Goal: Task Accomplishment & Management: Use online tool/utility

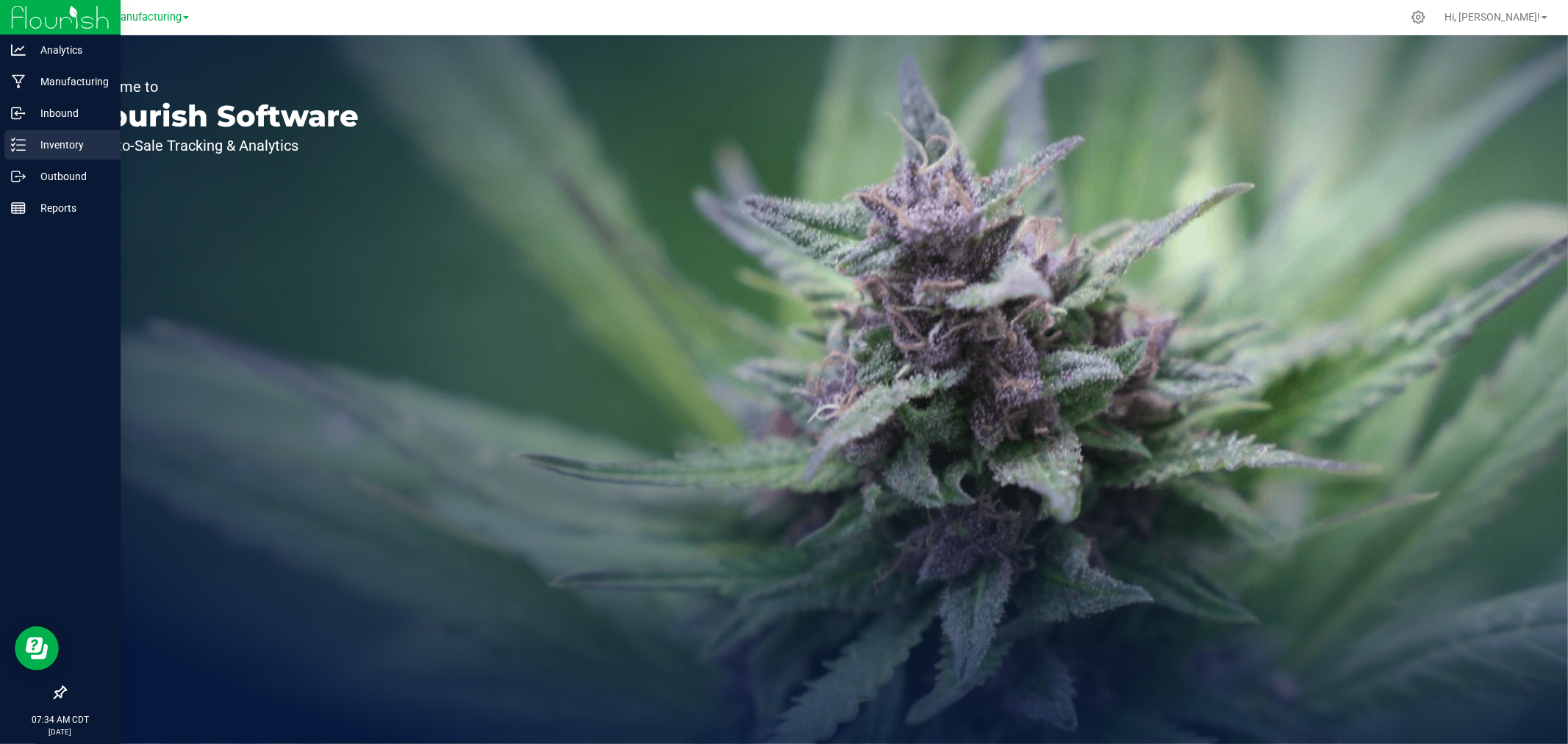
click at [33, 145] on p "Inventory" at bounding box center [70, 145] width 88 height 18
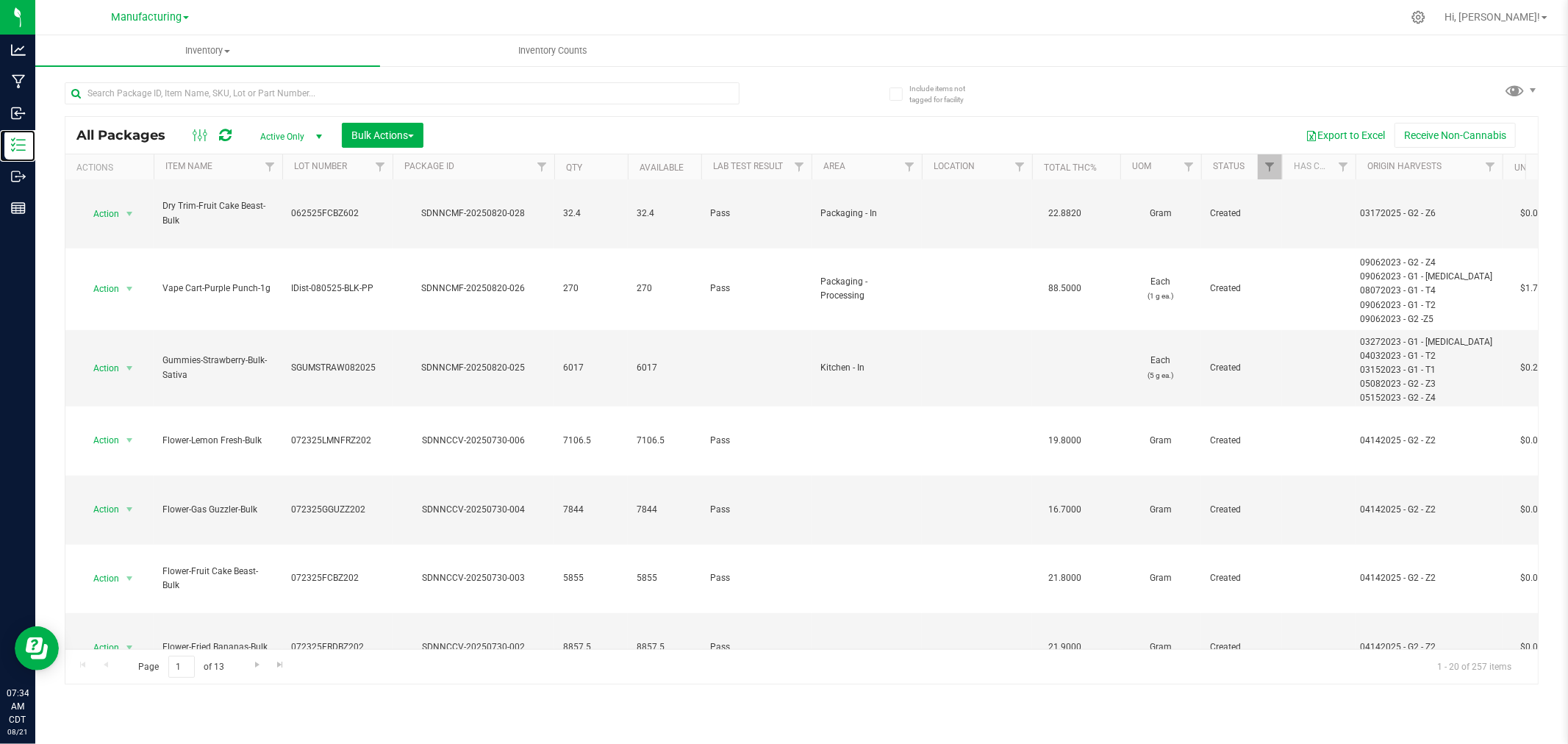
scroll to position [653, 0]
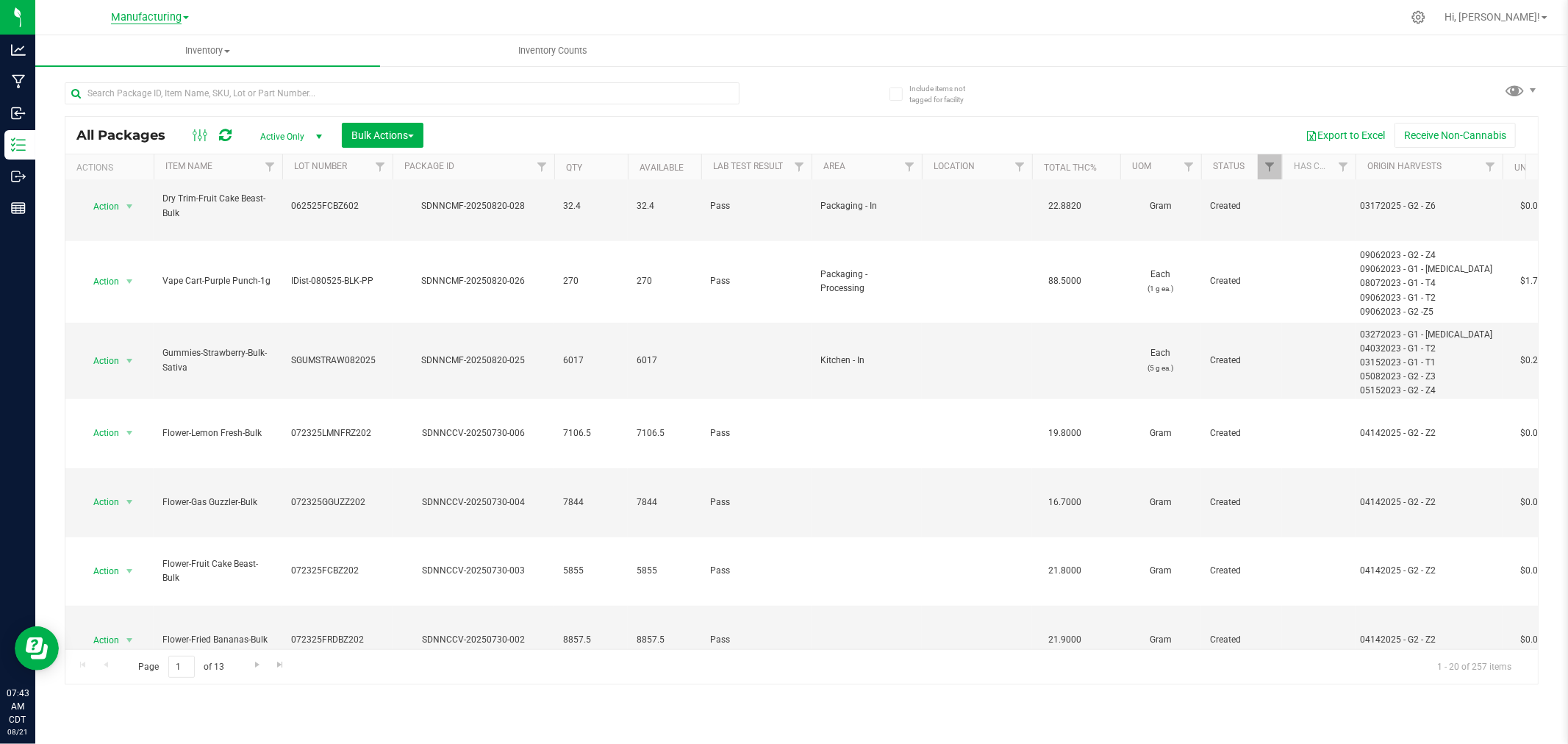
click at [154, 15] on span "Manufacturing" at bounding box center [146, 18] width 70 height 13
click at [107, 88] on link "Retail" at bounding box center [150, 90] width 215 height 20
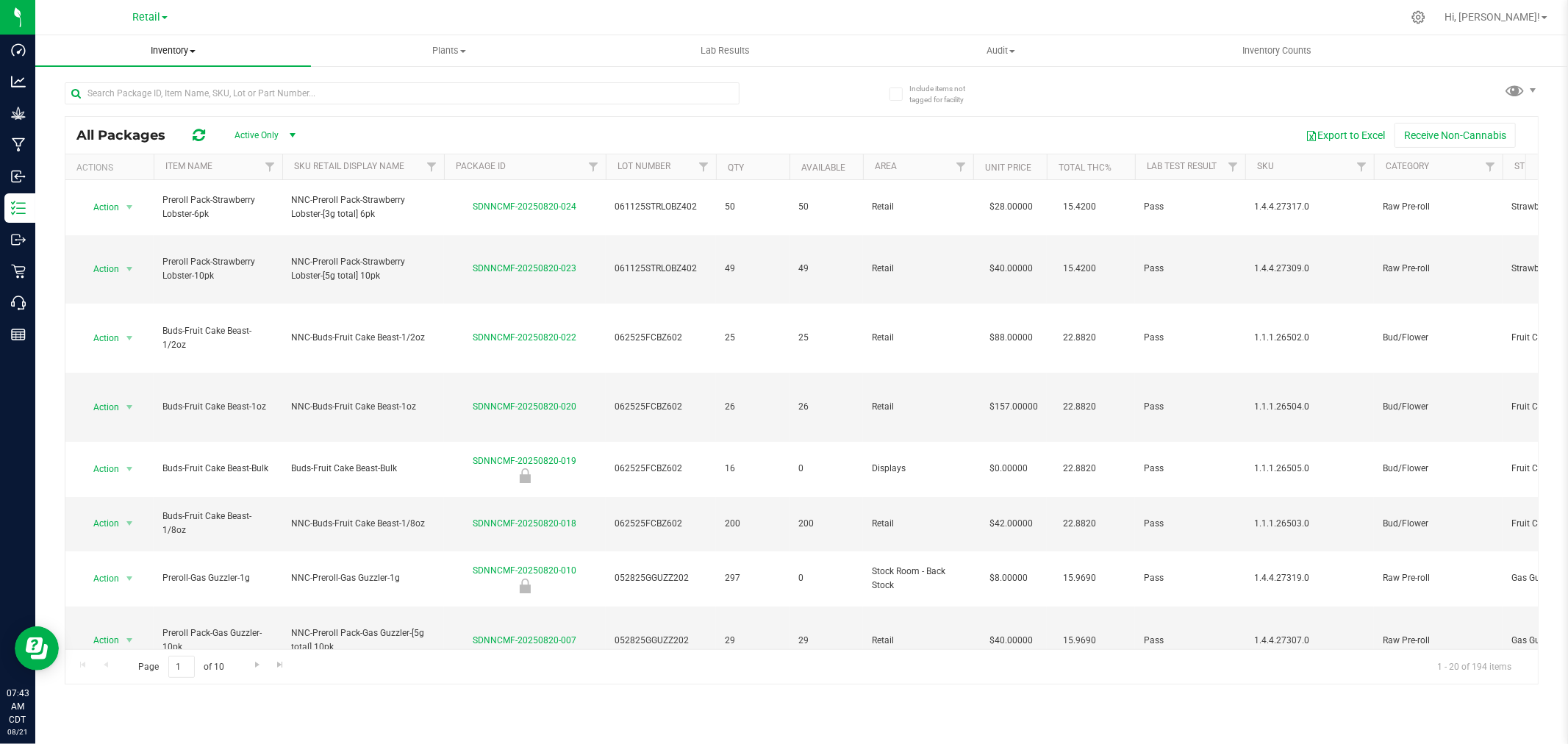
click at [179, 51] on span "Inventory" at bounding box center [173, 51] width 276 height 13
click at [138, 83] on li "All packages" at bounding box center [173, 89] width 276 height 18
click at [141, 89] on input "text" at bounding box center [402, 93] width 675 height 22
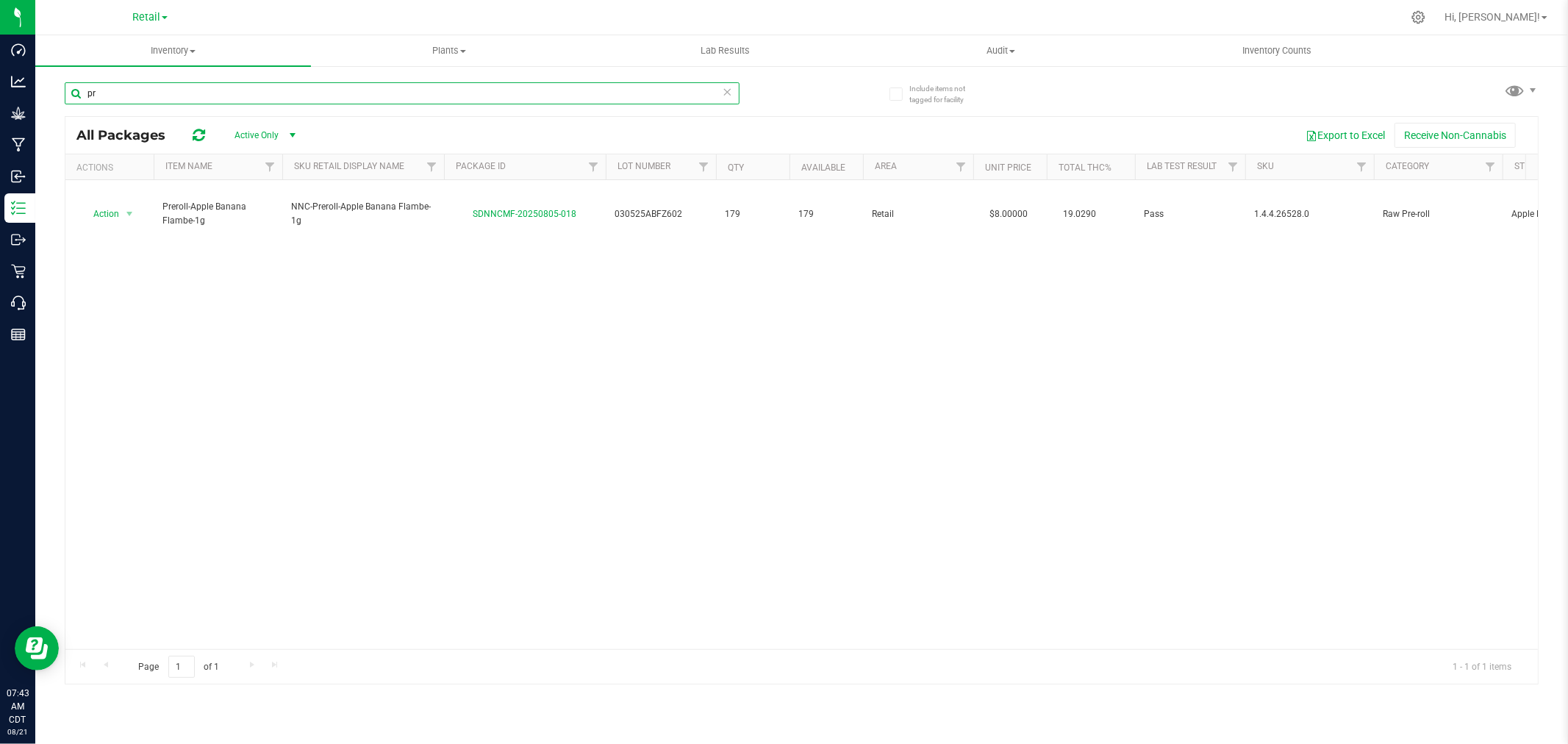
type input "p"
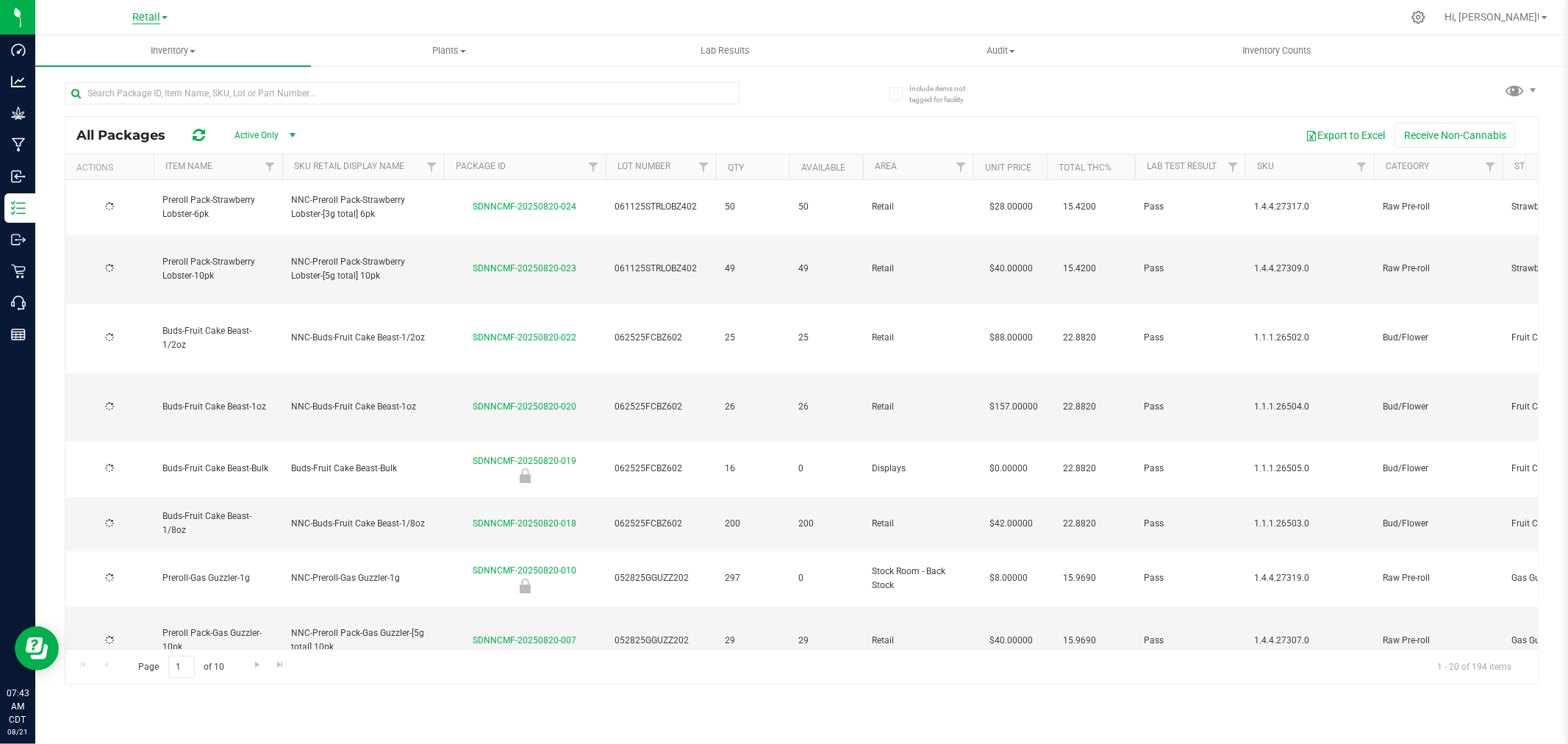
click at [145, 15] on span "Retail" at bounding box center [147, 18] width 28 height 13
click at [122, 77] on link "Manufacturing" at bounding box center [150, 71] width 215 height 20
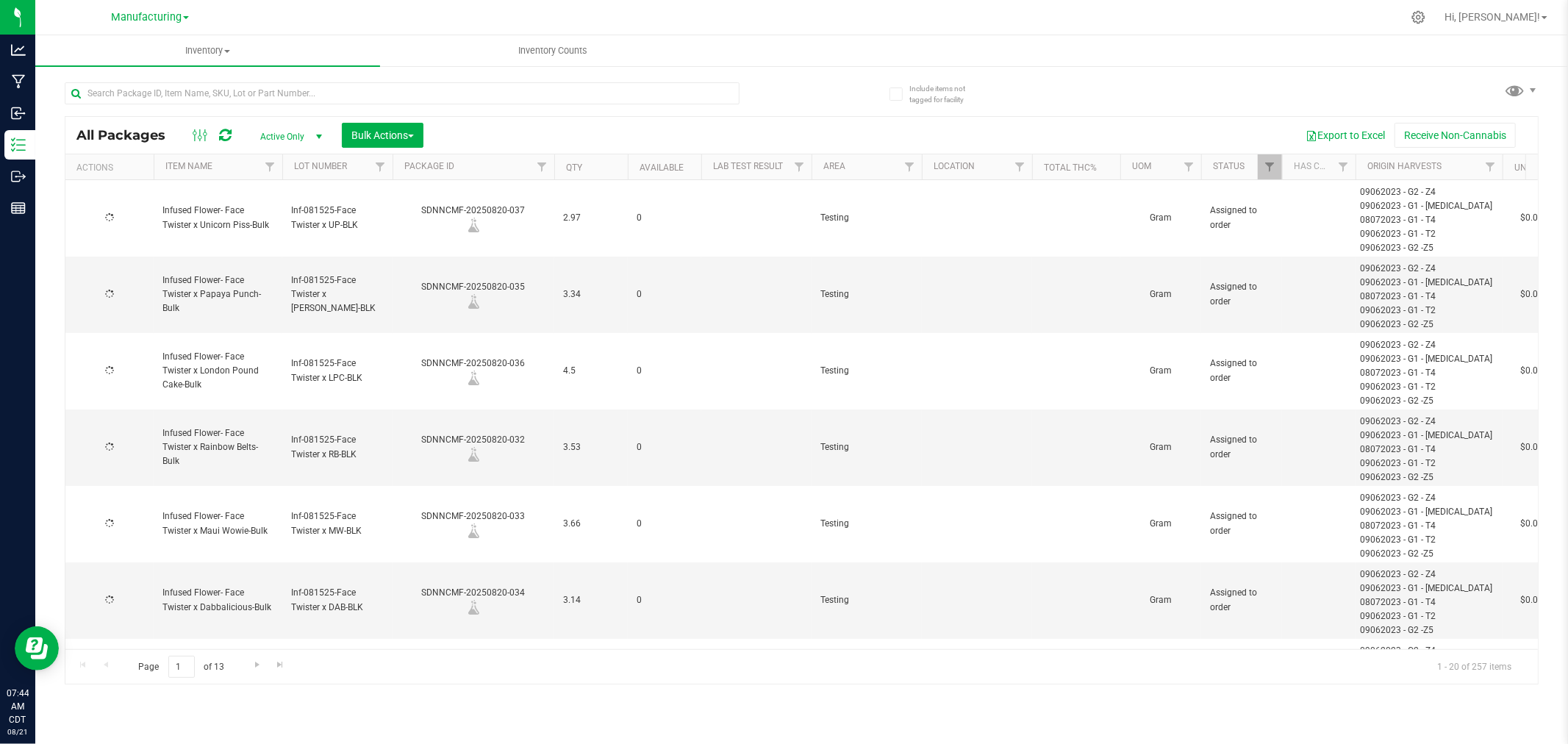
type input "[DATE]"
click at [915, 169] on span "Filter" at bounding box center [910, 167] width 12 height 12
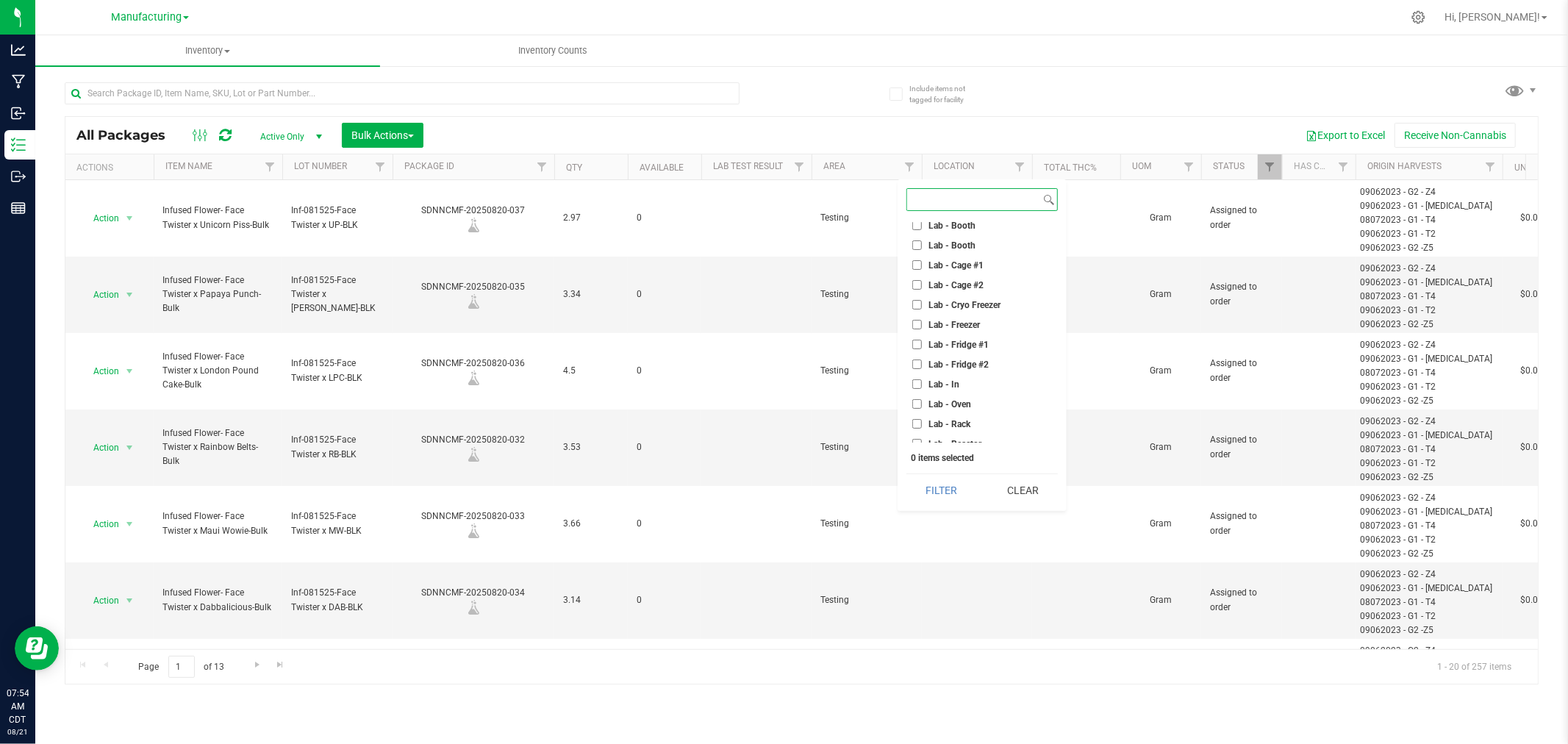
scroll to position [245, 0]
click at [915, 357] on input "Machine Trim Room - Preroll" at bounding box center [917, 362] width 10 height 10
checkbox input "true"
click at [924, 489] on button "Filter" at bounding box center [942, 491] width 70 height 33
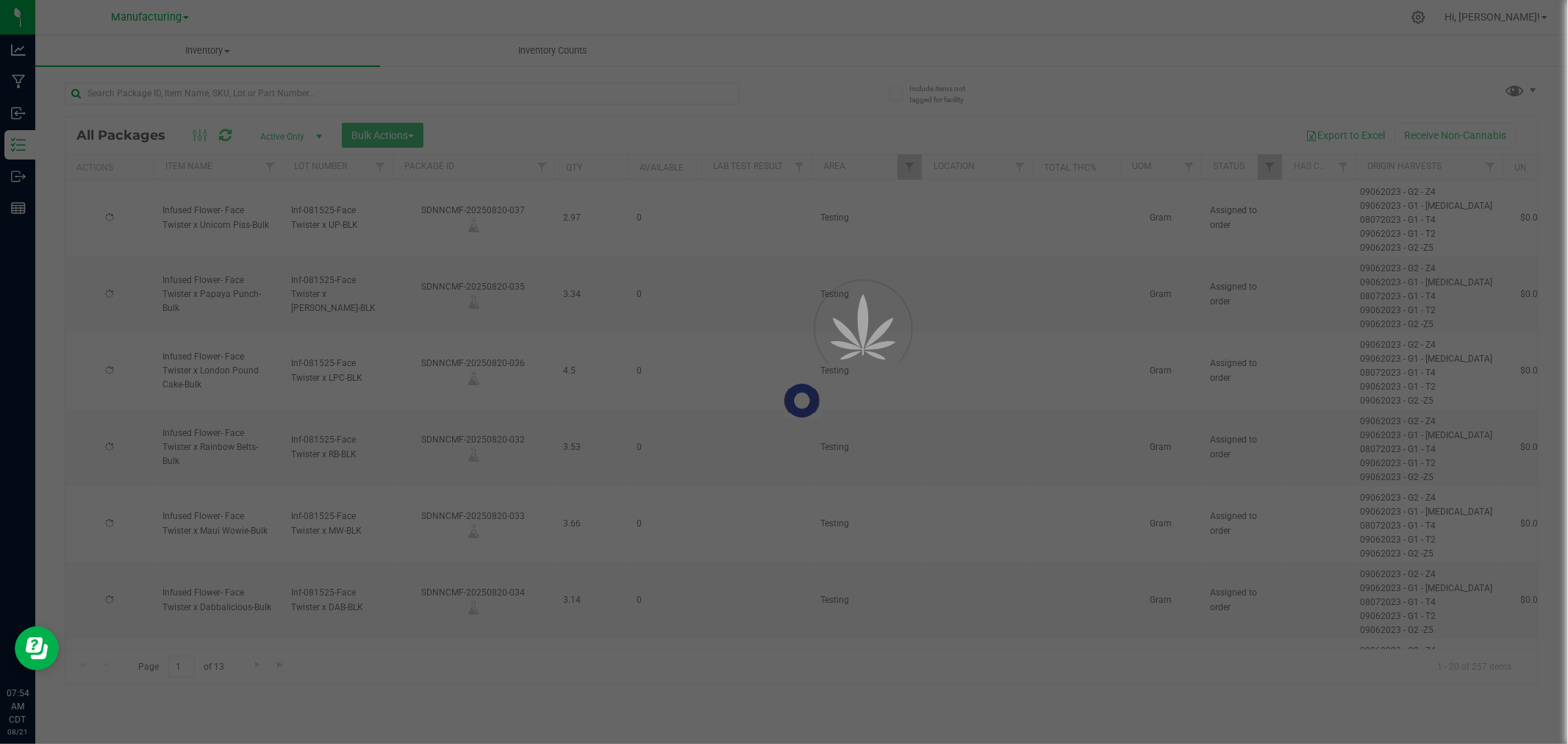
type input "[DATE]"
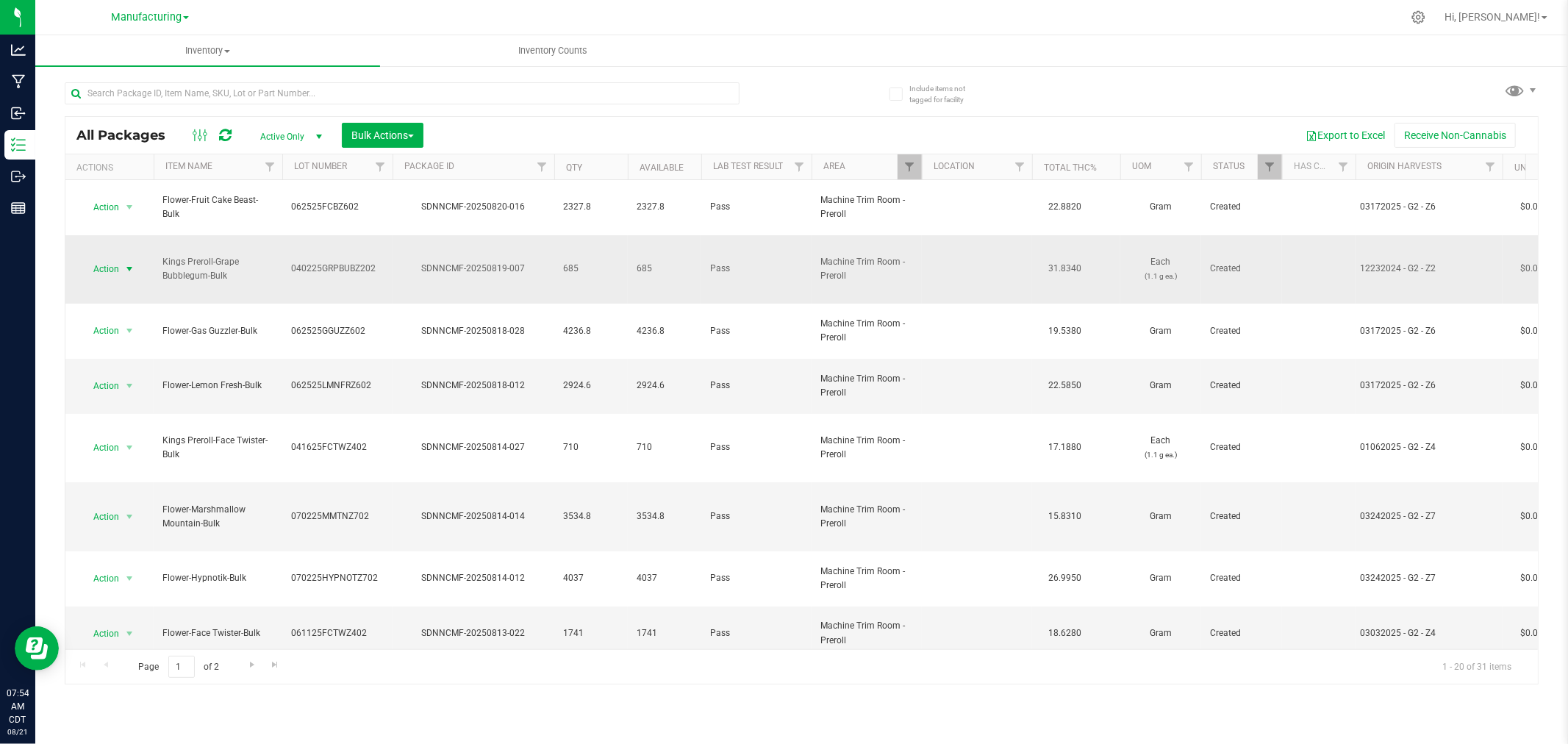
click at [131, 263] on span "select" at bounding box center [130, 269] width 12 height 12
click at [129, 350] on li "Locate package" at bounding box center [127, 353] width 93 height 22
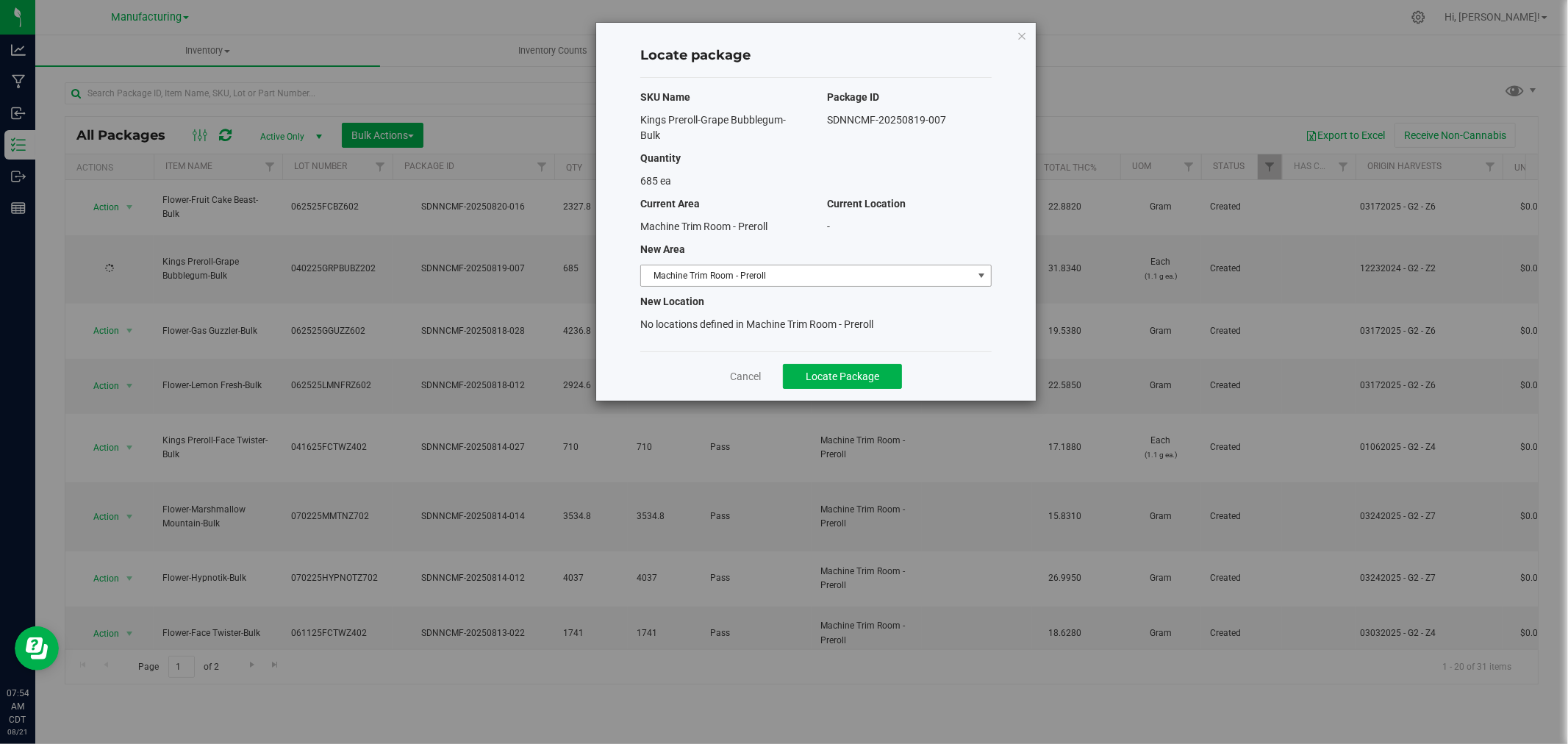
click at [908, 275] on span "Machine Trim Room - Preroll" at bounding box center [807, 276] width 331 height 21
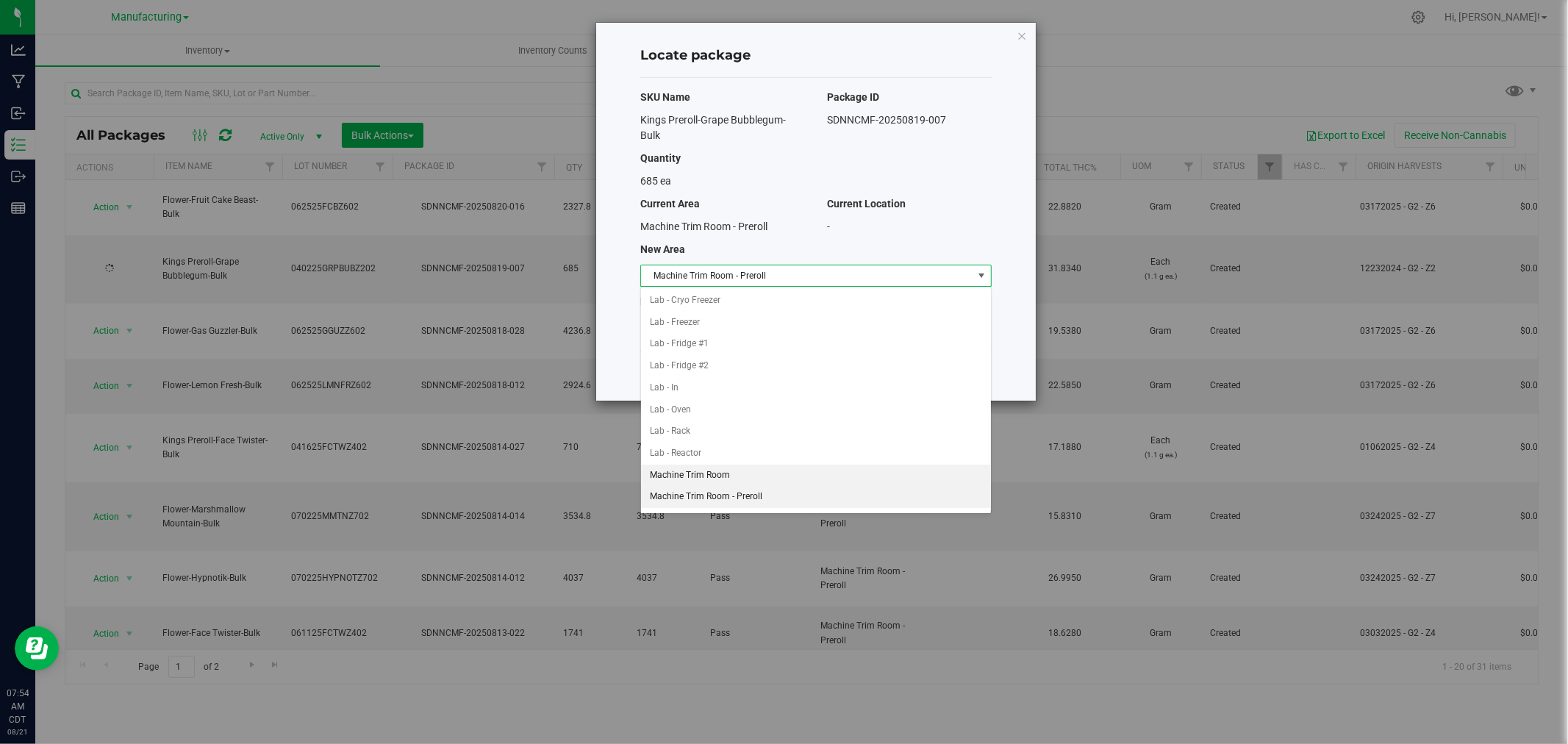
scroll to position [339, 0]
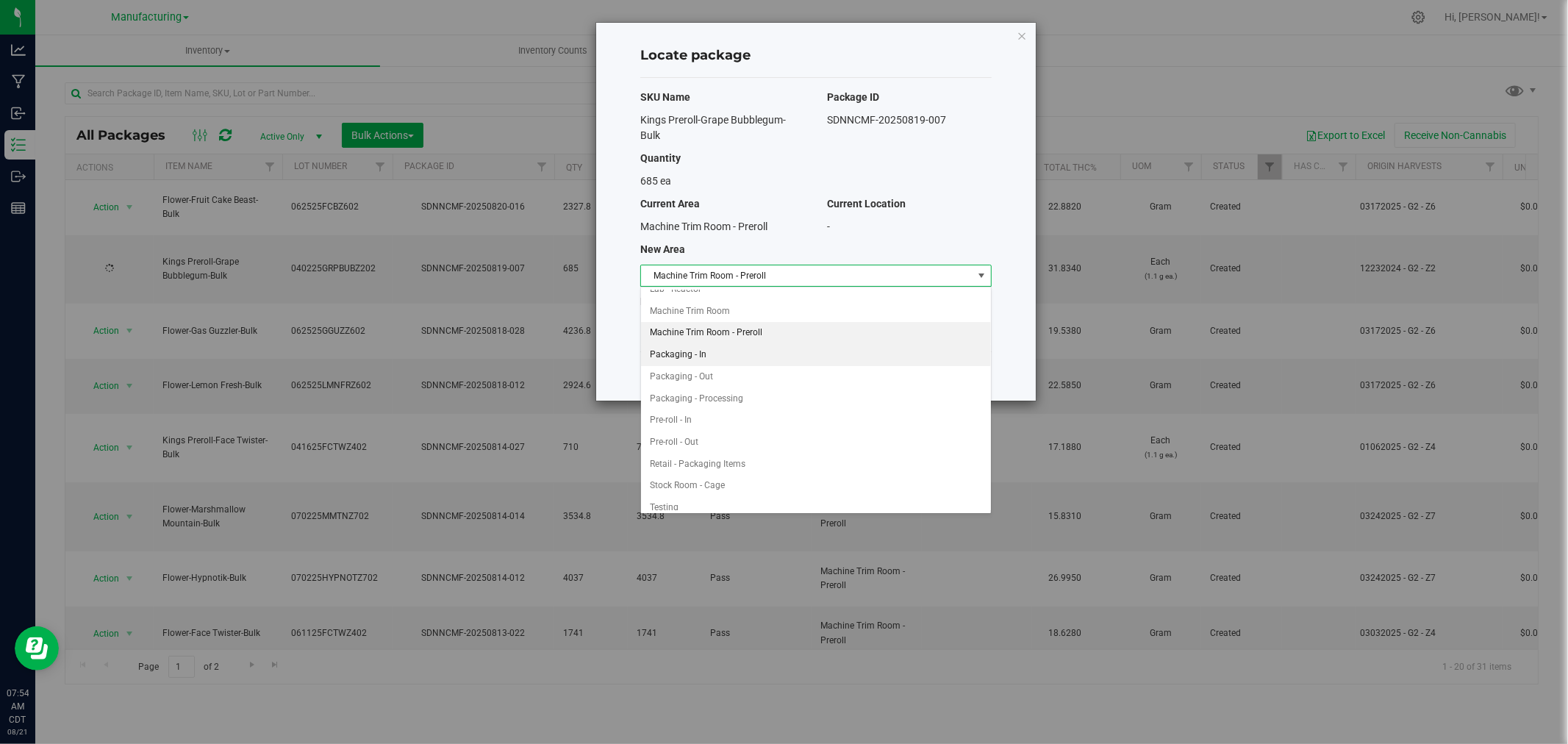
click at [694, 359] on li "Packaging - In" at bounding box center [816, 355] width 350 height 22
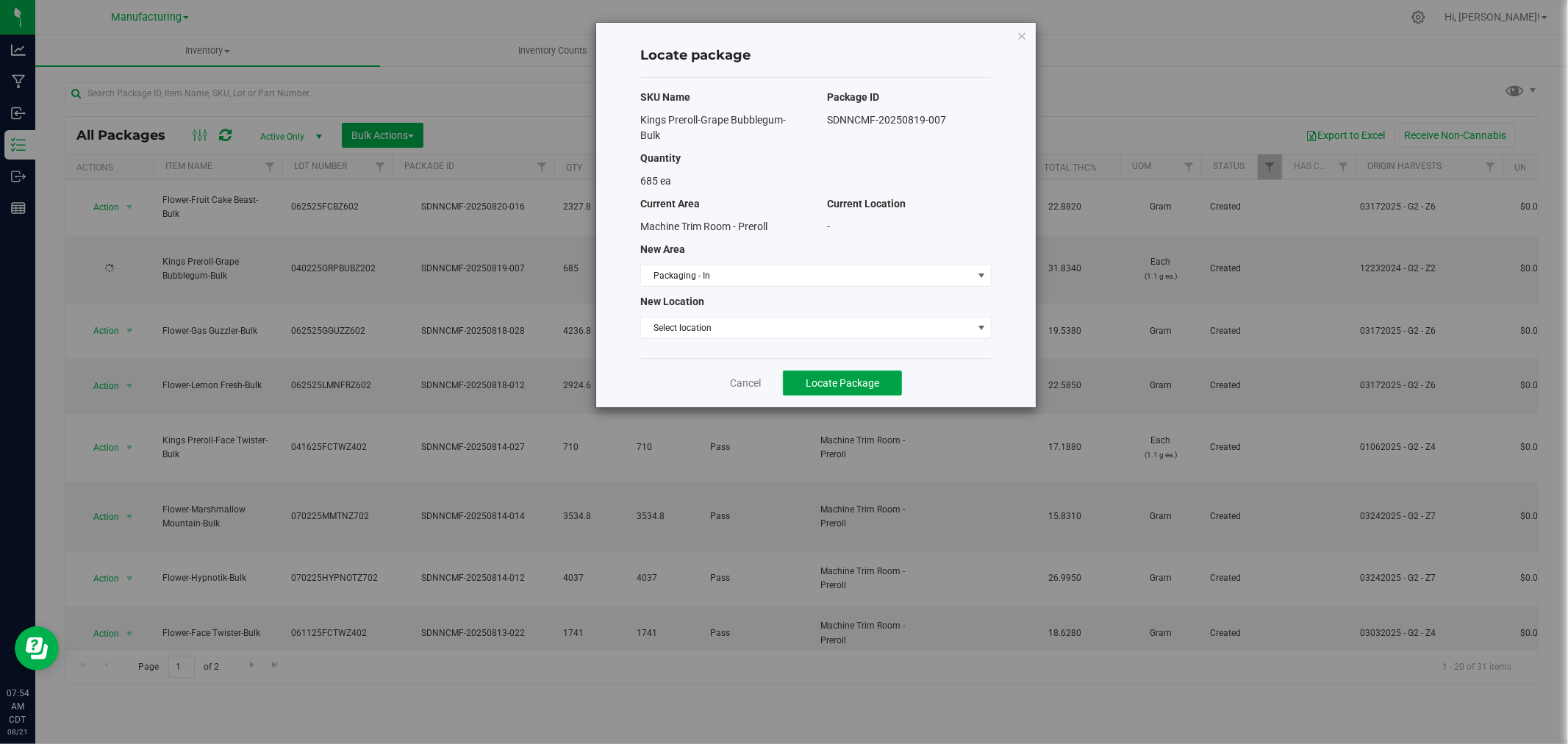
click at [803, 383] on button "Locate Package" at bounding box center [842, 383] width 119 height 25
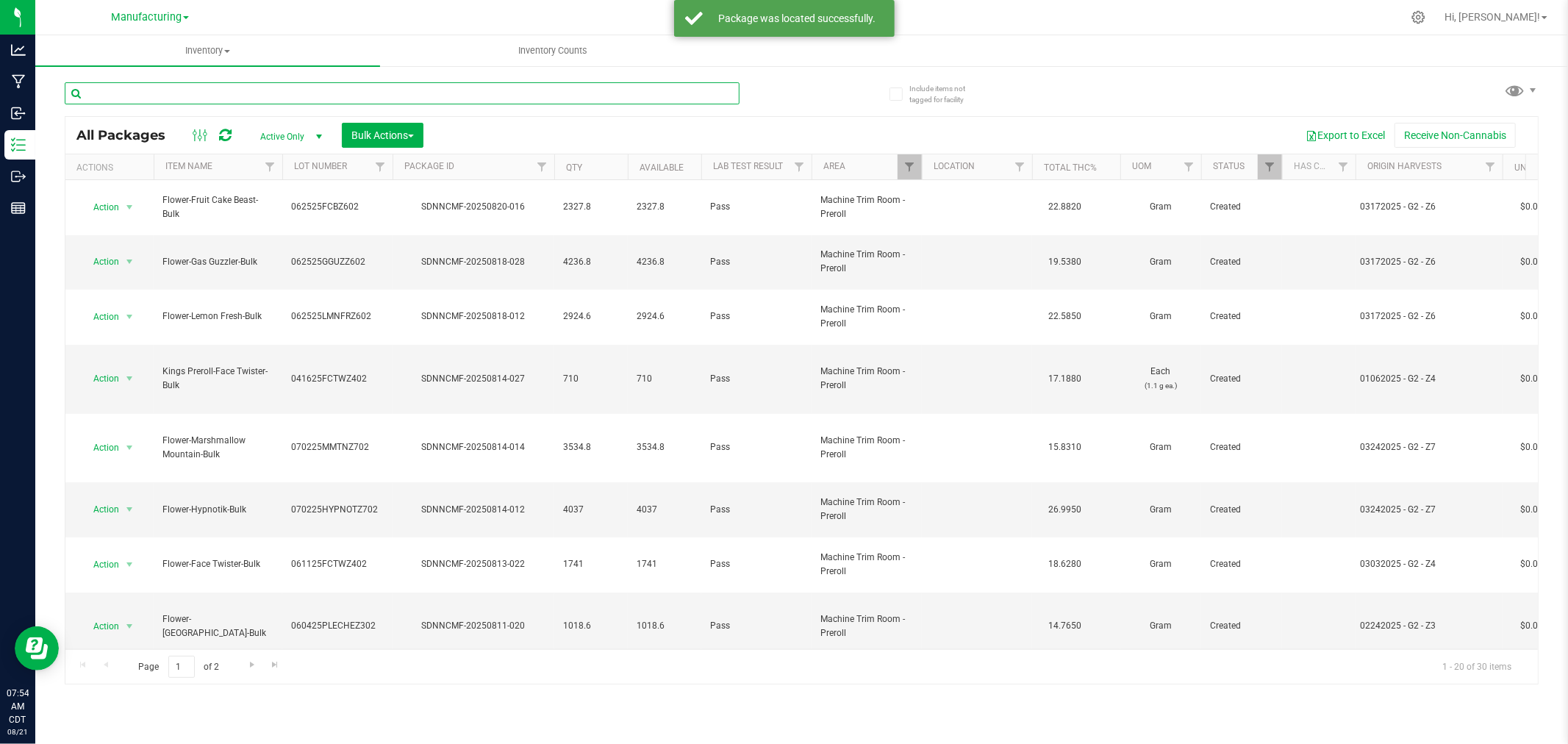
click at [119, 85] on input "text" at bounding box center [402, 93] width 675 height 22
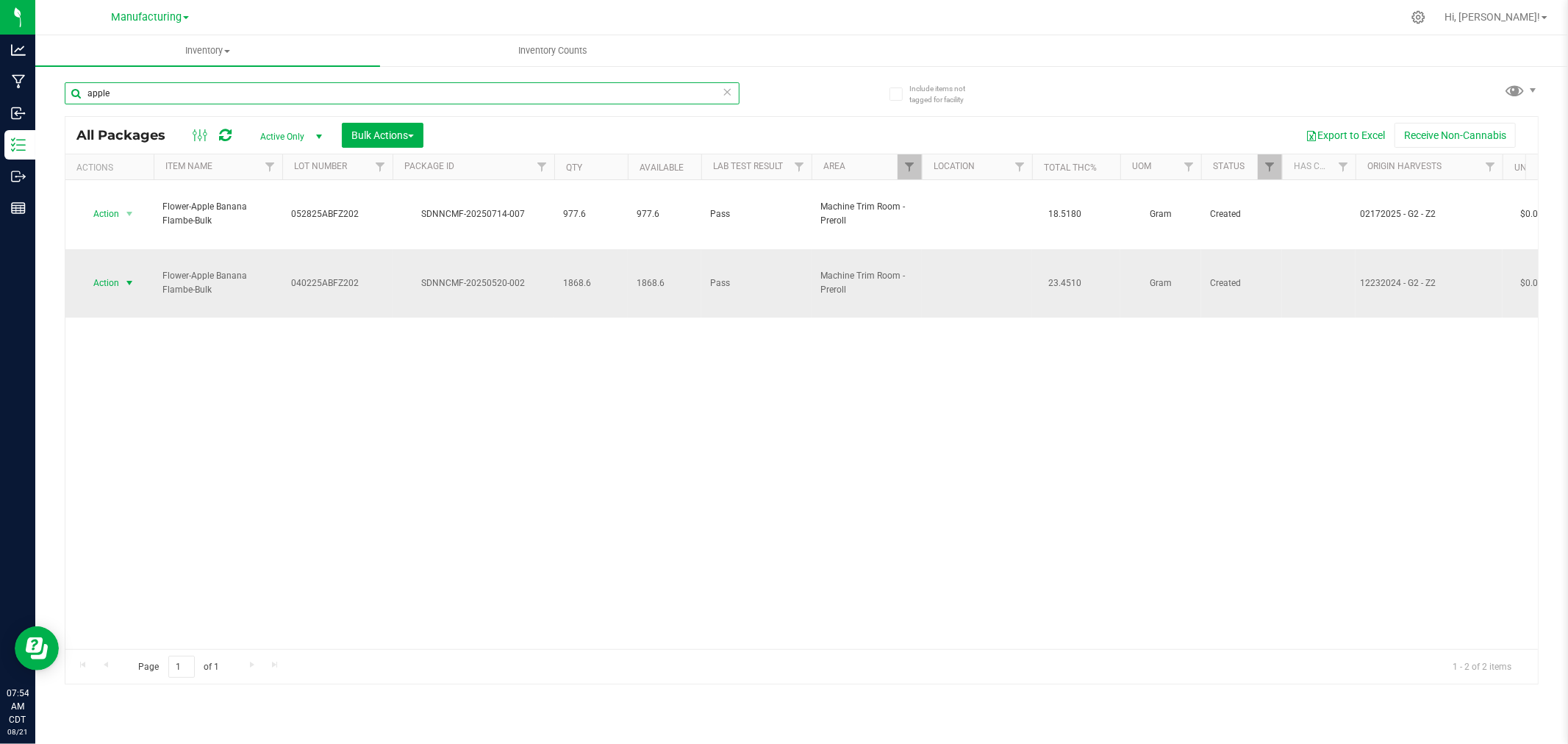
type input "apple"
click at [133, 277] on span "select" at bounding box center [130, 283] width 12 height 12
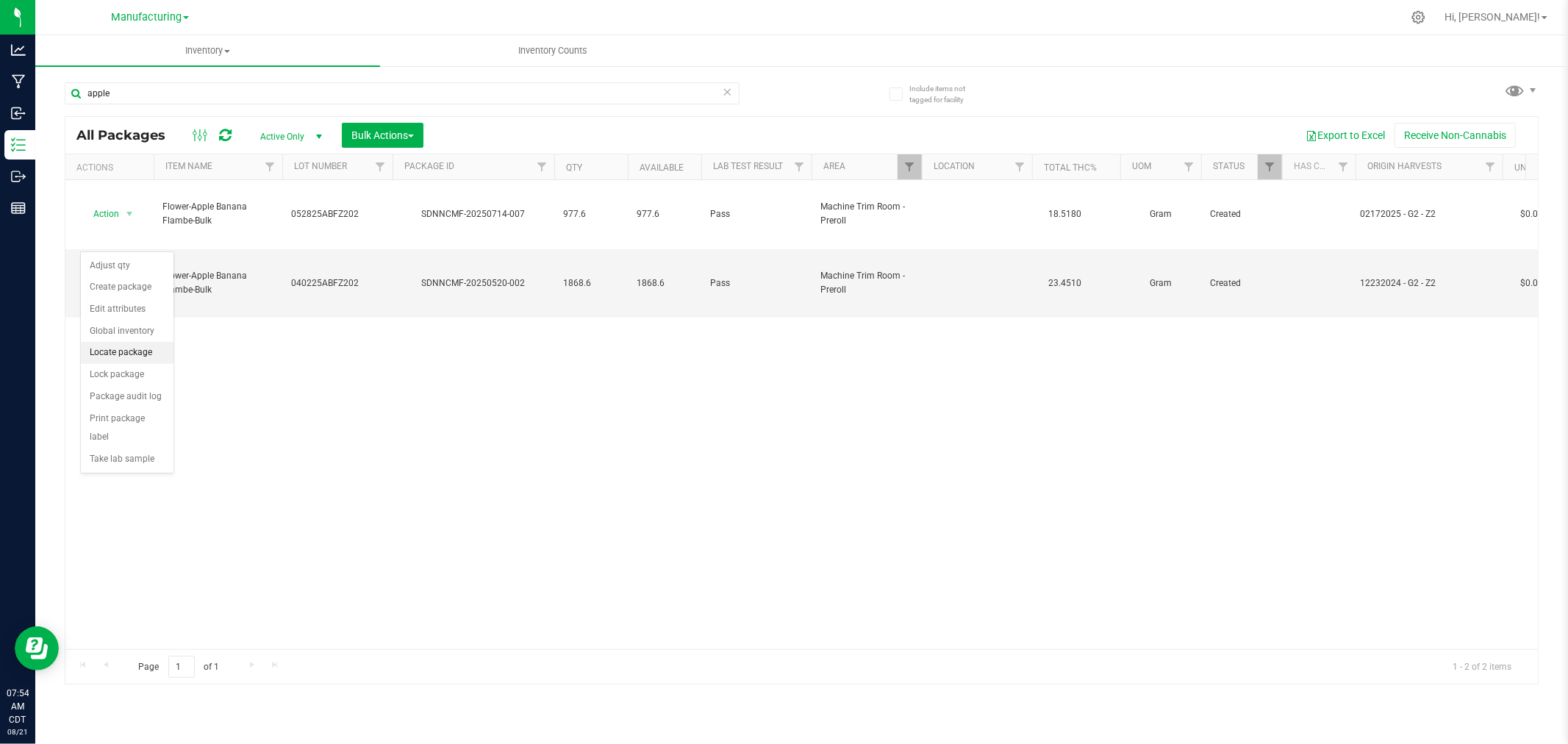
click at [105, 348] on li "Locate package" at bounding box center [127, 353] width 93 height 22
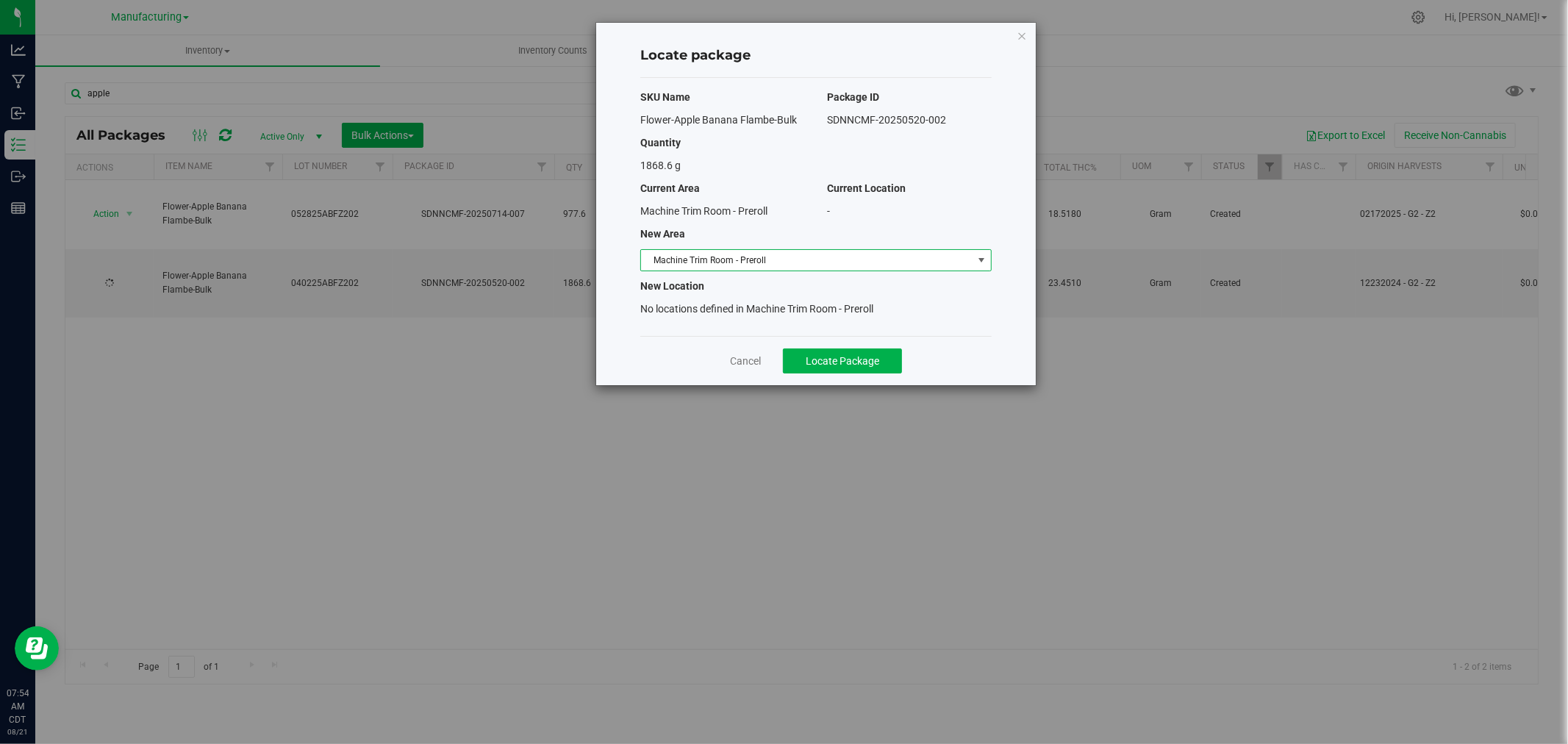
click at [811, 255] on span "Machine Trim Room - Preroll" at bounding box center [807, 260] width 331 height 21
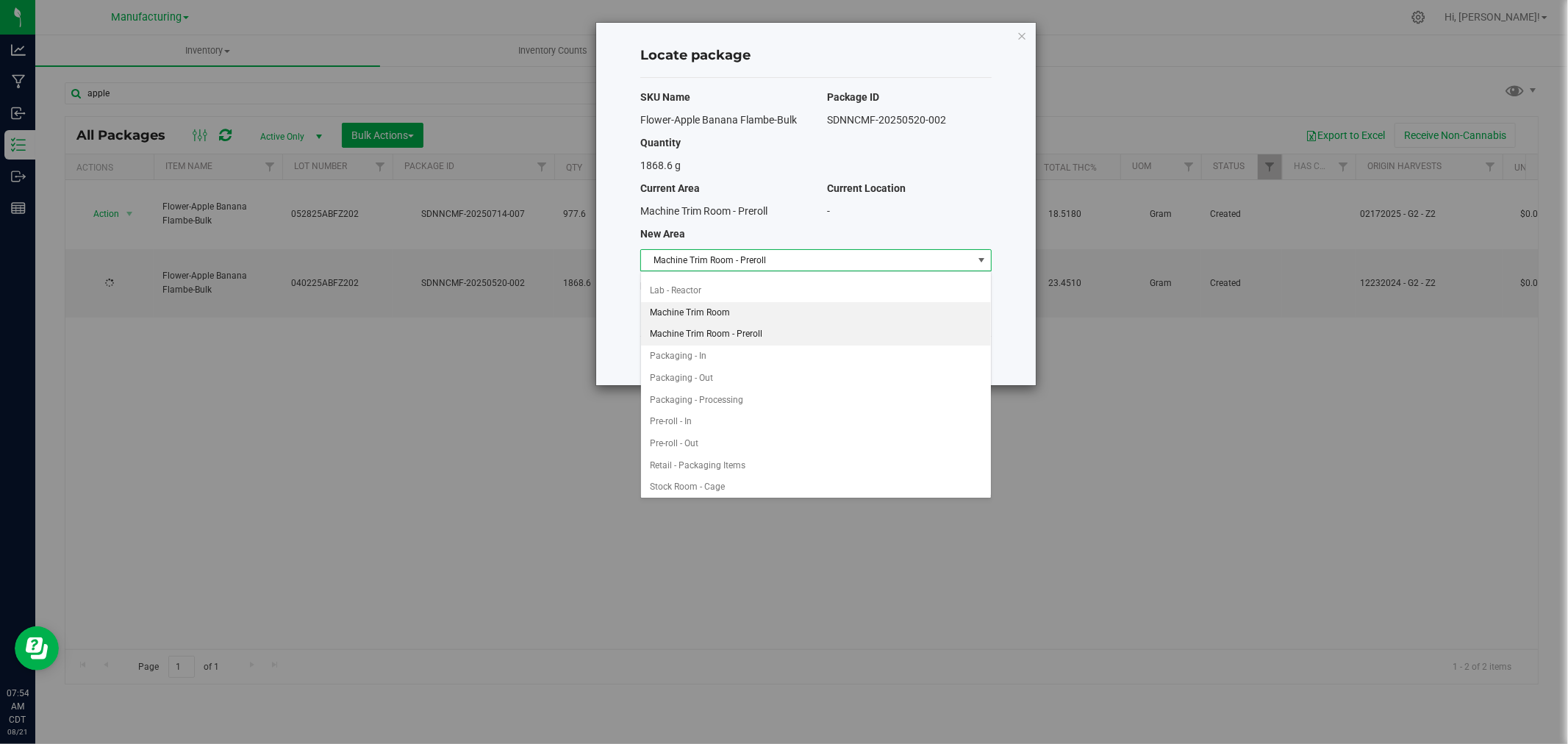
scroll to position [339, 0]
click at [711, 409] on li "Pre-roll - In" at bounding box center [816, 405] width 350 height 22
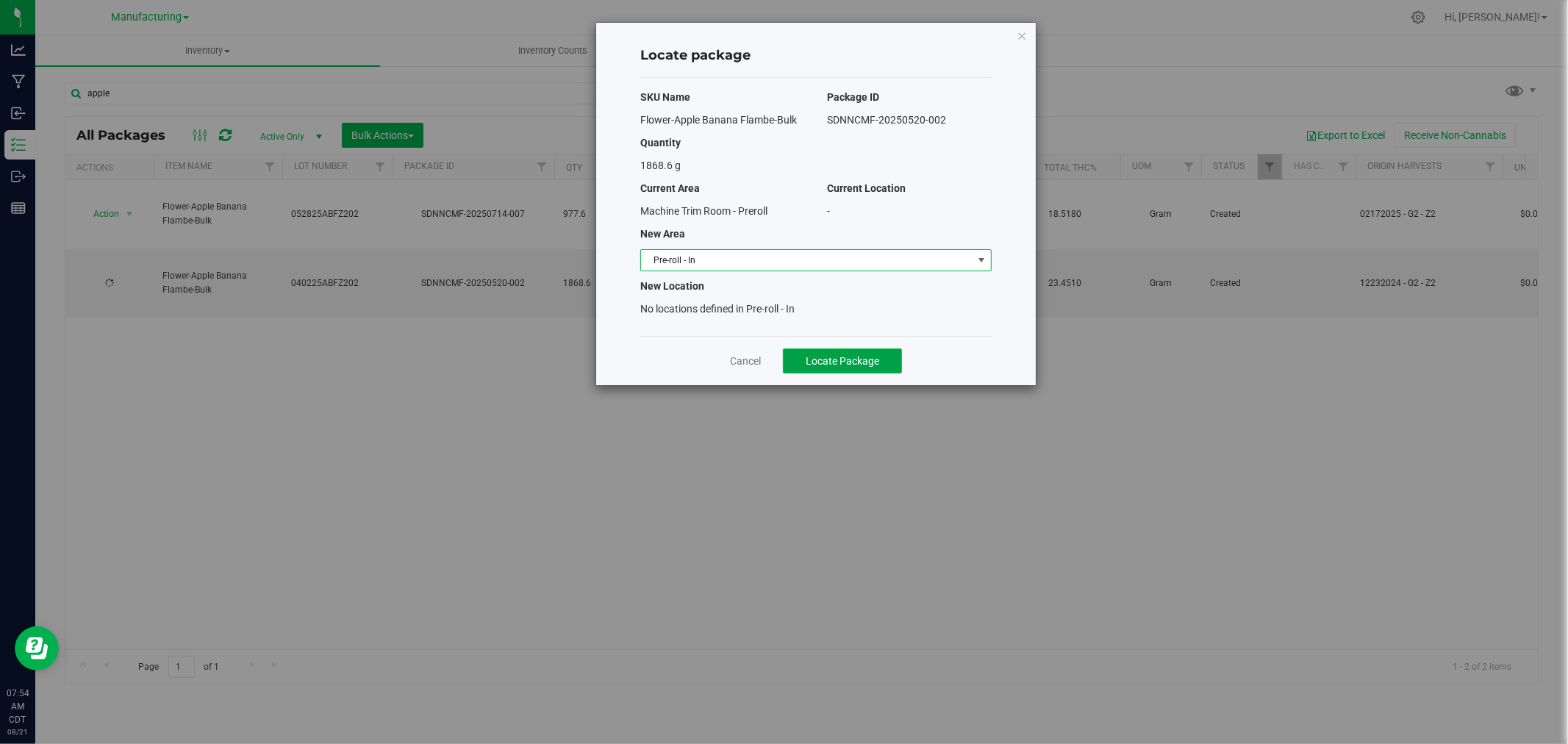
click at [833, 364] on span "Locate Package" at bounding box center [842, 361] width 73 height 12
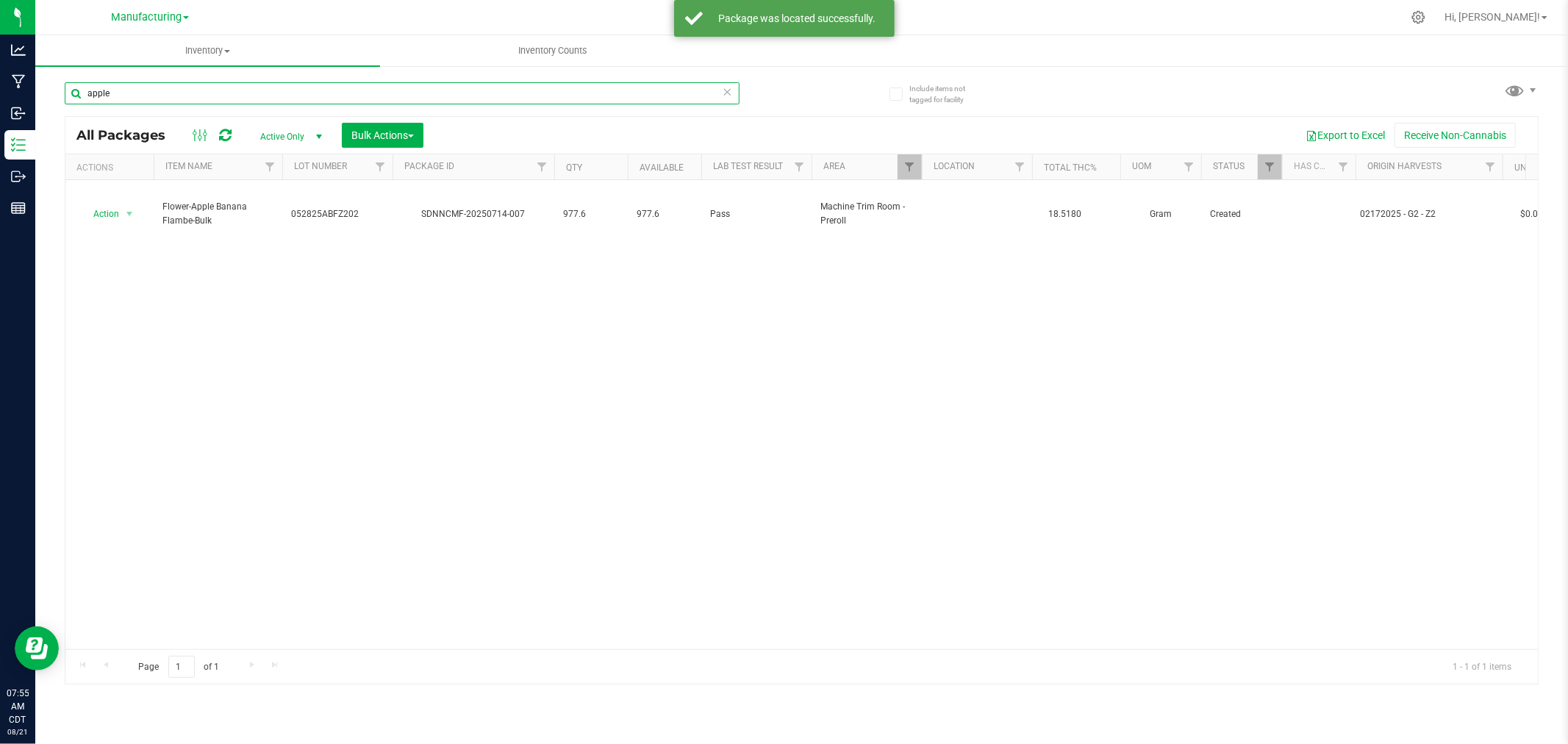
click at [144, 98] on input "apple" at bounding box center [402, 93] width 675 height 22
type input "a"
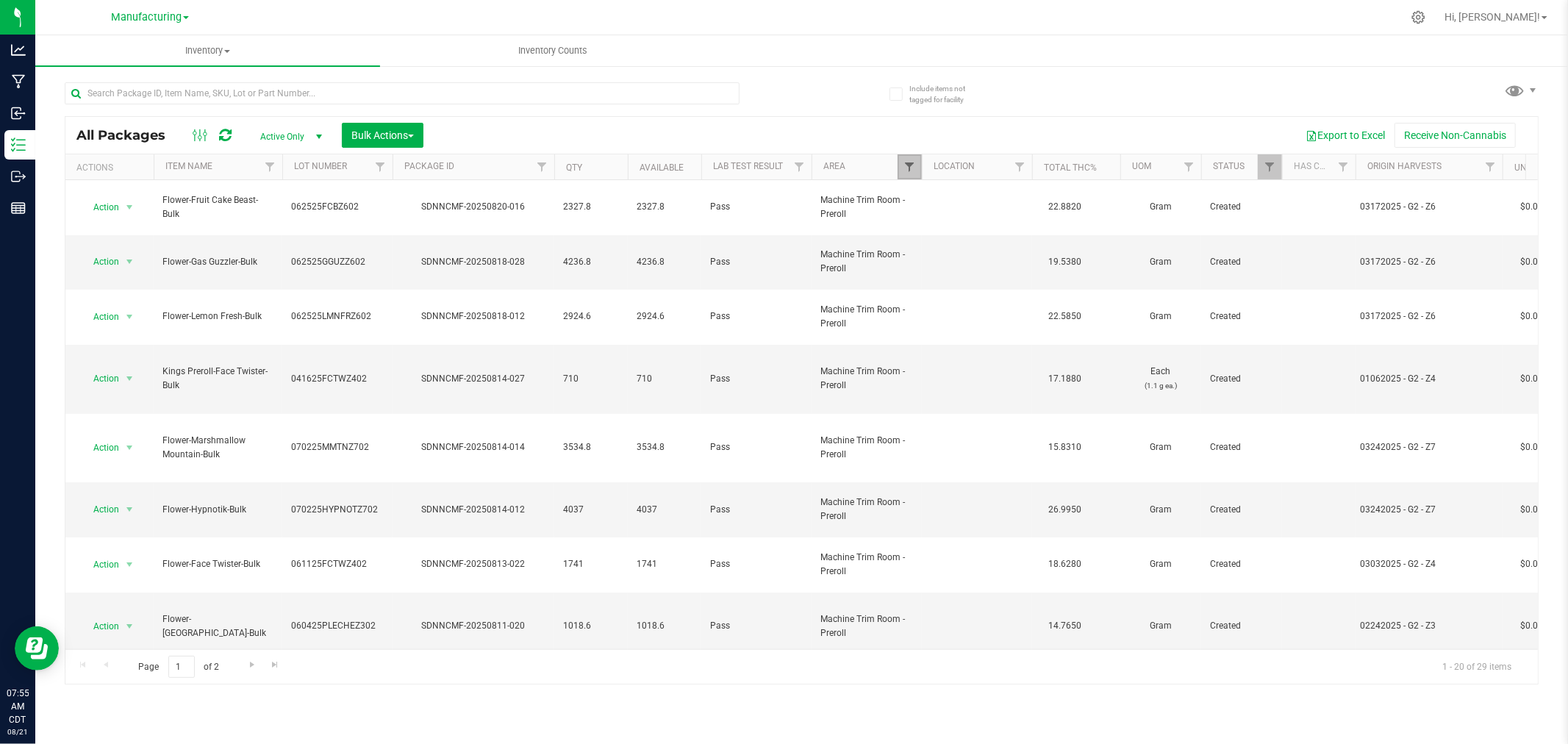
click at [910, 162] on span "Filter" at bounding box center [910, 167] width 12 height 12
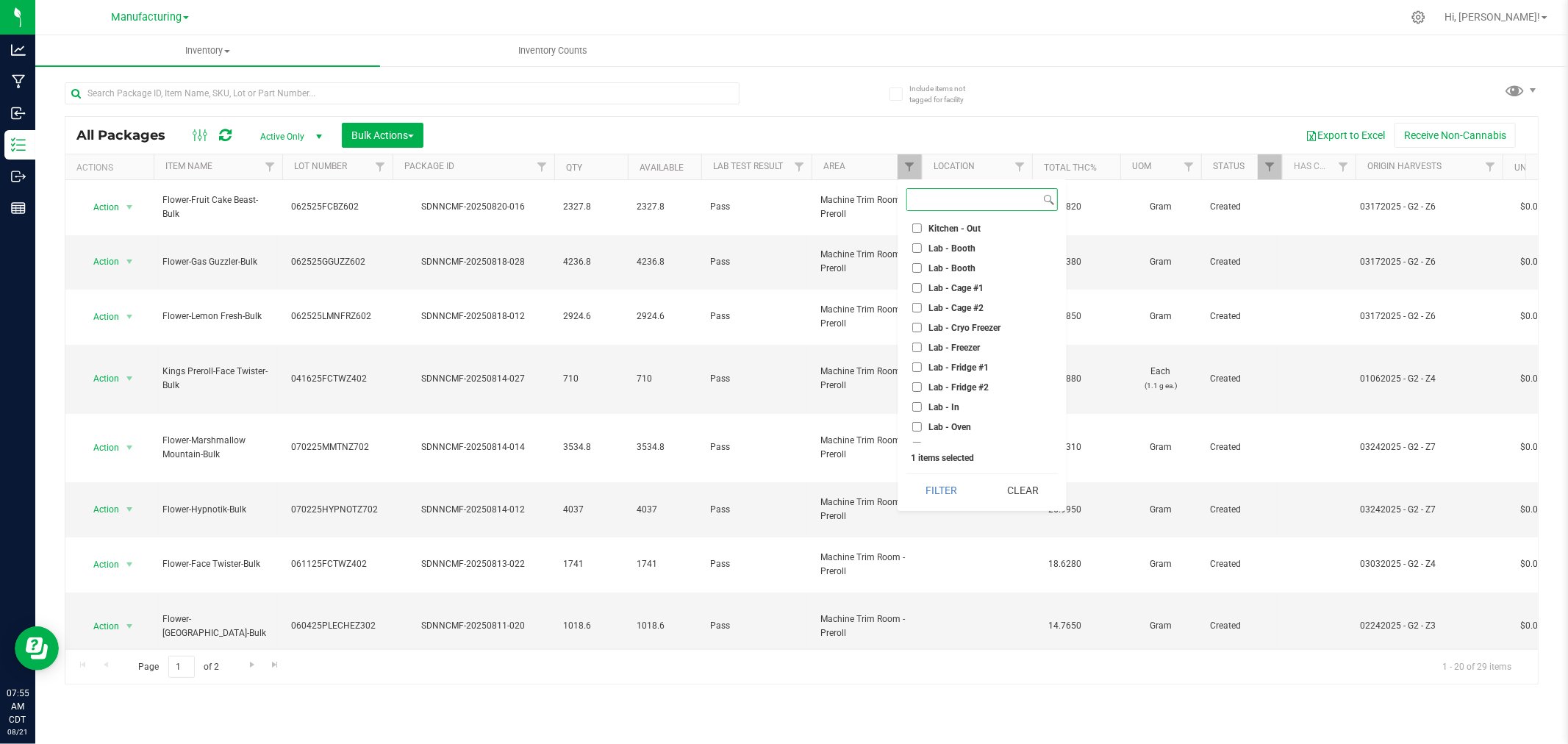
scroll to position [245, 0]
click at [919, 359] on input "Machine Trim Room - Preroll" at bounding box center [917, 362] width 10 height 10
checkbox input "false"
click at [917, 412] on input "Trim - In" at bounding box center [917, 415] width 10 height 10
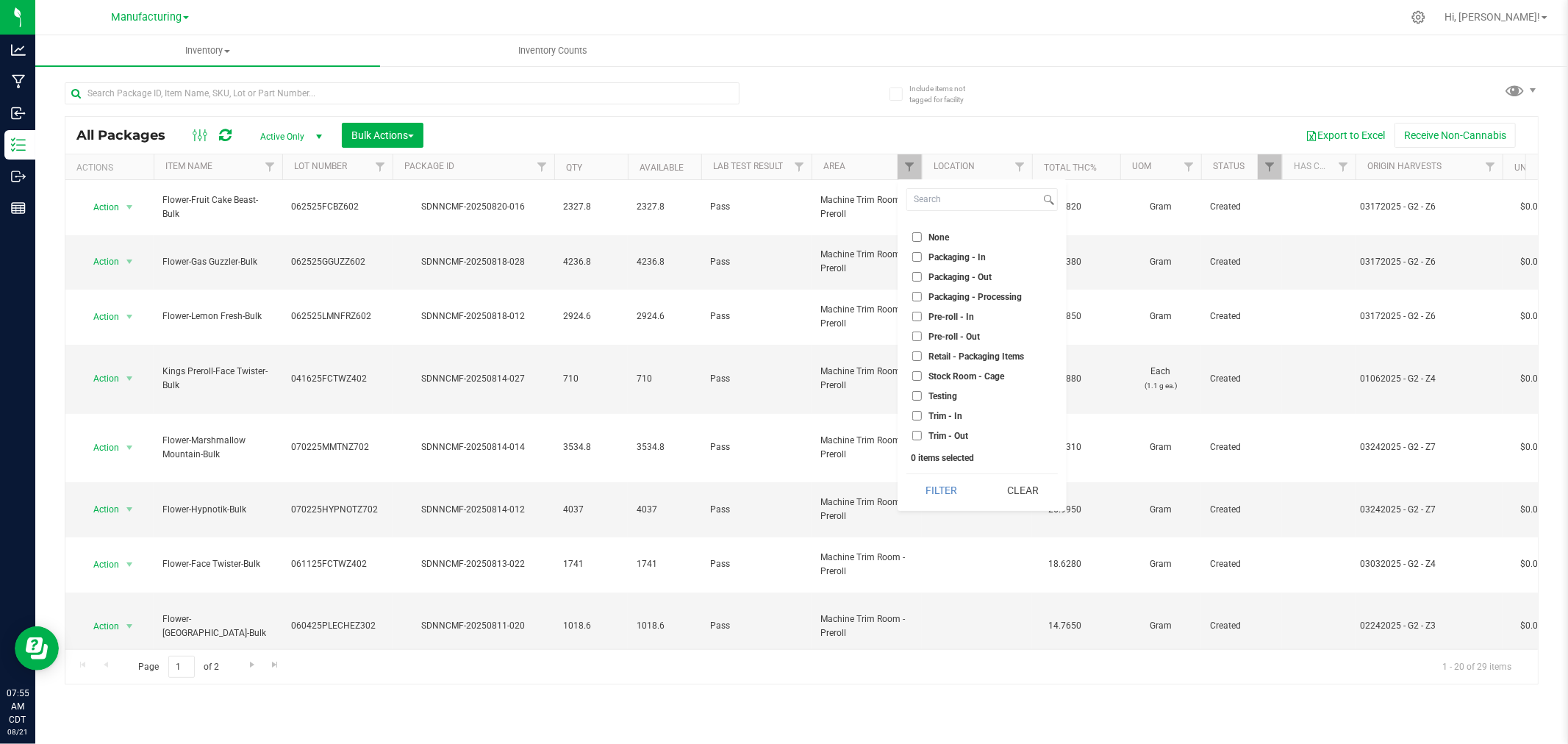
checkbox input "true"
click at [937, 491] on button "Filter" at bounding box center [942, 491] width 70 height 33
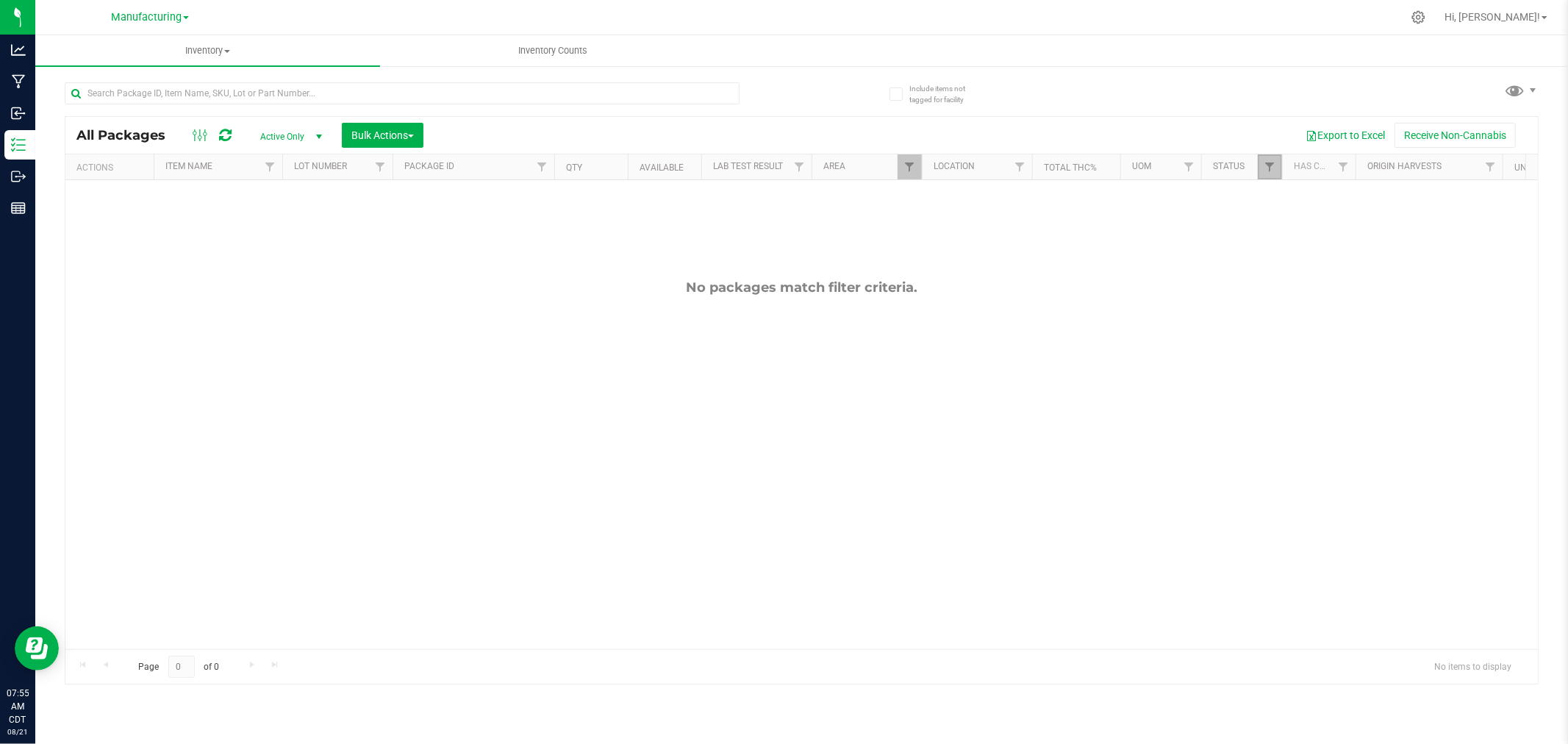
click at [1276, 167] on link "Filter" at bounding box center [1270, 167] width 24 height 25
click at [1274, 359] on ul "Select All Archived Assigned to order Cancelled Consumed Created Destroyed Pick…" at bounding box center [1343, 319] width 151 height 194
click at [1278, 364] on input "Picked" at bounding box center [1277, 368] width 10 height 10
checkbox input "false"
click at [1277, 331] on input "Created" at bounding box center [1277, 328] width 10 height 10
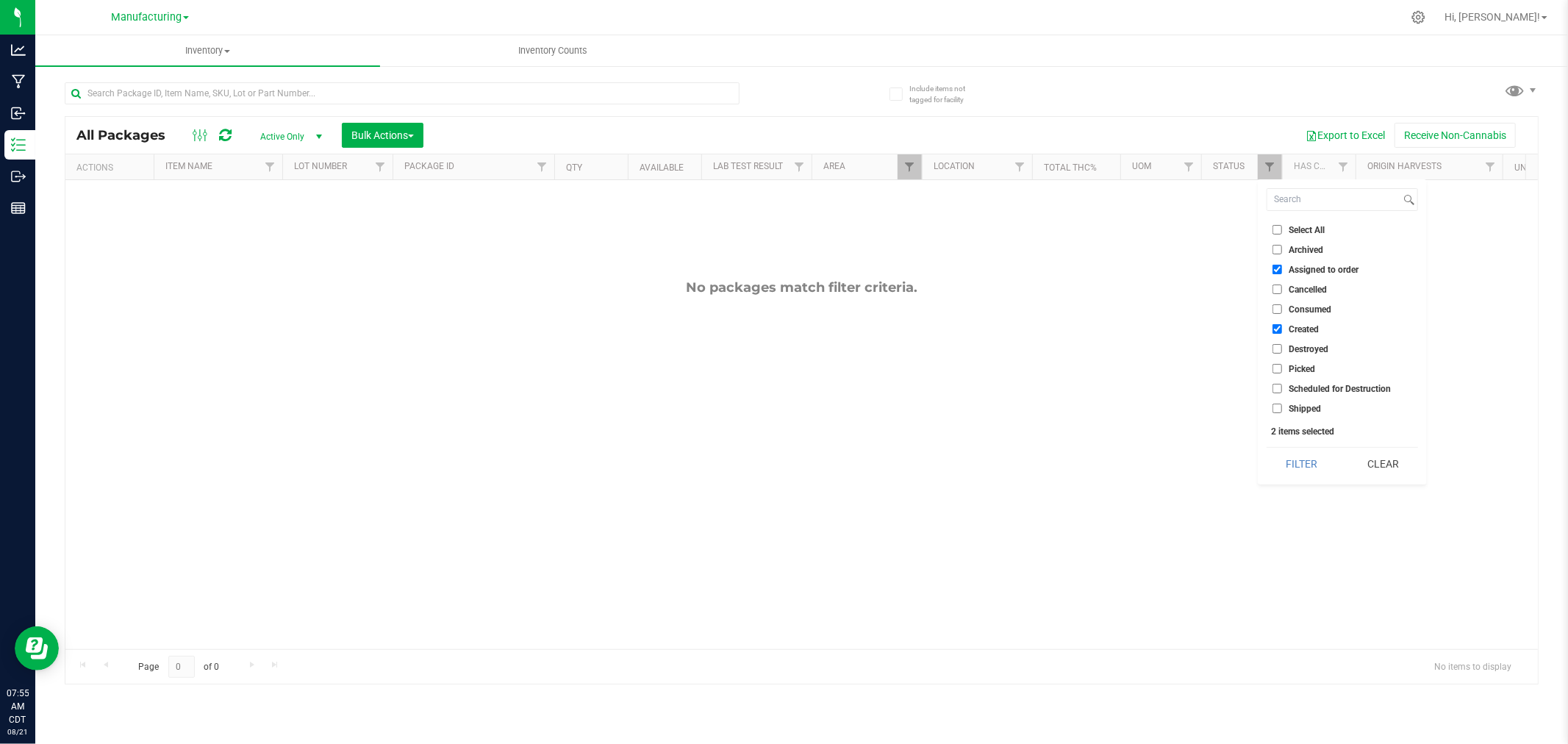
checkbox input "false"
click at [1274, 265] on input "Assigned to order" at bounding box center [1277, 269] width 10 height 10
checkbox input "false"
click at [1311, 462] on button "Filter" at bounding box center [1302, 464] width 70 height 33
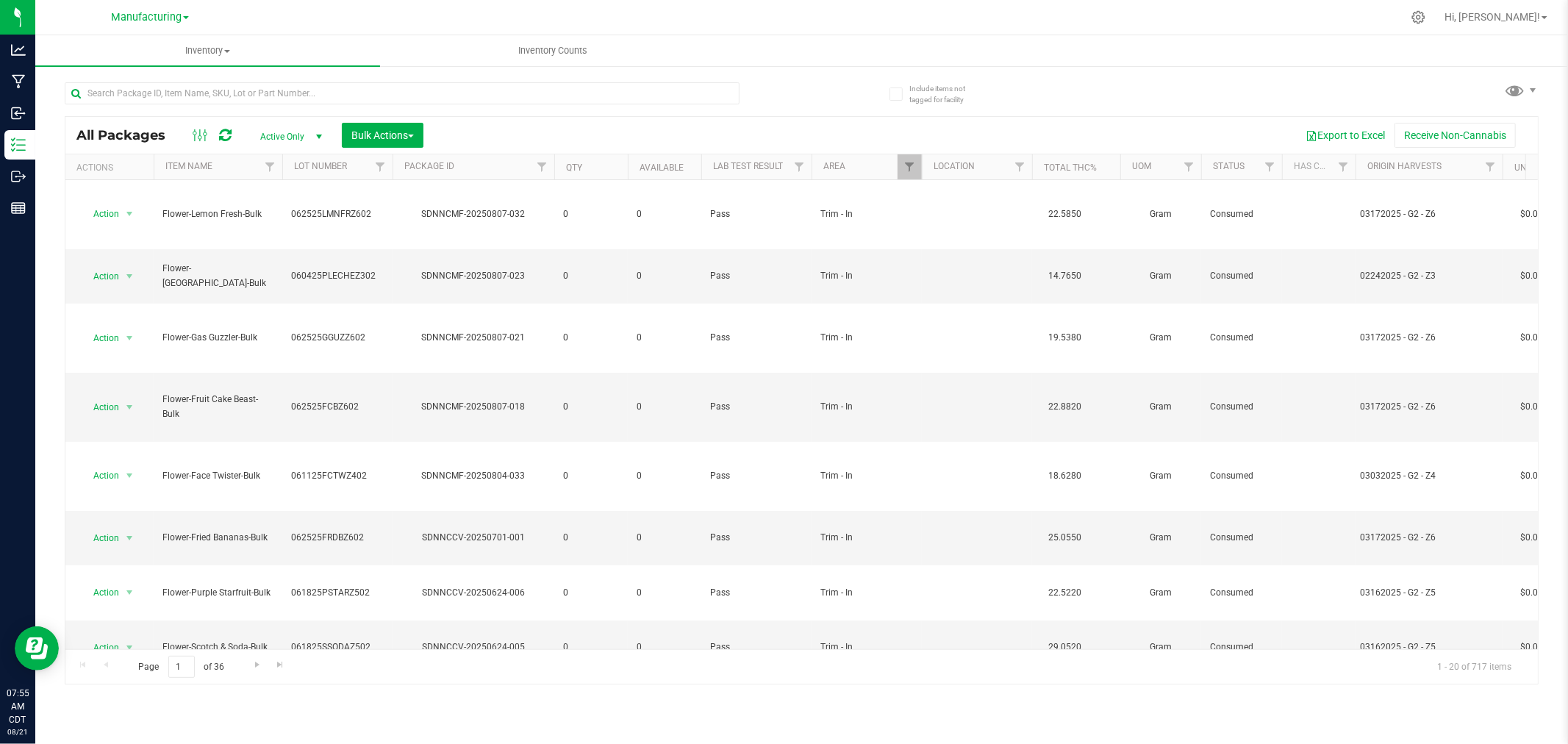
click at [324, 136] on span "select" at bounding box center [319, 137] width 12 height 12
click at [285, 217] on li "All" at bounding box center [287, 227] width 79 height 22
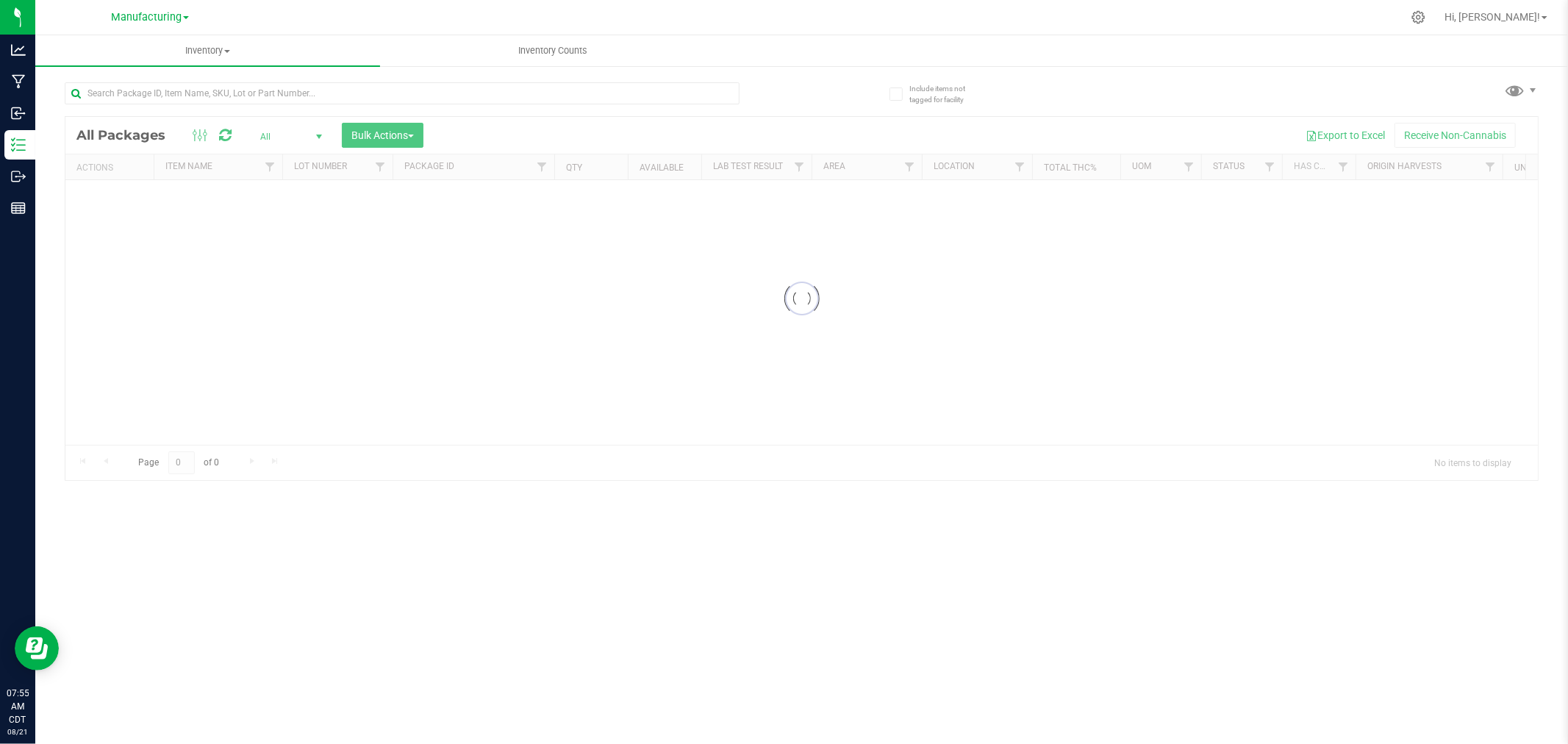
click at [317, 135] on span "select" at bounding box center [319, 137] width 12 height 12
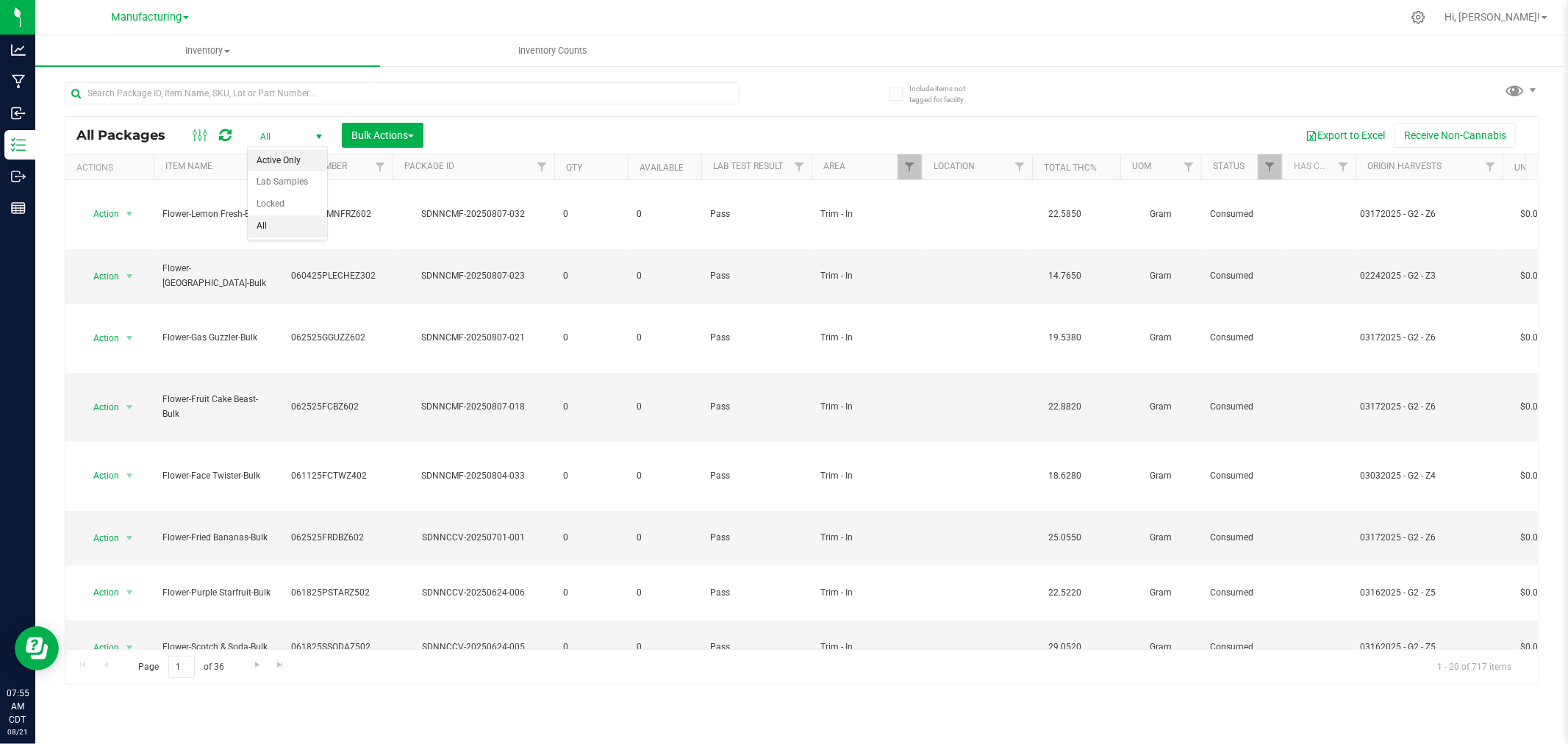
click at [309, 159] on li "Active Only" at bounding box center [287, 161] width 79 height 22
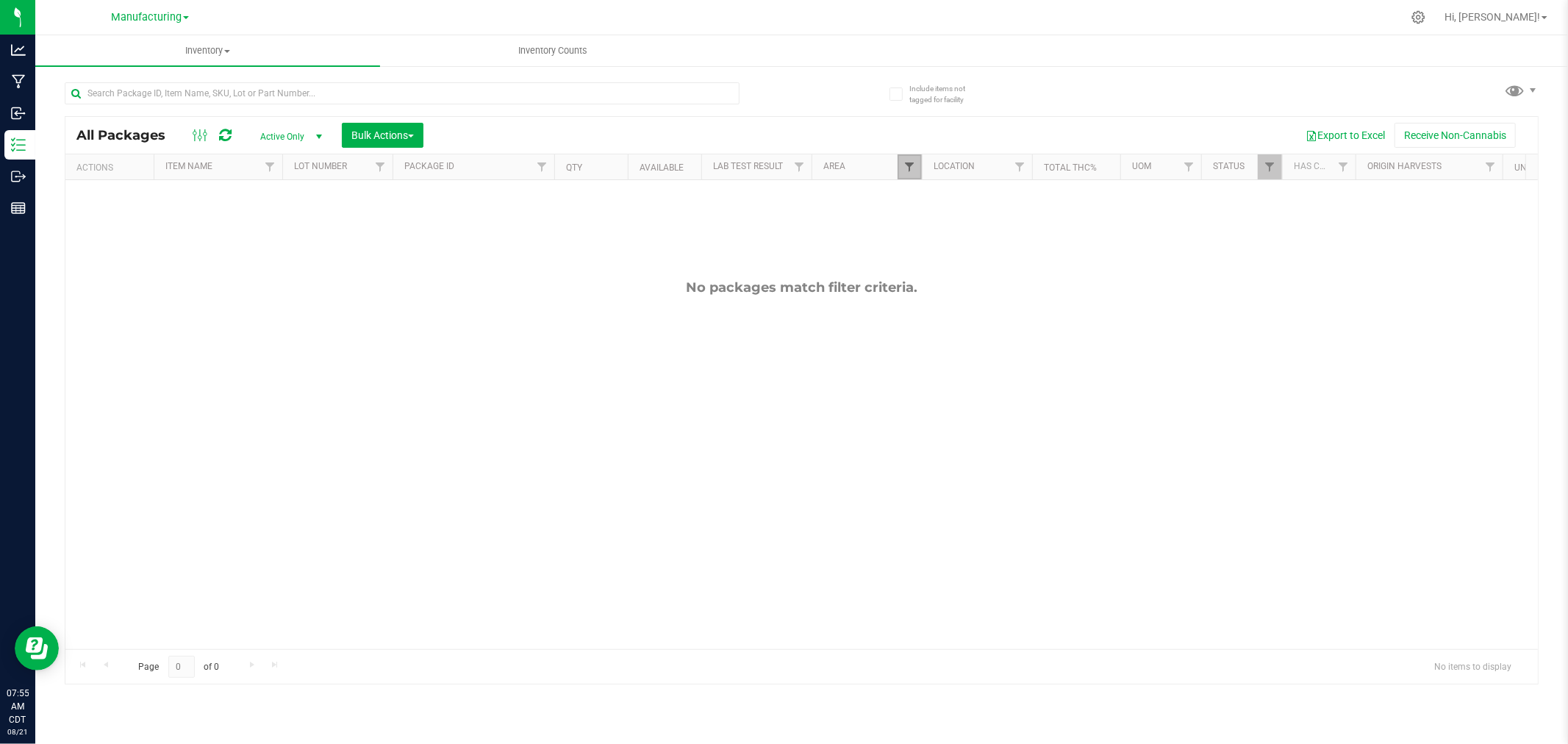
click at [904, 169] on span "Filter" at bounding box center [910, 167] width 12 height 12
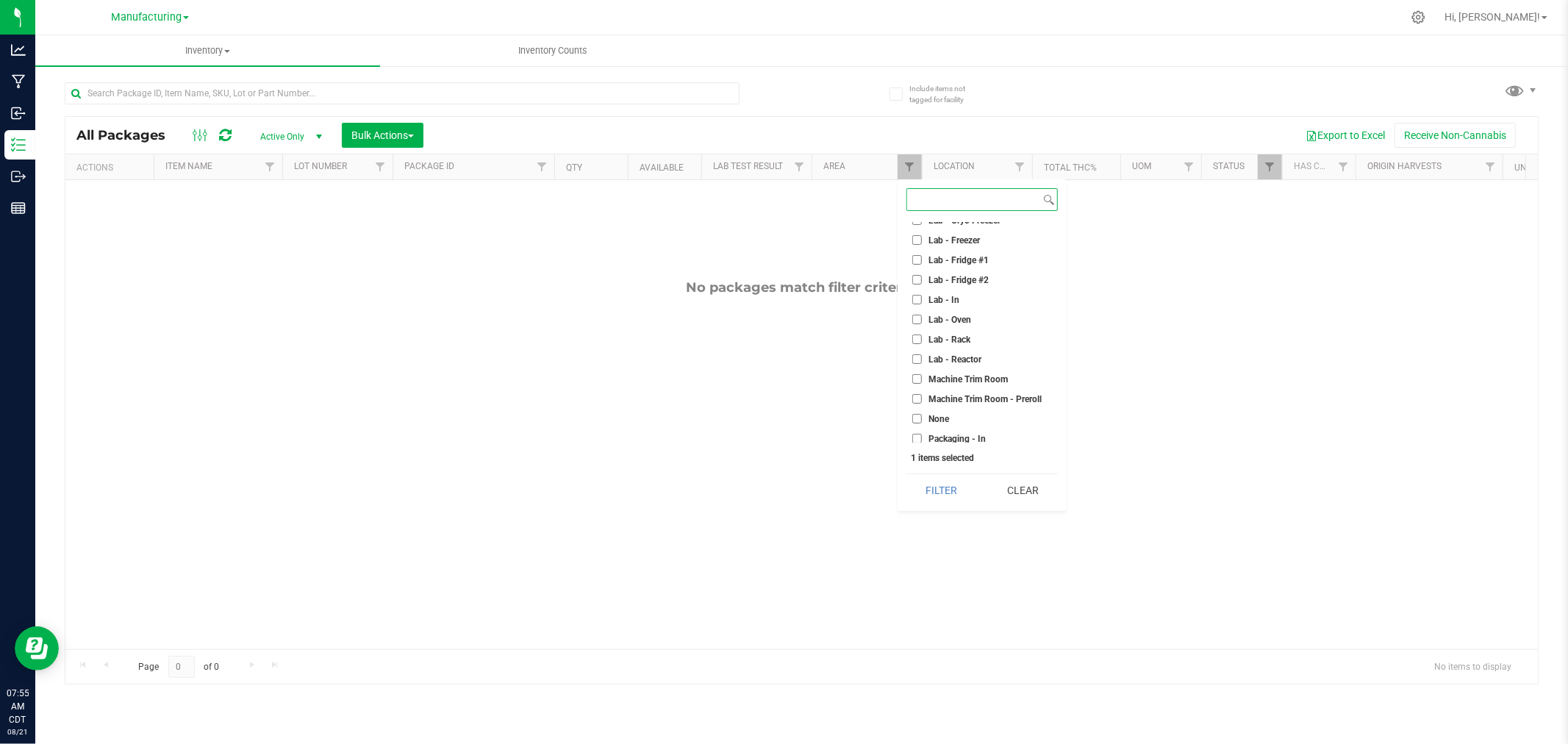
scroll to position [245, 0]
click at [920, 341] on input "Machine Trim Room" at bounding box center [917, 342] width 10 height 10
checkbox input "true"
click at [918, 413] on input "Trim - In" at bounding box center [917, 415] width 10 height 10
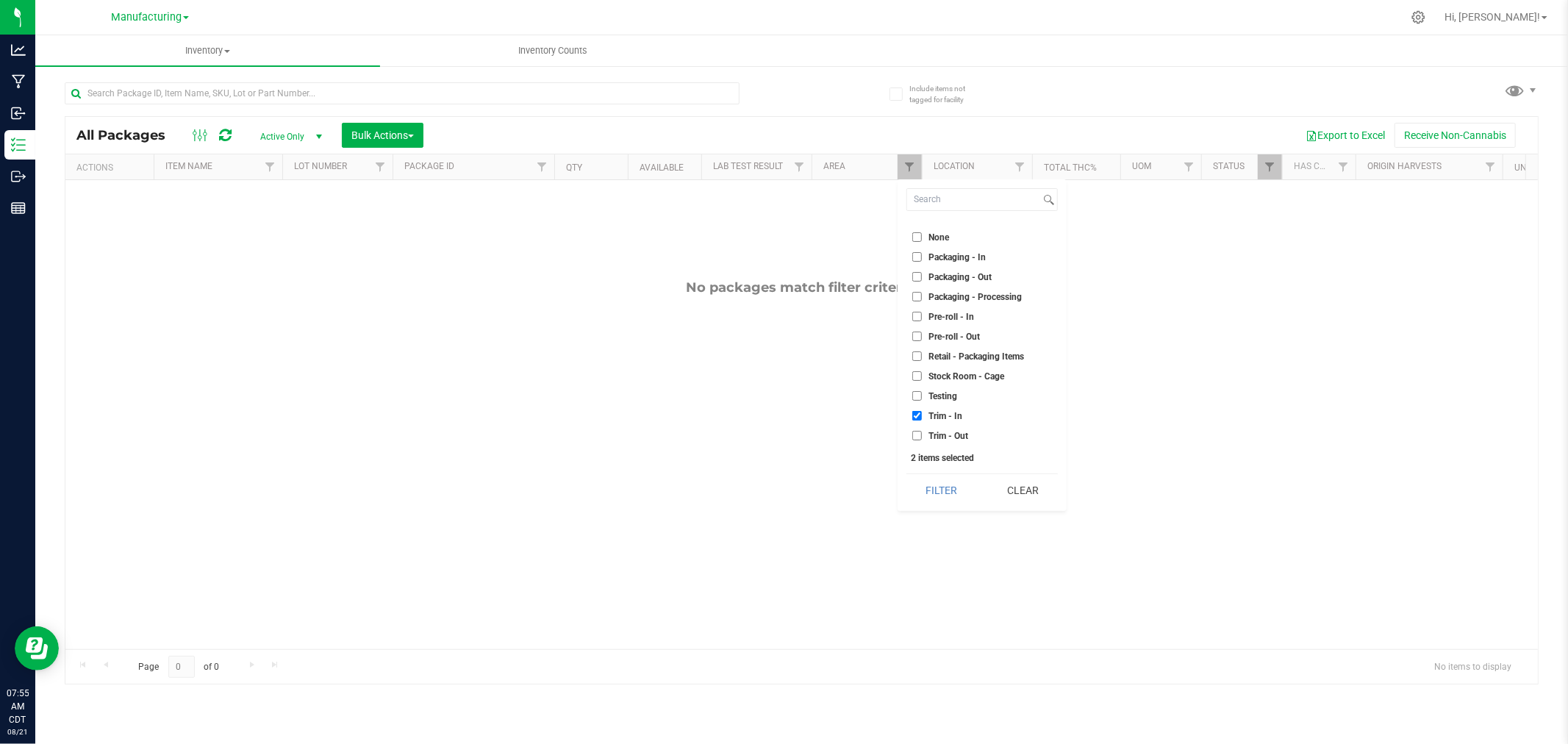
checkbox input "false"
click at [922, 503] on button "Filter" at bounding box center [942, 491] width 70 height 33
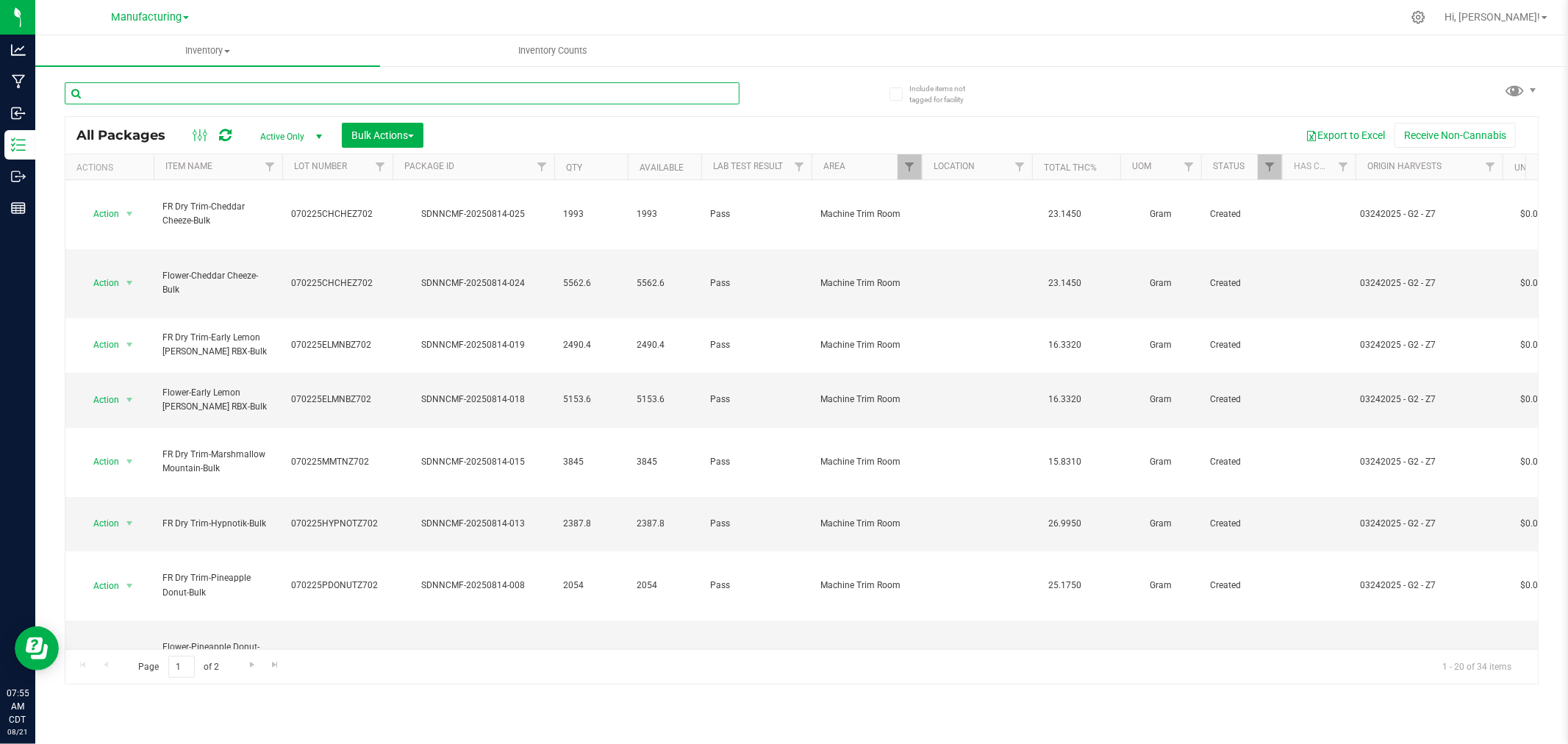
click at [158, 96] on input "text" at bounding box center [402, 93] width 675 height 22
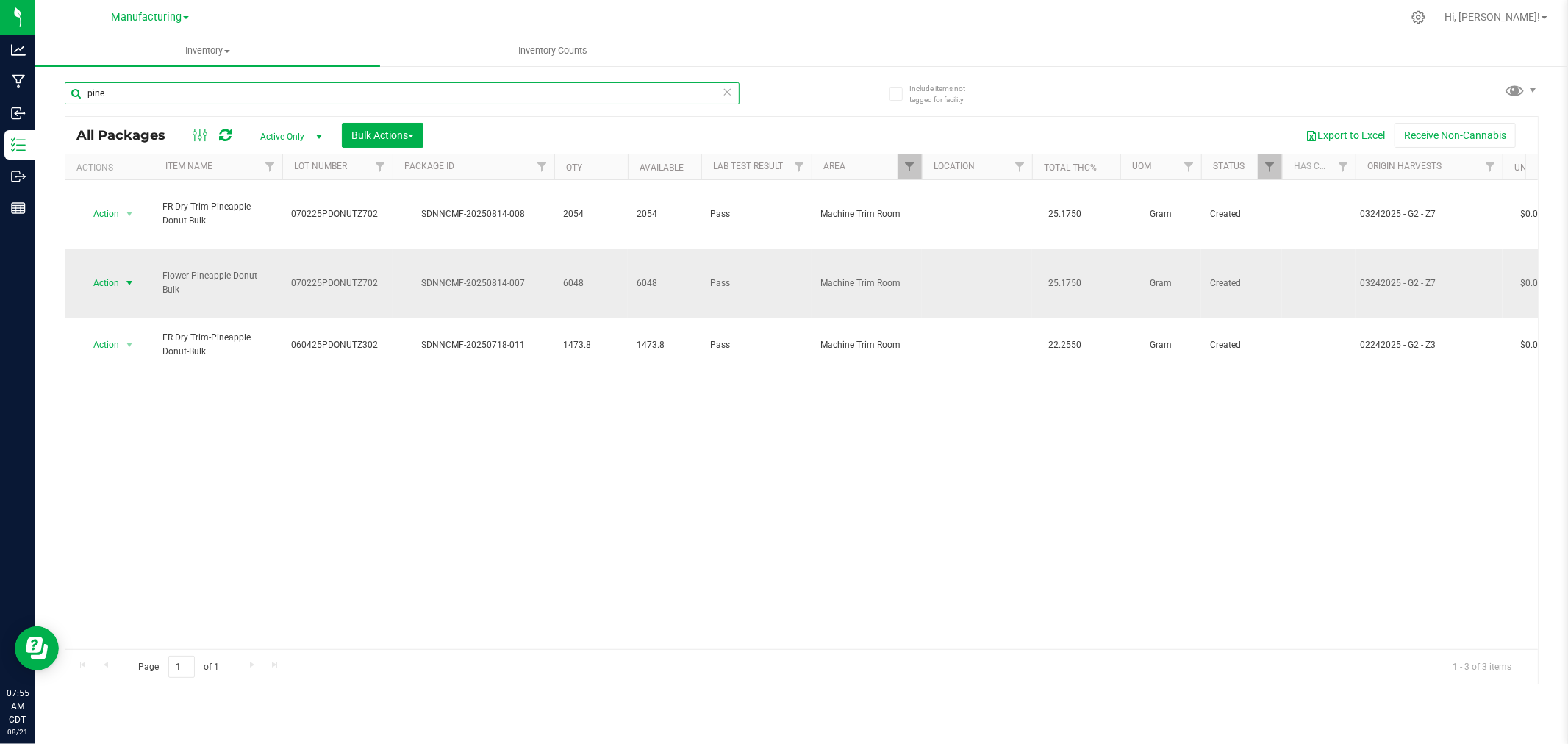
type input "pine"
click at [130, 277] on span "select" at bounding box center [130, 283] width 12 height 12
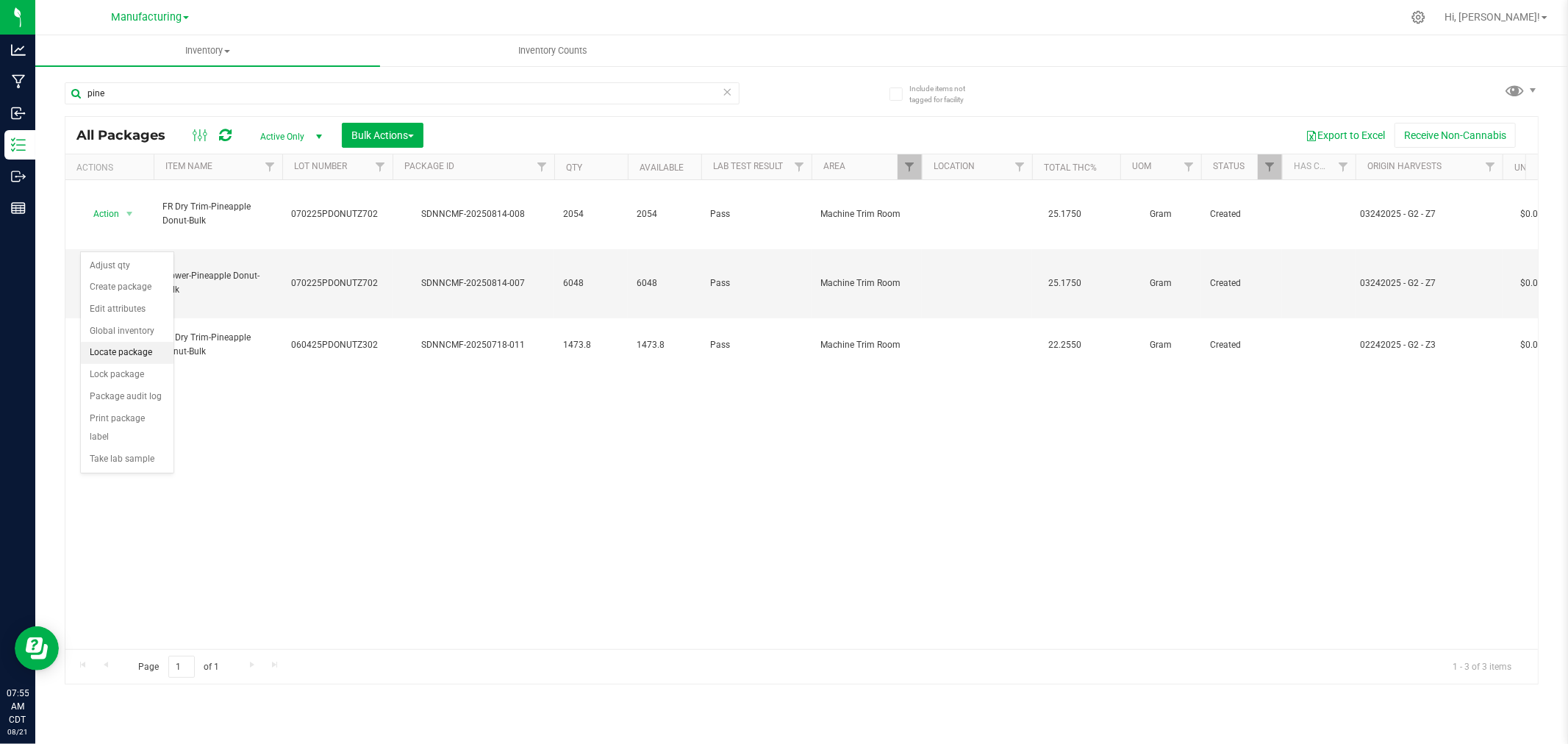
click at [134, 349] on li "Locate package" at bounding box center [127, 353] width 93 height 22
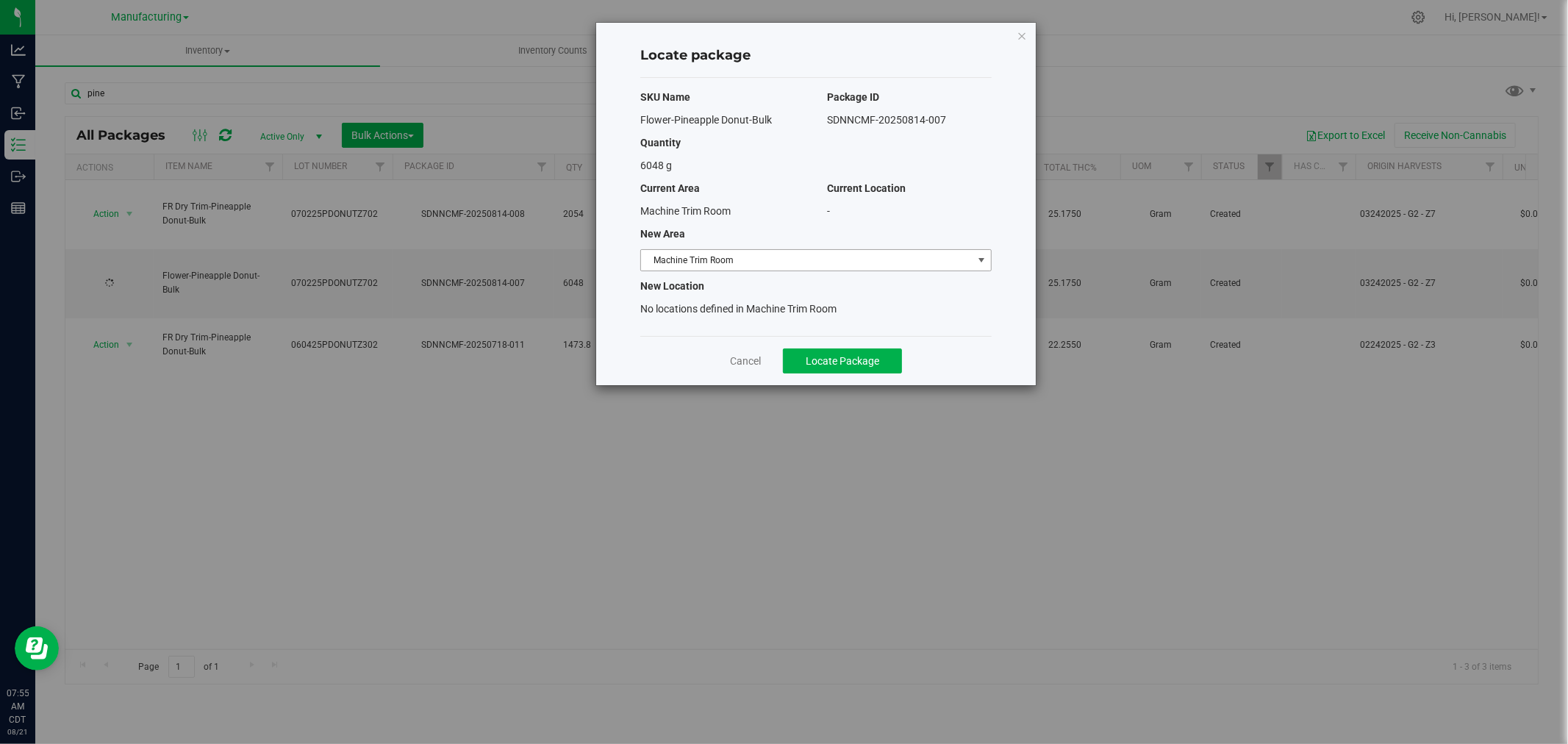
click at [861, 260] on span "Machine Trim Room" at bounding box center [807, 260] width 331 height 21
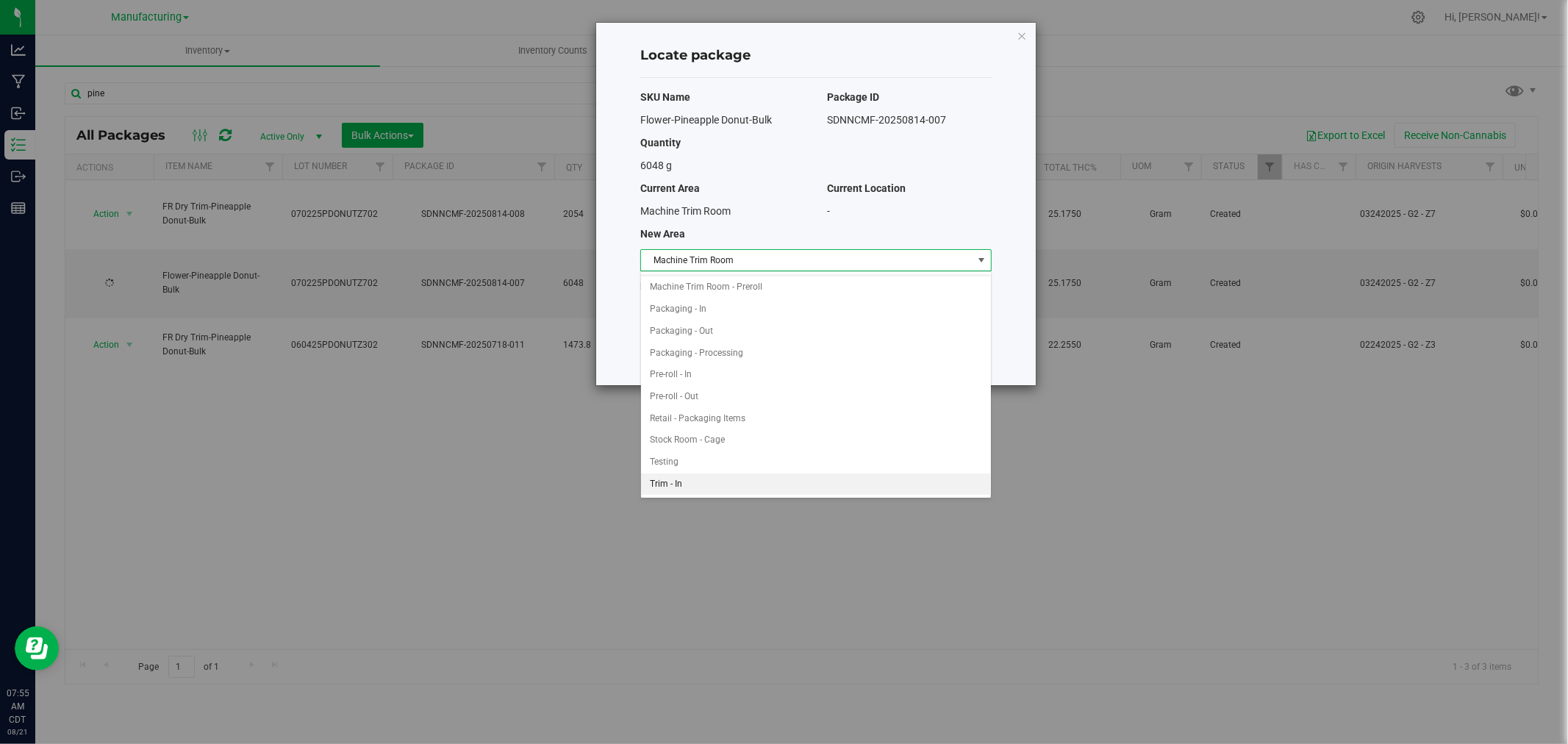
scroll to position [395, 0]
click at [680, 460] on li "Trim - In" at bounding box center [816, 462] width 350 height 22
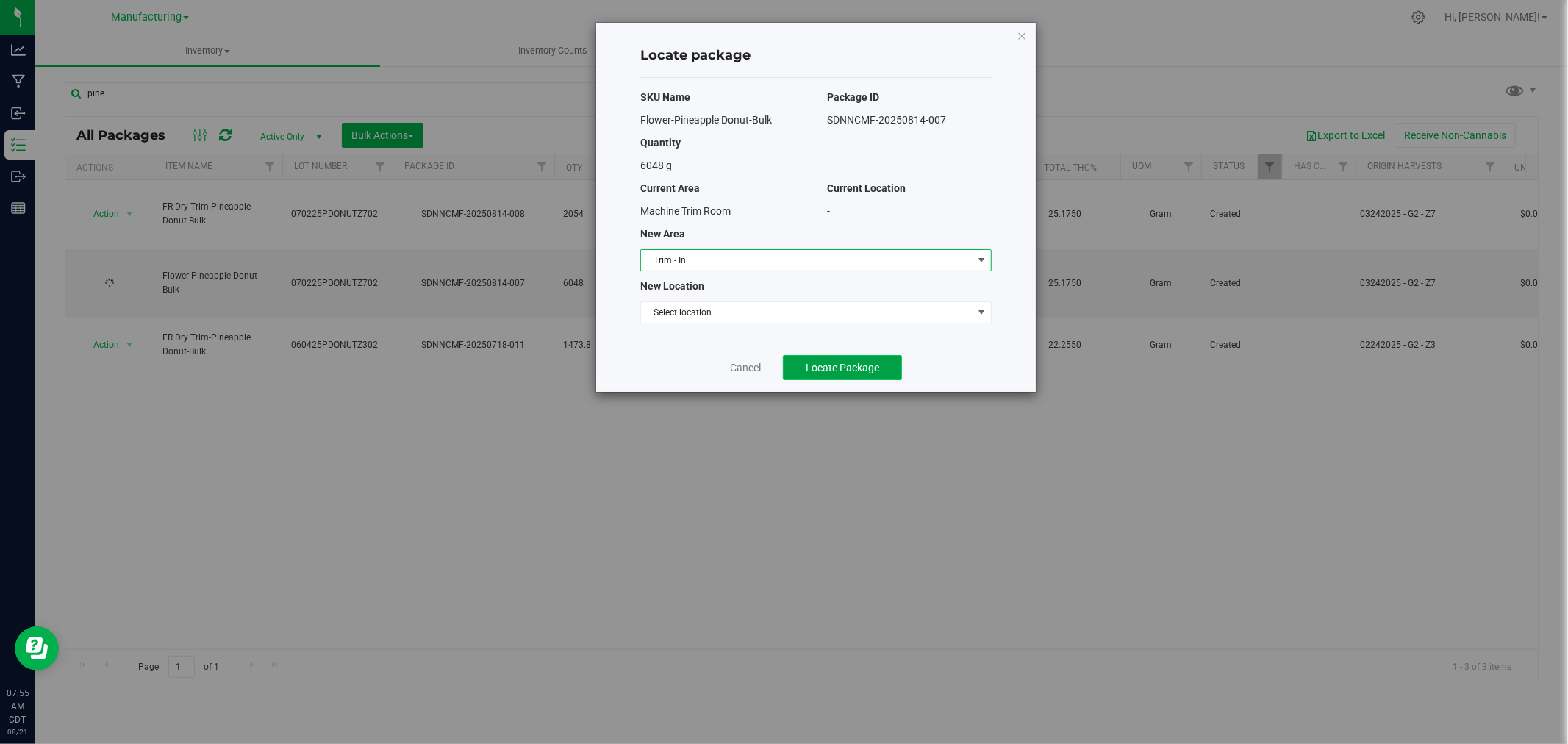
click at [835, 372] on span "Locate Package" at bounding box center [842, 368] width 73 height 12
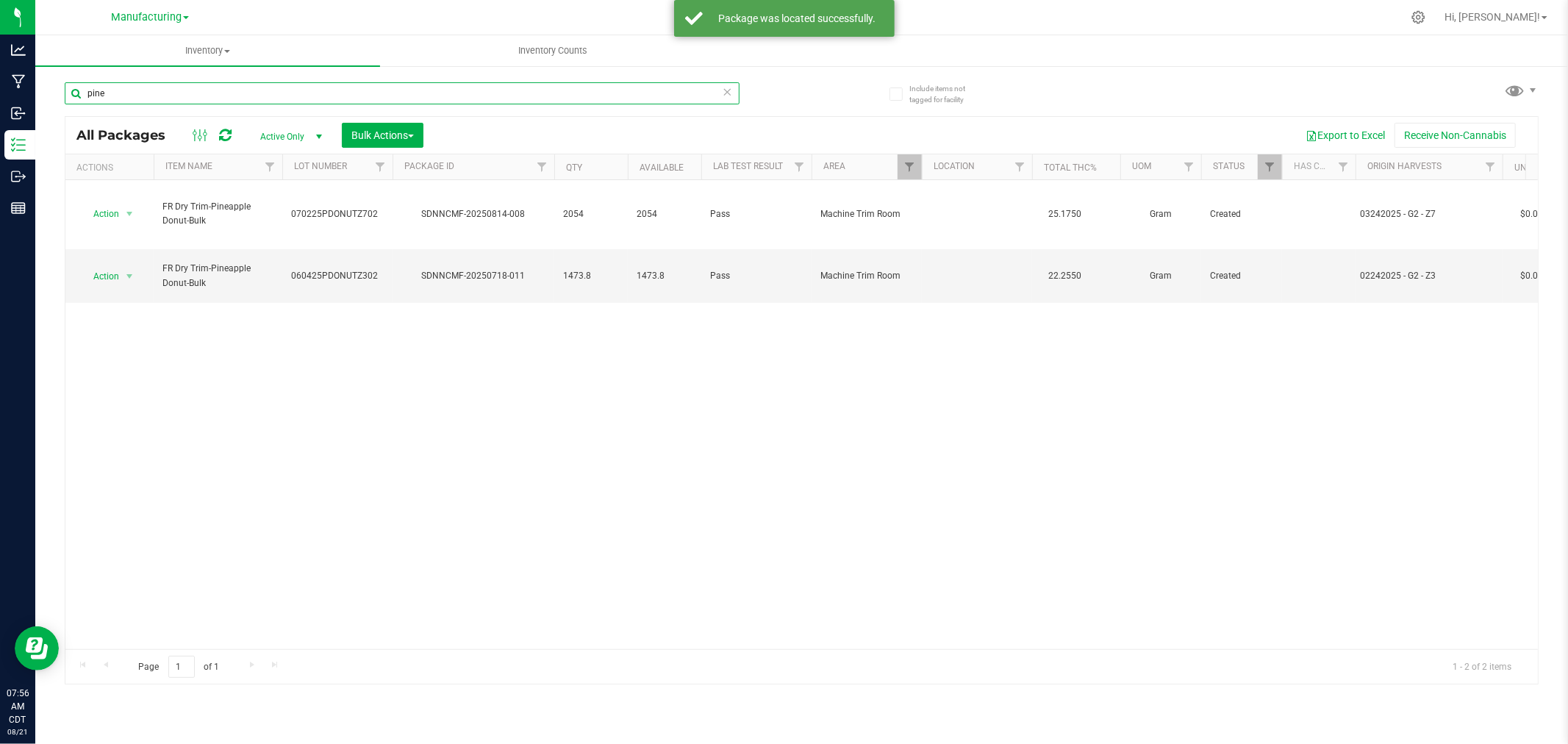
click at [159, 100] on input "pine" at bounding box center [402, 93] width 675 height 22
type input "p"
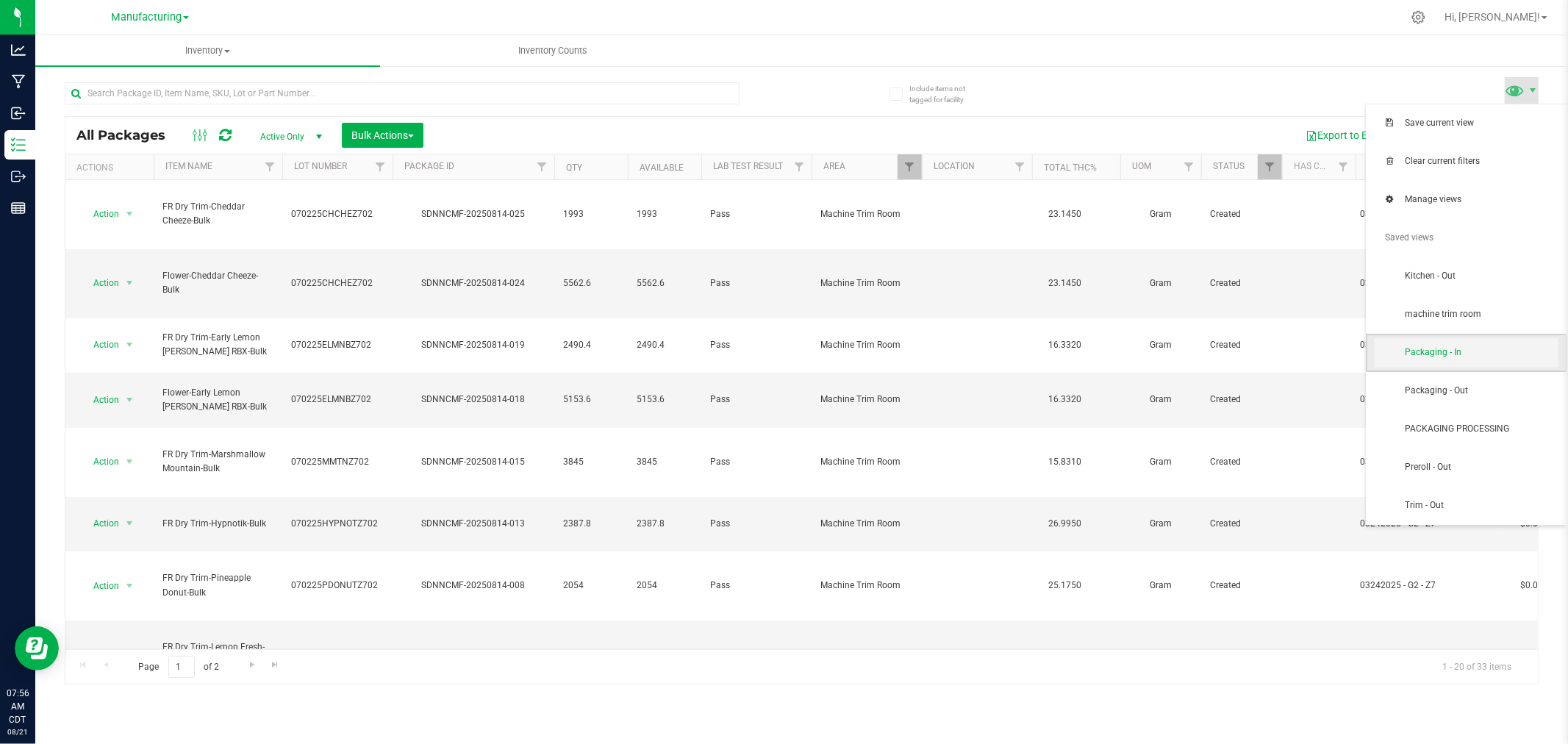
click at [1504, 341] on span "Packaging - In" at bounding box center [1467, 353] width 184 height 30
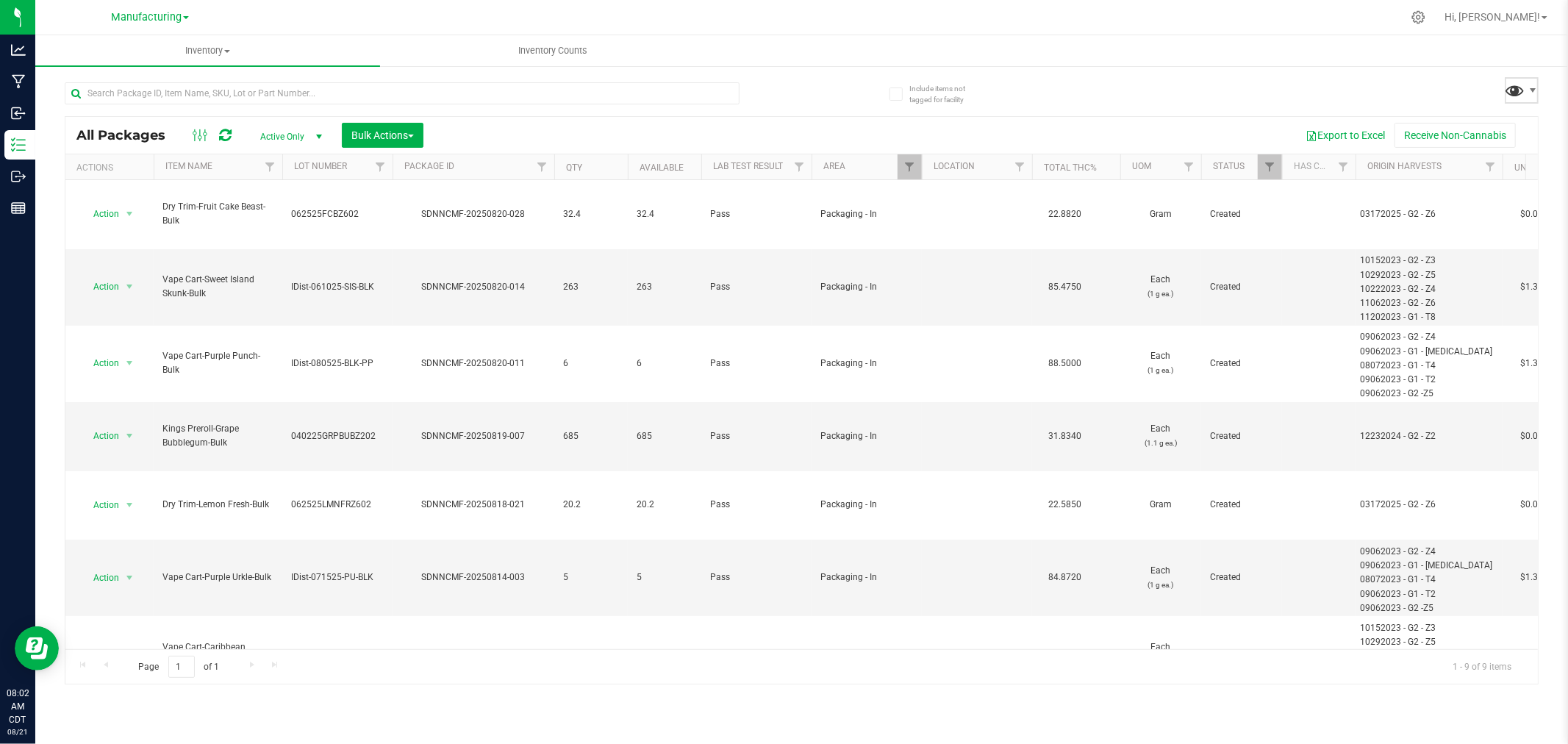
click at [1515, 94] on span at bounding box center [1515, 90] width 21 height 21
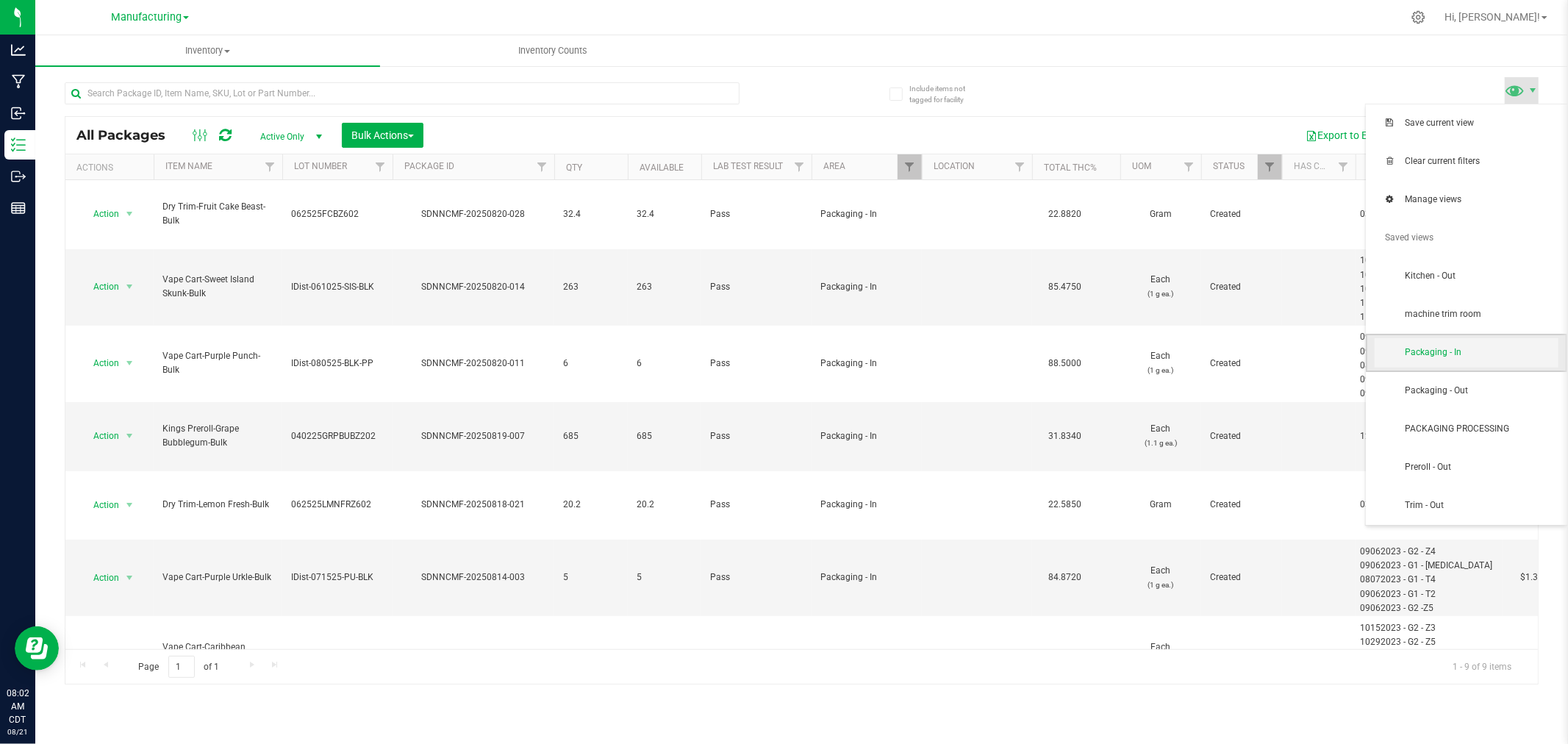
click at [1491, 353] on span "Packaging - In" at bounding box center [1481, 352] width 153 height 13
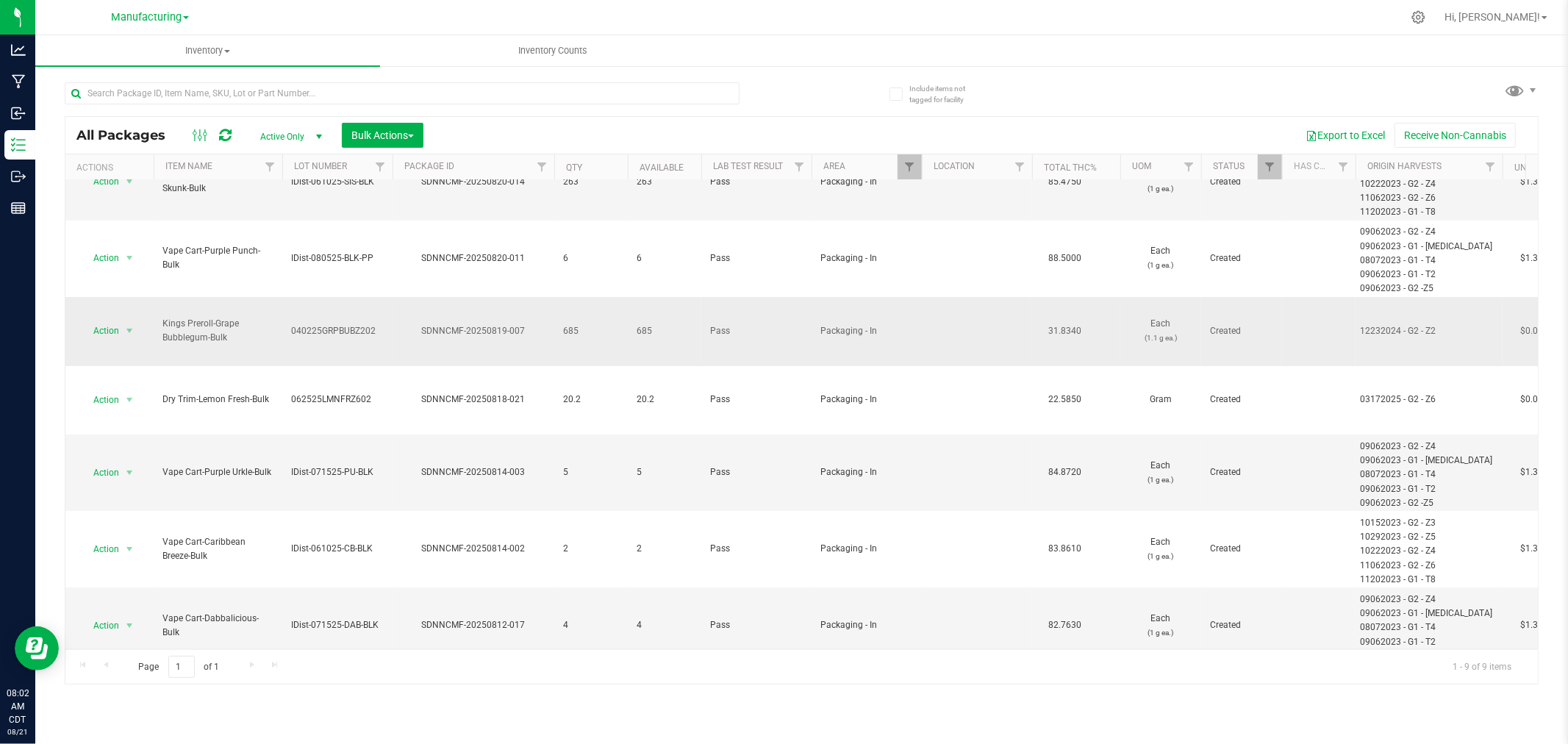
scroll to position [118, 0]
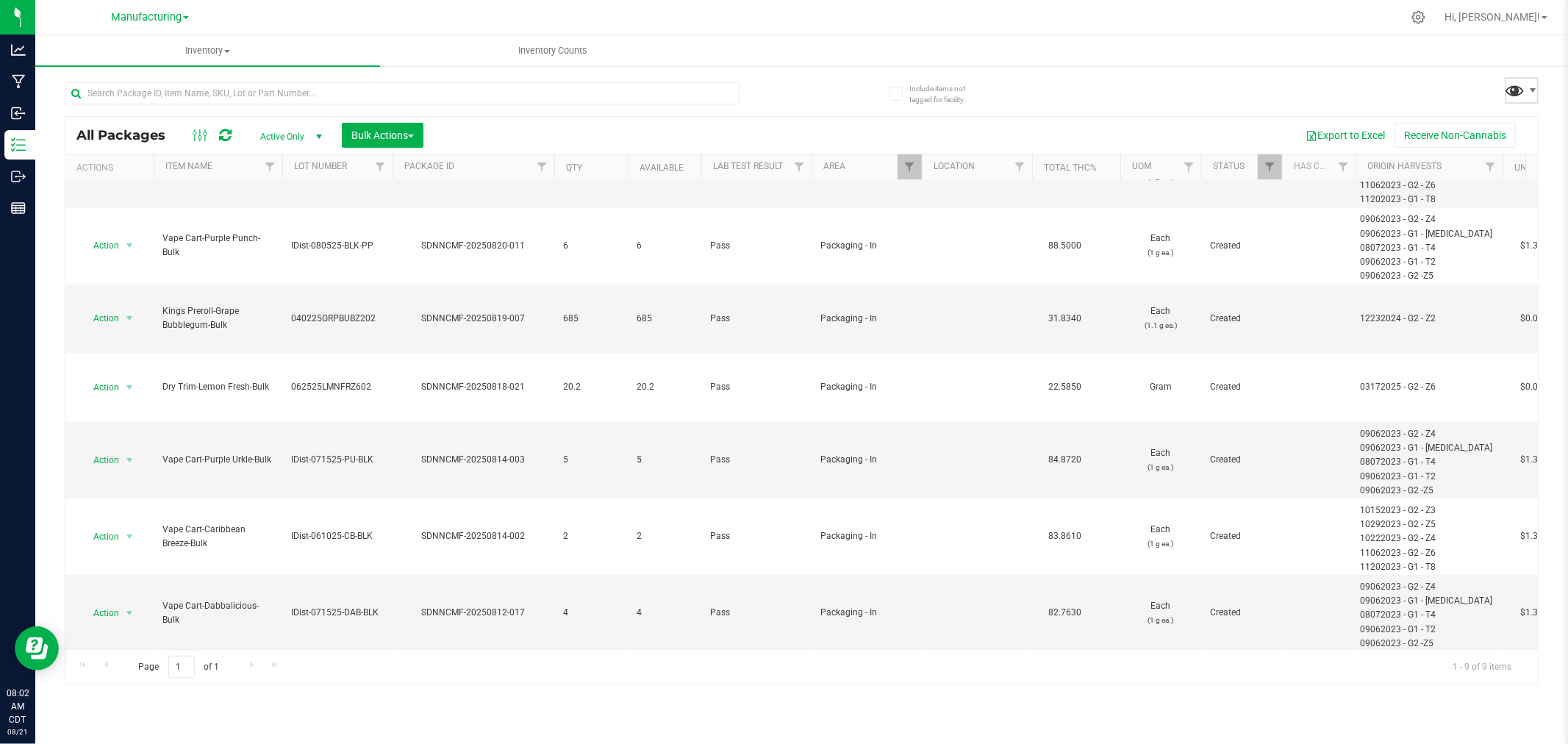
click at [1524, 91] on span at bounding box center [1515, 90] width 21 height 21
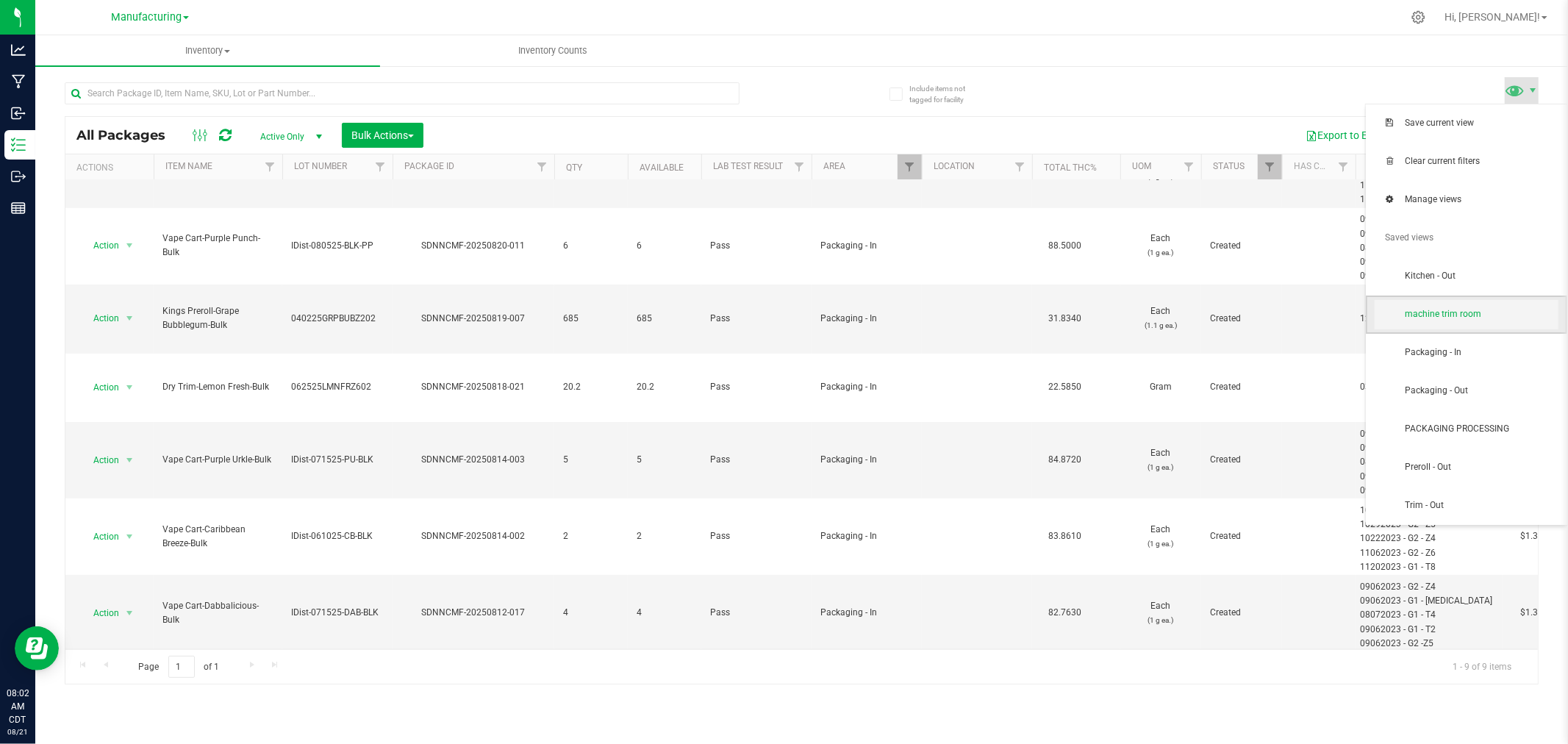
click at [1475, 317] on span "machine trim room" at bounding box center [1481, 314] width 153 height 13
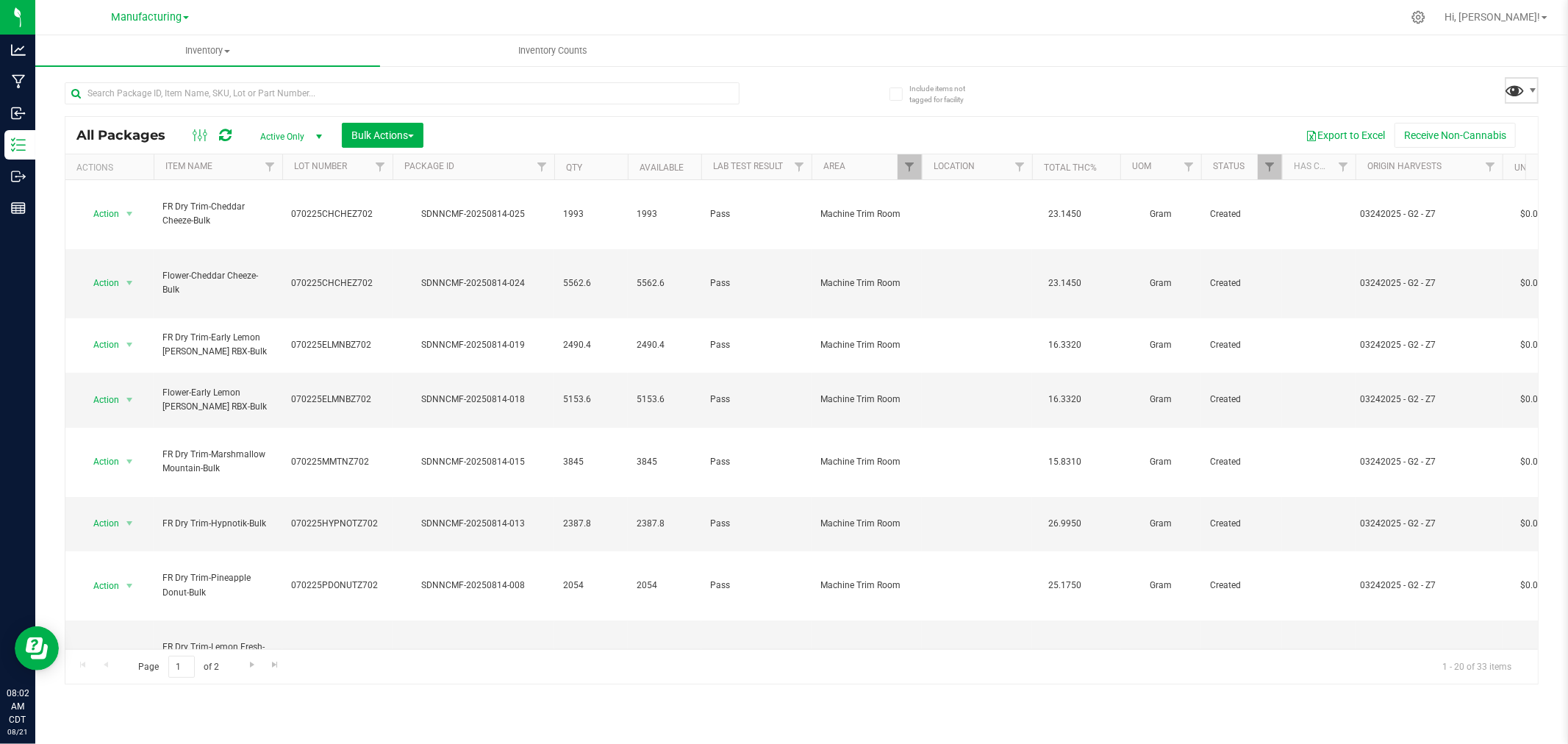
click at [1518, 89] on span at bounding box center [1515, 90] width 21 height 21
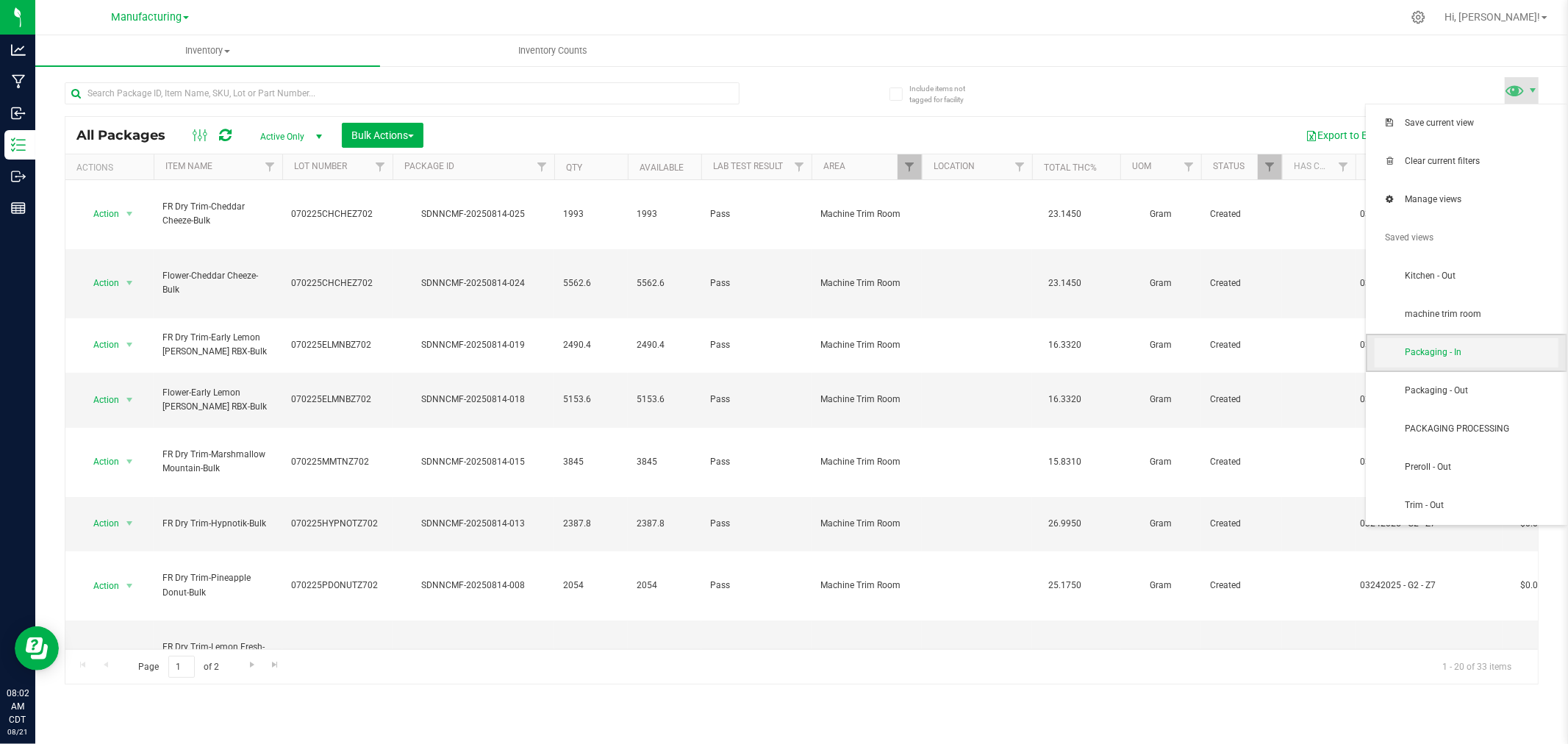
click at [1478, 350] on span "Packaging - In" at bounding box center [1481, 352] width 153 height 13
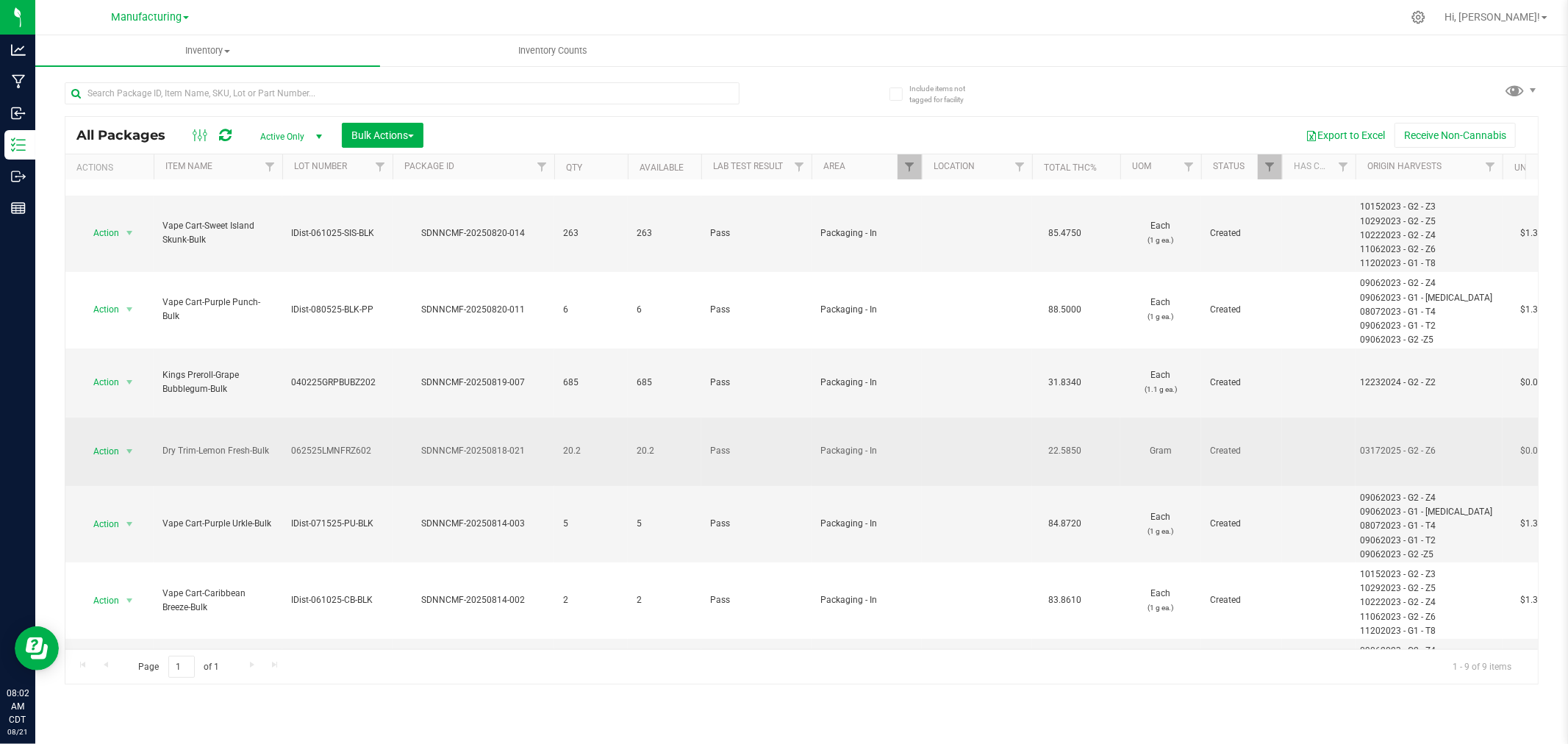
scroll to position [82, 0]
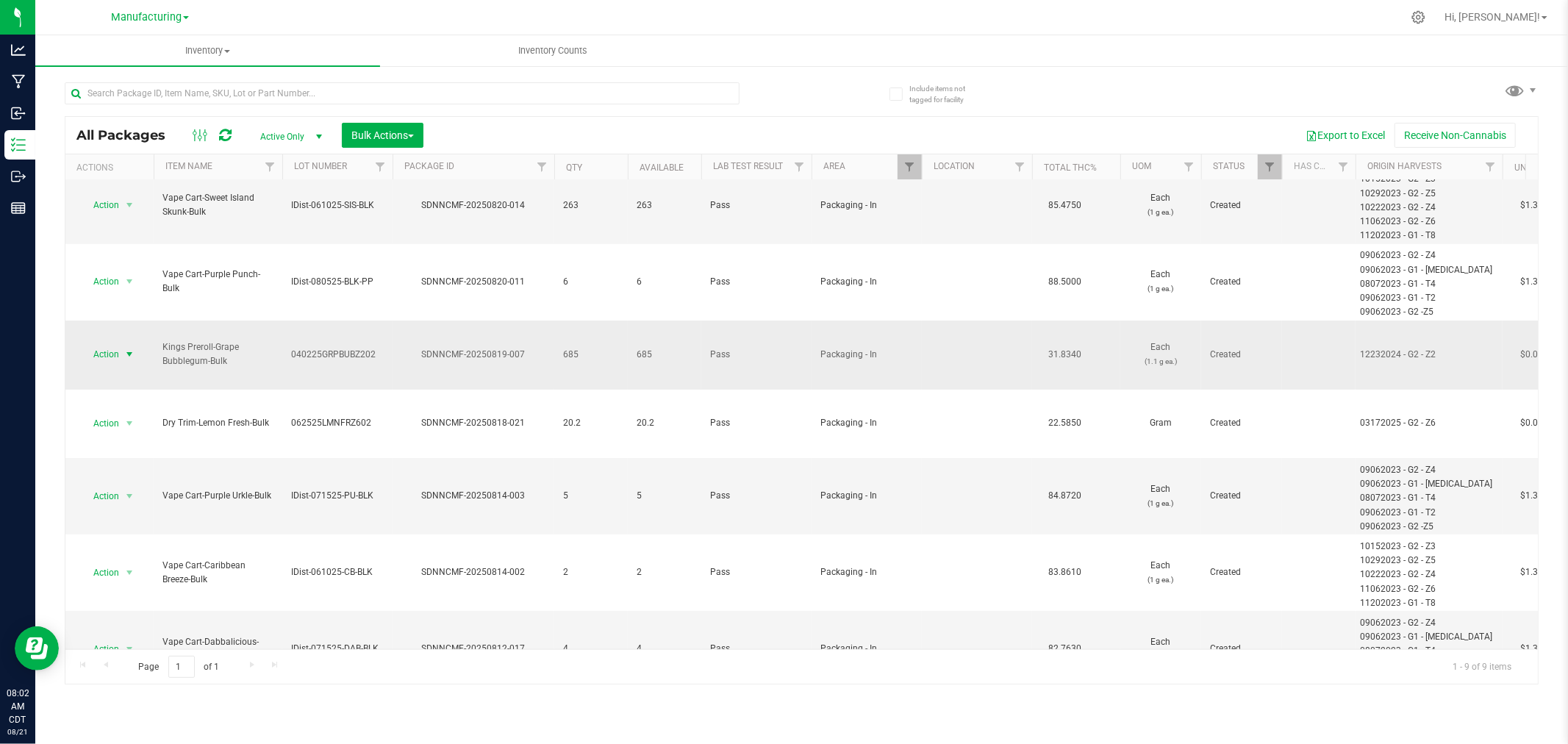
click at [94, 344] on span "Action" at bounding box center [100, 354] width 40 height 21
click at [385, 134] on span "Bulk Actions" at bounding box center [383, 136] width 62 height 12
click at [431, 163] on span "Add to manufacturing run" at bounding box center [406, 168] width 111 height 12
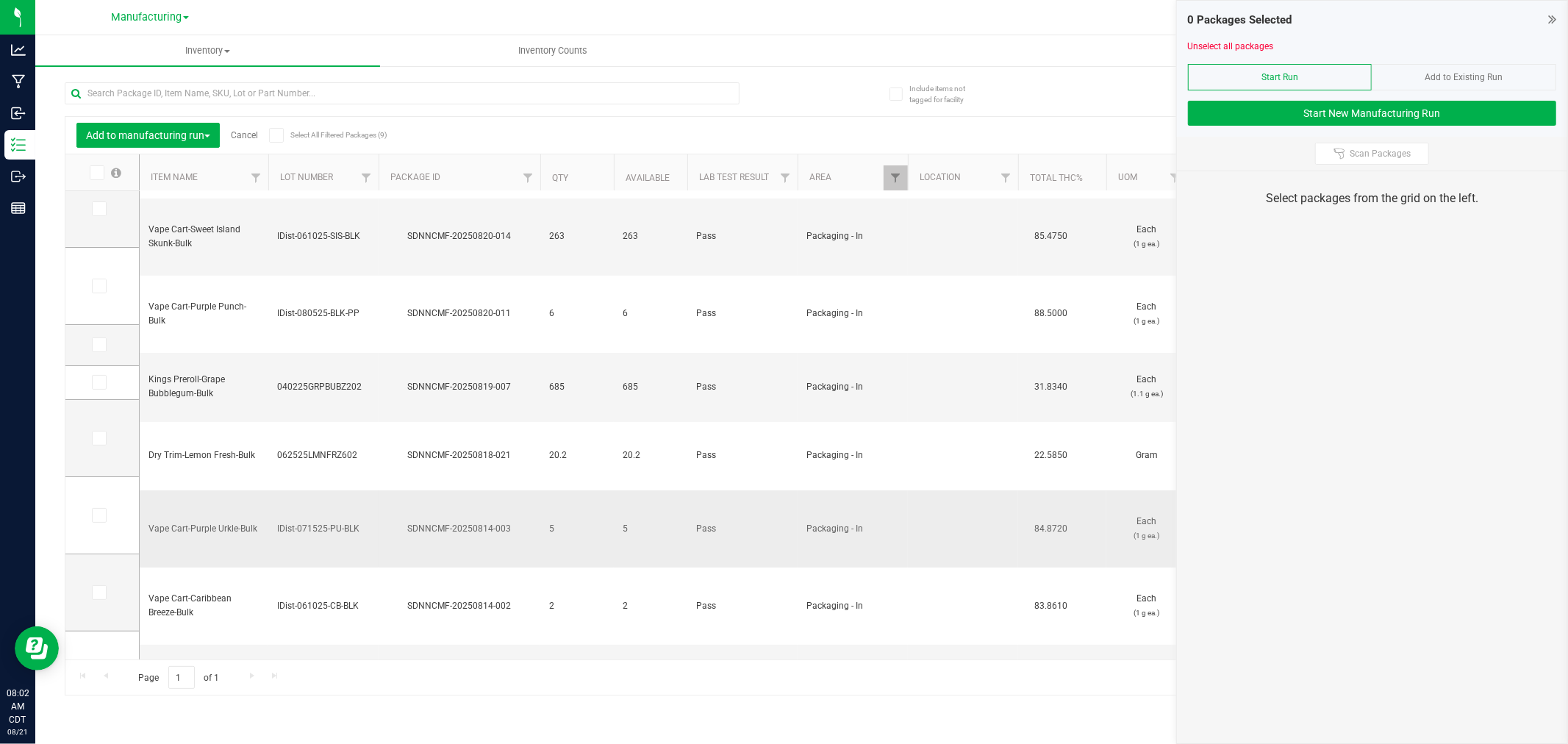
scroll to position [110, 0]
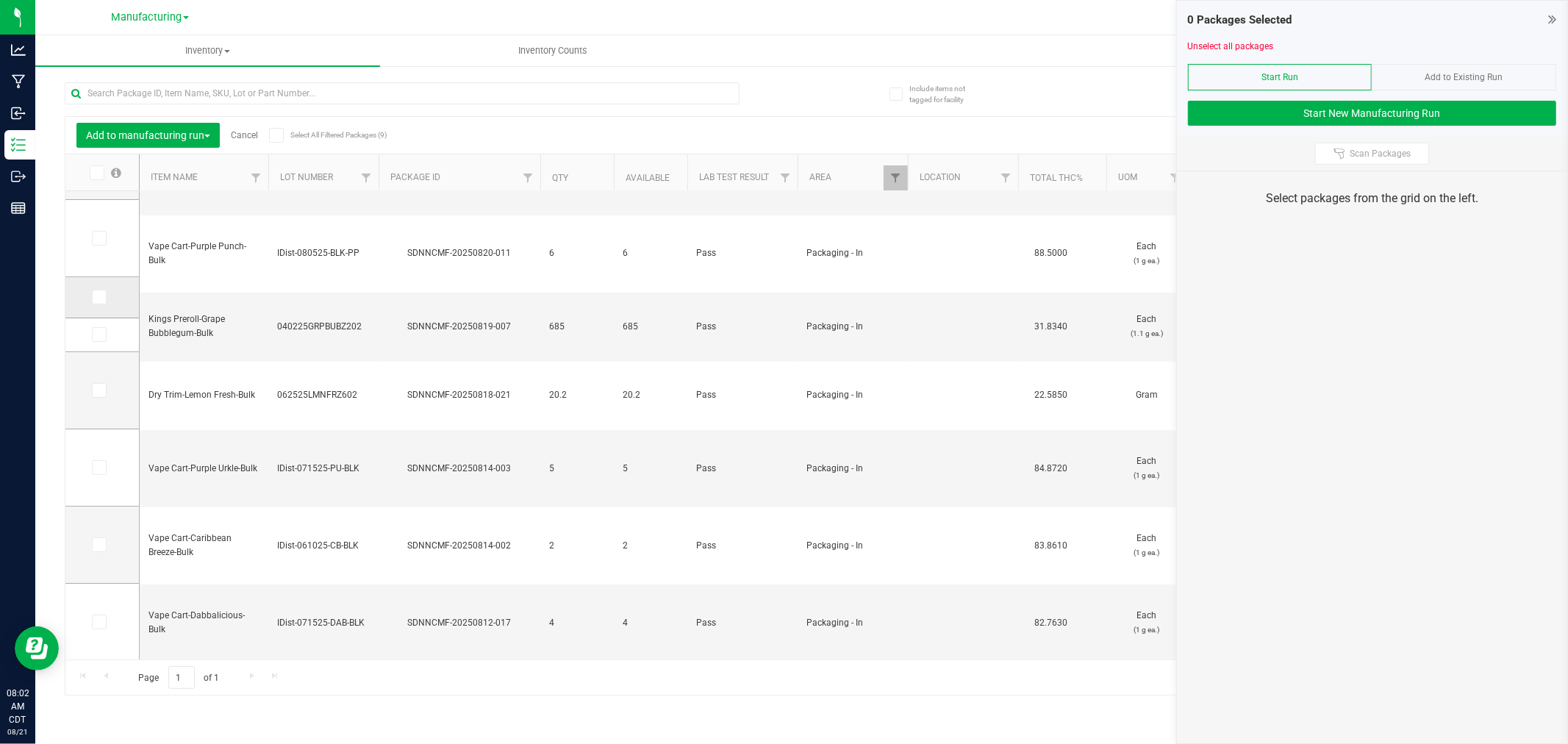
click at [98, 297] on icon at bounding box center [98, 297] width 10 height 0
click at [0, 0] on input "checkbox" at bounding box center [0, 0] width 0 height 0
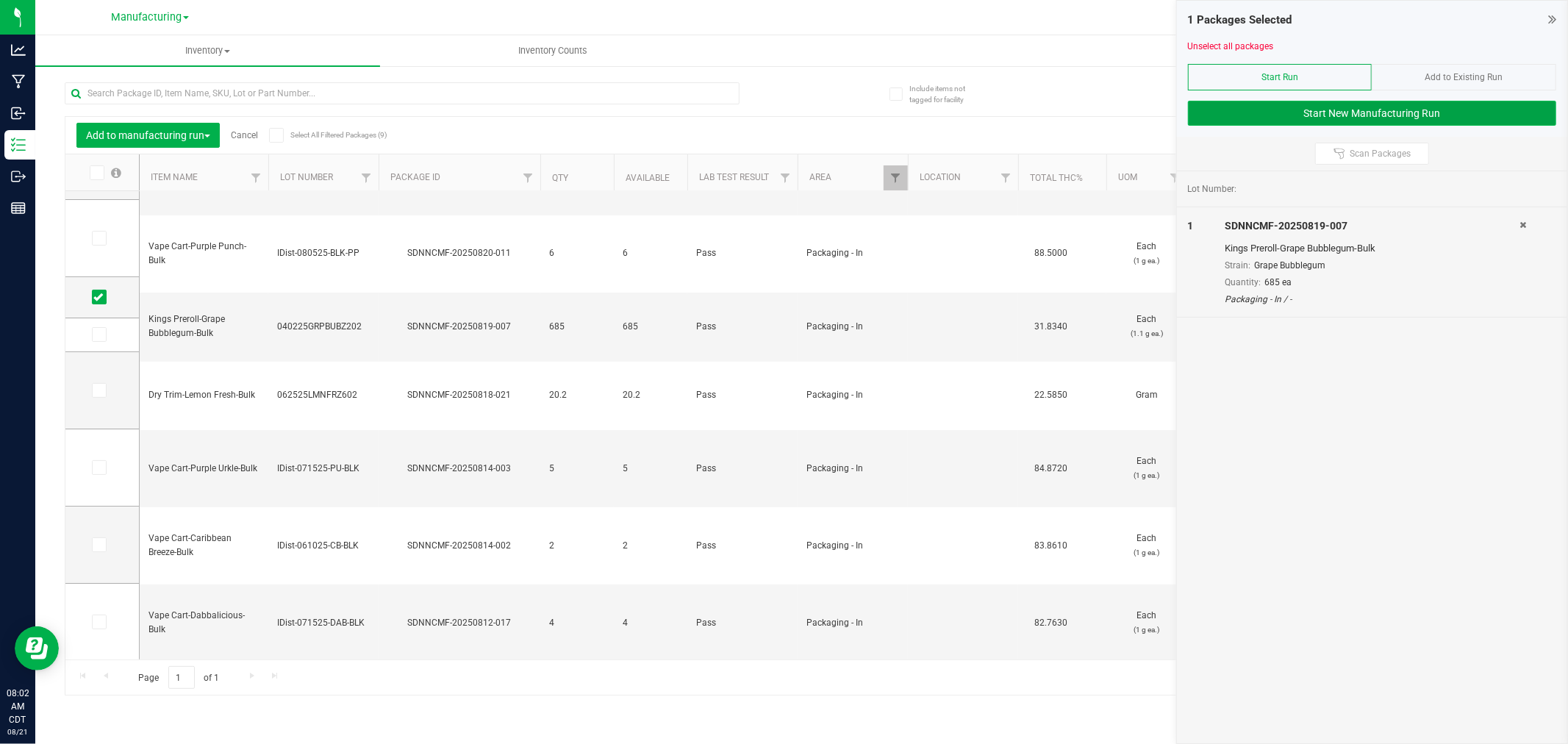
click at [1245, 110] on button "Start New Manufacturing Run" at bounding box center [1372, 113] width 368 height 25
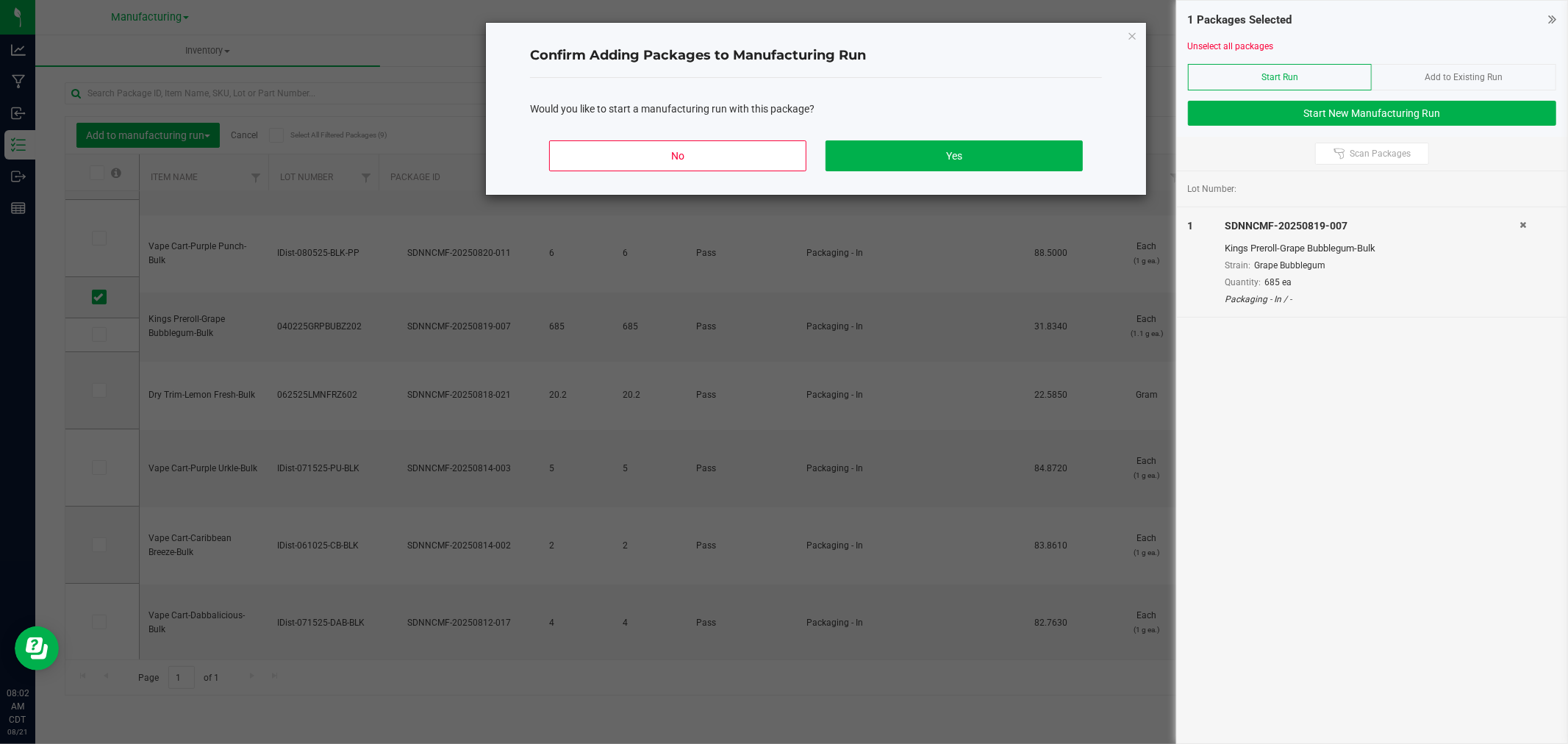
click at [974, 172] on div "No Yes" at bounding box center [816, 162] width 572 height 66
click at [989, 150] on button "Yes" at bounding box center [954, 156] width 257 height 31
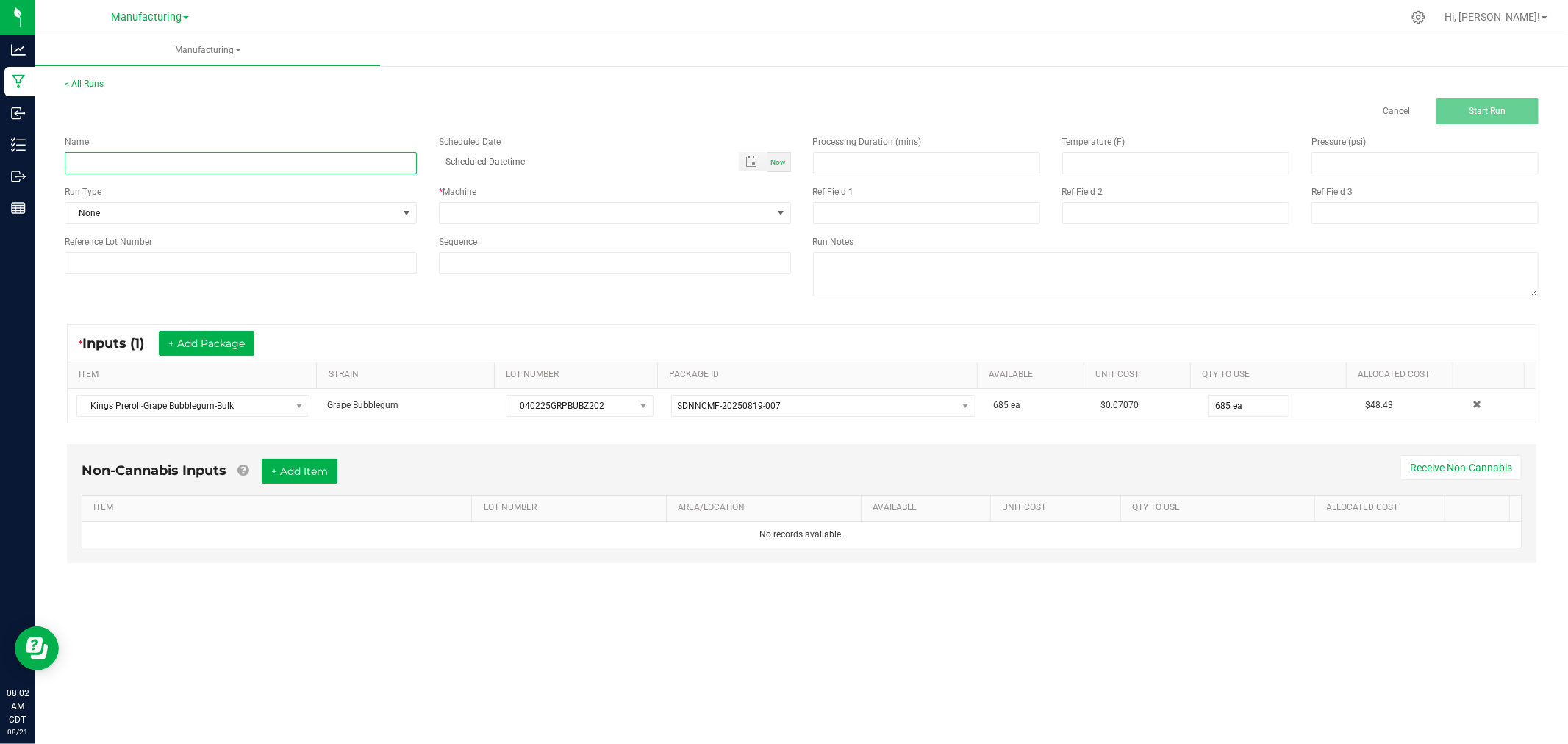
click at [324, 170] on input at bounding box center [240, 163] width 352 height 22
type input "[DATE]-grape bubblegum singles"
click at [166, 215] on span "None" at bounding box center [231, 213] width 332 height 21
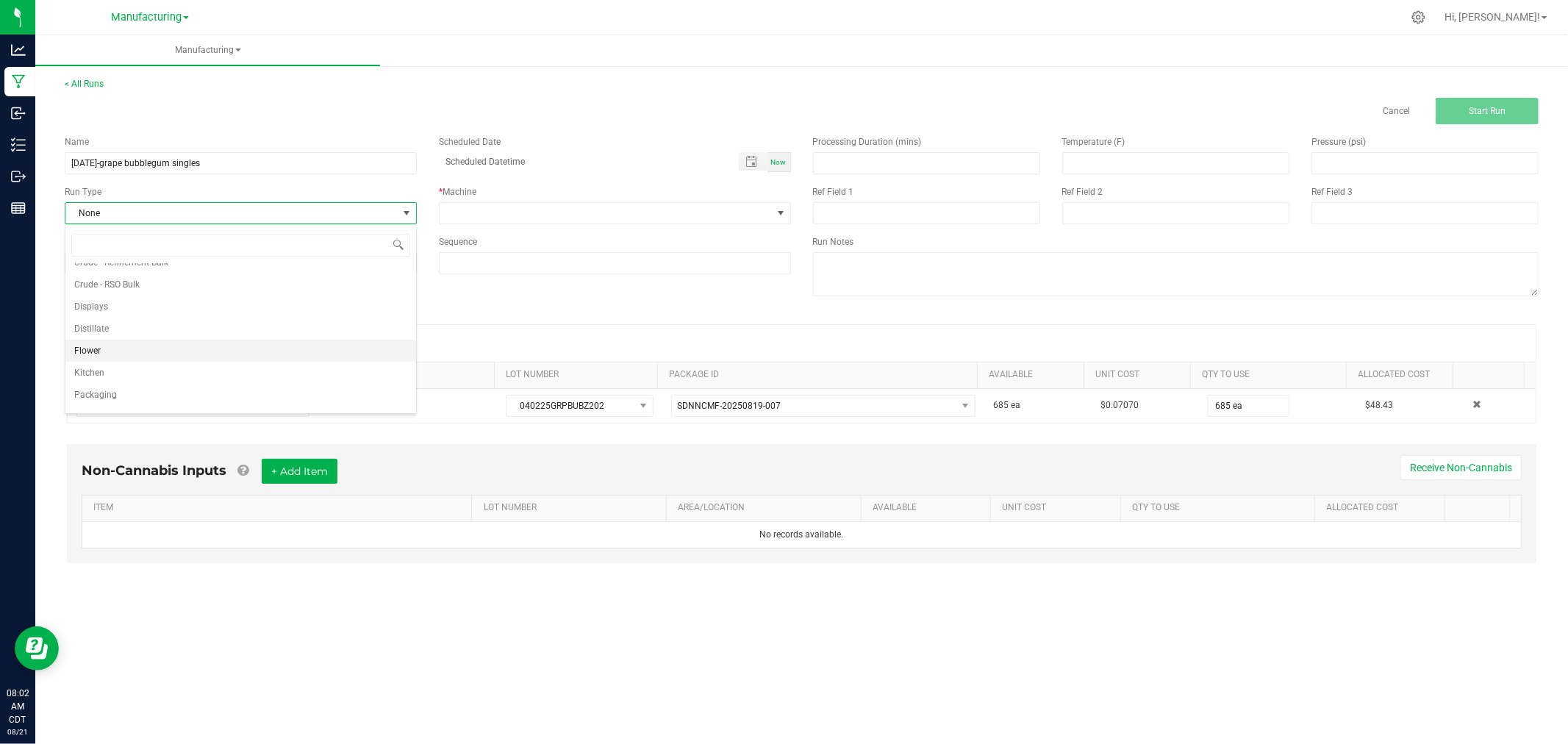
scroll to position [73, 0]
click at [169, 371] on li "Packaging" at bounding box center [240, 378] width 351 height 22
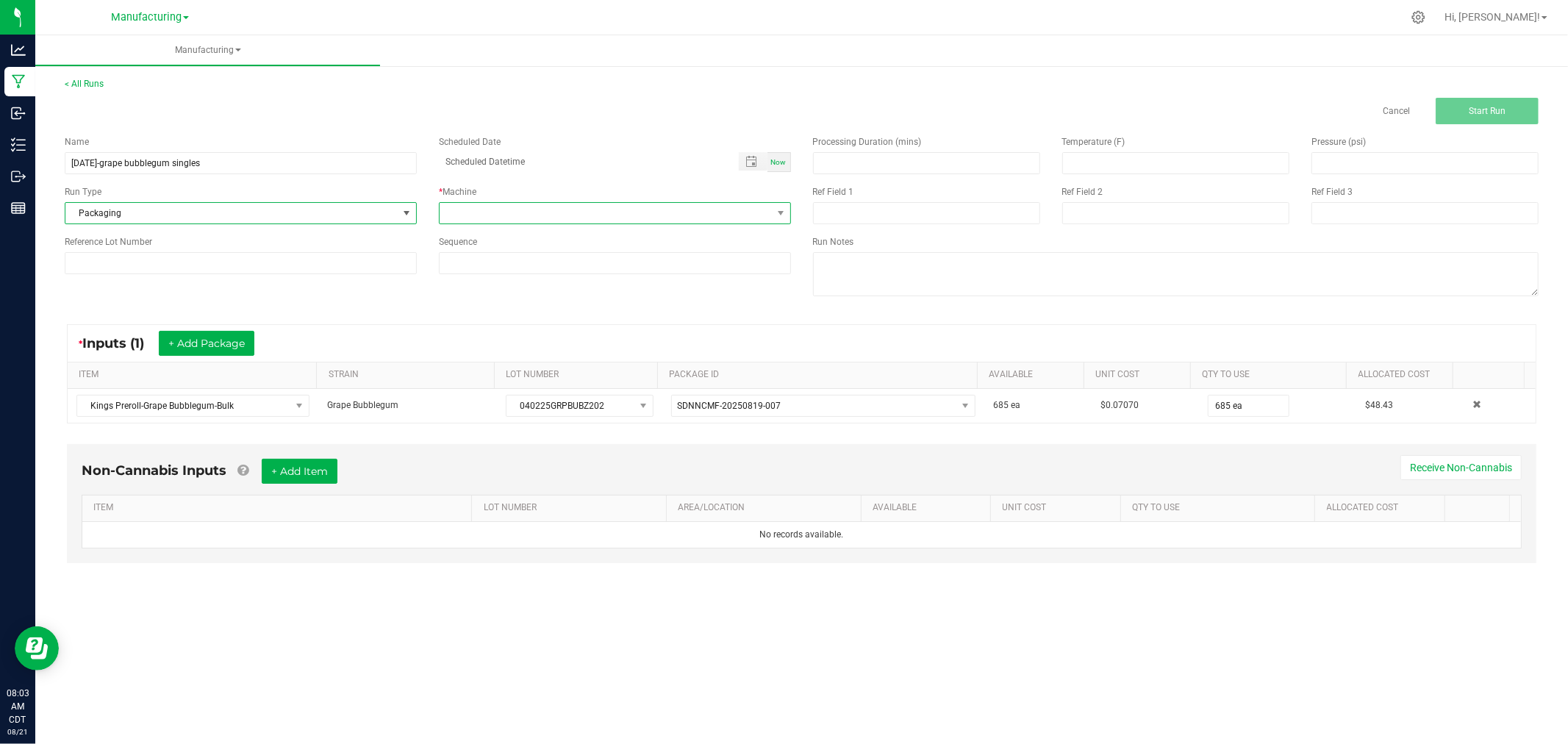
click at [456, 205] on span at bounding box center [606, 213] width 332 height 21
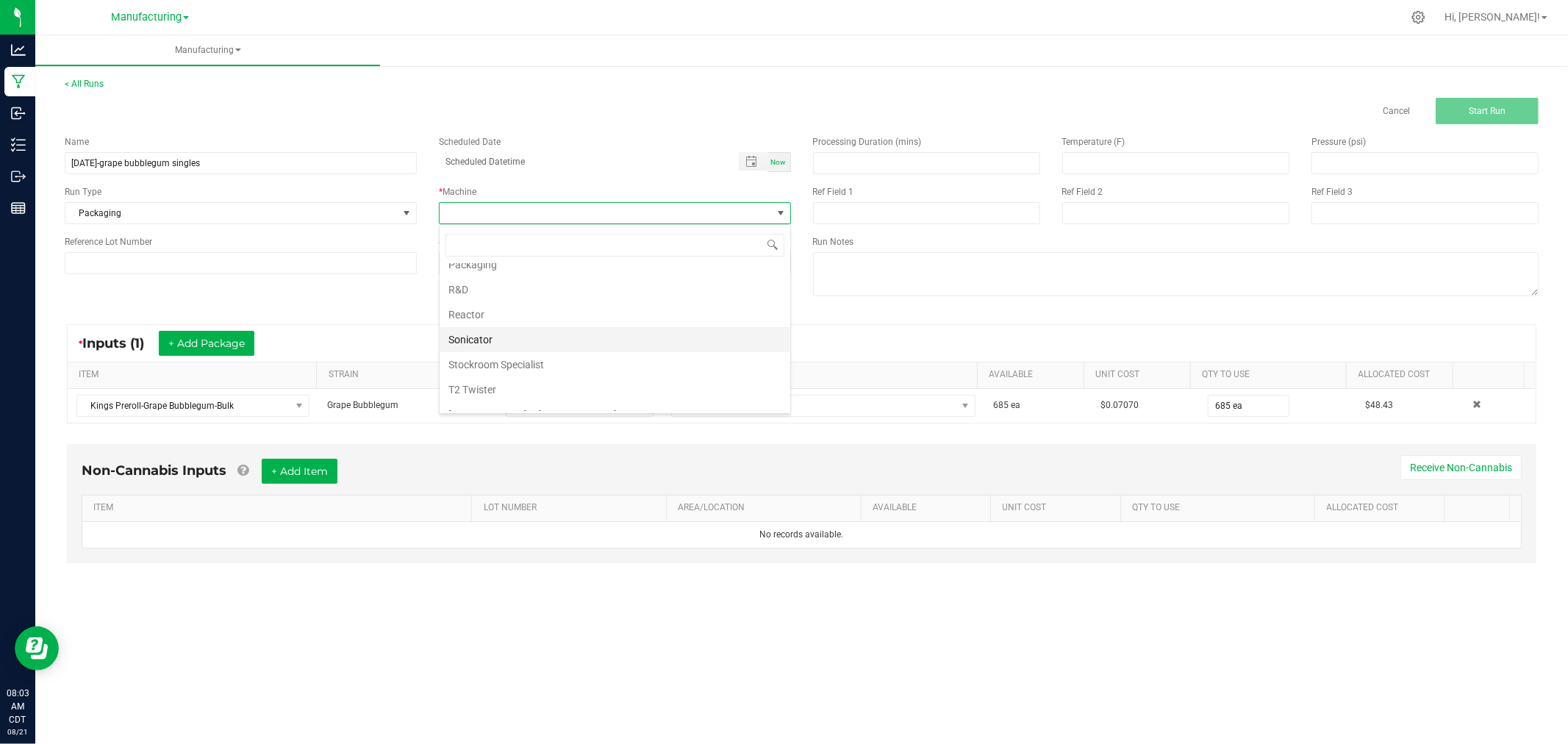
scroll to position [163, 0]
click at [532, 274] on li "Packaging" at bounding box center [615, 263] width 351 height 25
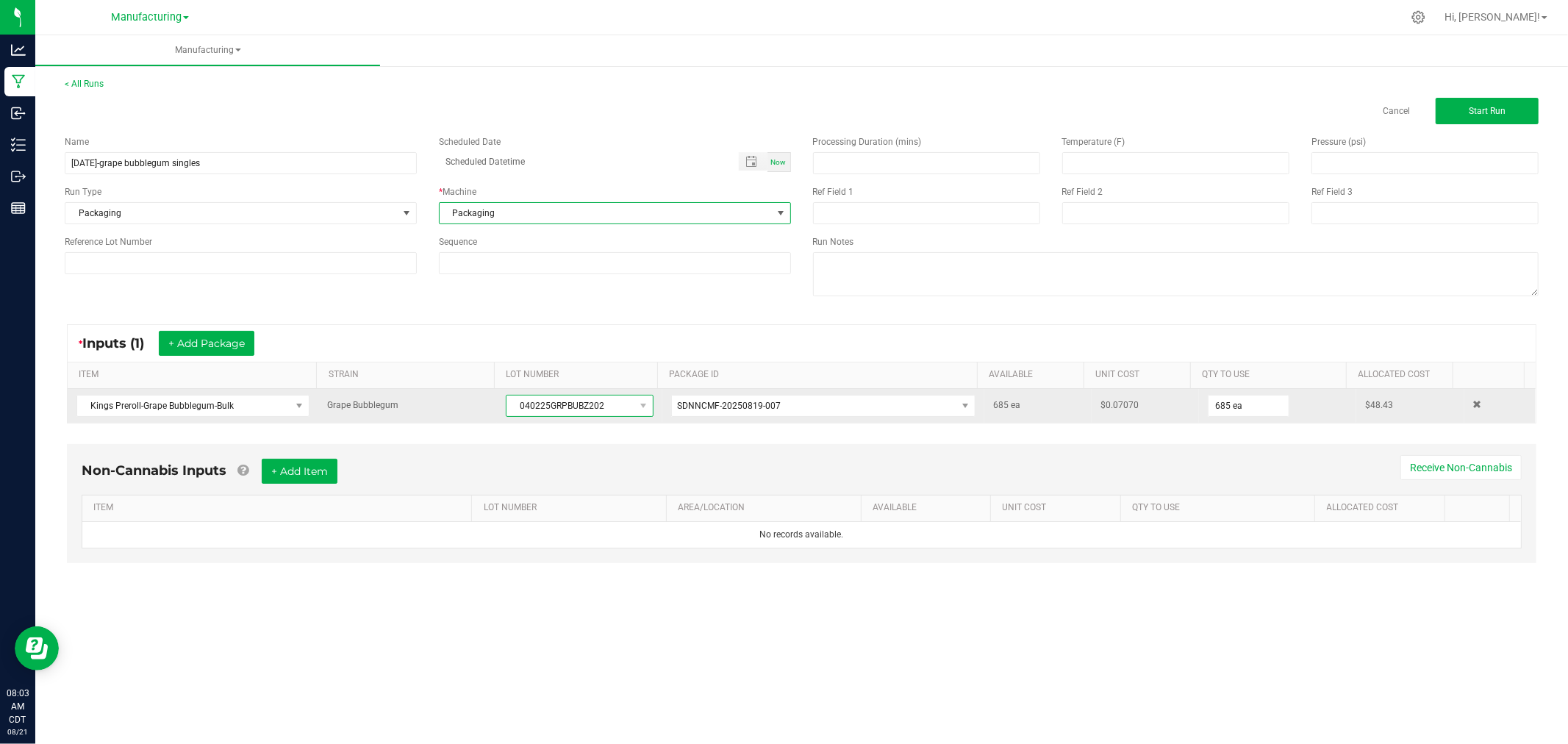
click at [576, 402] on span "040225GRPBUBZ202" at bounding box center [570, 406] width 128 height 21
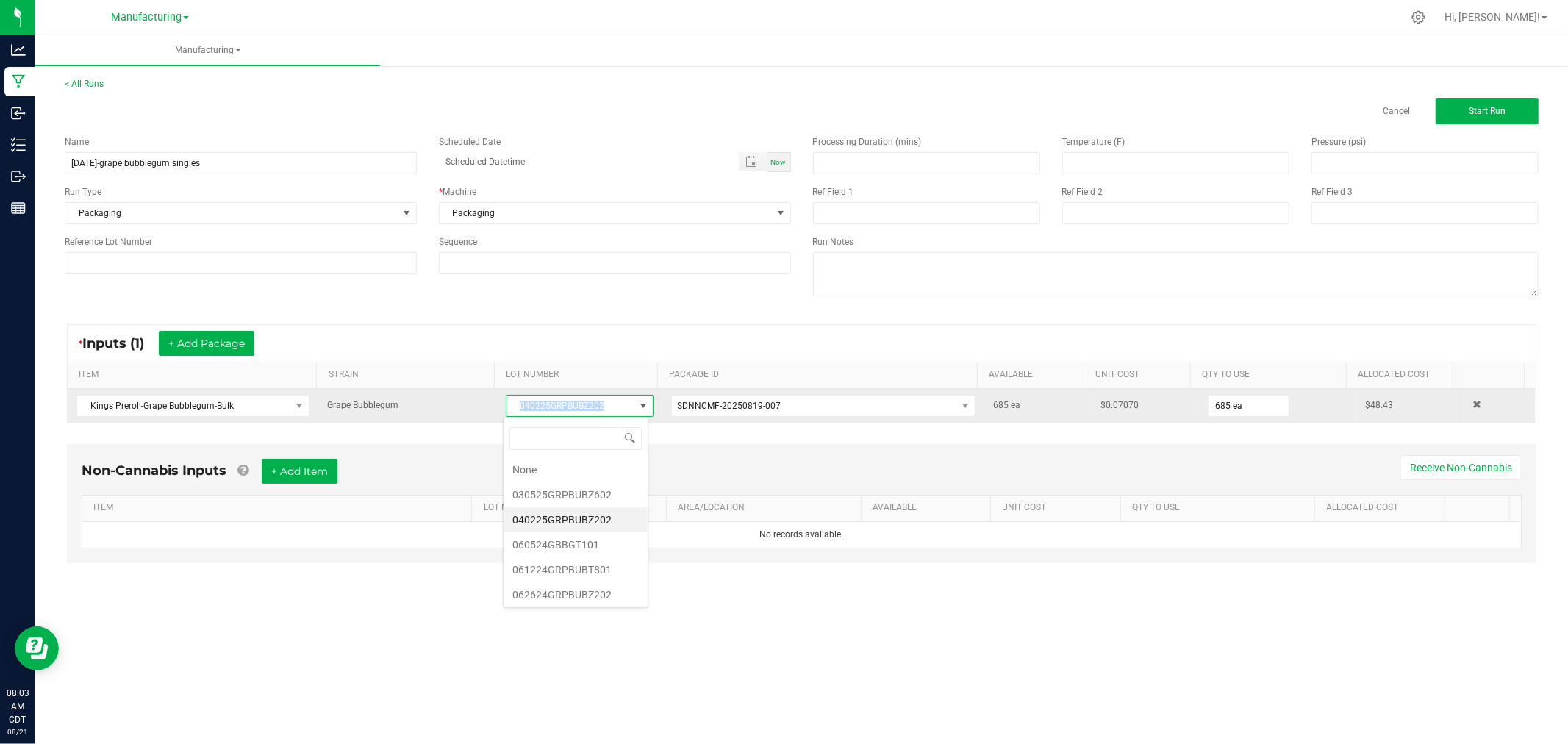
click at [576, 402] on span "040225GRPBUBZ202" at bounding box center [570, 406] width 128 height 21
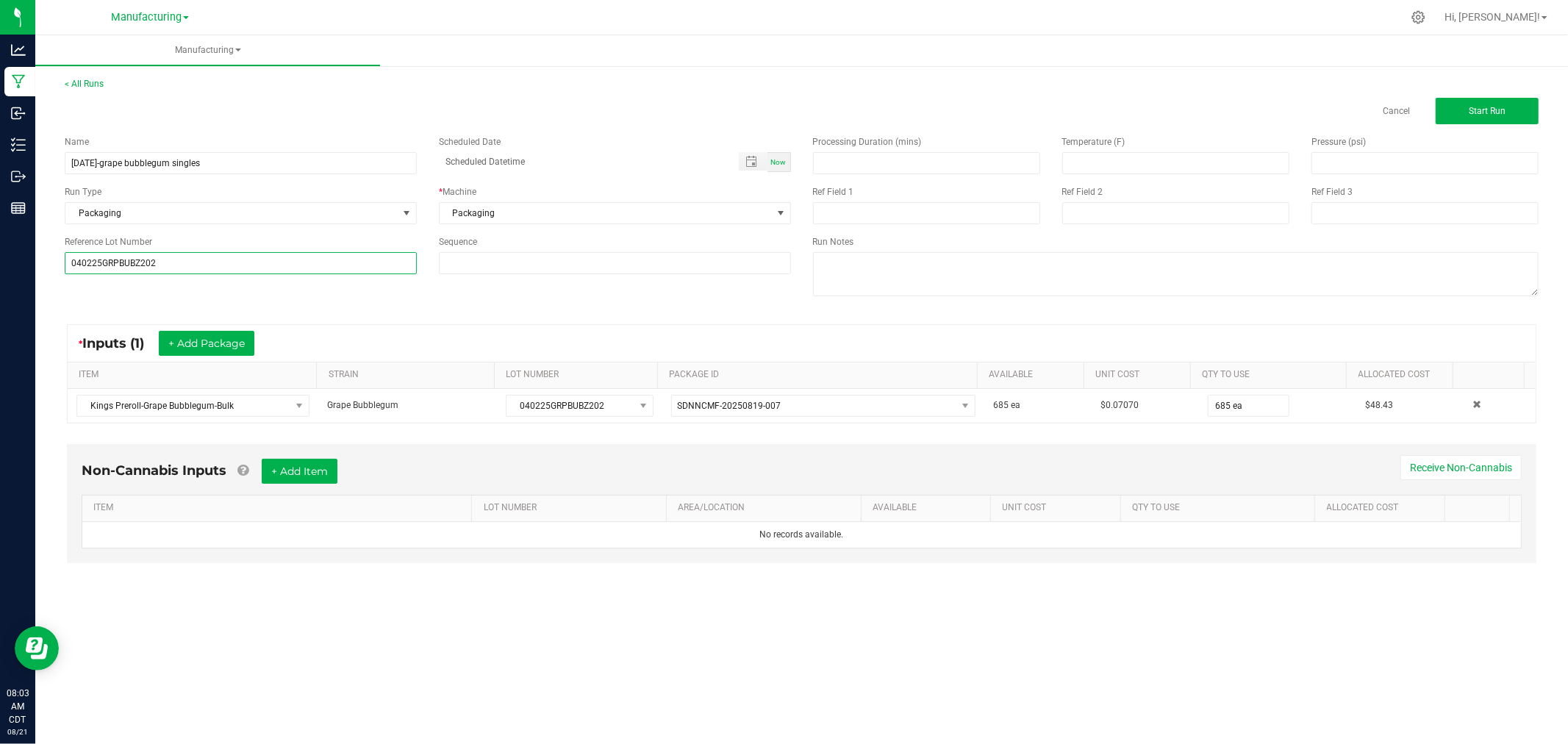
type input "040225GRPBUBZ202"
click at [567, 297] on div "Name [DATE]-grape bubblegum singles Scheduled Date Now Run Type Packaging * Mac…" at bounding box center [801, 218] width 1496 height 187
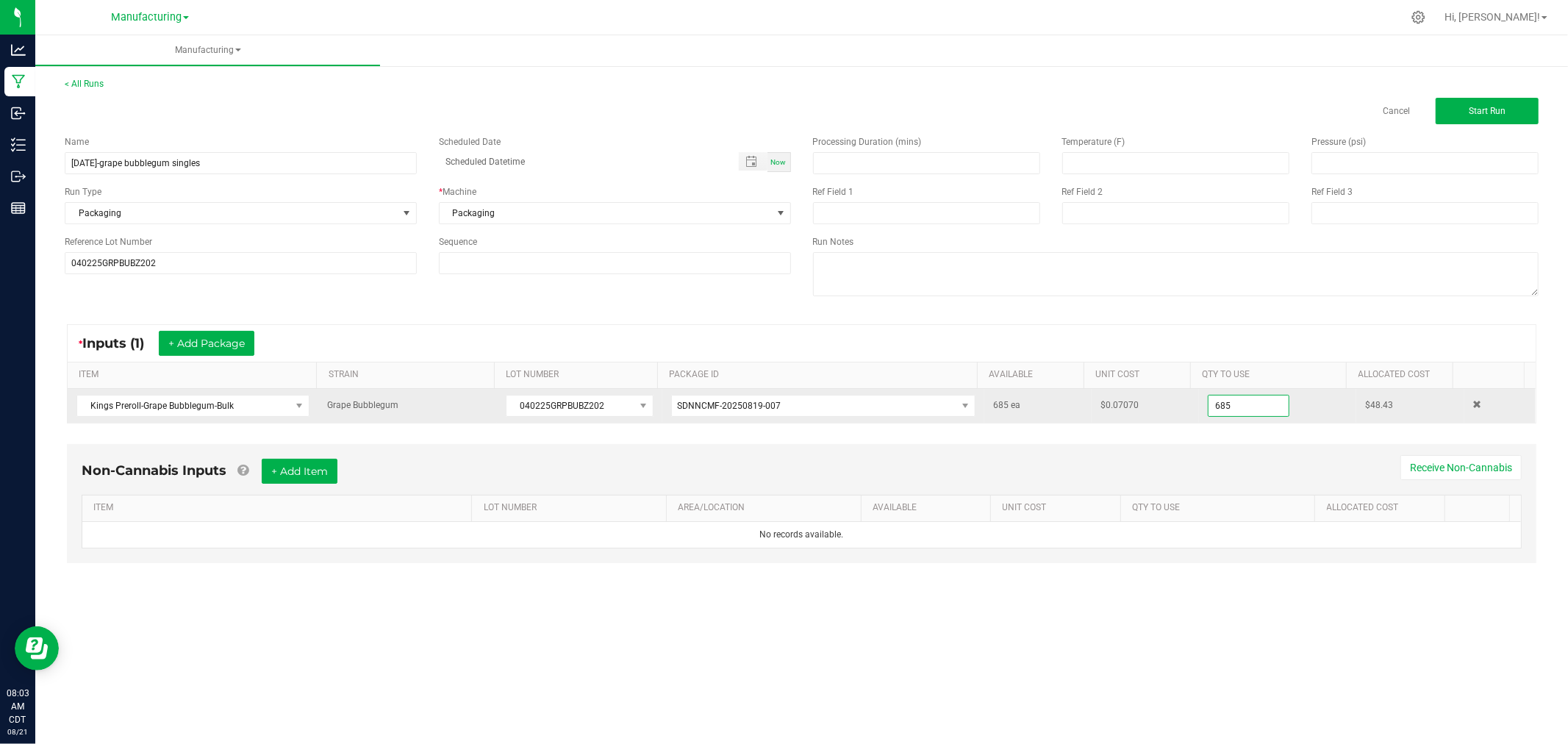
click at [1246, 406] on input "685" at bounding box center [1248, 406] width 80 height 21
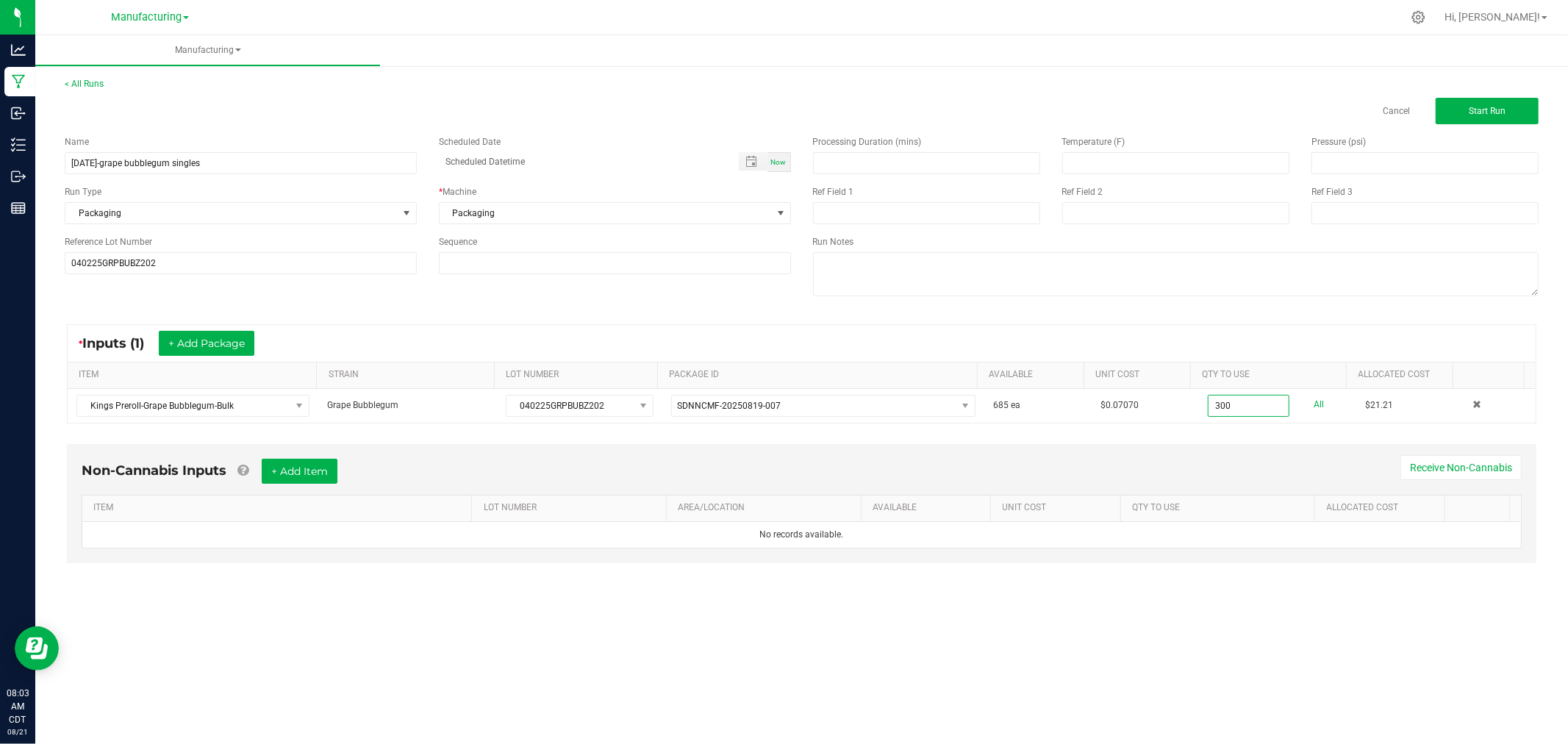
type input "300 ea"
click at [1260, 348] on div "* Inputs (1) + Add Package" at bounding box center [801, 343] width 1469 height 37
click at [1483, 109] on span "Start Run" at bounding box center [1488, 111] width 37 height 10
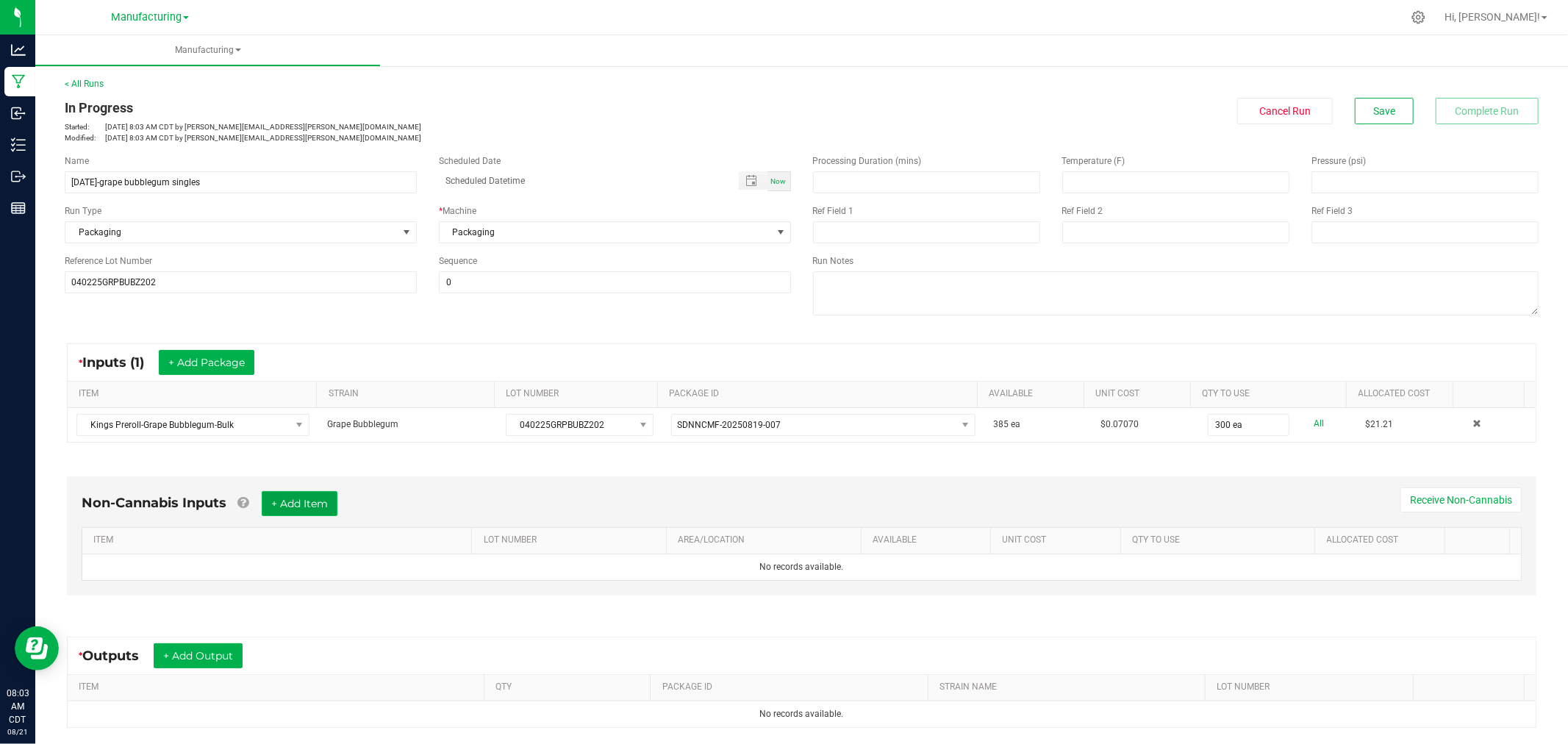
click at [300, 509] on button "+ Add Item" at bounding box center [300, 504] width 76 height 25
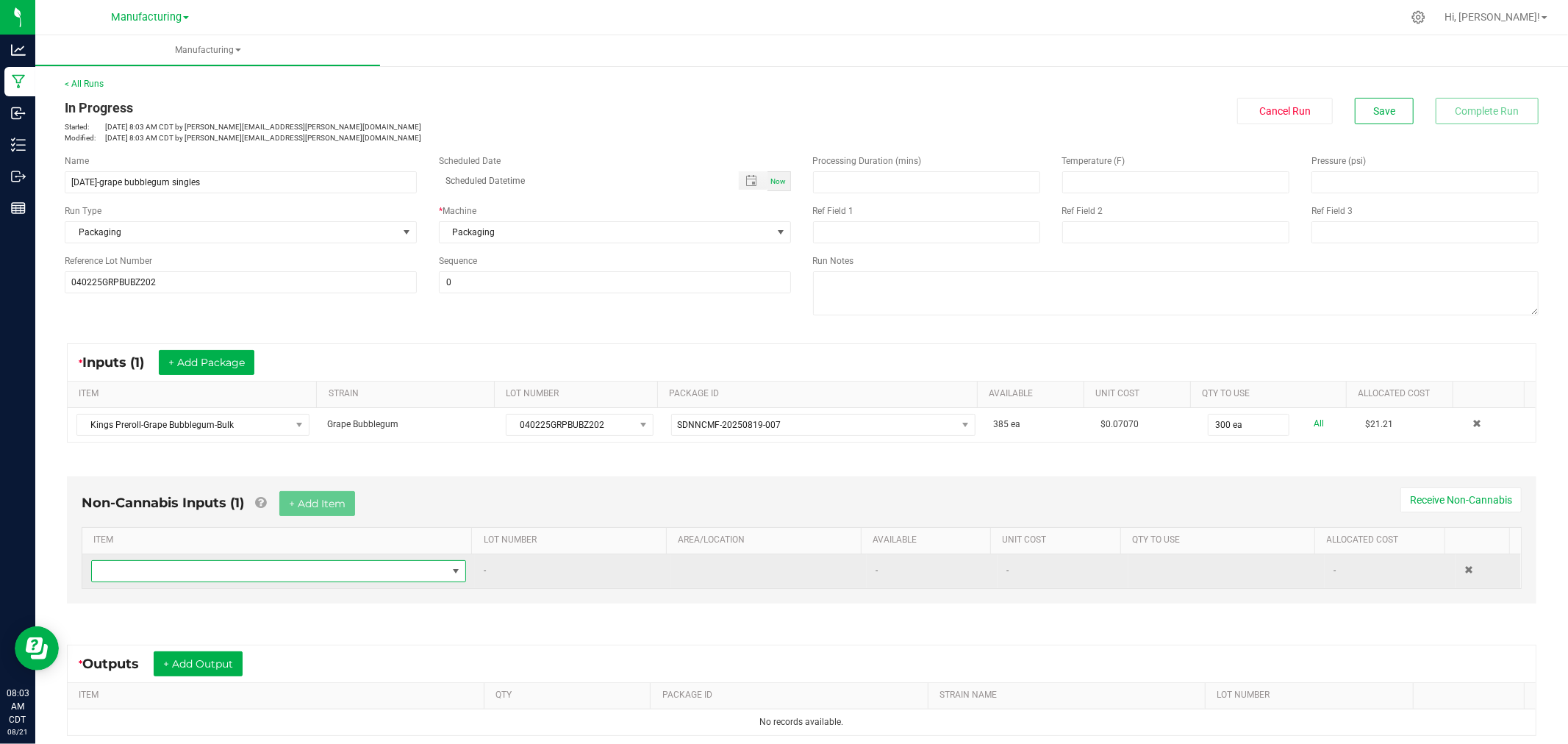
click at [321, 568] on span "NO DATA FOUND" at bounding box center [269, 571] width 355 height 21
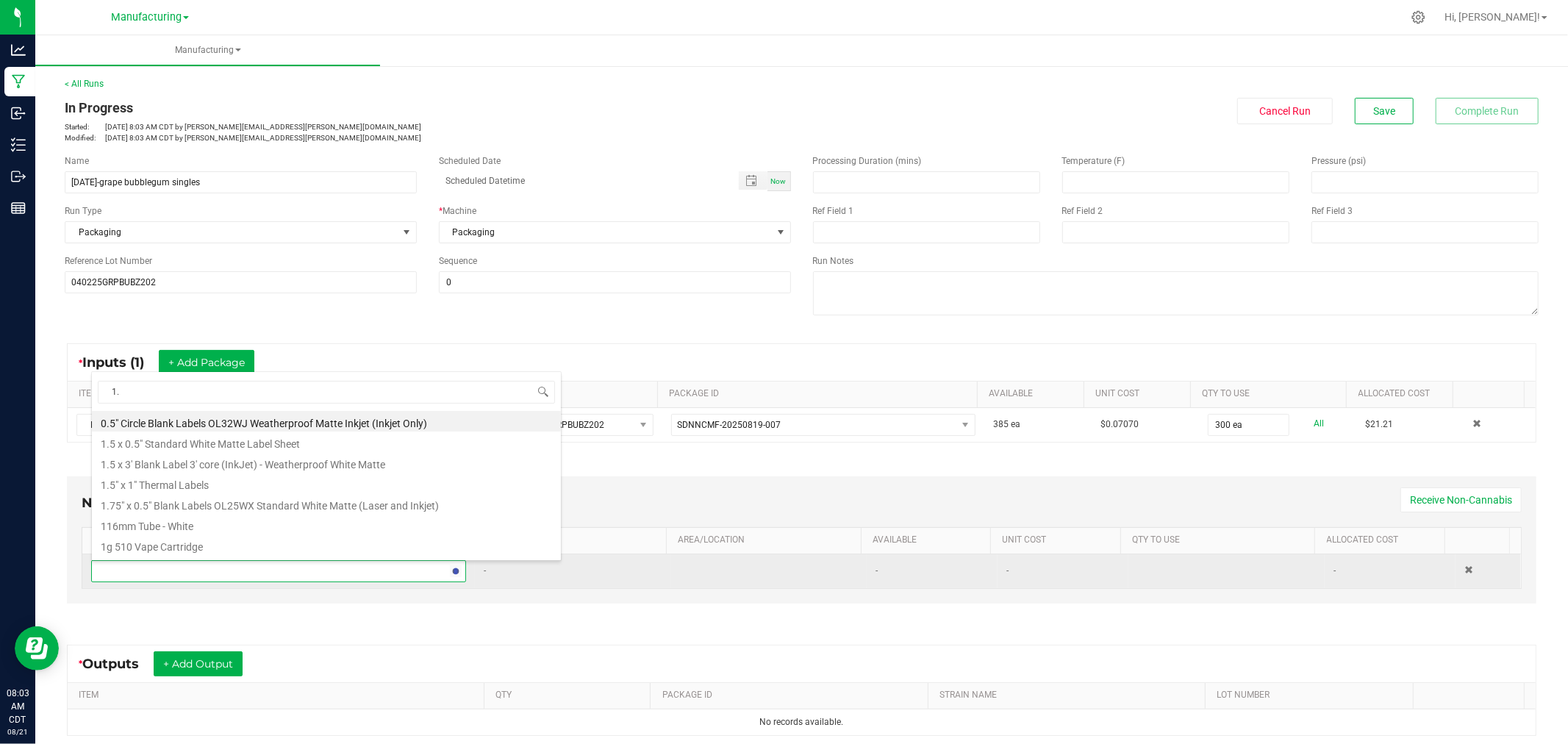
type input "1.5"
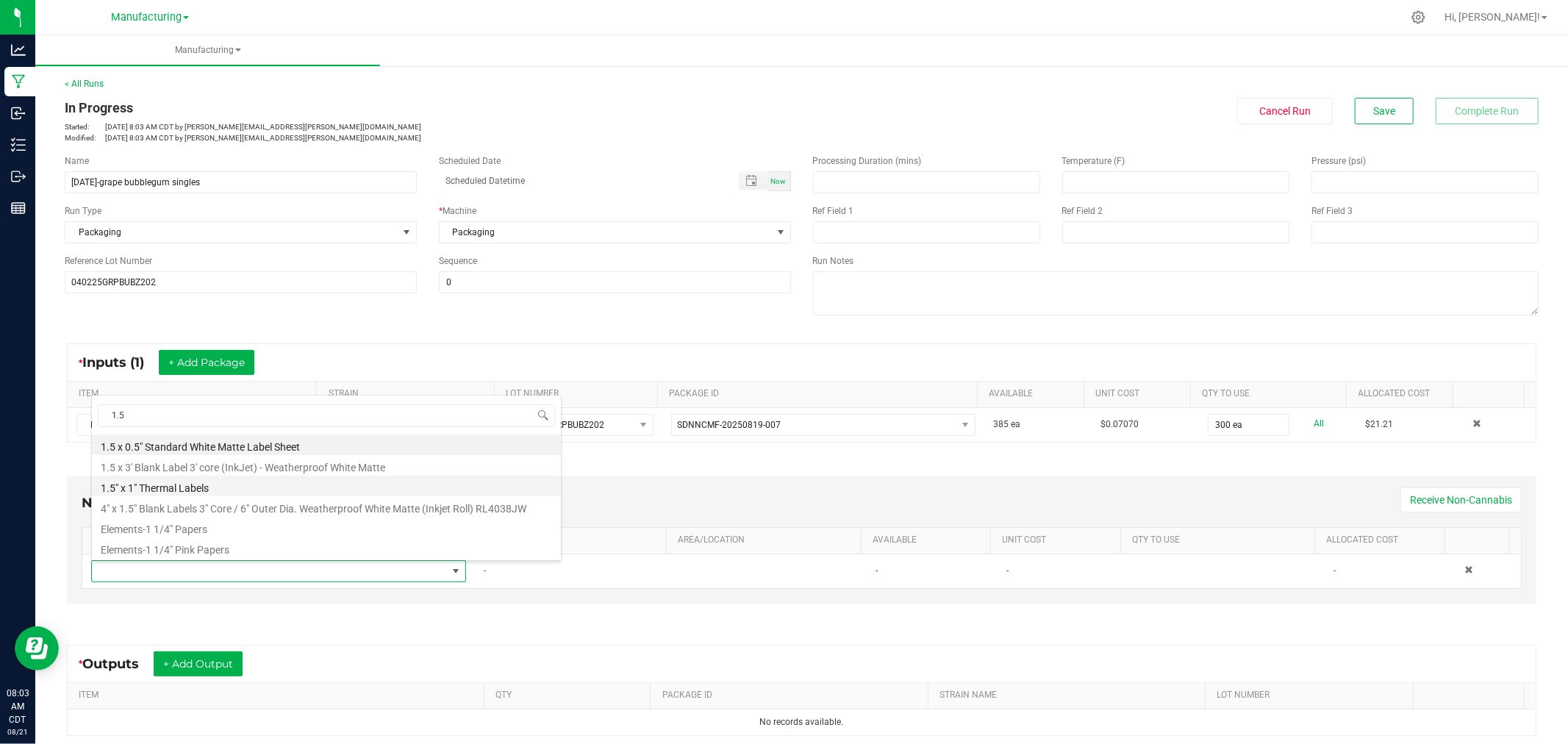
click at [254, 489] on li "1.5" x 1" Thermal Labels" at bounding box center [326, 486] width 469 height 21
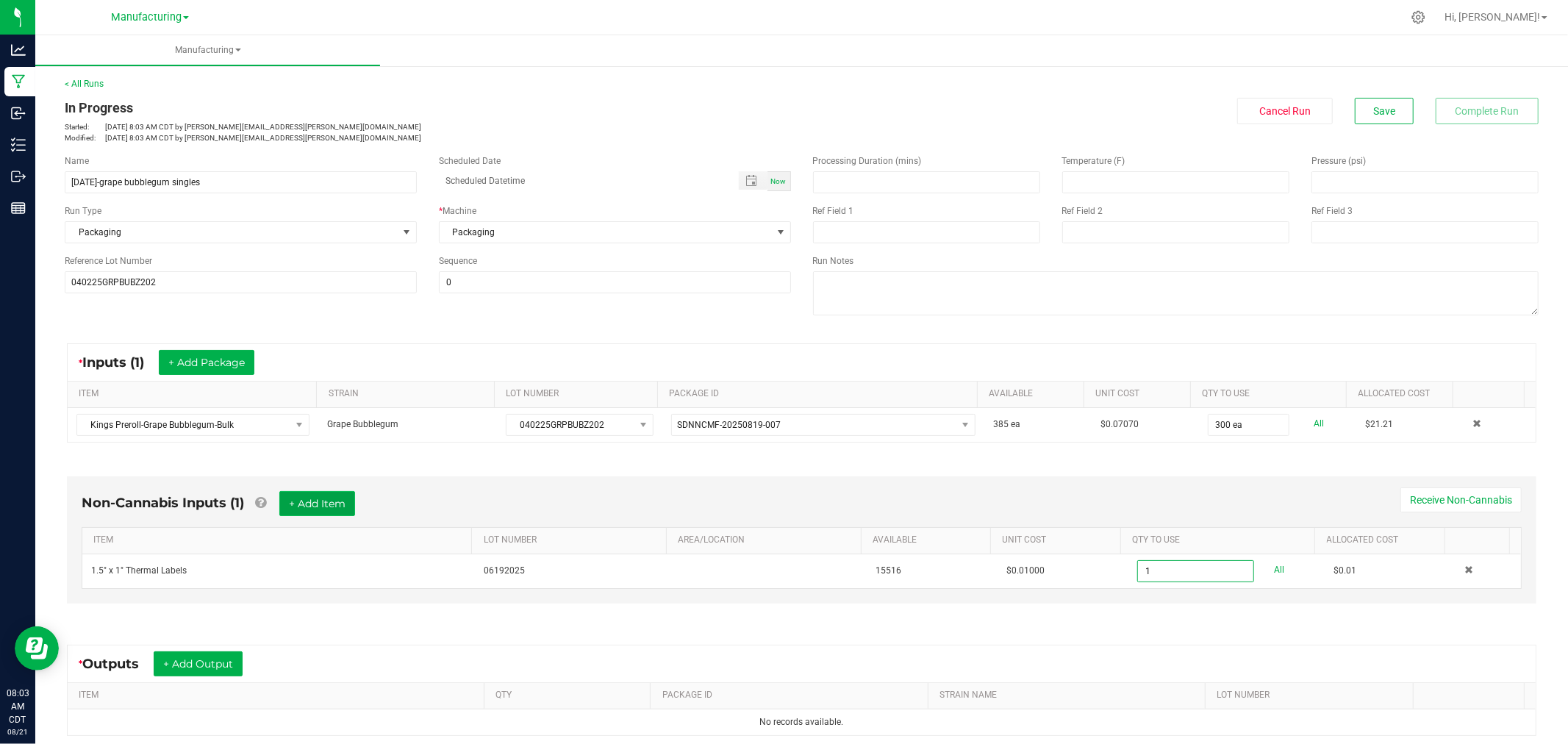
type input "1 ea"
click at [332, 509] on button "+ Add Item" at bounding box center [317, 504] width 76 height 25
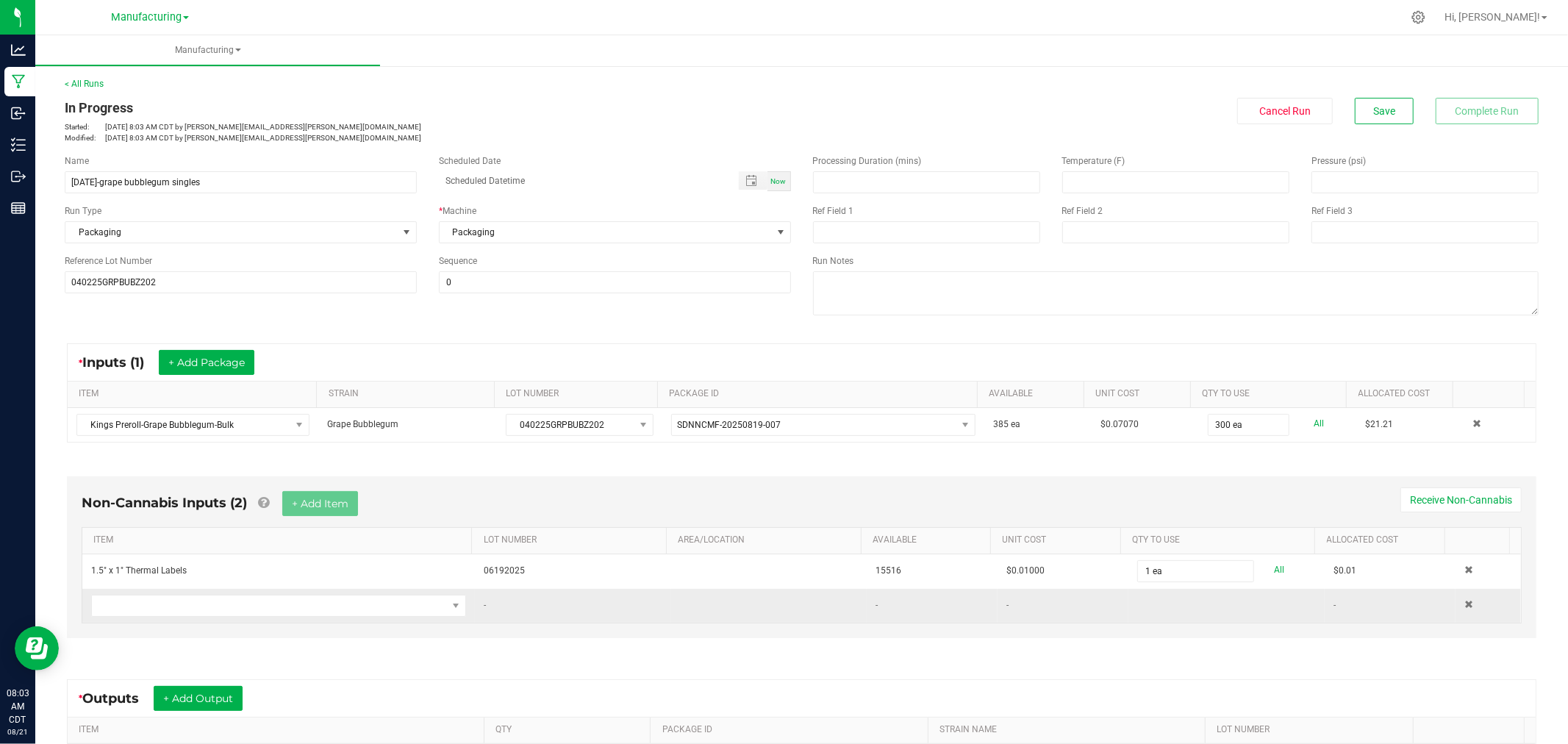
click at [361, 591] on td at bounding box center [279, 605] width 393 height 34
click at [363, 598] on span "NO DATA FOUND" at bounding box center [269, 605] width 355 height 21
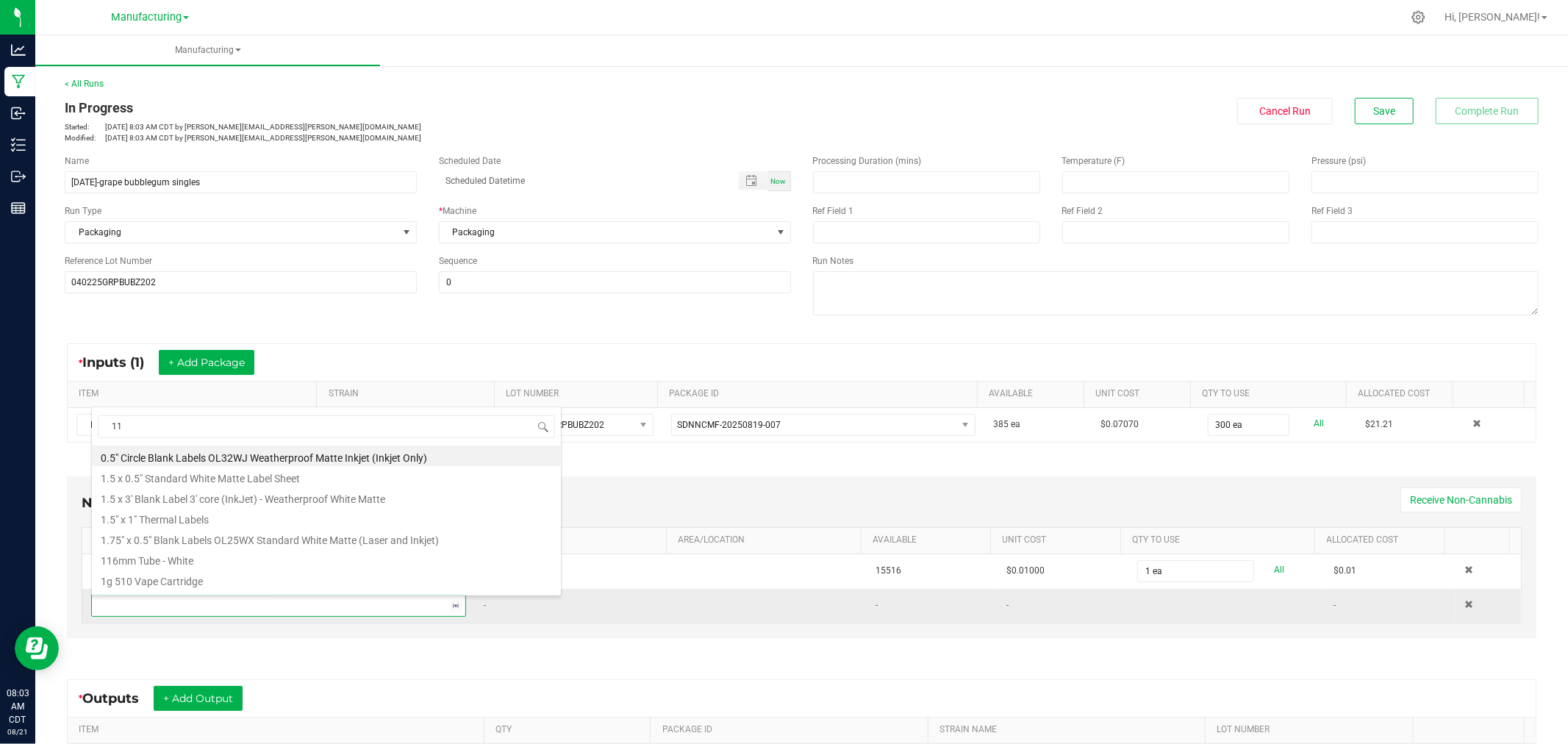
type input "116"
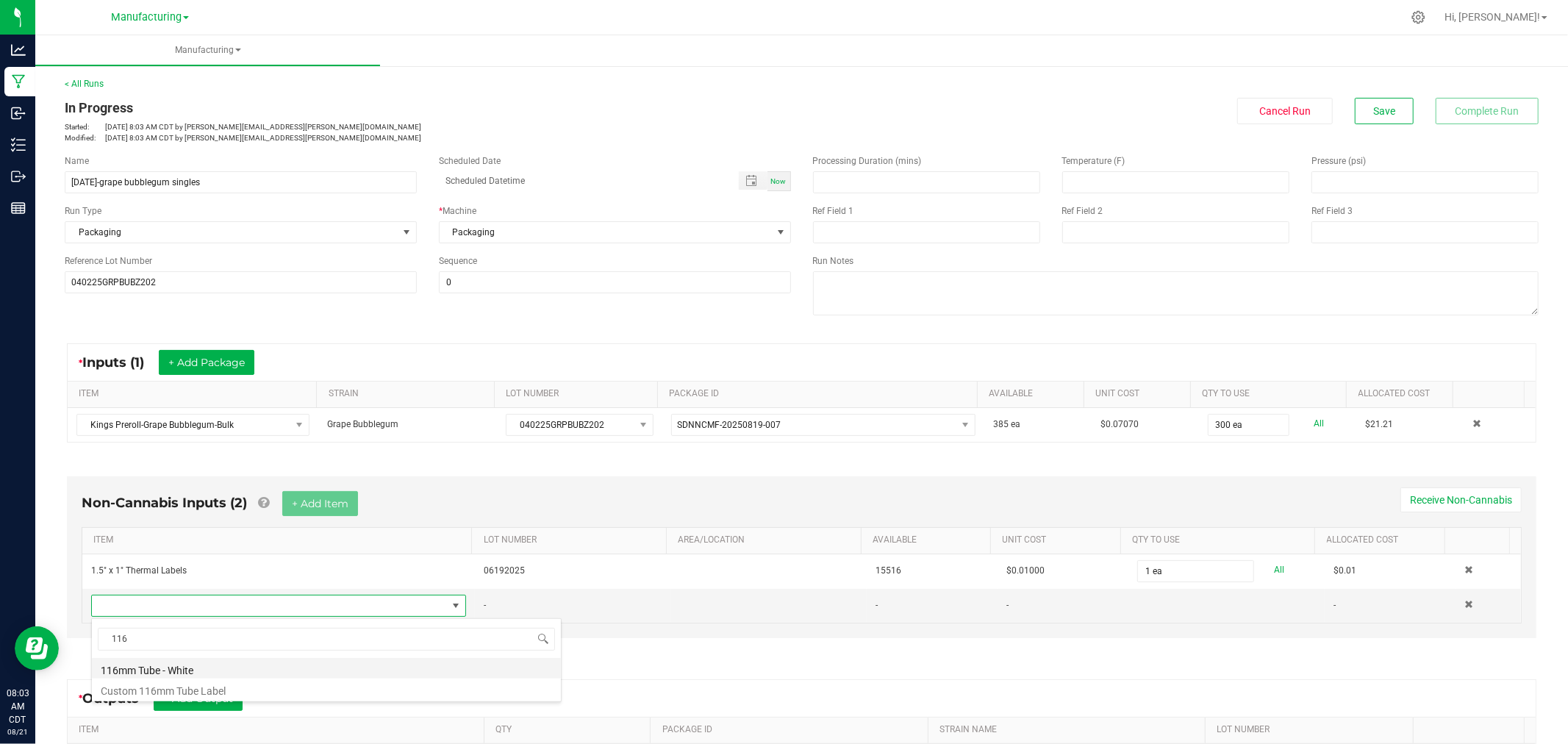
click at [208, 665] on li "116mm Tube - White" at bounding box center [326, 668] width 469 height 21
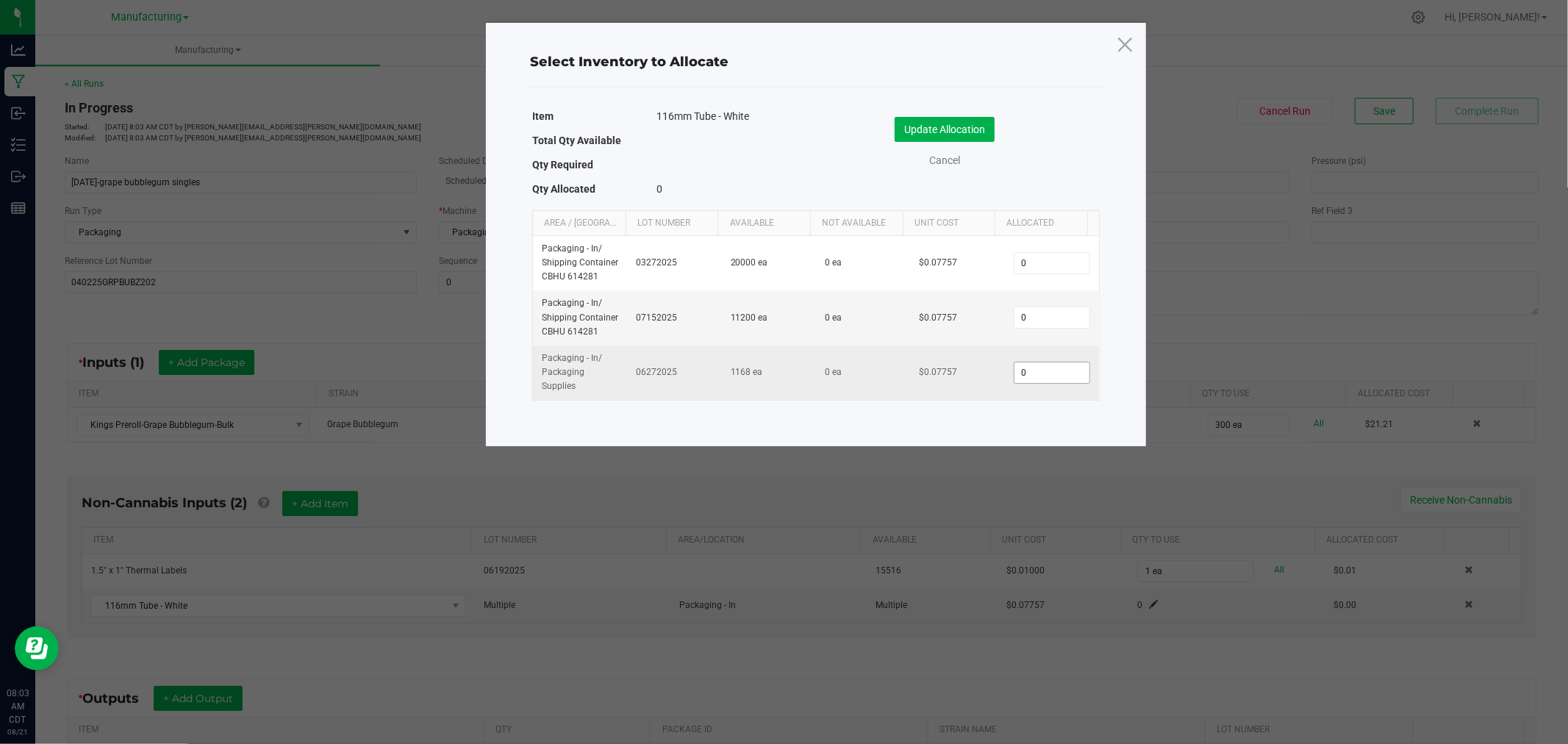
click at [1033, 373] on input "0" at bounding box center [1052, 373] width 75 height 21
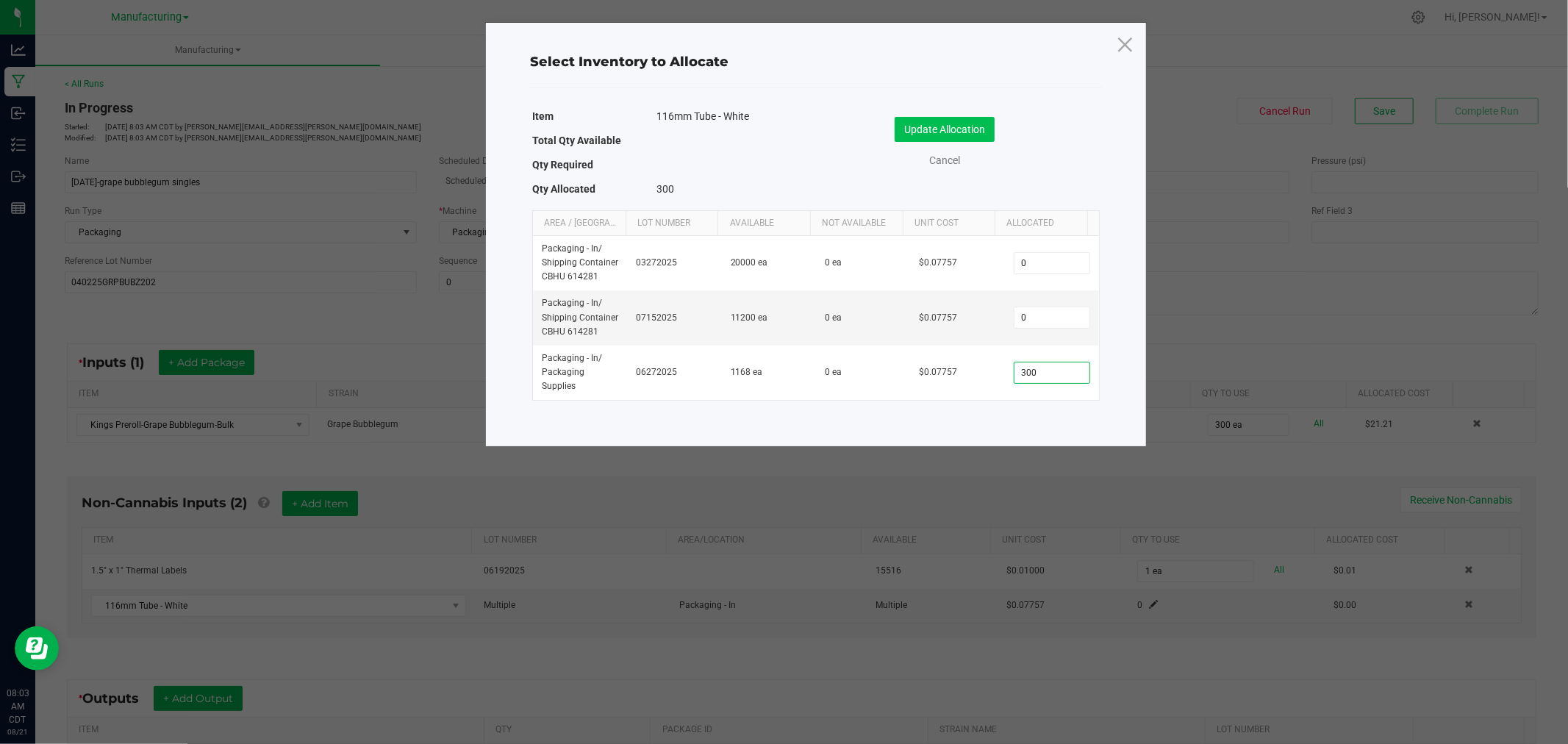
type input "300"
click at [939, 126] on button "Update Allocation" at bounding box center [945, 130] width 100 height 25
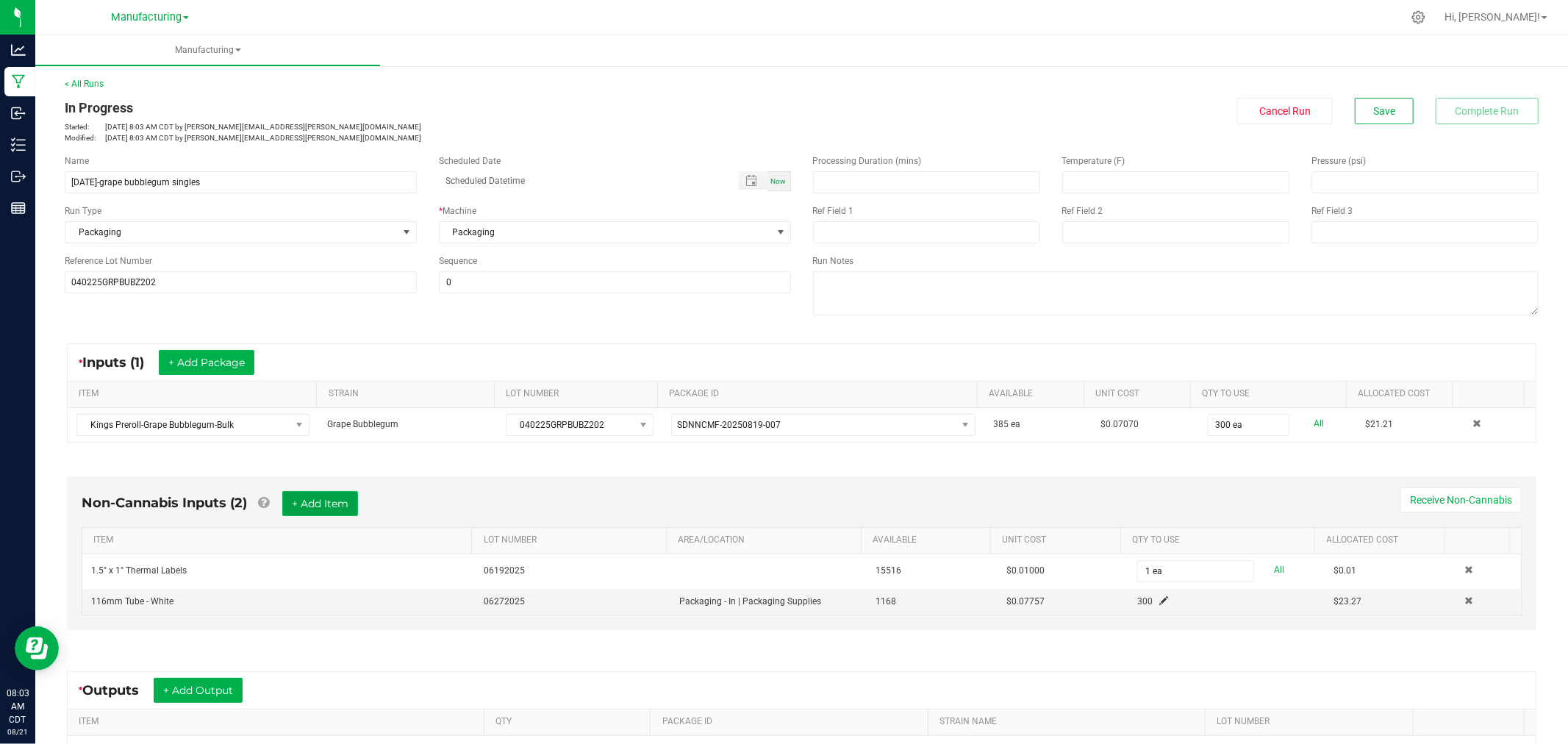
click at [316, 497] on button "+ Add Item" at bounding box center [320, 504] width 76 height 25
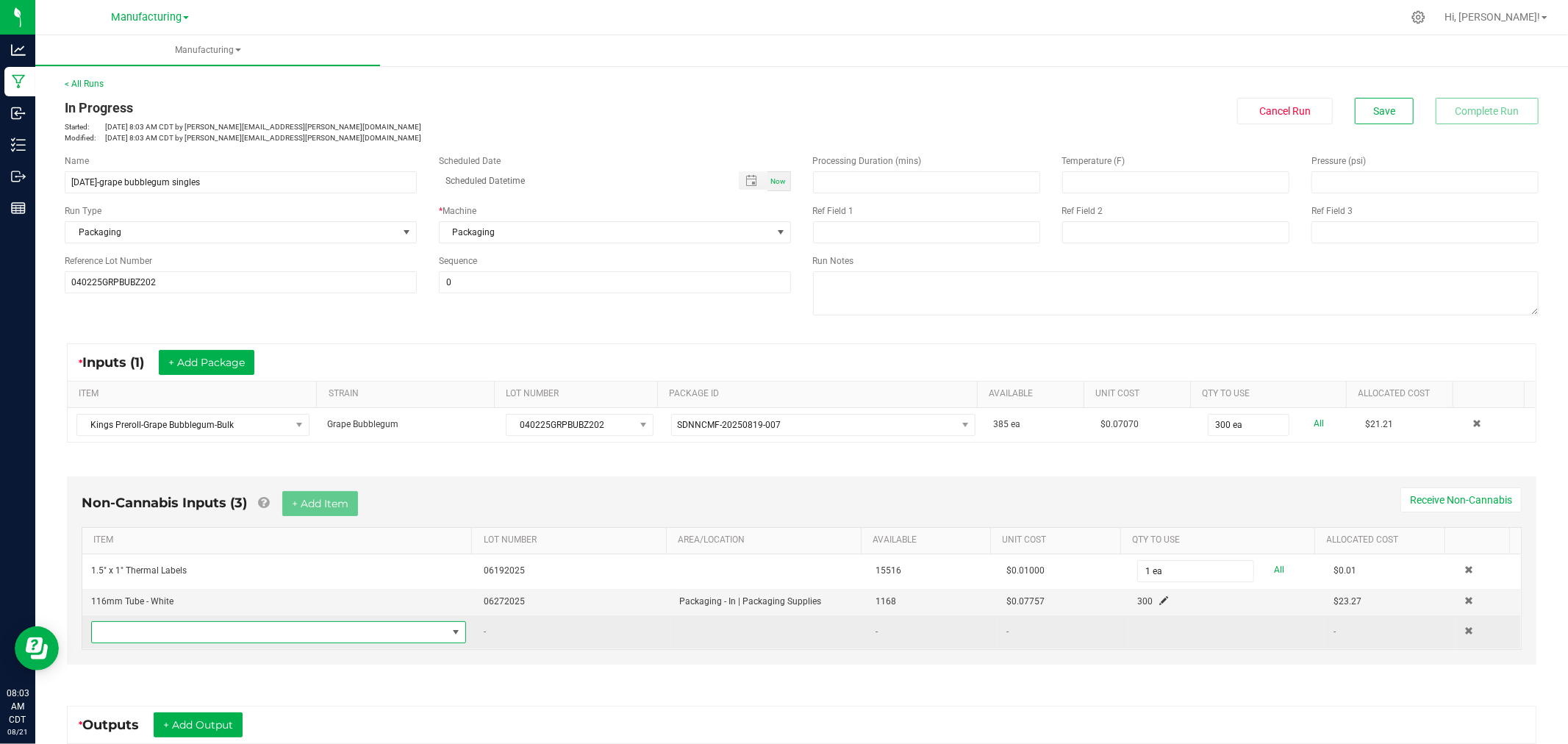
click at [302, 642] on span "NO DATA FOUND" at bounding box center [269, 632] width 355 height 21
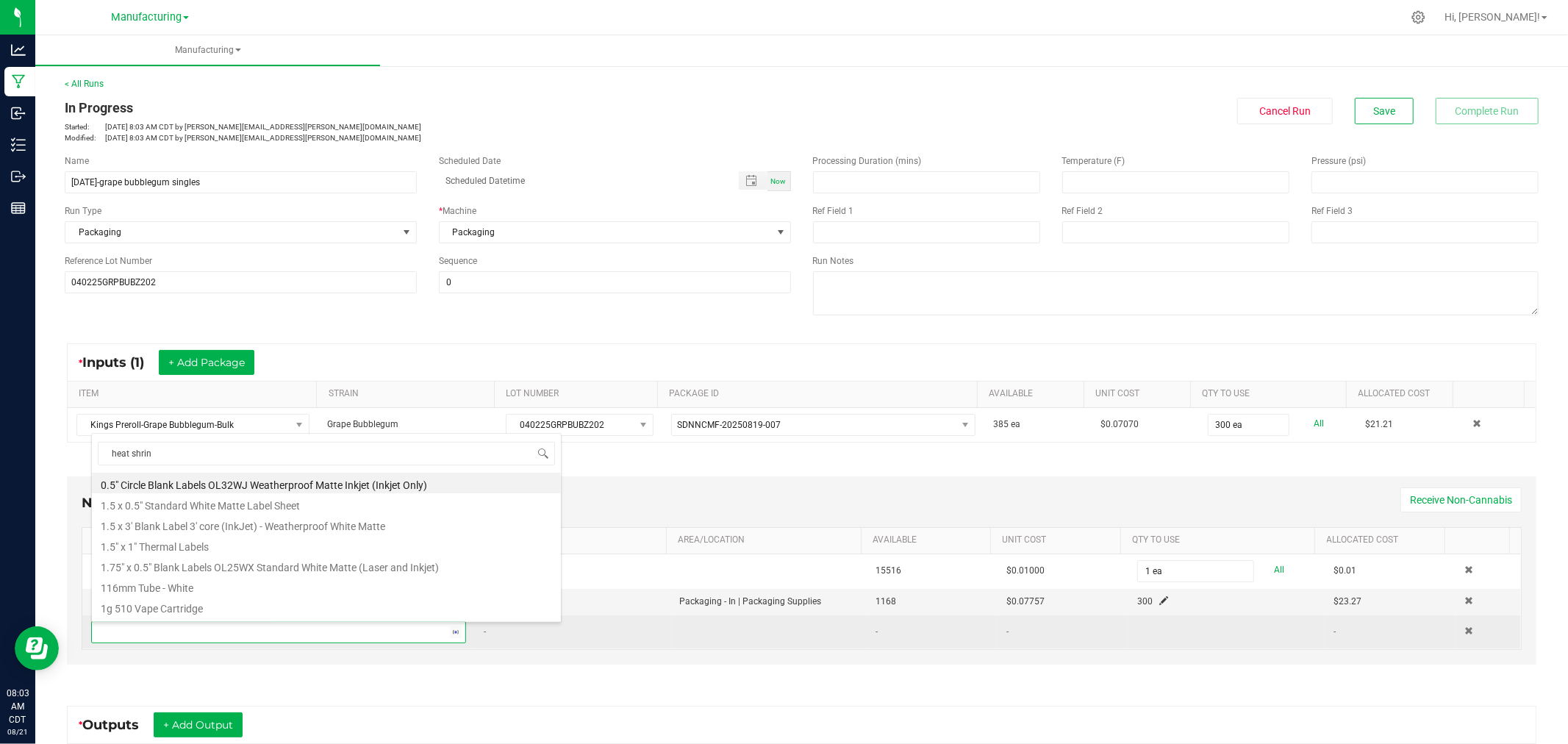
type input "heat shrink"
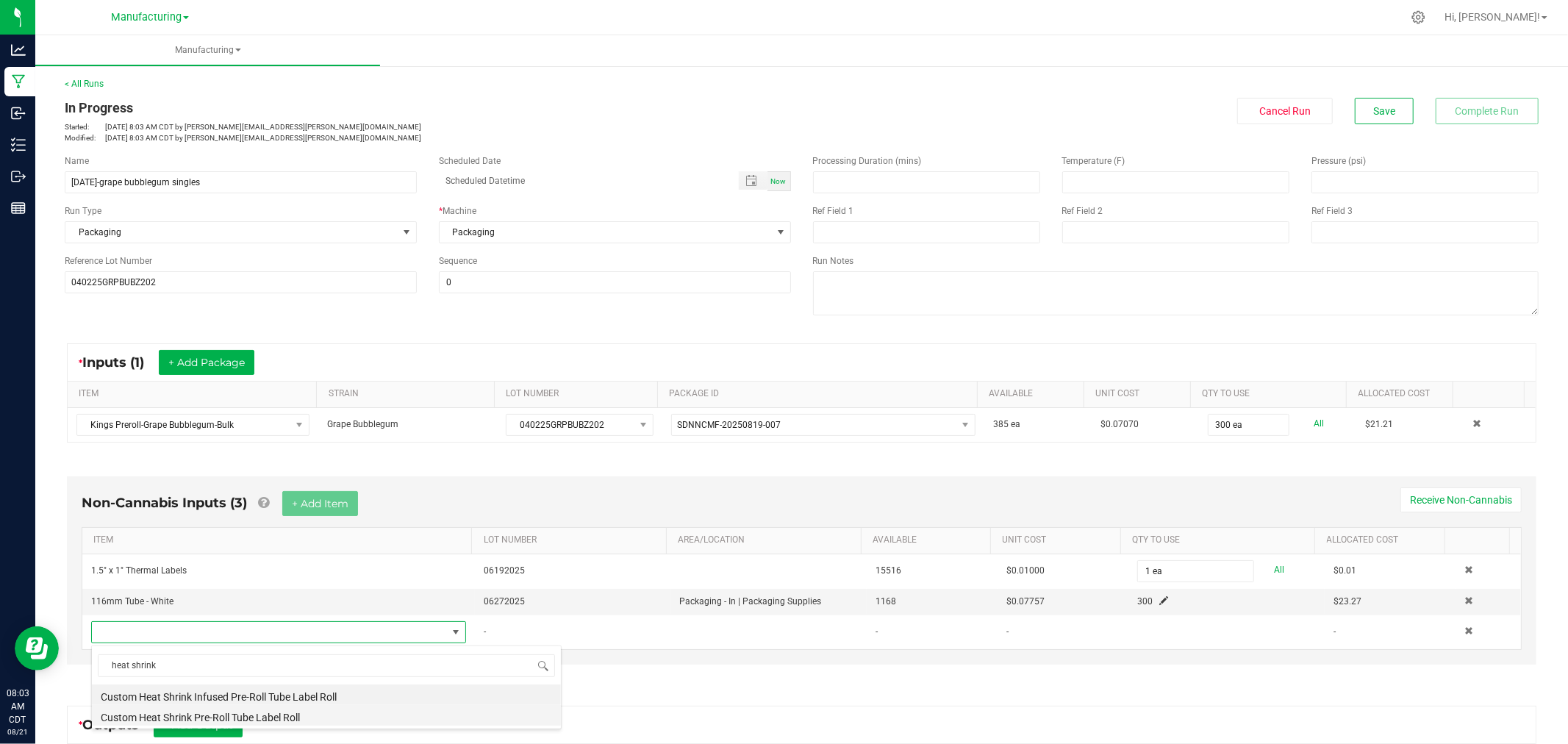
click at [276, 711] on li "Custom Heat Shrink Pre-Roll Tube Label Roll" at bounding box center [326, 715] width 469 height 21
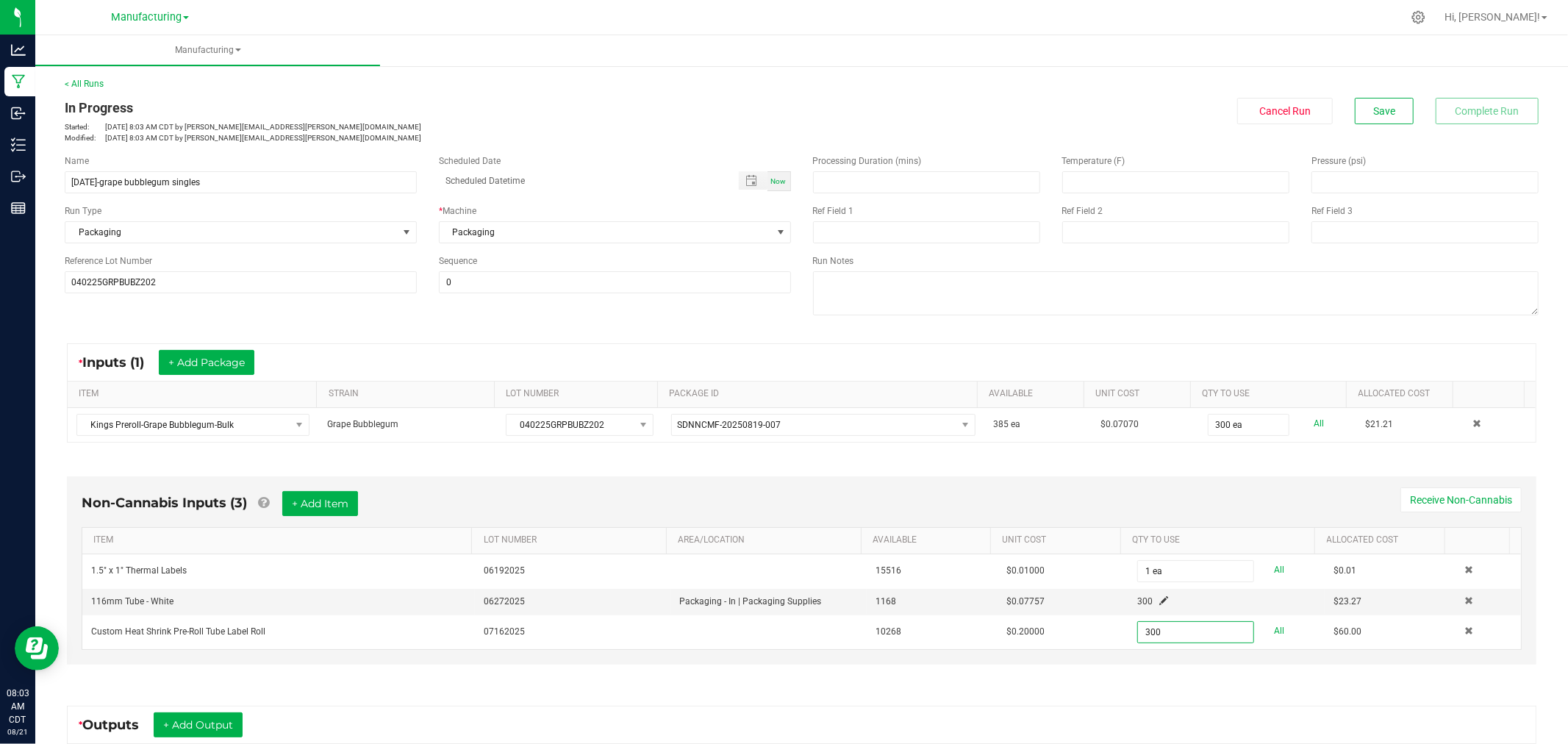
type input "300 ea"
click at [986, 500] on div "Non-Cannabis Inputs (3) + Add Item Receive Non-Cannabis" at bounding box center [801, 509] width 1440 height 36
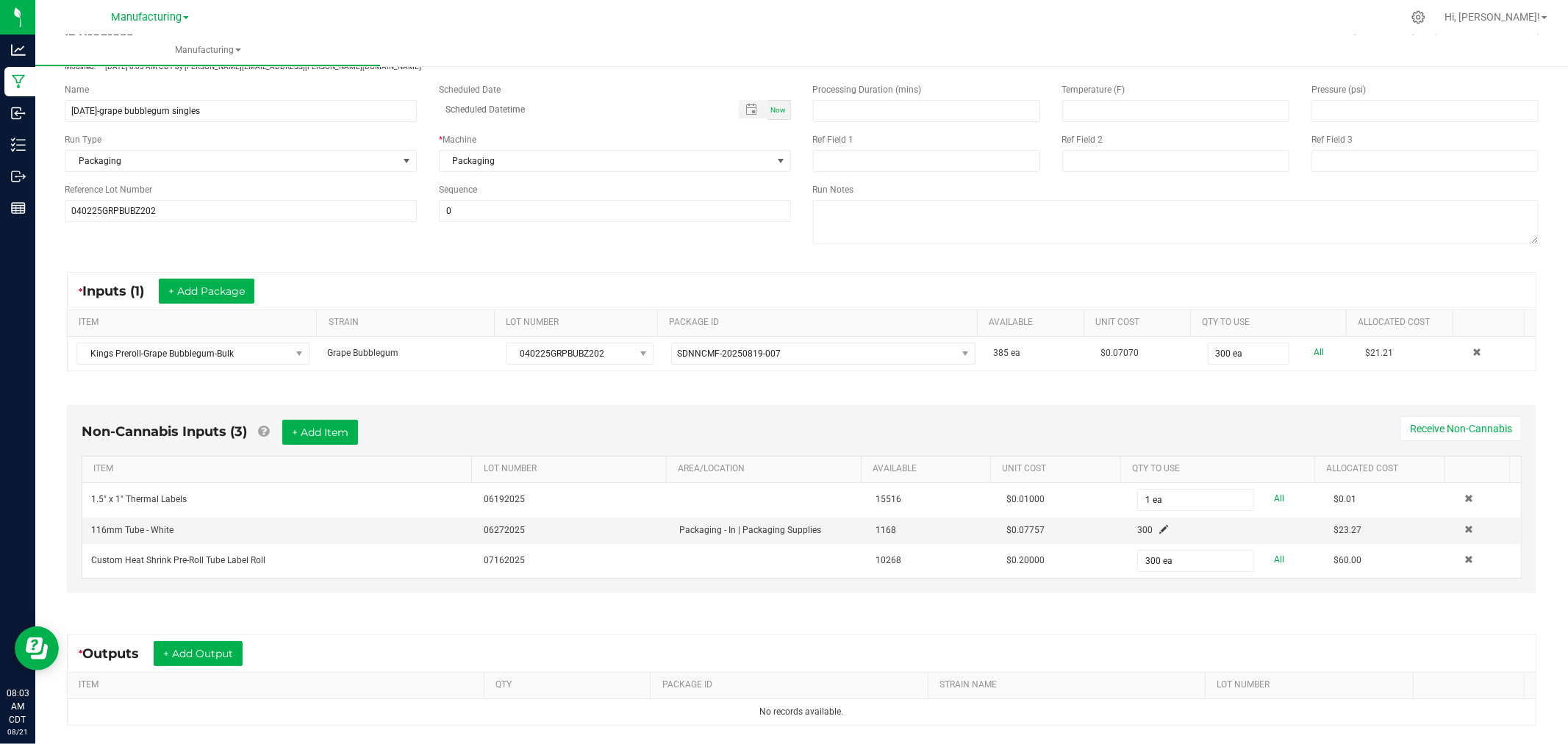
scroll to position [163, 0]
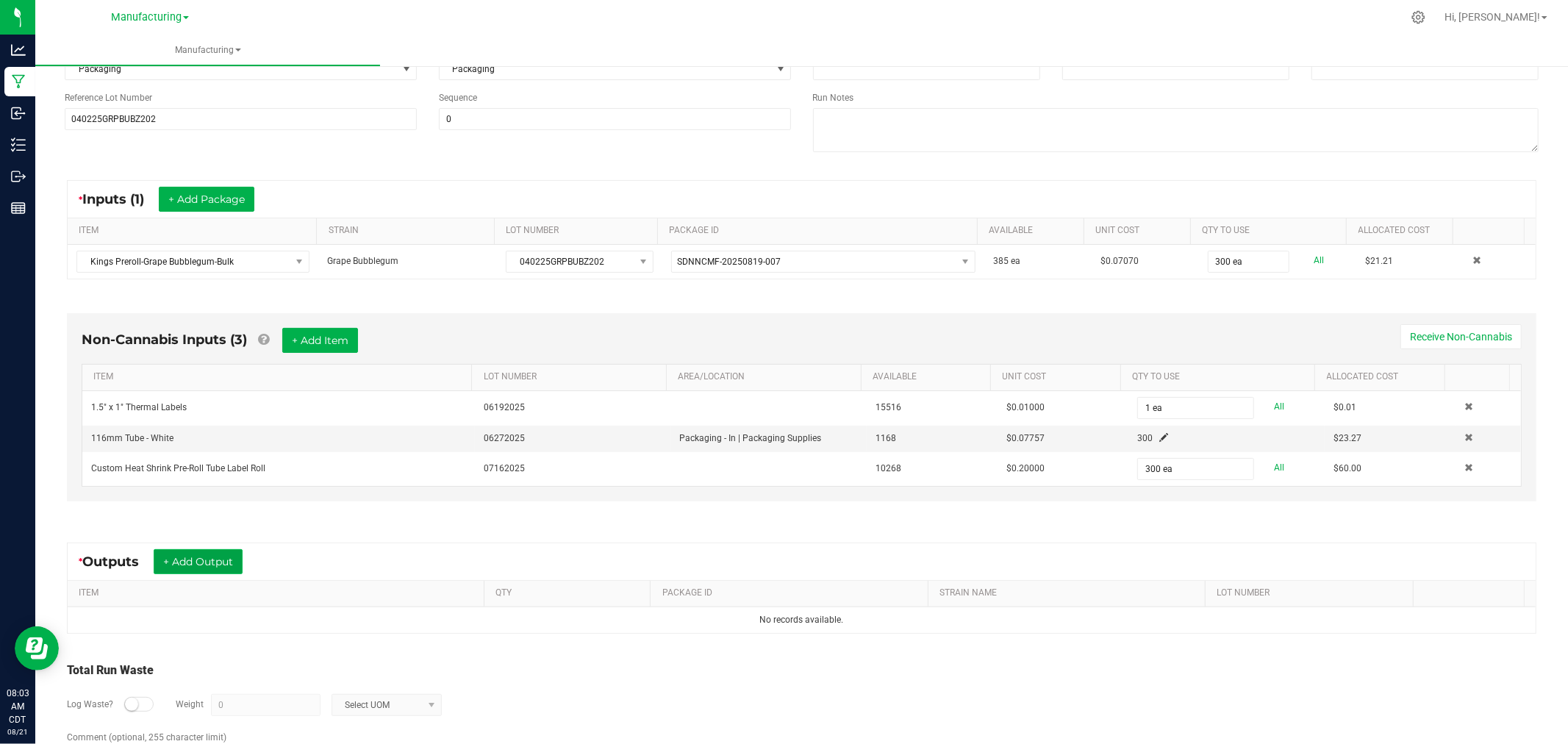
click at [185, 559] on button "+ Add Output" at bounding box center [198, 562] width 89 height 25
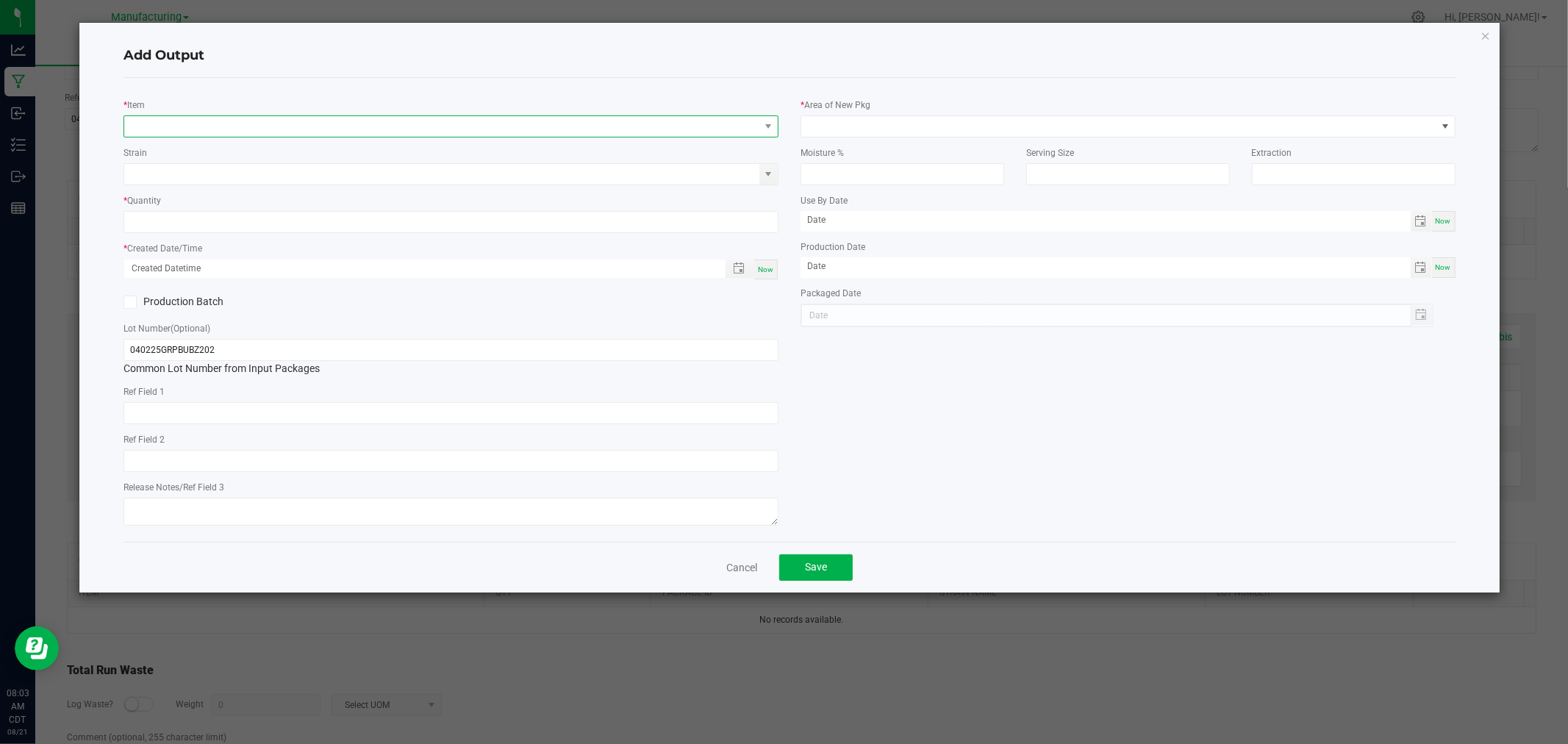
click at [216, 136] on span "NO DATA FOUND" at bounding box center [442, 127] width 635 height 21
type input "p"
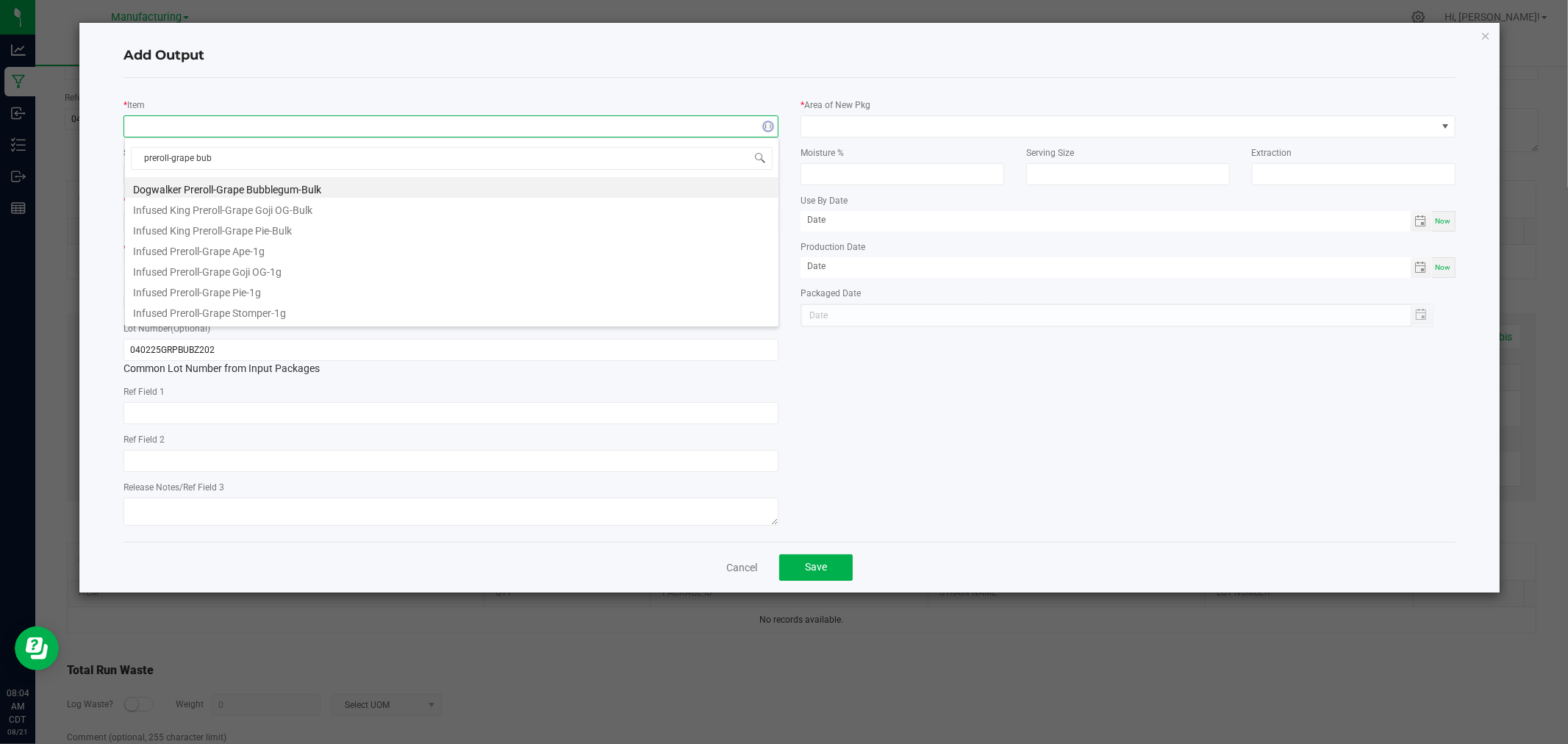
type input "preroll-grape [PERSON_NAME]"
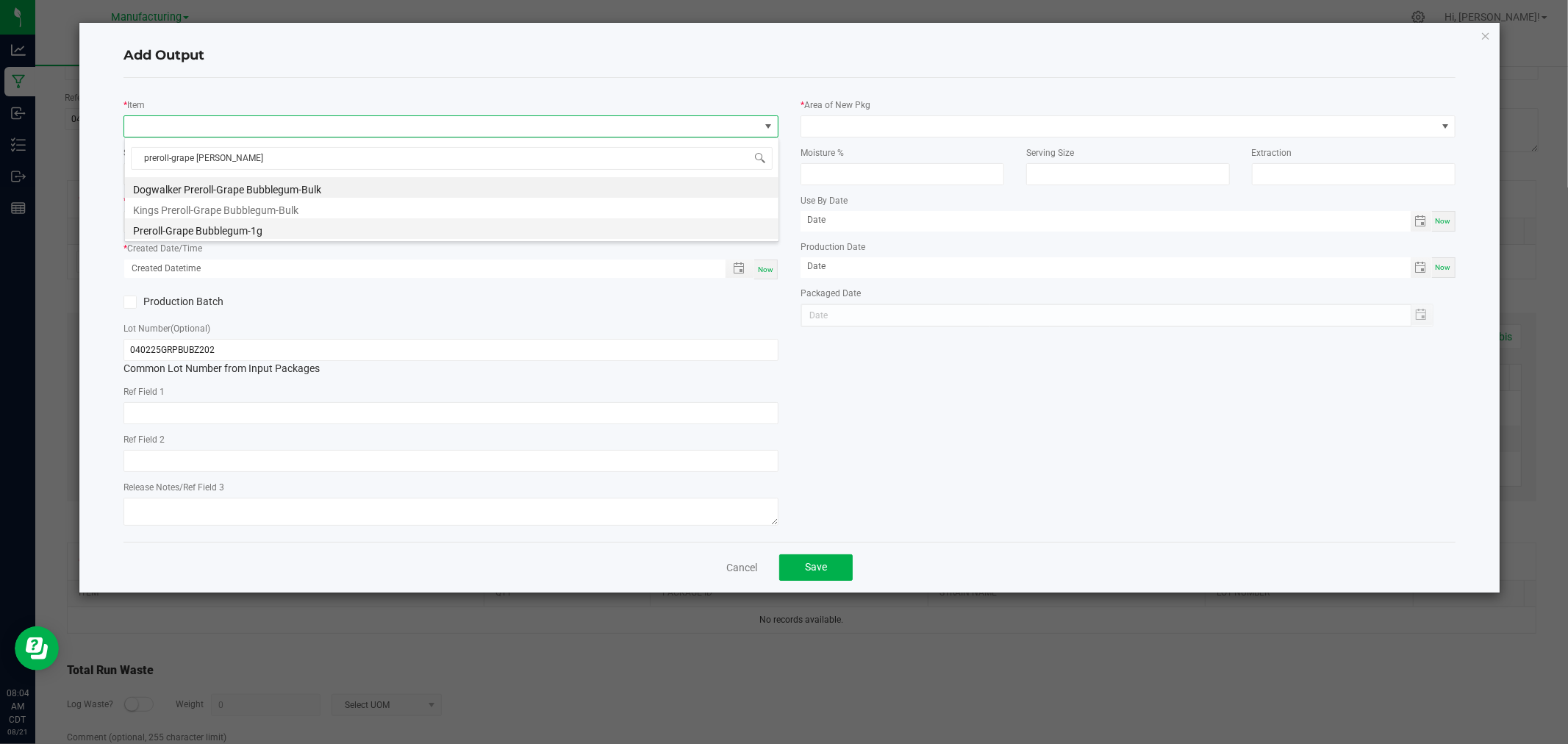
click at [258, 230] on li "Preroll-Grape Bubblegum-1g" at bounding box center [452, 229] width 654 height 21
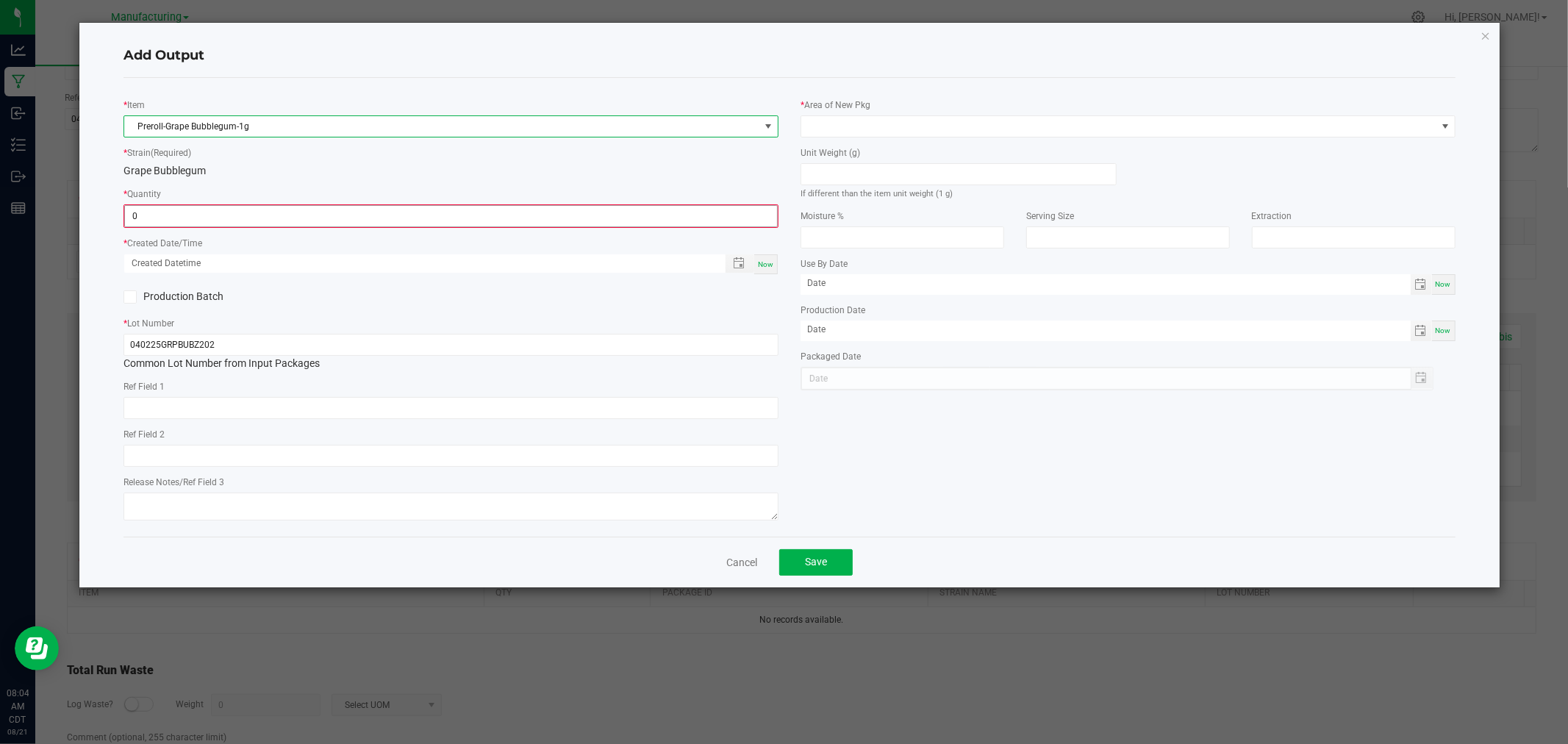
click at [259, 217] on input "0" at bounding box center [451, 216] width 652 height 21
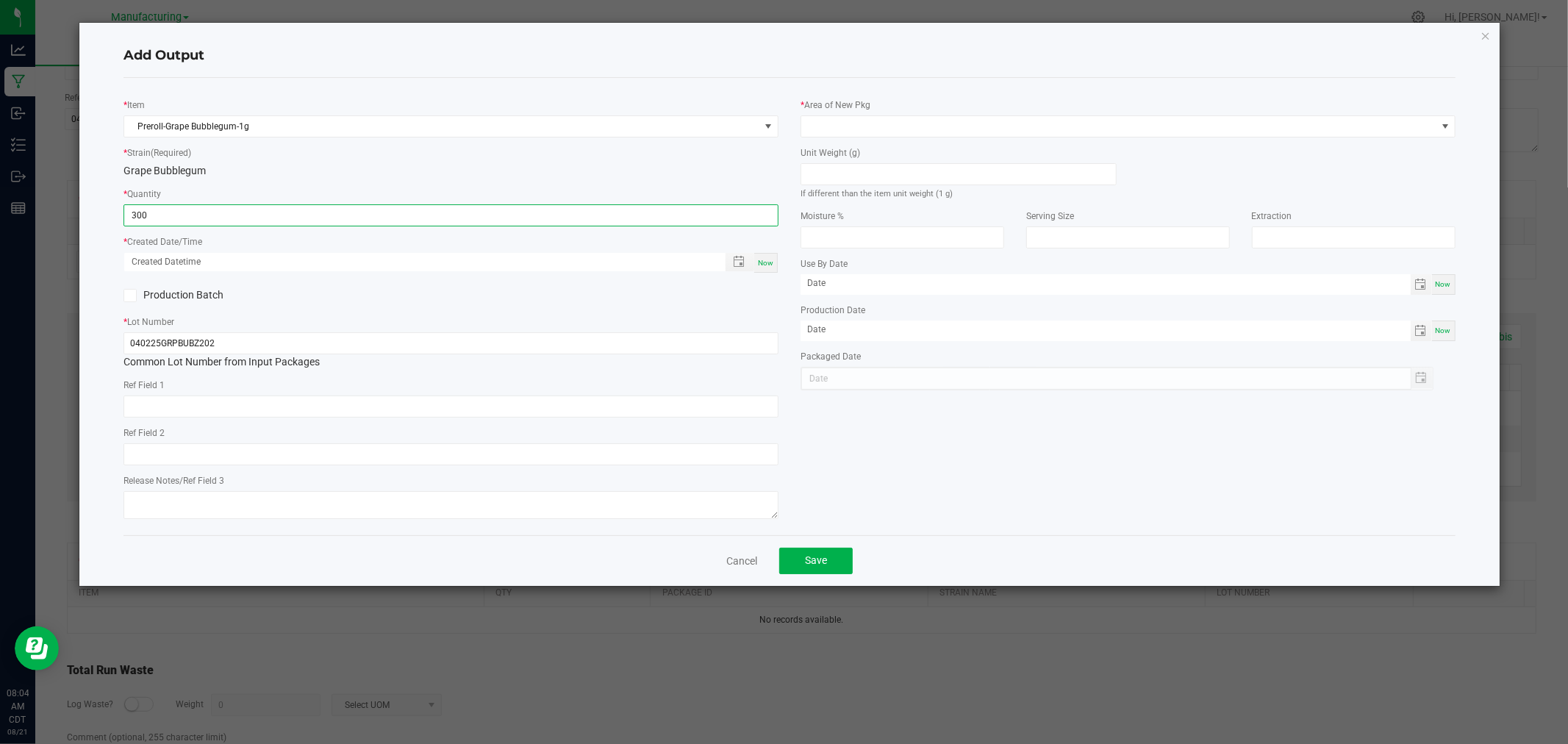
type input "300 ea"
click at [755, 265] on div "Now" at bounding box center [767, 262] width 24 height 20
type input "[DATE] 8:04 AM"
type input "[DATE]"
click at [913, 173] on input at bounding box center [959, 174] width 314 height 21
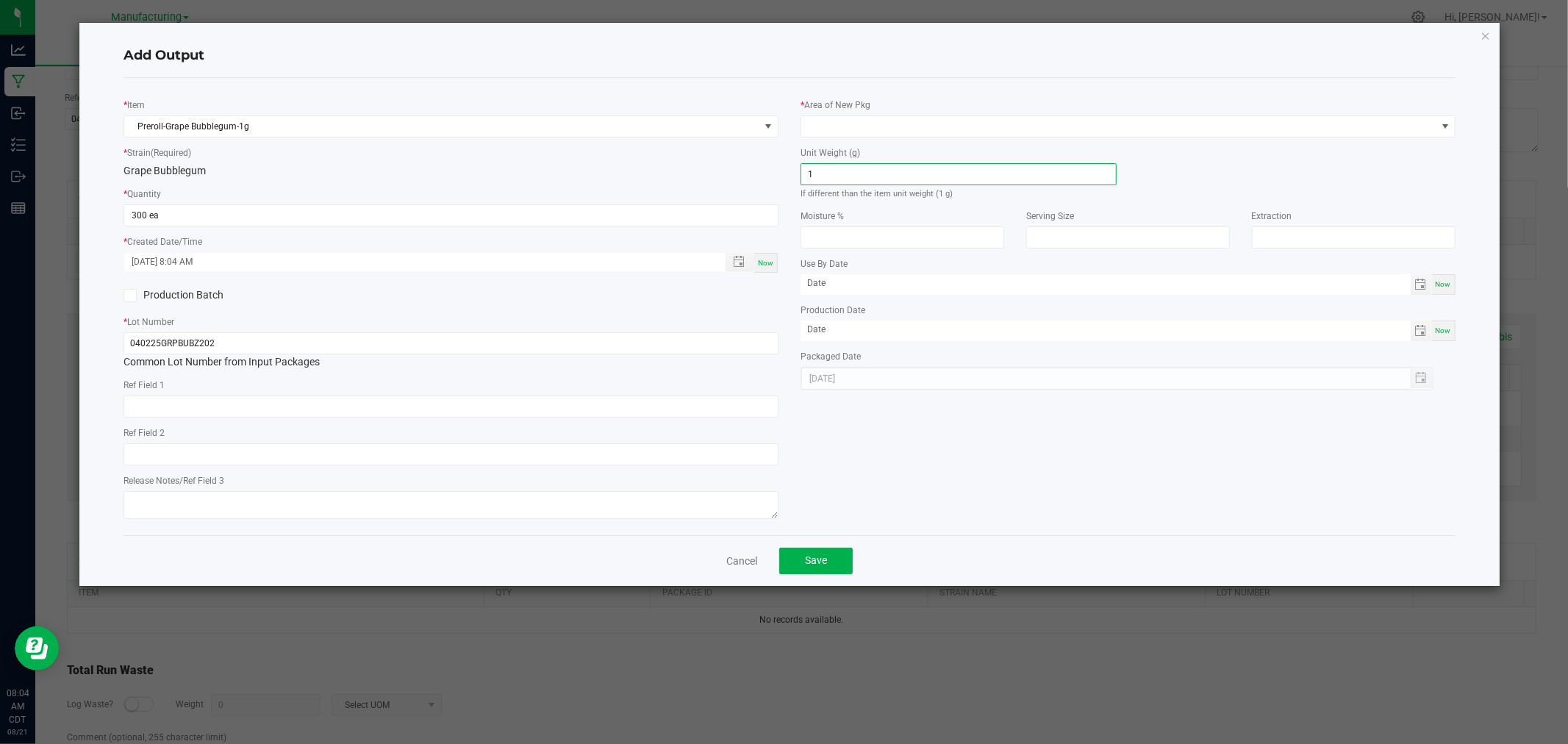
type input "1"
click at [942, 114] on div "* Area of New Pkg" at bounding box center [1128, 117] width 655 height 41
click at [984, 127] on span at bounding box center [1119, 127] width 635 height 21
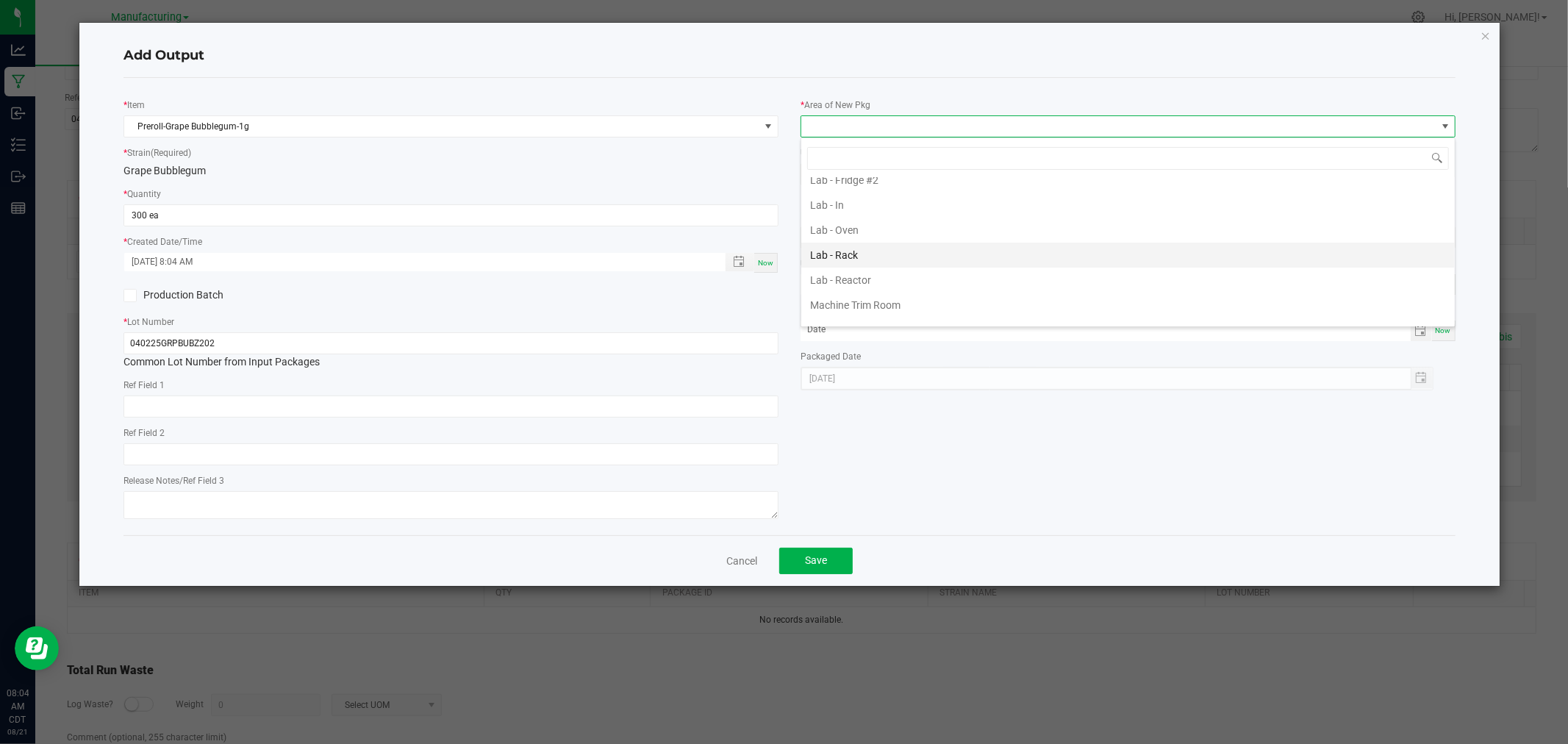
scroll to position [408, 0]
click at [924, 273] on li "Packaging - Processing" at bounding box center [1128, 282] width 654 height 25
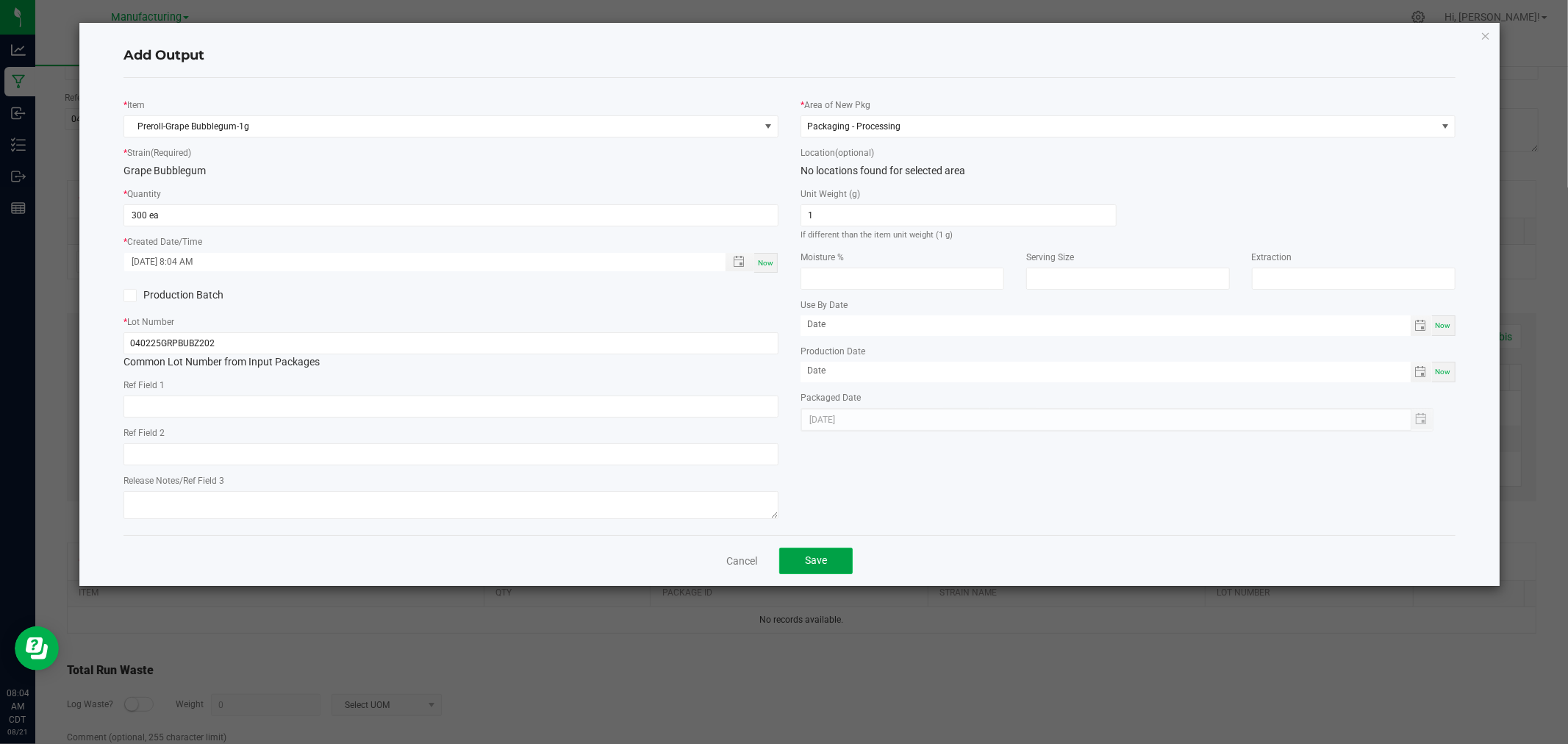
click at [801, 559] on button "Save" at bounding box center [816, 561] width 73 height 27
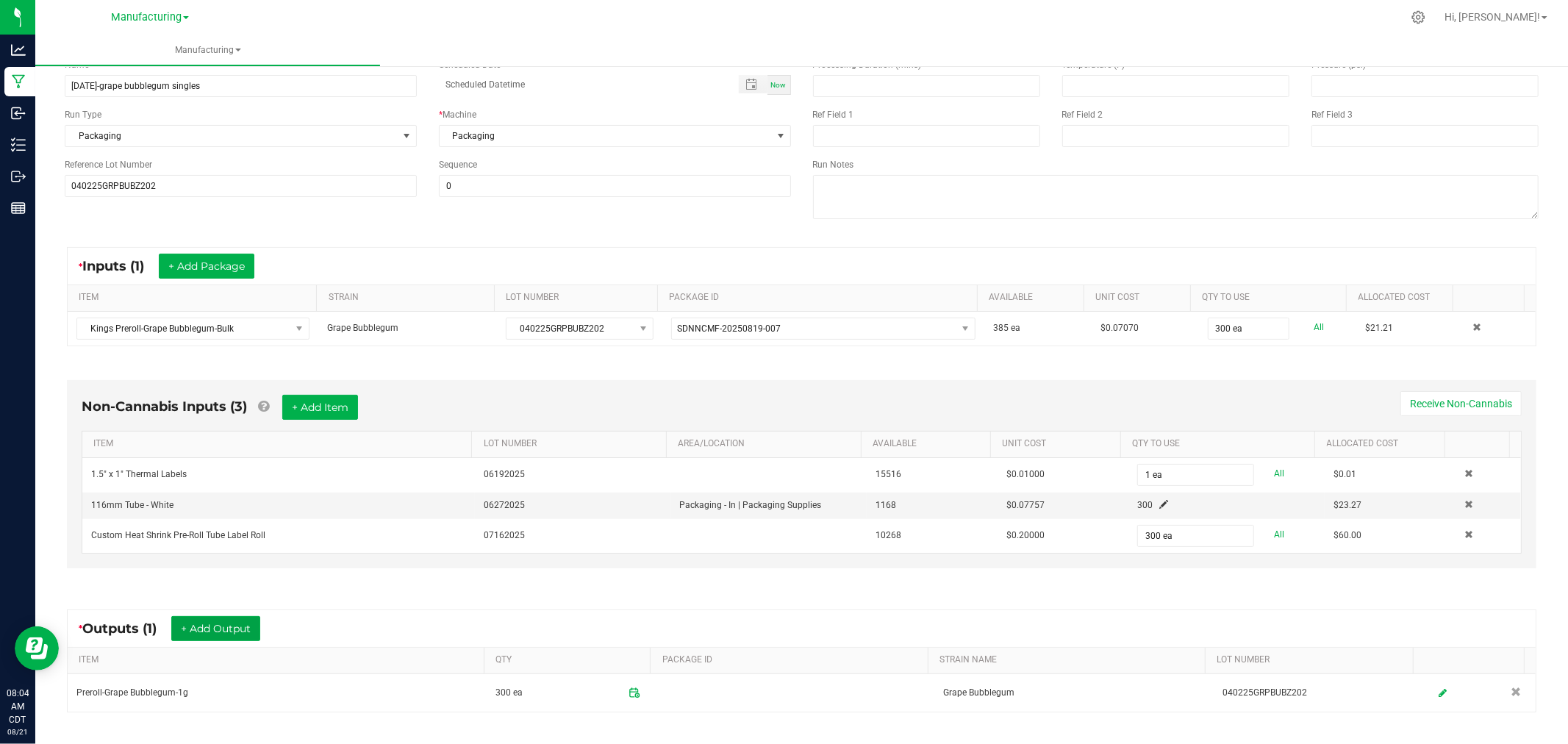
scroll to position [0, 0]
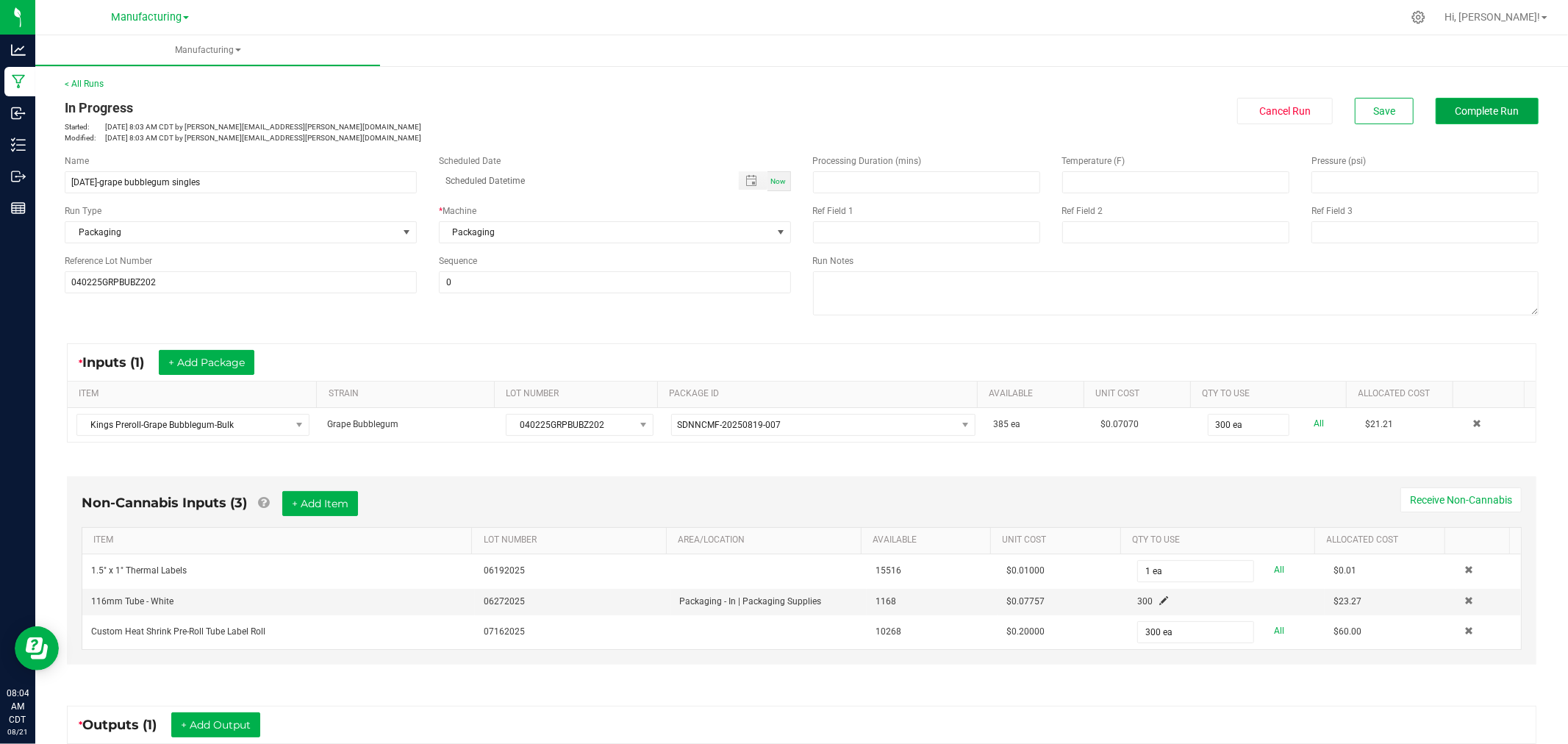
click at [1472, 120] on button "Complete Run" at bounding box center [1487, 111] width 103 height 27
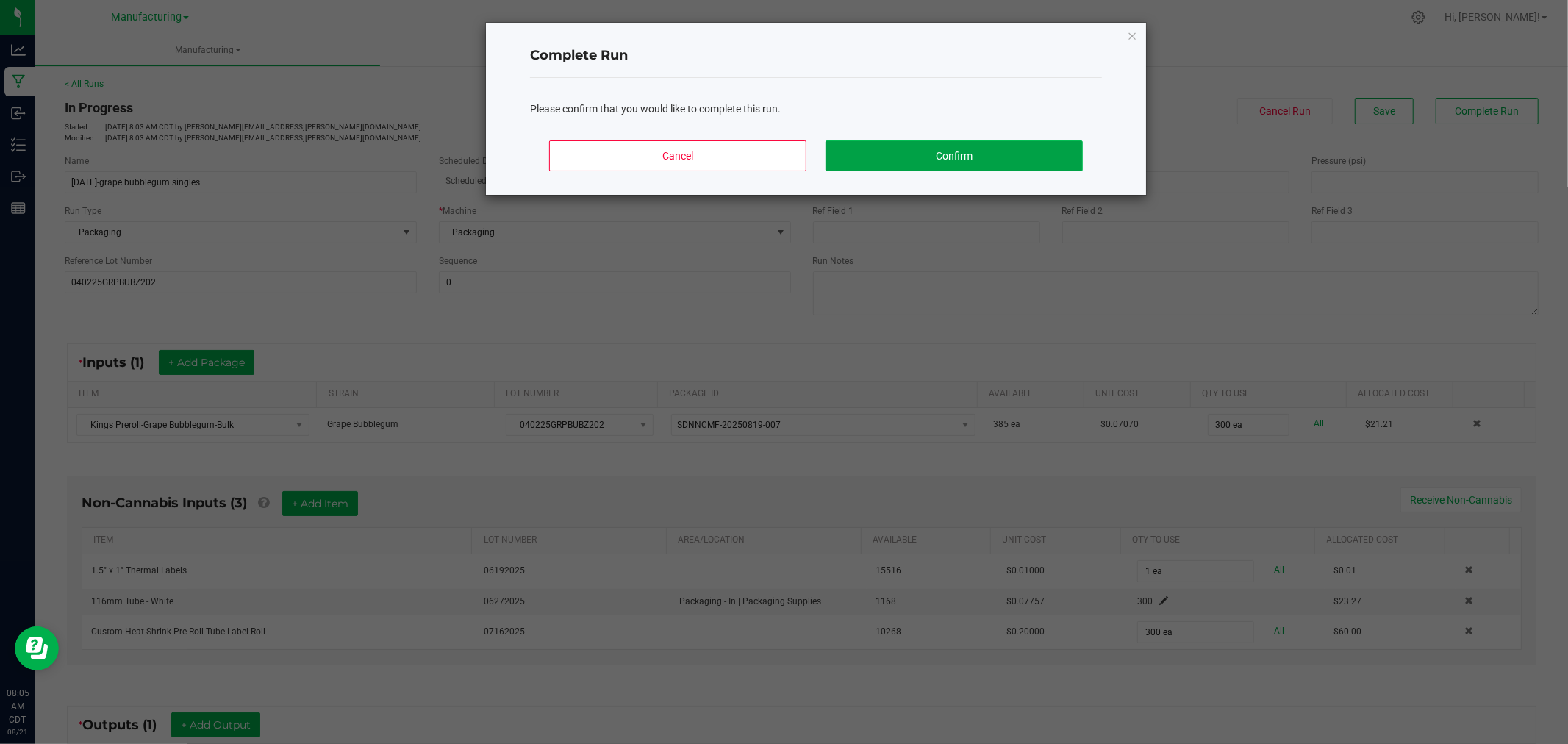
click at [1000, 150] on button "Confirm" at bounding box center [954, 156] width 257 height 31
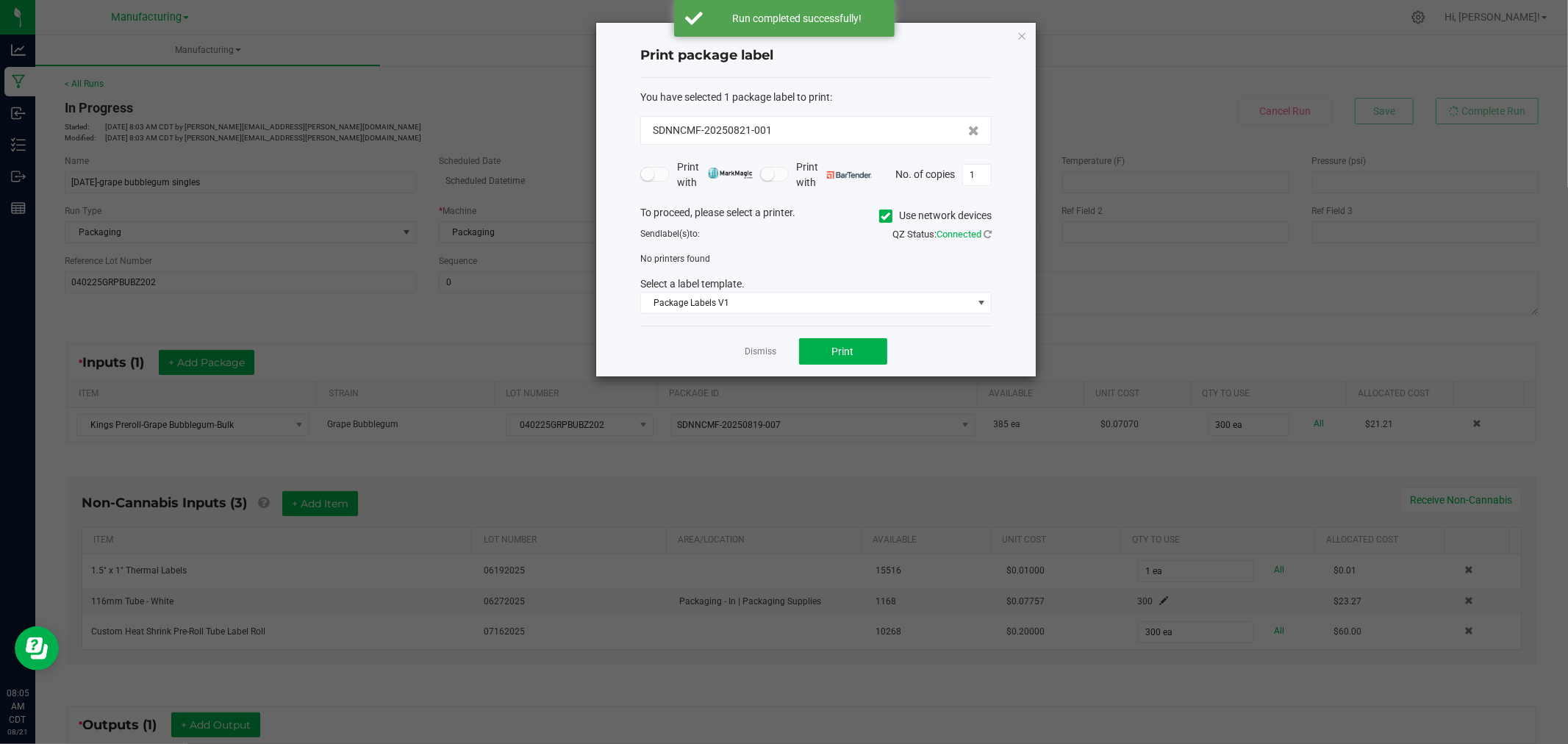
click at [890, 214] on span at bounding box center [886, 216] width 13 height 13
click at [0, 0] on input "Use network devices" at bounding box center [0, 0] width 0 height 0
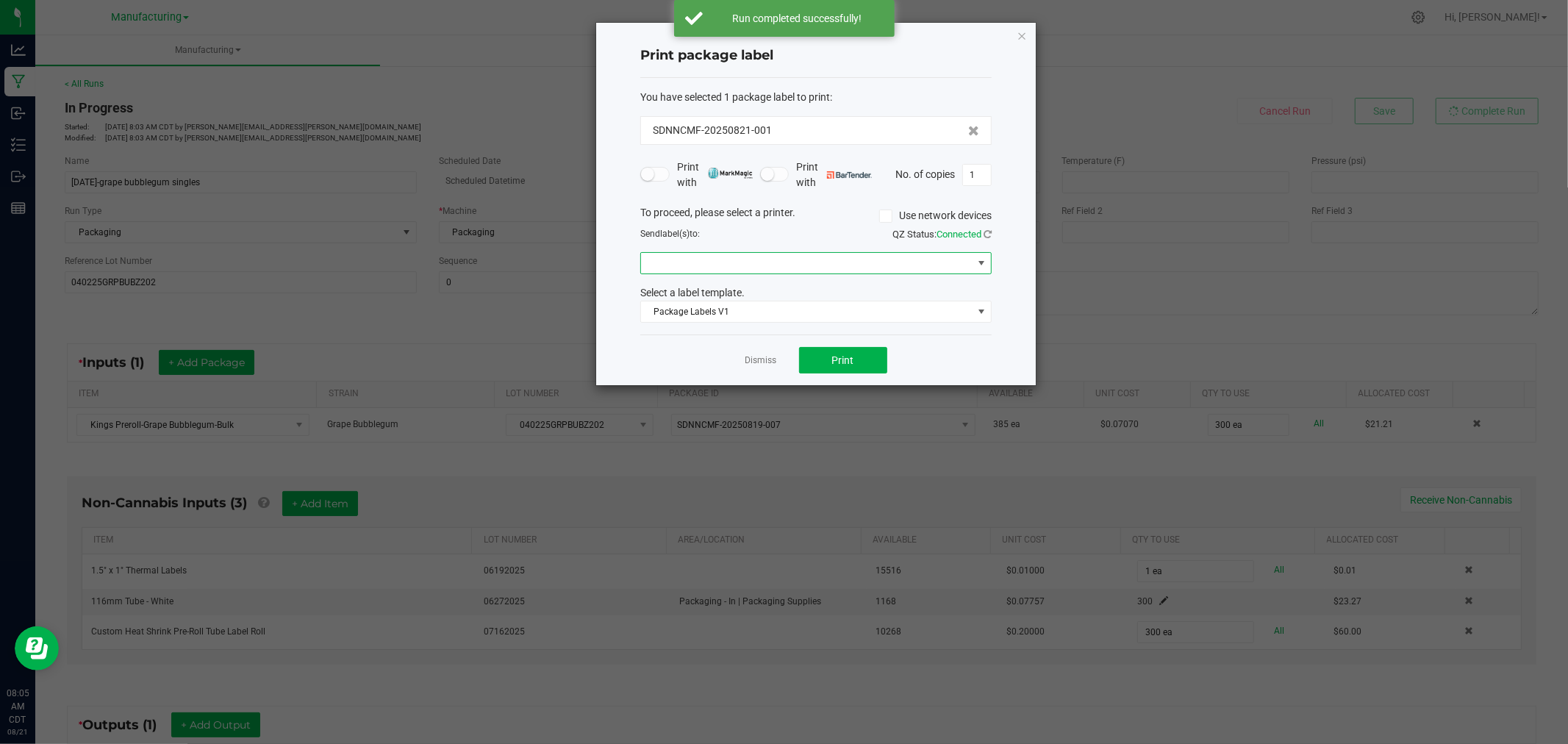
click at [884, 265] on span at bounding box center [807, 263] width 331 height 21
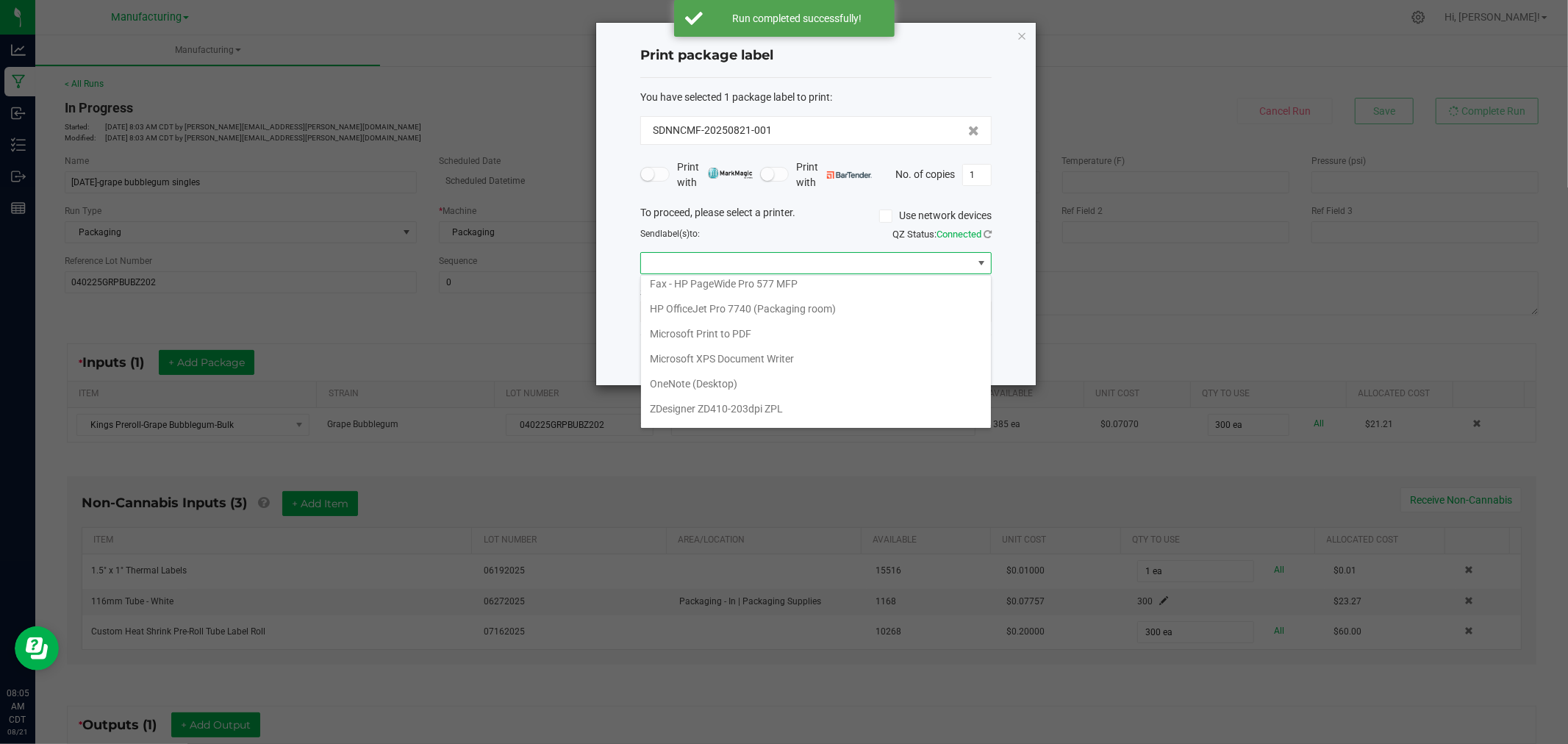
scroll to position [179, 0]
click at [764, 414] on ZPL "ZDesigner ZD411-300dpi ZPL" at bounding box center [816, 413] width 350 height 25
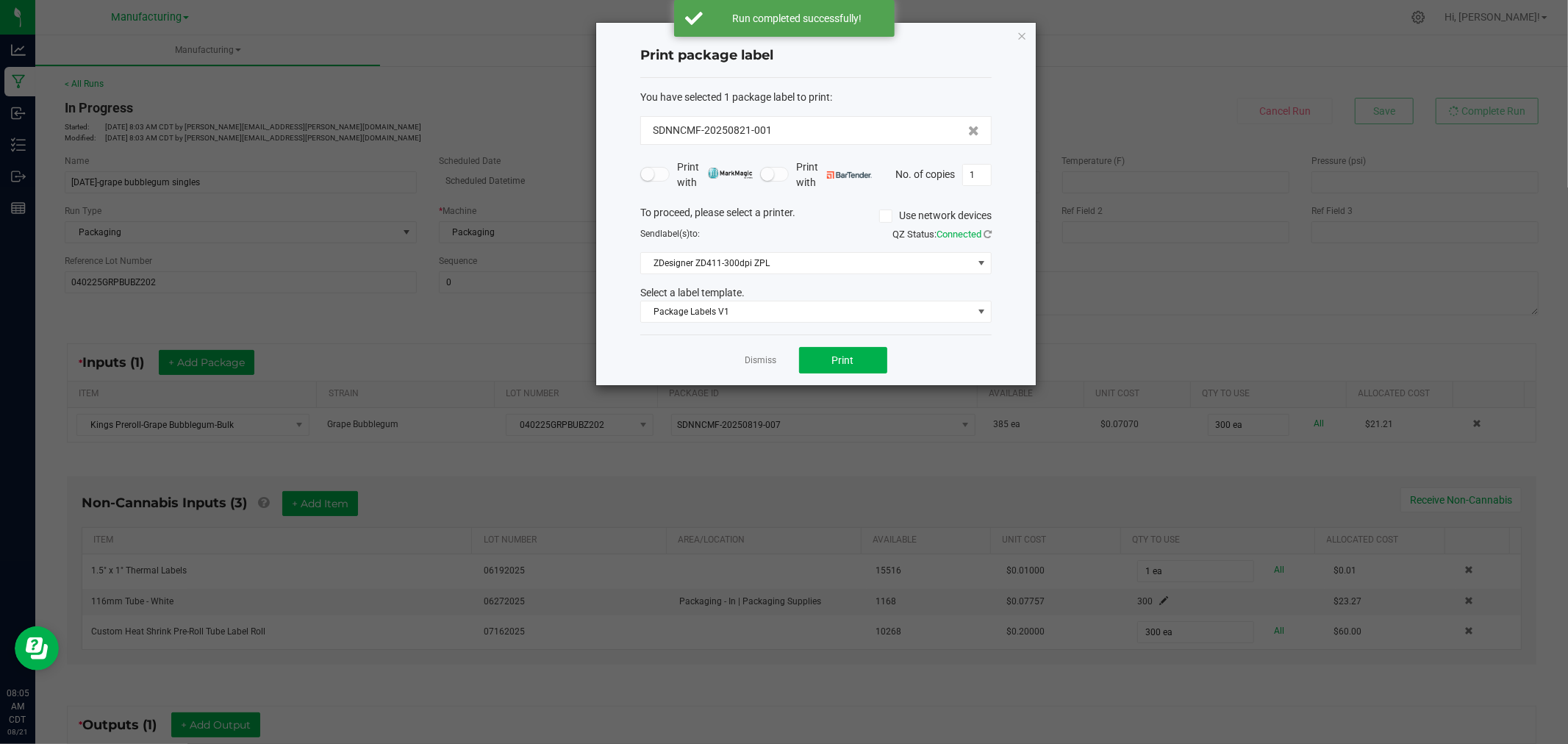
click at [802, 325] on div "You have selected 1 package label to print : SDNNCMF-20250821-001 Print with Pr…" at bounding box center [816, 206] width 351 height 257
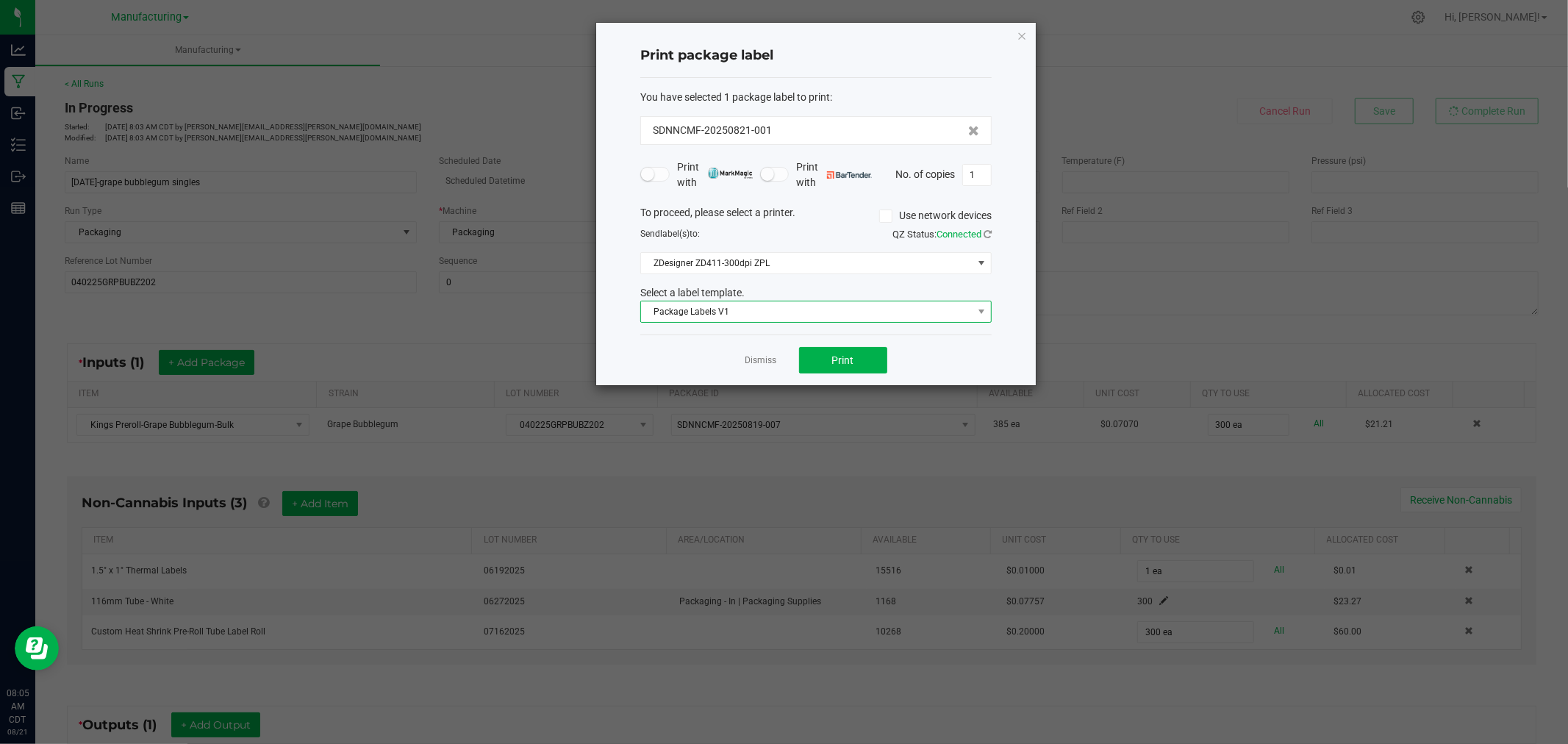
click at [802, 316] on span "Package Labels V1" at bounding box center [807, 312] width 331 height 21
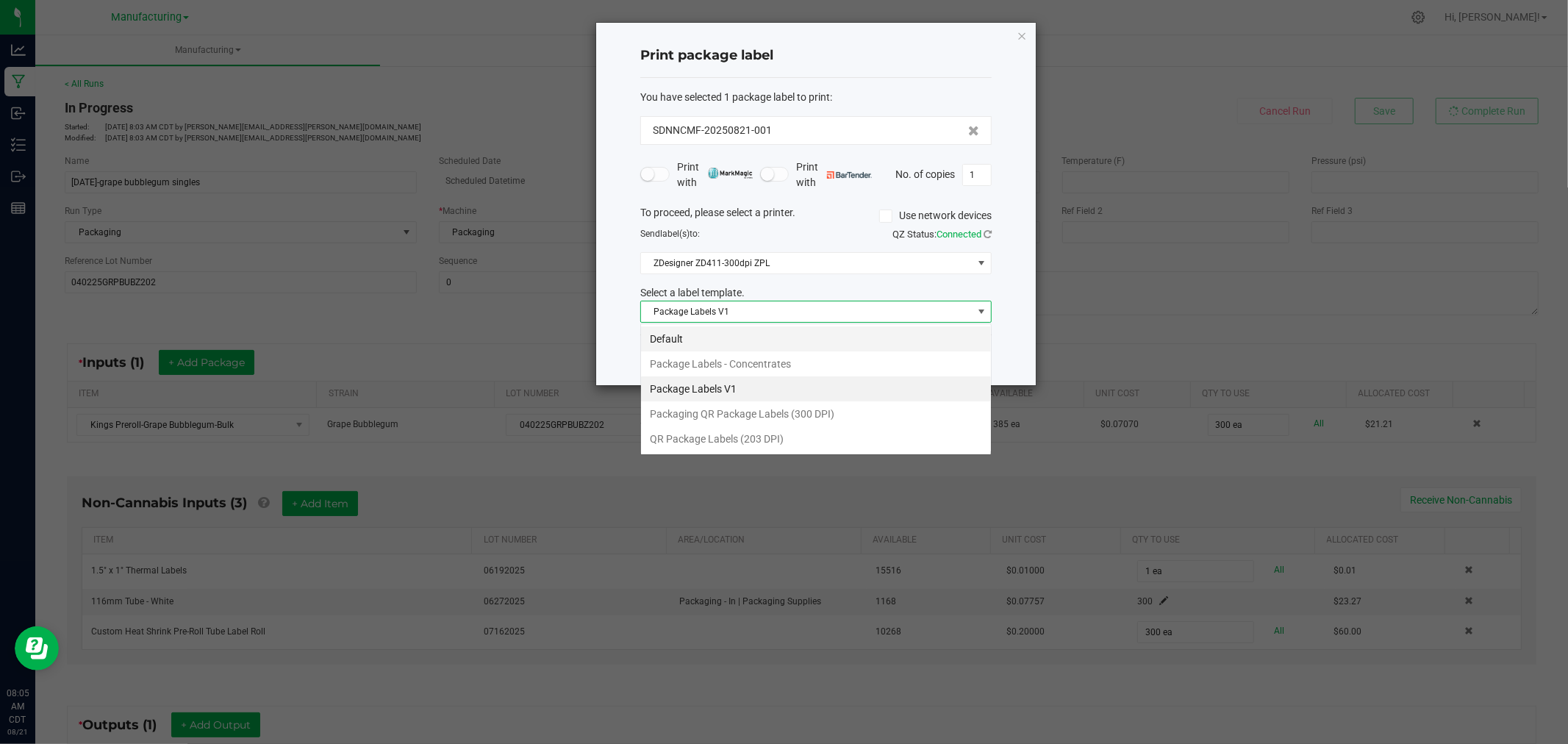
scroll to position [22, 351]
click at [749, 404] on li "Packaging QR Package Labels (300 DPI)" at bounding box center [816, 414] width 350 height 25
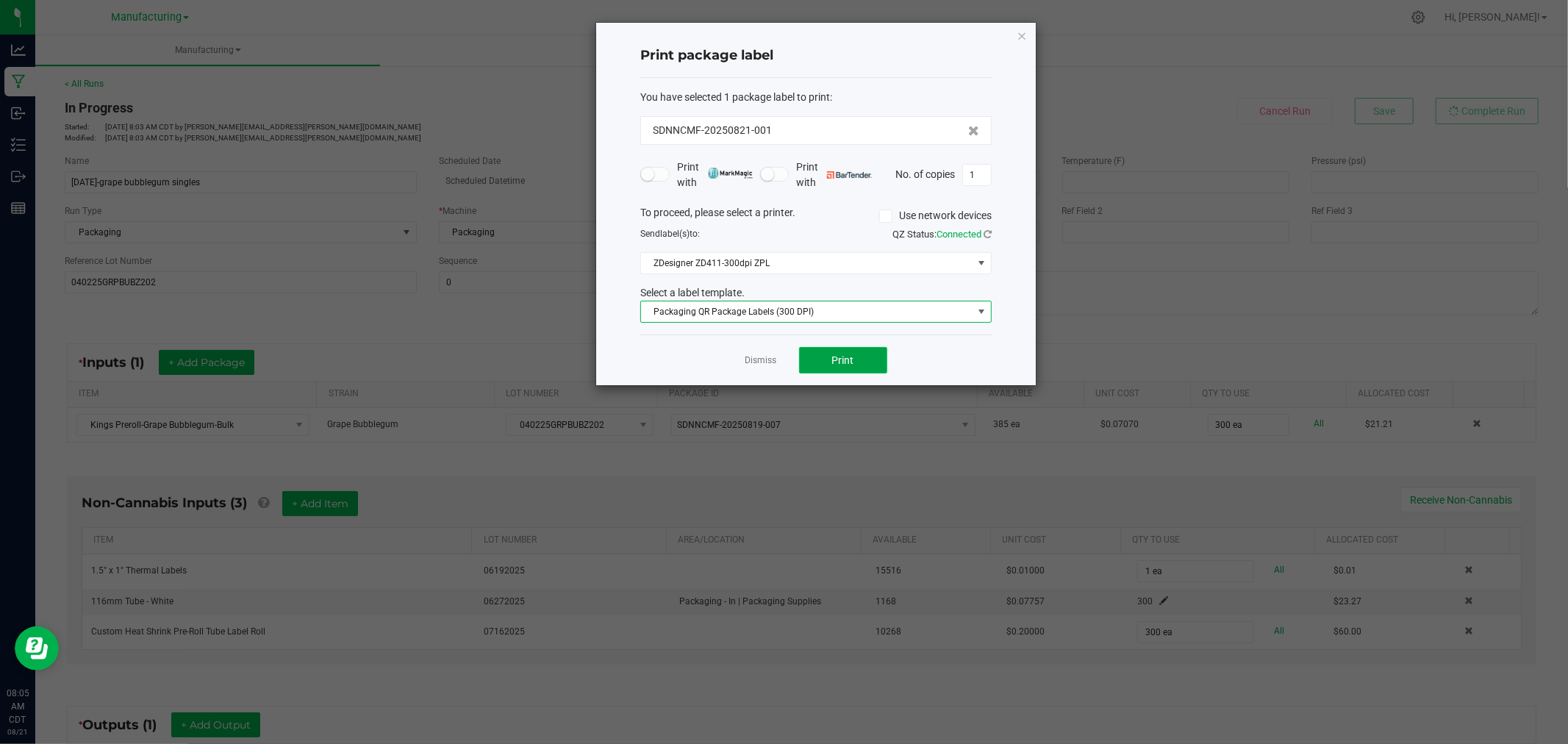
click at [853, 363] on span "Print" at bounding box center [844, 360] width 22 height 12
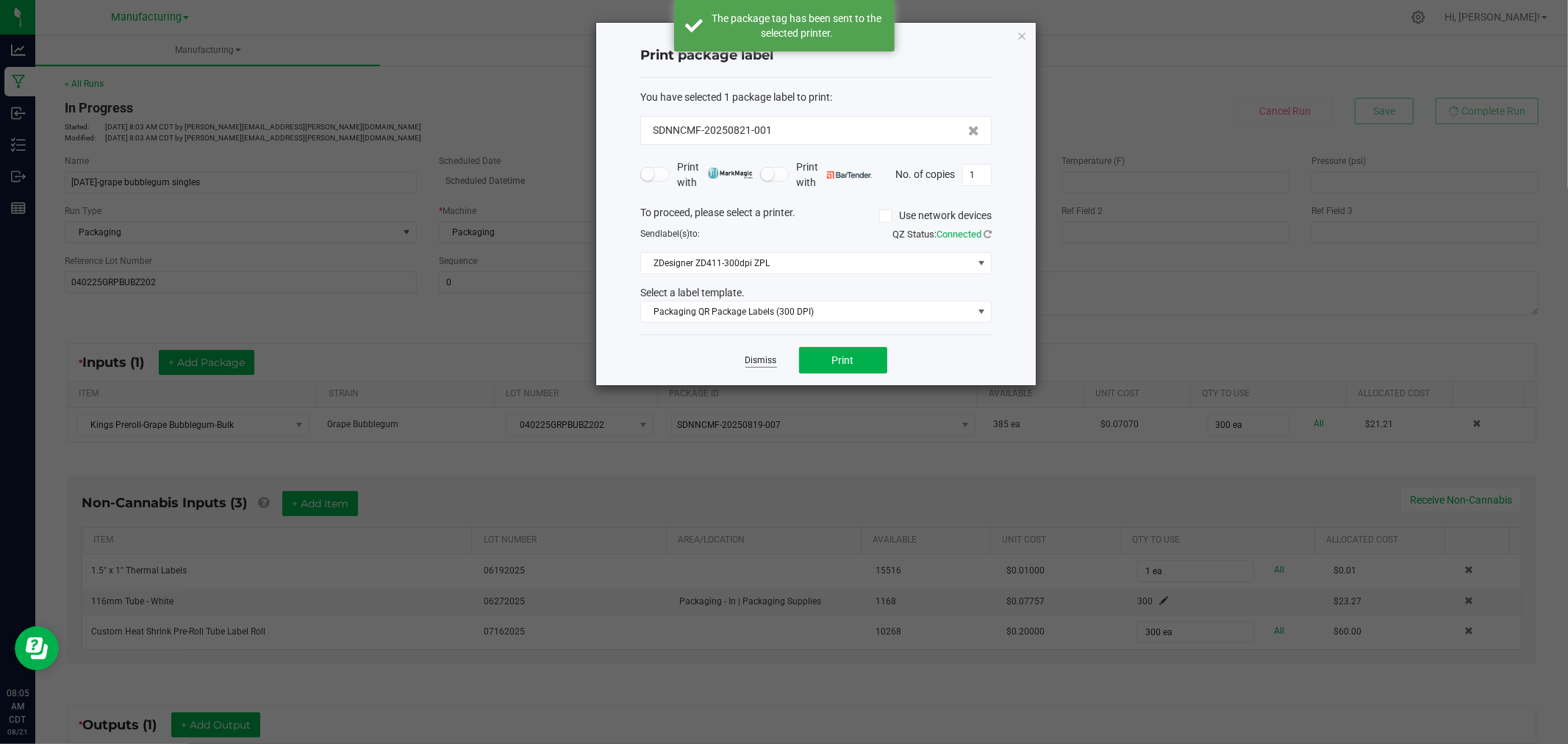
click at [761, 362] on link "Dismiss" at bounding box center [761, 360] width 32 height 13
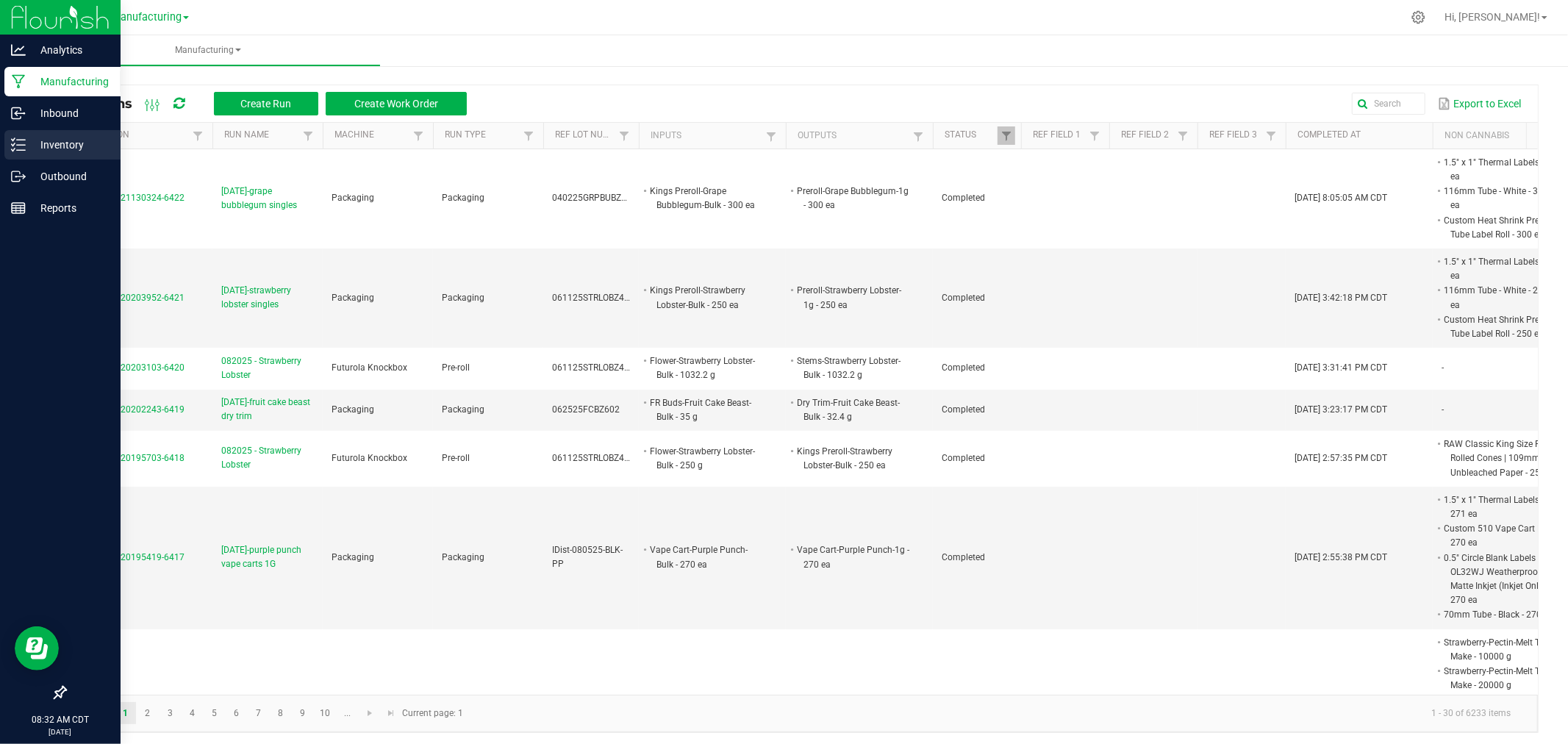
click at [33, 142] on p "Inventory" at bounding box center [70, 145] width 88 height 18
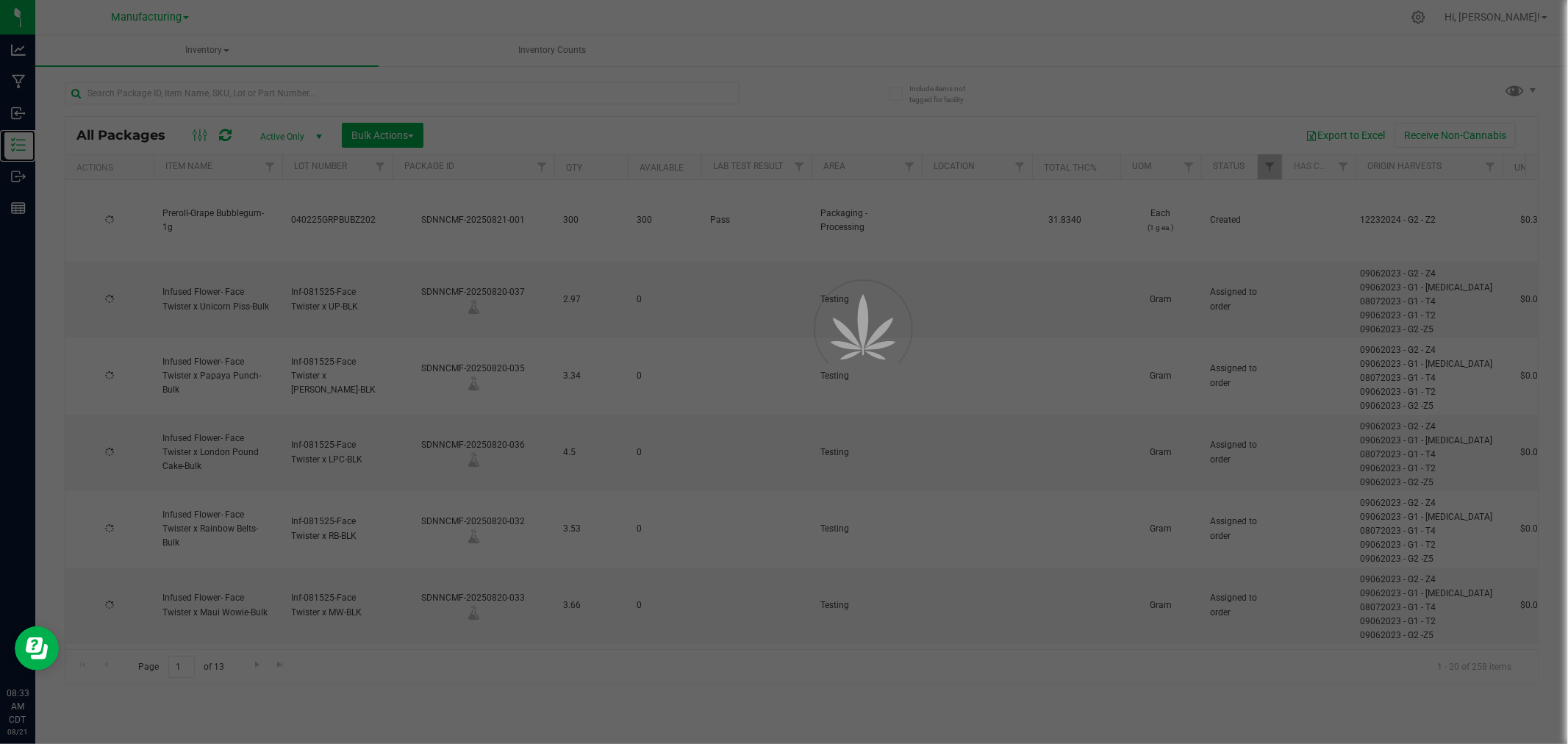
type input "[DATE]"
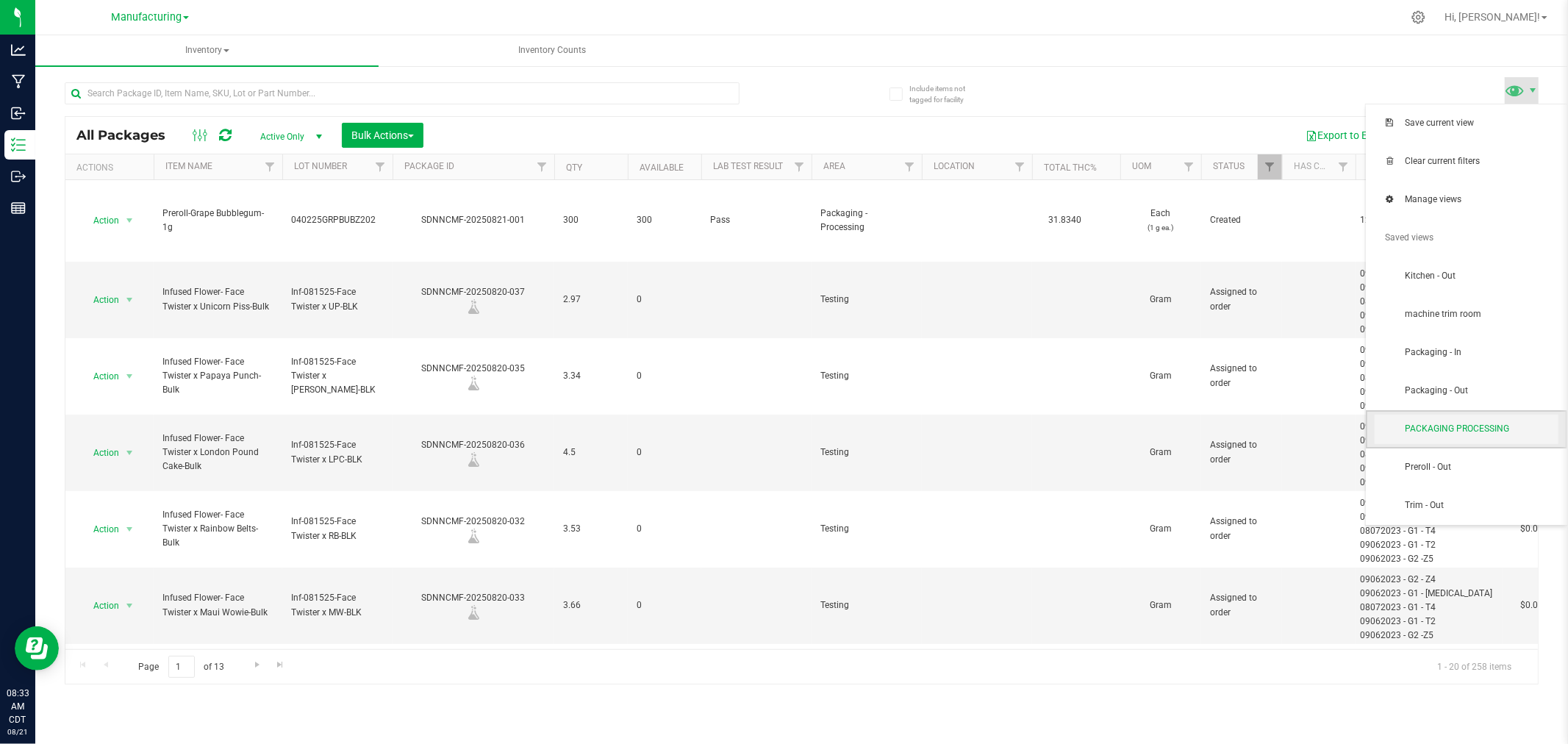
click at [1464, 434] on span "PACKAGING PROCESSING" at bounding box center [1481, 428] width 153 height 13
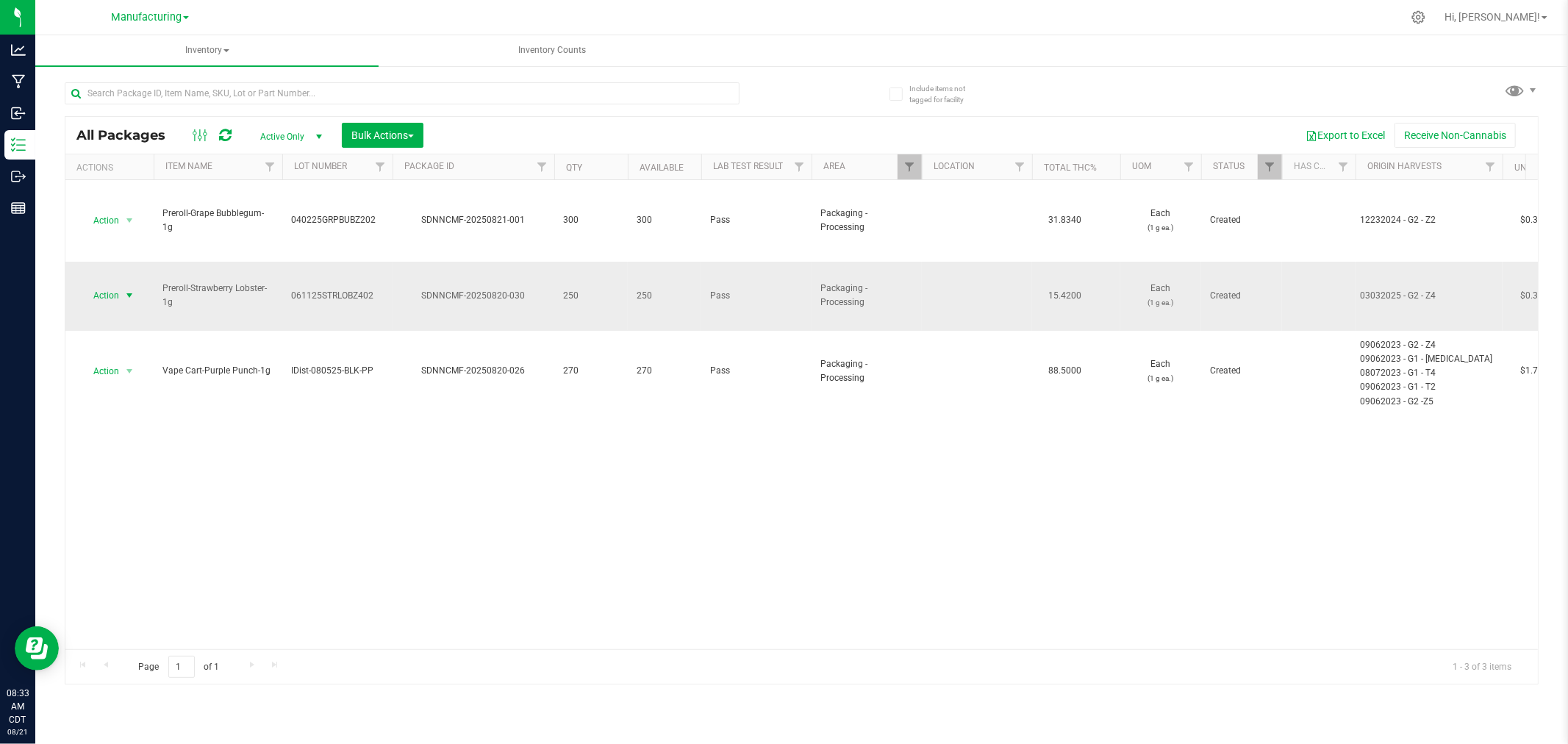
click at [121, 285] on span "select" at bounding box center [130, 296] width 19 height 21
click at [134, 395] on li "Locate package" at bounding box center [127, 394] width 93 height 22
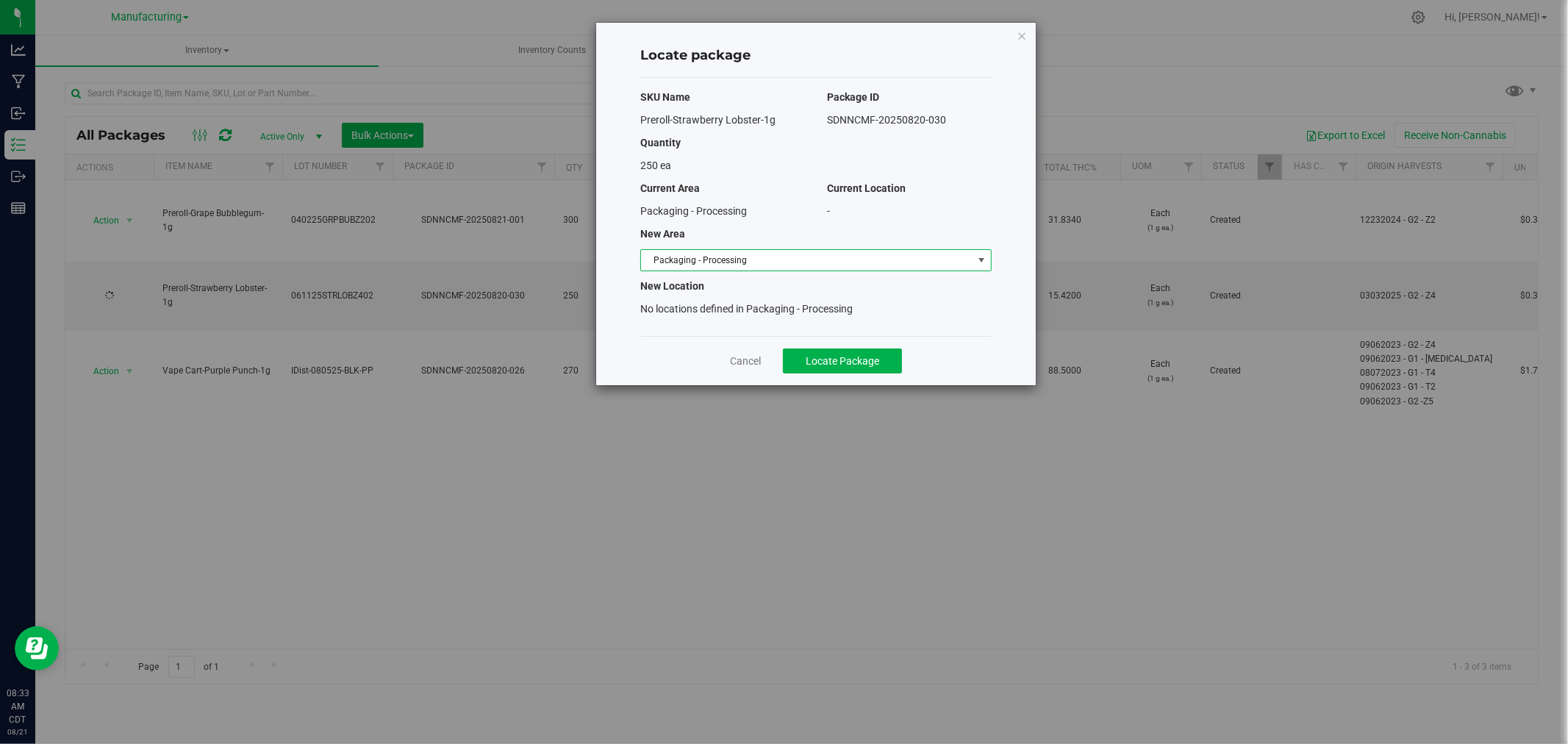
click at [956, 262] on span "Packaging - Processing" at bounding box center [807, 260] width 331 height 21
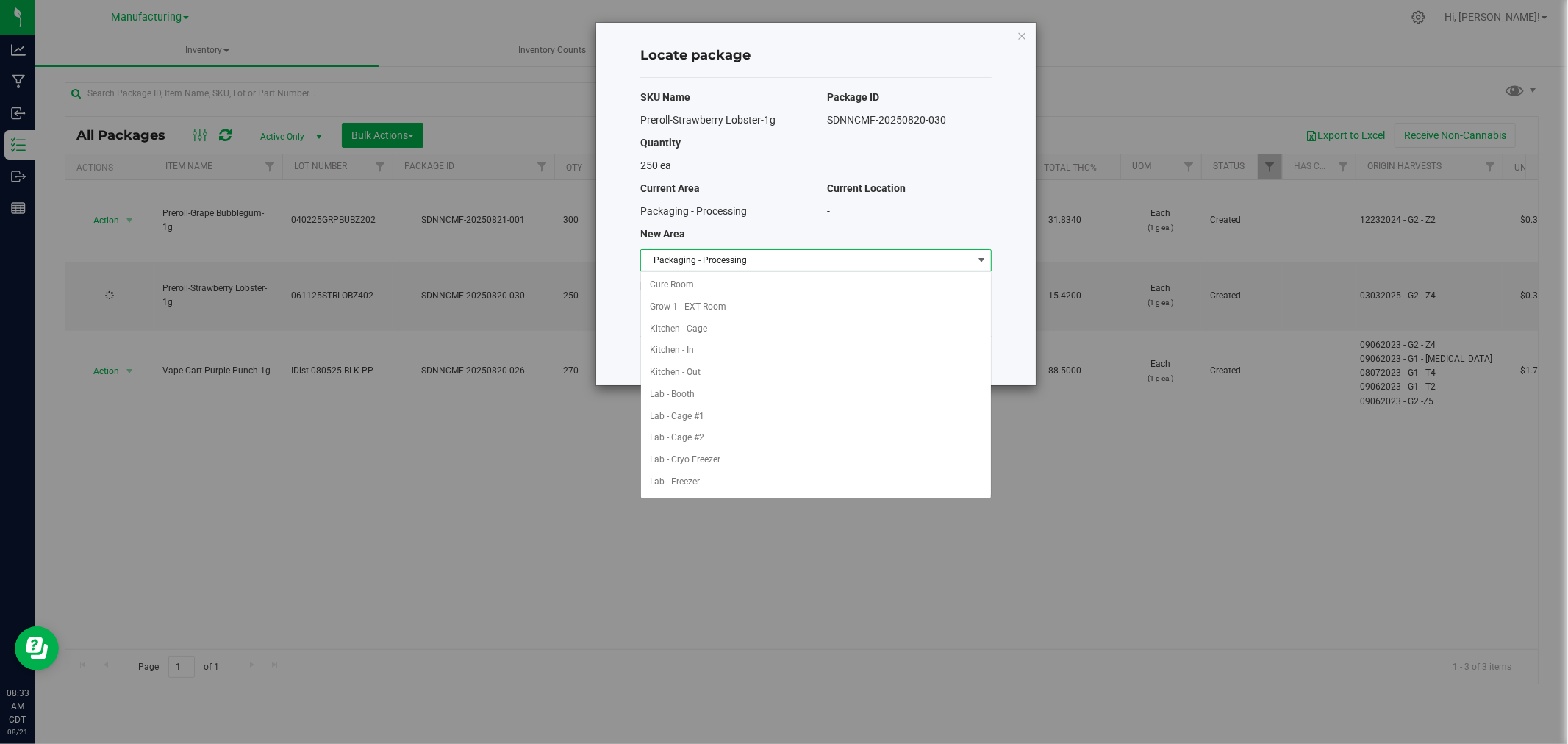
scroll to position [240, 0]
click at [709, 459] on li "Packaging - Out" at bounding box center [816, 460] width 350 height 22
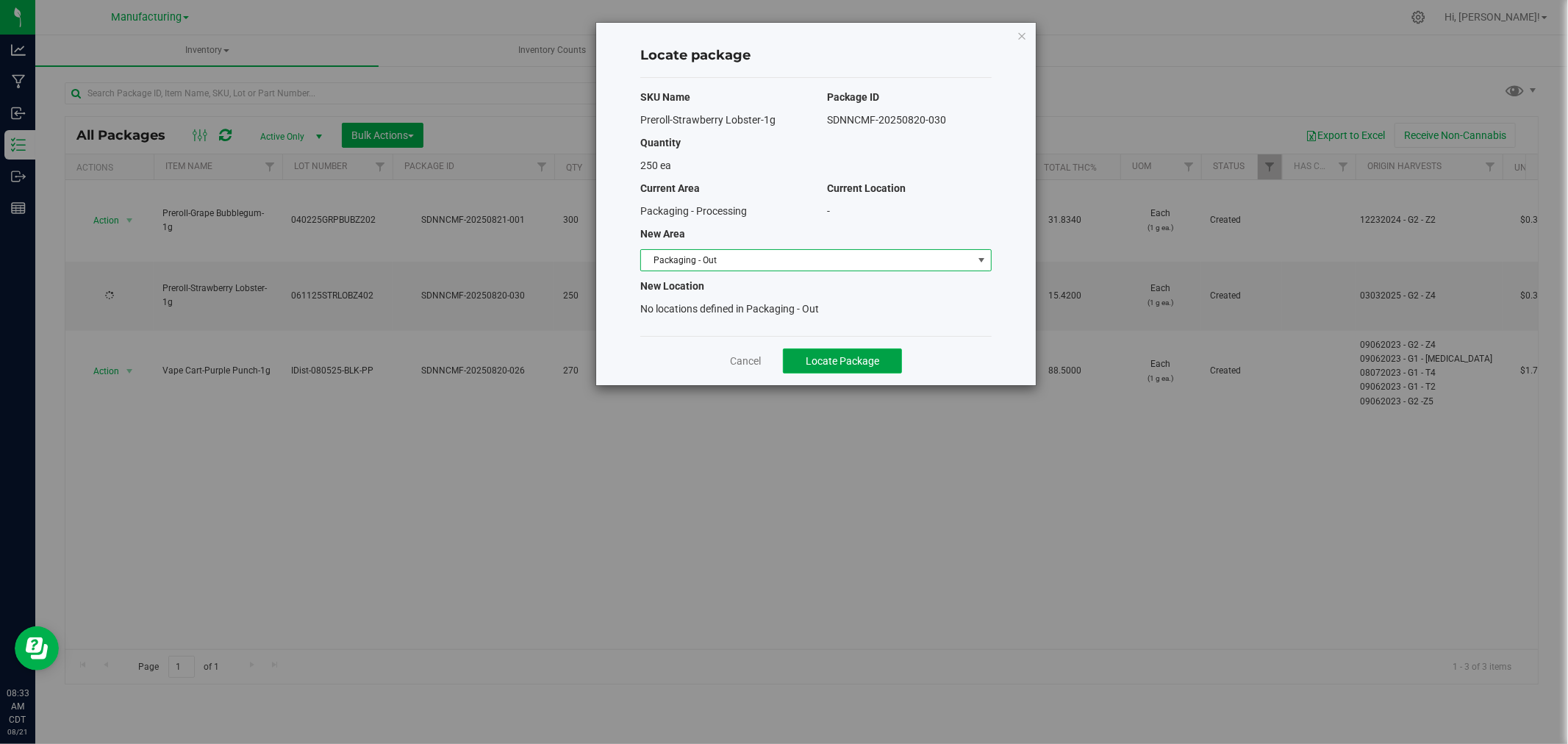
click at [879, 359] on span "Locate Package" at bounding box center [842, 361] width 73 height 12
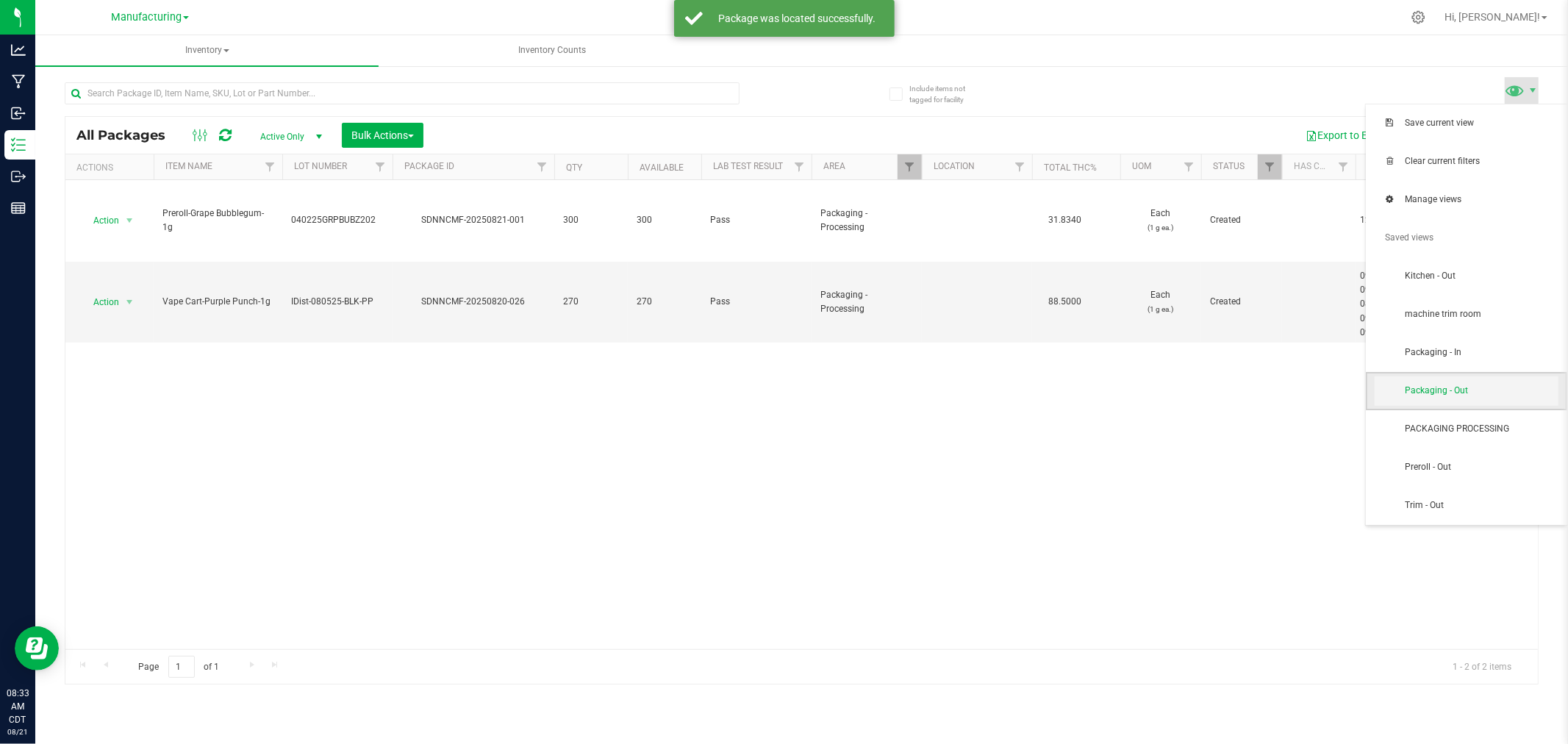
click at [1466, 385] on span "Packaging - Out" at bounding box center [1481, 391] width 153 height 13
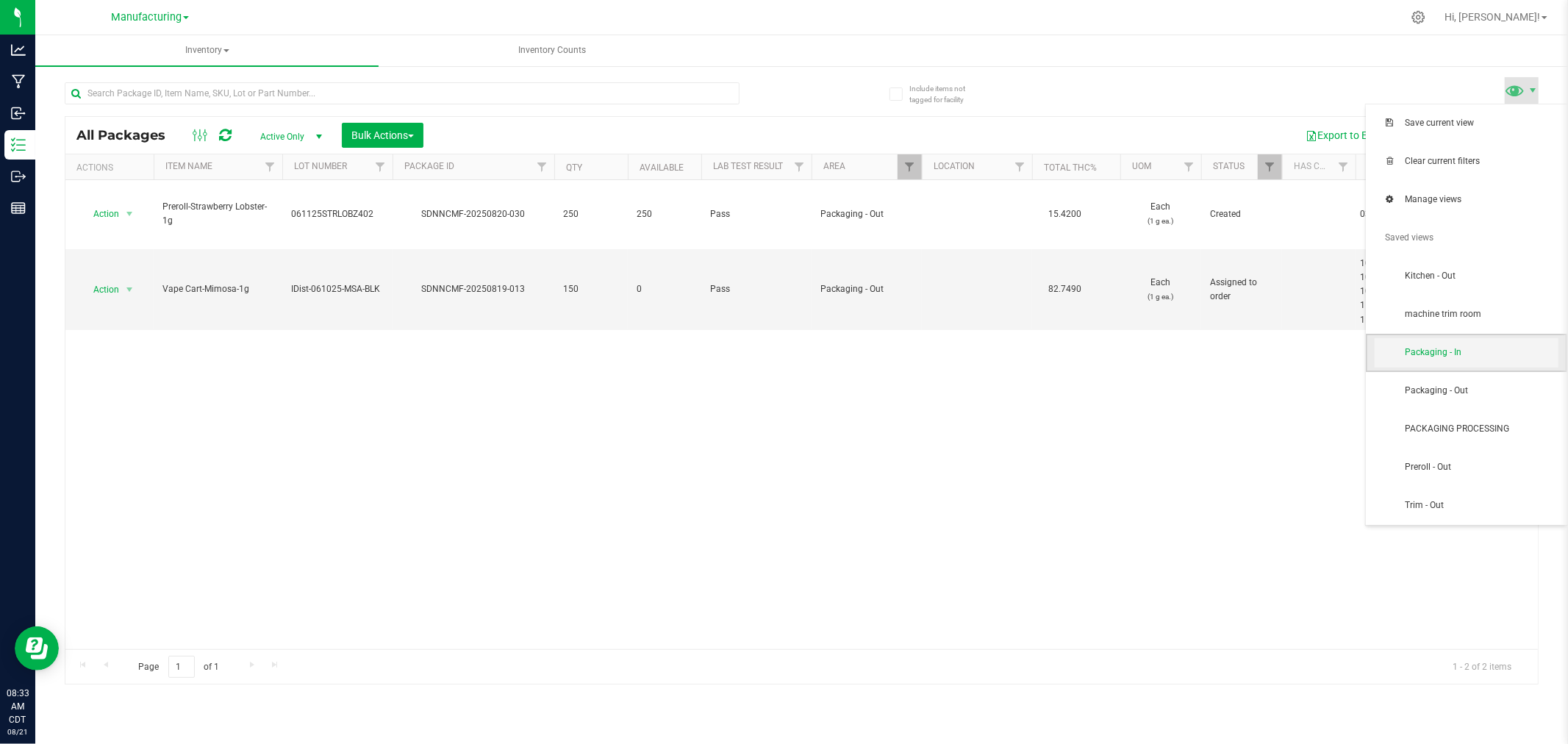
click at [1453, 344] on span "Packaging - In" at bounding box center [1467, 353] width 184 height 30
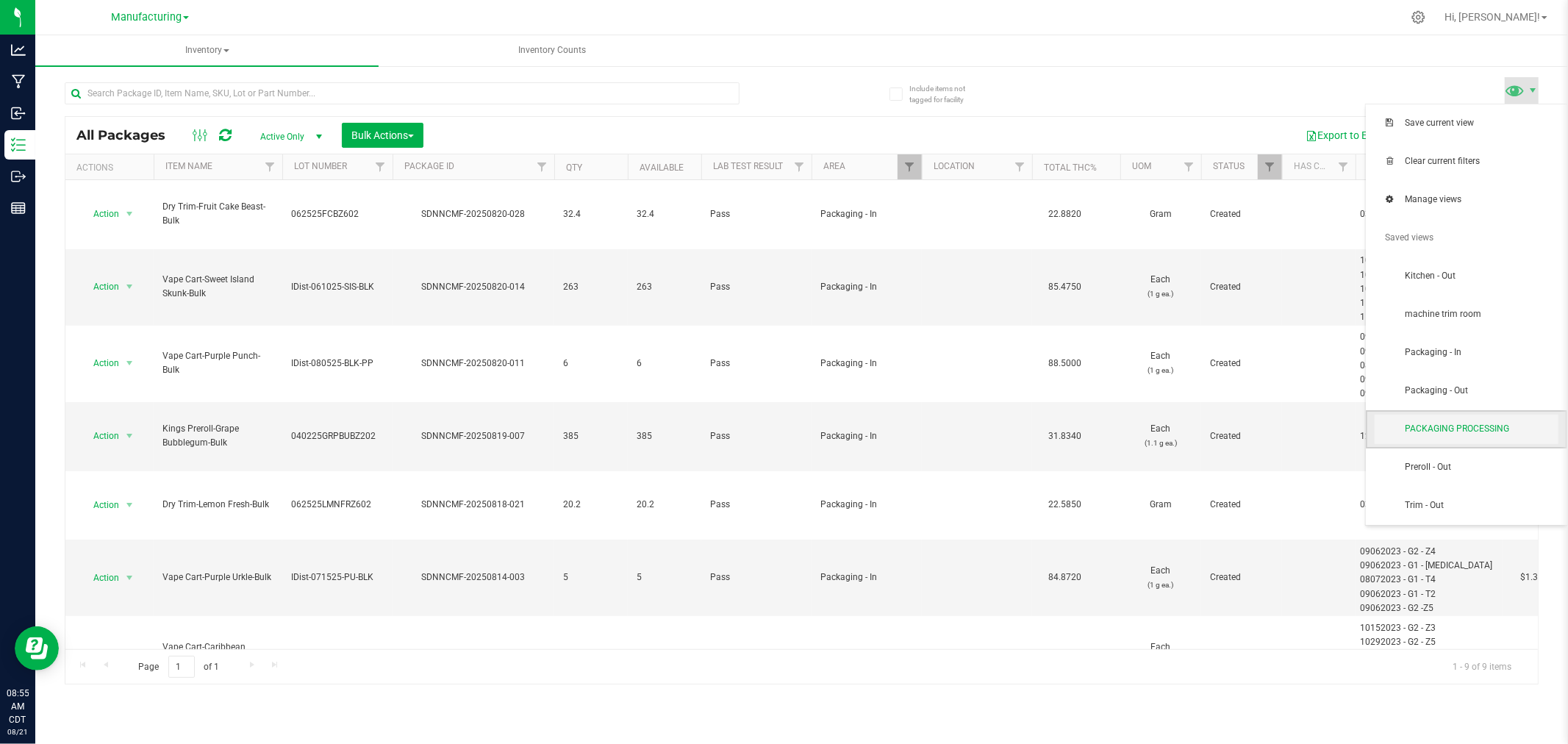
click at [1427, 434] on span "PACKAGING PROCESSING" at bounding box center [1481, 428] width 153 height 13
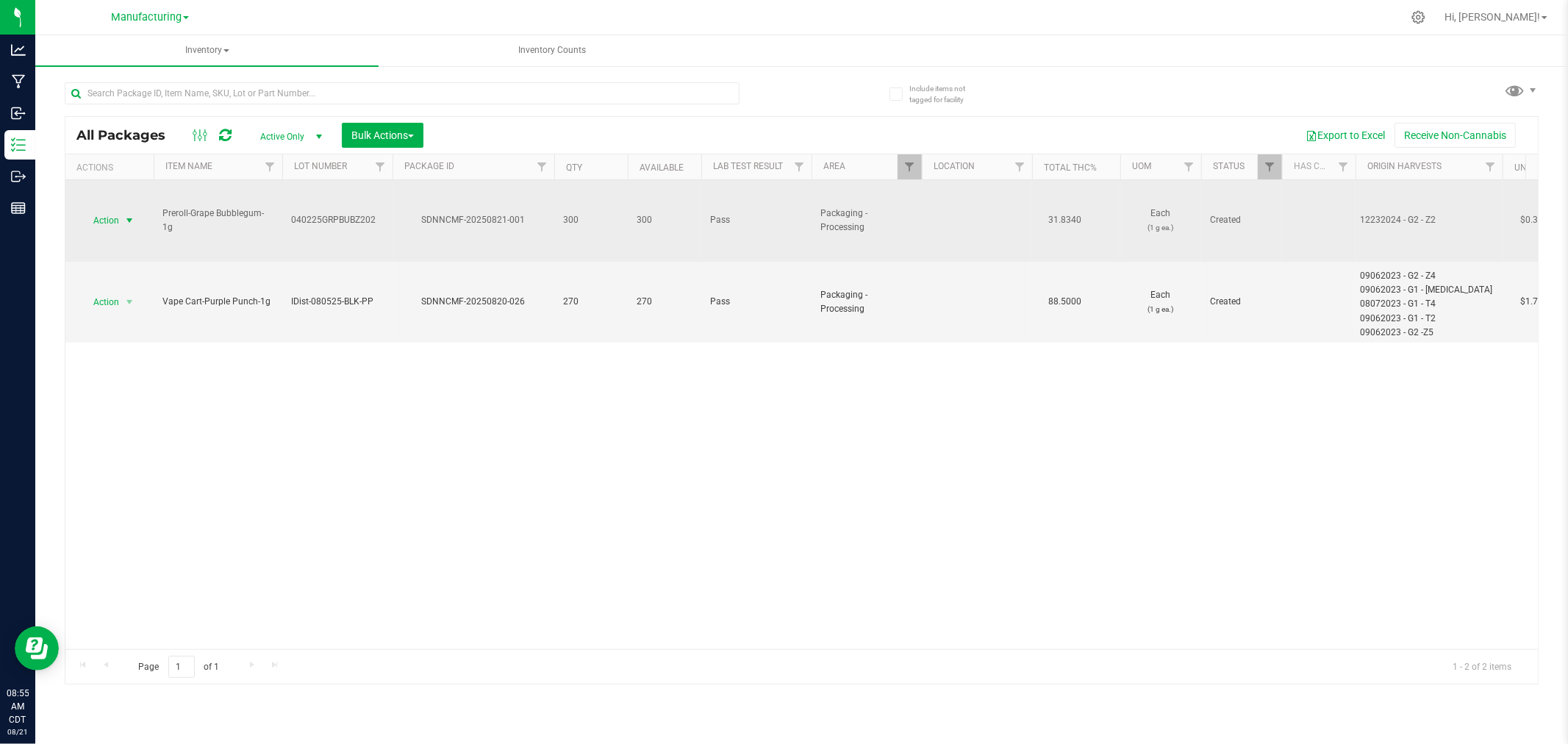
click at [128, 222] on span "select" at bounding box center [130, 221] width 12 height 12
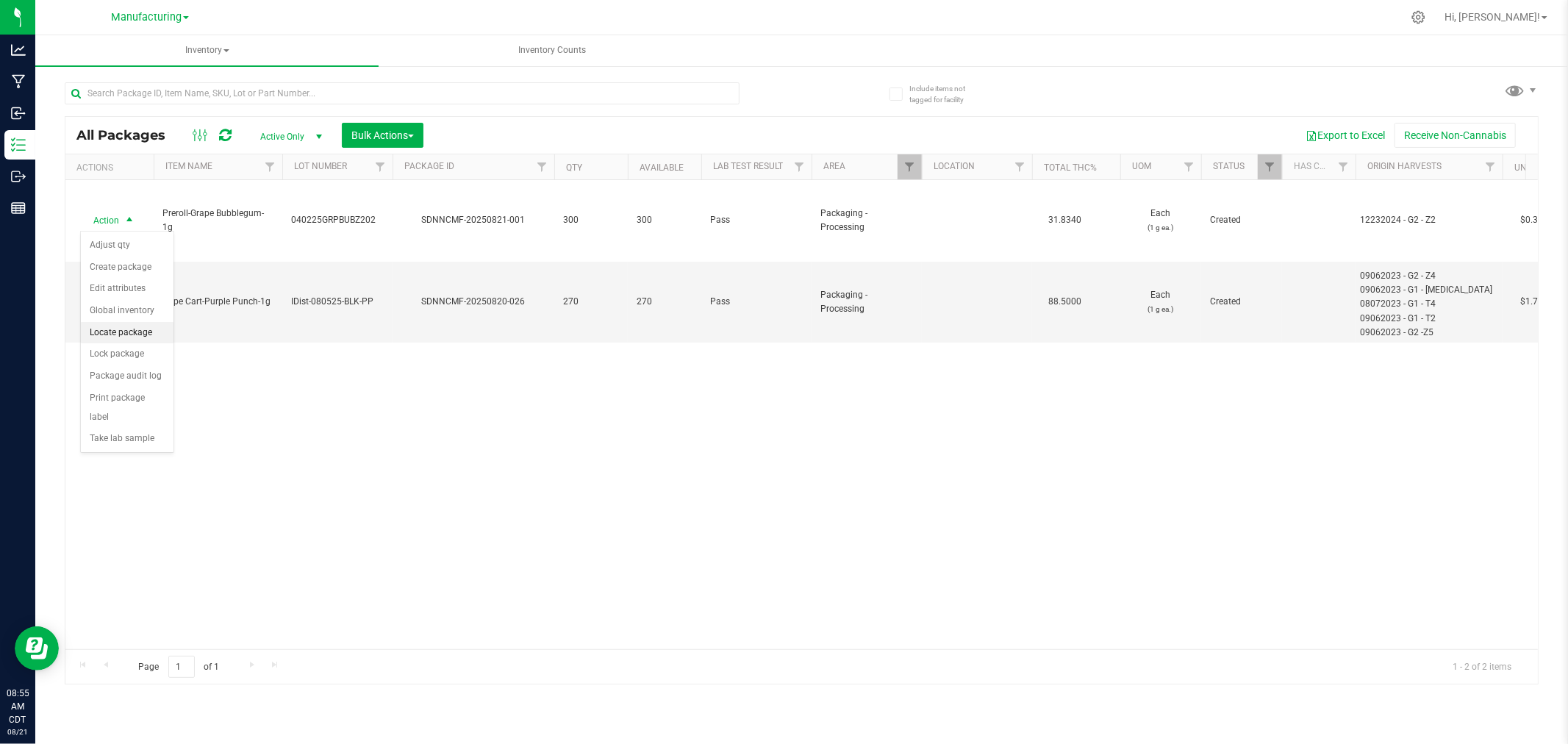
click at [130, 329] on li "Locate package" at bounding box center [127, 333] width 93 height 22
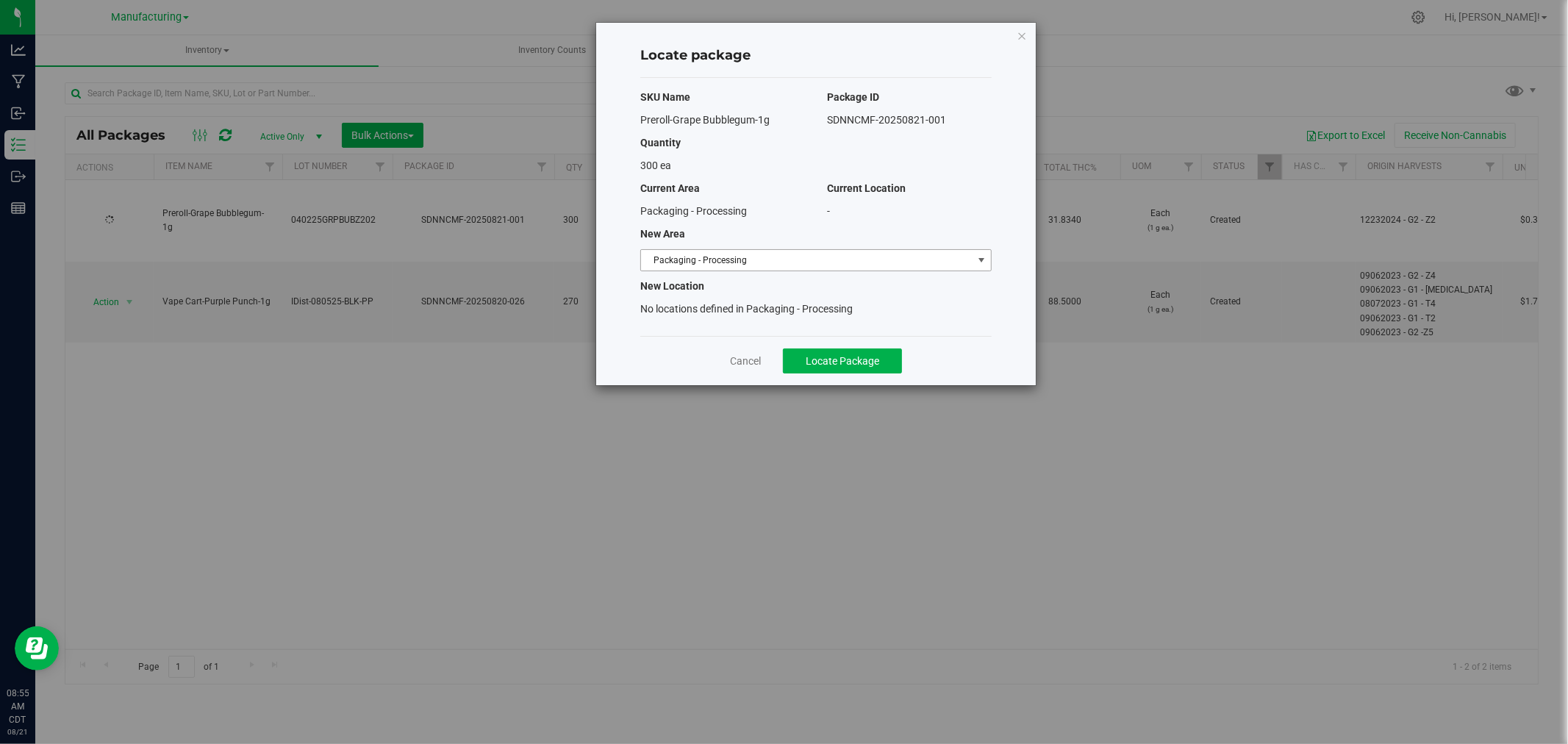
click at [806, 261] on span "Packaging - Processing" at bounding box center [807, 260] width 331 height 21
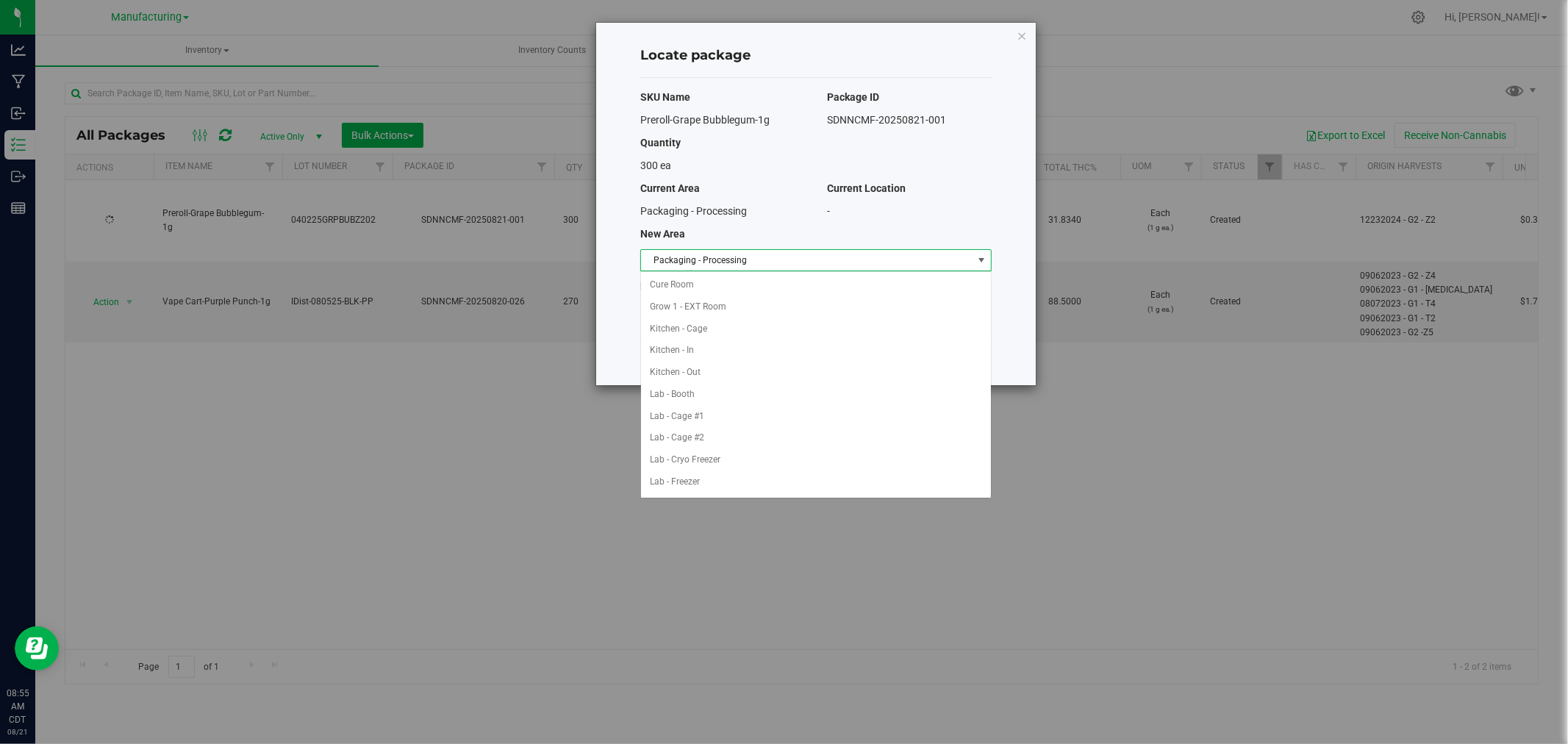
scroll to position [240, 0]
click at [732, 457] on li "Packaging - Out" at bounding box center [816, 460] width 350 height 22
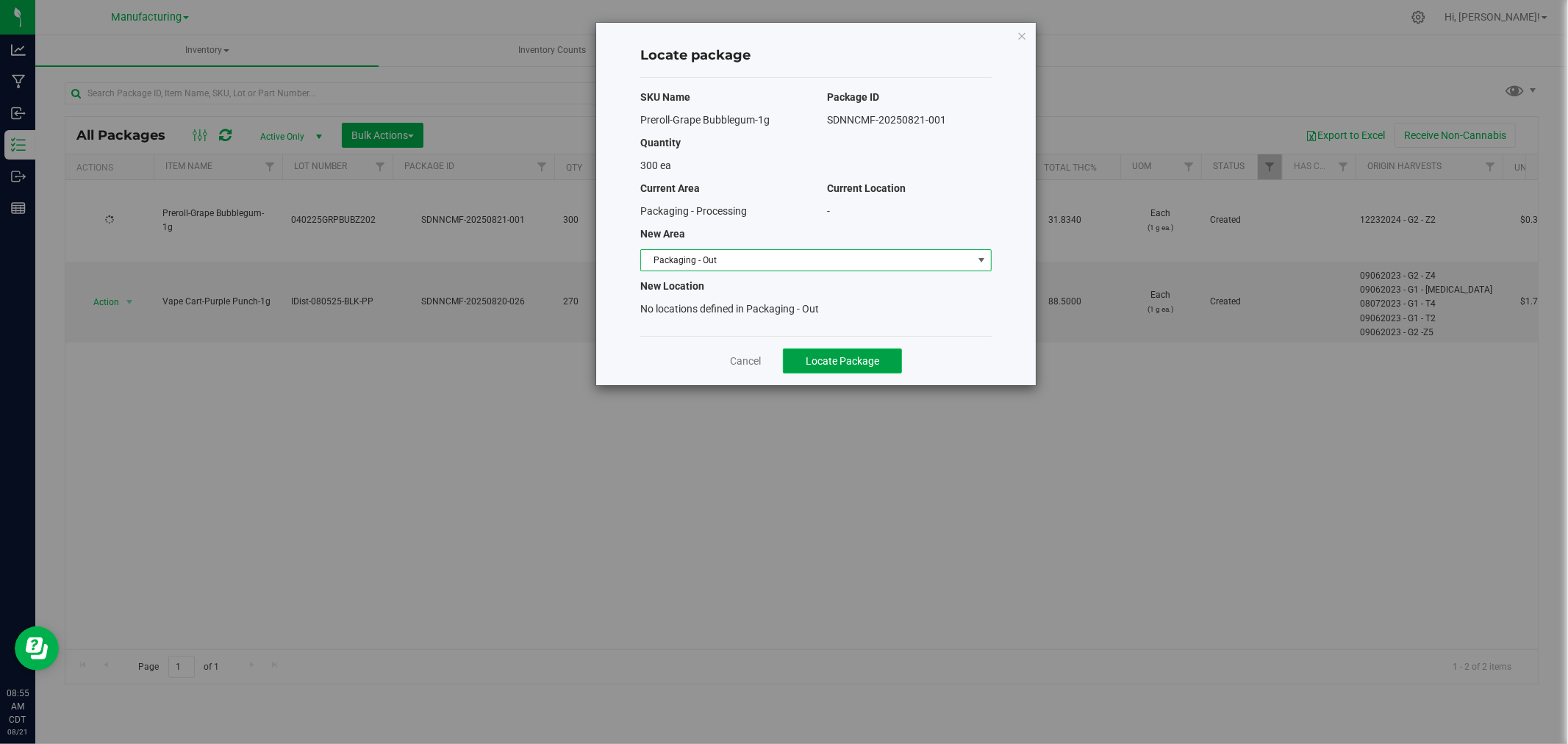
click at [850, 356] on span "Locate Package" at bounding box center [842, 361] width 73 height 12
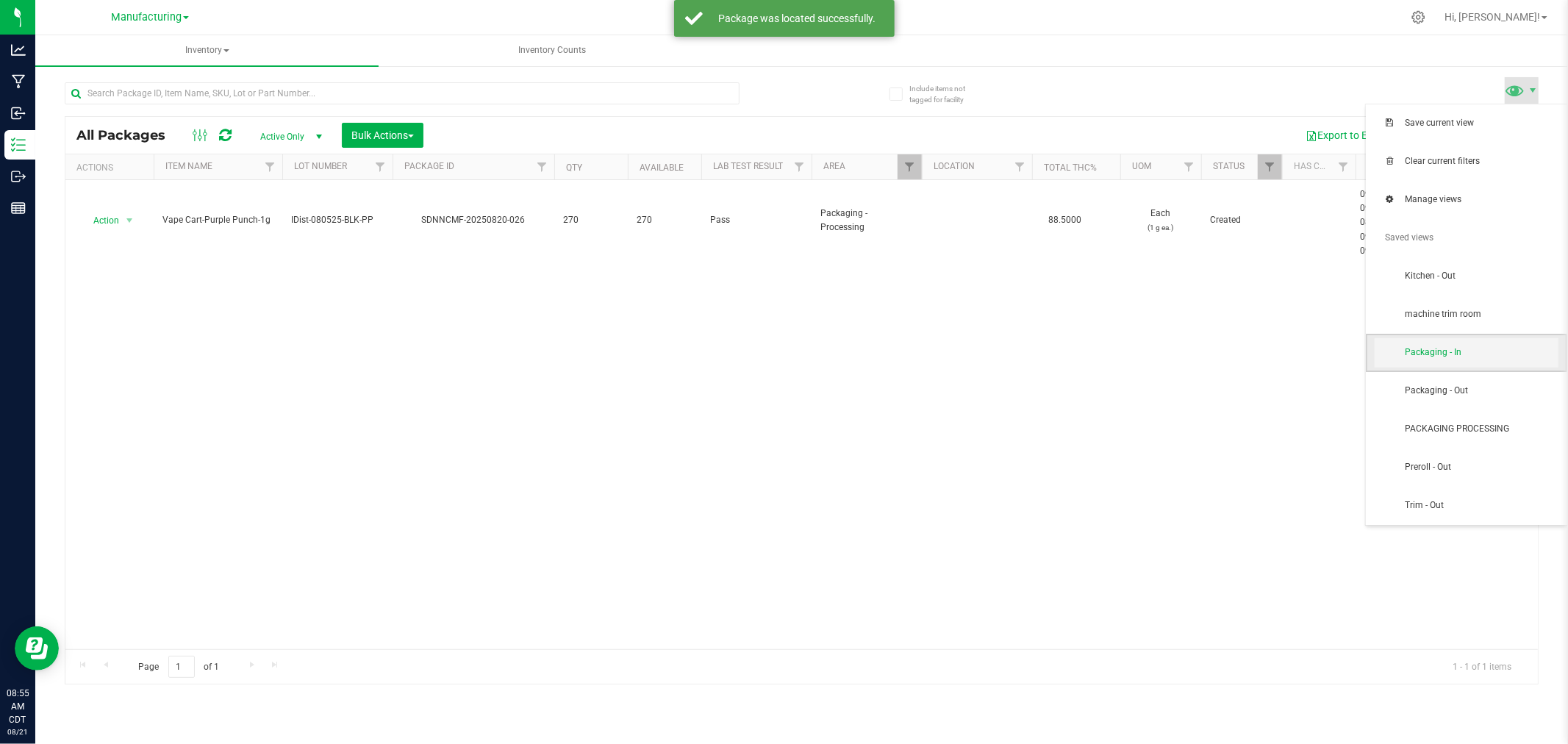
click at [1506, 360] on span "Packaging - In" at bounding box center [1467, 353] width 184 height 30
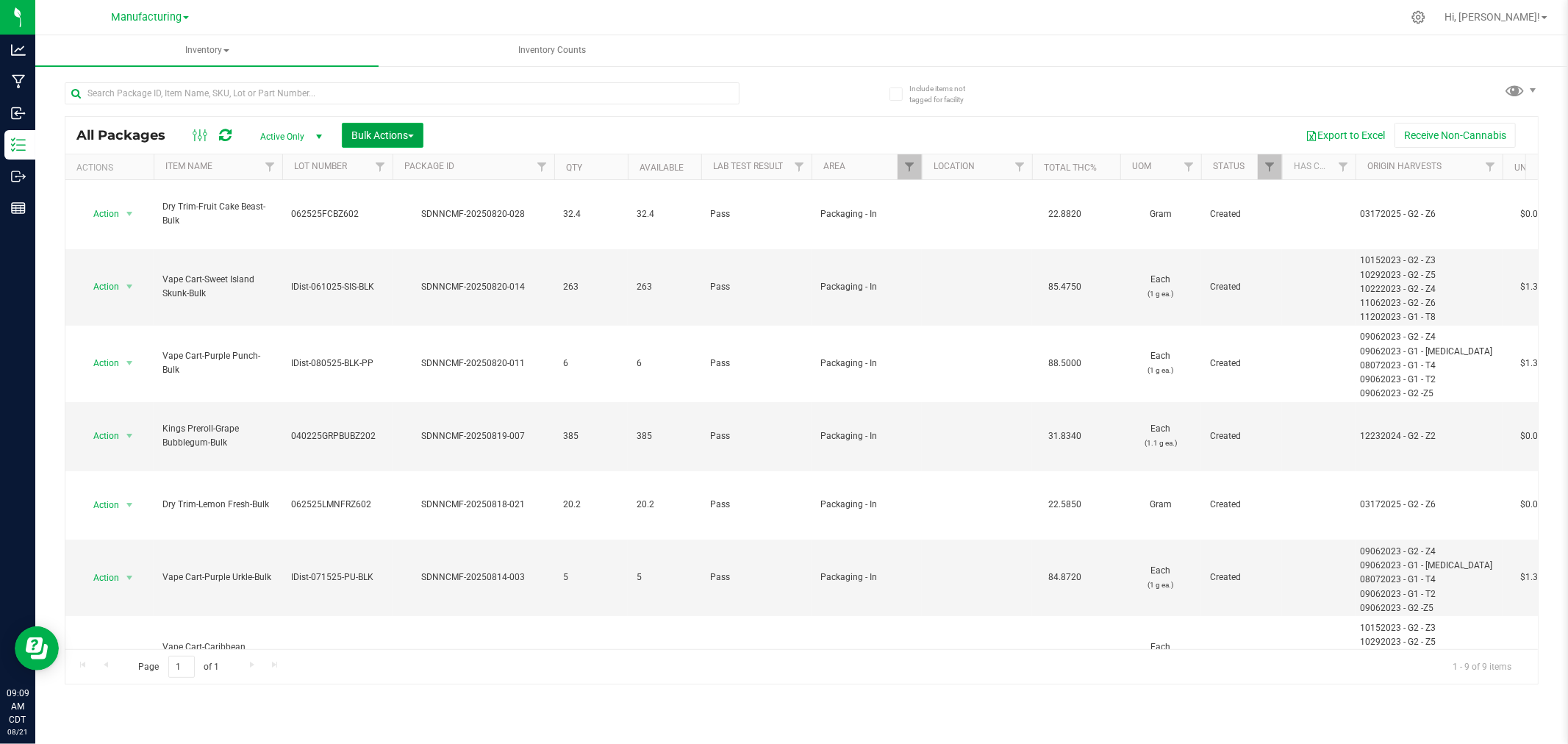
click at [399, 133] on span "Bulk Actions" at bounding box center [383, 136] width 62 height 12
click at [413, 162] on span "Add to manufacturing run" at bounding box center [406, 168] width 111 height 12
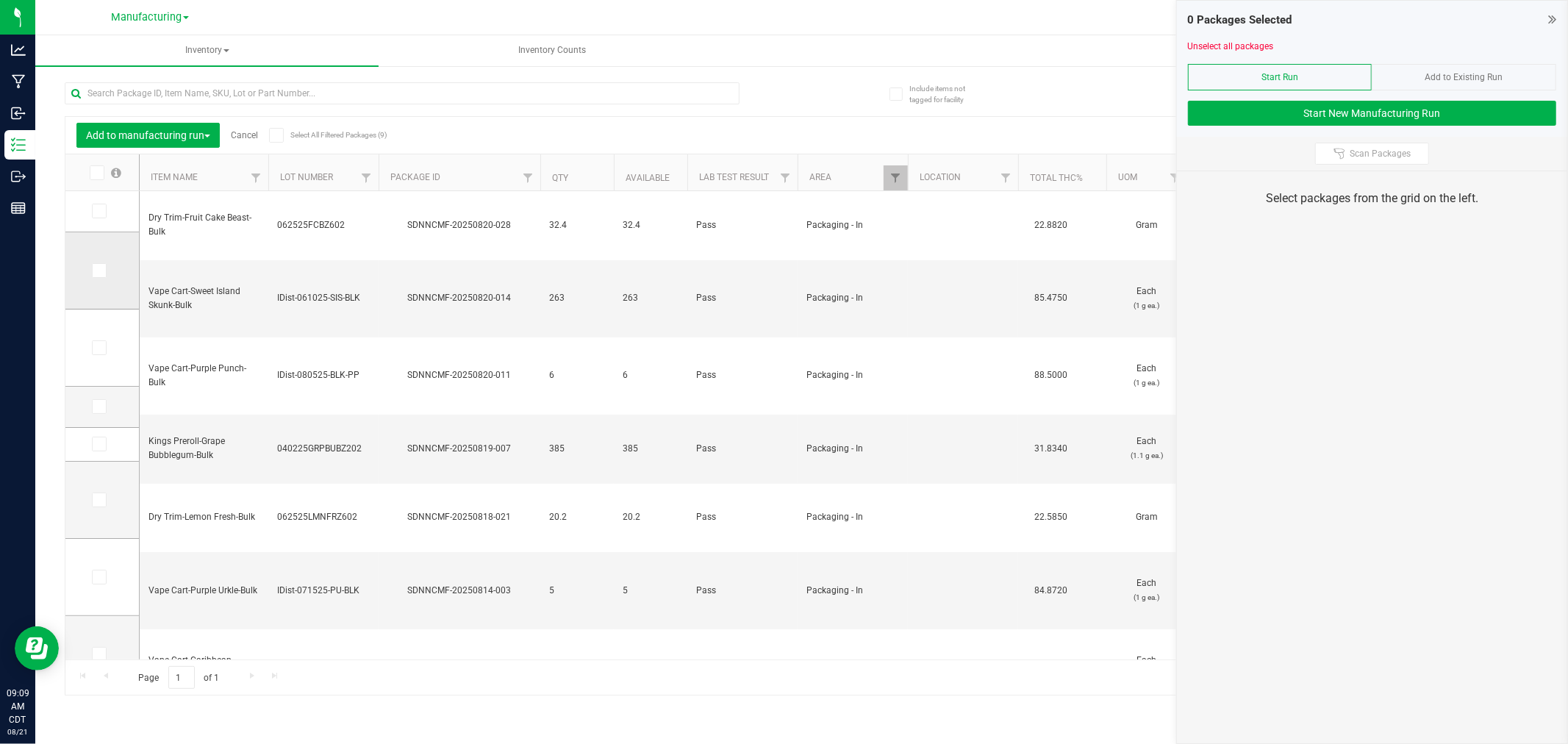
click at [93, 276] on span at bounding box center [99, 270] width 15 height 15
click at [0, 0] on input "checkbox" at bounding box center [0, 0] width 0 height 0
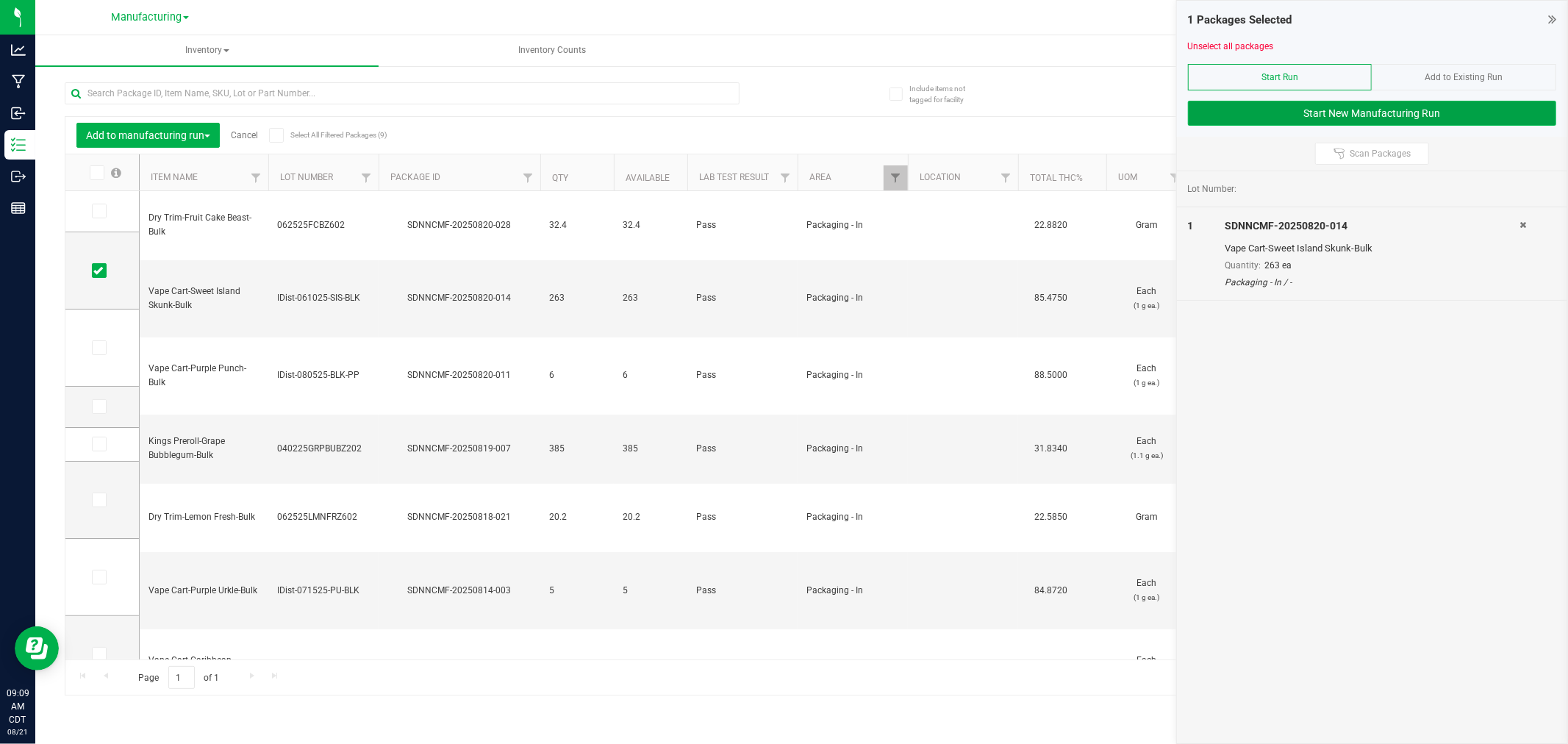
click at [1386, 112] on button "Start New Manufacturing Run" at bounding box center [1372, 113] width 368 height 25
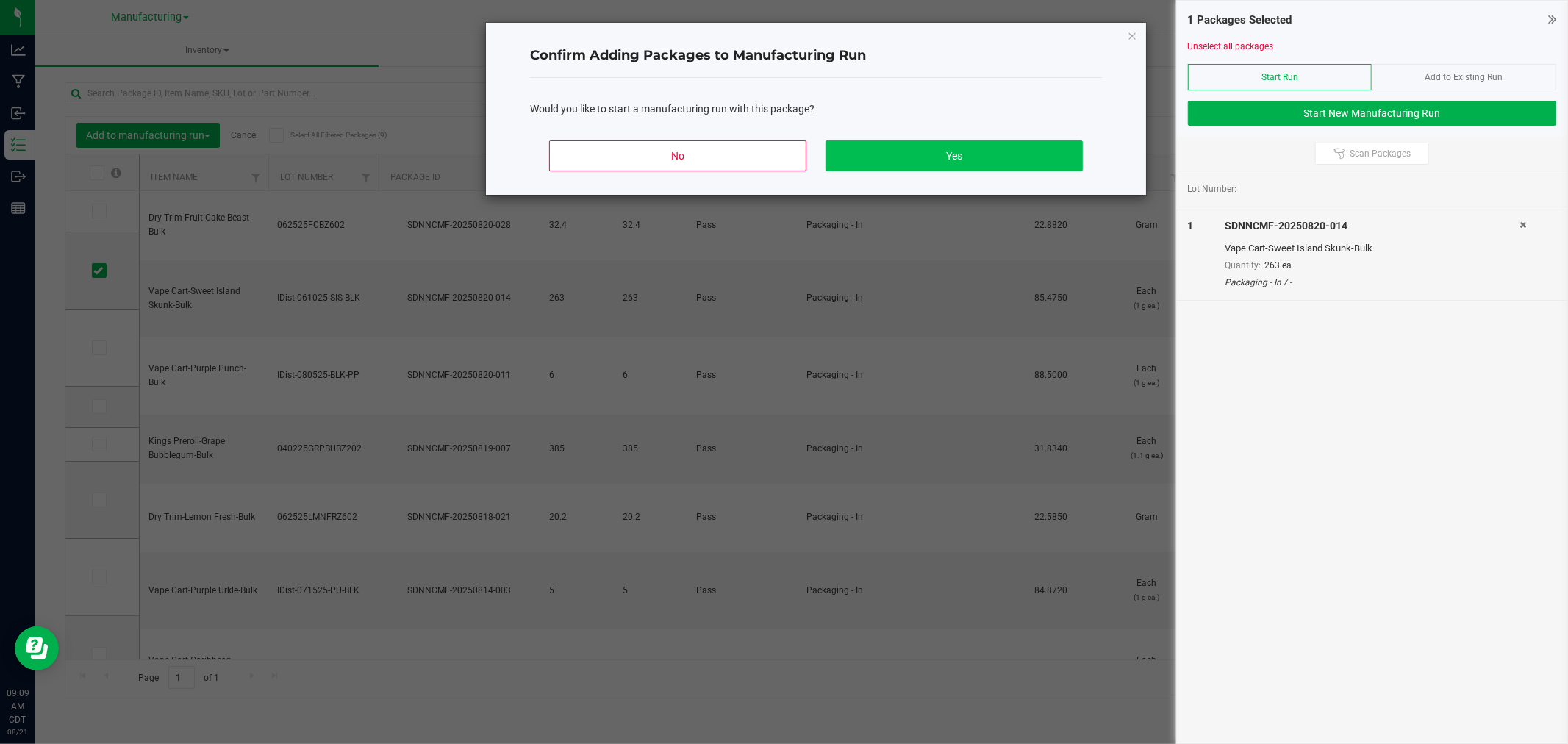
drag, startPoint x: 1061, startPoint y: 171, endPoint x: 1056, endPoint y: 162, distance: 10.3
click at [1060, 166] on div "No Yes" at bounding box center [816, 162] width 572 height 66
click at [1059, 153] on button "Yes" at bounding box center [954, 156] width 257 height 31
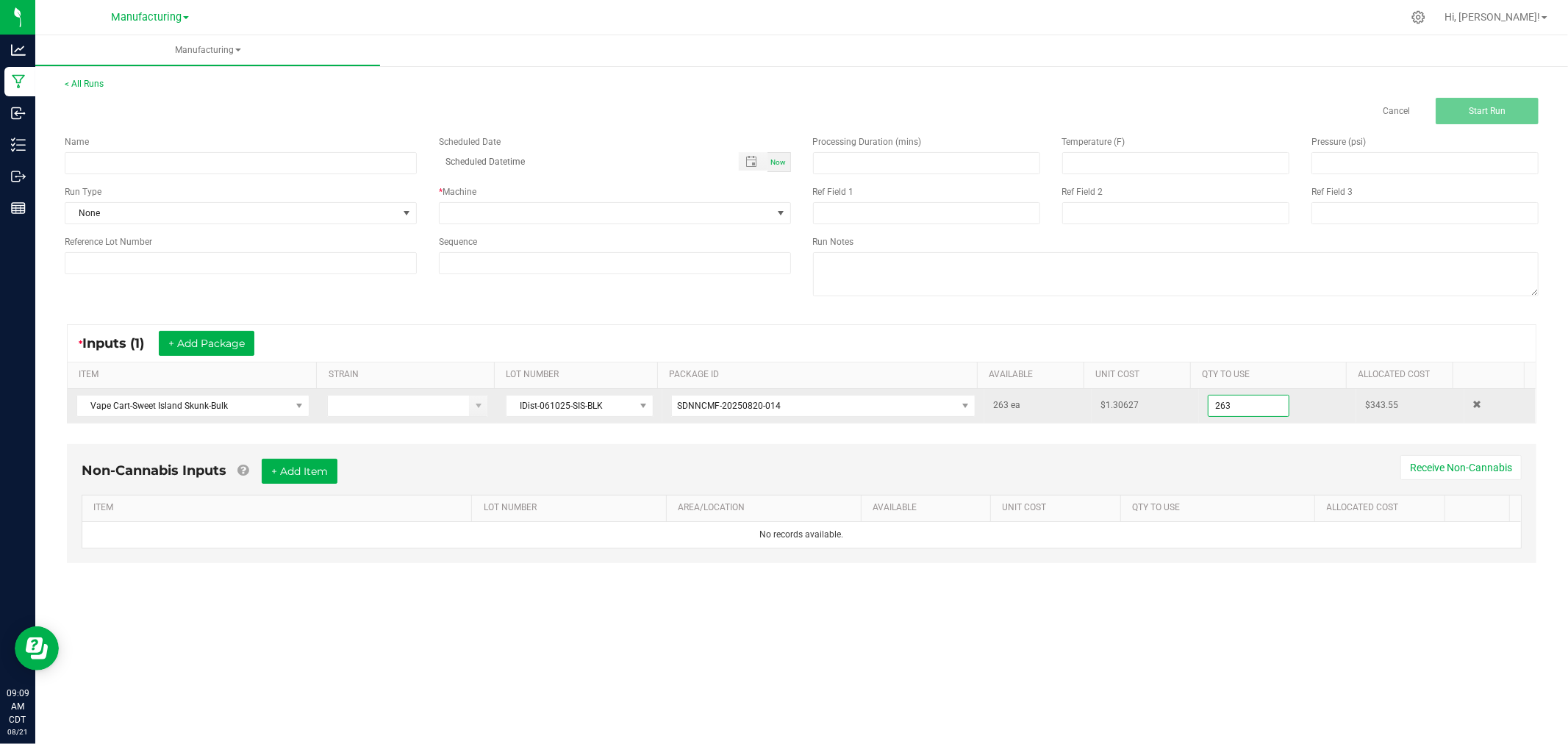
click at [1254, 408] on input "263" at bounding box center [1248, 406] width 80 height 21
type input "262 ea"
click at [1016, 313] on div "* Inputs (1) + Add Package ITEM STRAIN LOT NUMBER PACKAGE ID AVAILABLE Unit Cos…" at bounding box center [801, 374] width 1496 height 126
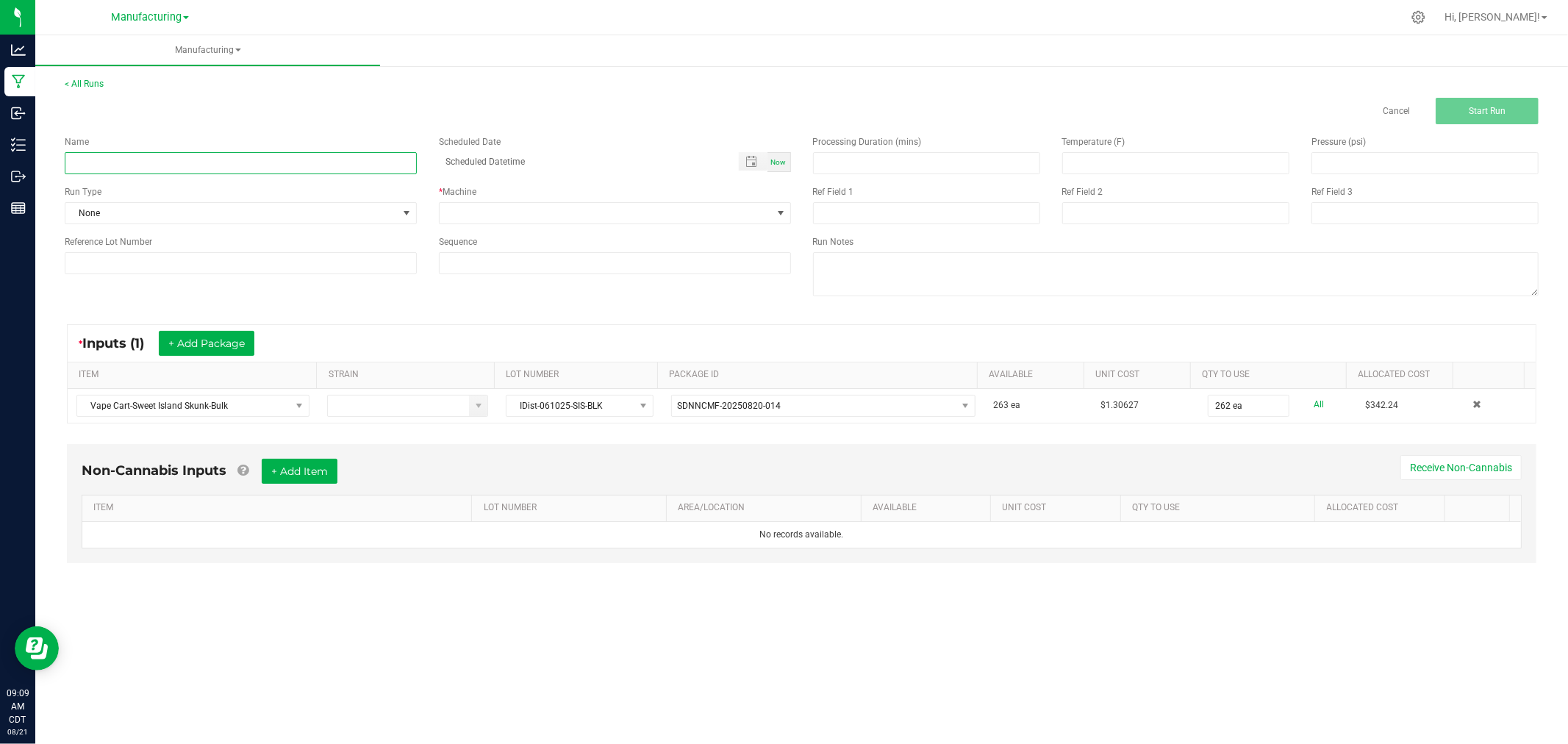
click at [193, 162] on input at bounding box center [240, 163] width 352 height 22
type input "082125-sweet island skunk vape carts 1g"
click at [400, 207] on span at bounding box center [407, 213] width 19 height 21
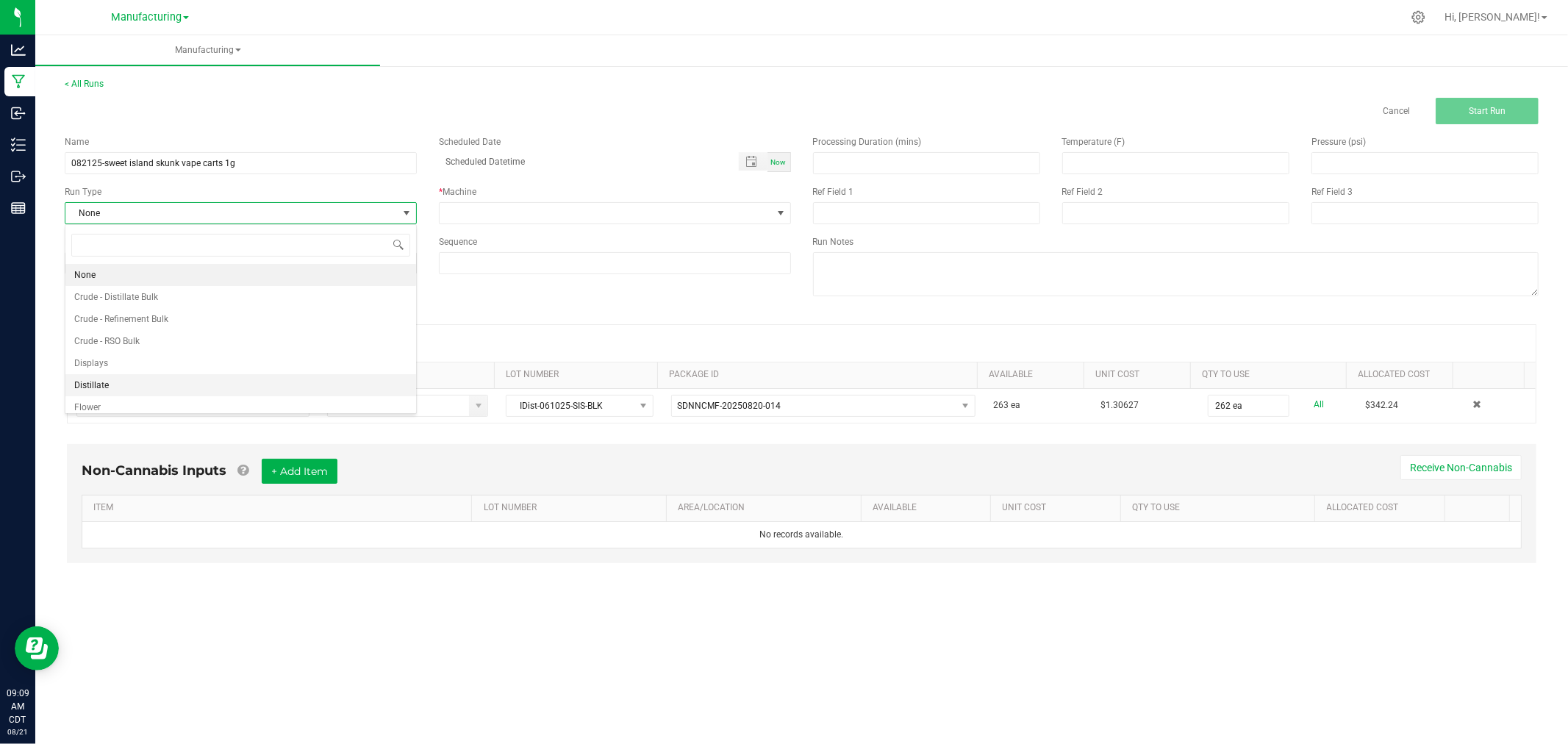
scroll to position [73, 0]
click at [246, 383] on li "Packaging" at bounding box center [240, 378] width 351 height 22
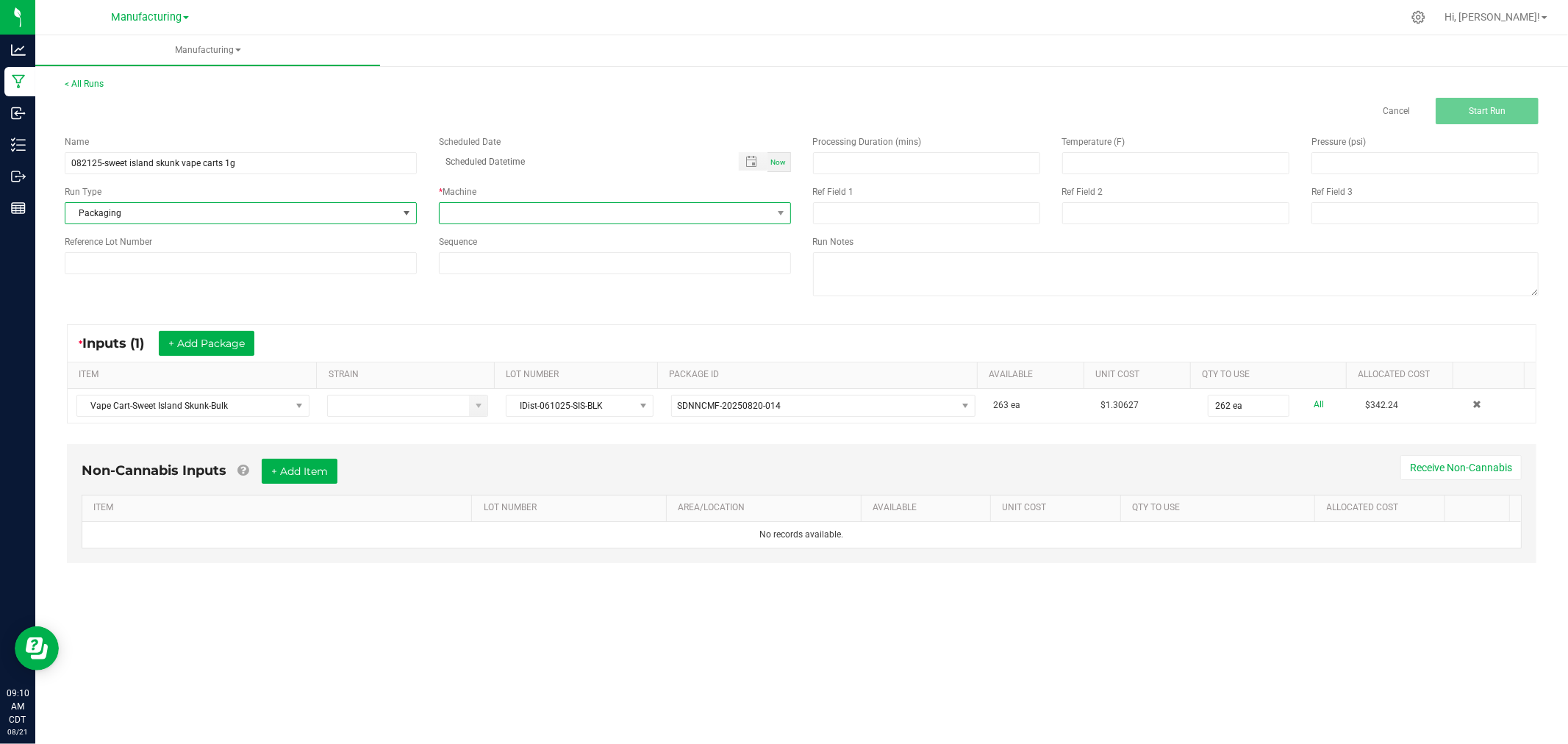
click at [500, 210] on span at bounding box center [606, 213] width 332 height 21
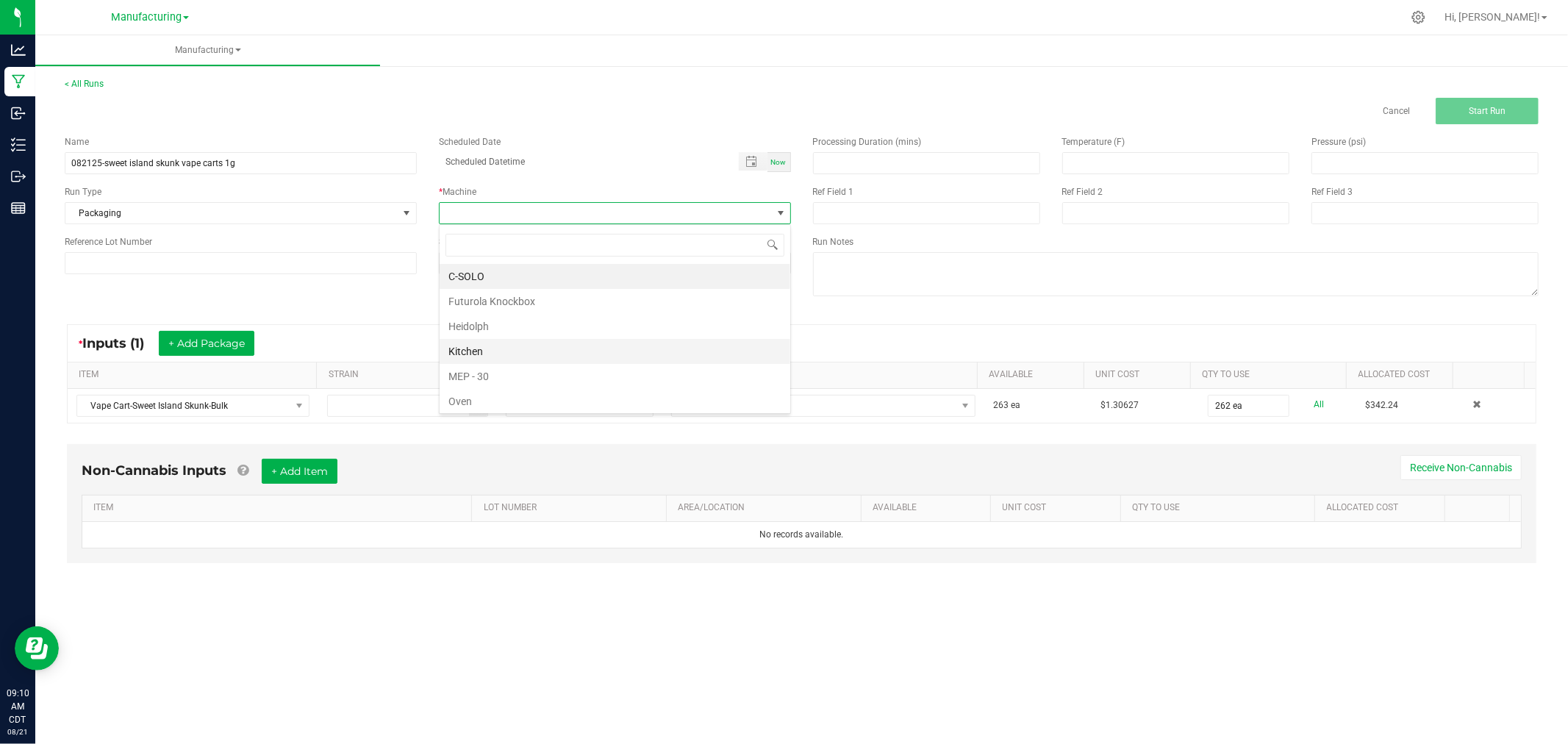
scroll to position [82, 0]
click at [502, 350] on li "Packaging" at bounding box center [615, 345] width 351 height 25
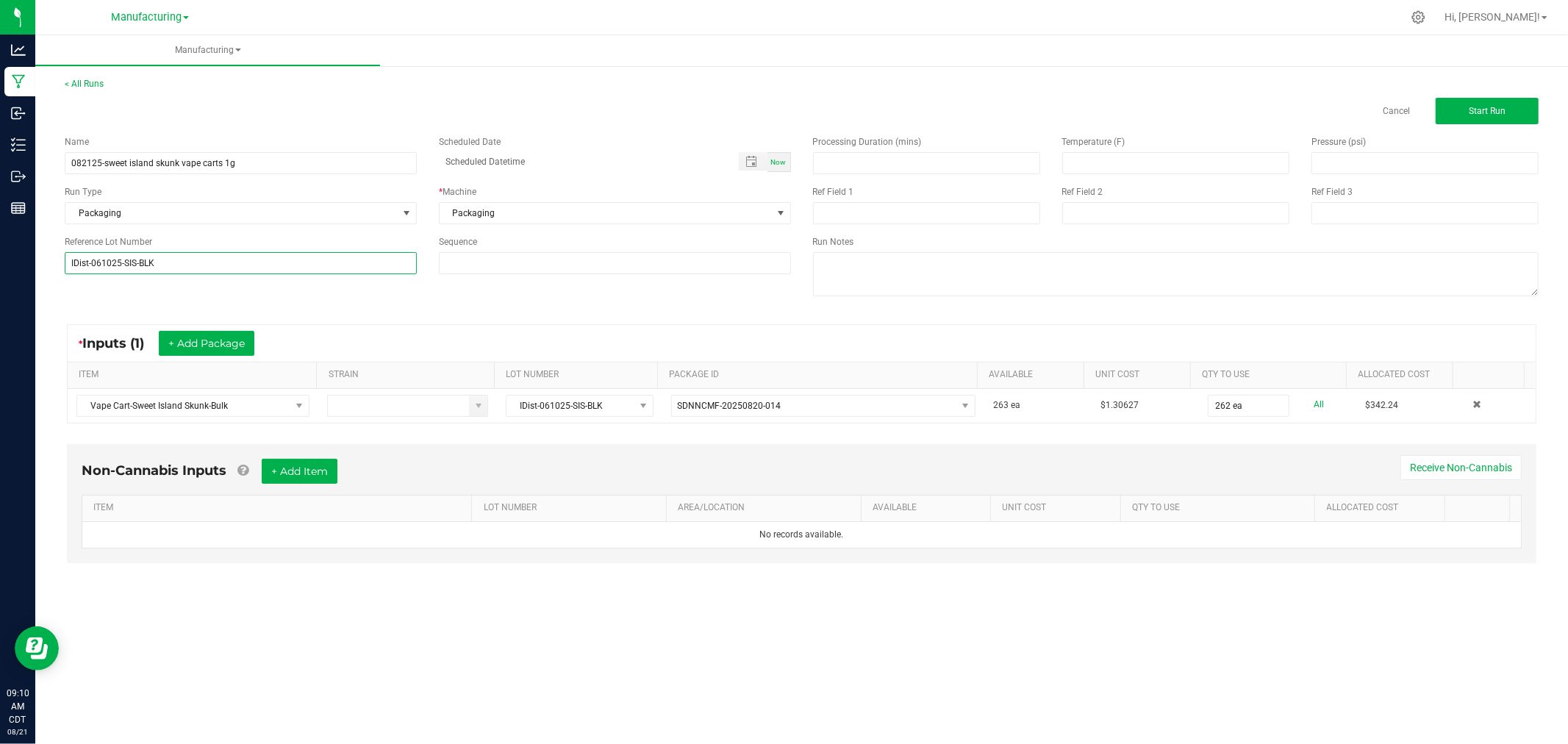
type input "IDist-061025-SIS-BLK"
click at [116, 298] on div "Name 082125-sweet island skunk vape carts 1g Scheduled Date Now Run Type Packag…" at bounding box center [801, 218] width 1496 height 187
click at [1490, 116] on button "Start Run" at bounding box center [1487, 111] width 103 height 27
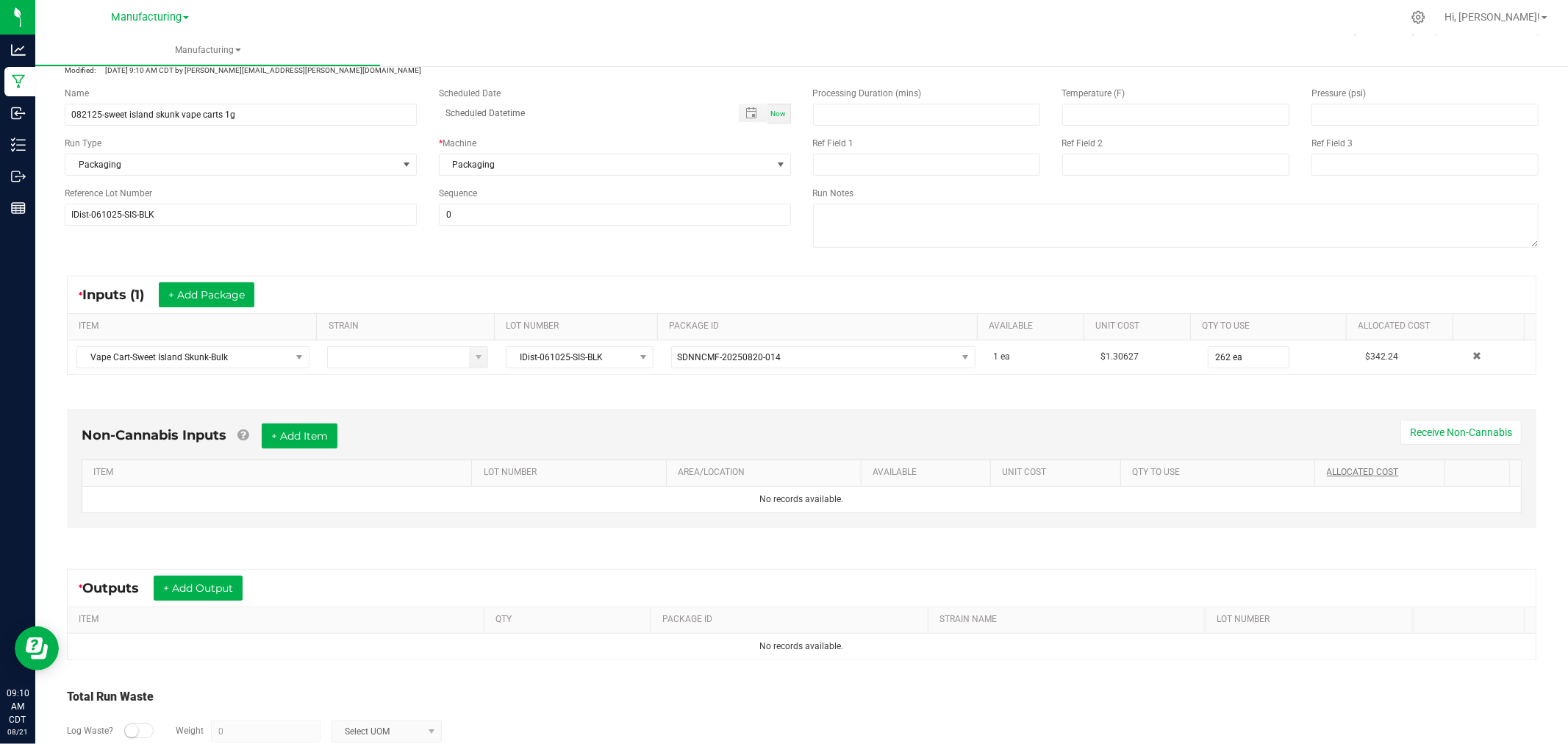
scroll to position [153, 0]
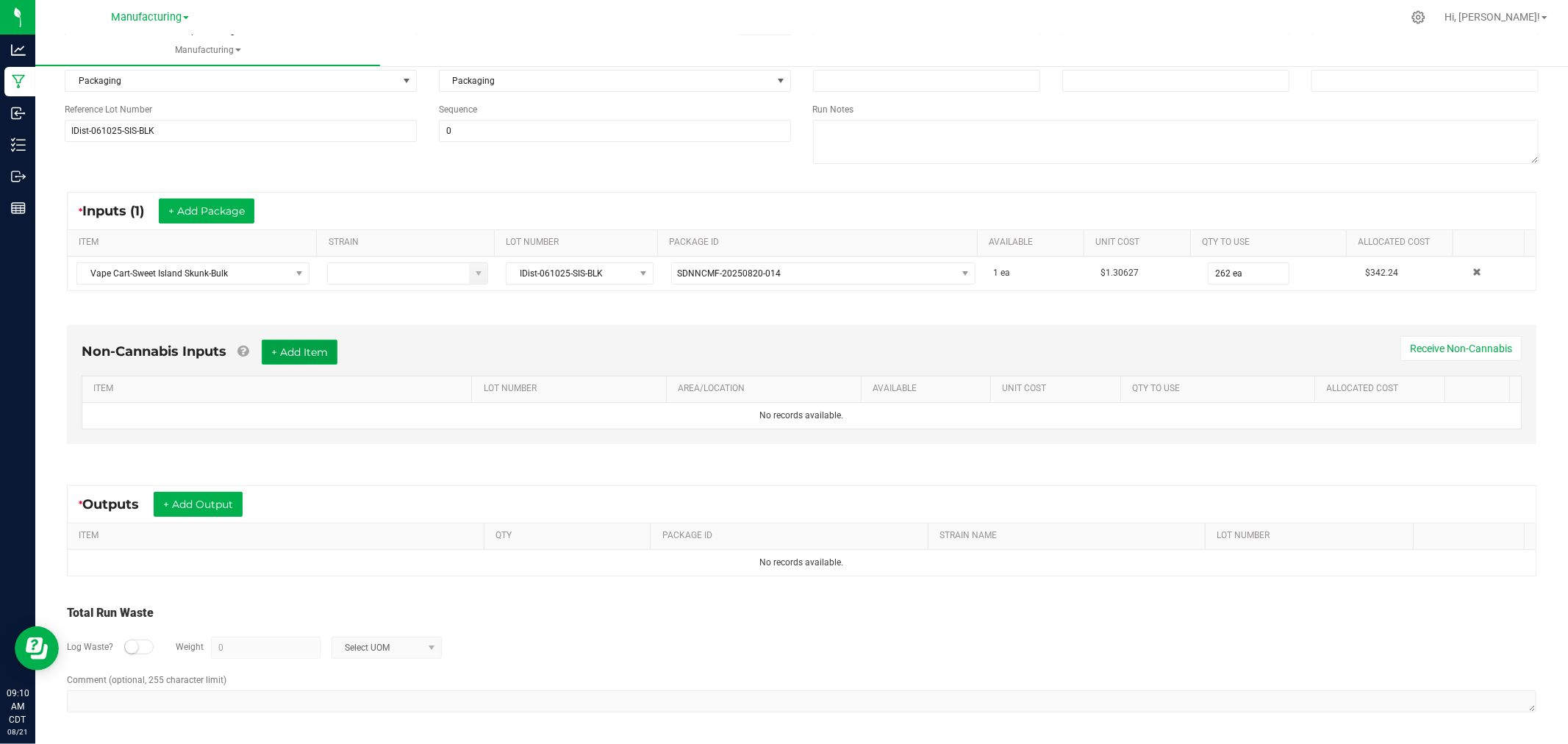
click at [313, 351] on button "+ Add Item" at bounding box center [300, 352] width 76 height 25
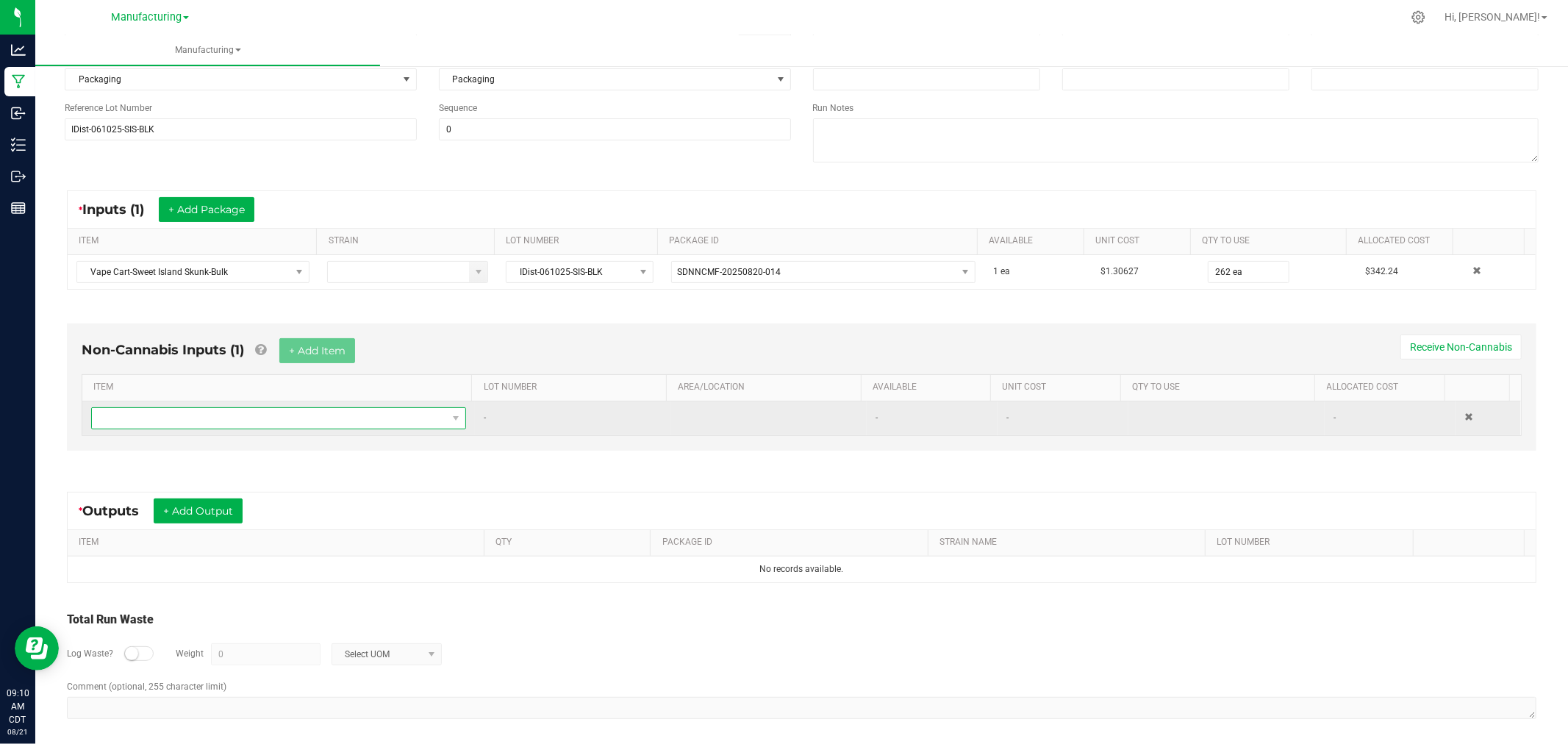
click at [323, 417] on span "NO DATA FOUND" at bounding box center [269, 418] width 355 height 21
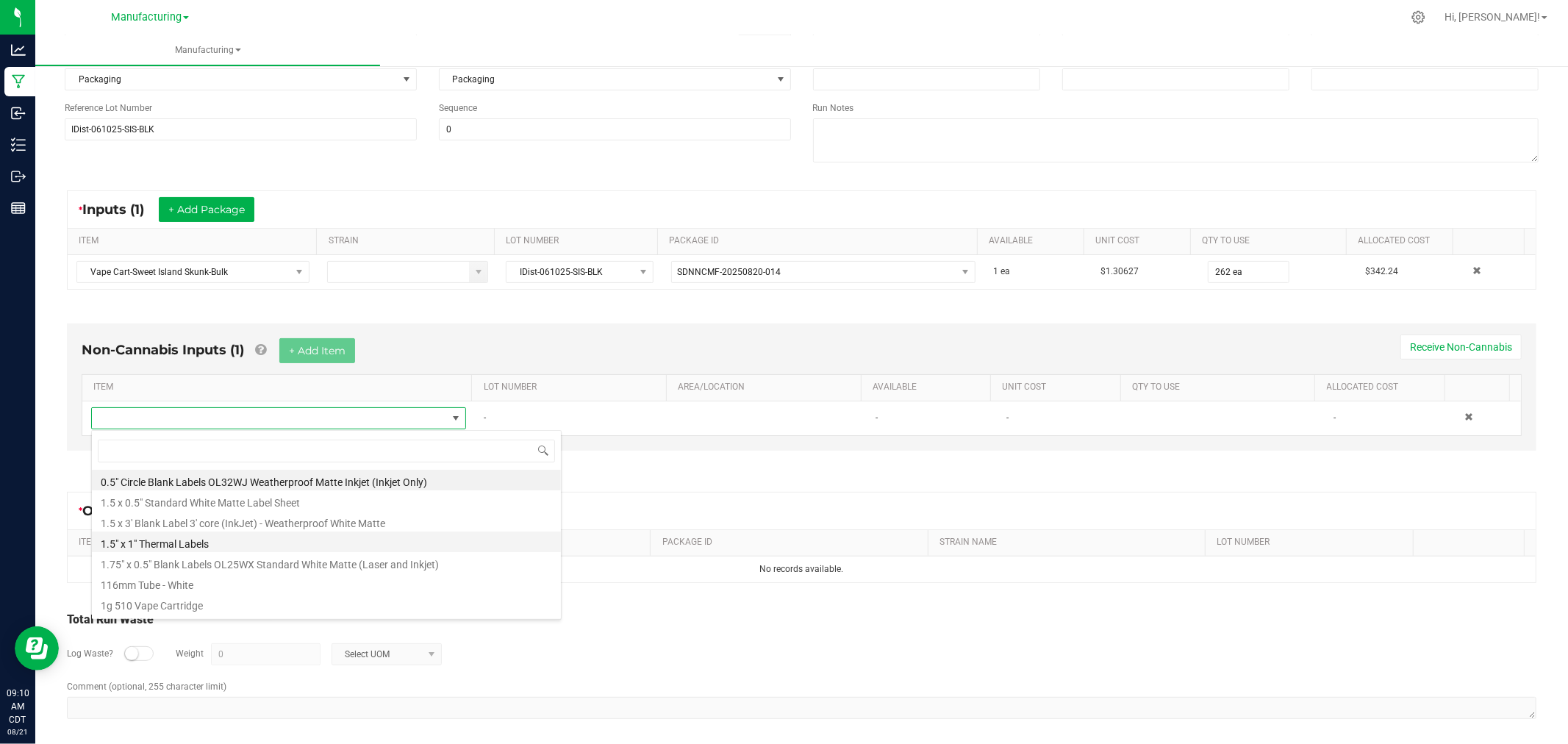
click at [236, 545] on li "1.5" x 1" Thermal Labels" at bounding box center [326, 542] width 469 height 21
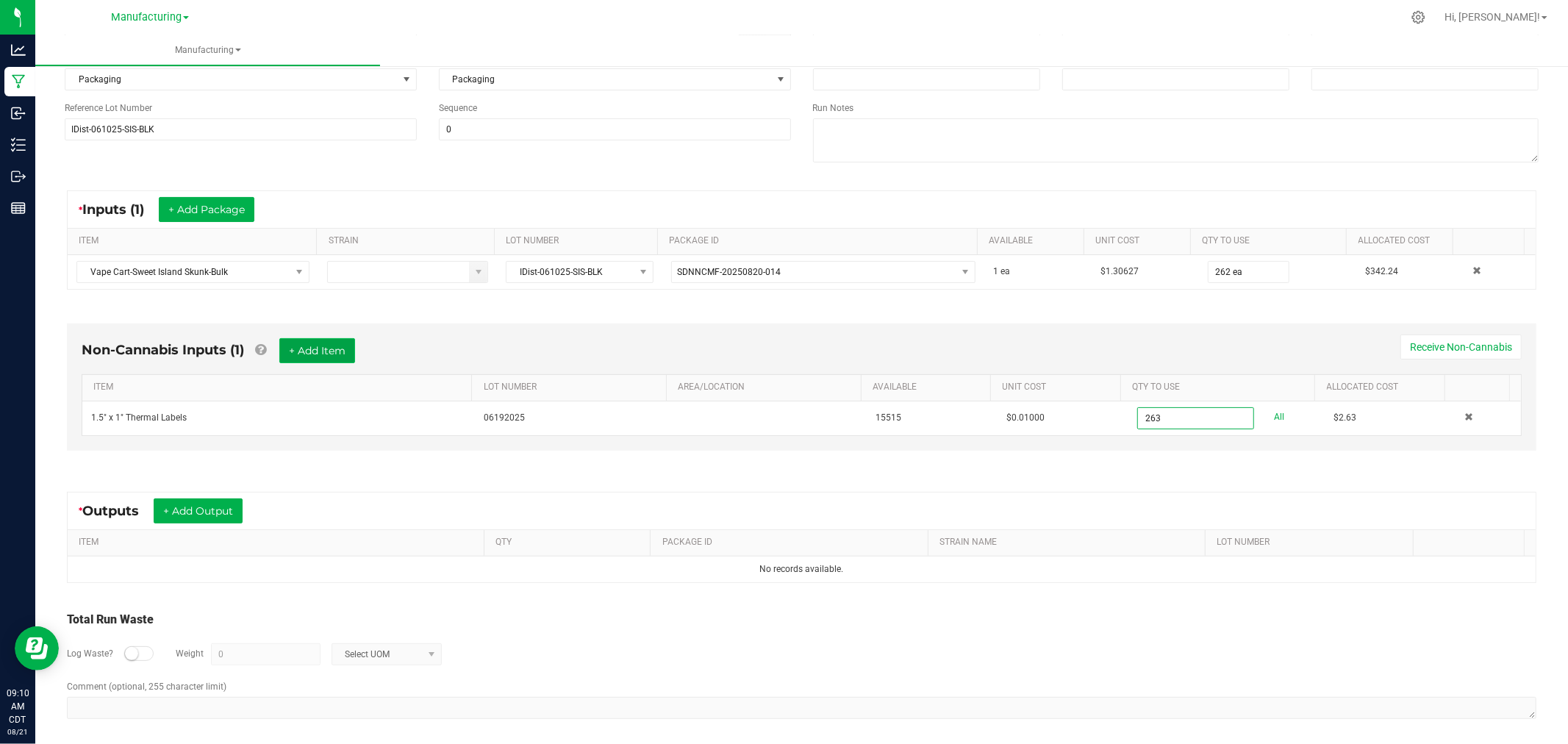
type input "263 ea"
click at [298, 349] on button "+ Add Item" at bounding box center [317, 351] width 76 height 25
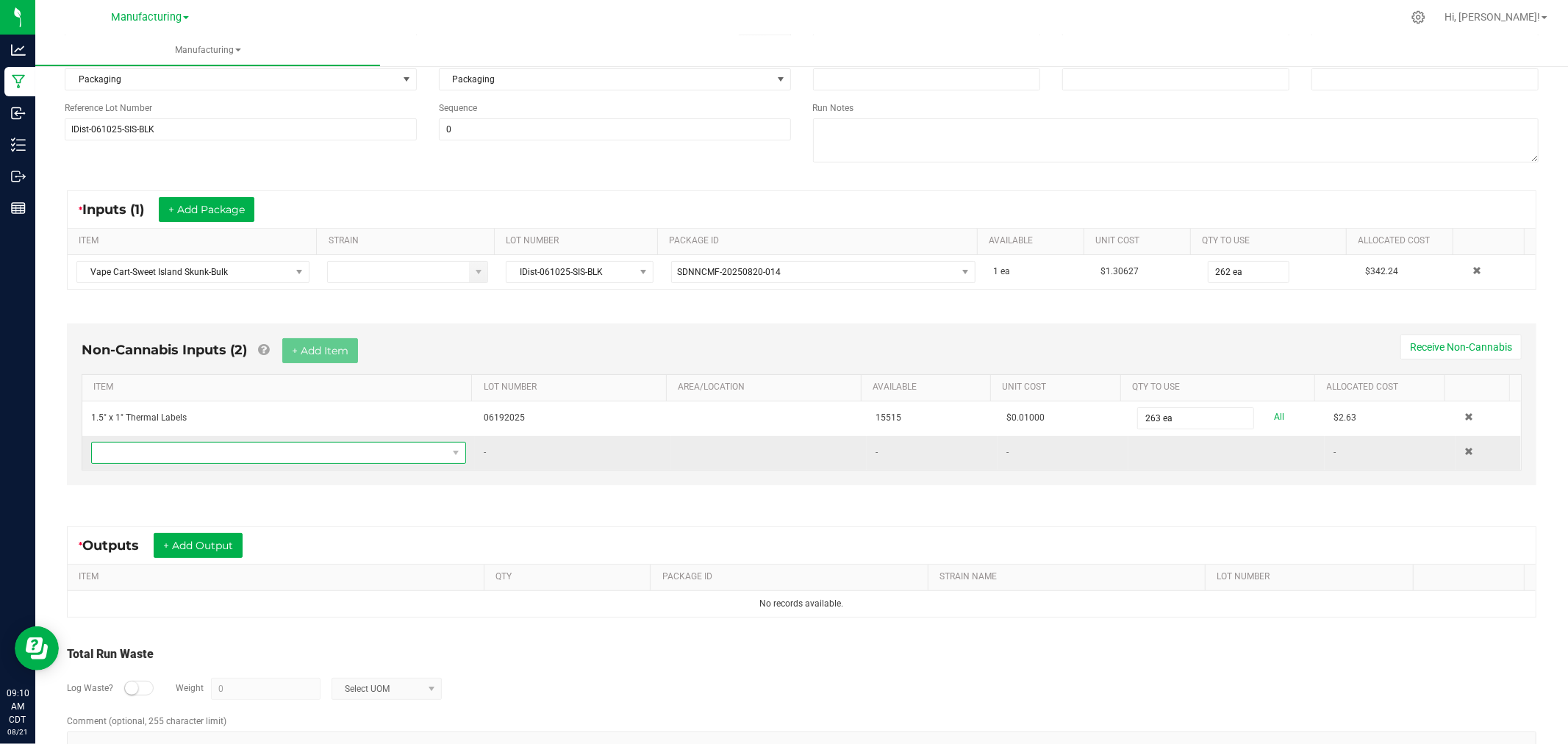
click at [274, 454] on span "NO DATA FOUND" at bounding box center [269, 453] width 355 height 21
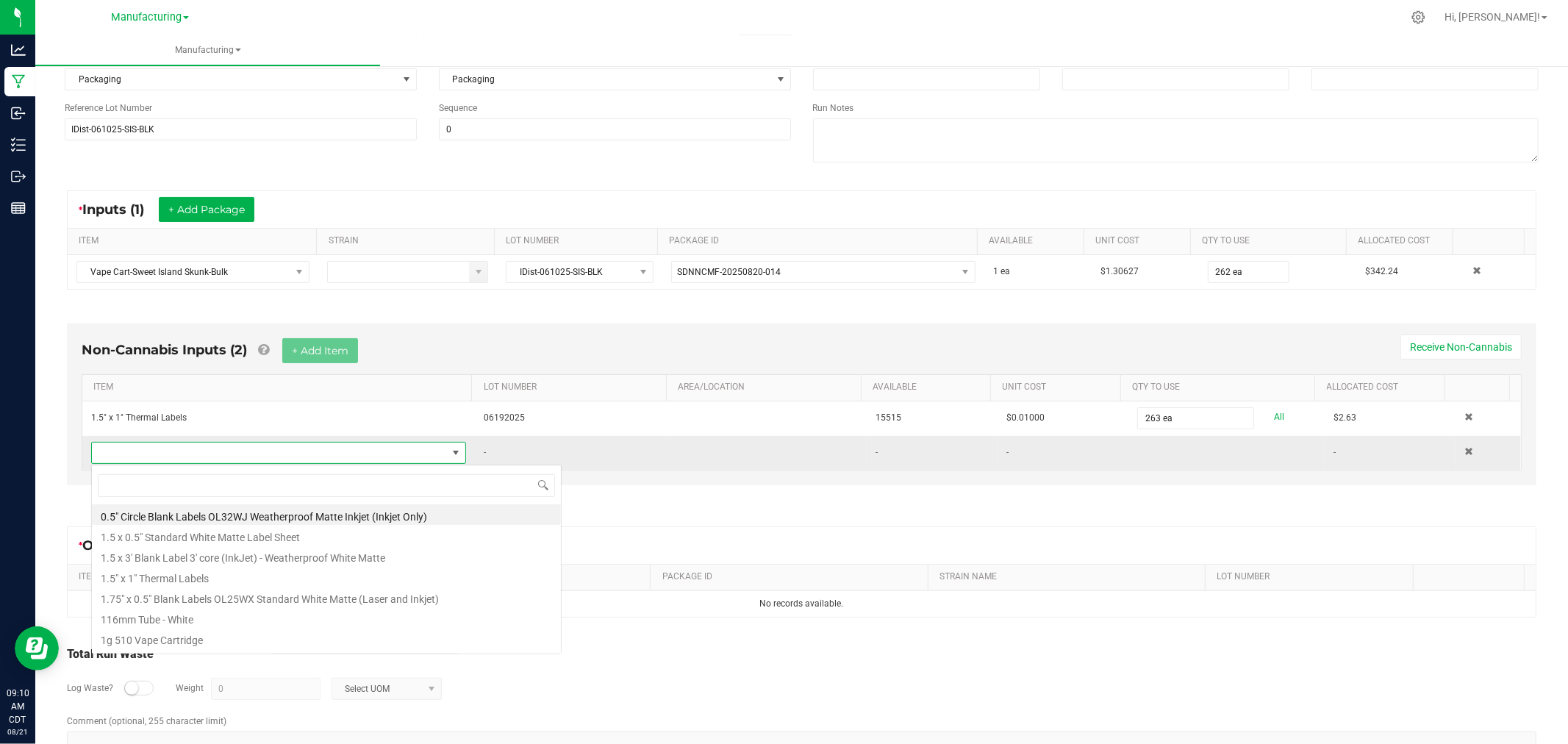
scroll to position [22, 364]
click at [205, 509] on li "0.5" Circle Blank Labels OL32WJ Weatherproof Matte Inkjet (Inkjet Only)" at bounding box center [326, 514] width 469 height 21
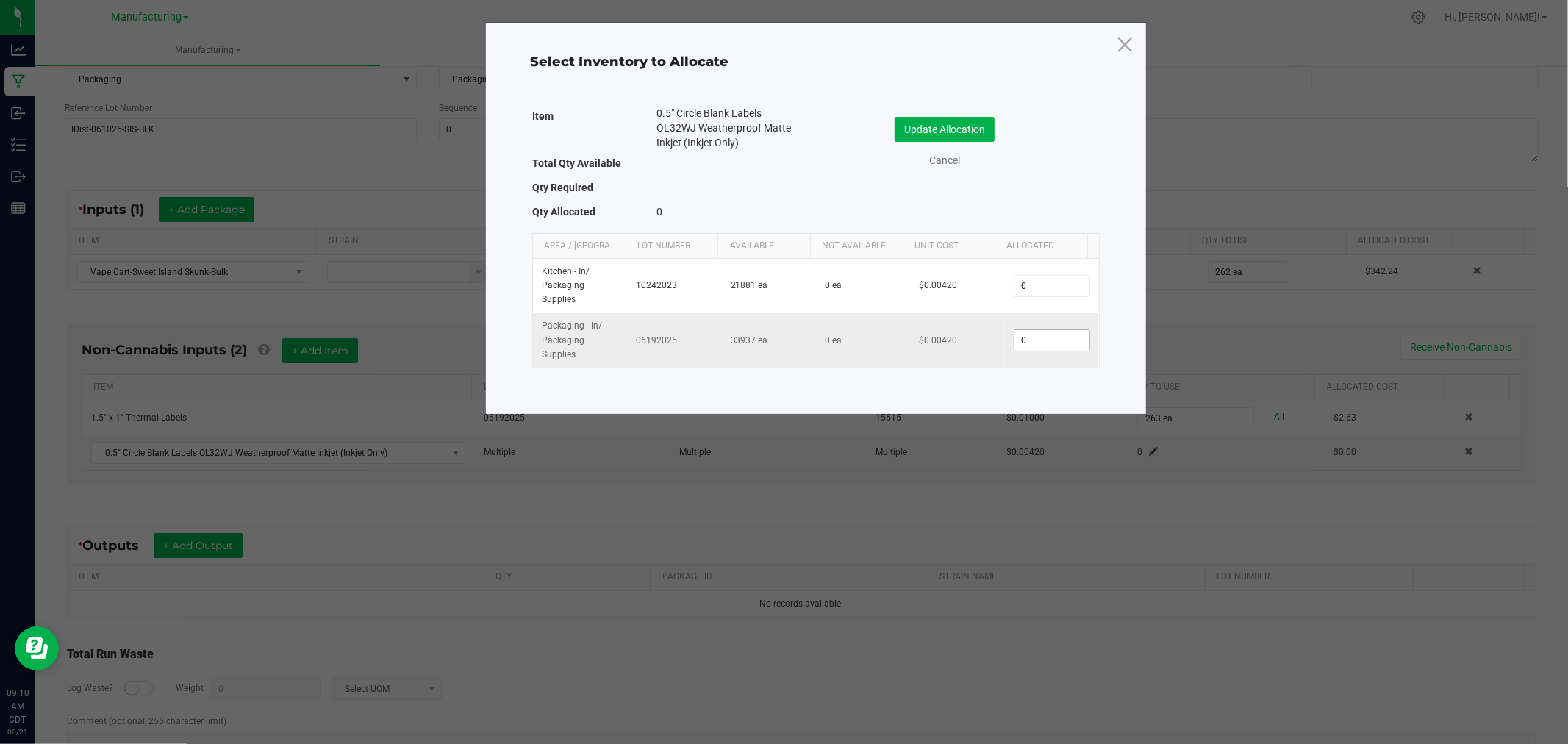
click at [1038, 334] on input "0" at bounding box center [1052, 340] width 75 height 21
type input "262"
click at [944, 129] on button "Update Allocation" at bounding box center [945, 130] width 100 height 25
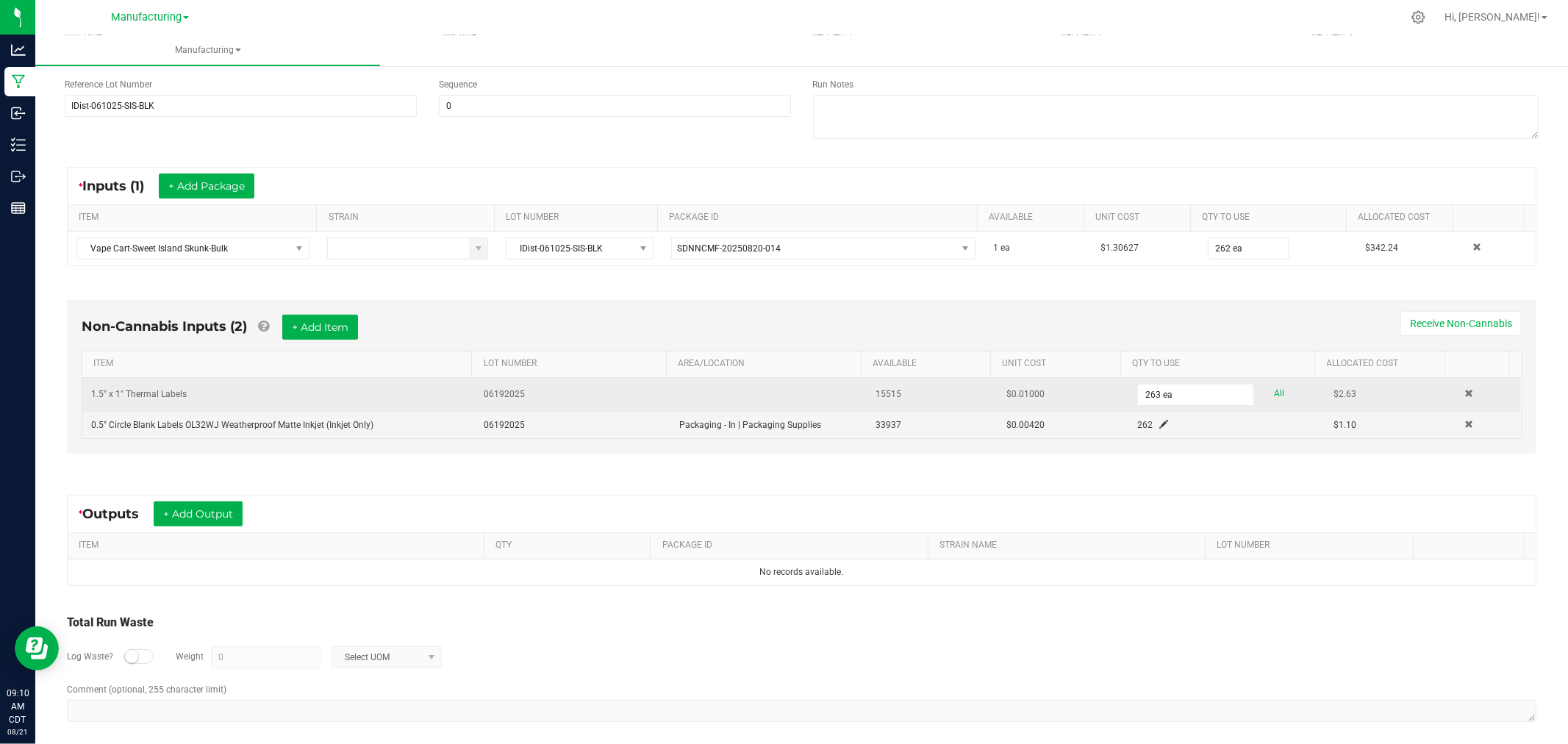
scroll to position [188, 0]
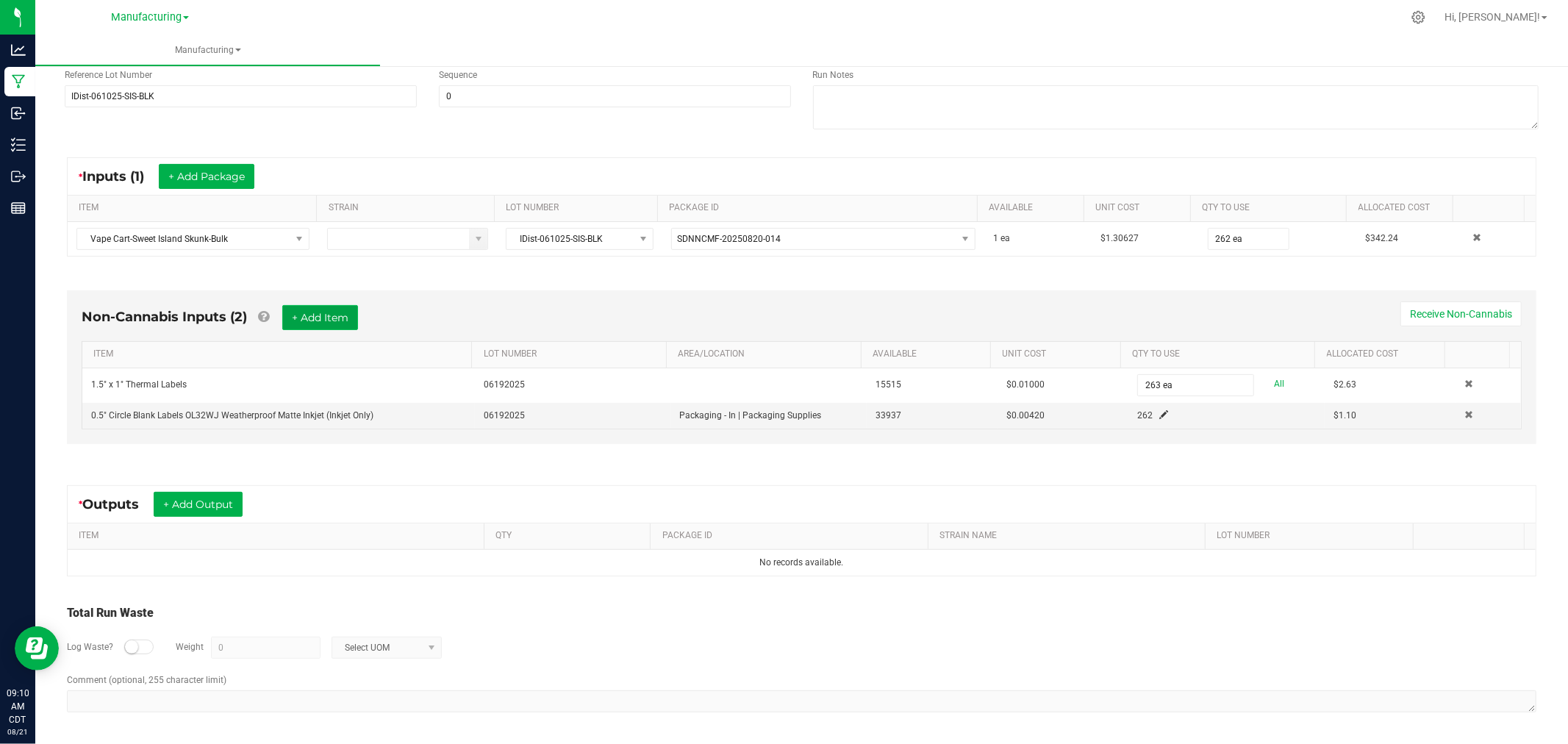
click at [333, 317] on button "+ Add Item" at bounding box center [320, 318] width 76 height 25
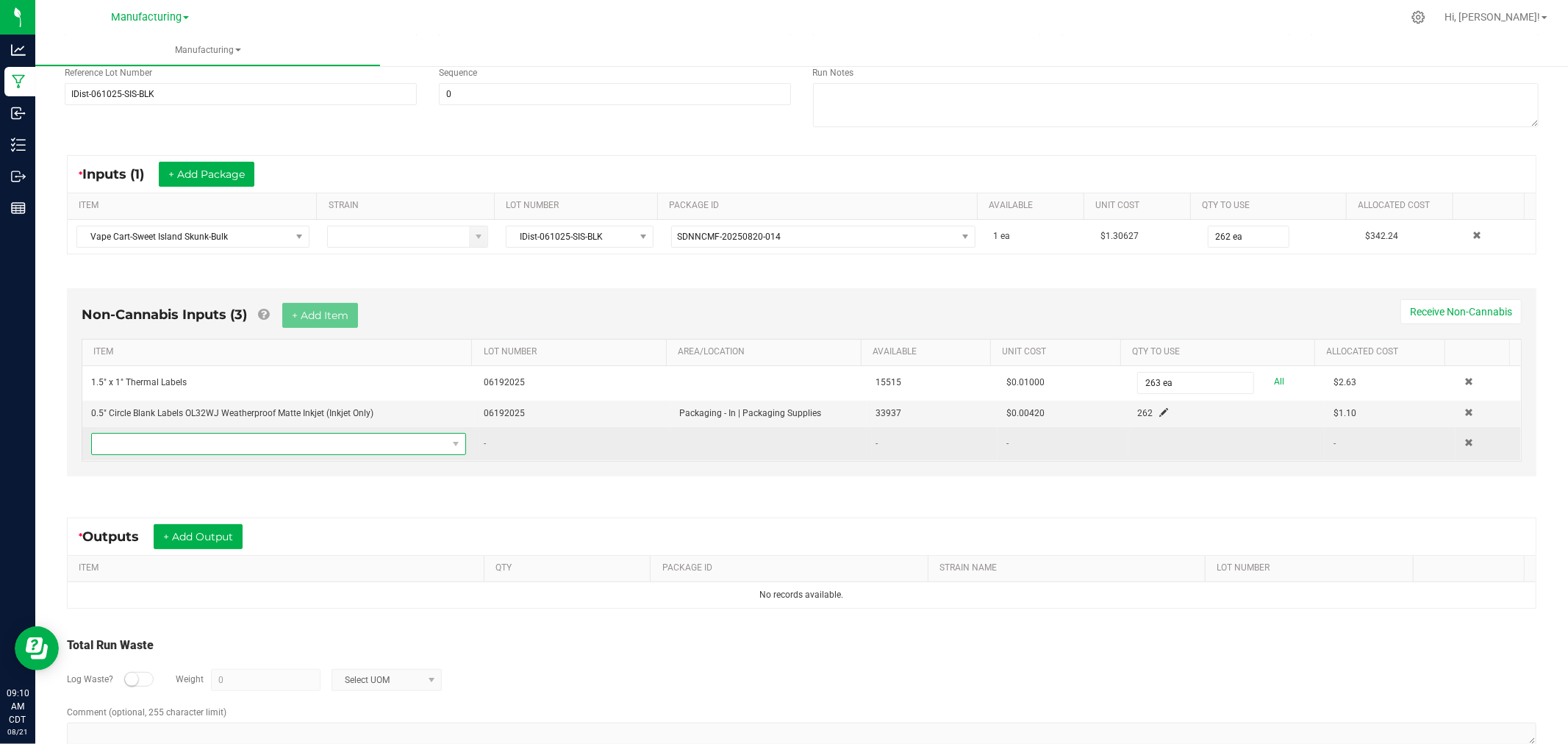
click at [364, 444] on span "NO DATA FOUND" at bounding box center [269, 444] width 355 height 21
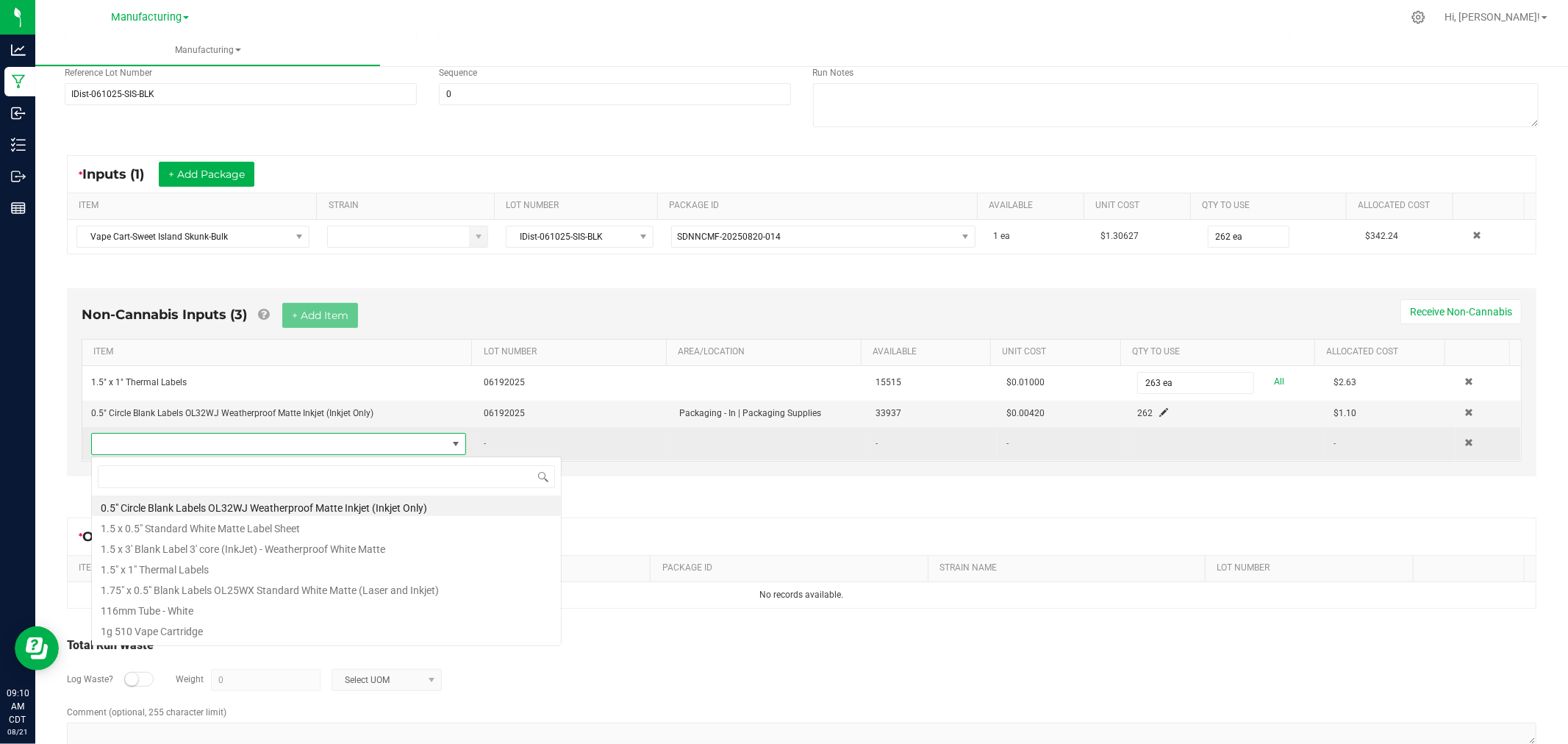
scroll to position [22, 364]
type input "bag"
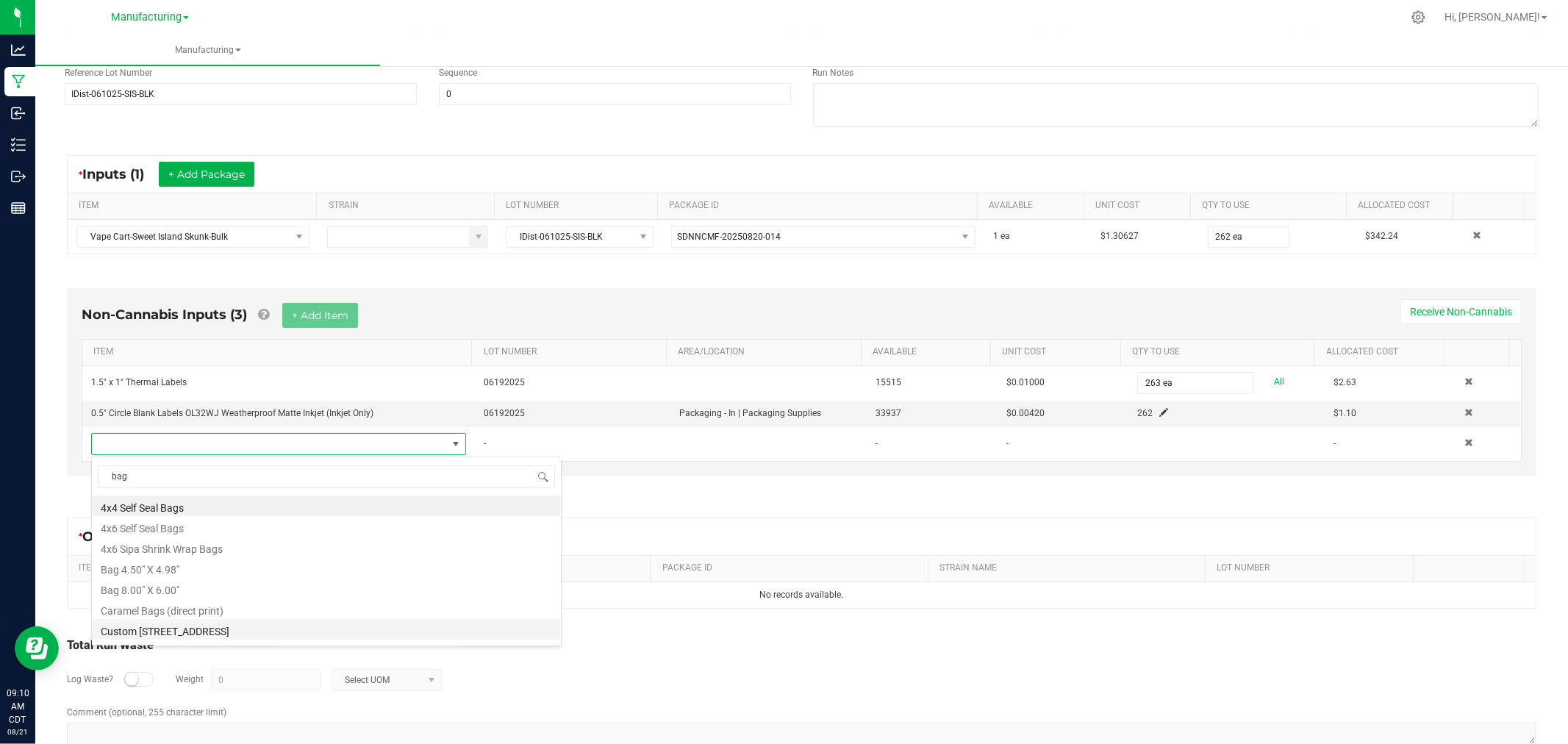
click at [209, 628] on li "Custom [STREET_ADDRESS]" at bounding box center [326, 629] width 469 height 21
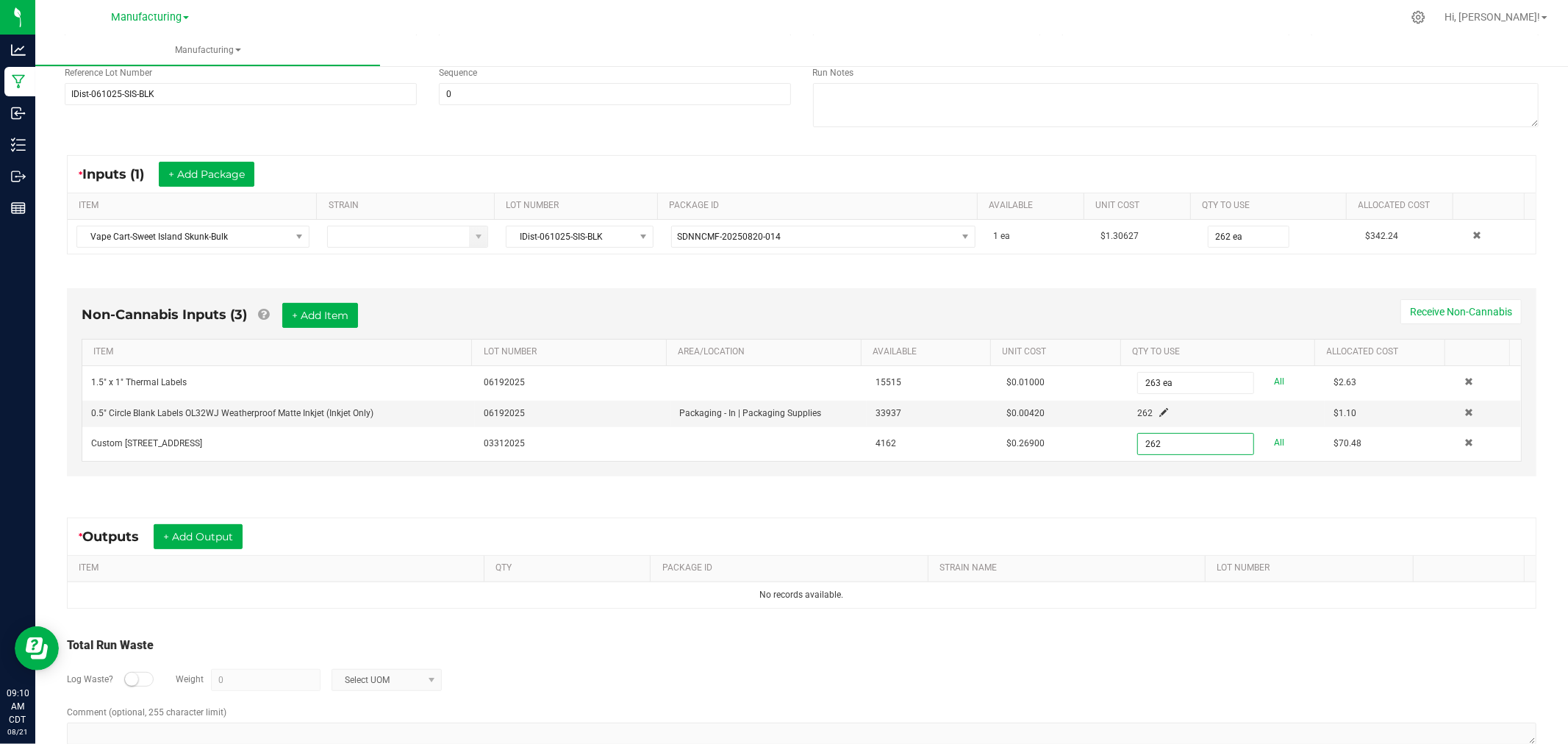
type input "262 ea"
click at [1200, 473] on div "Non-Cannabis Inputs (3) + Add Item Receive Non-Cannabis ITEM LOT NUMBER AREA/LO…" at bounding box center [801, 382] width 1470 height 188
click at [225, 532] on button "+ Add Output" at bounding box center [198, 537] width 89 height 25
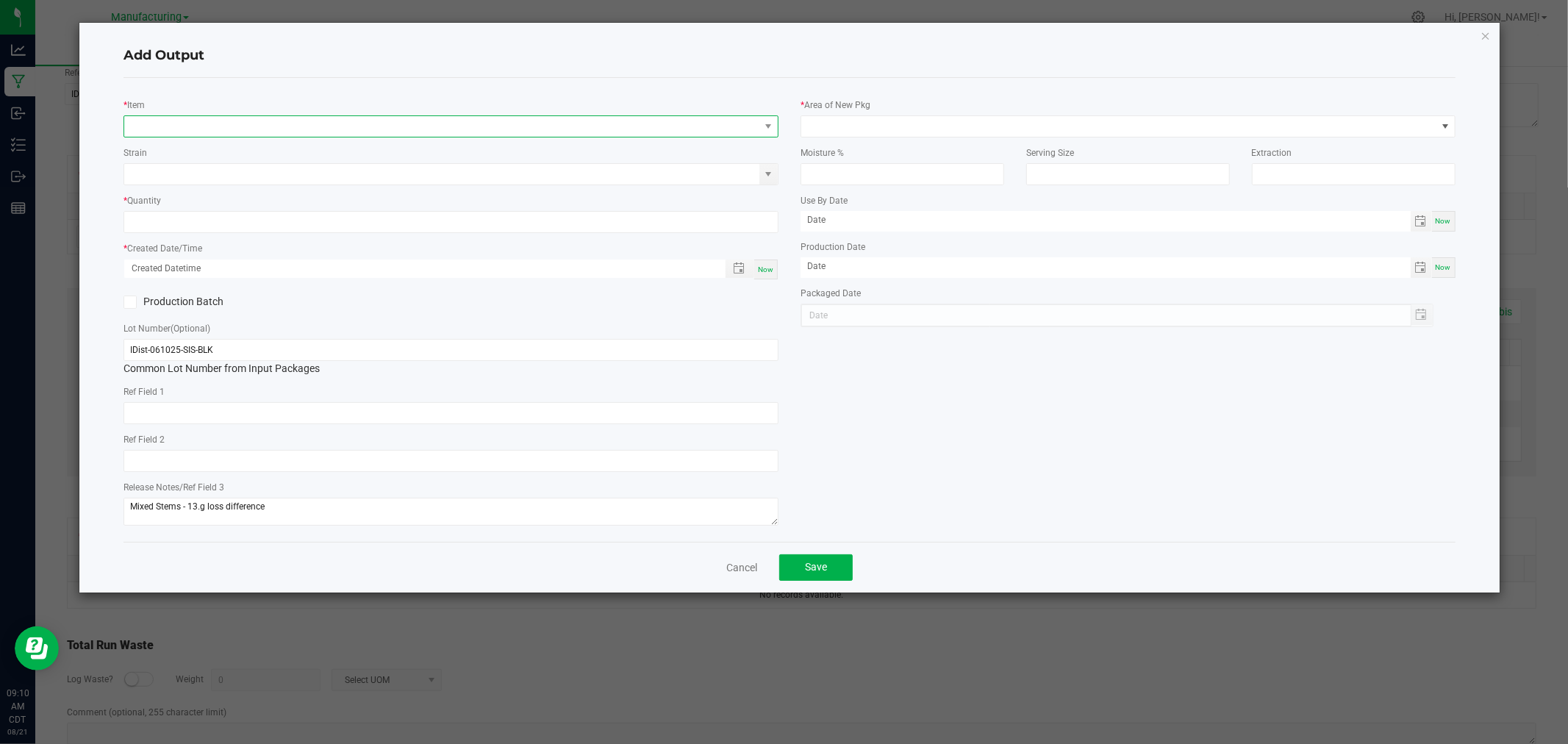
click at [277, 127] on span "NO DATA FOUND" at bounding box center [442, 127] width 635 height 21
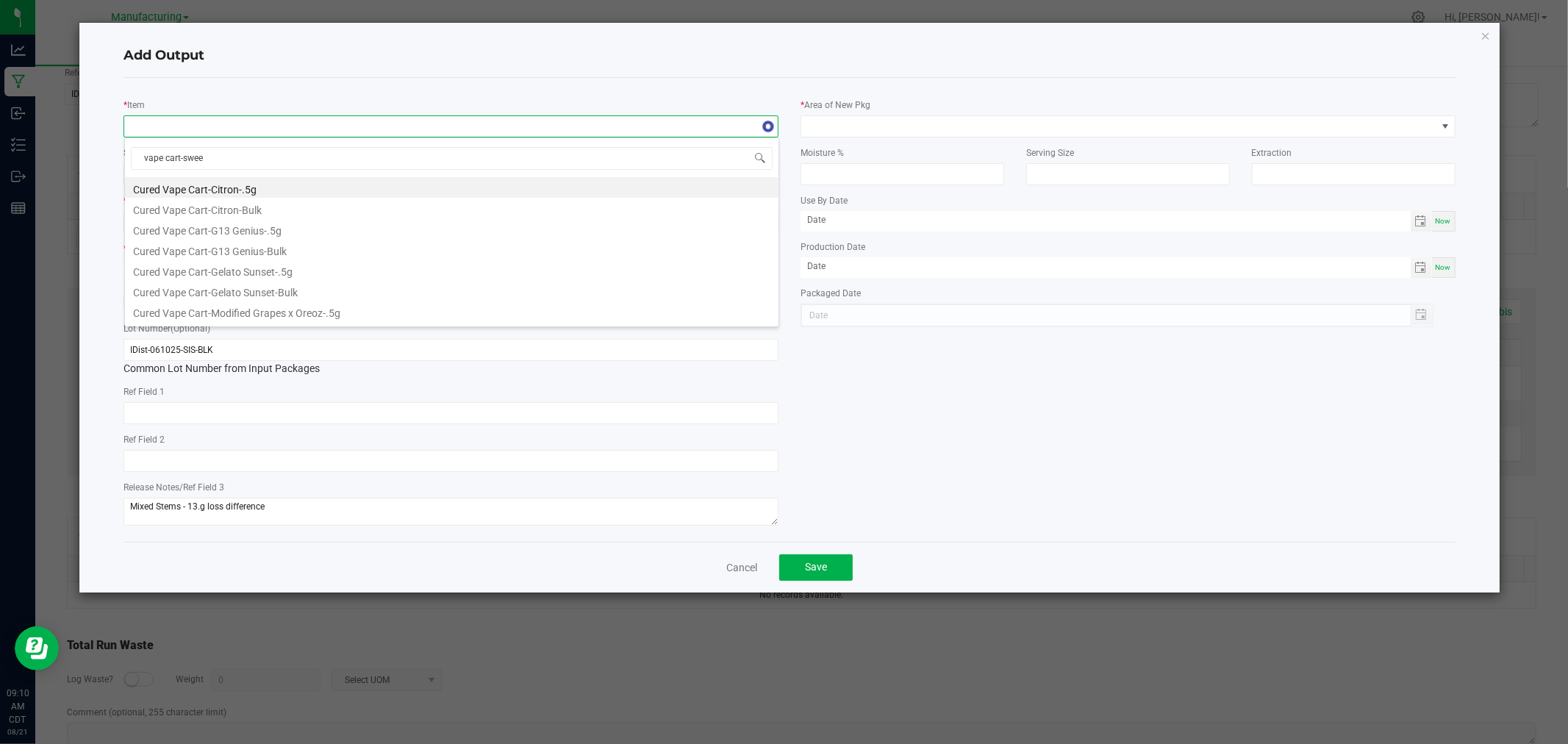
type input "vape cart-sweet"
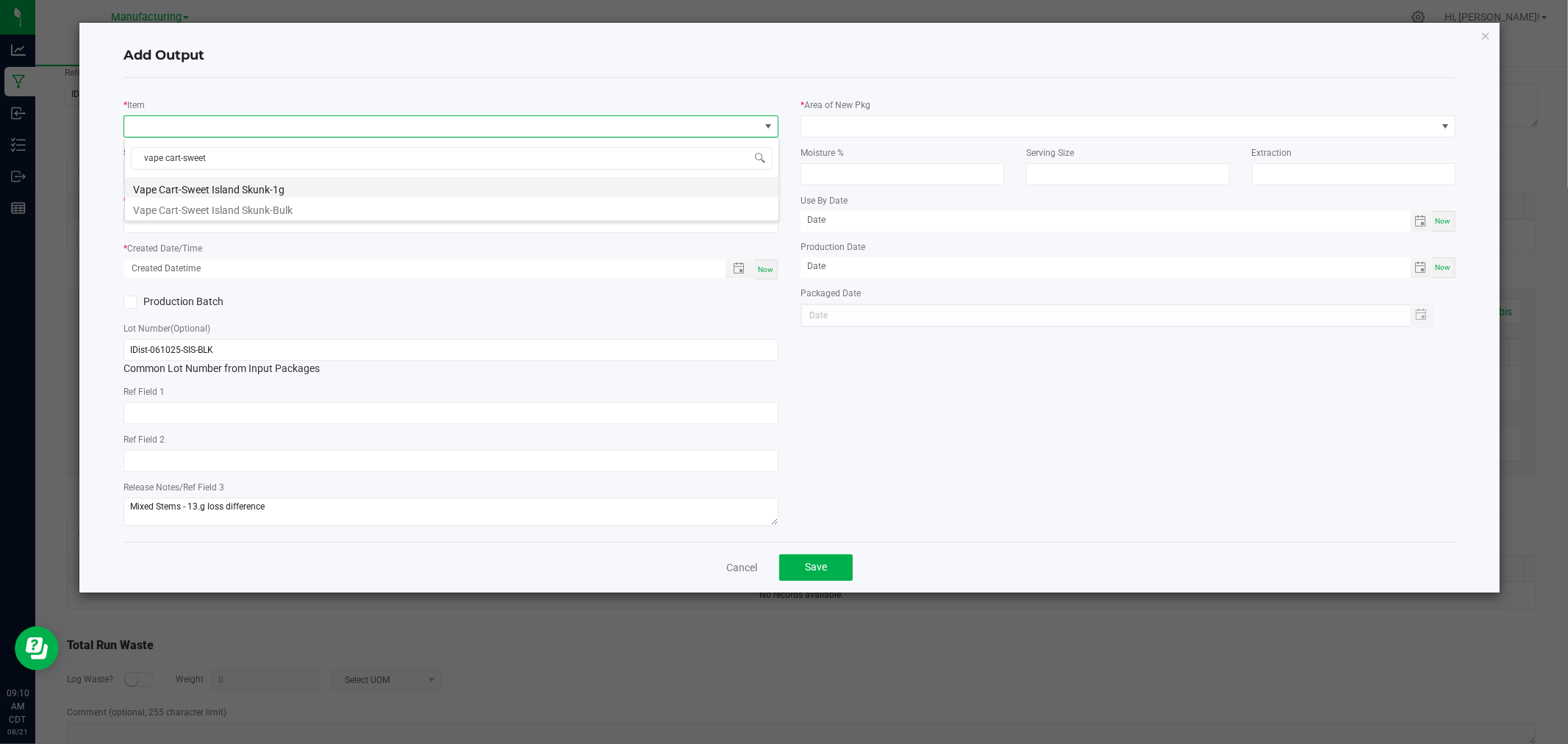
click at [261, 188] on li "Vape Cart-Sweet Island Skunk-1g" at bounding box center [452, 187] width 654 height 21
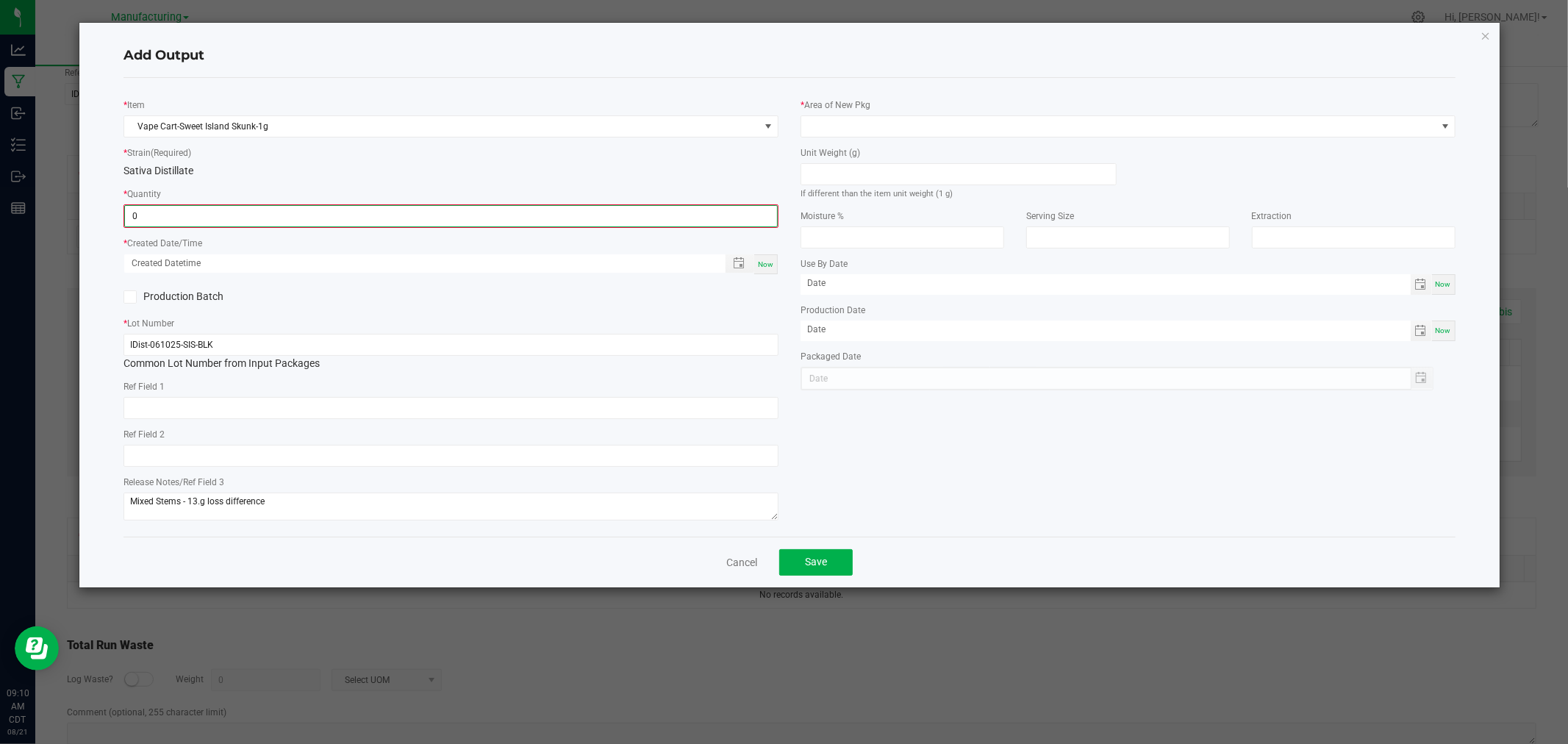
click at [231, 216] on input "0" at bounding box center [451, 216] width 652 height 21
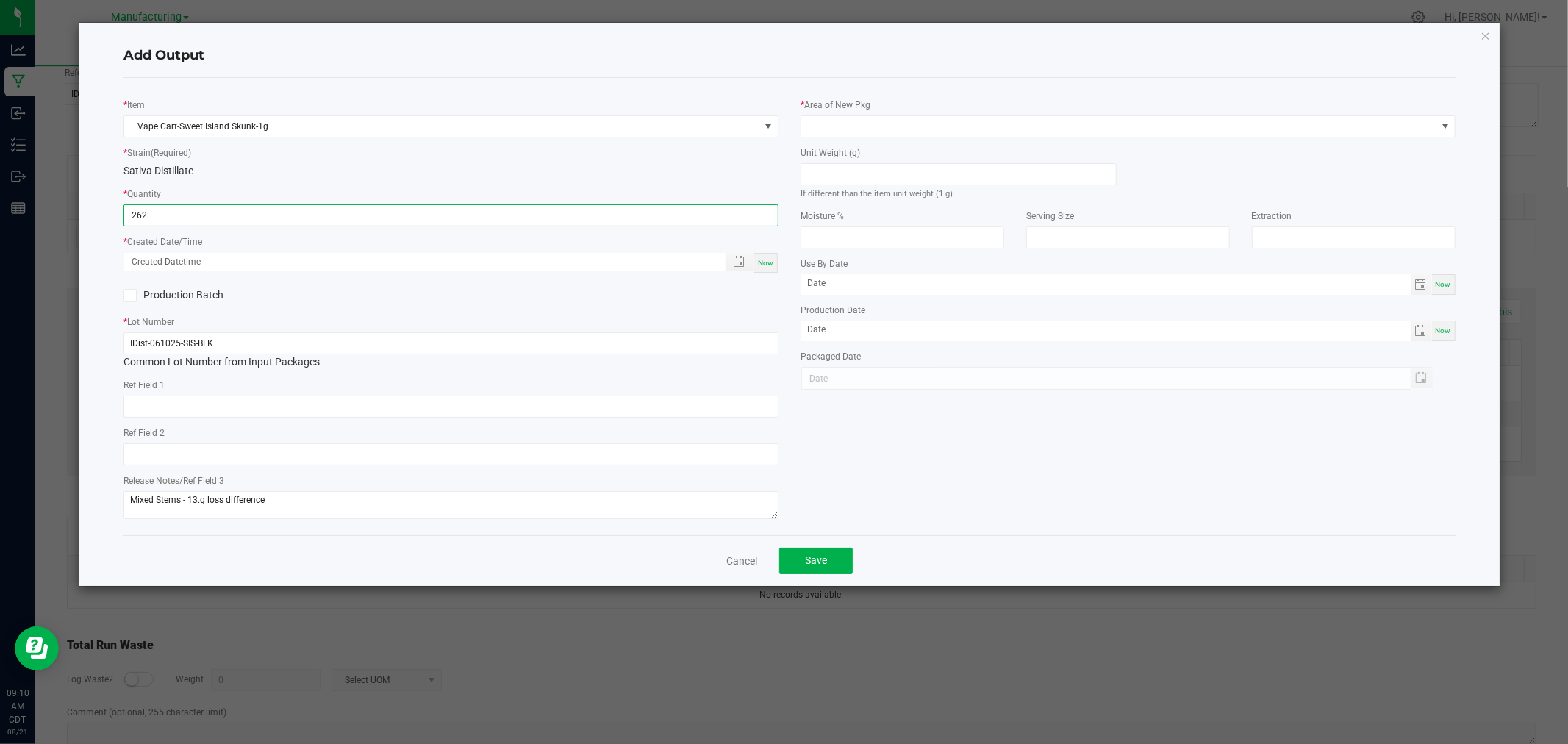
type input "262 ea"
click at [765, 262] on span "Now" at bounding box center [766, 262] width 16 height 8
type input "[DATE] 9:10 AM"
type input "[DATE]"
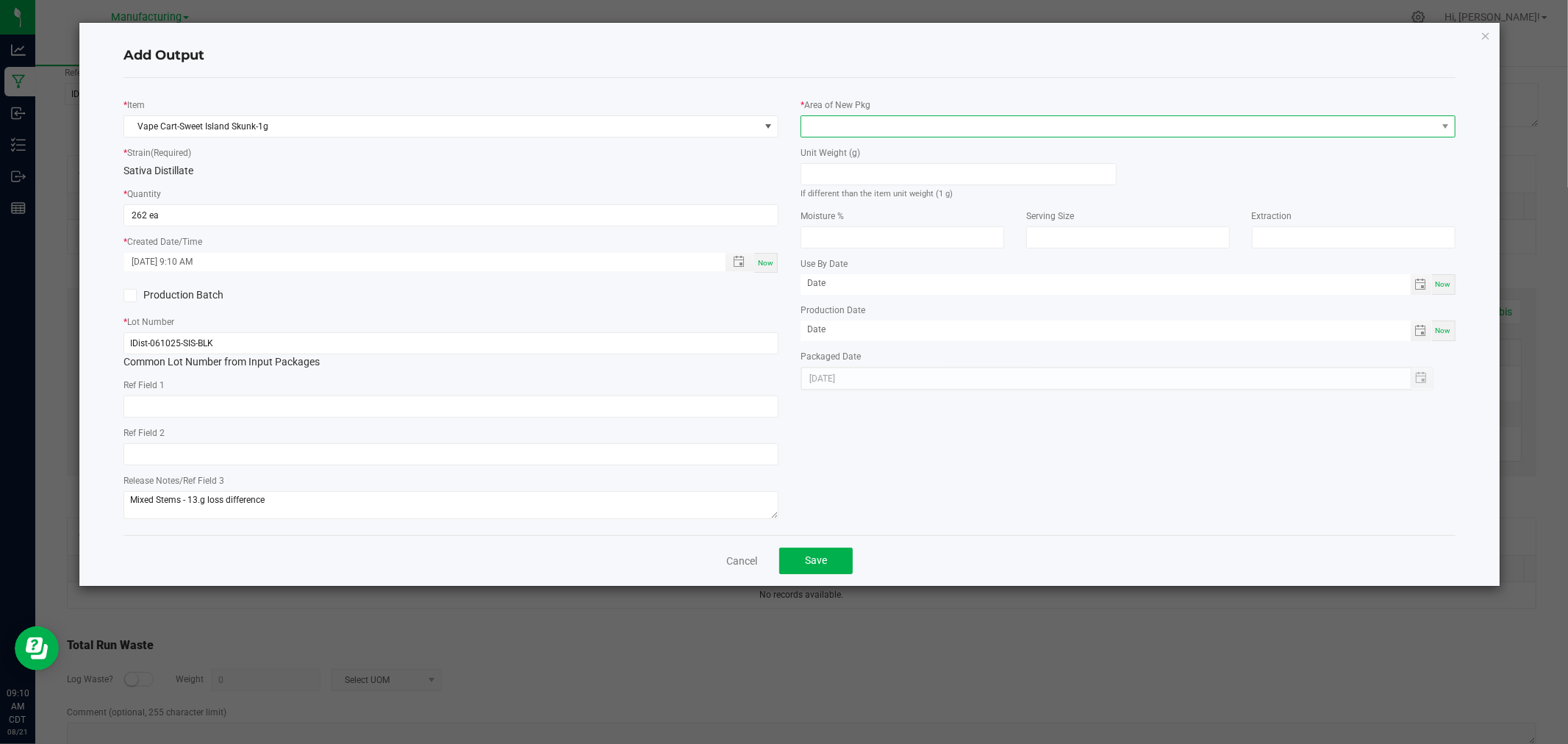
click at [939, 119] on span at bounding box center [1119, 127] width 635 height 21
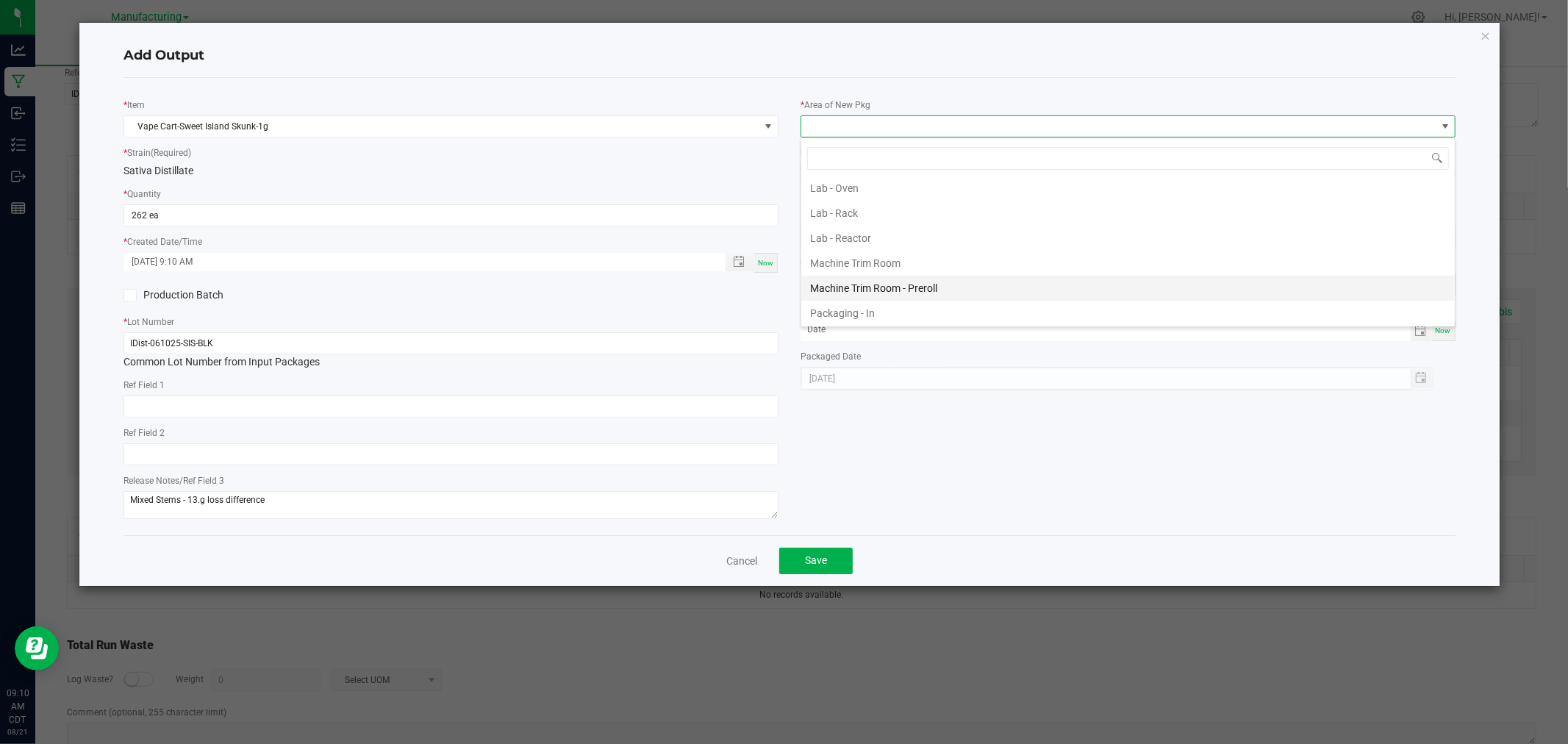
scroll to position [408, 0]
click at [898, 283] on li "Packaging - Processing" at bounding box center [1128, 282] width 654 height 25
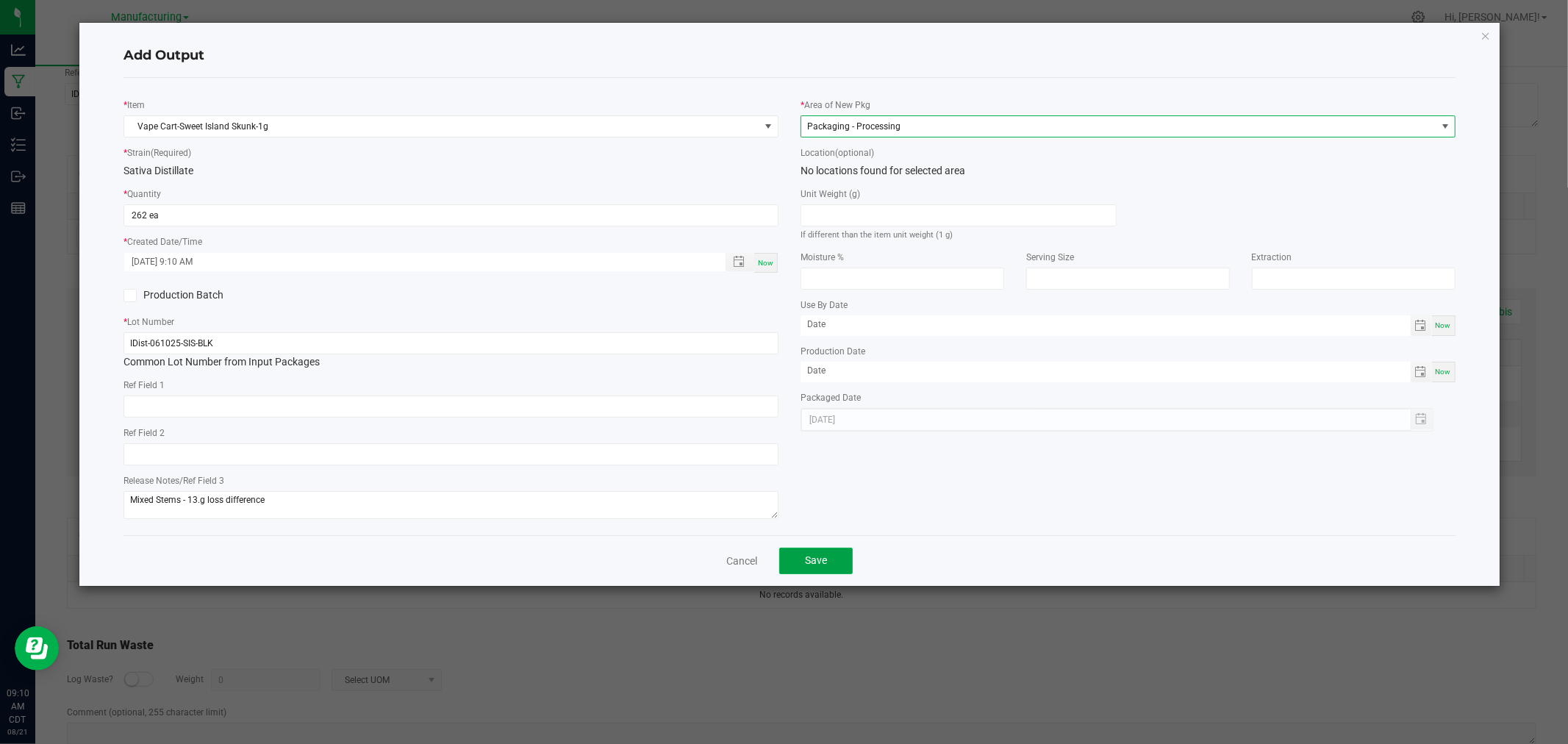
click at [805, 566] on span "Save" at bounding box center [816, 560] width 22 height 12
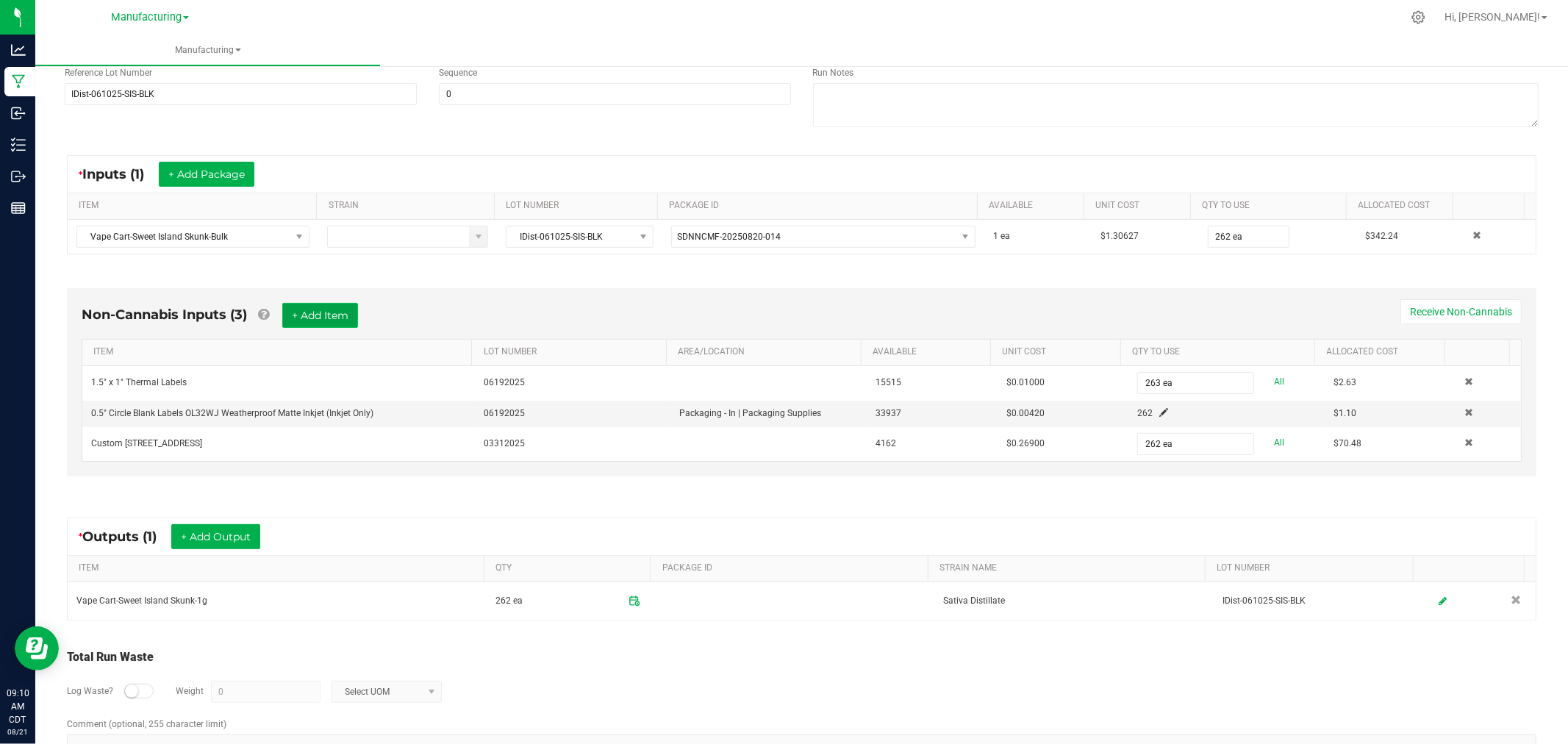
click at [329, 319] on button "+ Add Item" at bounding box center [320, 316] width 76 height 25
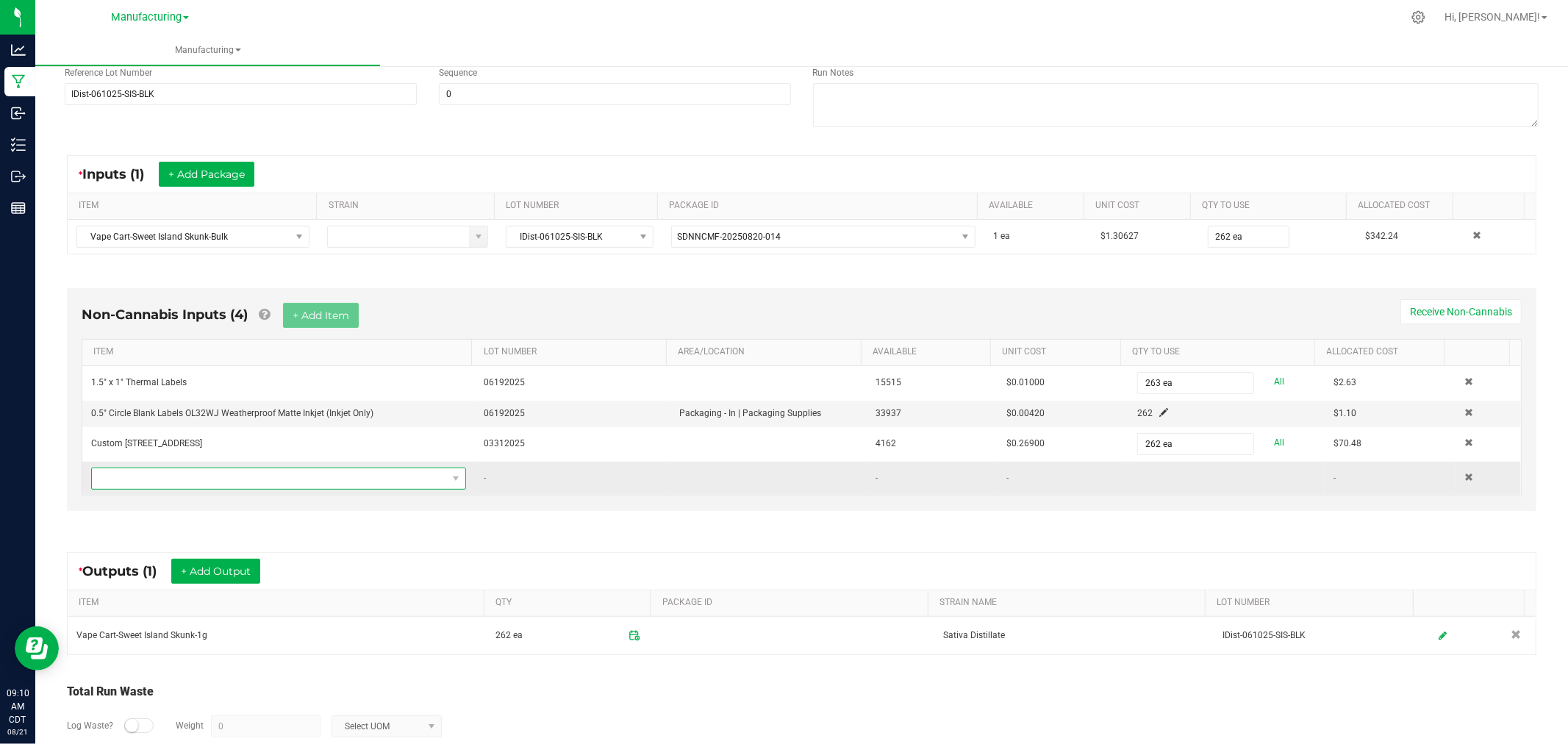
click at [346, 471] on span "NO DATA FOUND" at bounding box center [269, 479] width 355 height 21
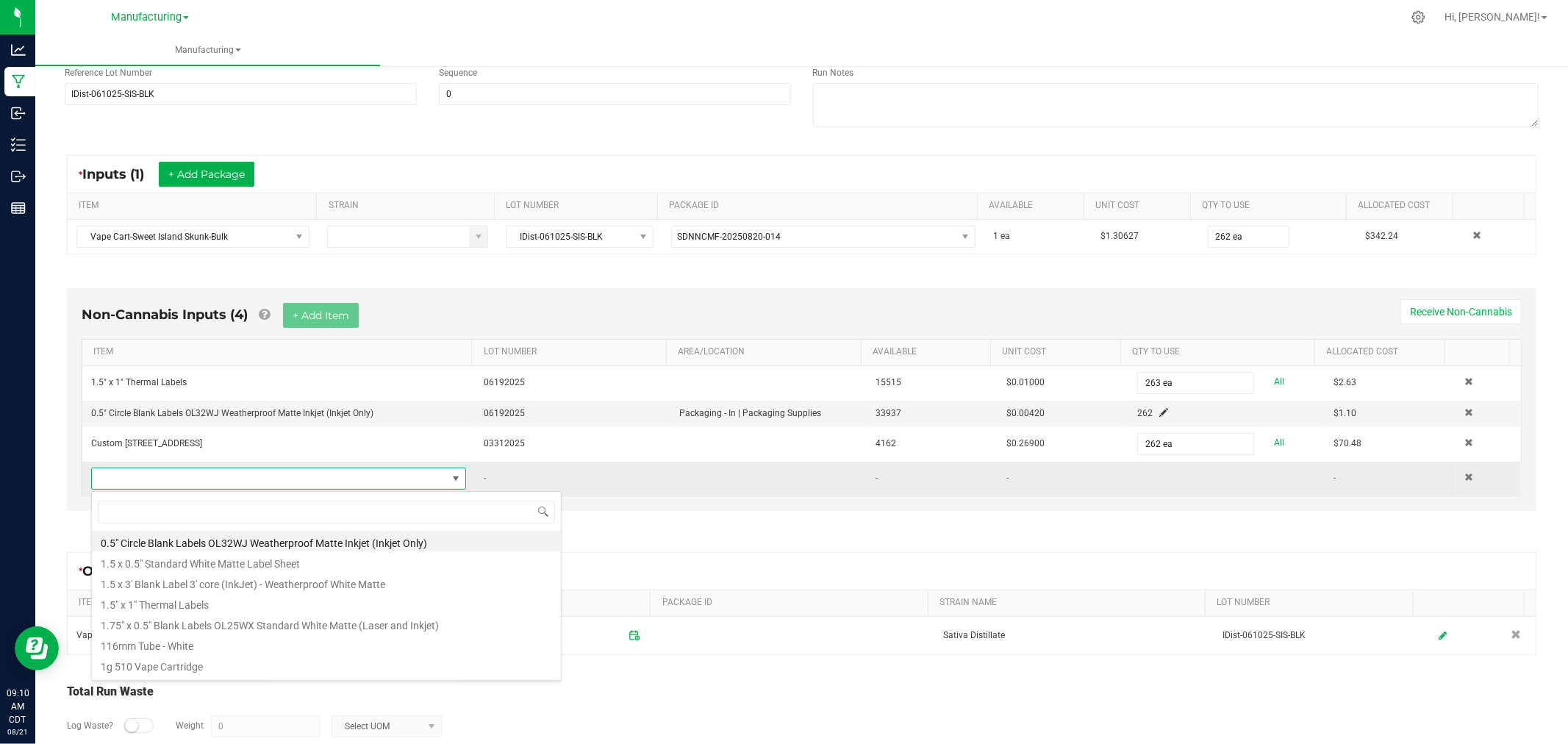
scroll to position [22, 364]
type input "tube"
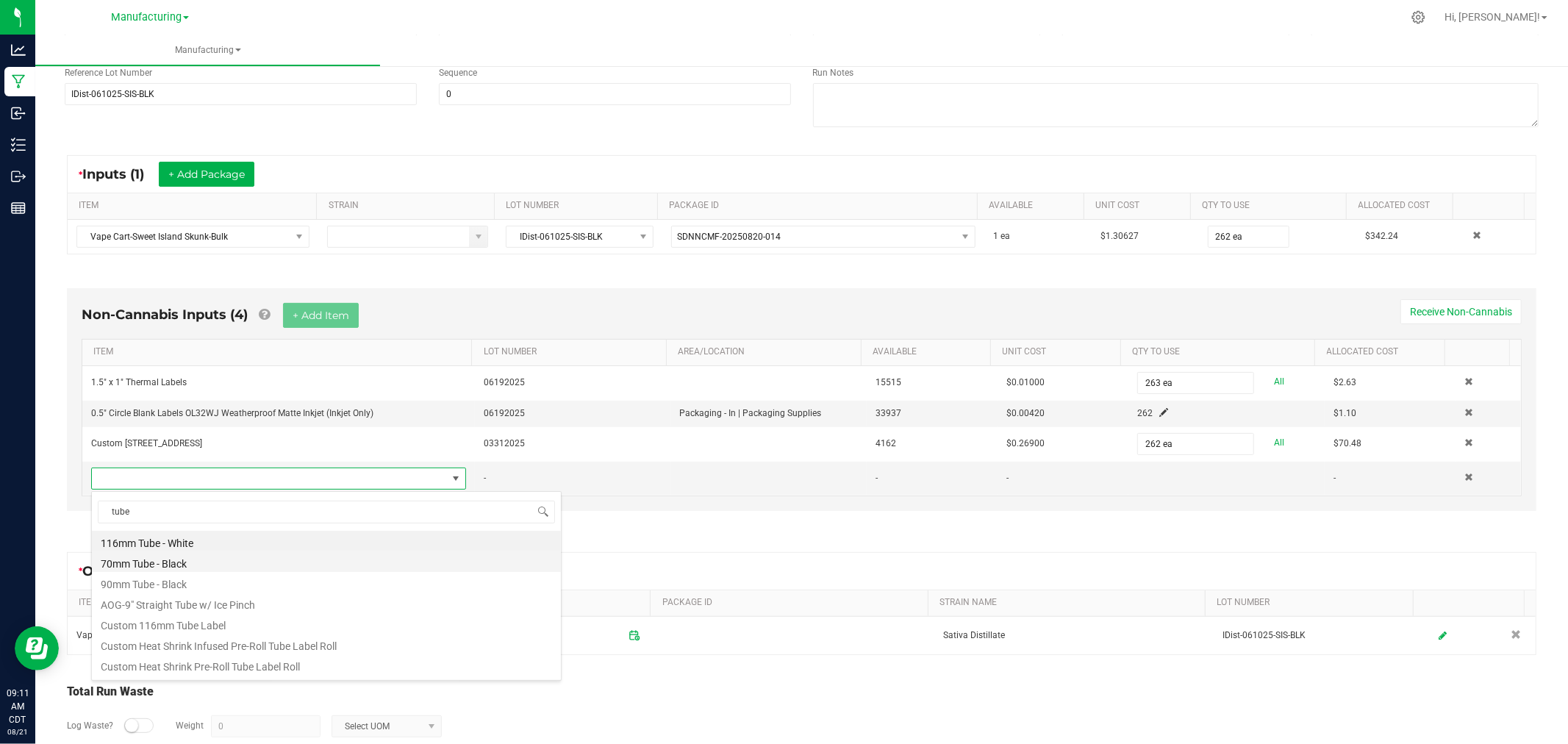
click at [222, 570] on li "70mm Tube - Black" at bounding box center [326, 562] width 469 height 21
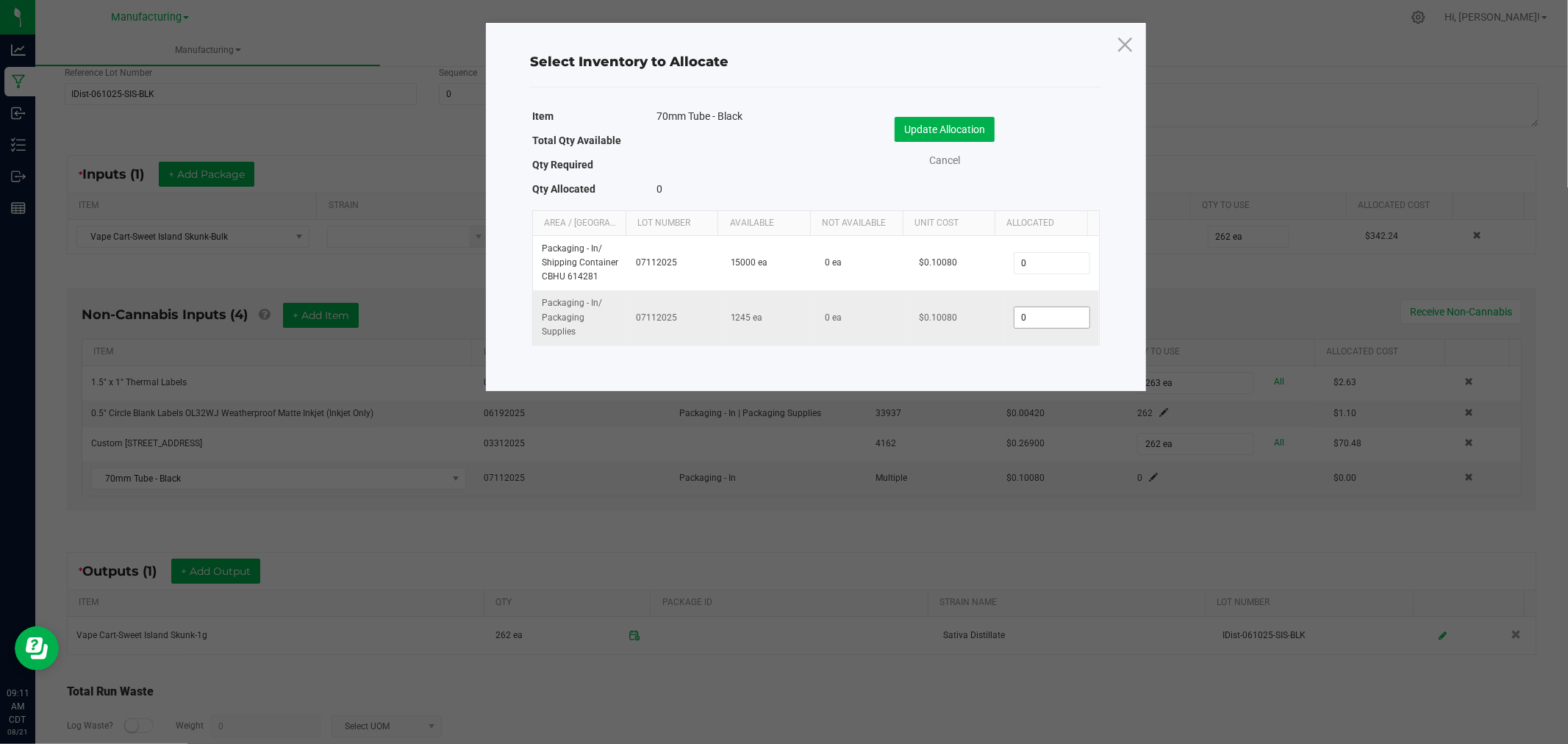
click at [1042, 316] on input "0" at bounding box center [1052, 318] width 75 height 21
type input "262"
click at [950, 124] on button "Update Allocation" at bounding box center [945, 130] width 100 height 25
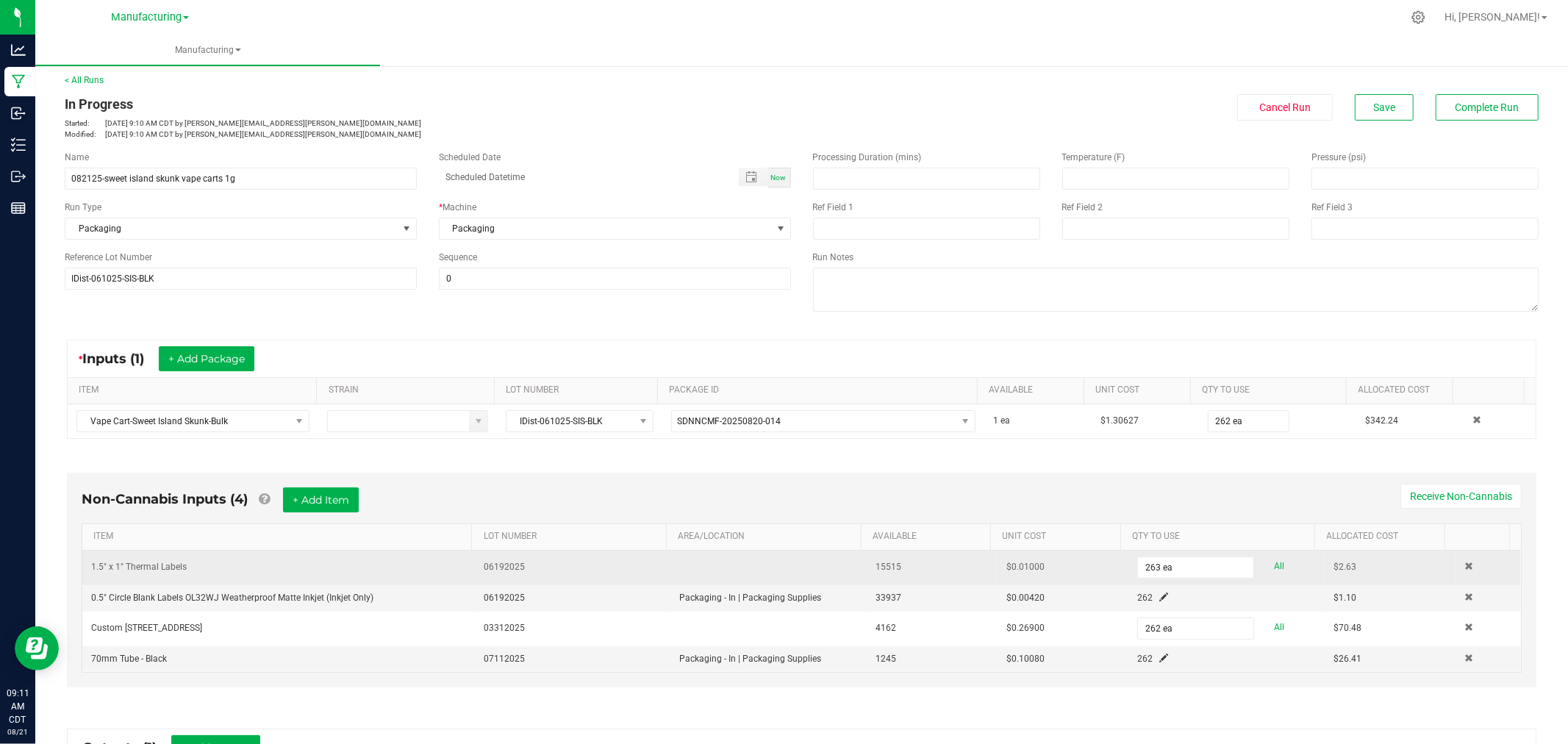
scroll to position [0, 0]
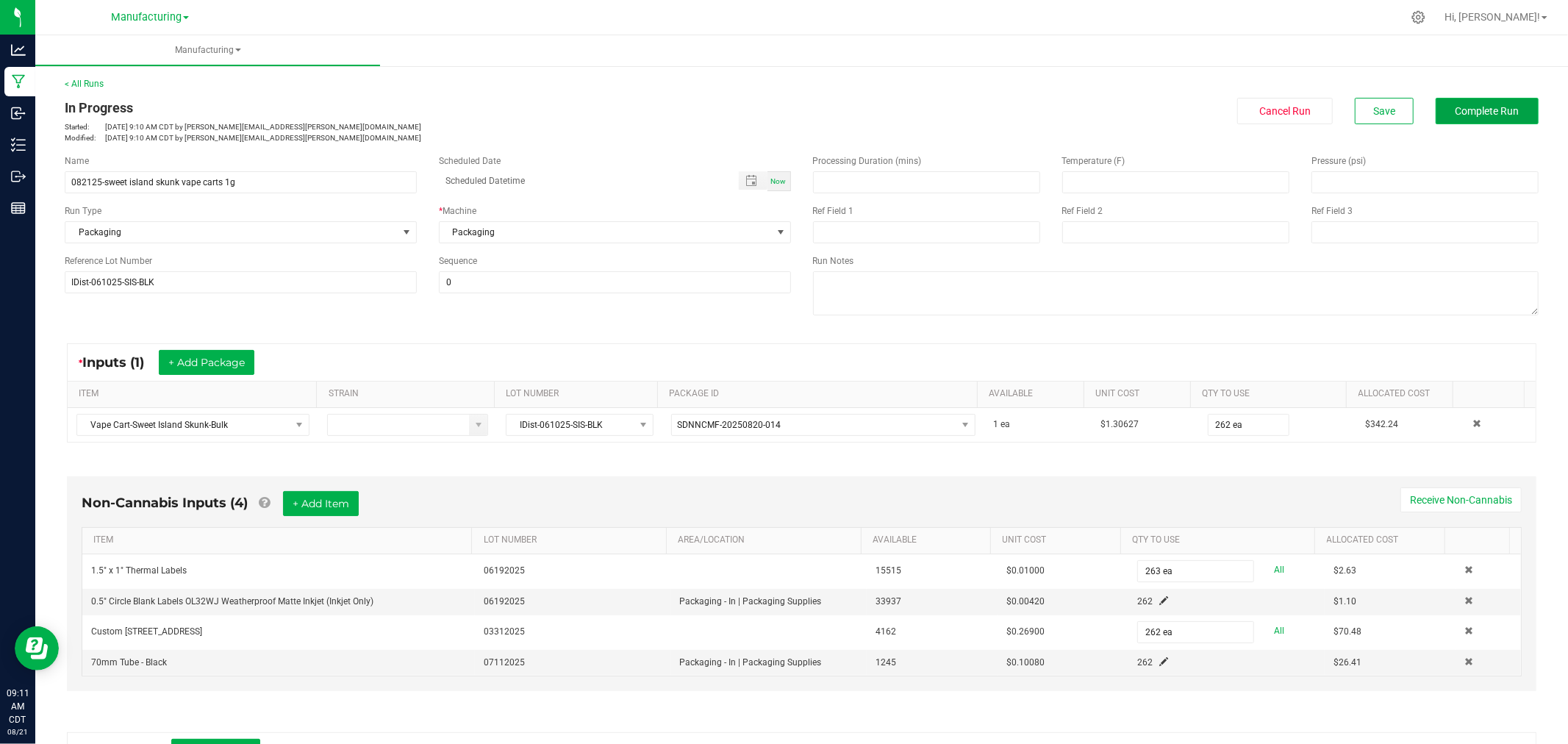
click at [1471, 118] on button "Complete Run" at bounding box center [1487, 111] width 103 height 27
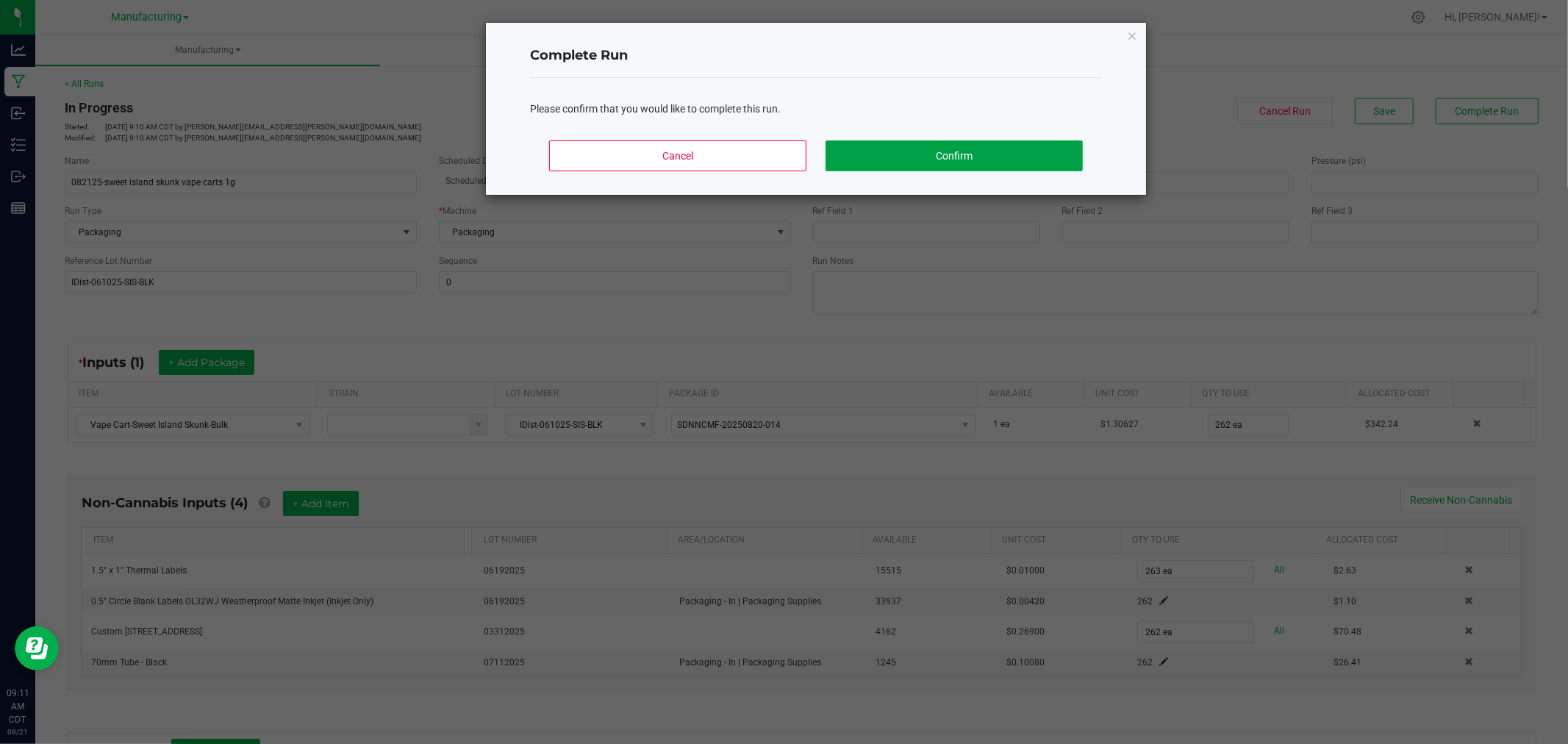
click at [1030, 147] on button "Confirm" at bounding box center [954, 156] width 257 height 31
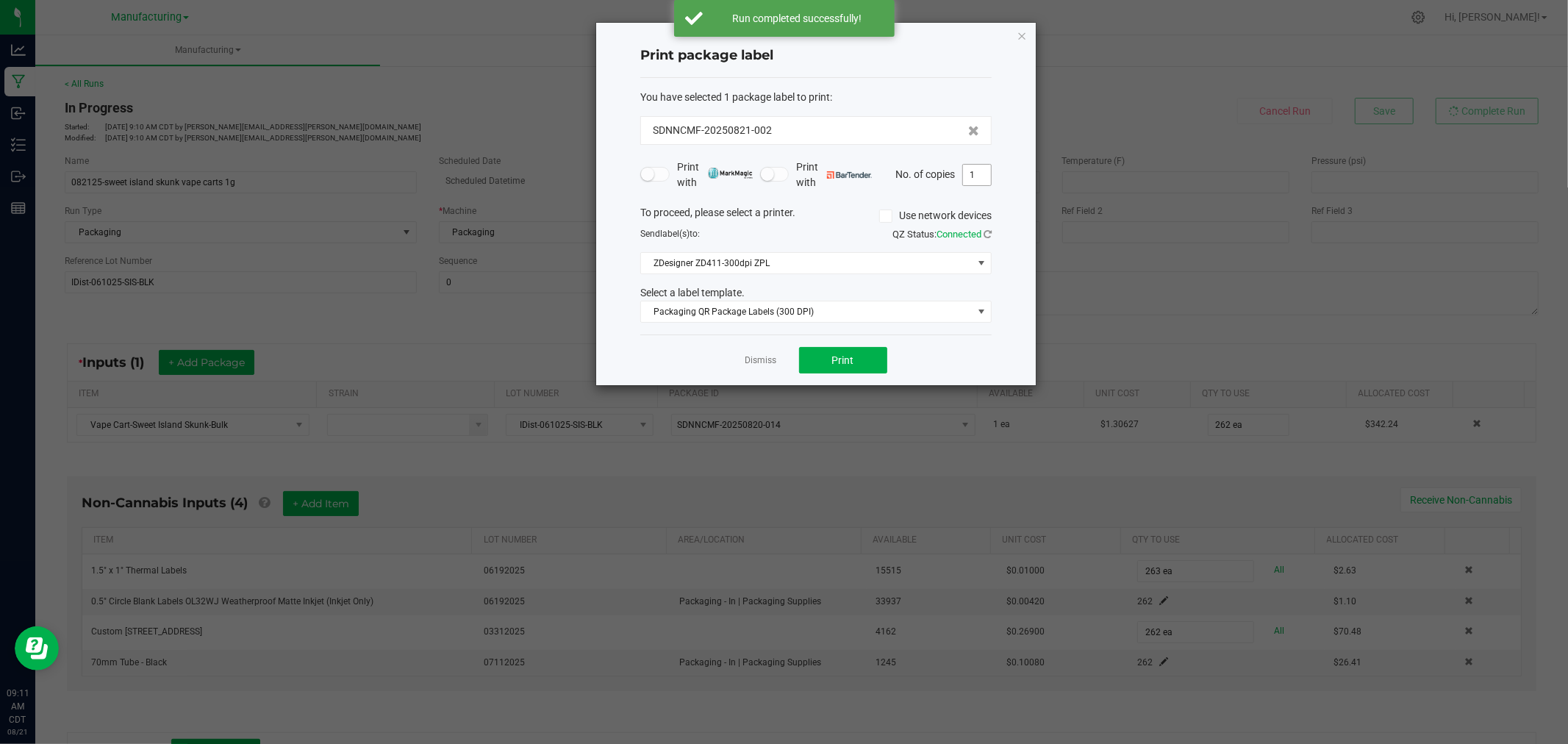
click at [984, 175] on input "1" at bounding box center [977, 175] width 28 height 21
type input "263"
click at [835, 357] on span "Print" at bounding box center [844, 360] width 22 height 12
click at [1025, 33] on icon "button" at bounding box center [1022, 36] width 10 height 18
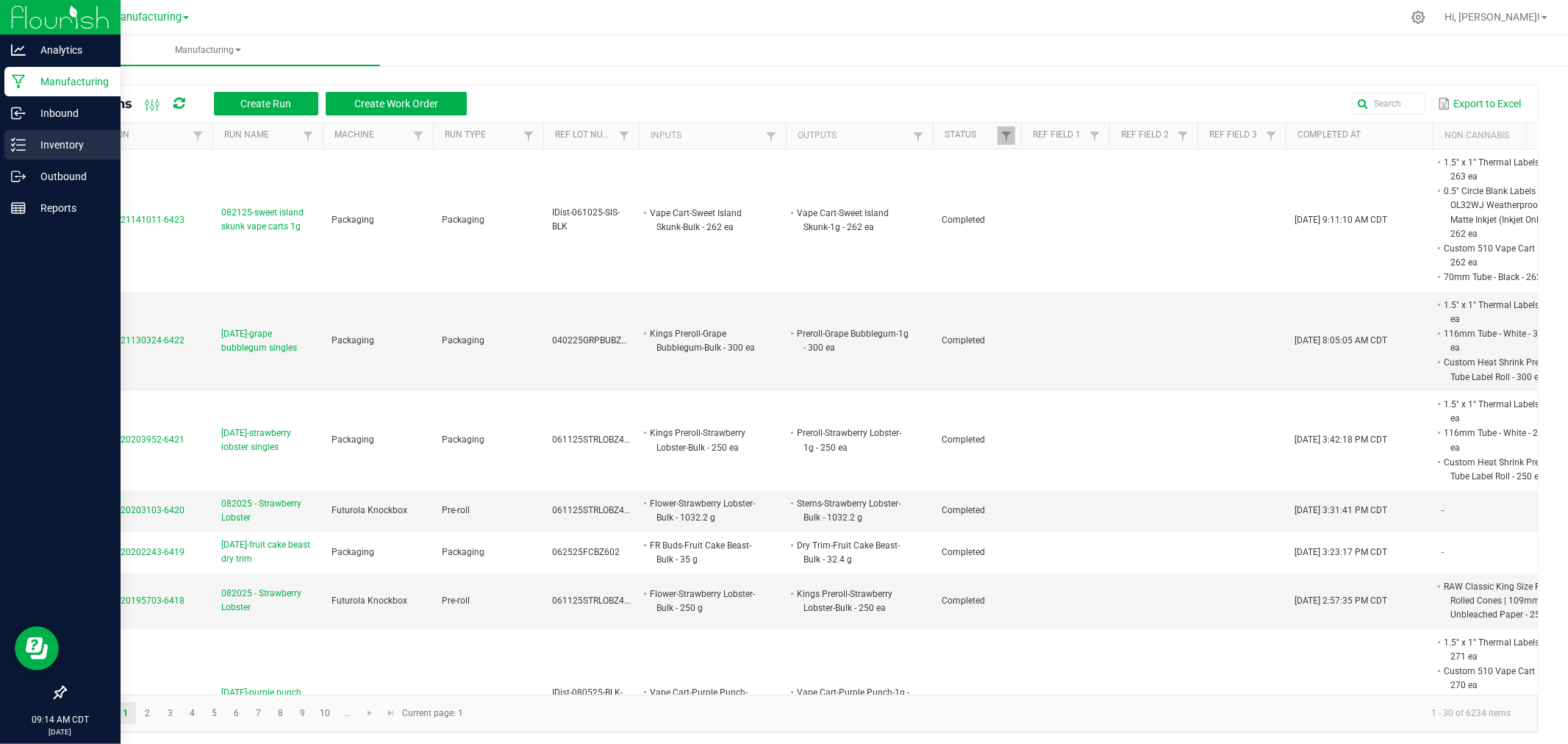
click at [22, 147] on icon at bounding box center [19, 145] width 15 height 15
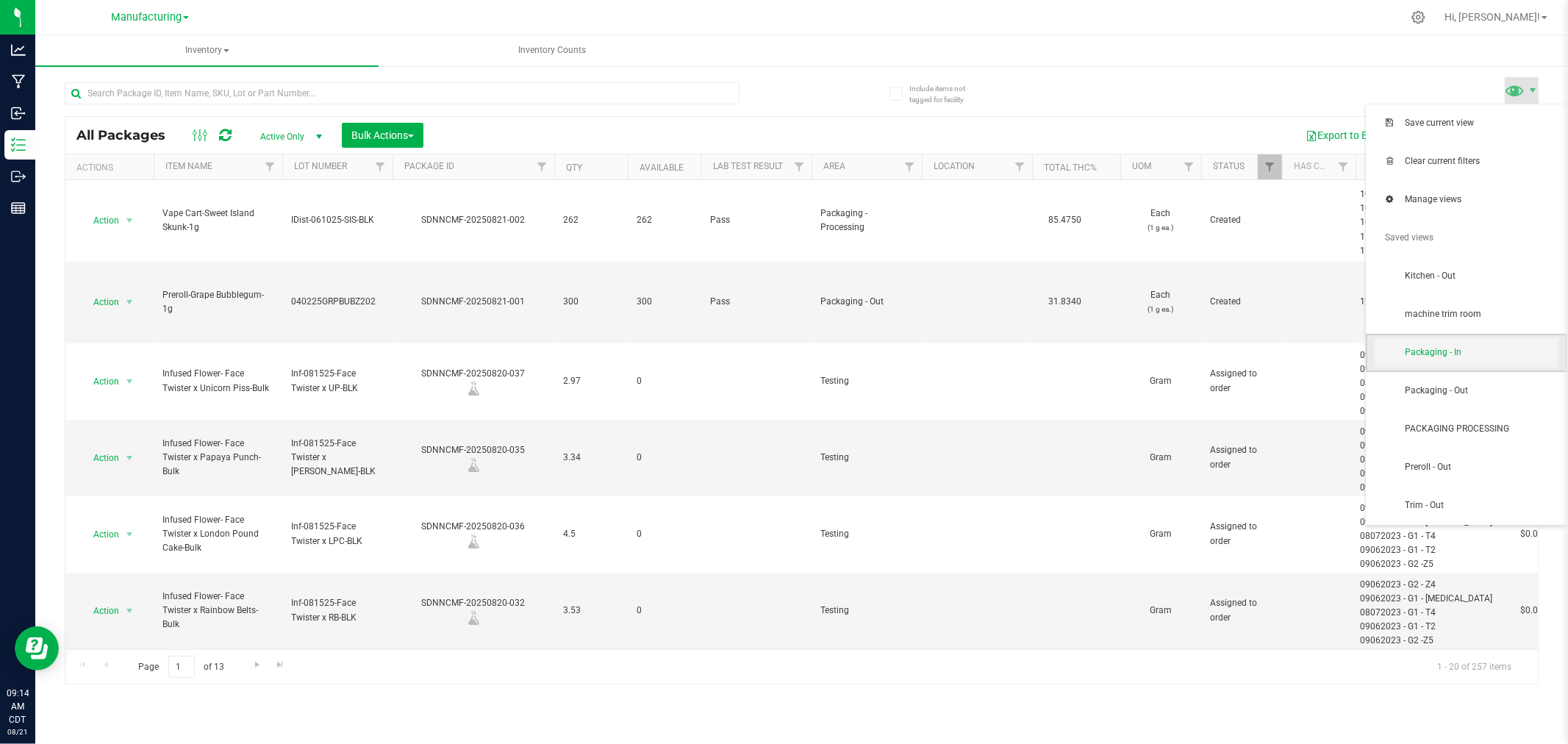
click at [1447, 348] on span "Packaging - In" at bounding box center [1481, 352] width 153 height 13
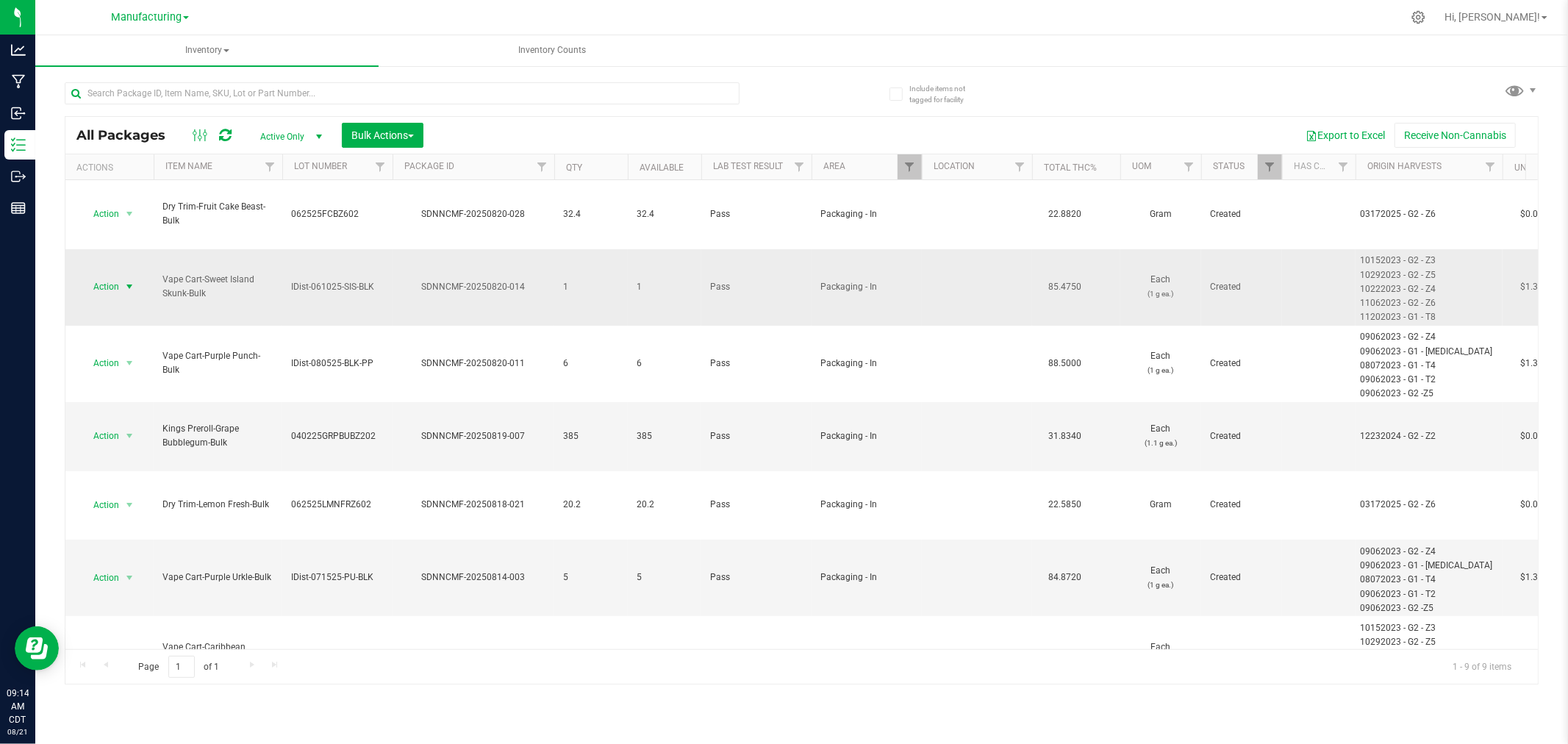
click at [131, 281] on span "select" at bounding box center [130, 287] width 12 height 12
click at [107, 449] on li "Print package label" at bounding box center [127, 445] width 93 height 41
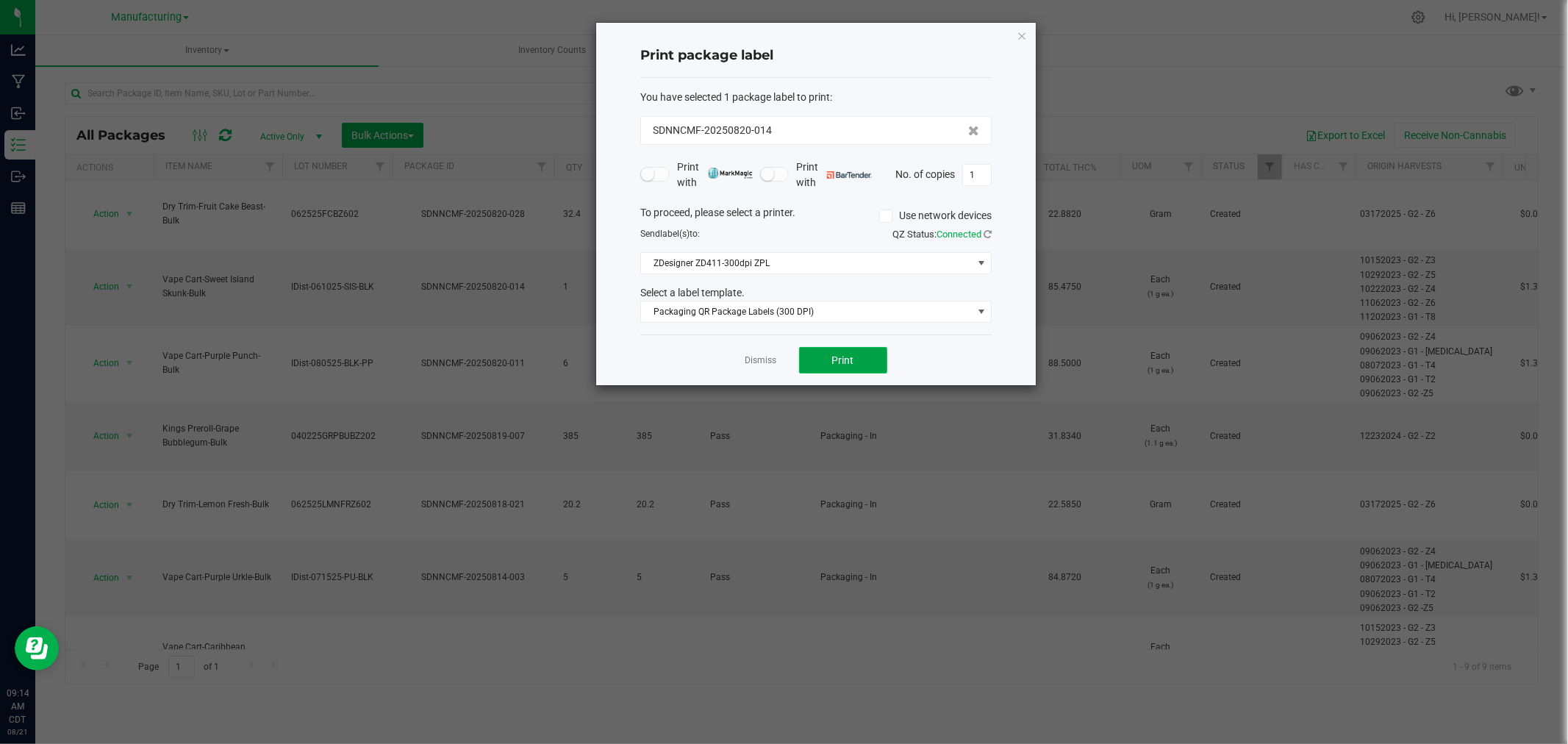
click at [867, 362] on button "Print" at bounding box center [843, 360] width 88 height 27
click at [1027, 31] on icon "button" at bounding box center [1022, 36] width 10 height 18
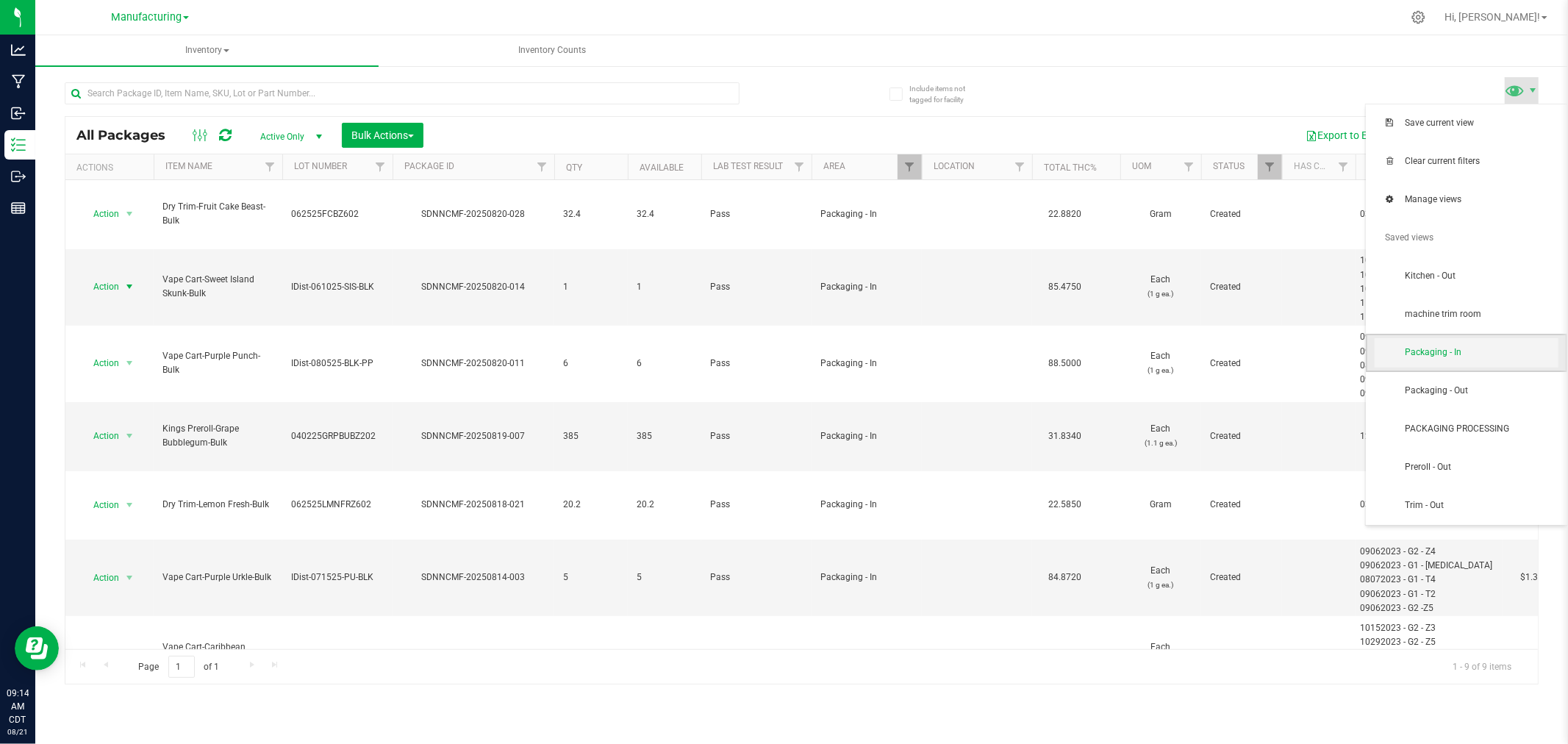
click at [1469, 356] on span "Packaging - In" at bounding box center [1481, 352] width 153 height 13
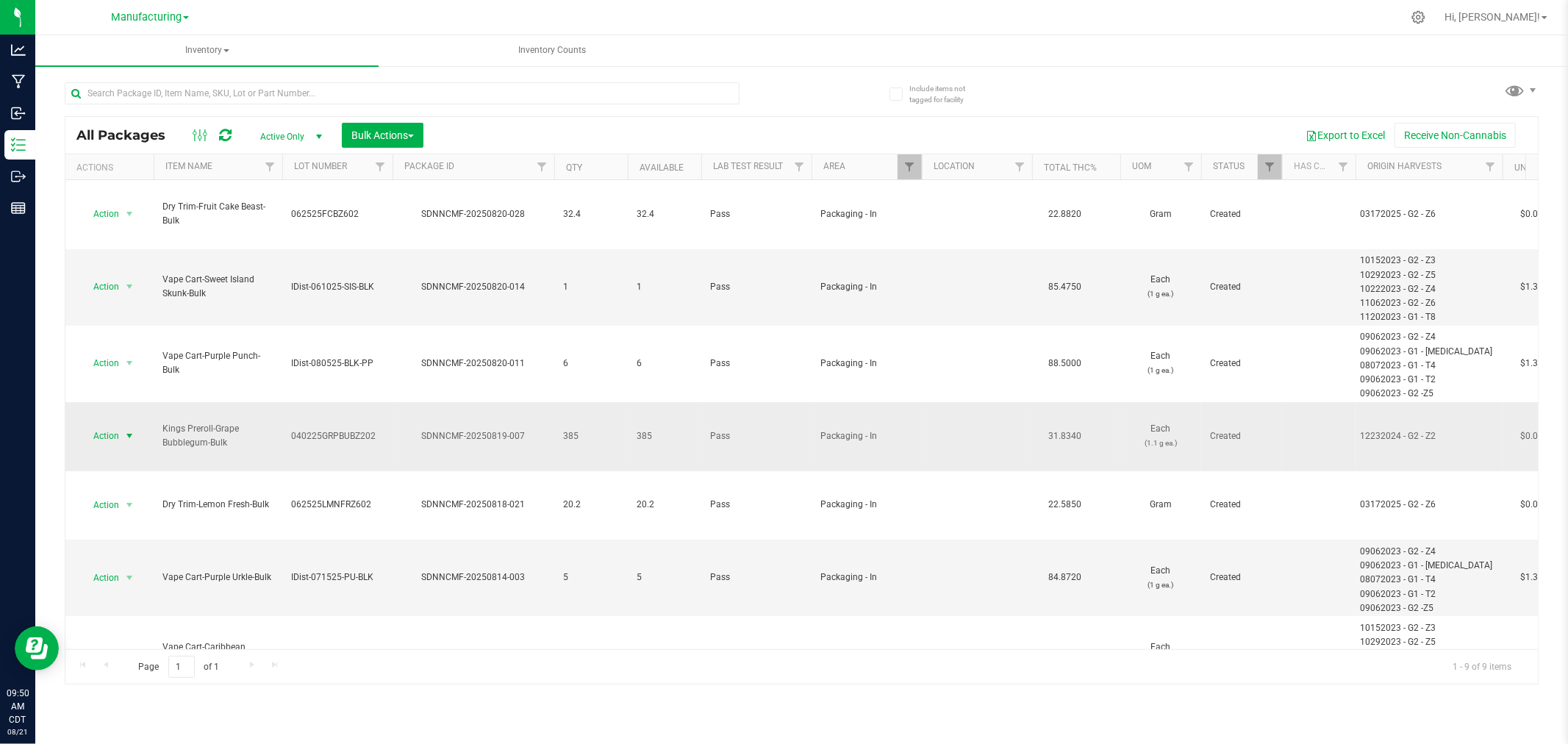
click at [130, 430] on span "select" at bounding box center [130, 436] width 12 height 12
click at [128, 503] on li "Locate package" at bounding box center [127, 506] width 93 height 22
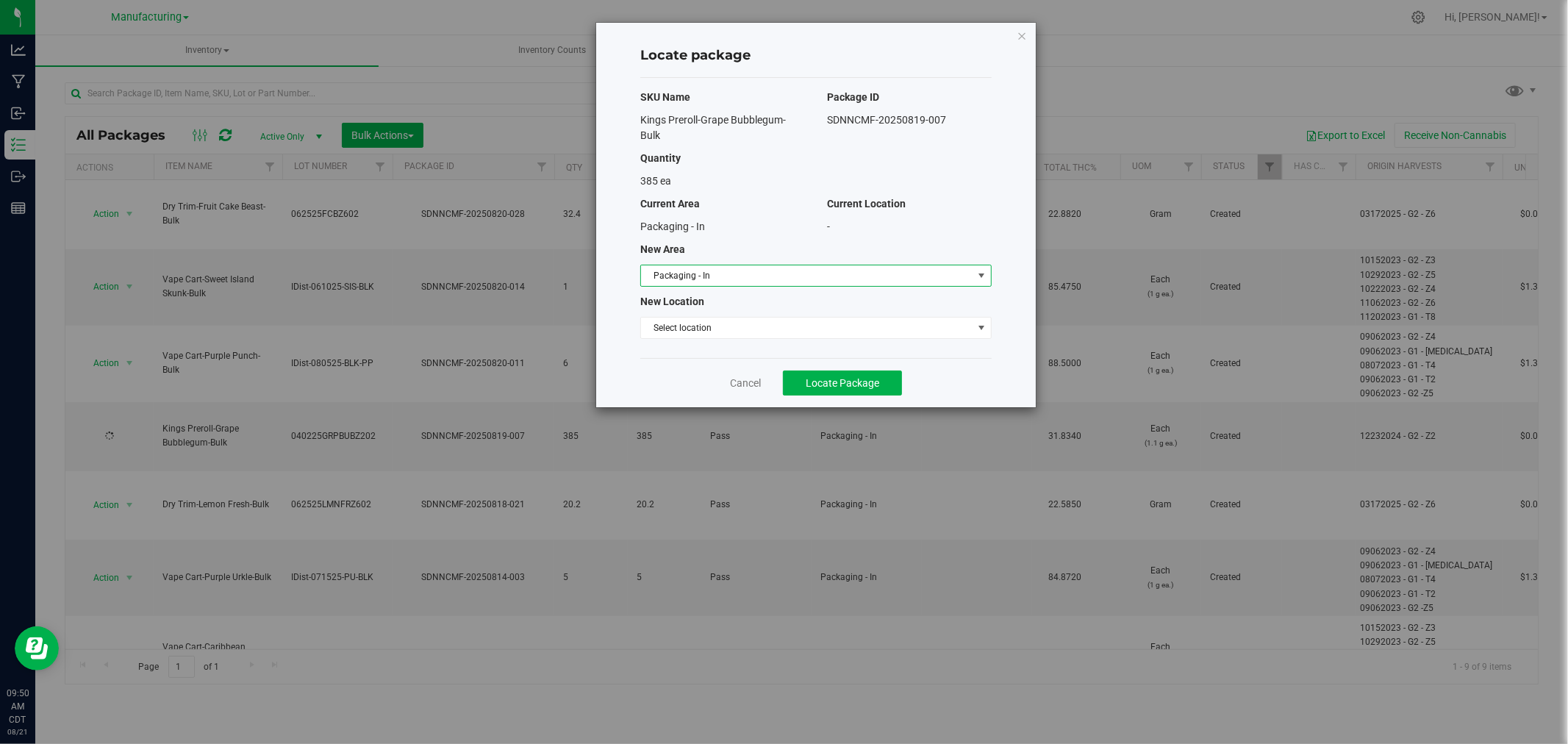
click at [876, 279] on span "Packaging - In" at bounding box center [807, 276] width 331 height 21
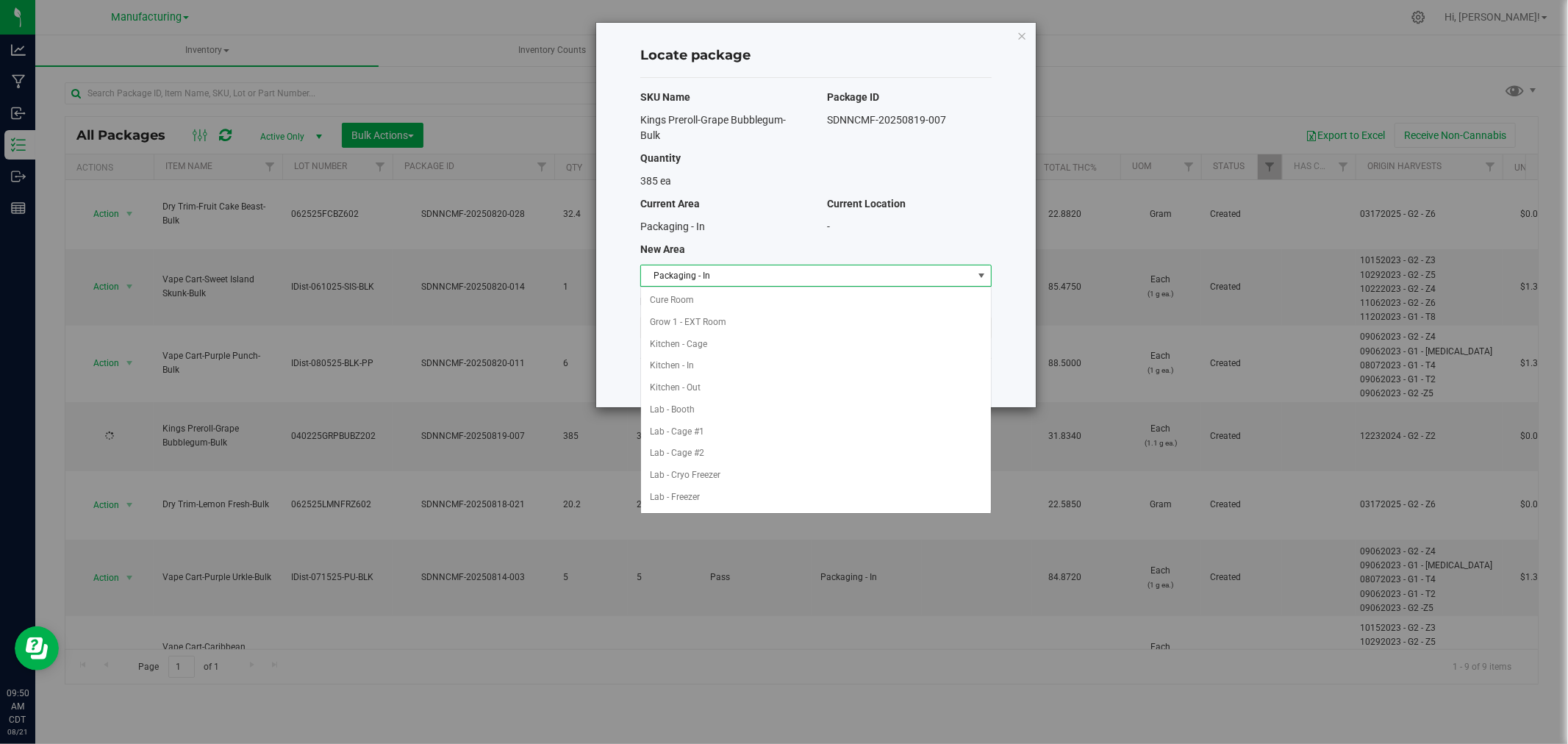
scroll to position [196, 0]
click at [748, 475] on li "Machine Trim Room - Preroll" at bounding box center [816, 476] width 350 height 22
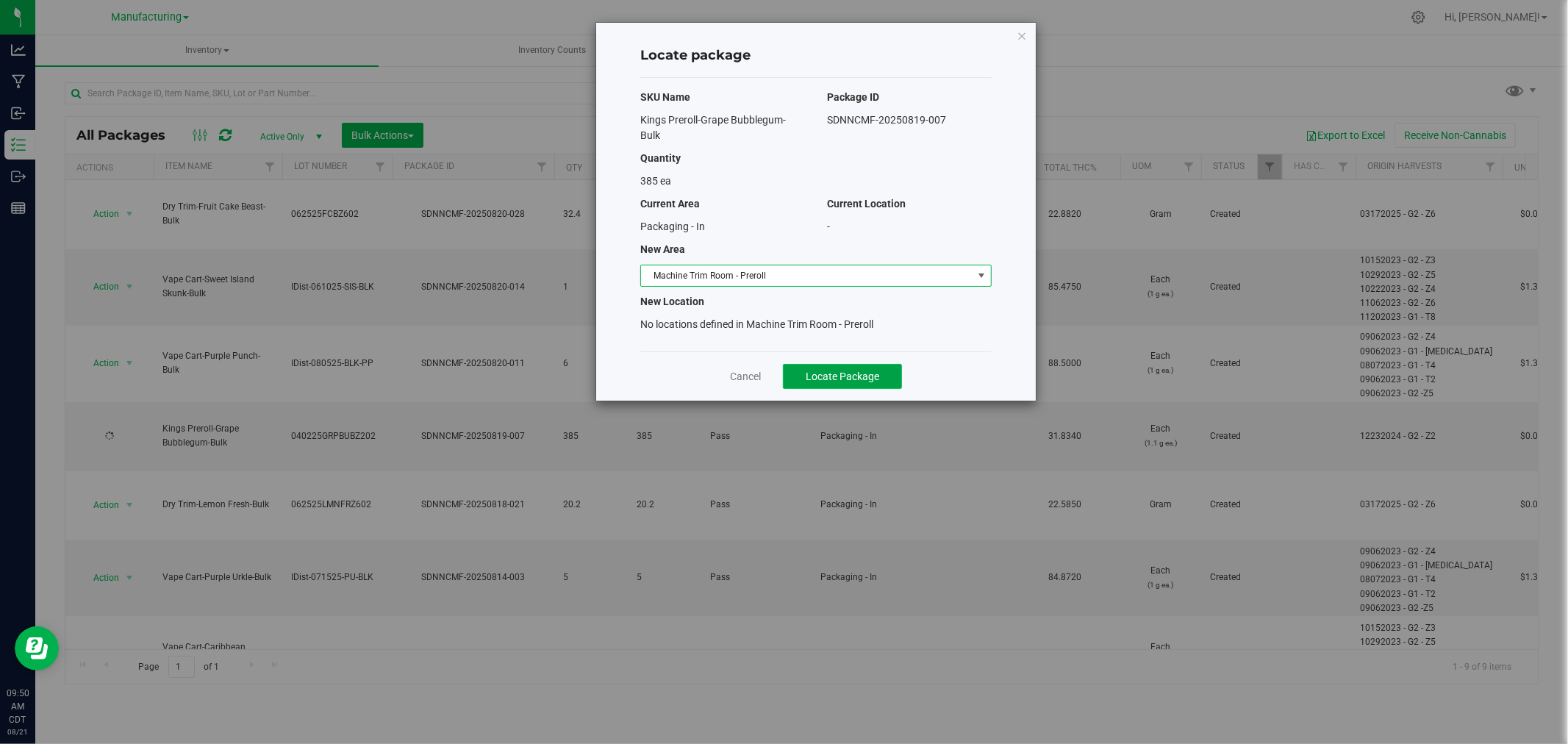
click at [847, 379] on span "Locate Package" at bounding box center [842, 376] width 73 height 12
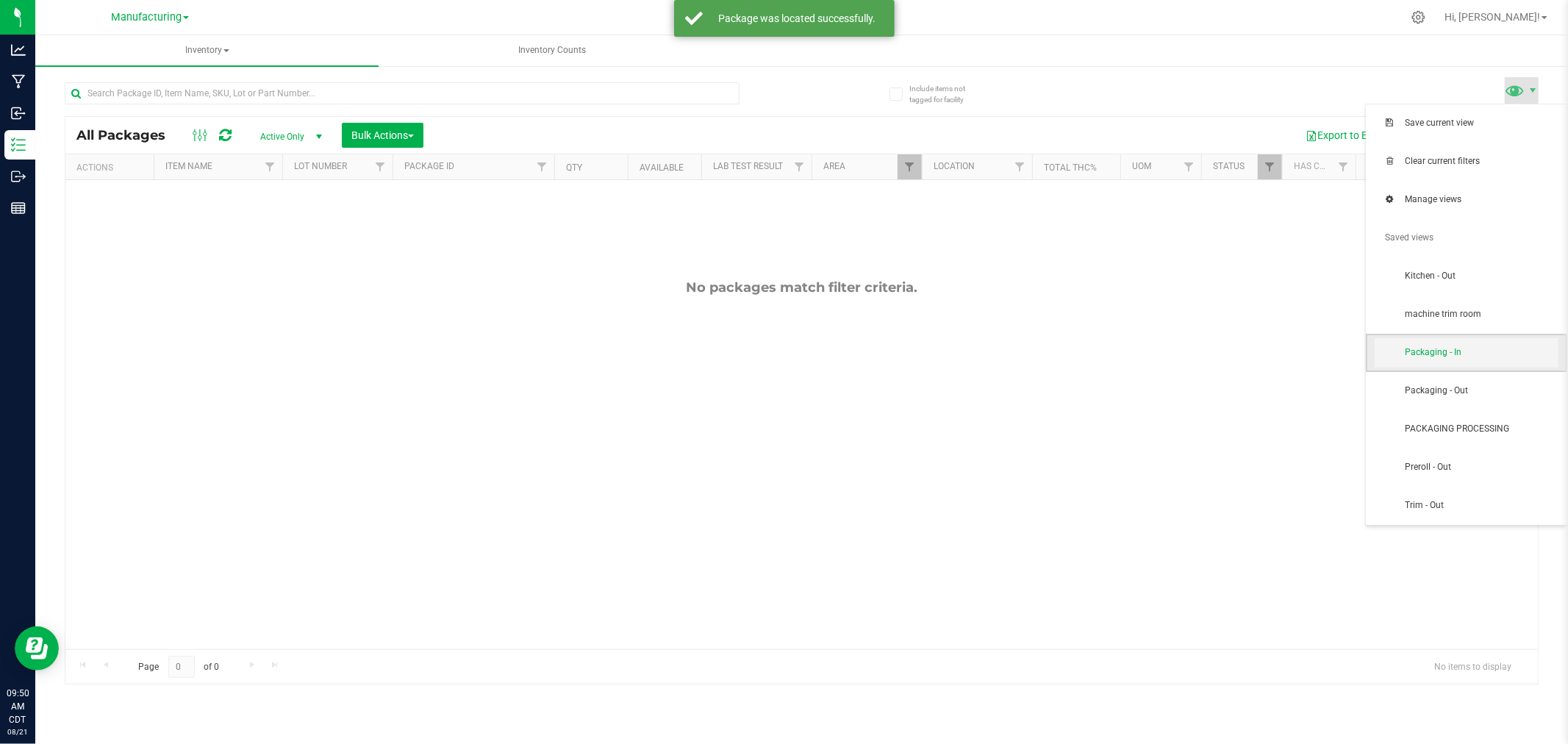
click at [1481, 359] on span "Packaging - In" at bounding box center [1467, 353] width 184 height 30
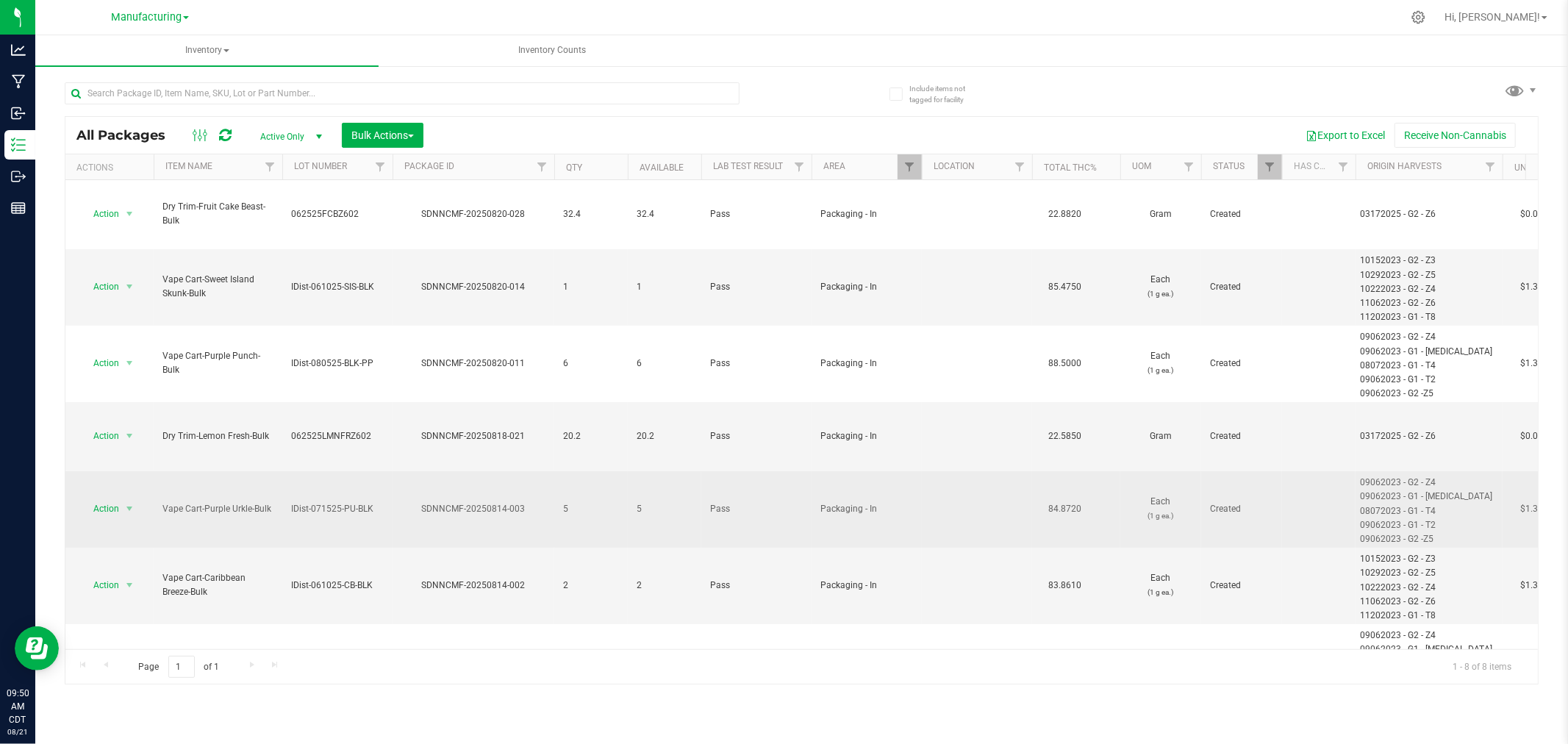
scroll to position [77, 0]
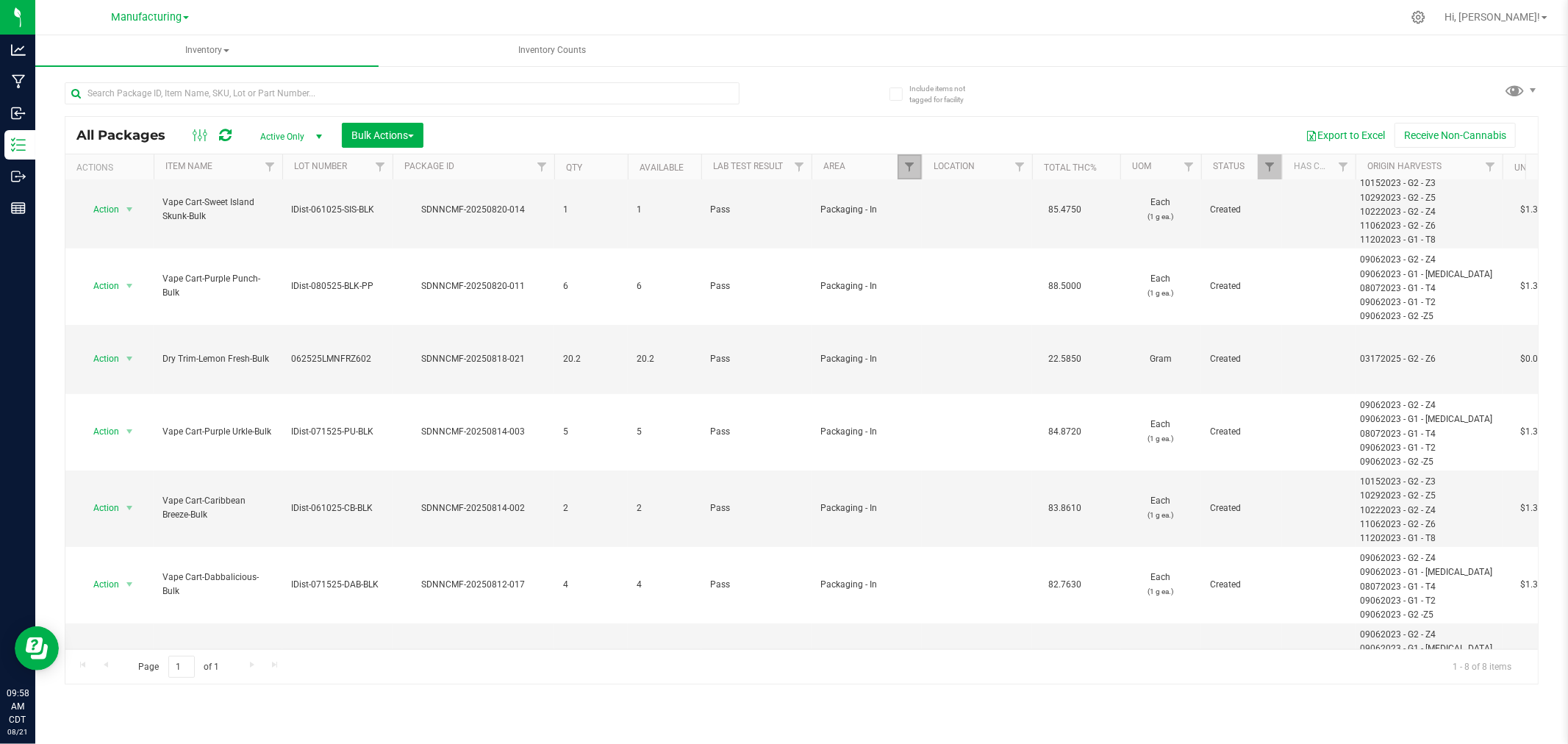
click at [899, 167] on link "Filter" at bounding box center [910, 167] width 24 height 25
click at [1526, 90] on span at bounding box center [1515, 90] width 21 height 21
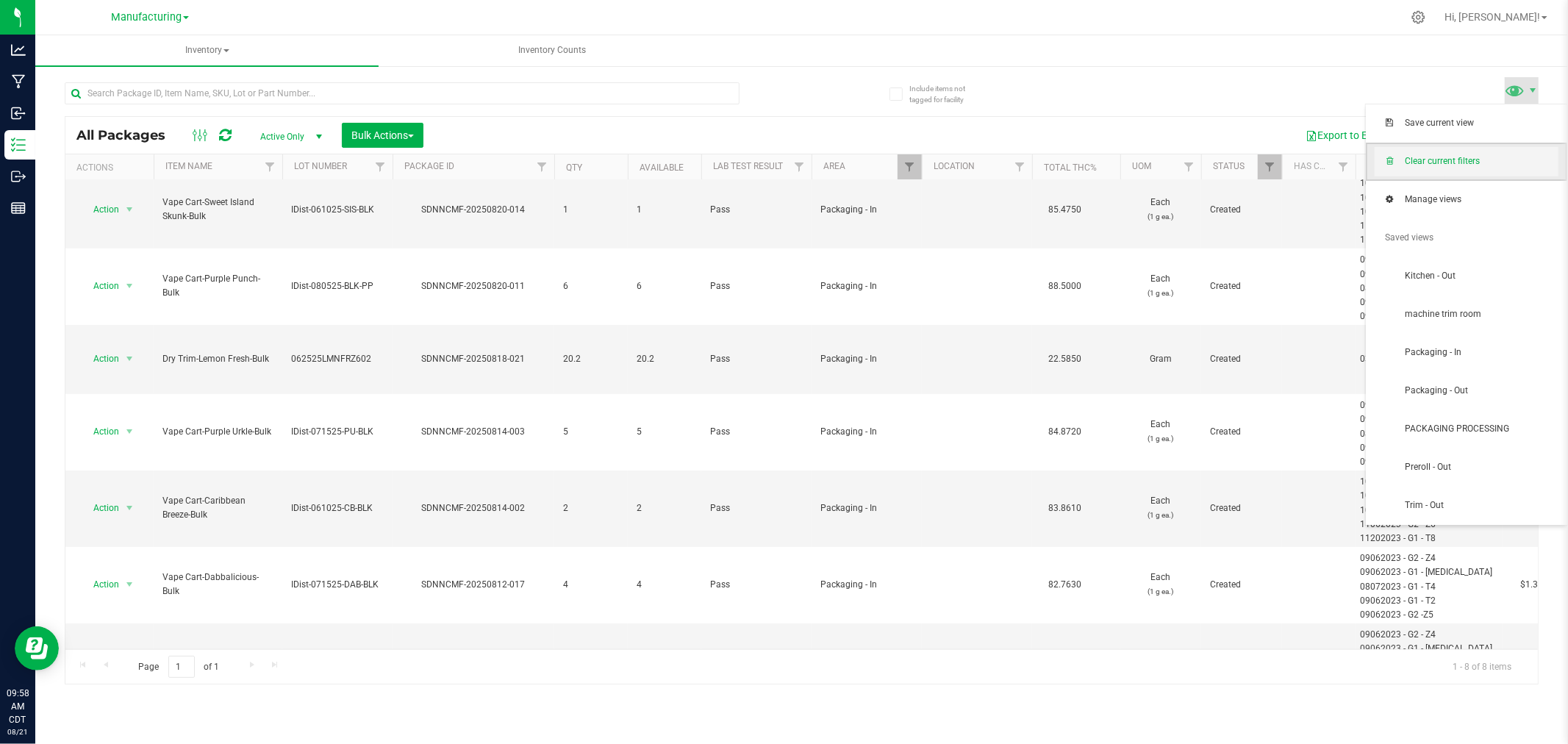
click at [1538, 173] on span "Clear current filters" at bounding box center [1467, 162] width 184 height 30
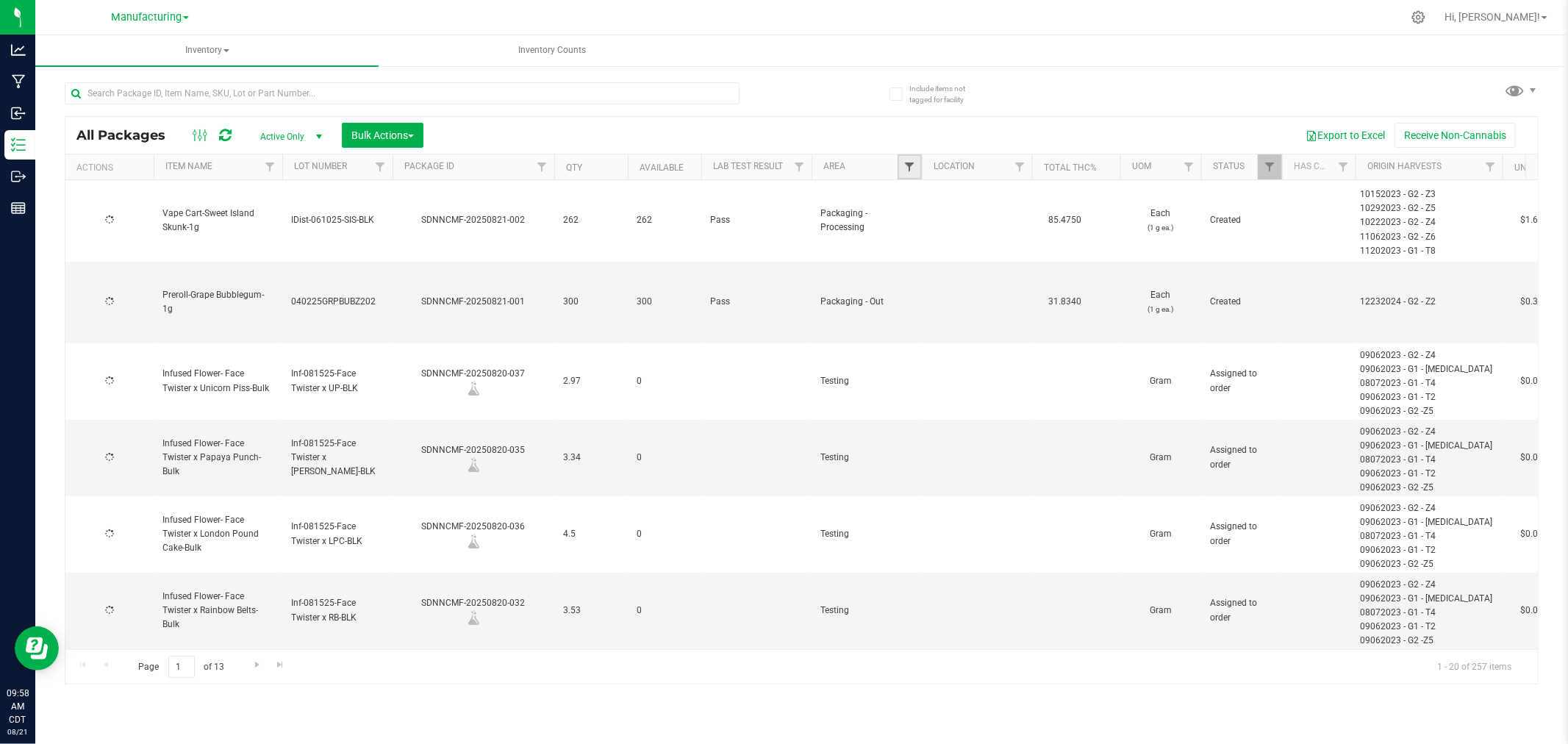
type input "[DATE]"
click at [910, 165] on span "Filter" at bounding box center [910, 167] width 12 height 12
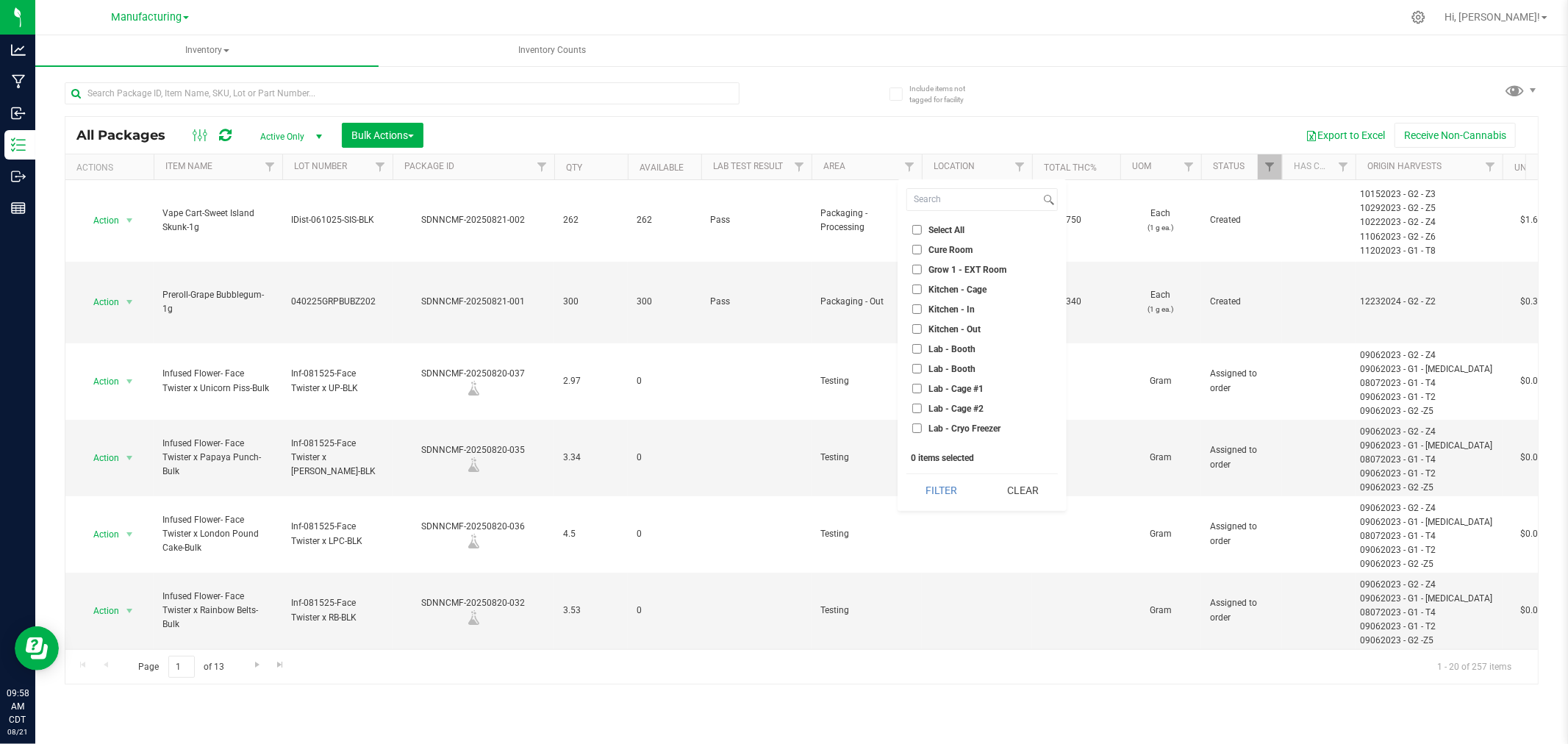
click at [982, 390] on span "Lab - Cage #1" at bounding box center [956, 389] width 55 height 9
click at [922, 390] on input "Lab - Cage #1" at bounding box center [917, 388] width 10 height 10
checkbox input "true"
click at [968, 495] on button "Filter" at bounding box center [942, 491] width 70 height 33
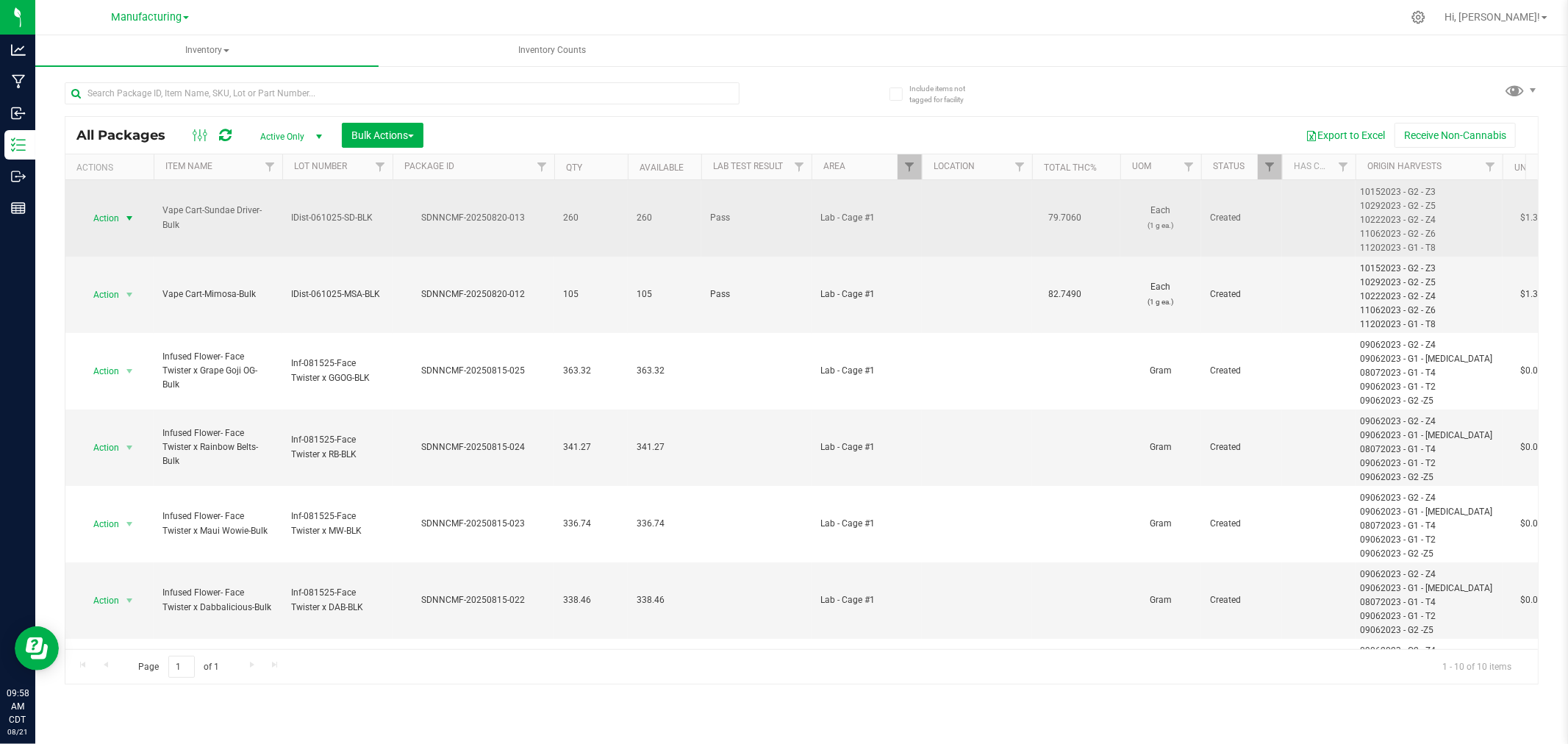
click at [115, 221] on span "Action" at bounding box center [100, 219] width 40 height 21
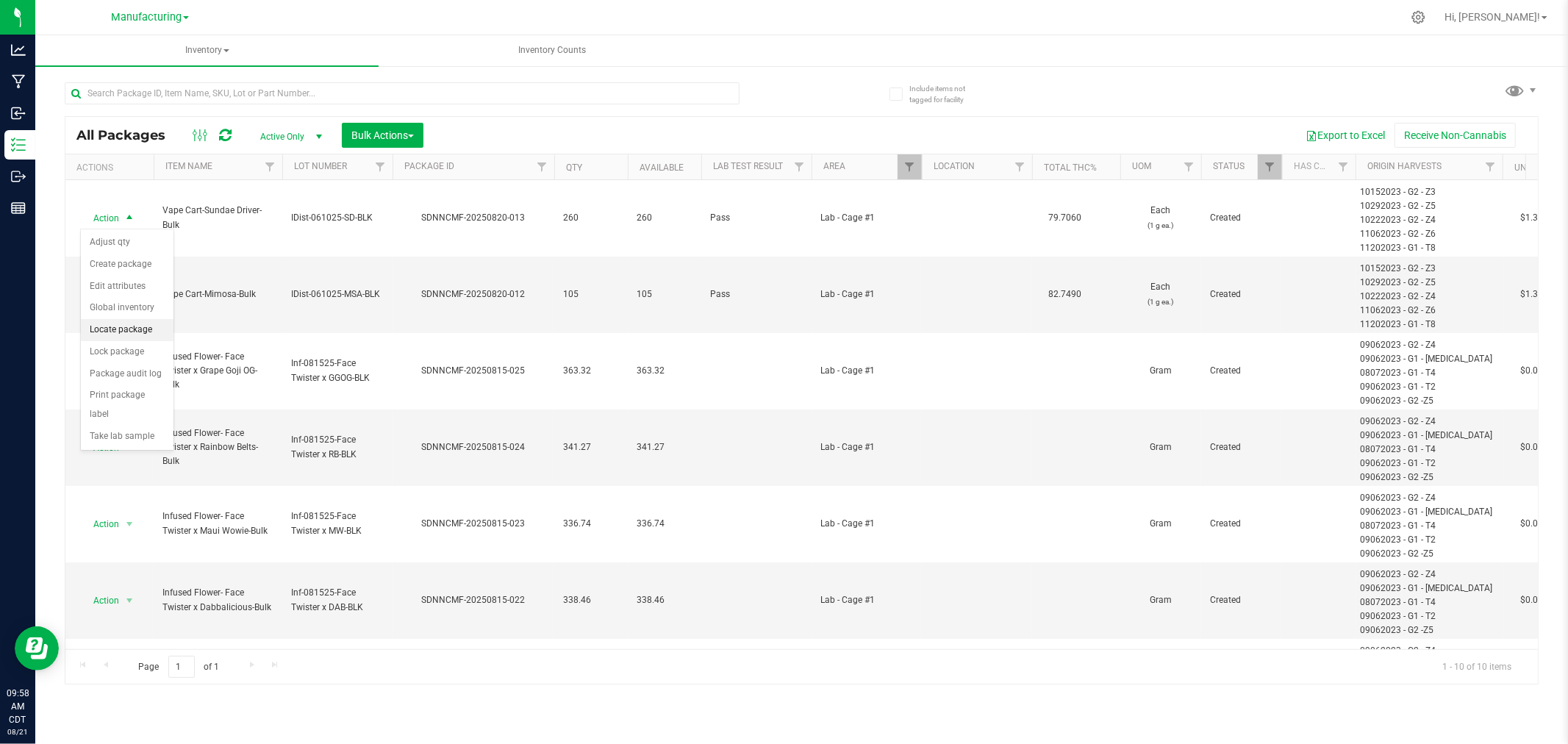
click at [136, 331] on li "Locate package" at bounding box center [127, 330] width 93 height 22
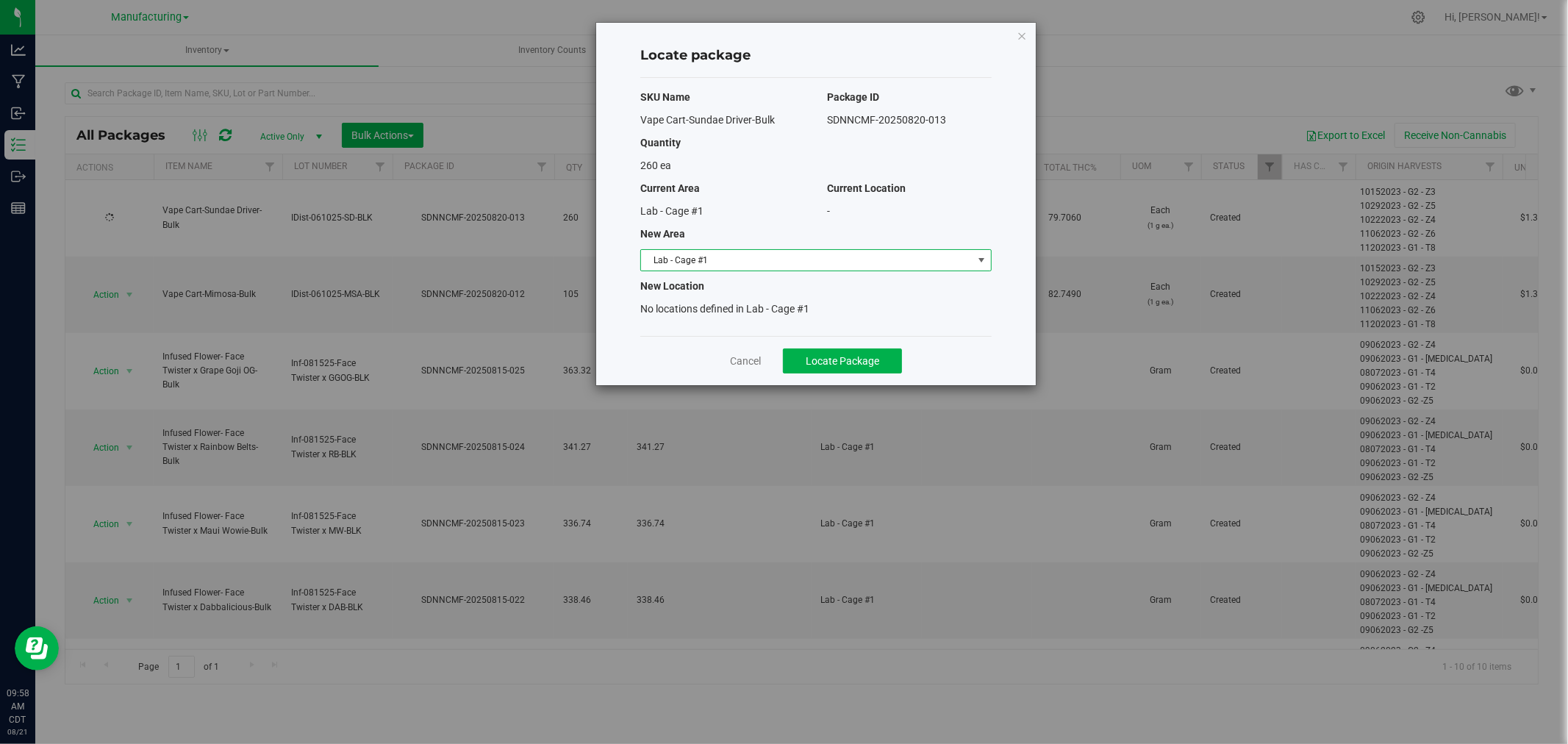
click at [804, 266] on span "Lab - Cage #1" at bounding box center [807, 260] width 331 height 21
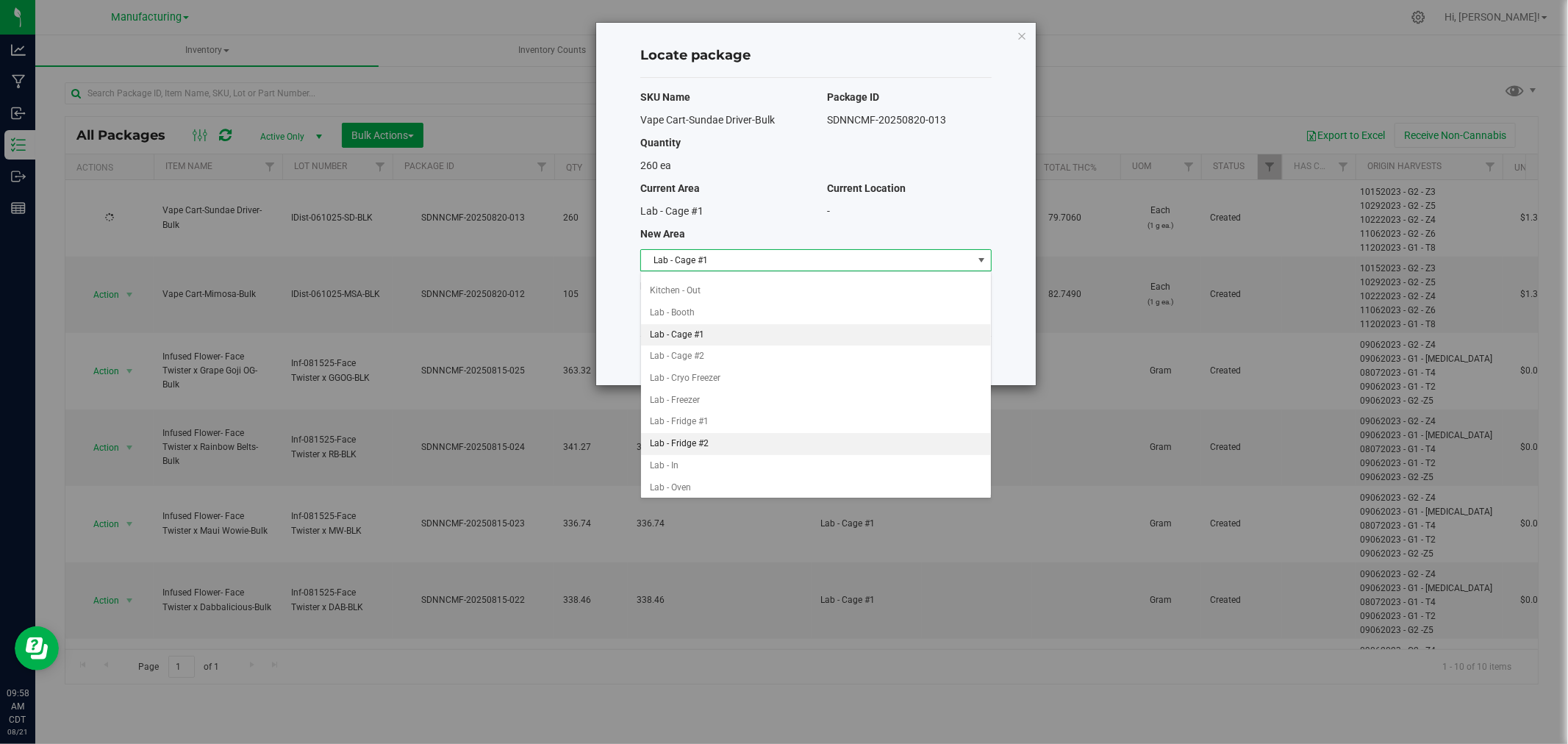
scroll to position [326, 0]
click at [754, 353] on li "Packaging - In" at bounding box center [816, 352] width 350 height 22
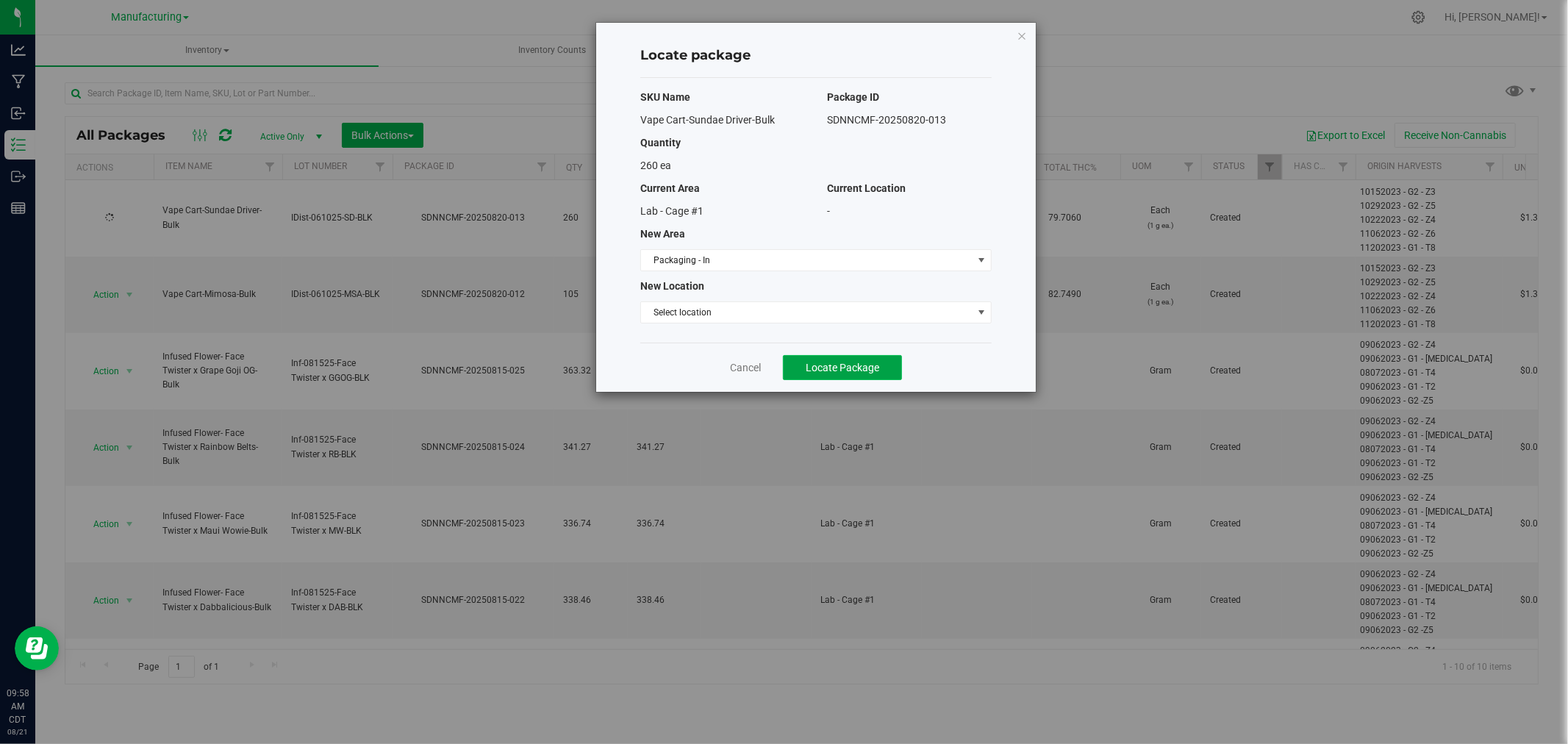
click at [824, 368] on span "Locate Package" at bounding box center [842, 368] width 73 height 12
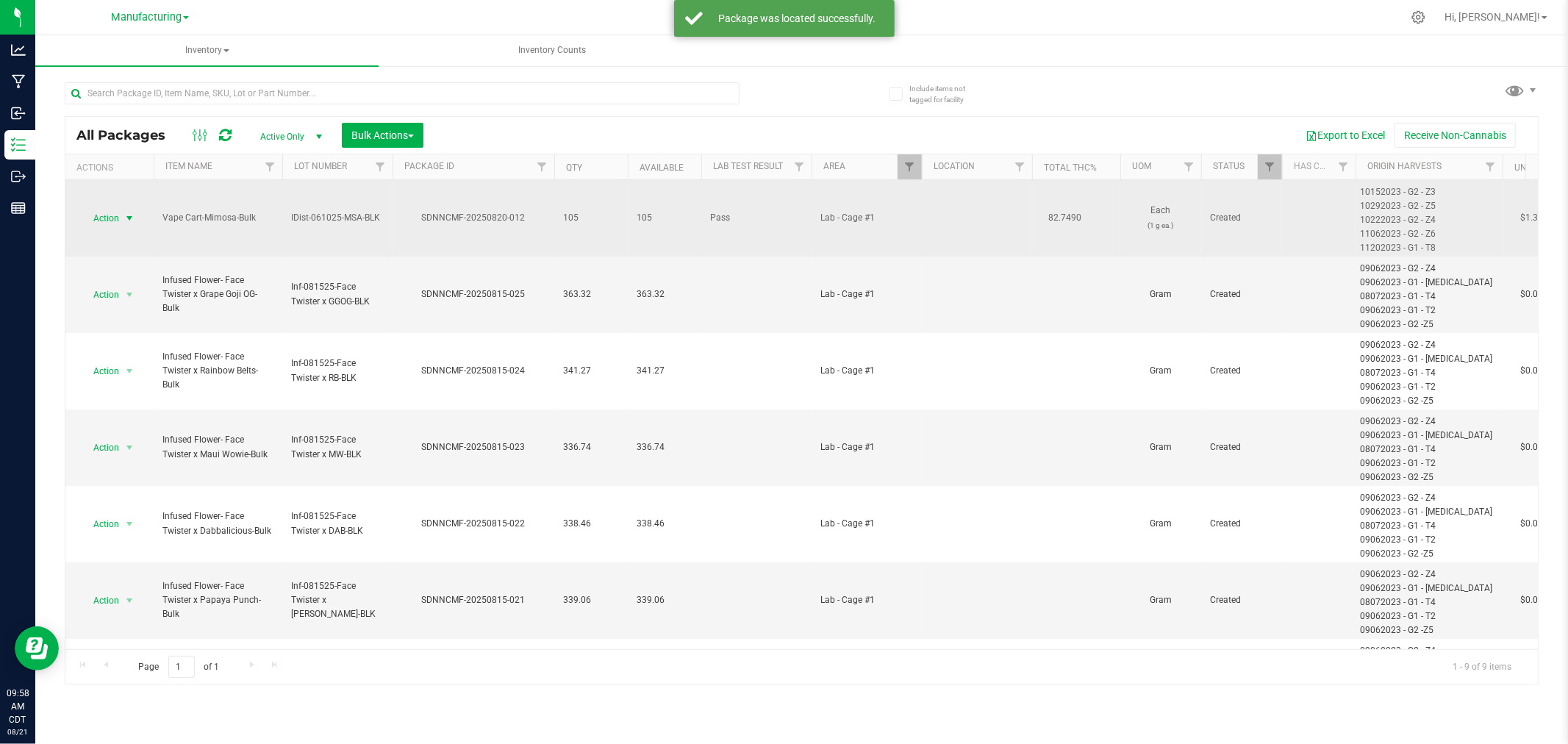
click at [104, 210] on span "Action" at bounding box center [100, 219] width 40 height 21
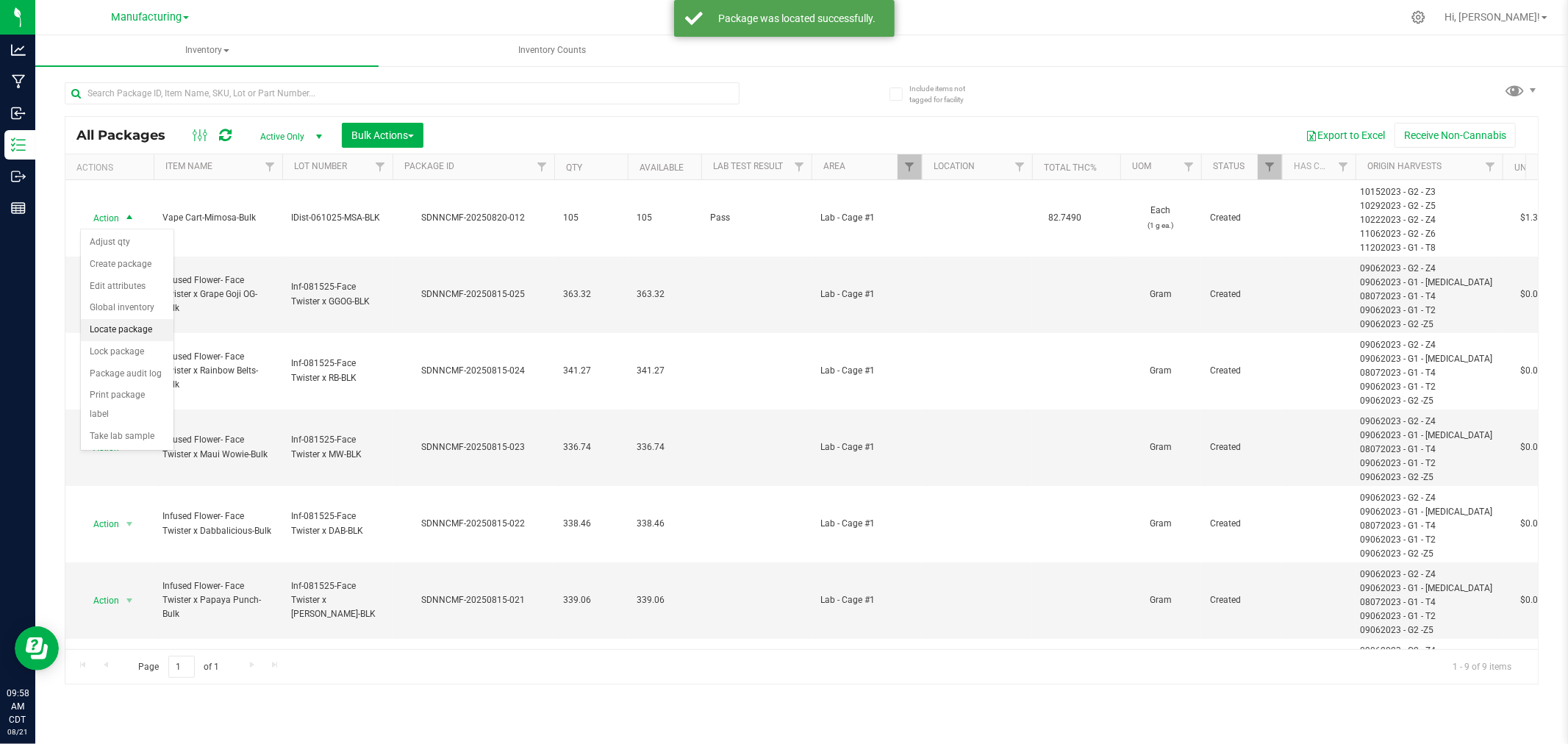
click at [129, 321] on li "Locate package" at bounding box center [127, 330] width 93 height 22
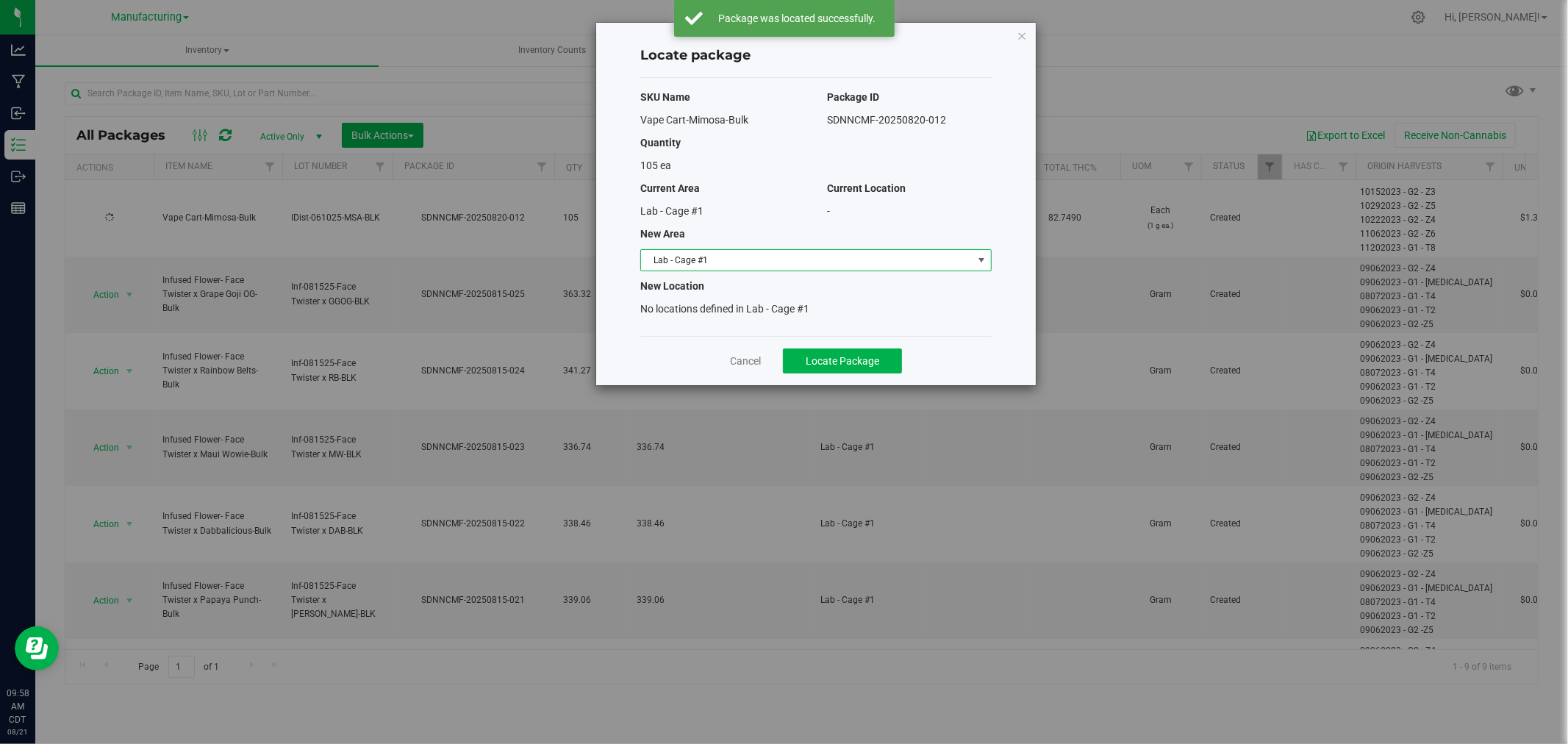
click at [755, 253] on span "Lab - Cage #1" at bounding box center [807, 260] width 331 height 21
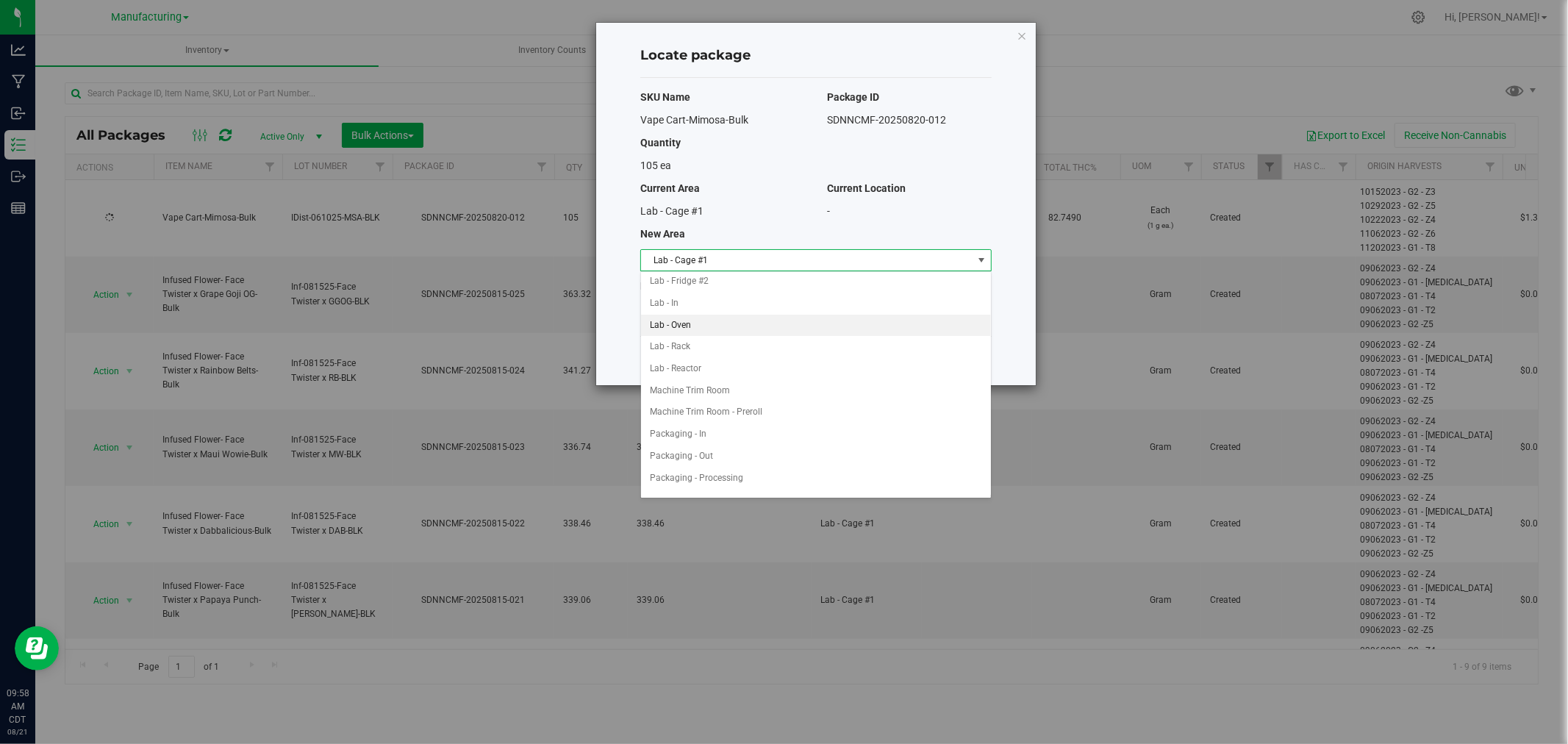
scroll to position [245, 0]
click at [722, 431] on li "Packaging - In" at bounding box center [816, 434] width 350 height 22
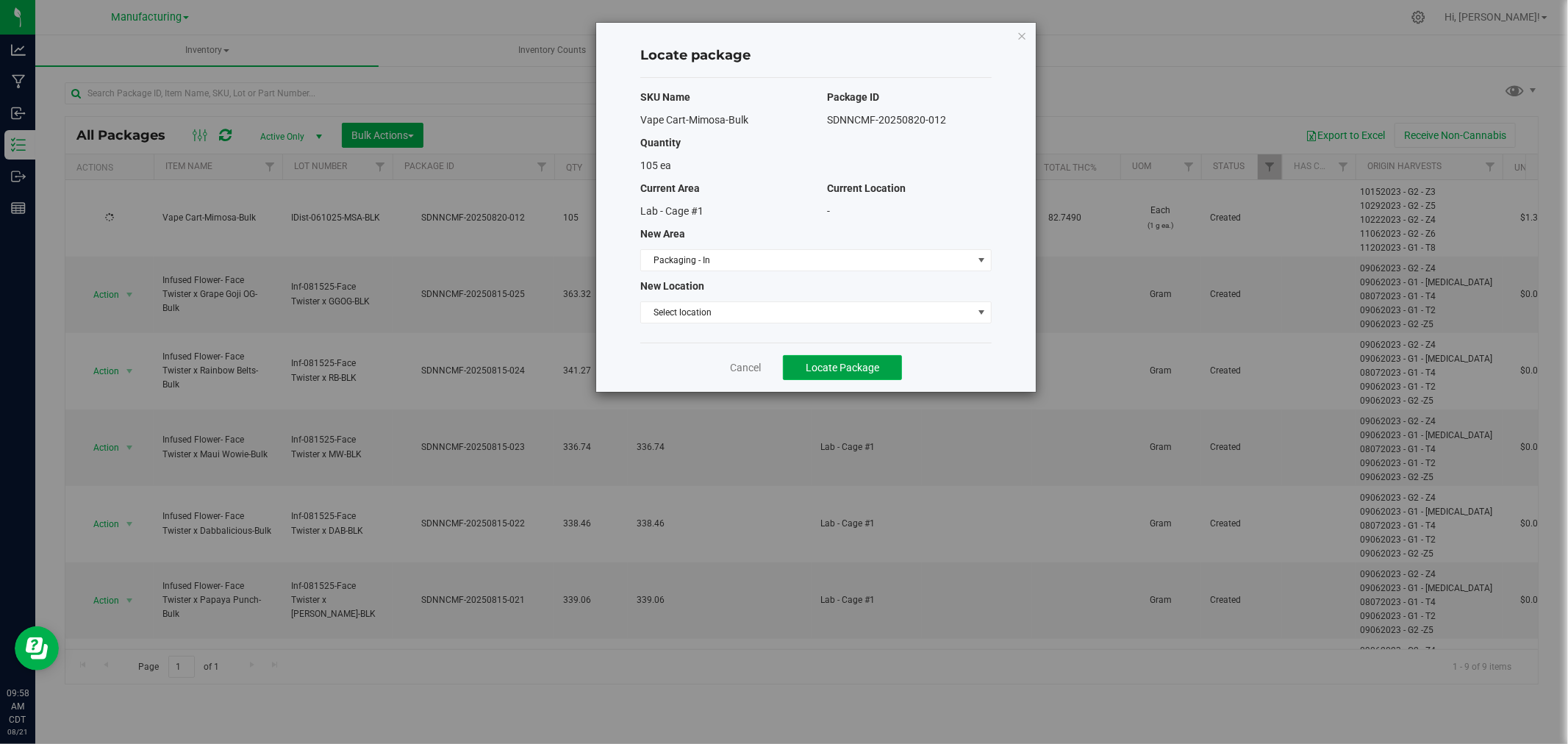
click at [872, 371] on span "Locate Package" at bounding box center [842, 368] width 73 height 12
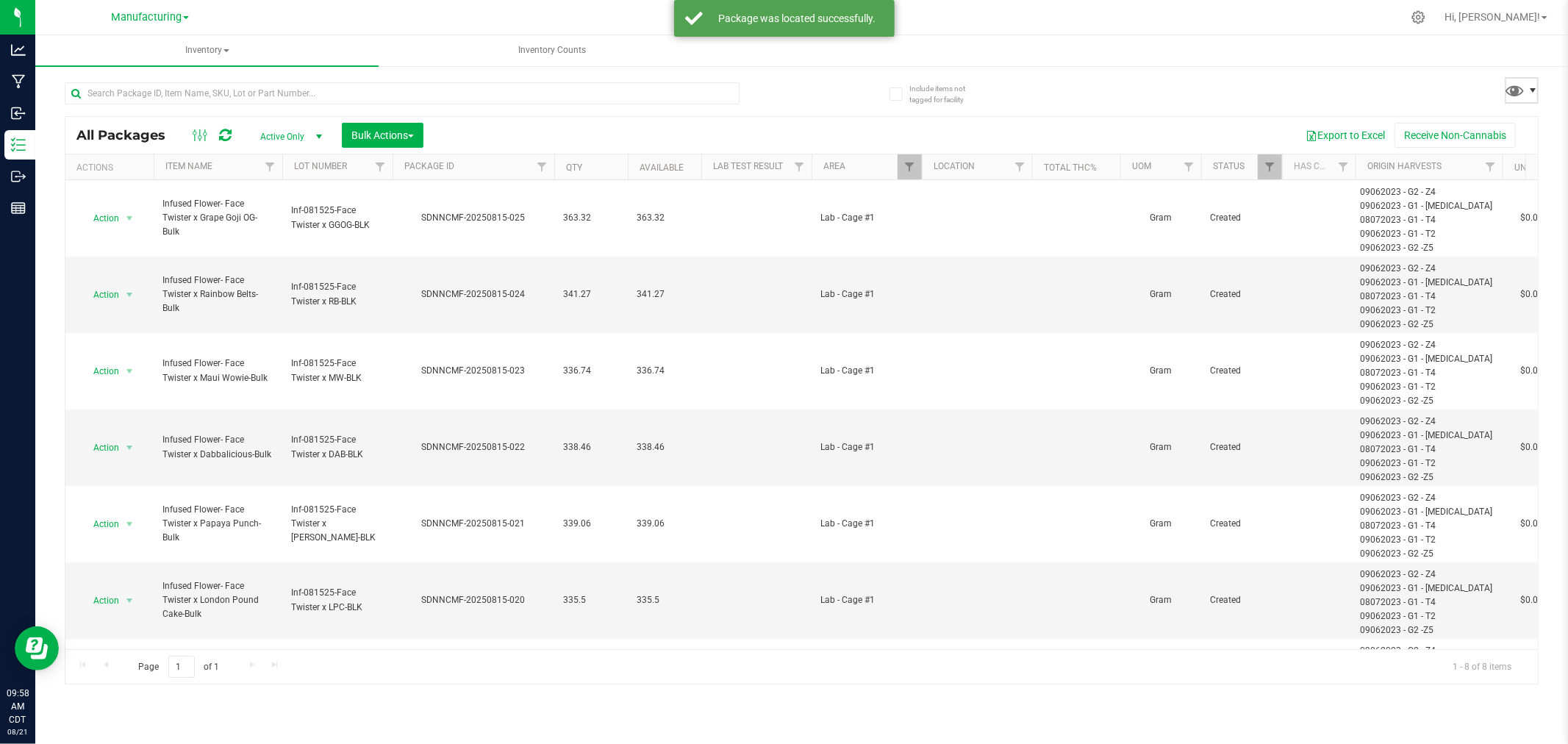
click at [1532, 86] on span at bounding box center [1533, 90] width 12 height 12
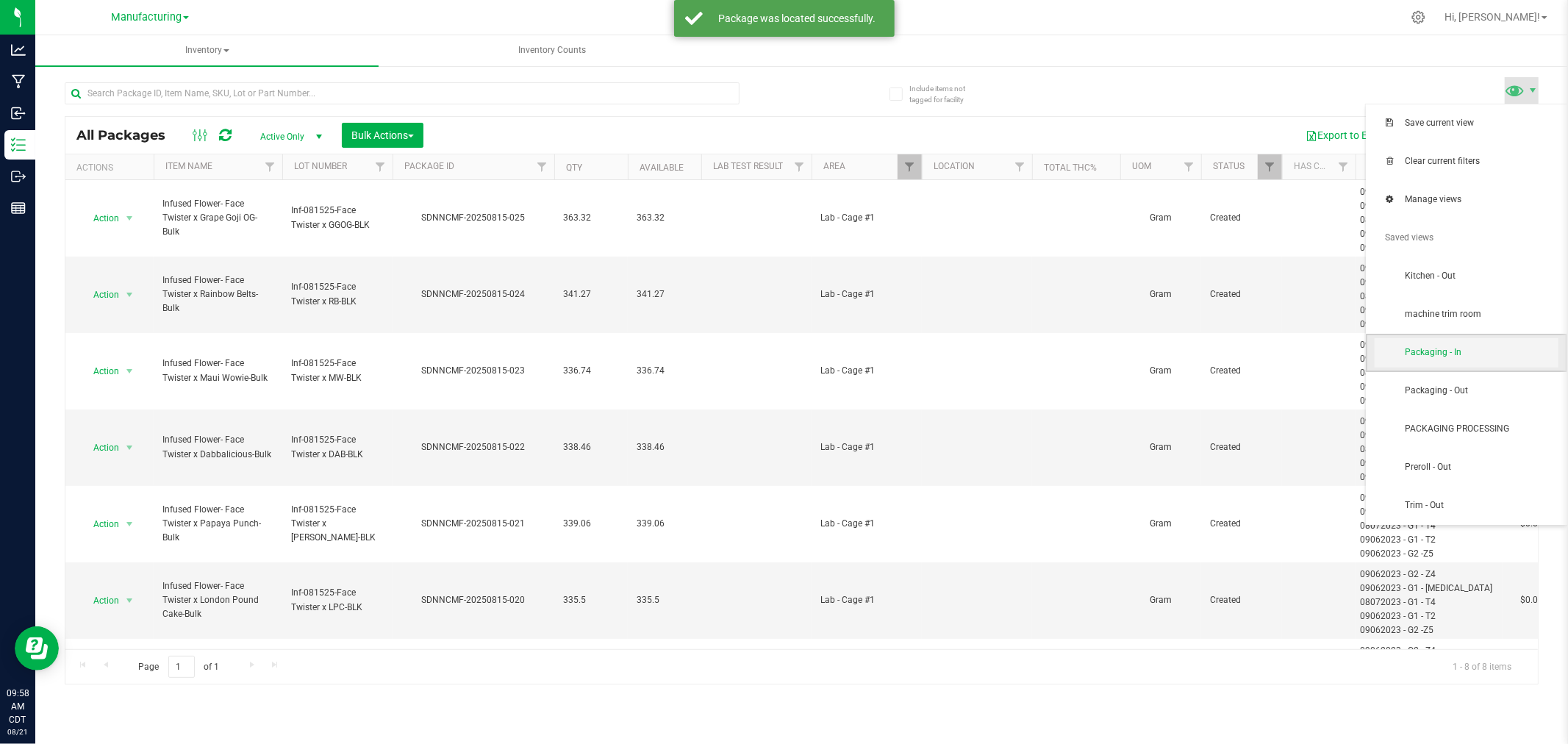
click at [1495, 346] on span "Packaging - In" at bounding box center [1481, 352] width 153 height 13
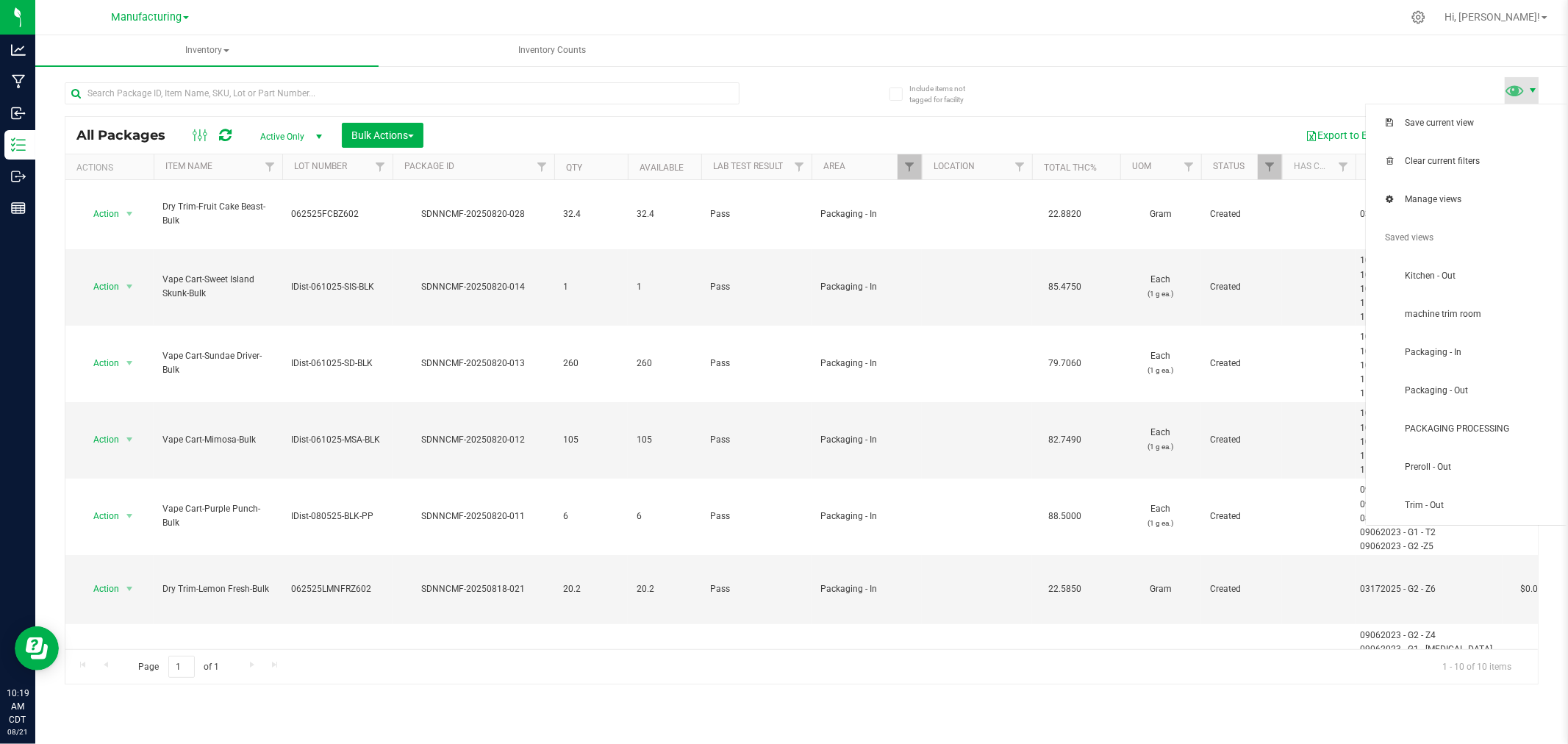
click at [1529, 84] on span at bounding box center [1533, 90] width 12 height 12
drag, startPoint x: 1469, startPoint y: 508, endPoint x: 1464, endPoint y: 313, distance: 195.1
click at [1463, 326] on ul "Save current view Clear current filters Manage views Saved views Kitchen - Out …" at bounding box center [1467, 314] width 202 height 420
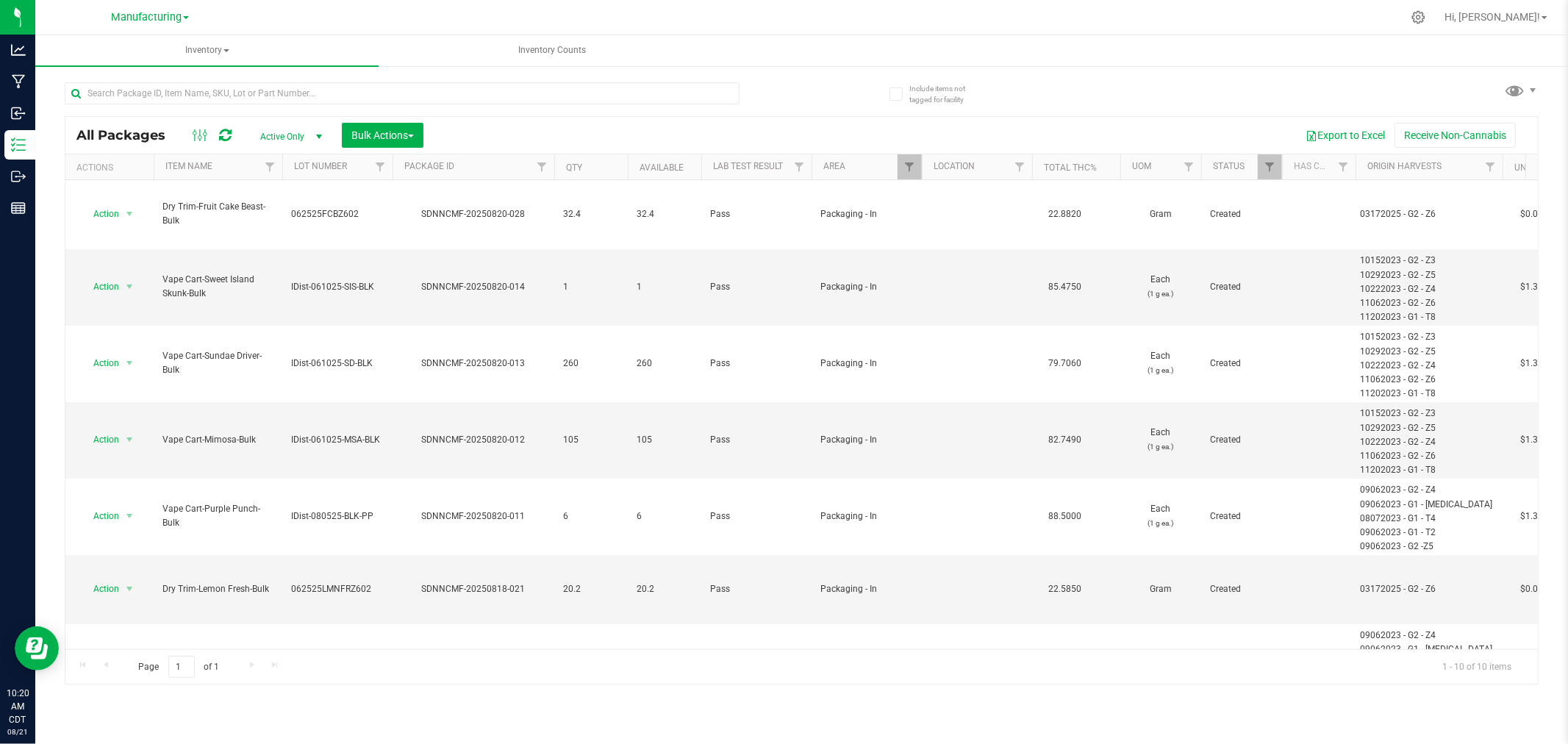
click at [919, 163] on div at bounding box center [922, 167] width 7 height 26
click at [1527, 85] on span at bounding box center [1533, 90] width 12 height 12
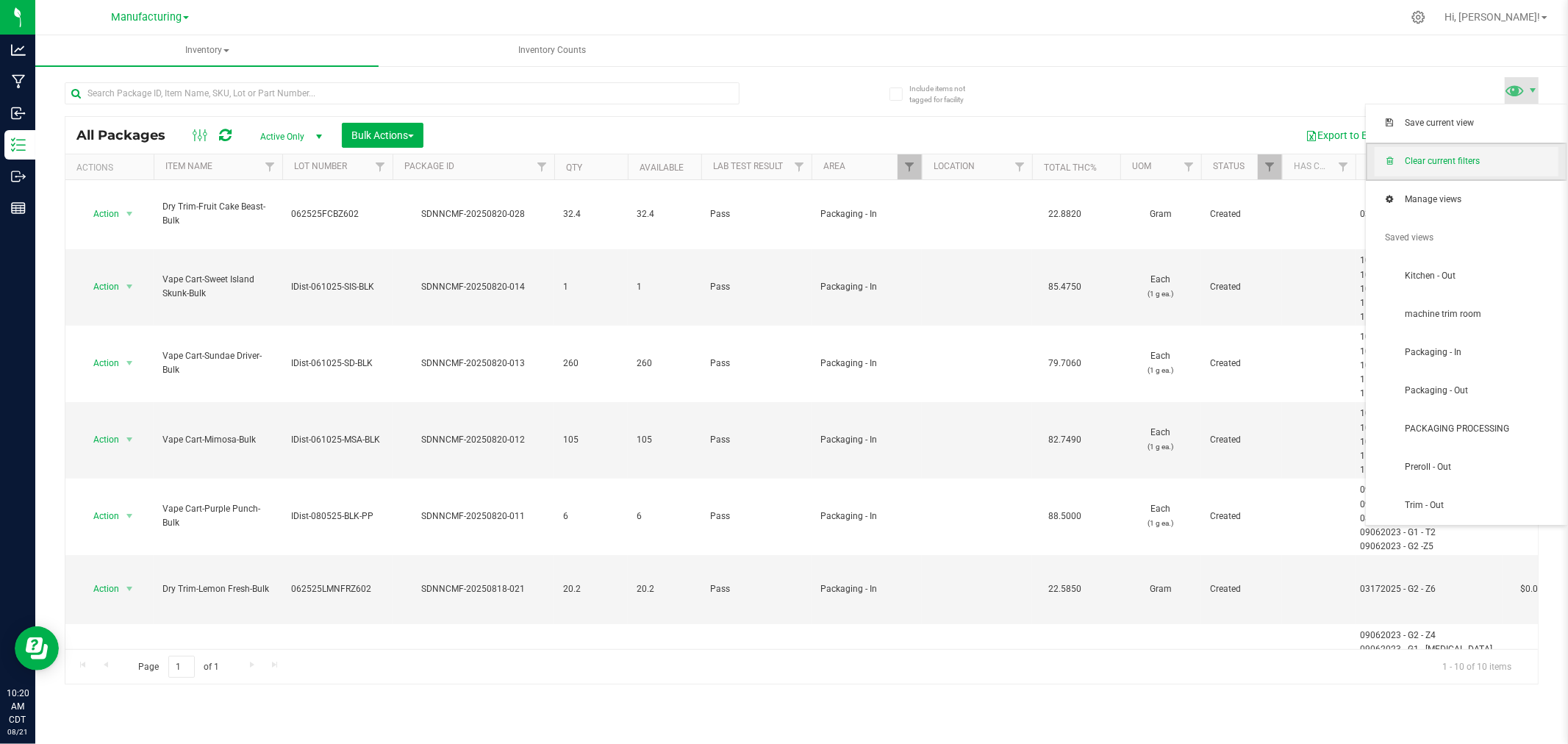
click at [1498, 167] on span "Clear current filters" at bounding box center [1467, 162] width 184 height 30
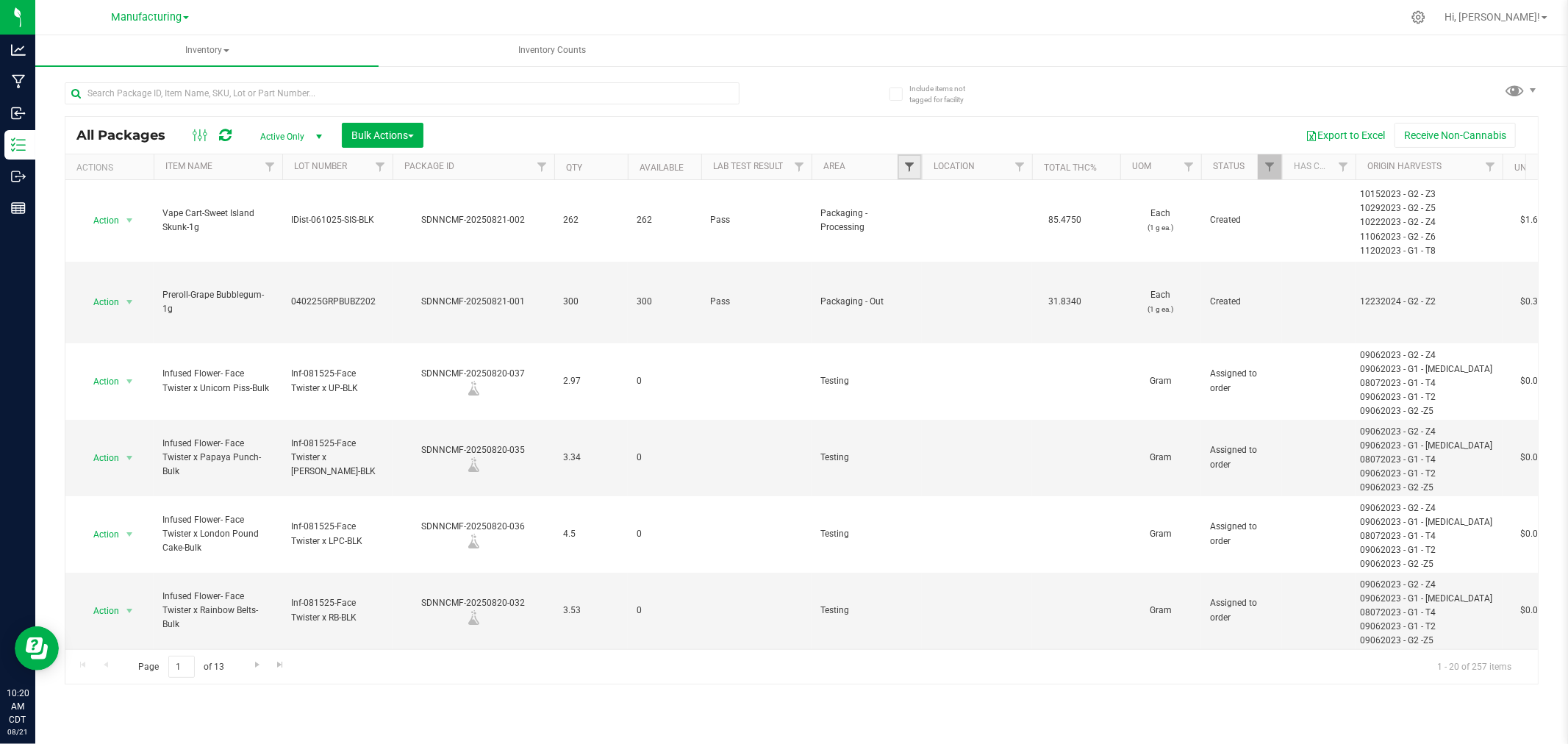
click at [910, 164] on span "Filter" at bounding box center [910, 167] width 12 height 12
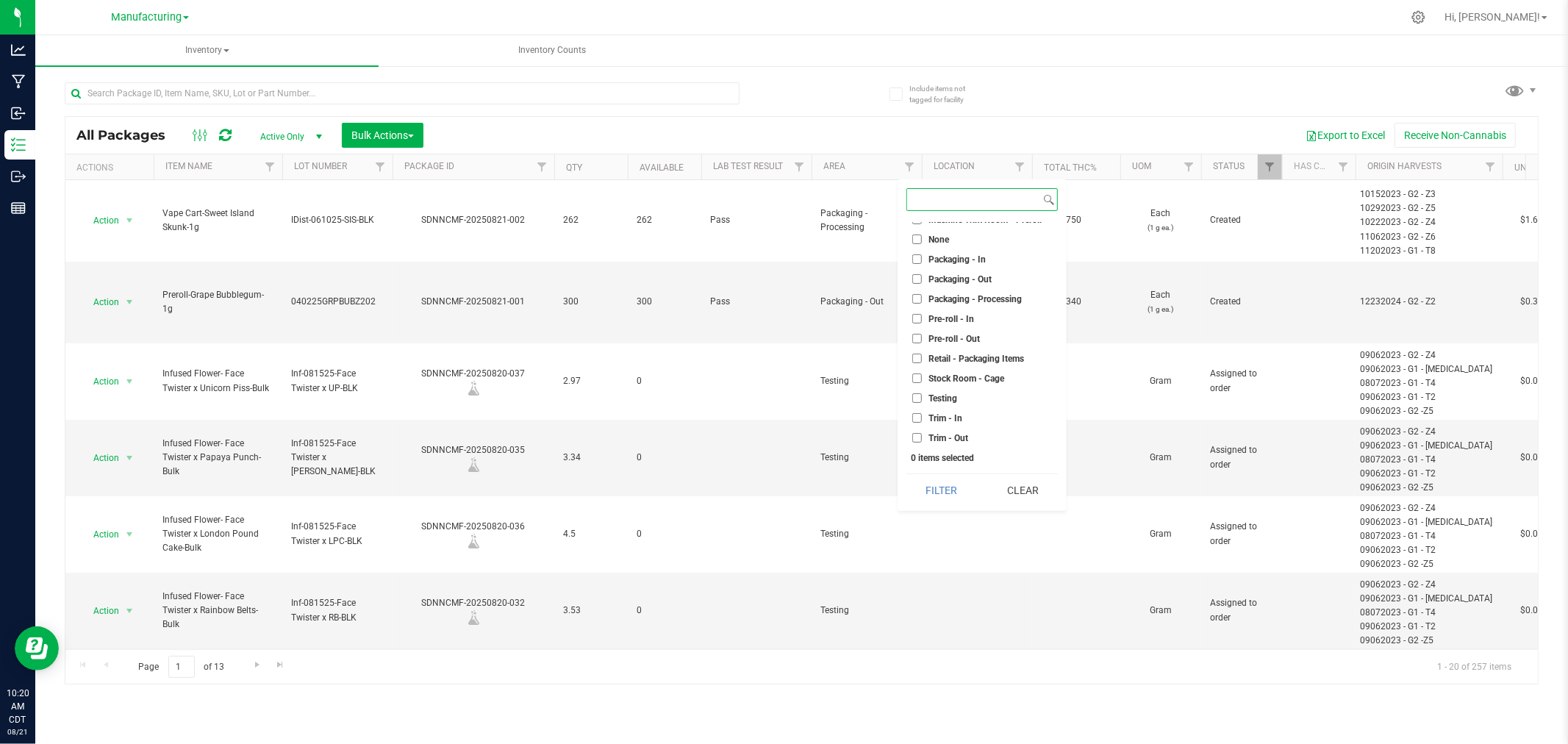
scroll to position [390, 0]
click at [951, 411] on span "Trim - In" at bounding box center [946, 416] width 34 height 9
click at [922, 411] on input "Trim - In" at bounding box center [917, 415] width 10 height 10
checkbox input "true"
click at [947, 494] on button "Filter" at bounding box center [942, 491] width 70 height 33
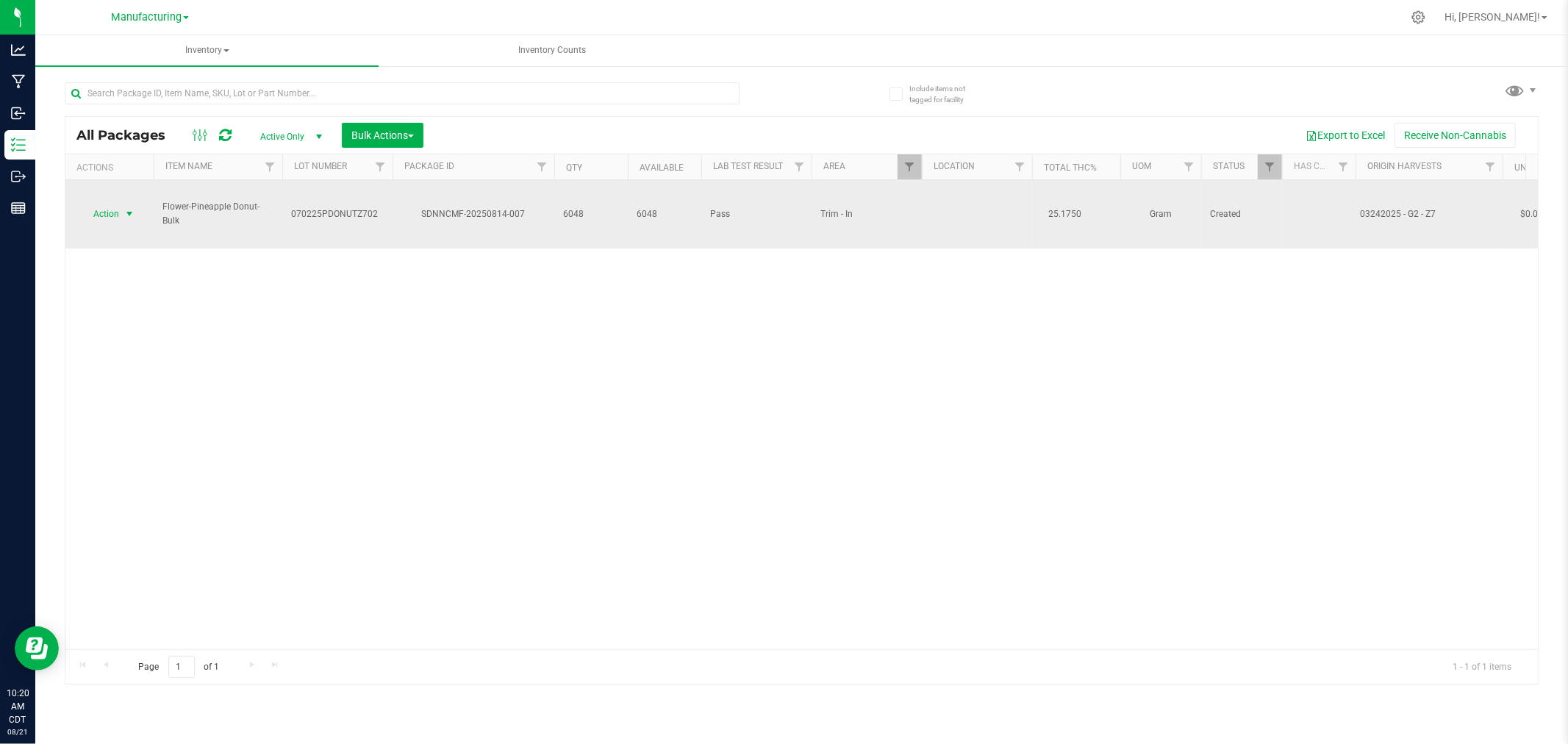
click at [130, 208] on span "select" at bounding box center [130, 214] width 12 height 12
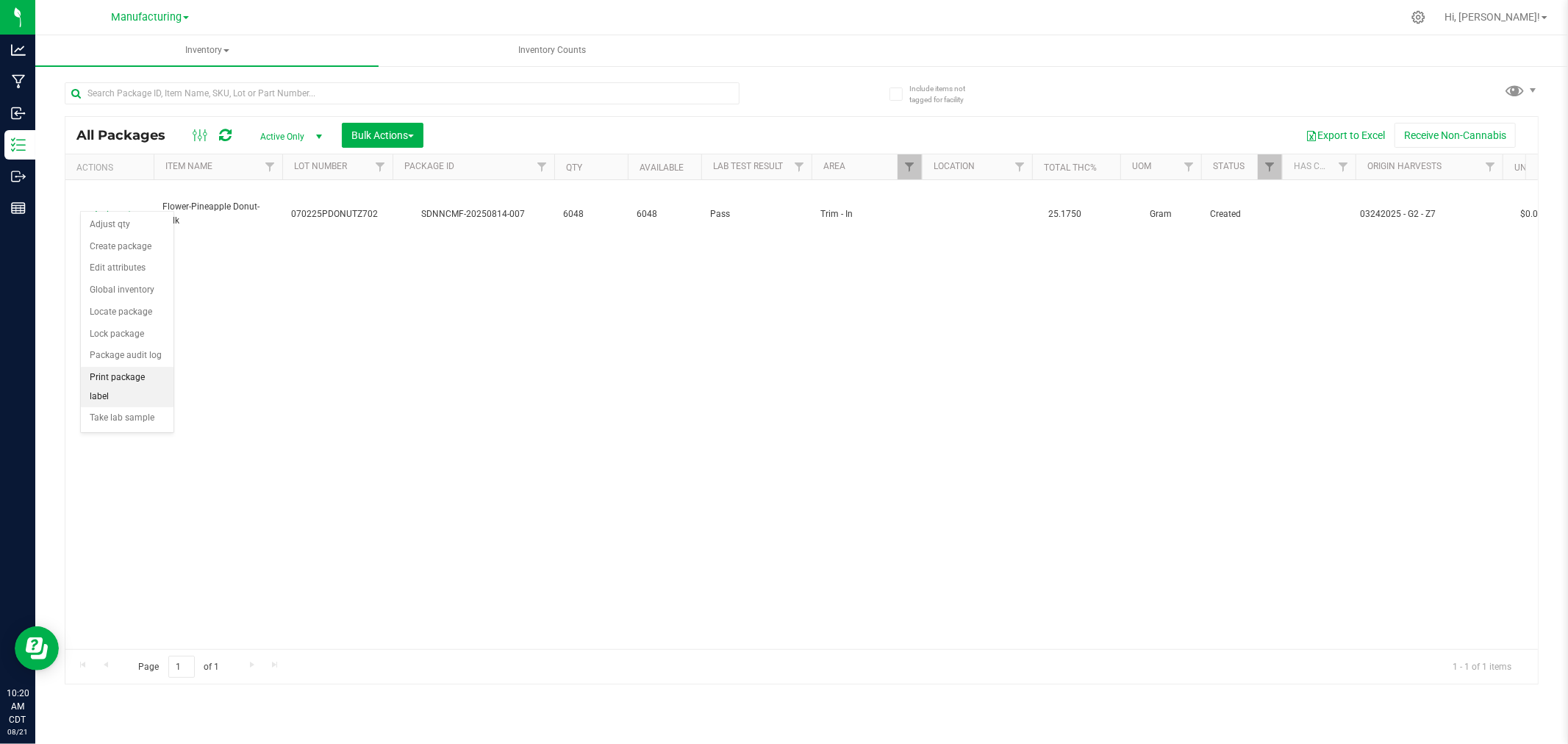
click at [115, 391] on li "Print package label" at bounding box center [127, 387] width 93 height 41
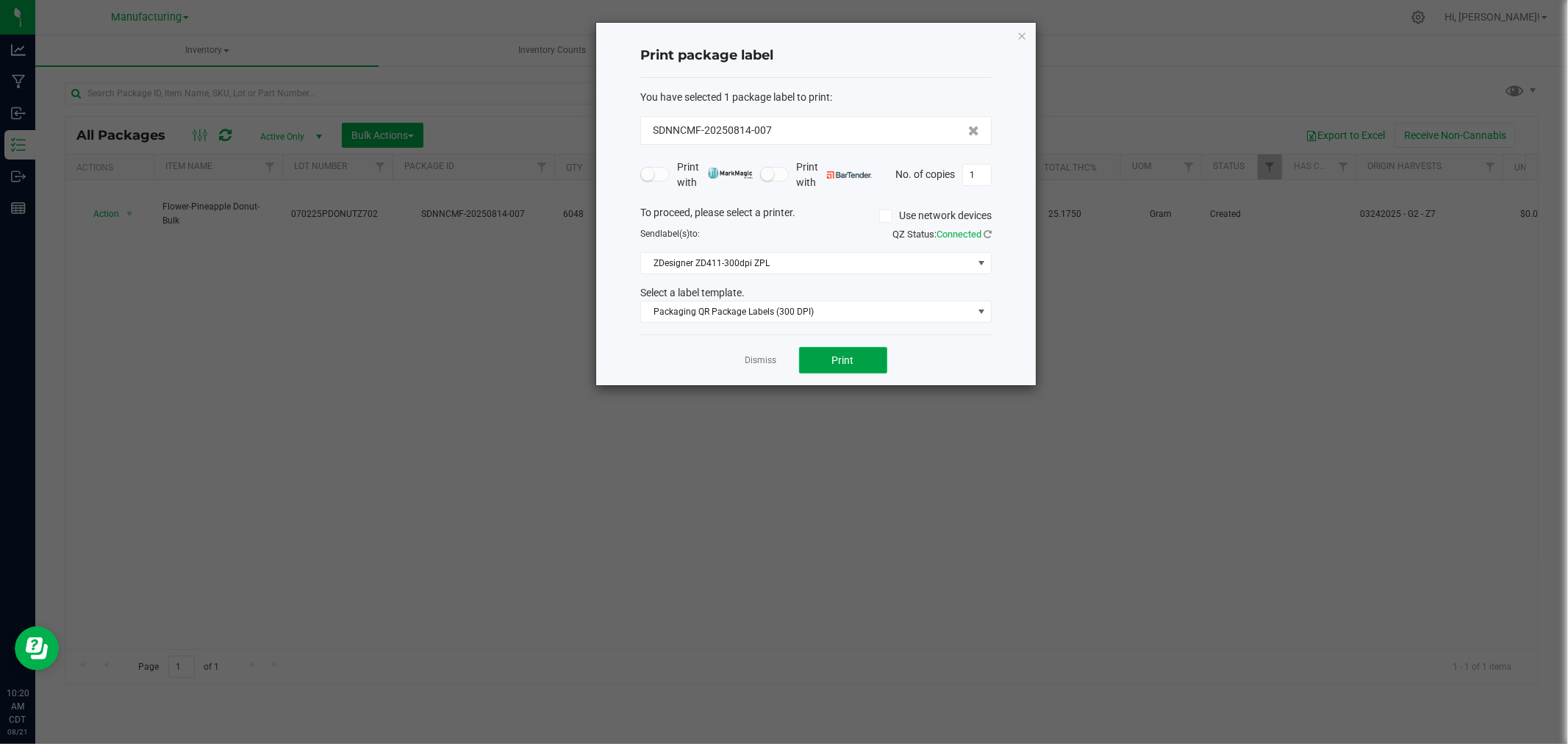
click at [863, 366] on button "Print" at bounding box center [843, 360] width 88 height 27
click at [762, 356] on link "Dismiss" at bounding box center [761, 360] width 32 height 13
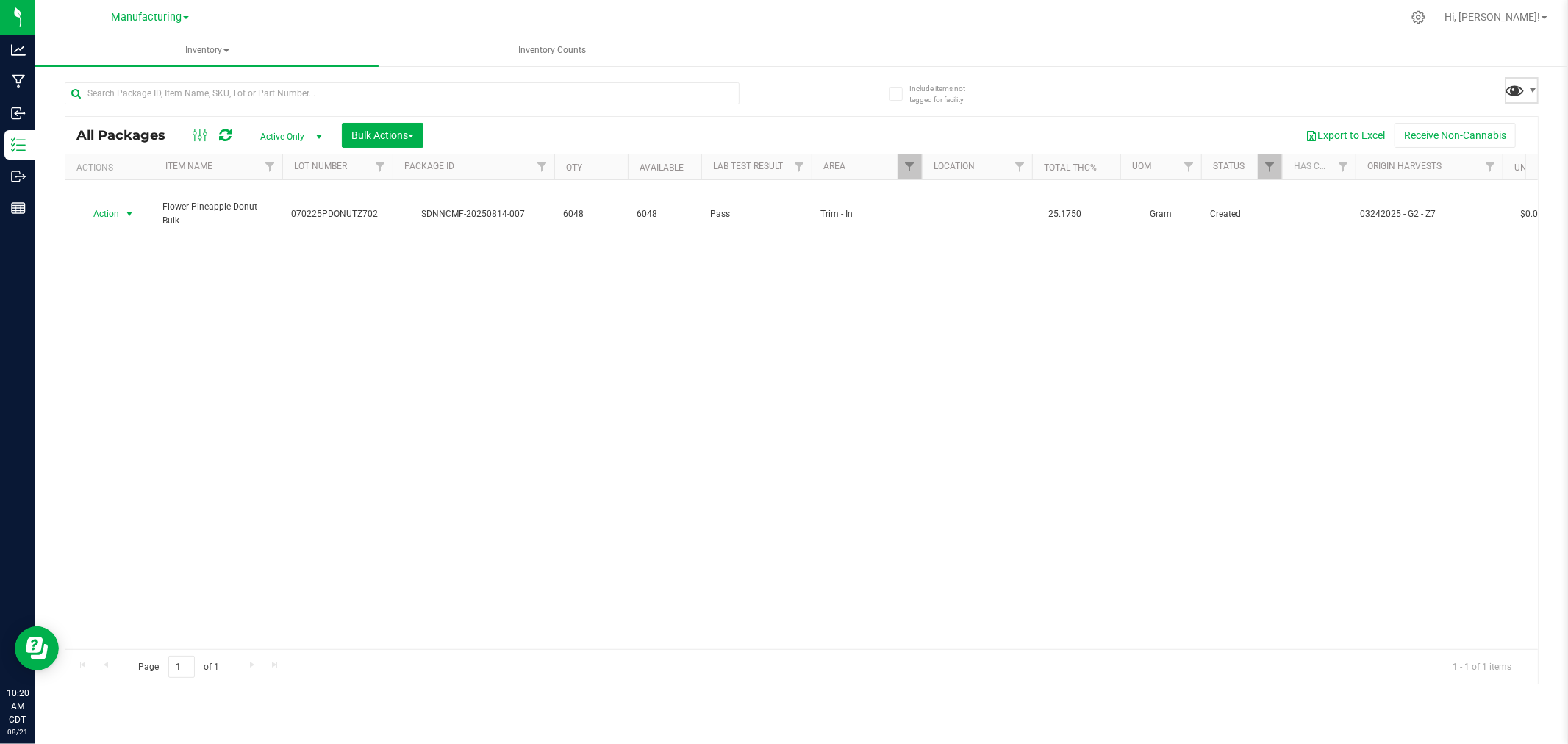
click at [1523, 99] on span at bounding box center [1515, 90] width 21 height 21
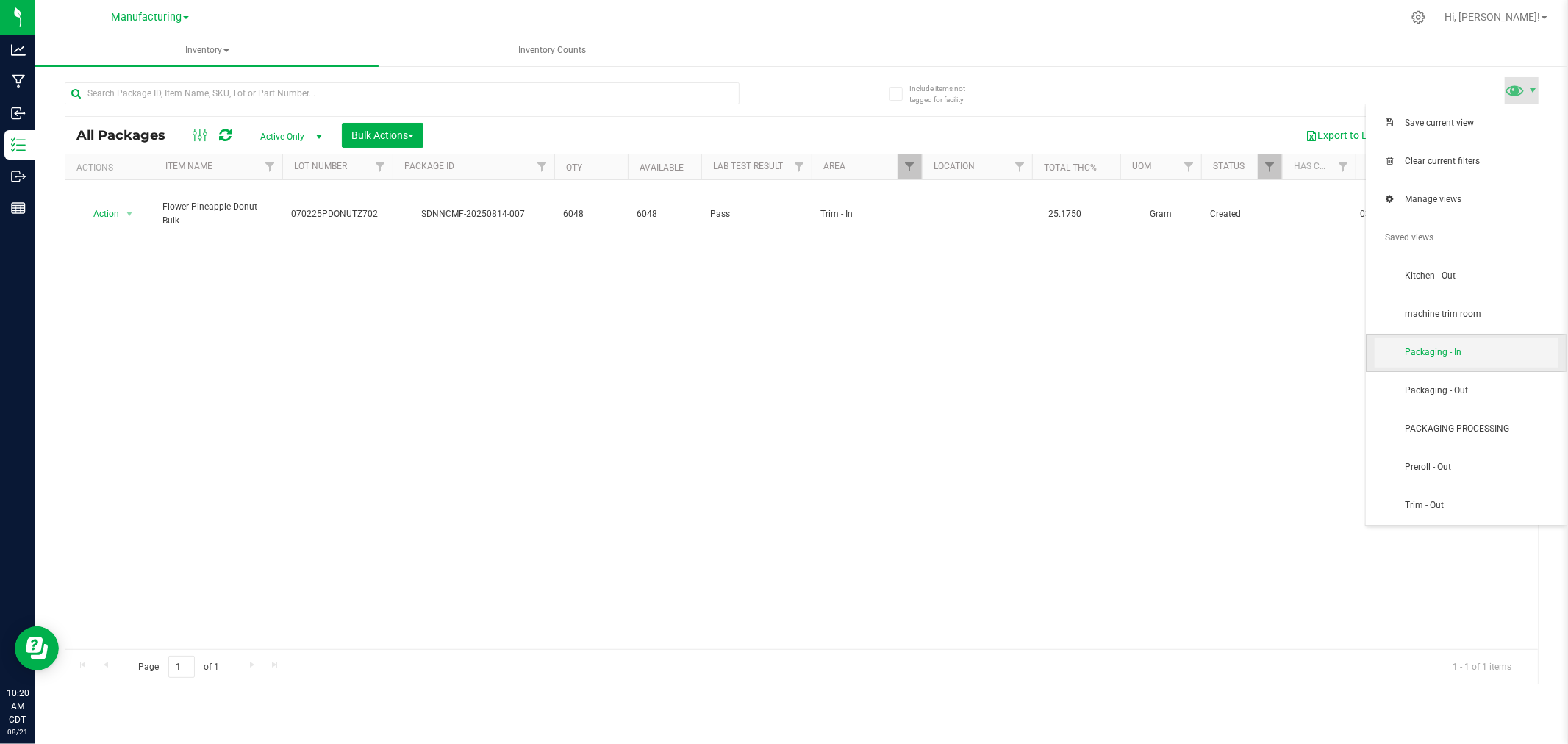
click at [1461, 363] on span "Packaging - In" at bounding box center [1467, 353] width 184 height 30
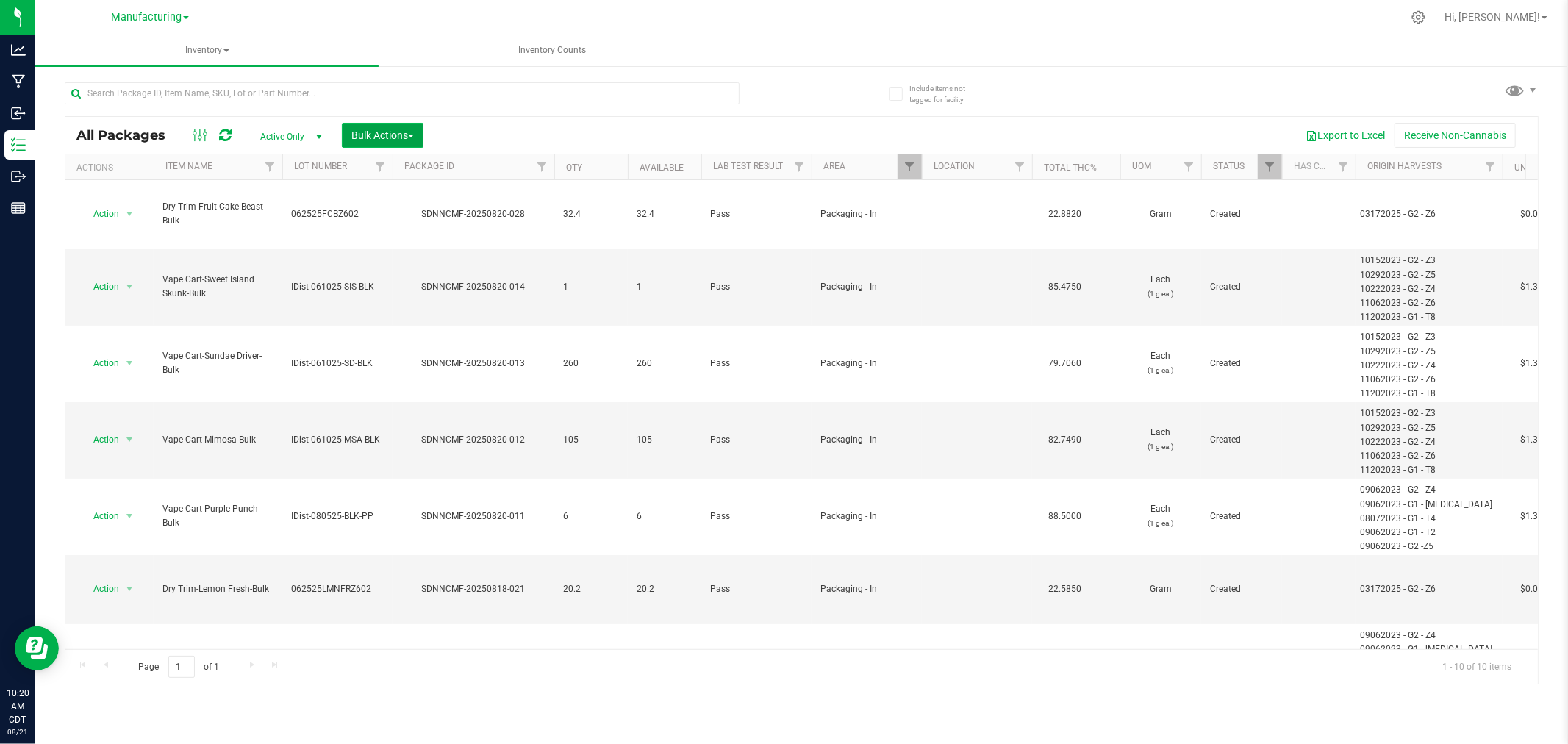
click at [400, 139] on span "Bulk Actions" at bounding box center [383, 136] width 62 height 12
click at [451, 173] on span "Add to manufacturing run" at bounding box center [406, 168] width 111 height 12
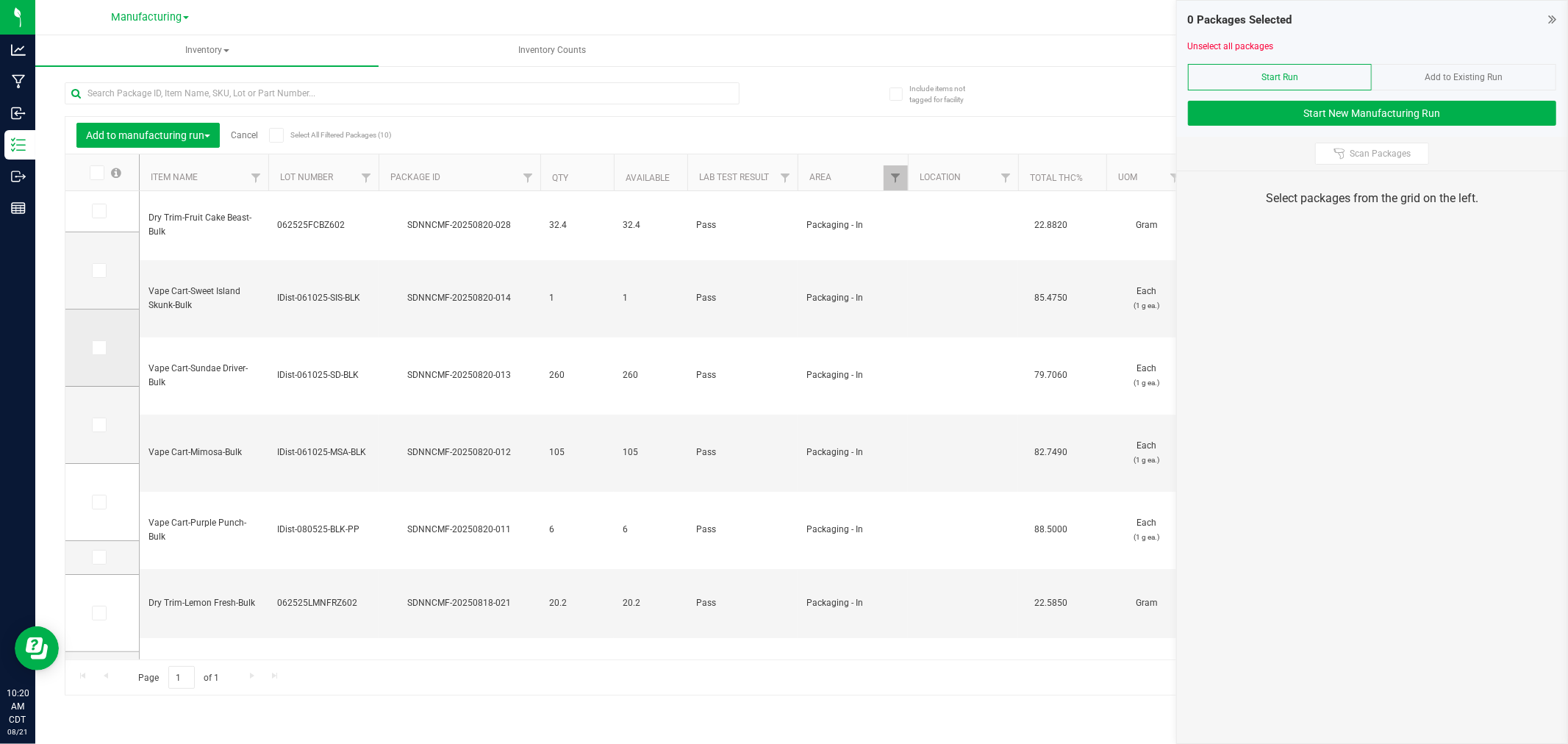
click at [100, 357] on td at bounding box center [102, 348] width 73 height 77
click at [105, 348] on span at bounding box center [99, 348] width 15 height 15
click at [0, 0] on input "checkbox" at bounding box center [0, 0] width 0 height 0
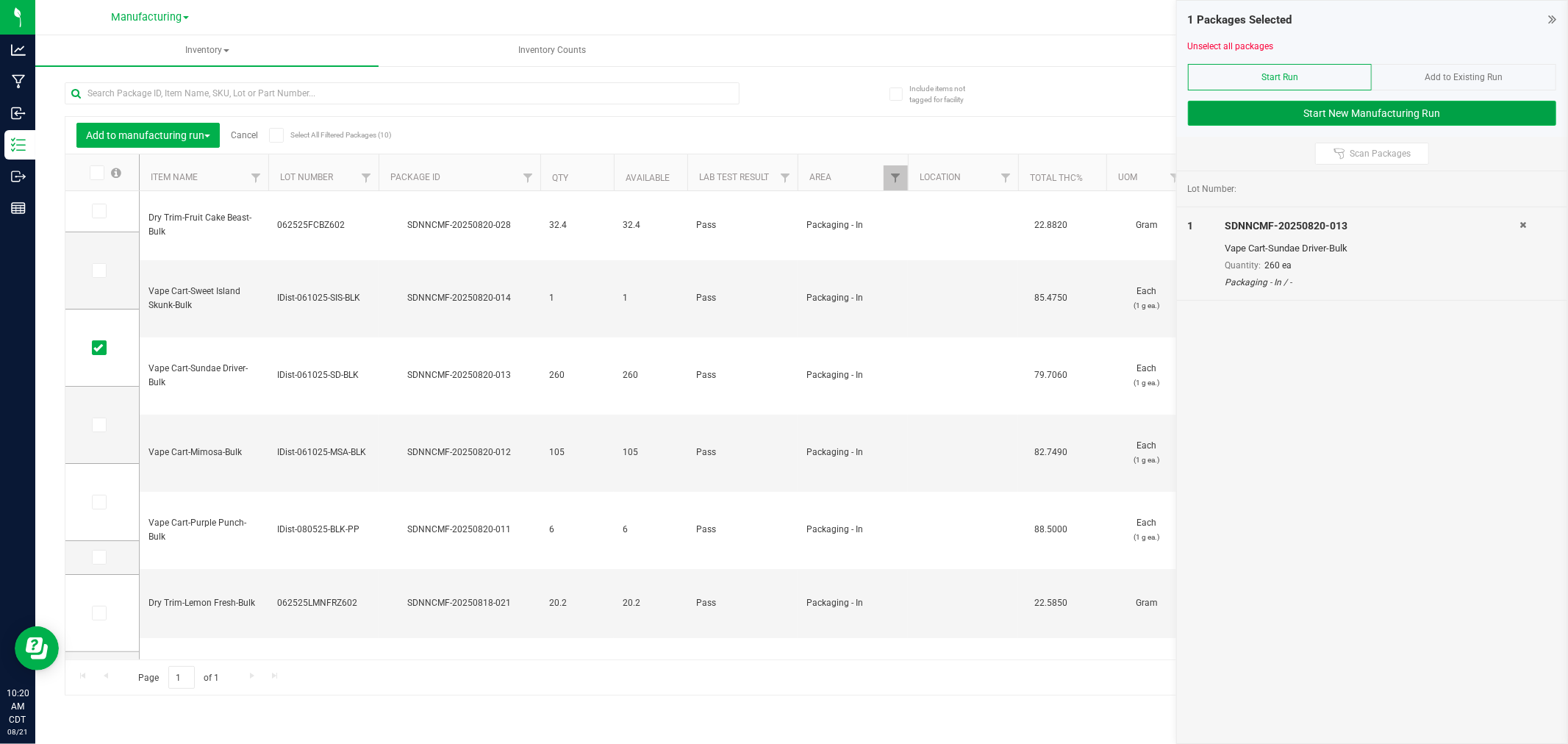
click at [1435, 119] on button "Start New Manufacturing Run" at bounding box center [1372, 113] width 368 height 25
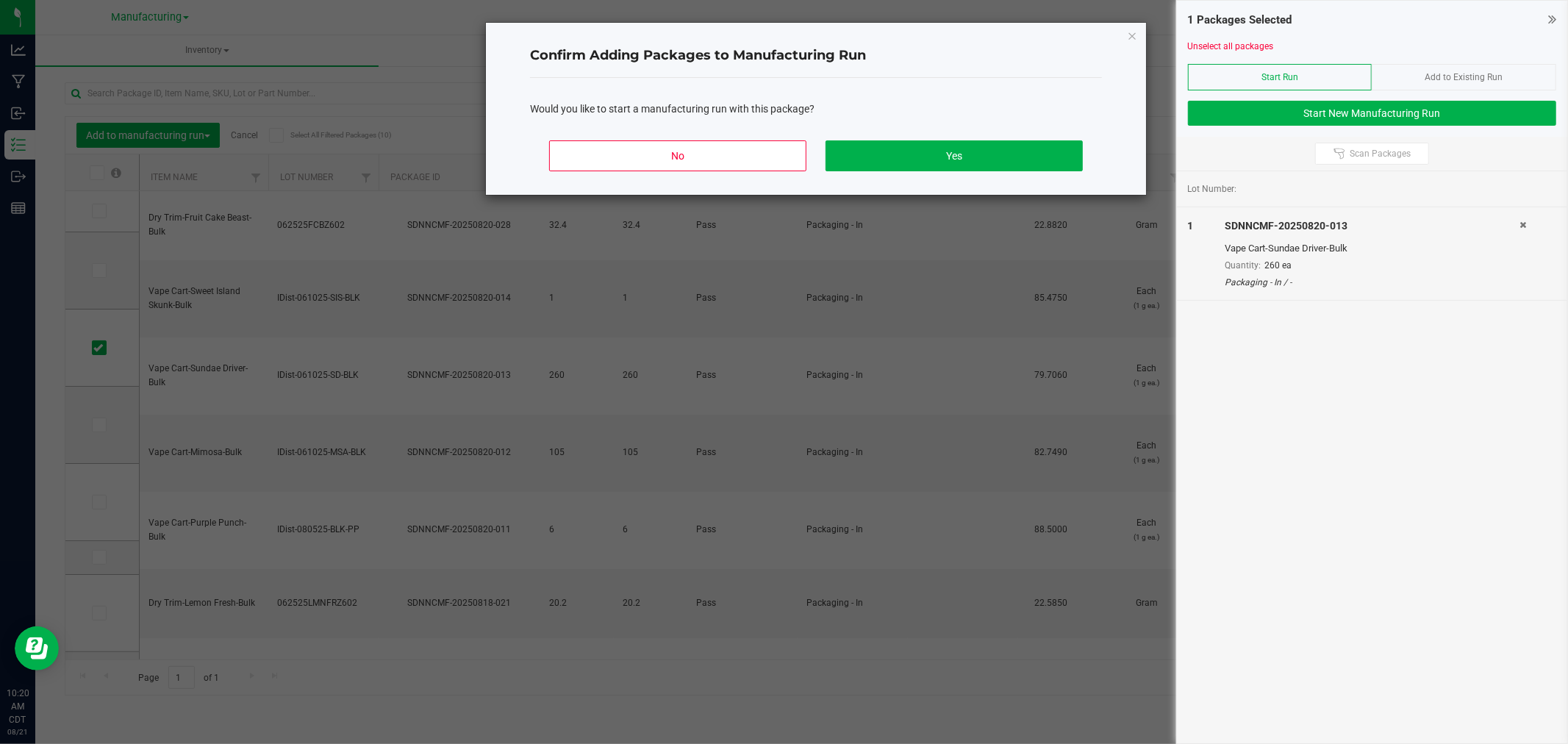
click at [951, 136] on div "No Yes" at bounding box center [816, 162] width 572 height 66
click at [950, 148] on button "Yes" at bounding box center [954, 156] width 257 height 31
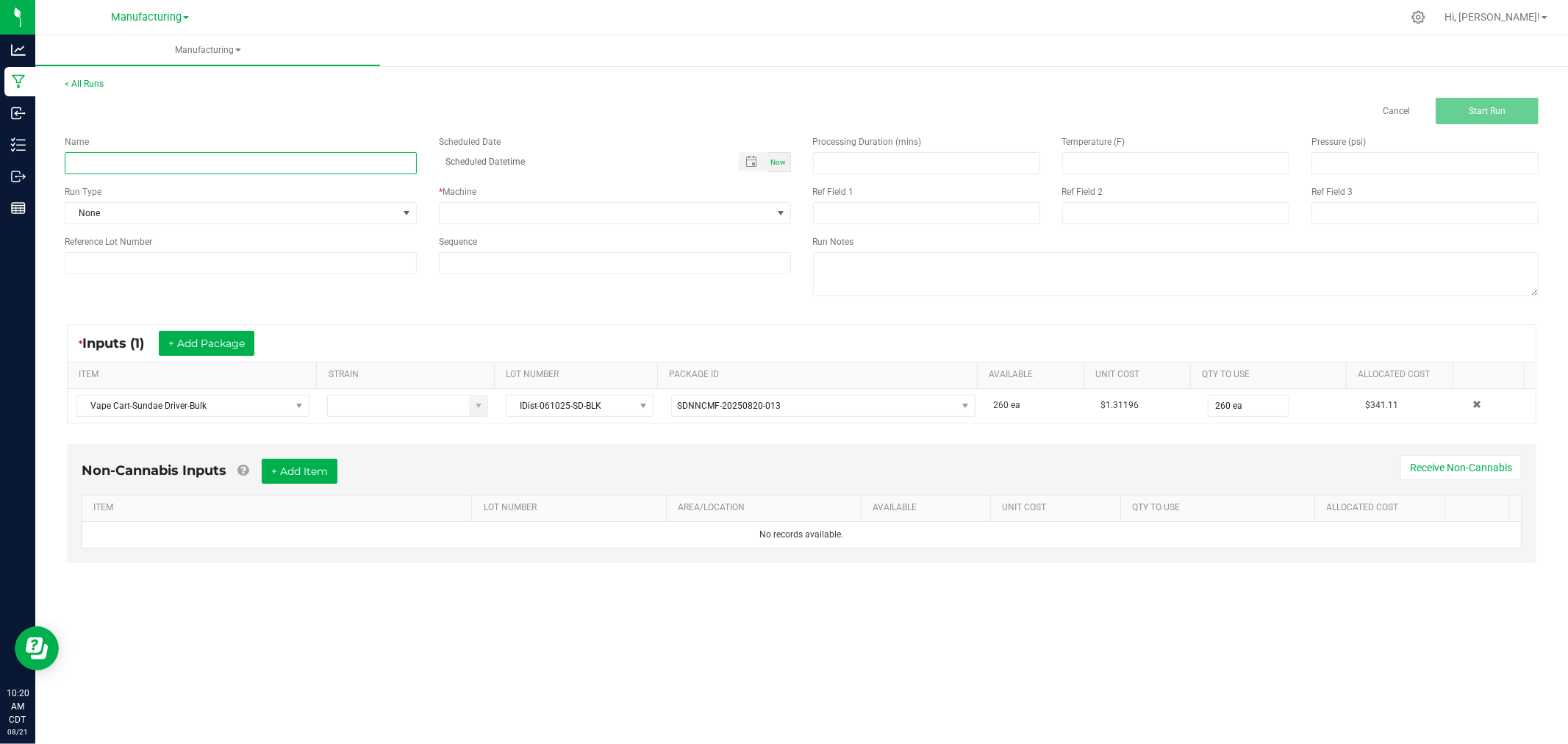
click at [239, 166] on input at bounding box center [240, 163] width 352 height 22
type input "[DATE]-sundae driver vape carts 1G"
click at [304, 210] on span "None" at bounding box center [231, 213] width 332 height 21
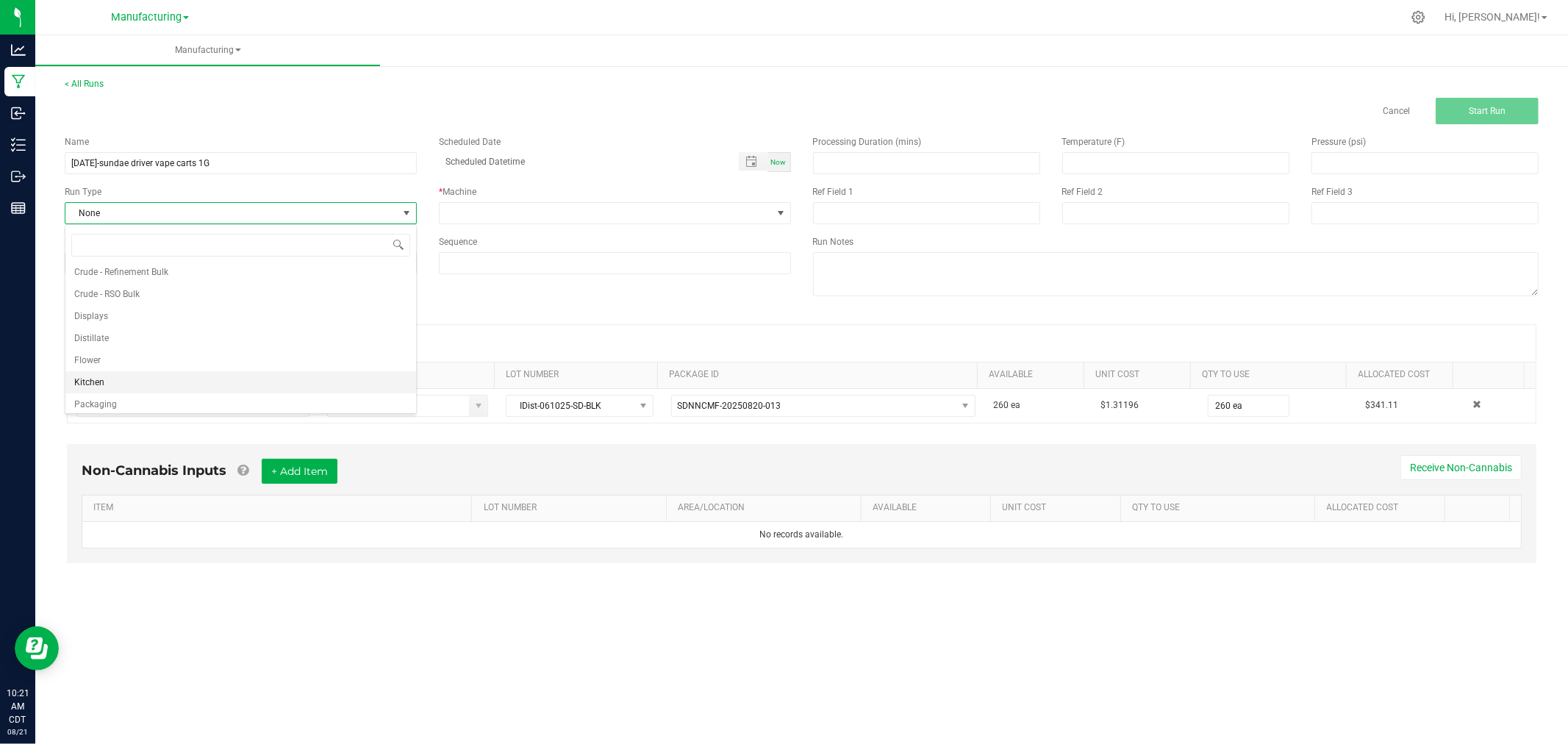
scroll to position [73, 0]
click at [185, 377] on li "Packaging" at bounding box center [240, 378] width 351 height 22
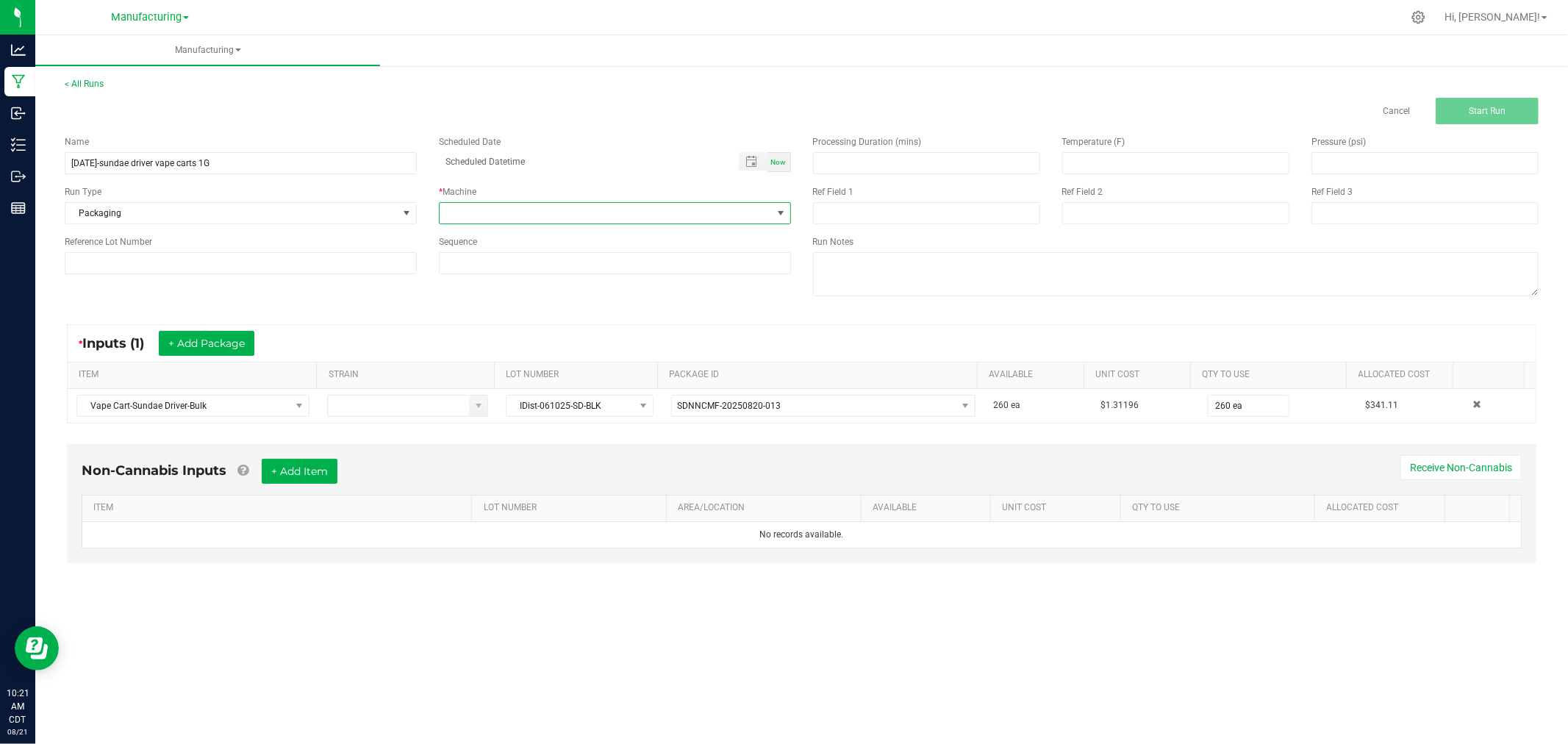
click at [482, 206] on span at bounding box center [606, 213] width 332 height 21
drag, startPoint x: 517, startPoint y: 328, endPoint x: 517, endPoint y: 338, distance: 10.0
click at [517, 331] on li "Oven" at bounding box center [615, 320] width 351 height 25
click at [553, 211] on span "Oven" at bounding box center [606, 213] width 332 height 21
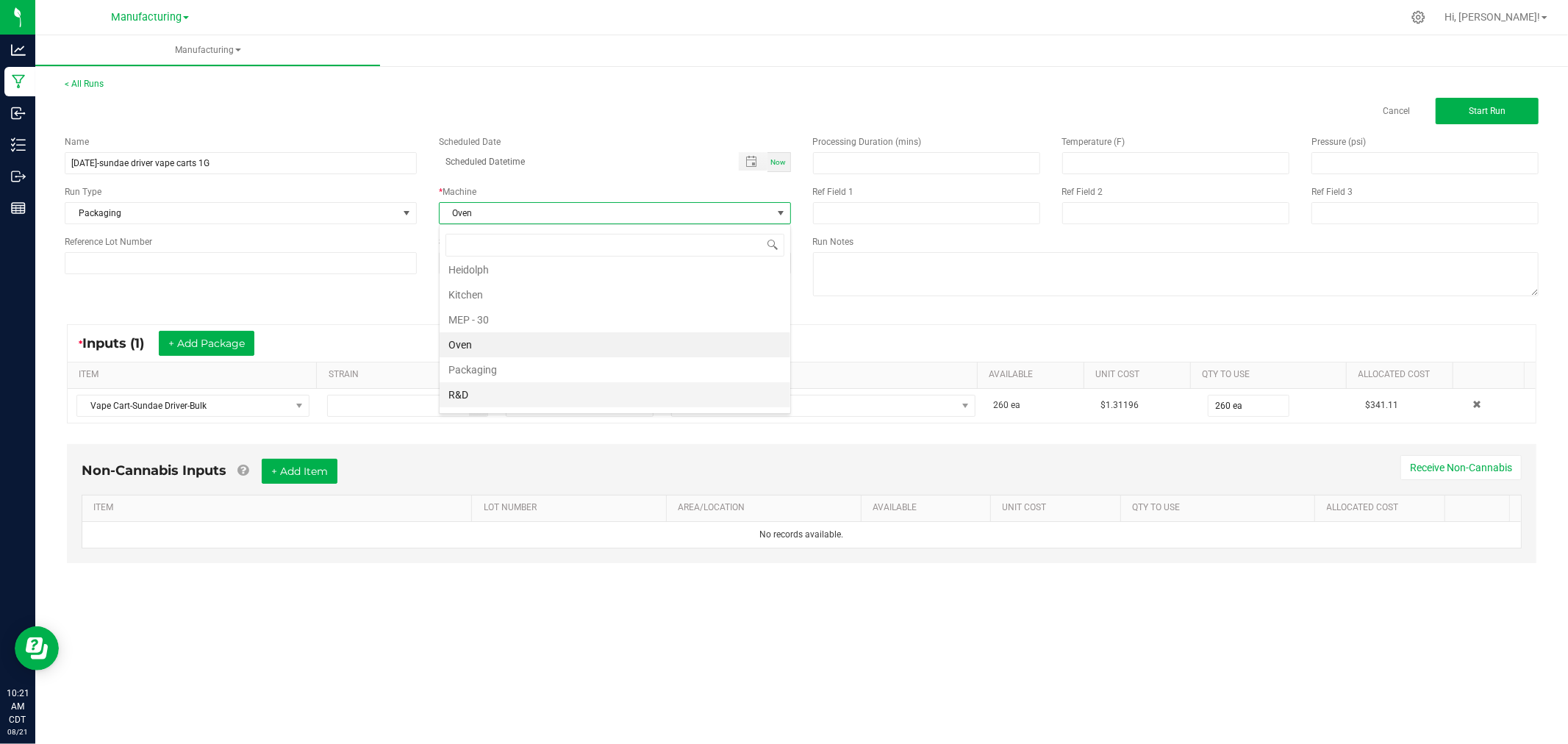
scroll to position [85, 0]
click at [515, 336] on li "Packaging" at bounding box center [615, 341] width 351 height 25
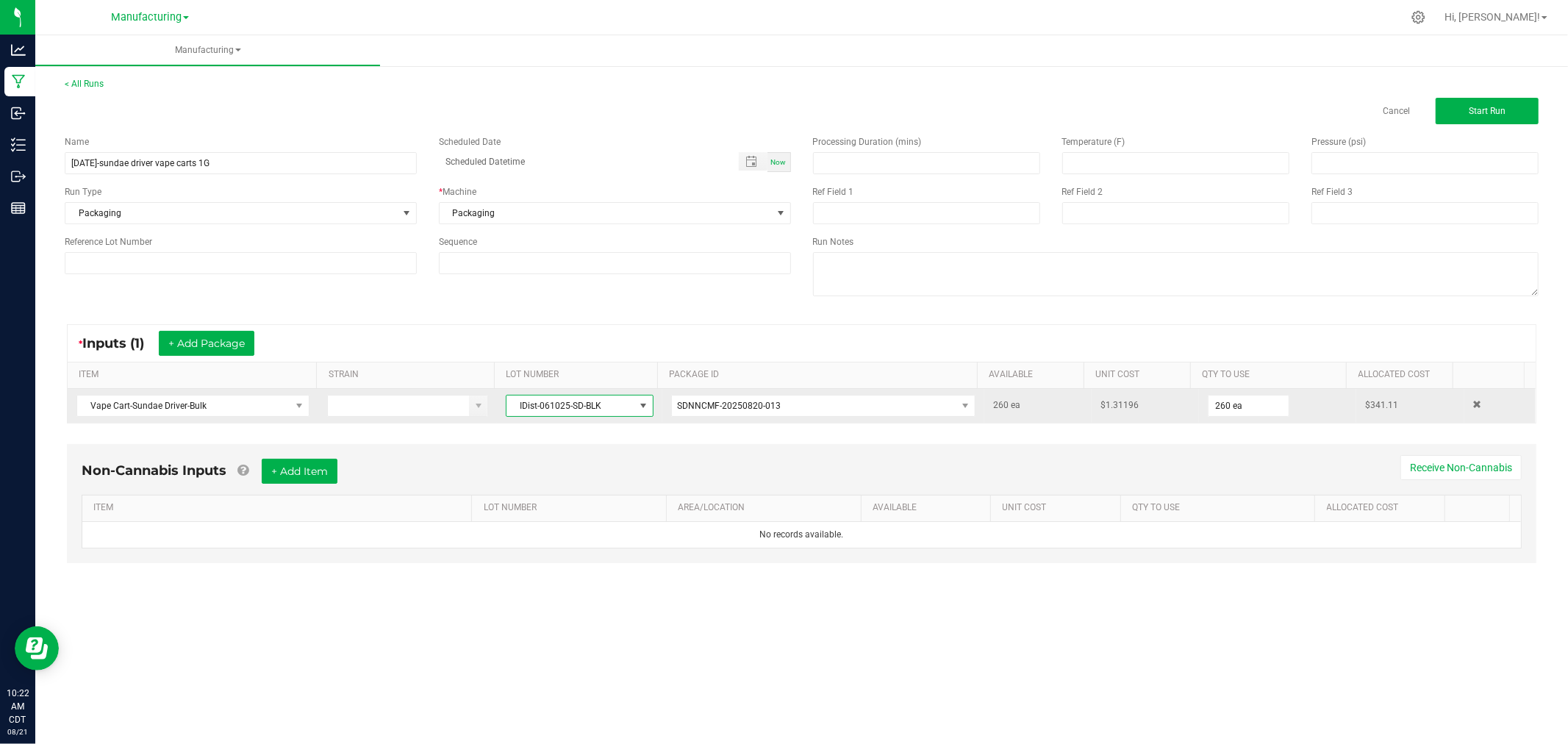
click at [553, 413] on span "IDist-061025-SD-BLK" at bounding box center [570, 406] width 128 height 21
drag, startPoint x: 600, startPoint y: 399, endPoint x: 509, endPoint y: 402, distance: 91.0
click at [509, 402] on span "IDist-061025-SD-BLK" at bounding box center [570, 406] width 128 height 21
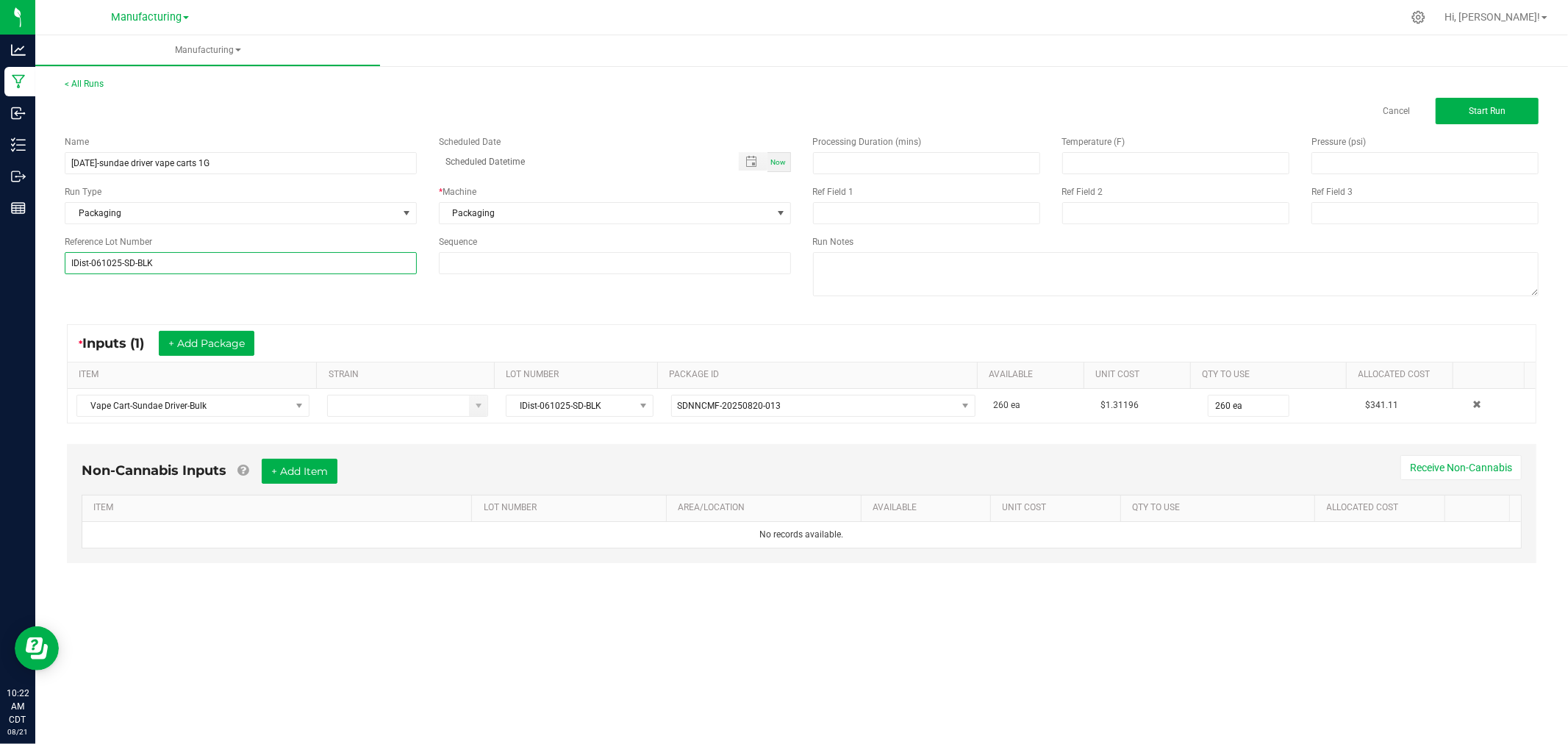
type input "IDist-061025-SD-BLK"
click at [429, 313] on div "* Inputs (1) + Add Package ITEM STRAIN LOT NUMBER PACKAGE ID AVAILABLE Unit Cos…" at bounding box center [801, 374] width 1496 height 126
click at [1469, 116] on button "Start Run" at bounding box center [1487, 111] width 103 height 27
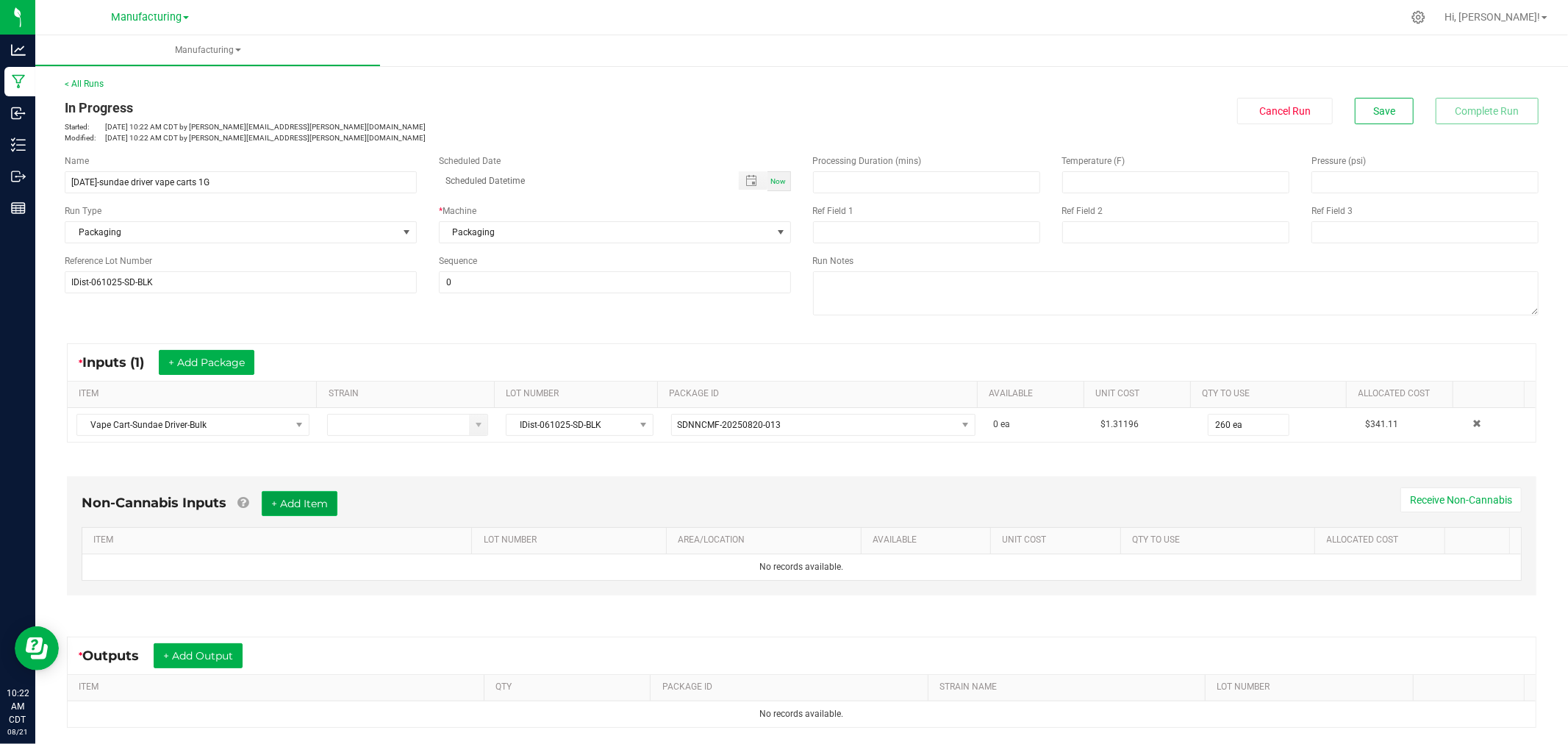
drag, startPoint x: 317, startPoint y: 496, endPoint x: 313, endPoint y: 517, distance: 21.4
click at [317, 496] on button "+ Add Item" at bounding box center [300, 504] width 76 height 25
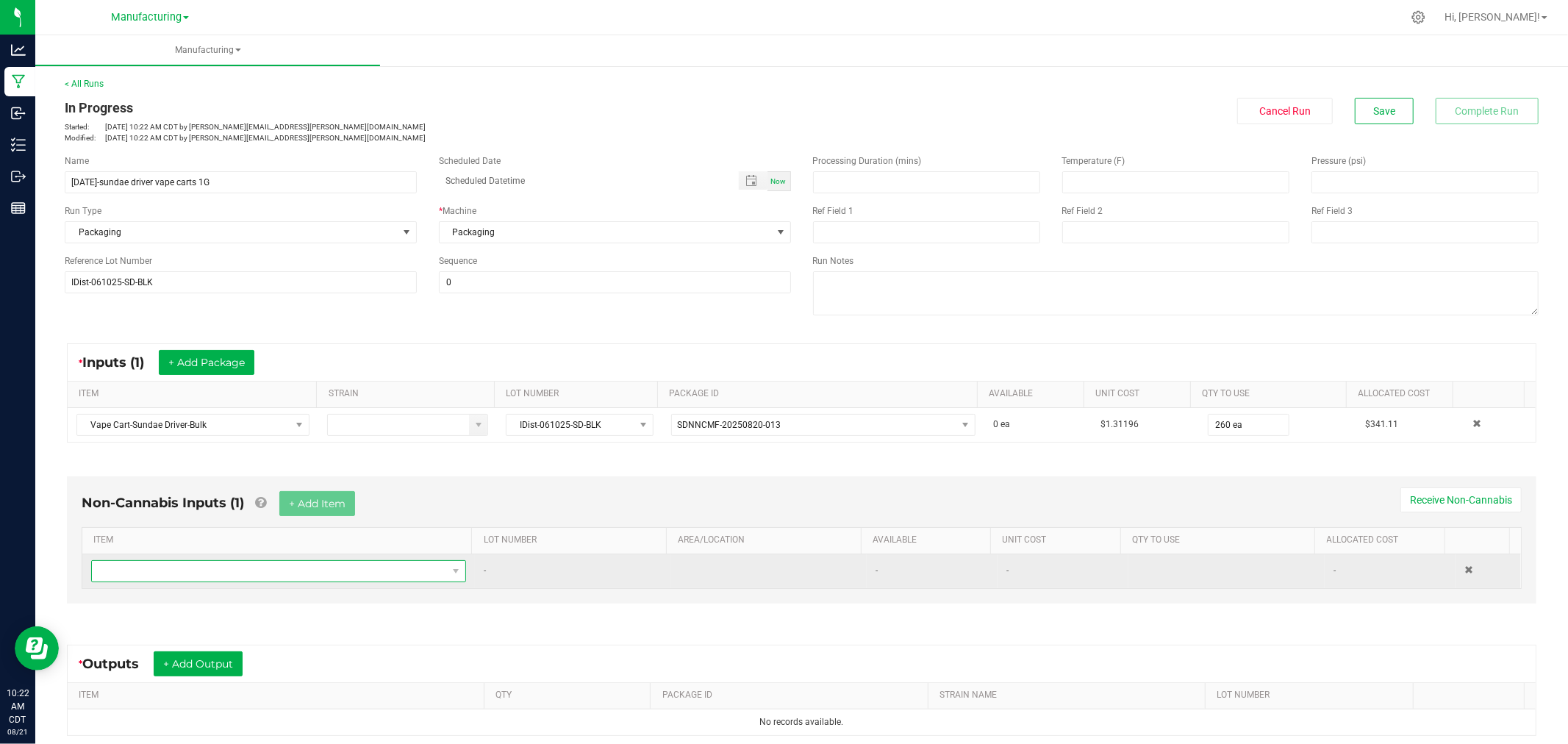
click at [354, 572] on span "NO DATA FOUND" at bounding box center [269, 571] width 355 height 21
type input "custom 510"
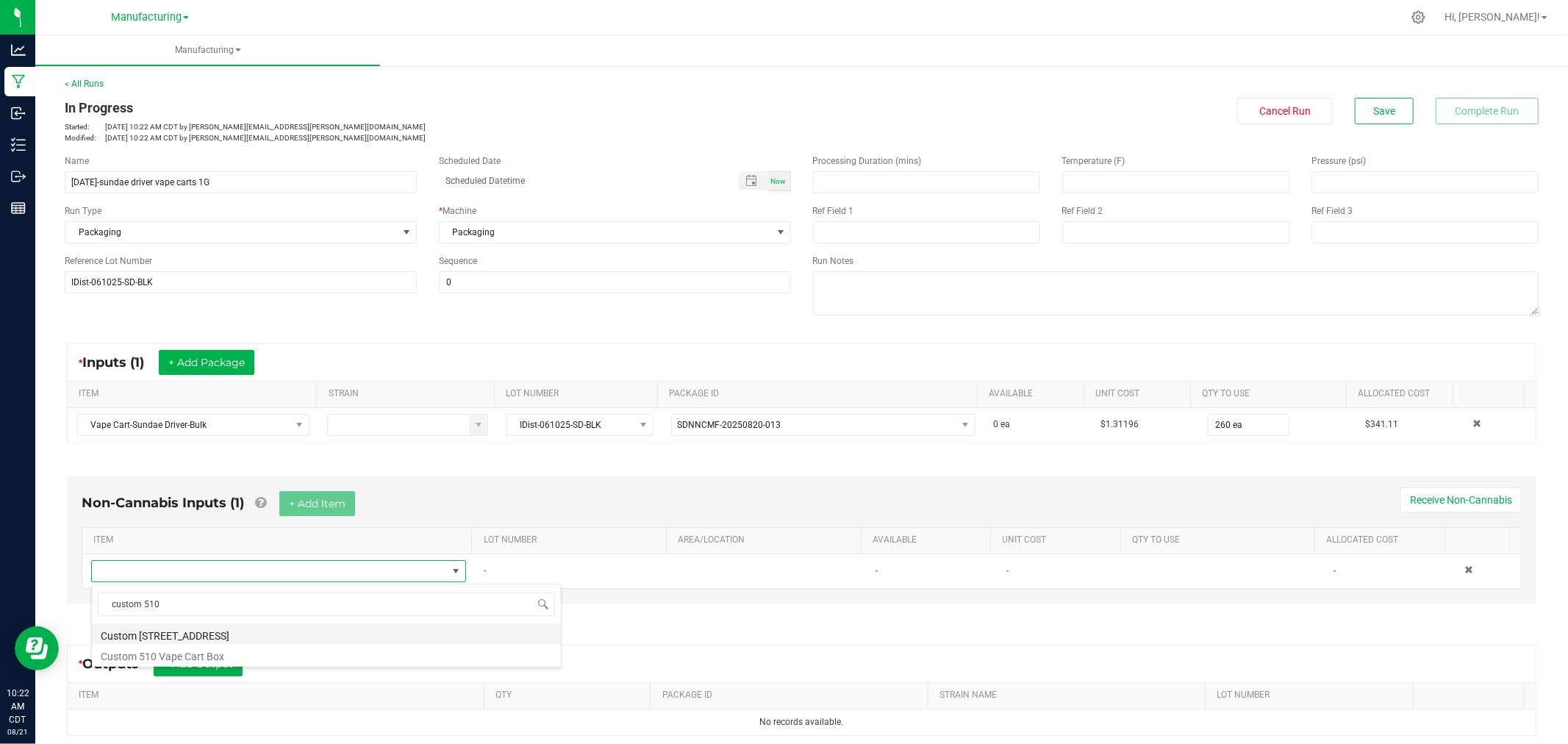
click at [216, 630] on li "Custom [STREET_ADDRESS]" at bounding box center [326, 634] width 469 height 21
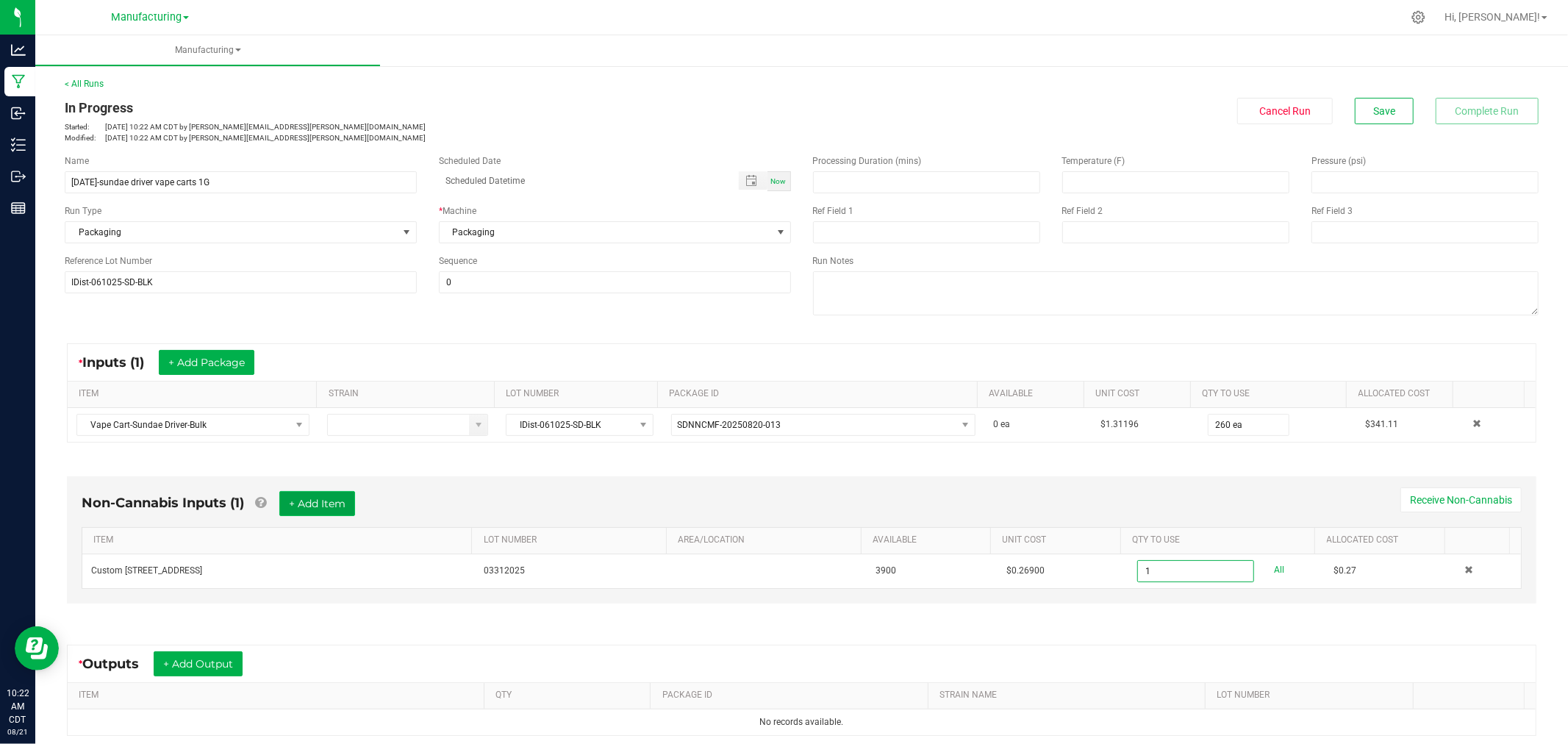
type input "1 ea"
click at [312, 507] on button "+ Add Item" at bounding box center [317, 504] width 76 height 25
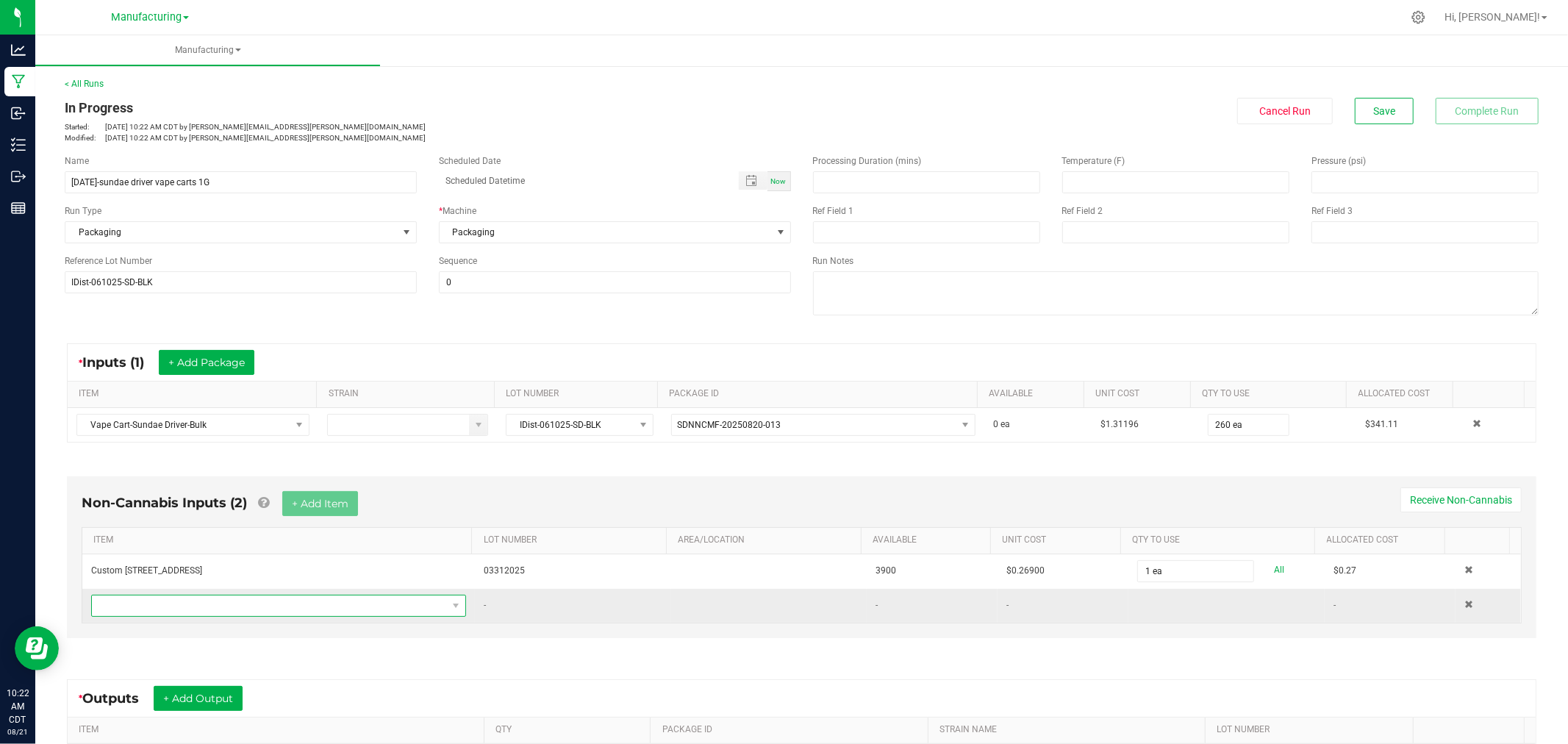
click at [297, 603] on span "NO DATA FOUND" at bounding box center [269, 605] width 355 height 21
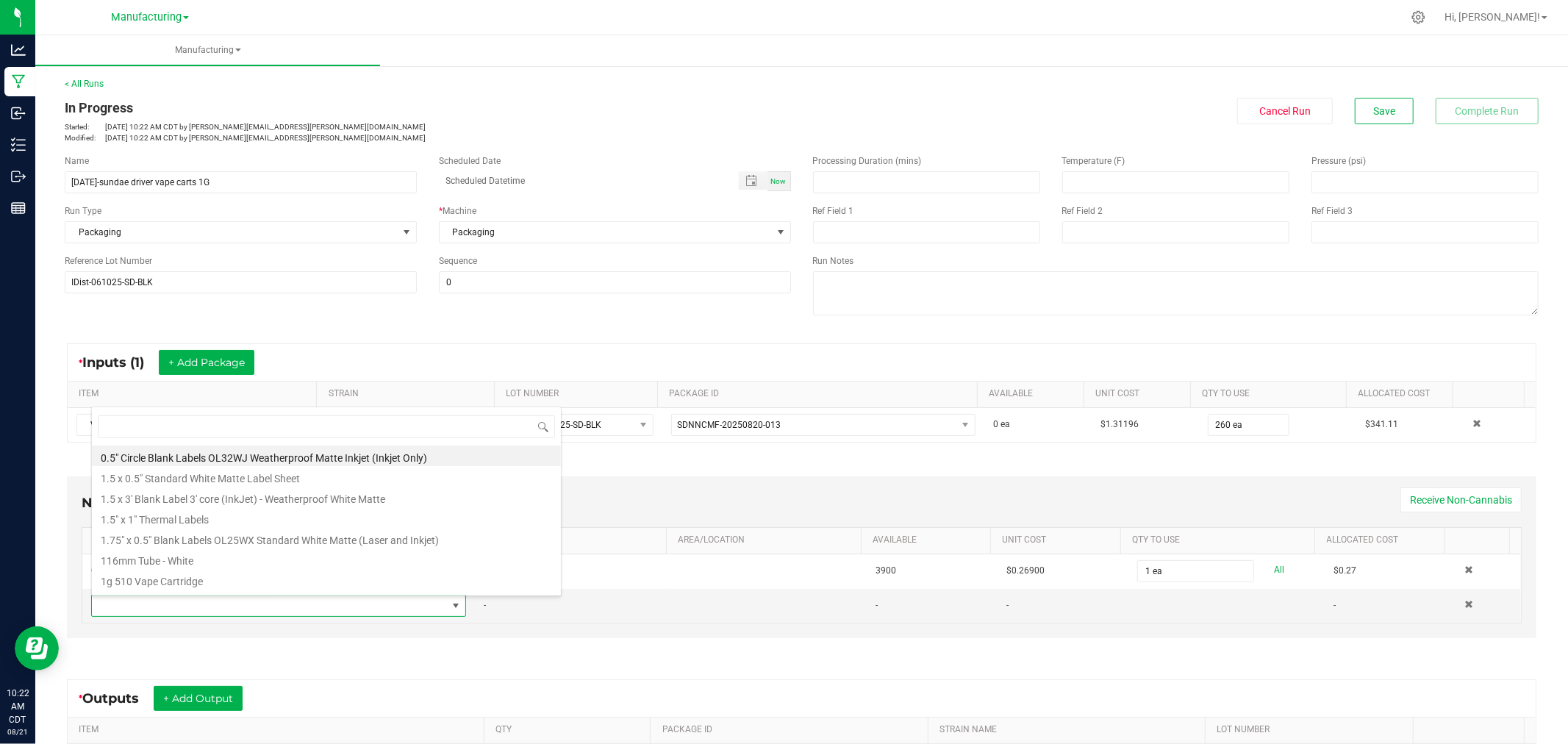
click at [171, 450] on li "0.5" Circle Blank Labels OL32WJ Weatherproof Matte Inkjet (Inkjet Only)" at bounding box center [326, 456] width 469 height 21
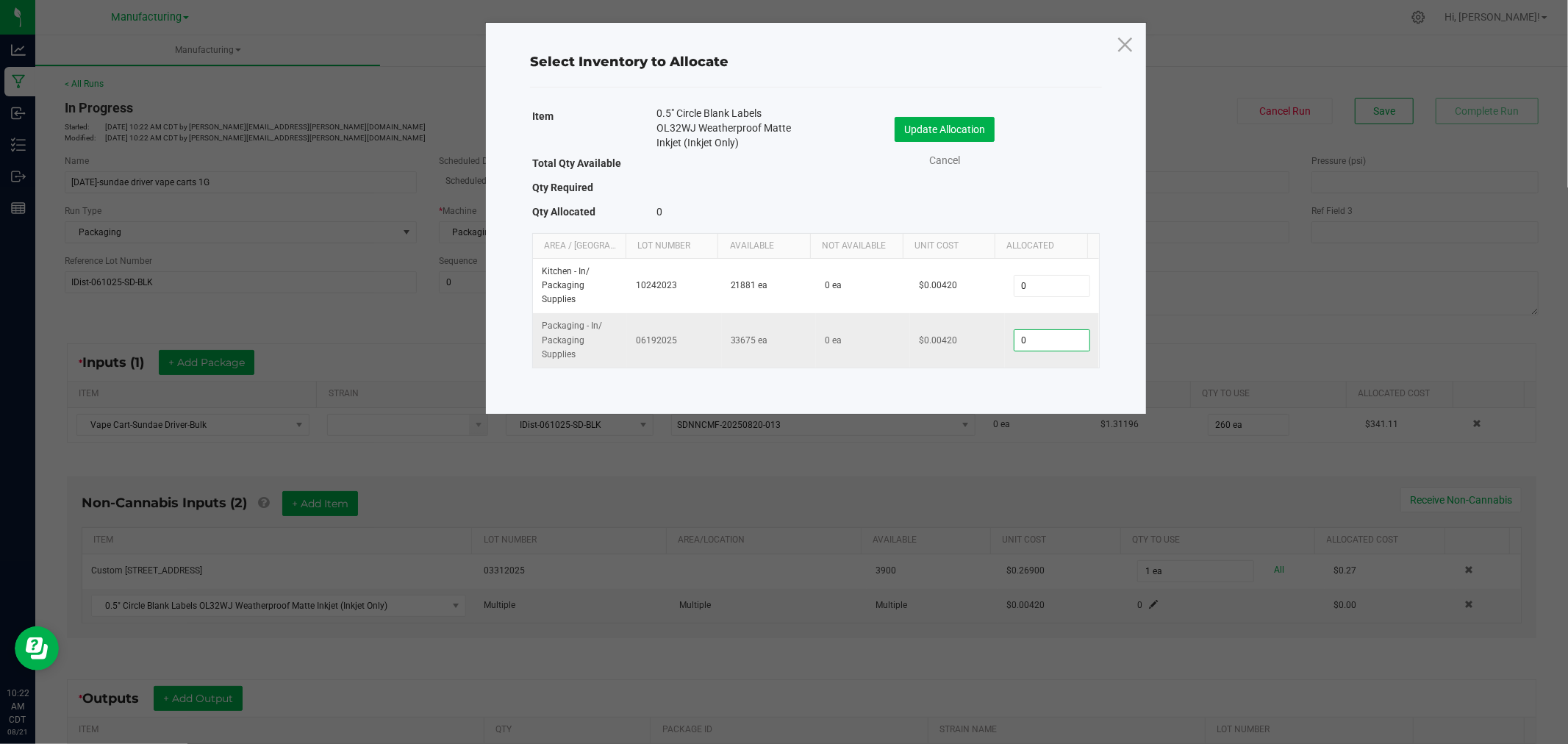
click at [1031, 339] on input "0" at bounding box center [1052, 340] width 75 height 21
type input "1"
click at [983, 131] on button "Update Allocation" at bounding box center [945, 130] width 100 height 25
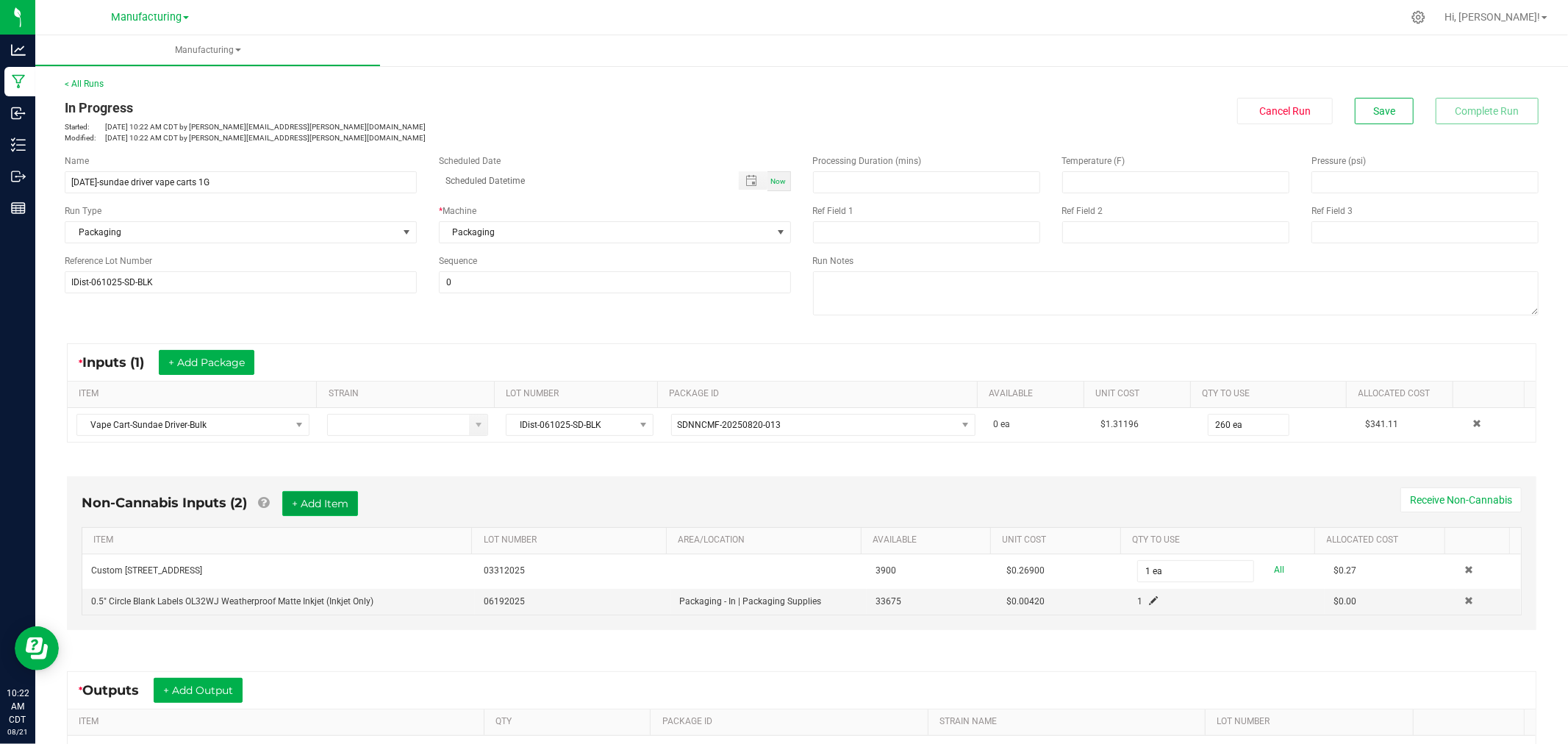
click at [298, 505] on button "+ Add Item" at bounding box center [320, 504] width 76 height 25
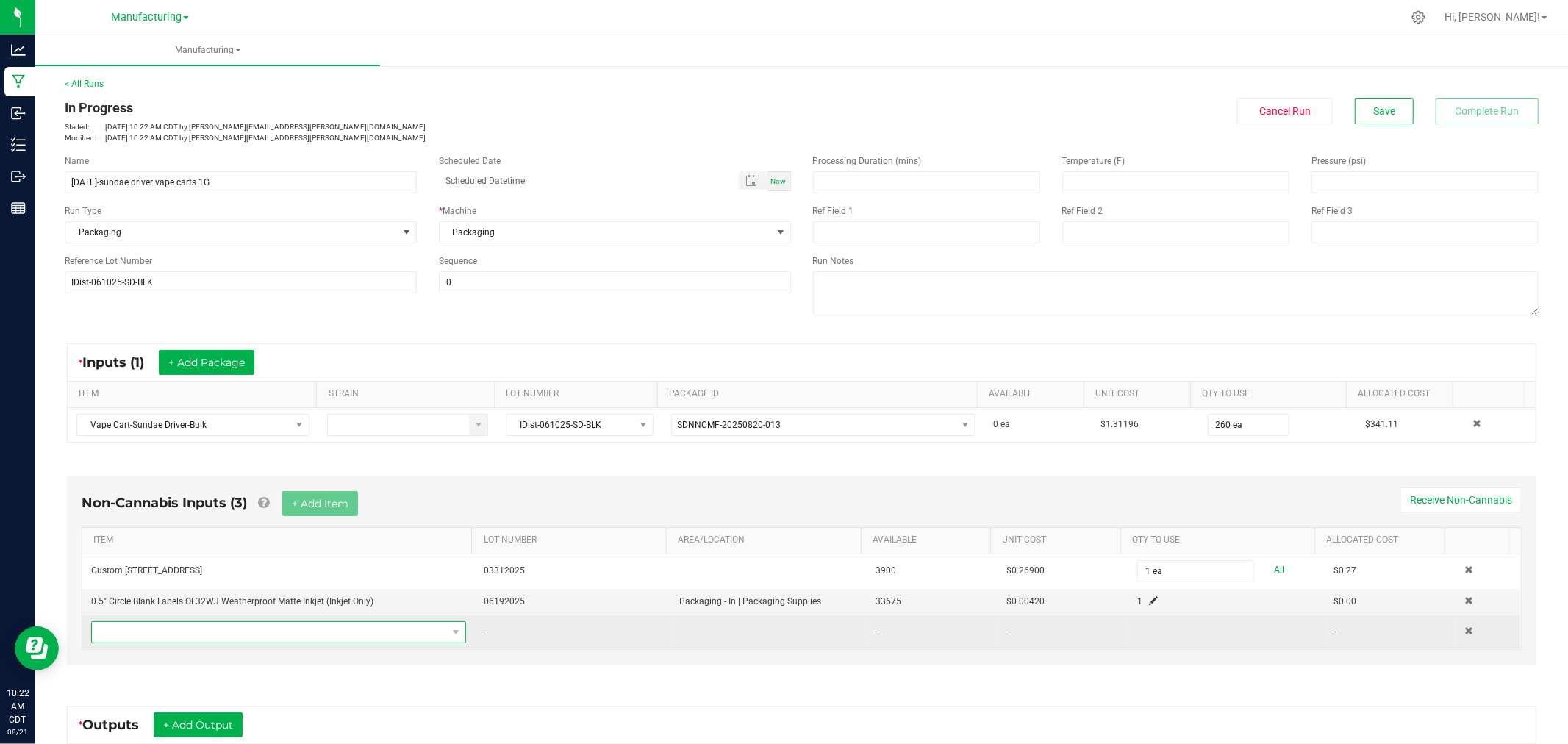
click at [305, 633] on span "NO DATA FOUND" at bounding box center [269, 632] width 355 height 21
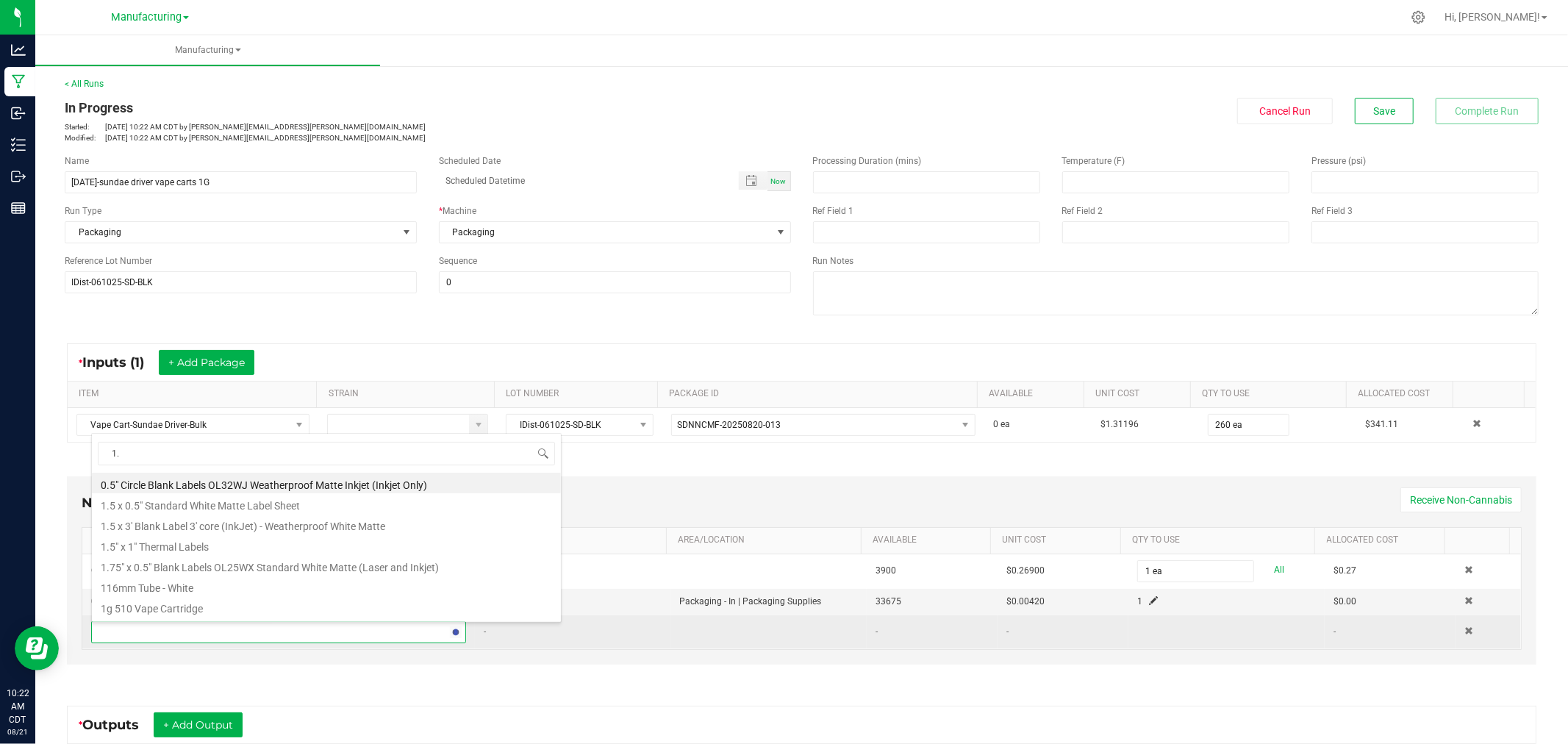
type input "1.5"
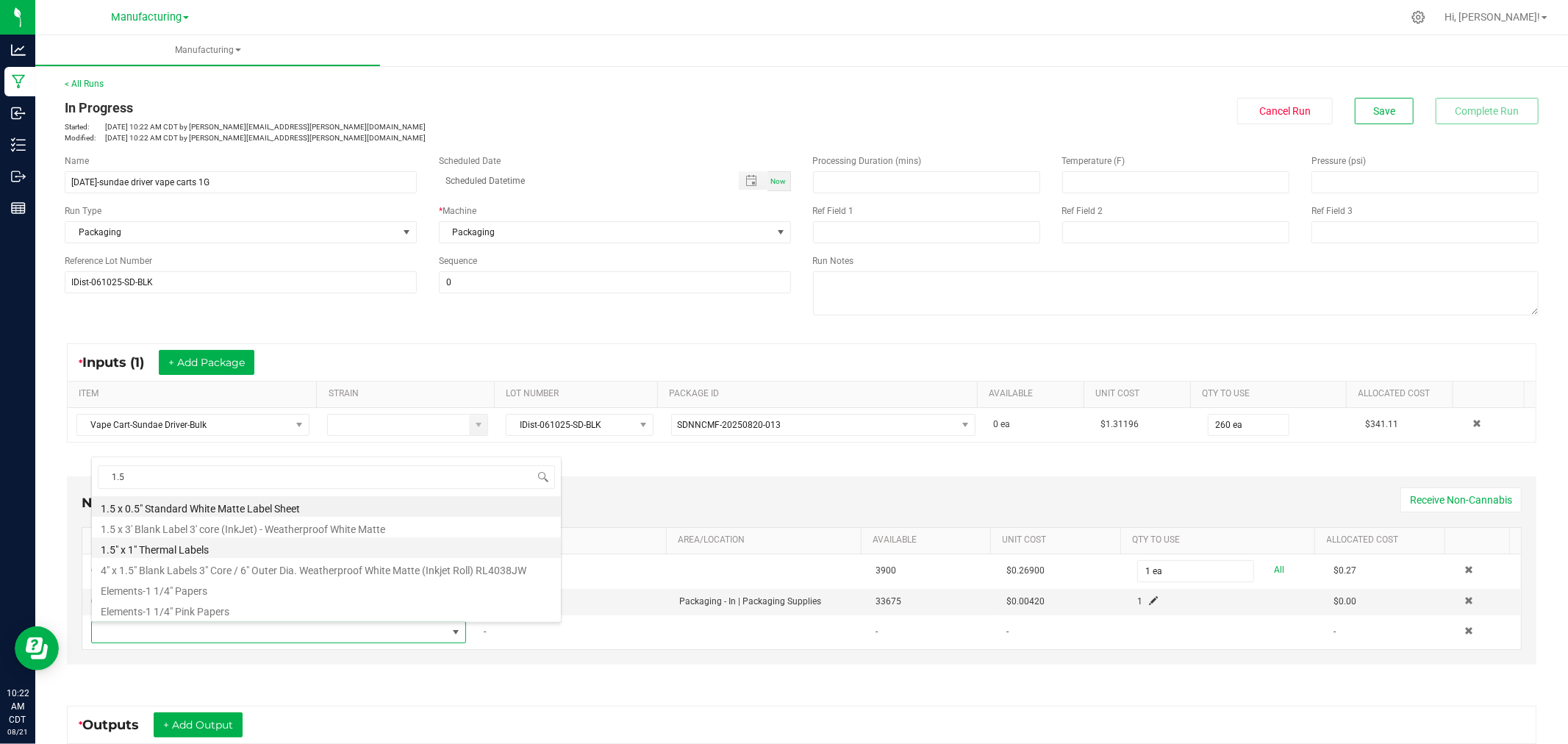
click at [237, 540] on li "1.5" x 1" Thermal Labels" at bounding box center [326, 548] width 469 height 21
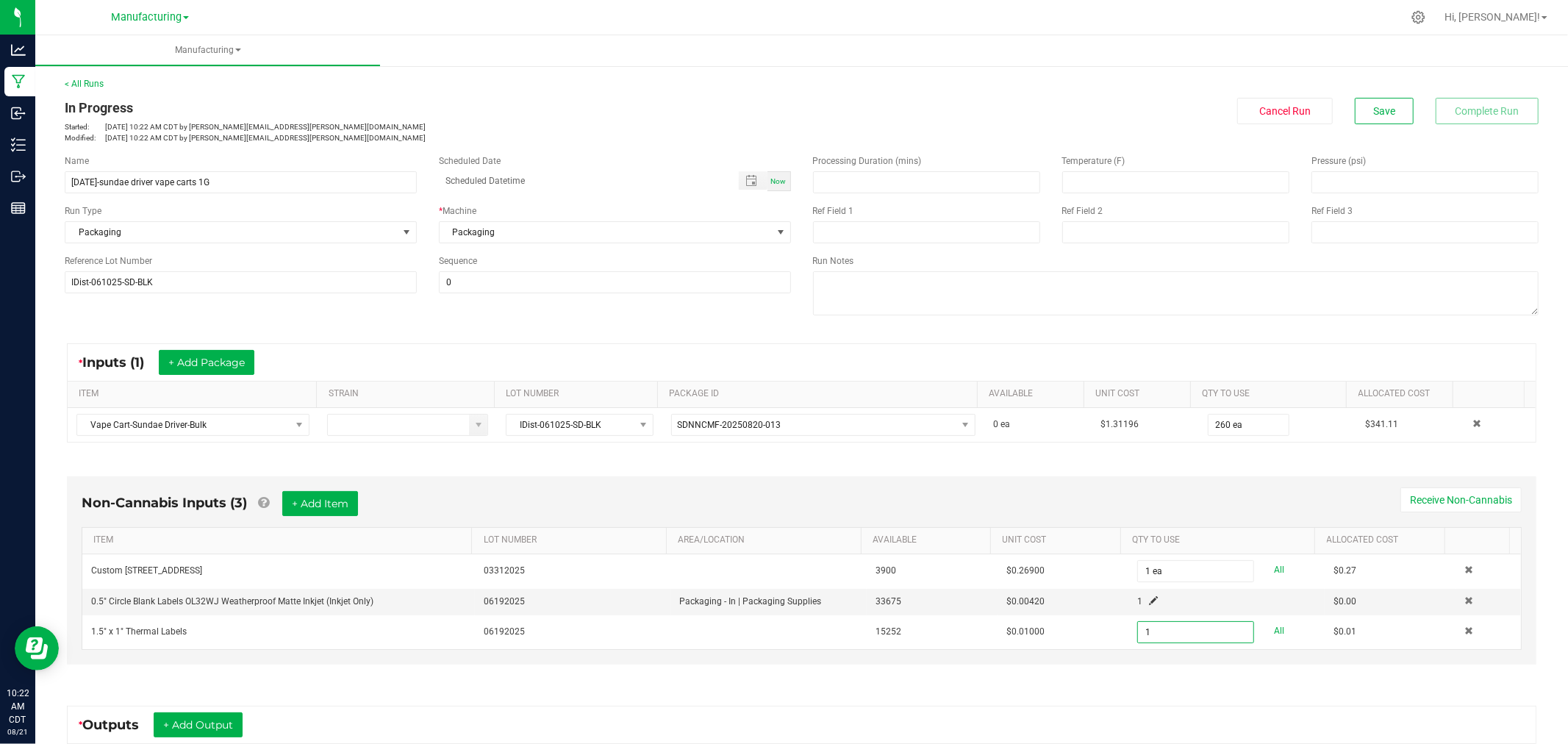
type input "1 ea"
click at [401, 486] on div "Non-Cannabis Inputs (3) + Add Item Receive Non-Cannabis ITEM LOT NUMBER AREA/LO…" at bounding box center [801, 571] width 1470 height 188
click at [331, 510] on button "+ Add Item" at bounding box center [320, 504] width 76 height 25
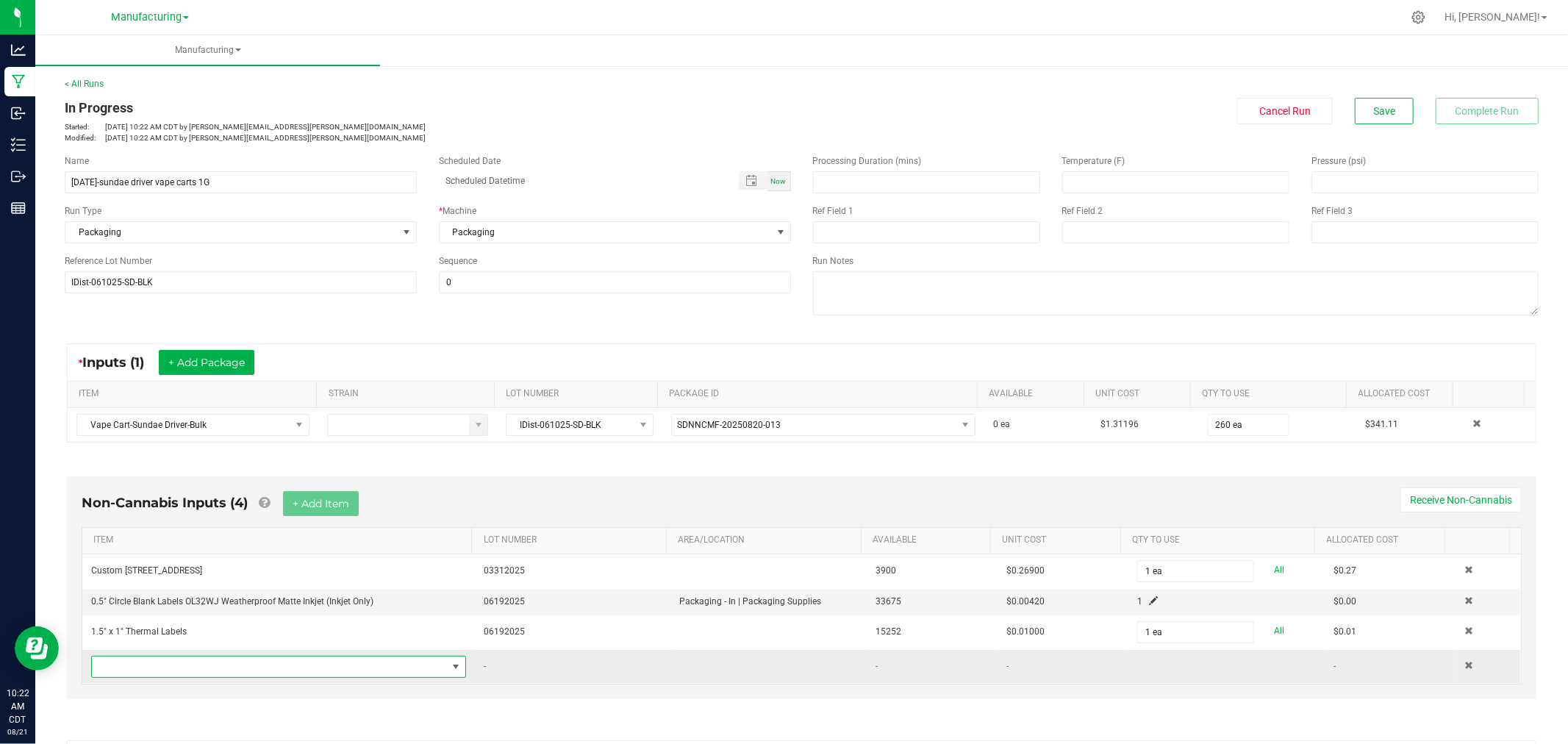
click at [302, 670] on span "NO DATA FOUND" at bounding box center [269, 667] width 355 height 21
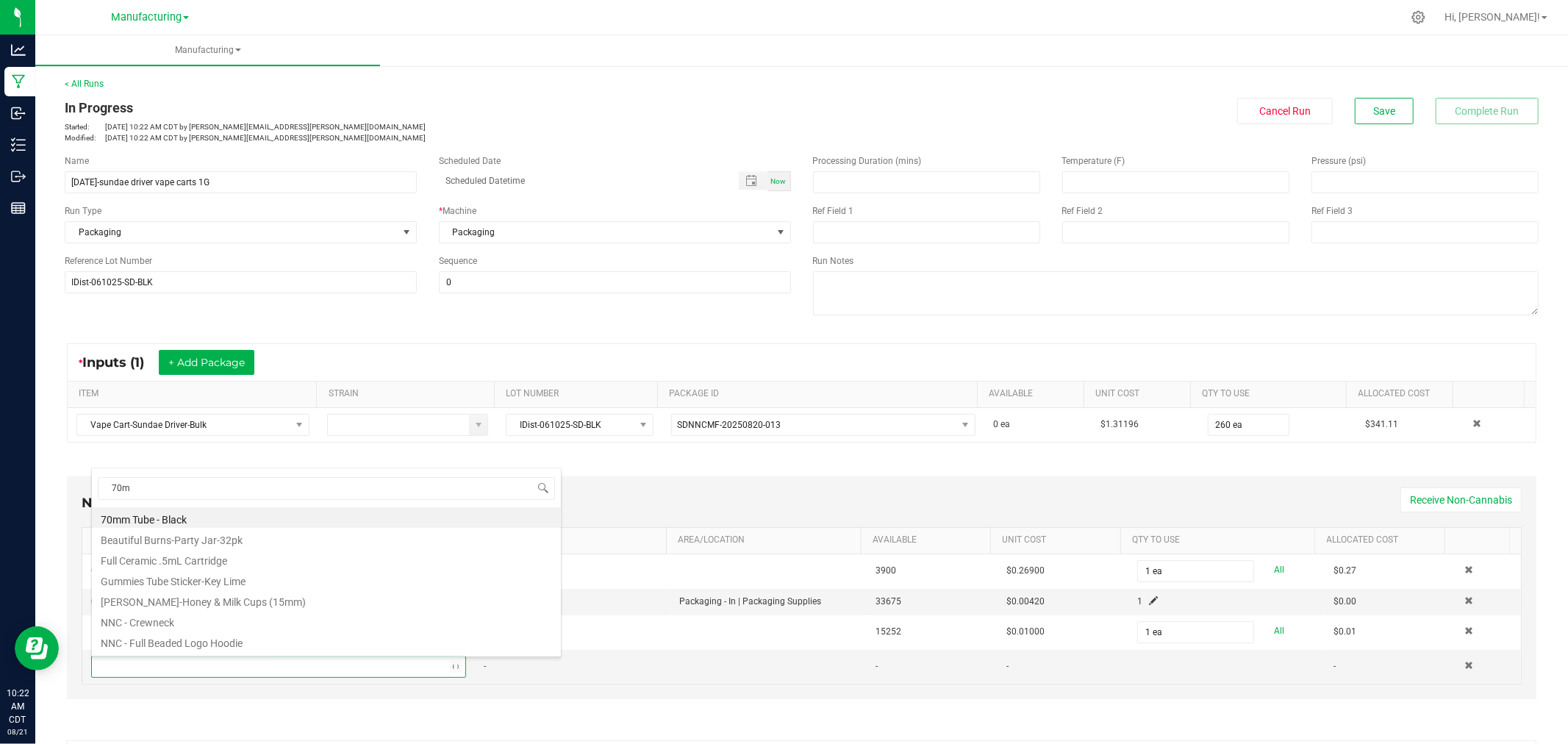
type input "70mm"
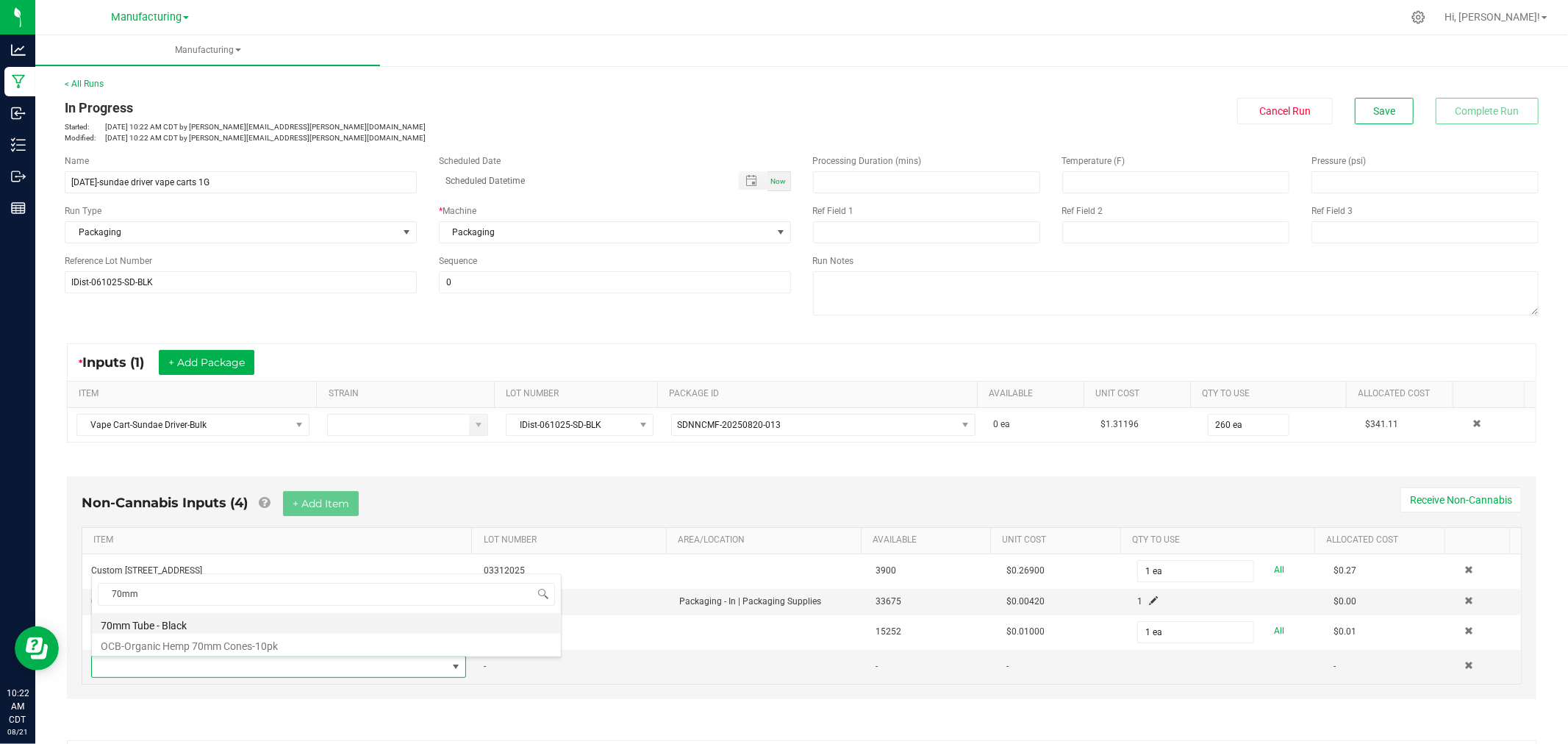
click at [242, 623] on li "70mm Tube - Black" at bounding box center [326, 623] width 469 height 21
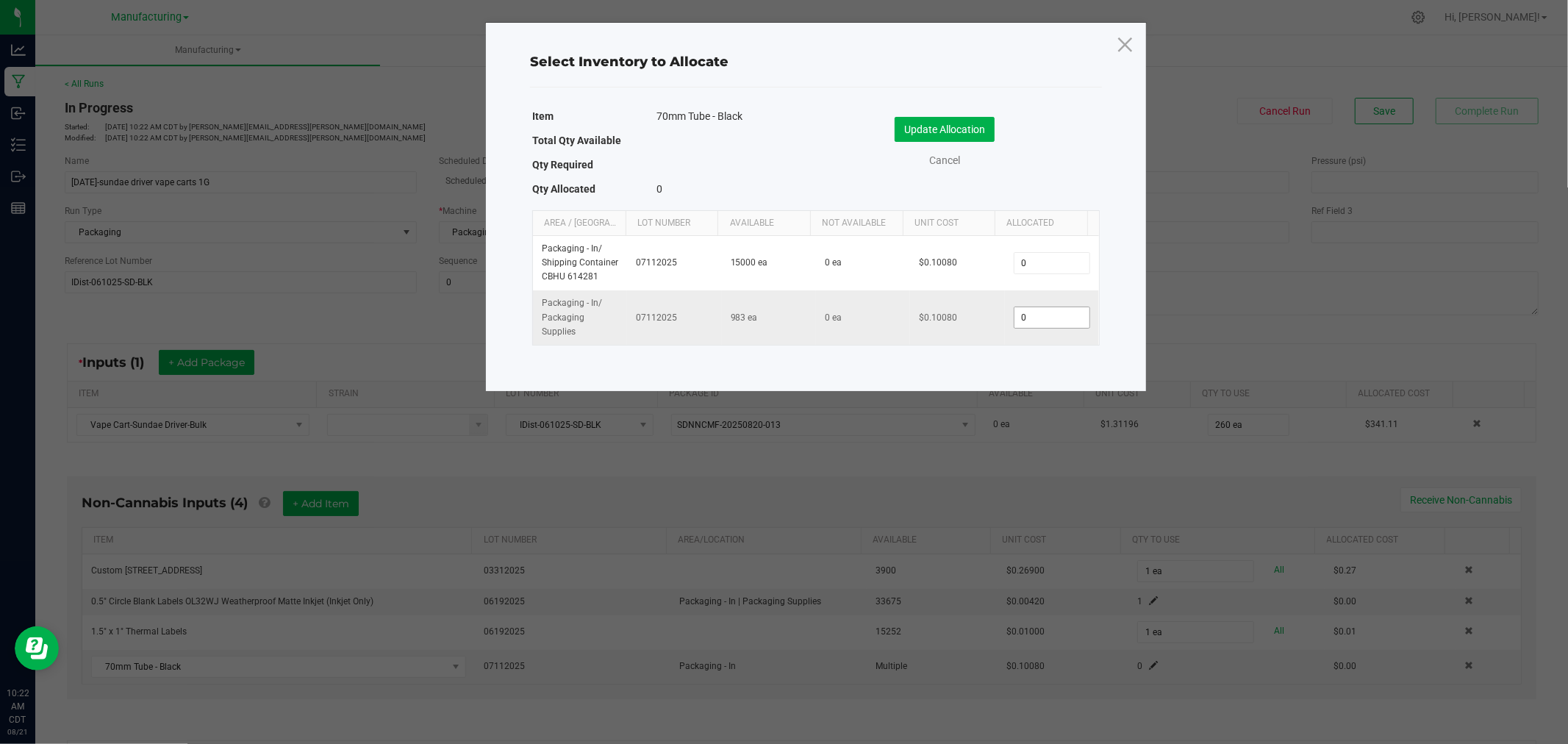
click at [1015, 321] on input "0" at bounding box center [1052, 318] width 75 height 21
type input "1"
click at [942, 127] on button "Update Allocation" at bounding box center [945, 130] width 100 height 25
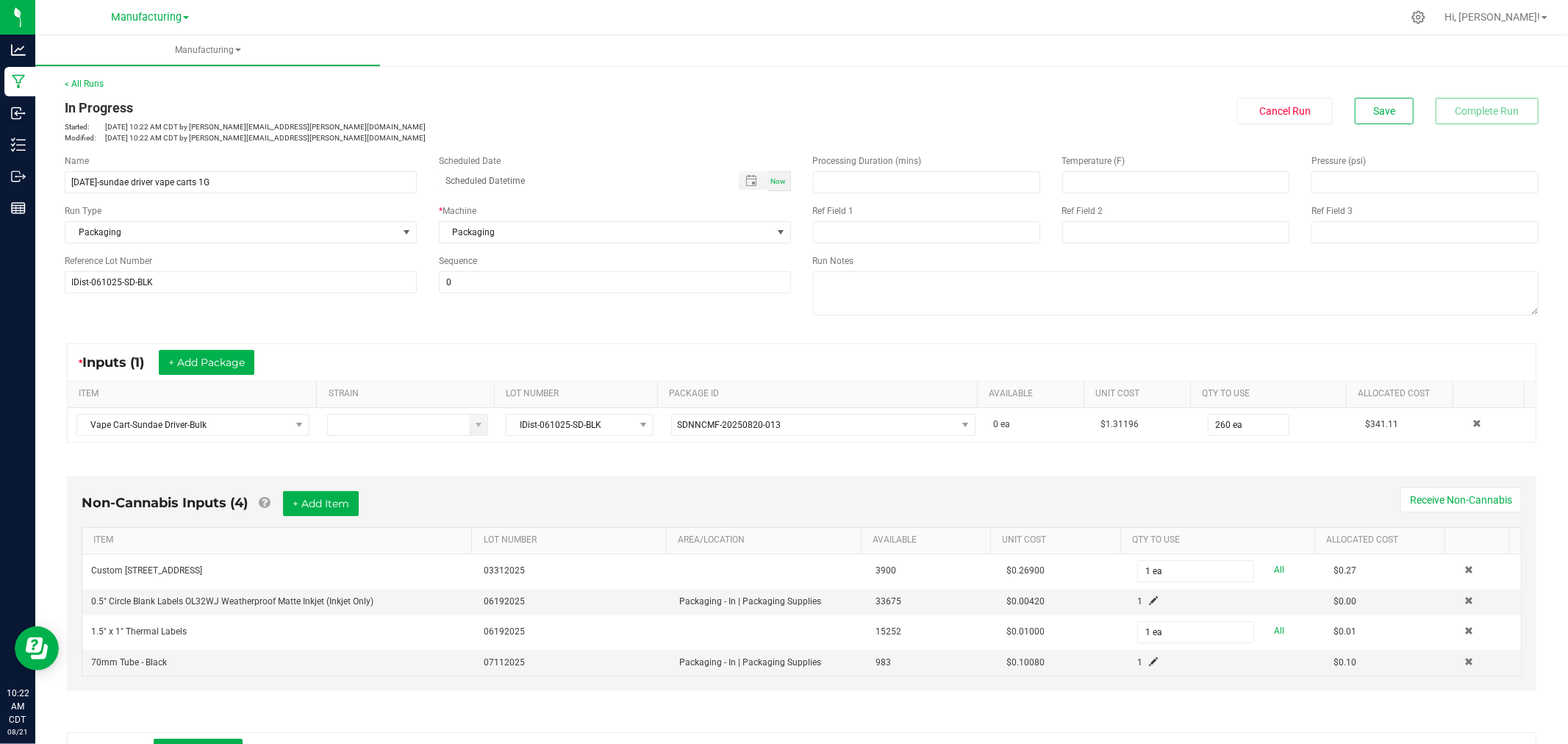
scroll to position [245, 0]
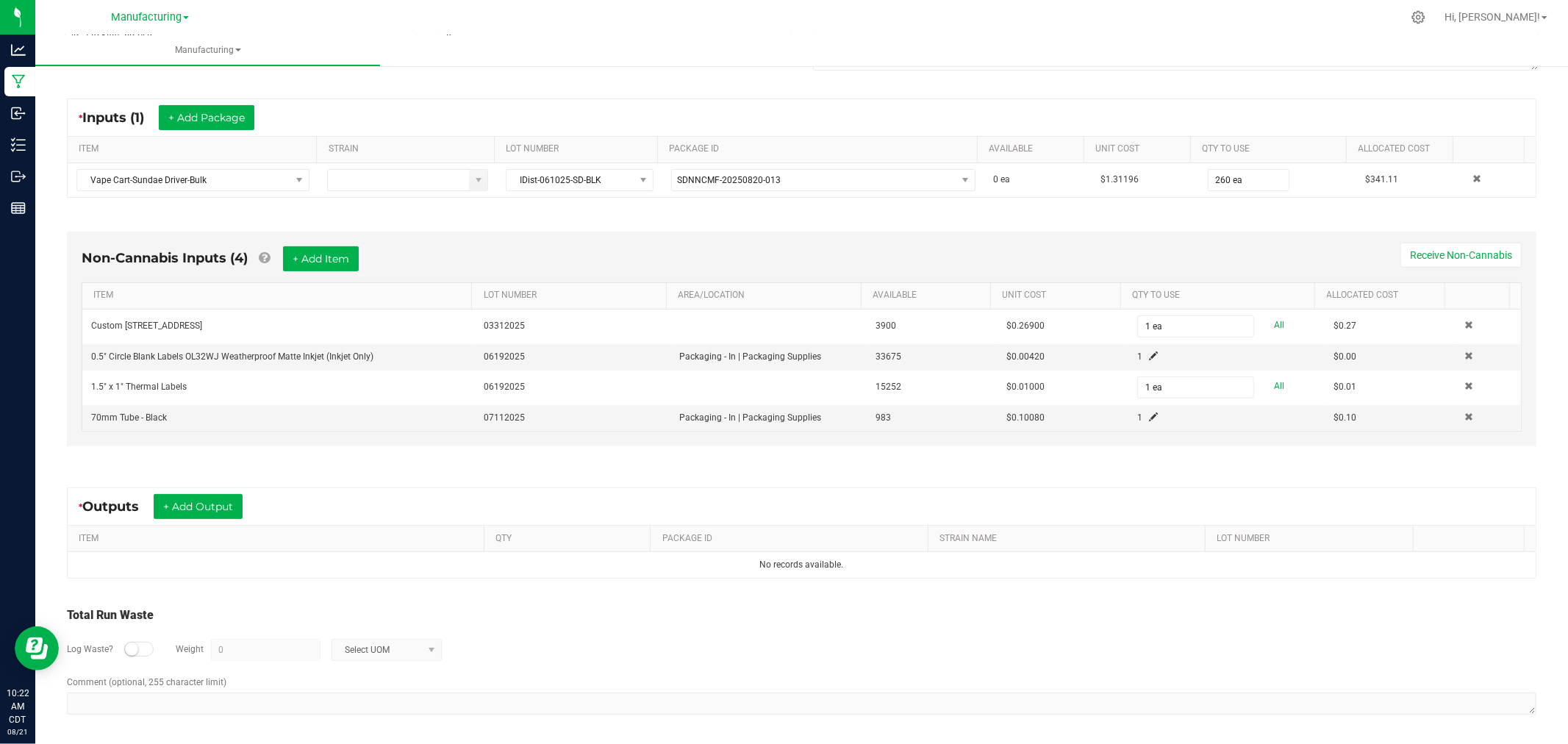
click at [202, 493] on div "* Outputs + Add Output" at bounding box center [801, 507] width 1469 height 37
click at [204, 496] on button "+ Add Output" at bounding box center [198, 506] width 89 height 25
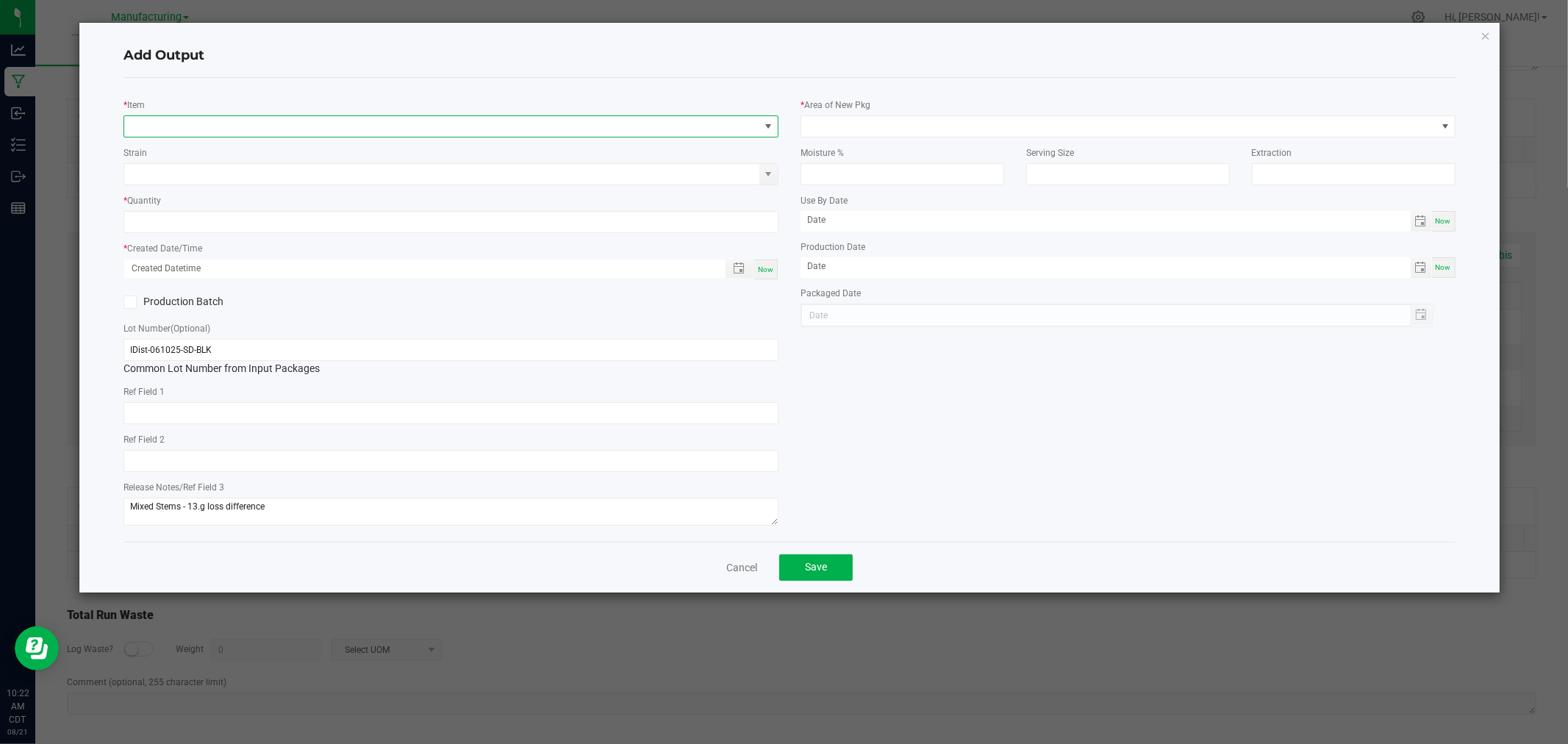
click at [222, 124] on span "NO DATA FOUND" at bounding box center [442, 127] width 635 height 21
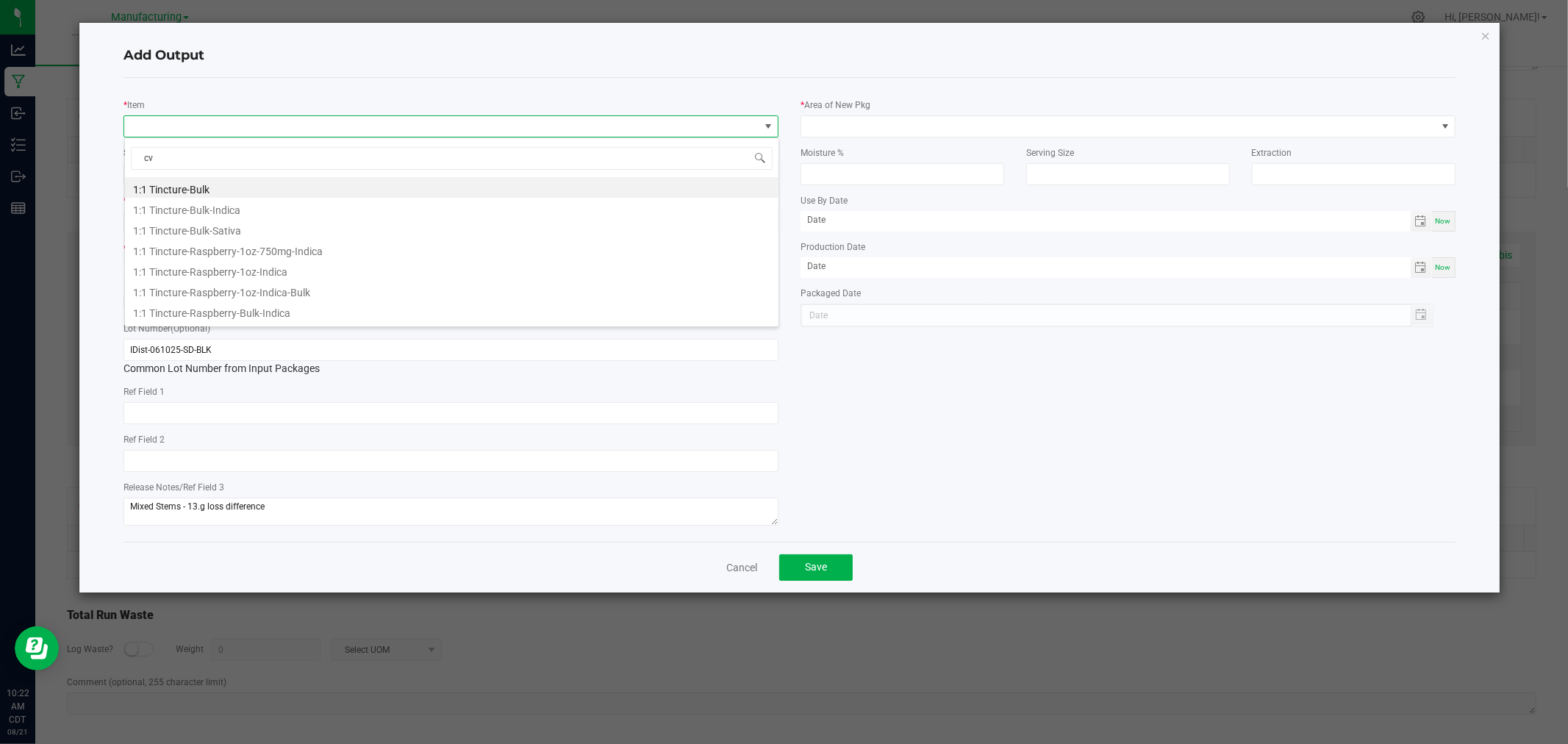
type input "c"
type input "vape cart-sundae driver"
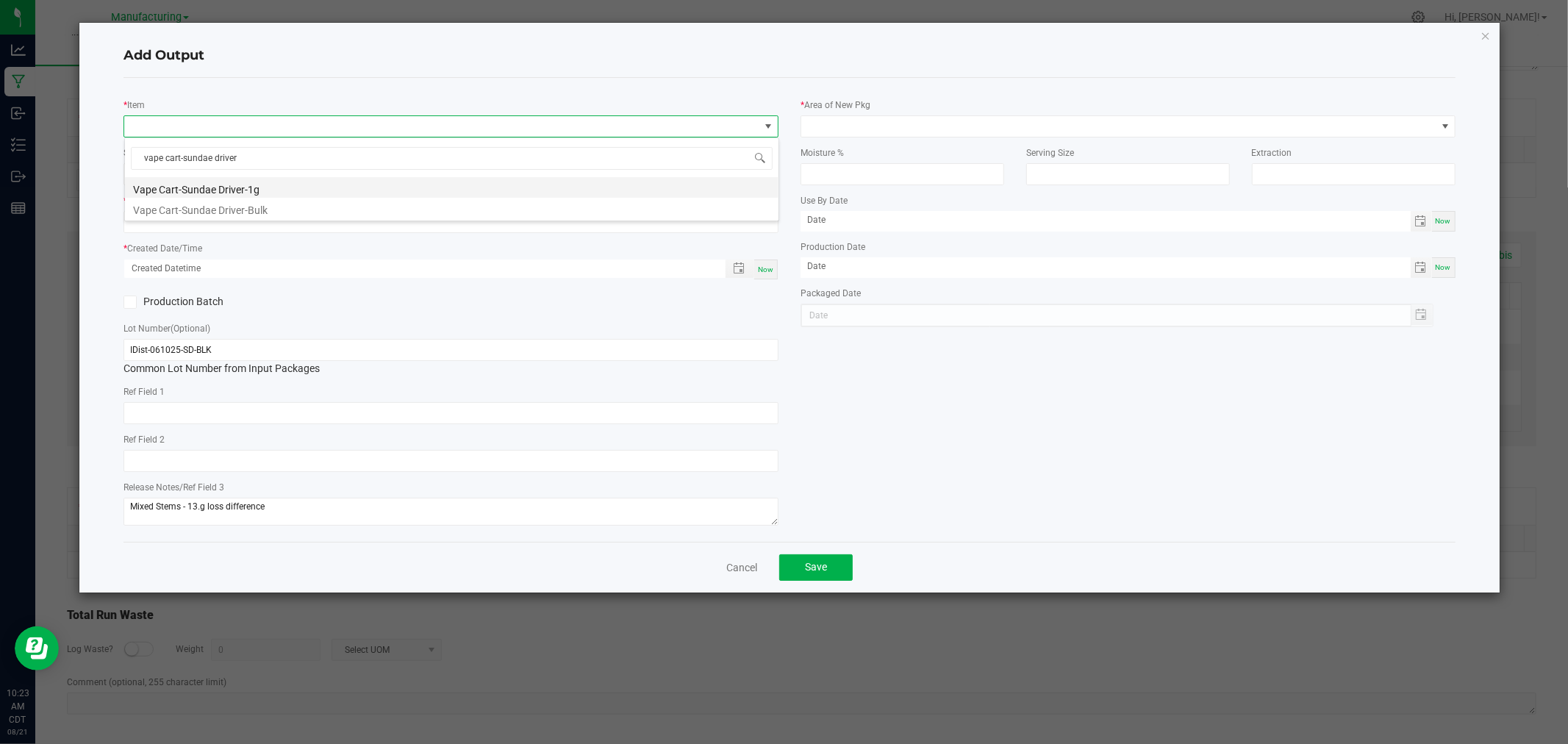
click at [274, 193] on li "Vape Cart-Sundae Driver-1g" at bounding box center [452, 187] width 654 height 21
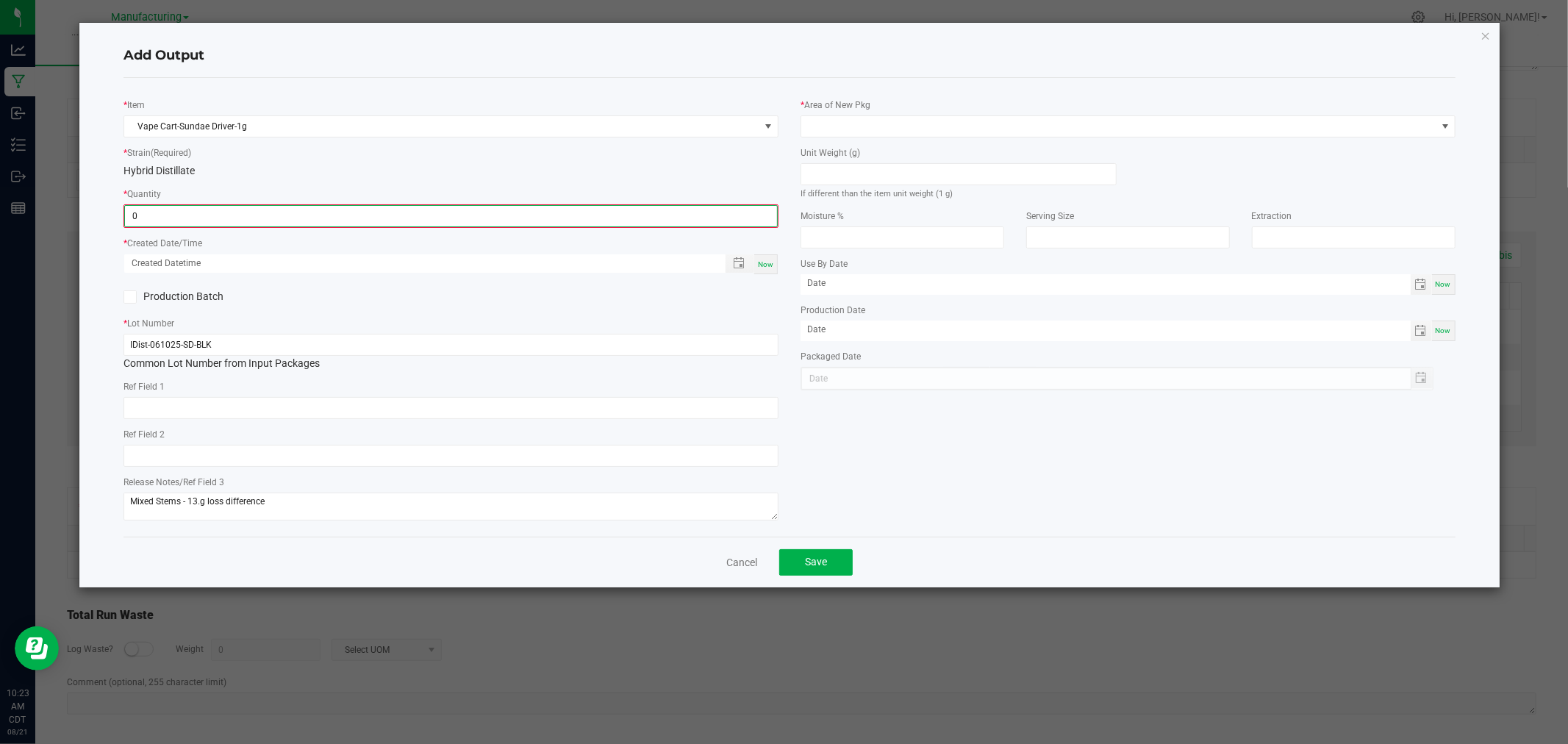
click at [297, 213] on input "0" at bounding box center [451, 216] width 652 height 21
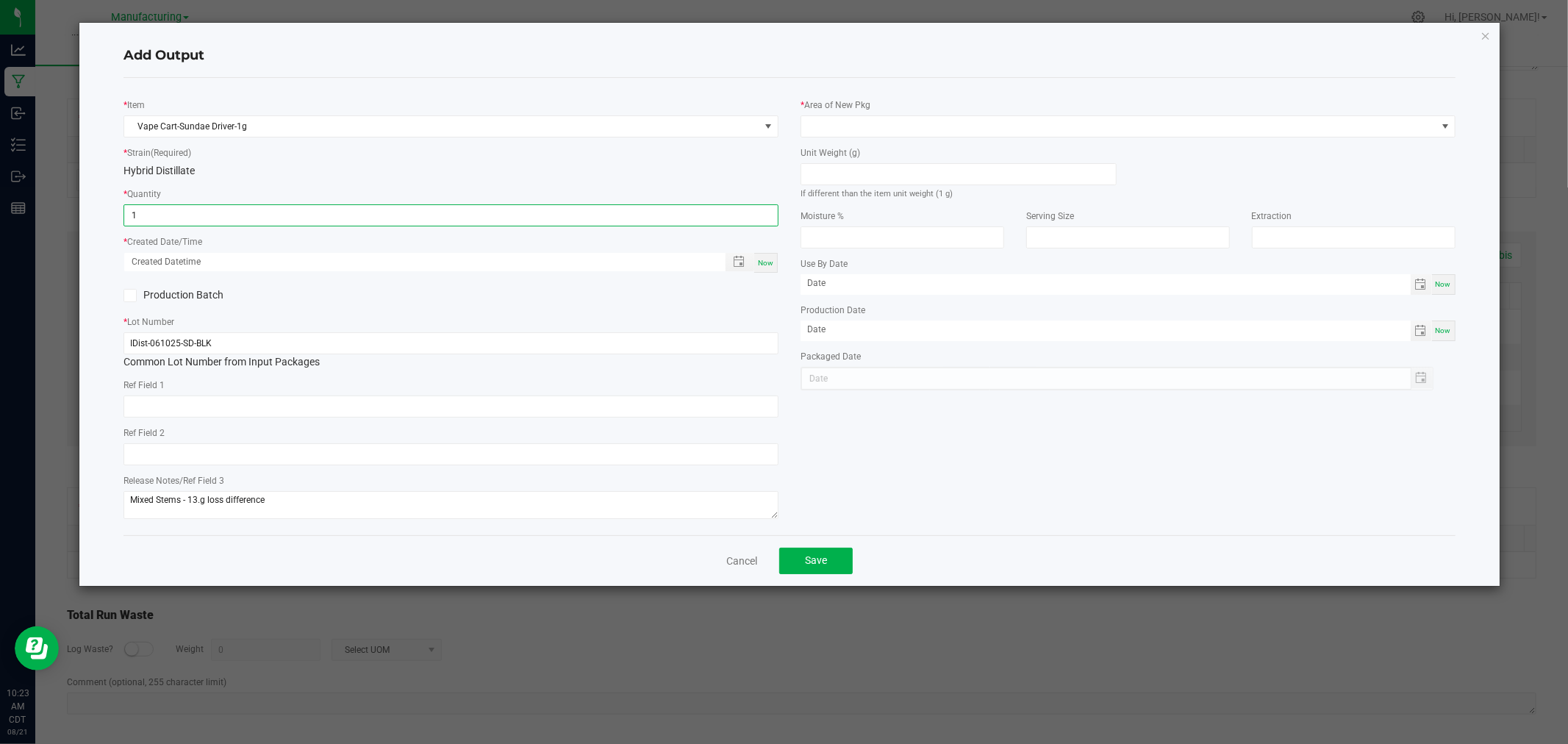
type input "1 ea"
click at [772, 257] on div "Now" at bounding box center [767, 262] width 24 height 20
type input "[DATE] 10:23 AM"
type input "[DATE]"
click at [854, 175] on input at bounding box center [959, 174] width 314 height 21
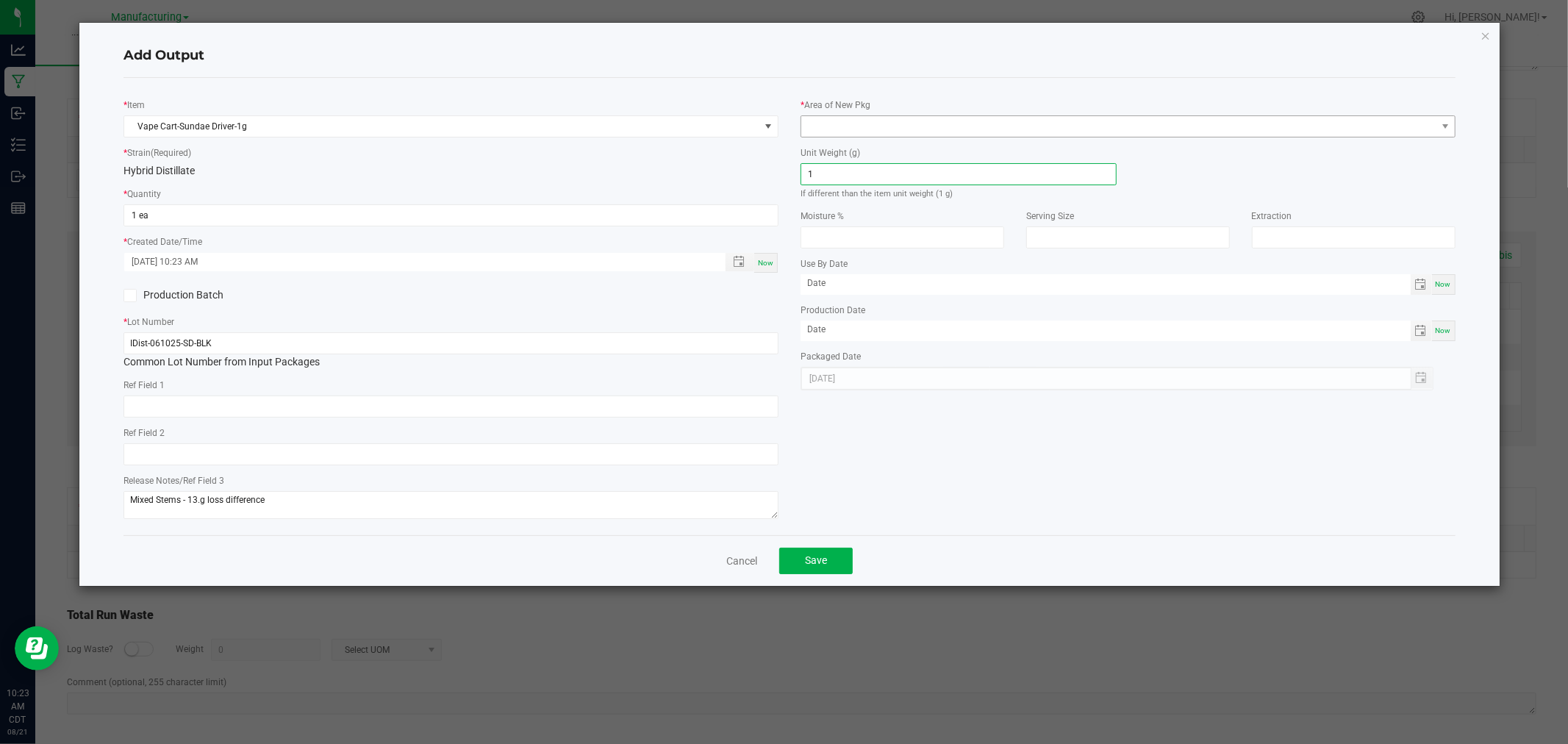
type input "1"
click at [862, 120] on span at bounding box center [1119, 127] width 635 height 21
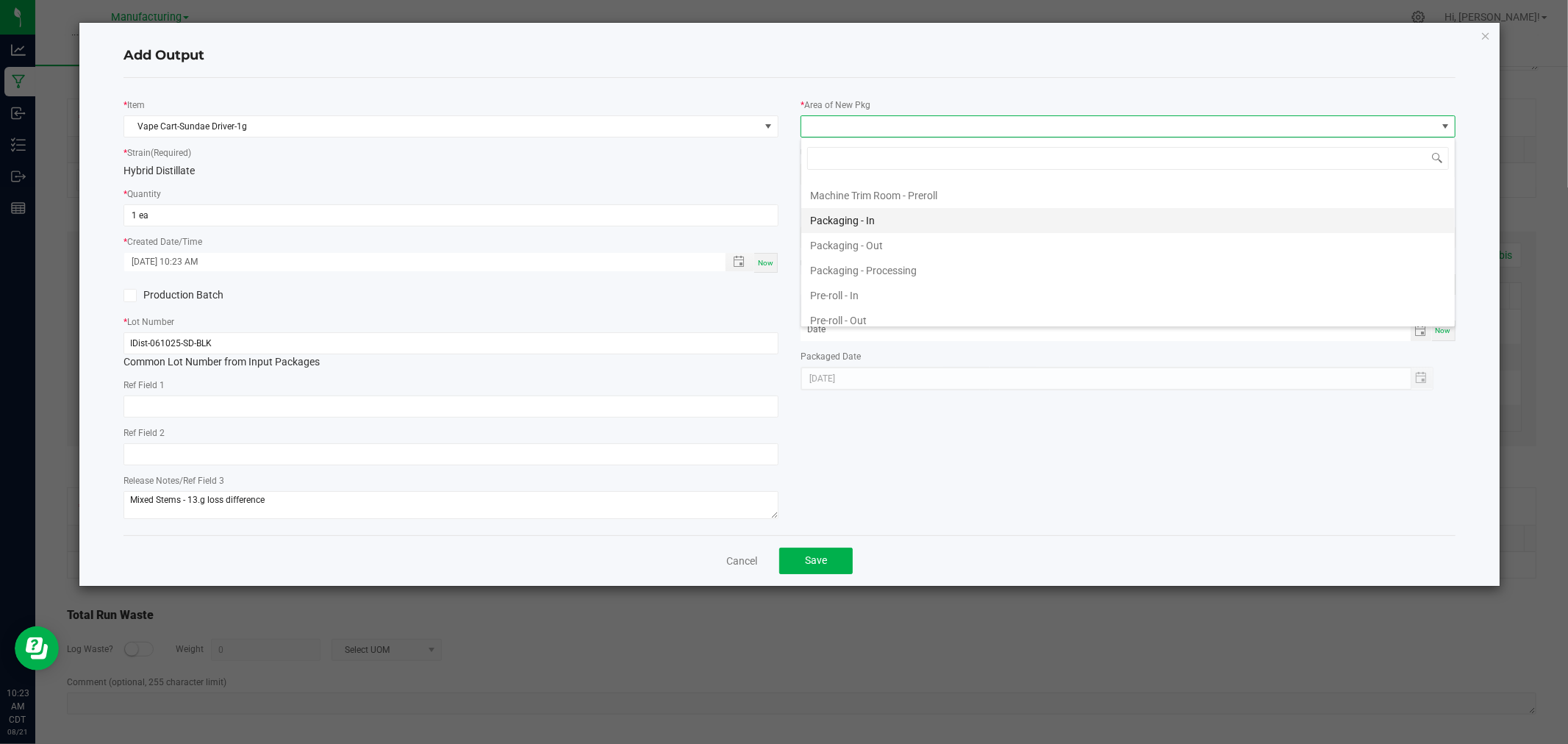
scroll to position [393, 0]
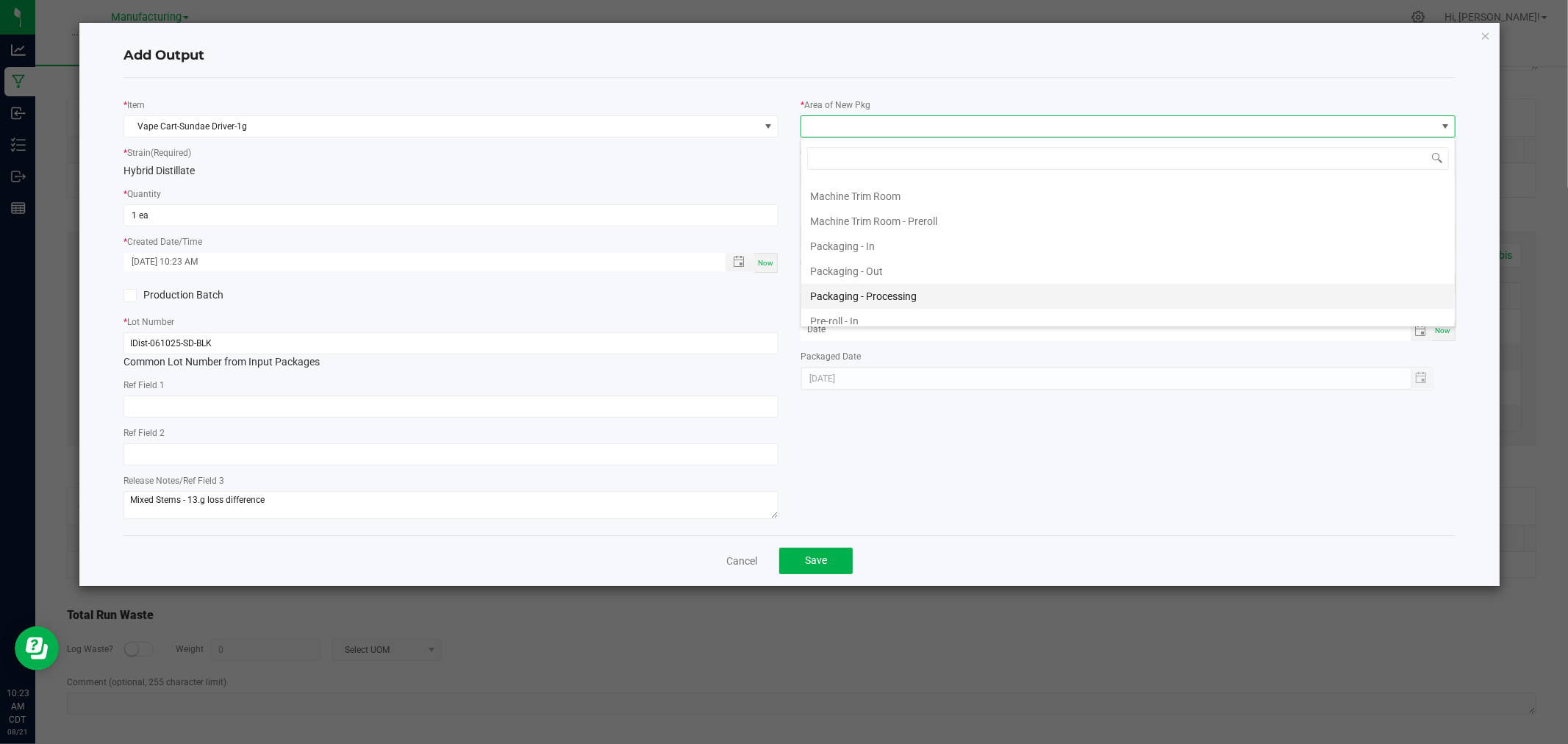
click at [922, 296] on li "Packaging - Processing" at bounding box center [1128, 296] width 654 height 25
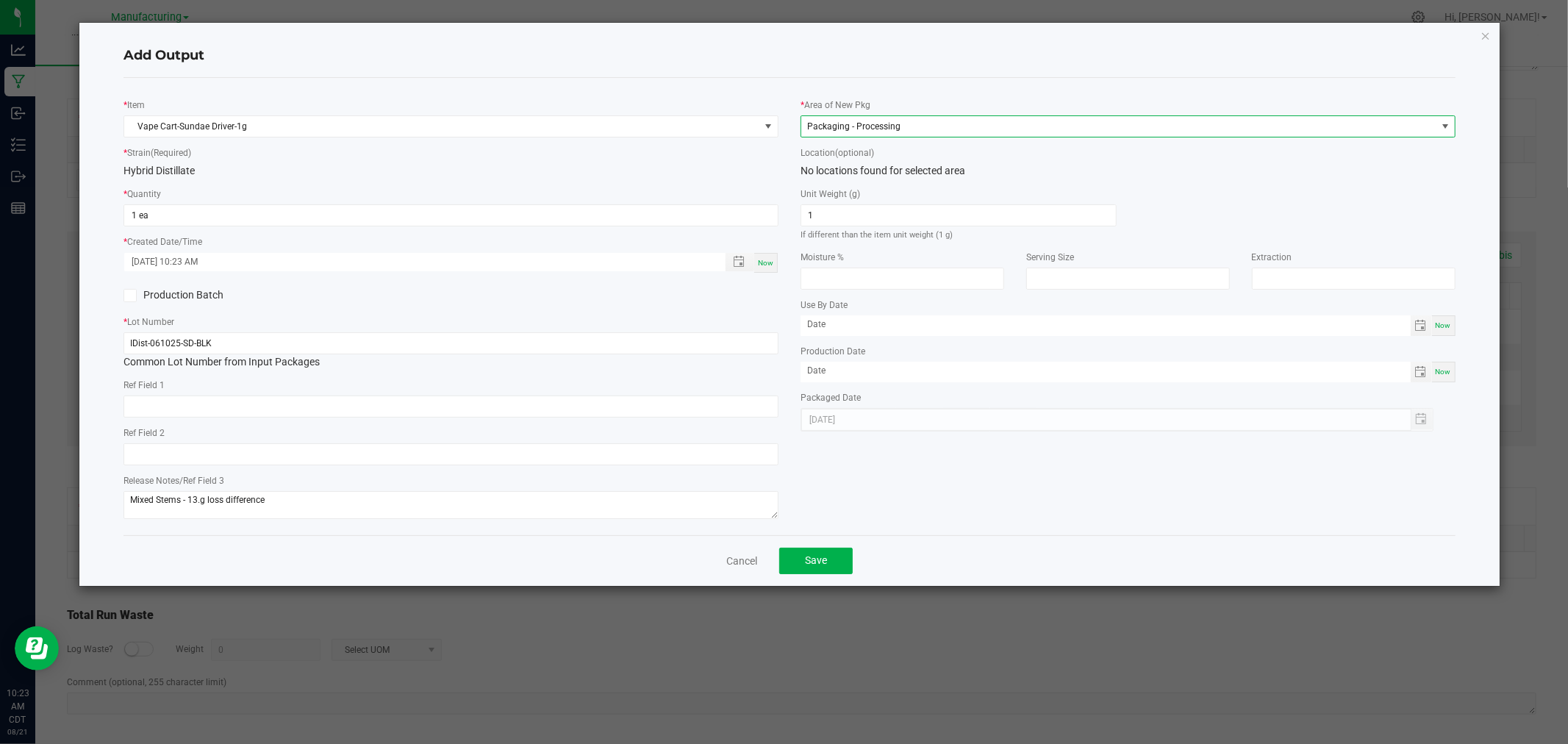
click at [824, 579] on div "Cancel Save" at bounding box center [790, 560] width 1332 height 50
click at [824, 571] on button "Save" at bounding box center [816, 561] width 73 height 27
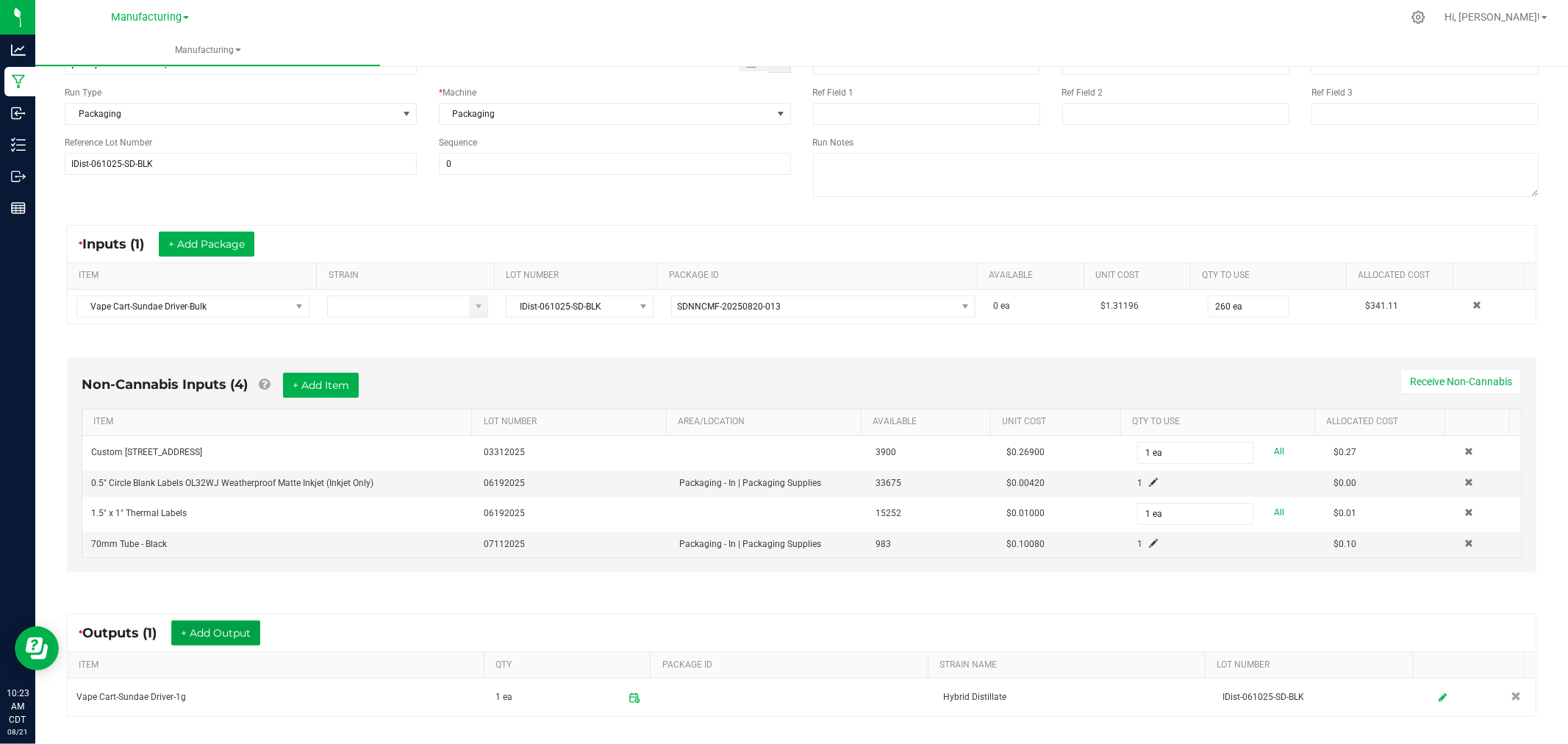
scroll to position [0, 0]
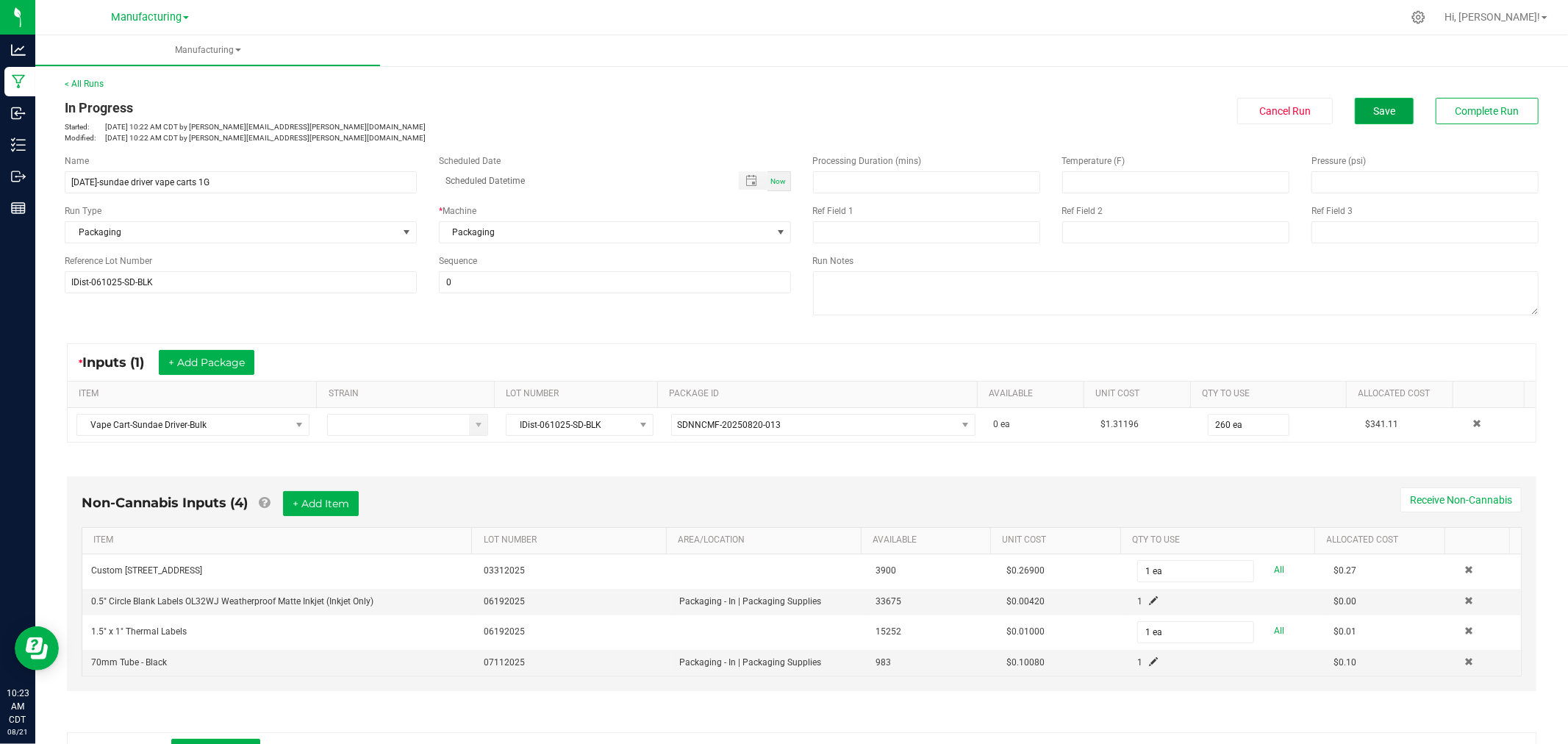
click at [1363, 119] on button "Save" at bounding box center [1384, 111] width 59 height 27
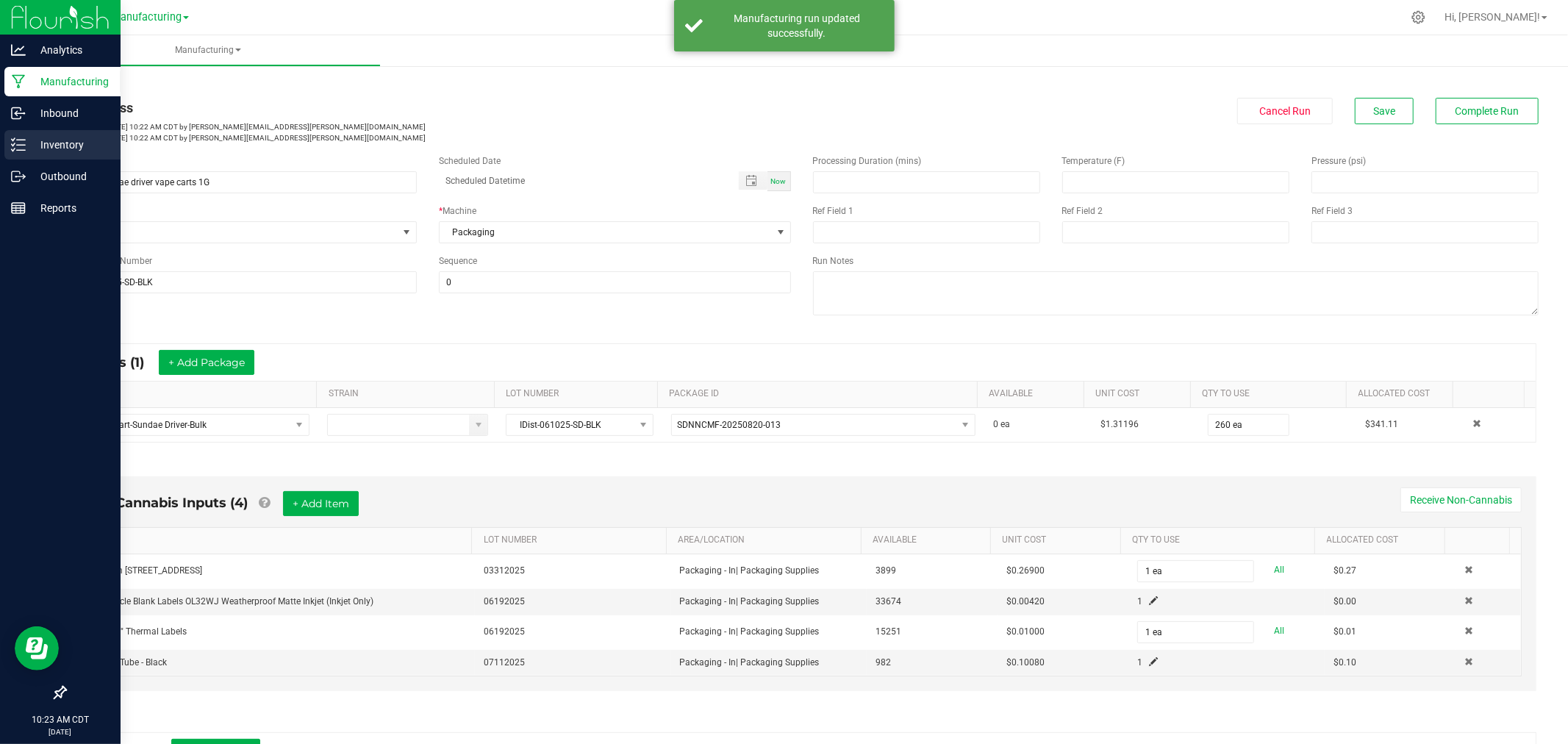
click at [18, 149] on icon at bounding box center [19, 145] width 15 height 15
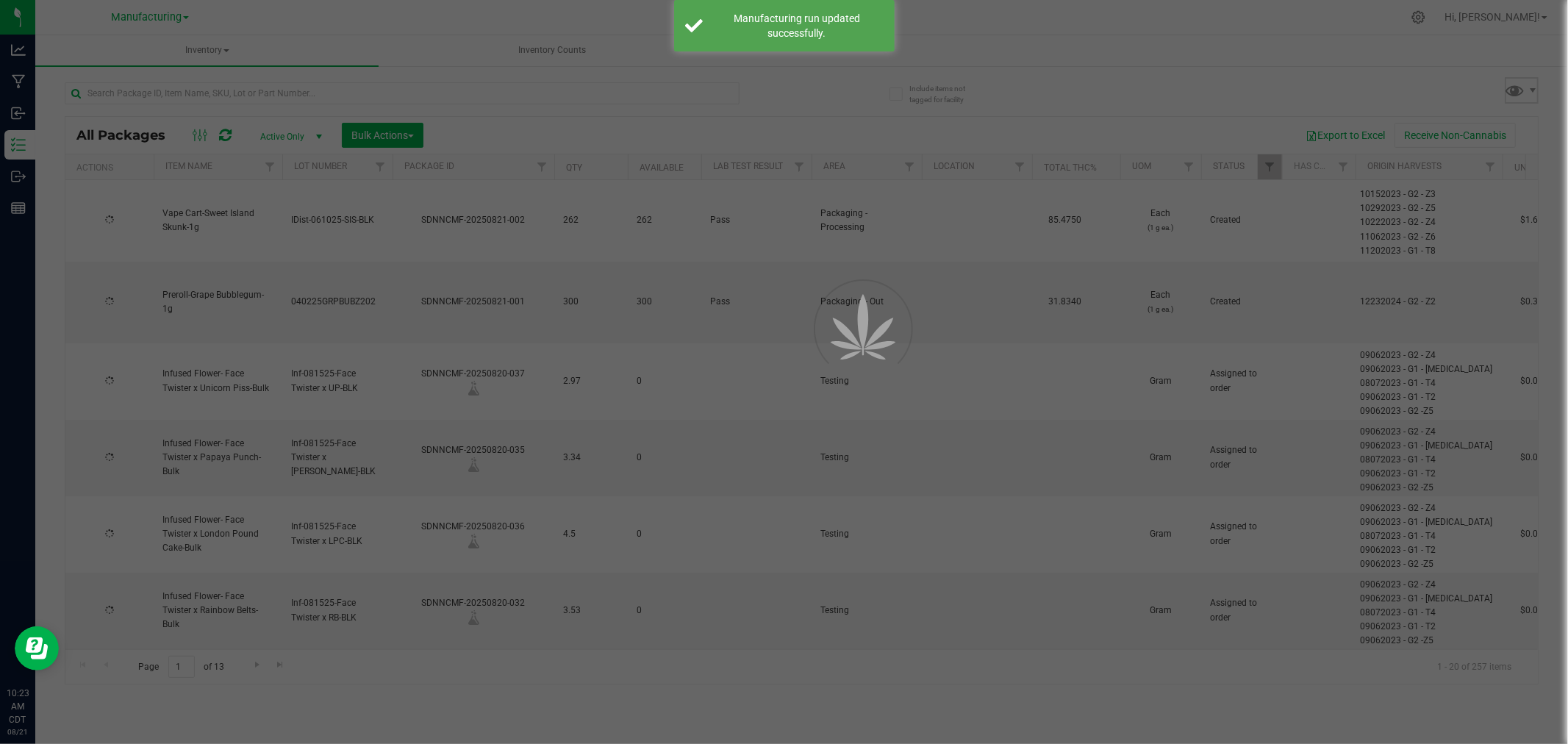
click at [1520, 92] on span at bounding box center [1515, 90] width 21 height 21
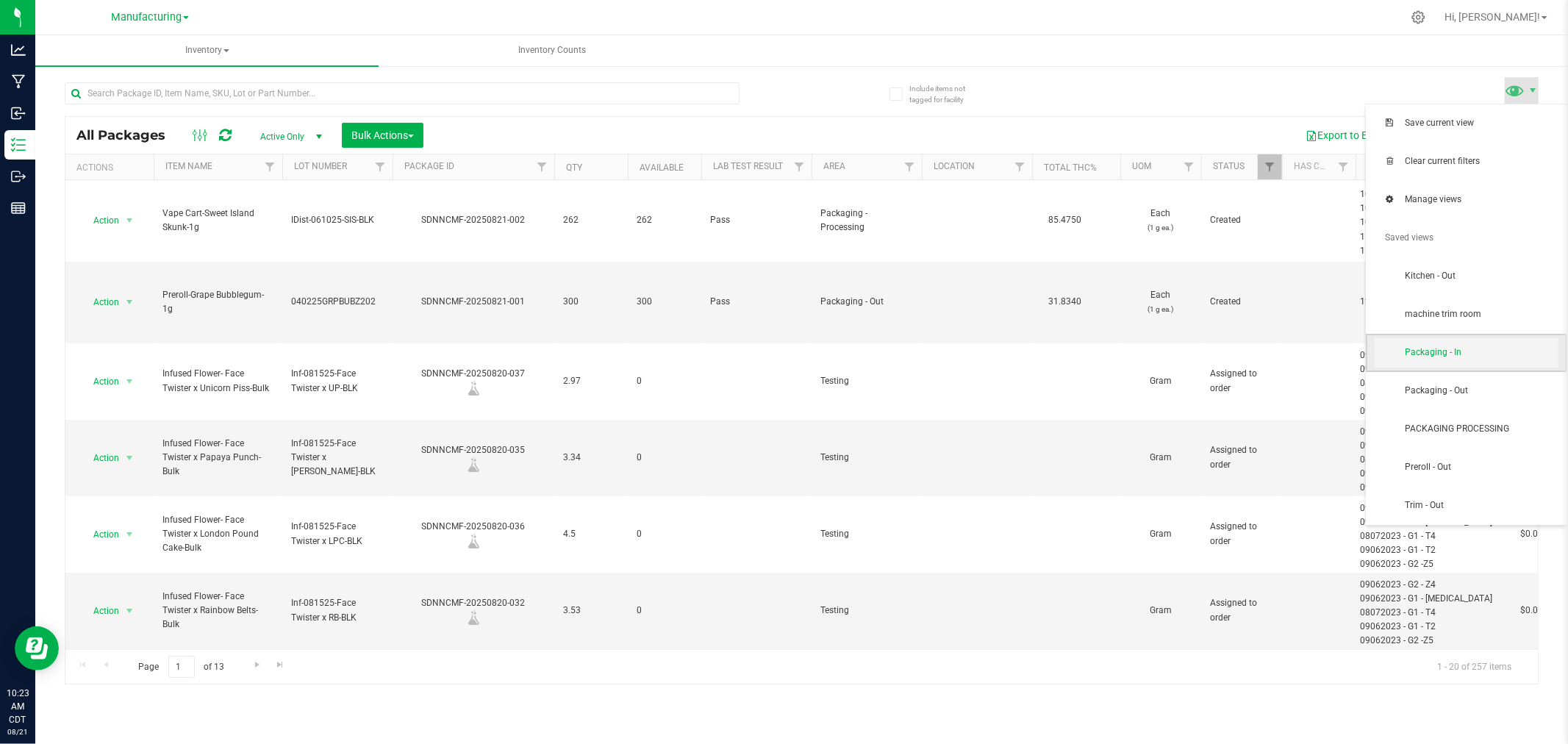
click at [1481, 356] on span "Packaging - In" at bounding box center [1481, 352] width 153 height 13
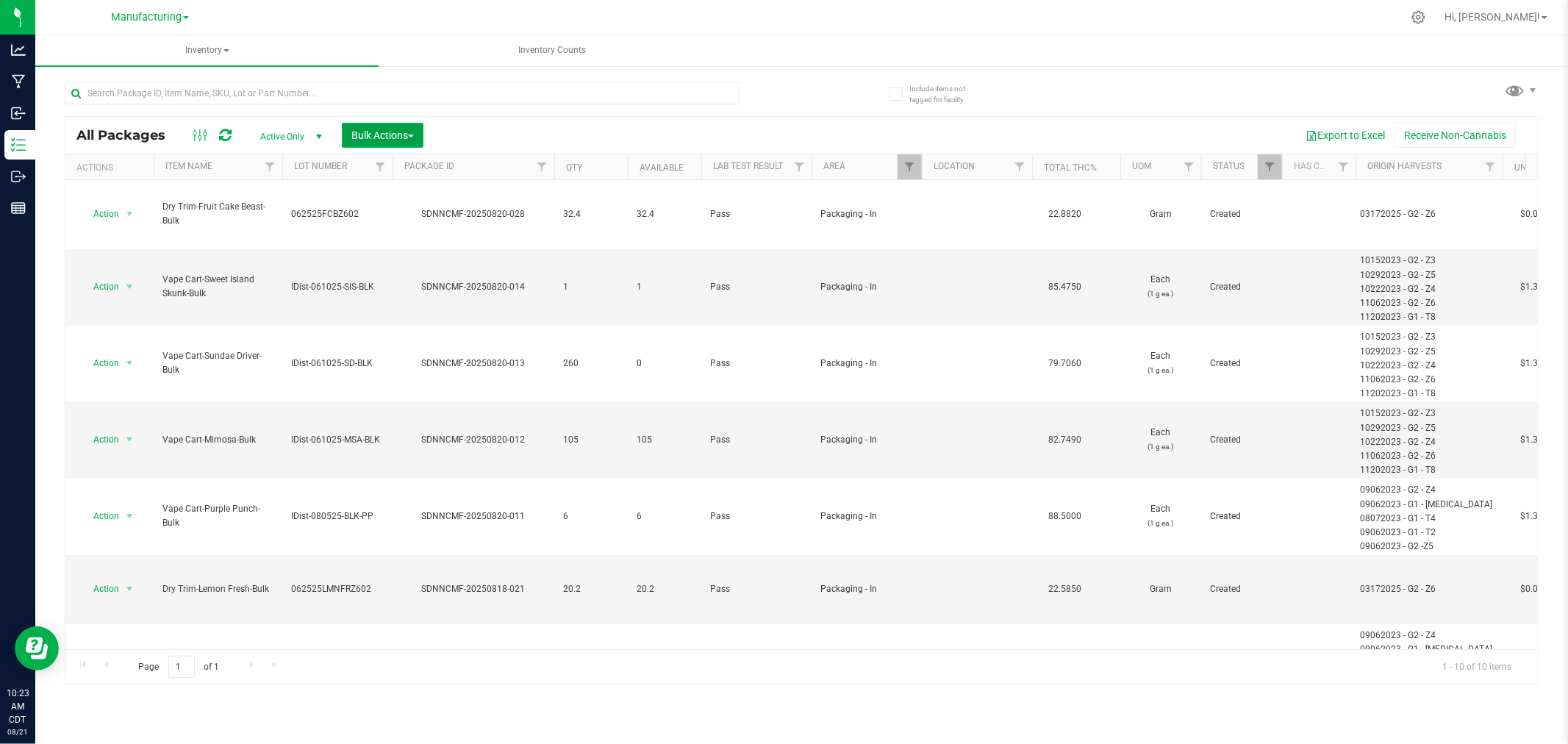
click at [408, 134] on span "Bulk Actions" at bounding box center [383, 136] width 62 height 12
click at [417, 159] on div "Add to manufacturing run" at bounding box center [416, 170] width 131 height 24
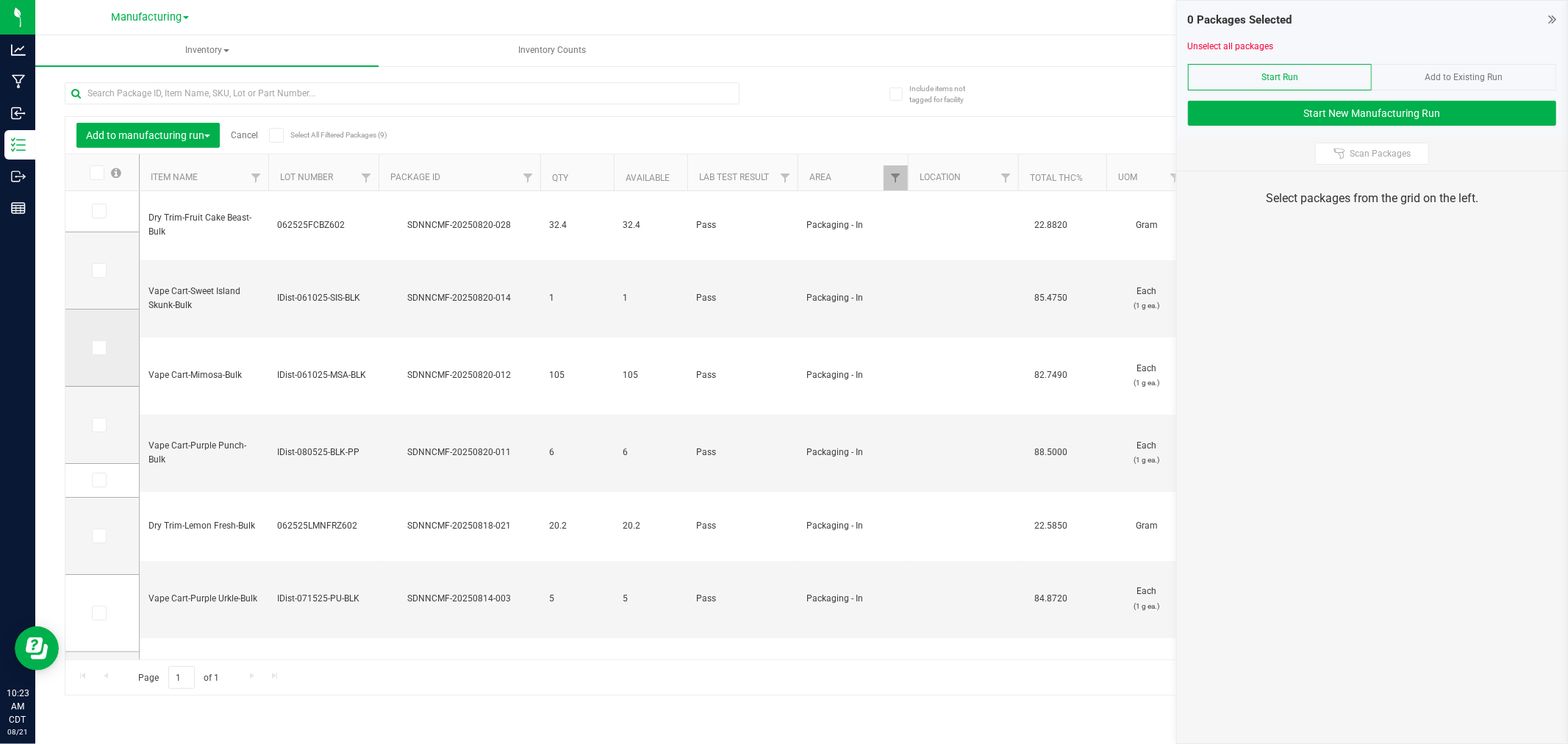
click at [96, 340] on span at bounding box center [99, 348] width 15 height 15
click at [0, 0] on input "checkbox" at bounding box center [0, 0] width 0 height 0
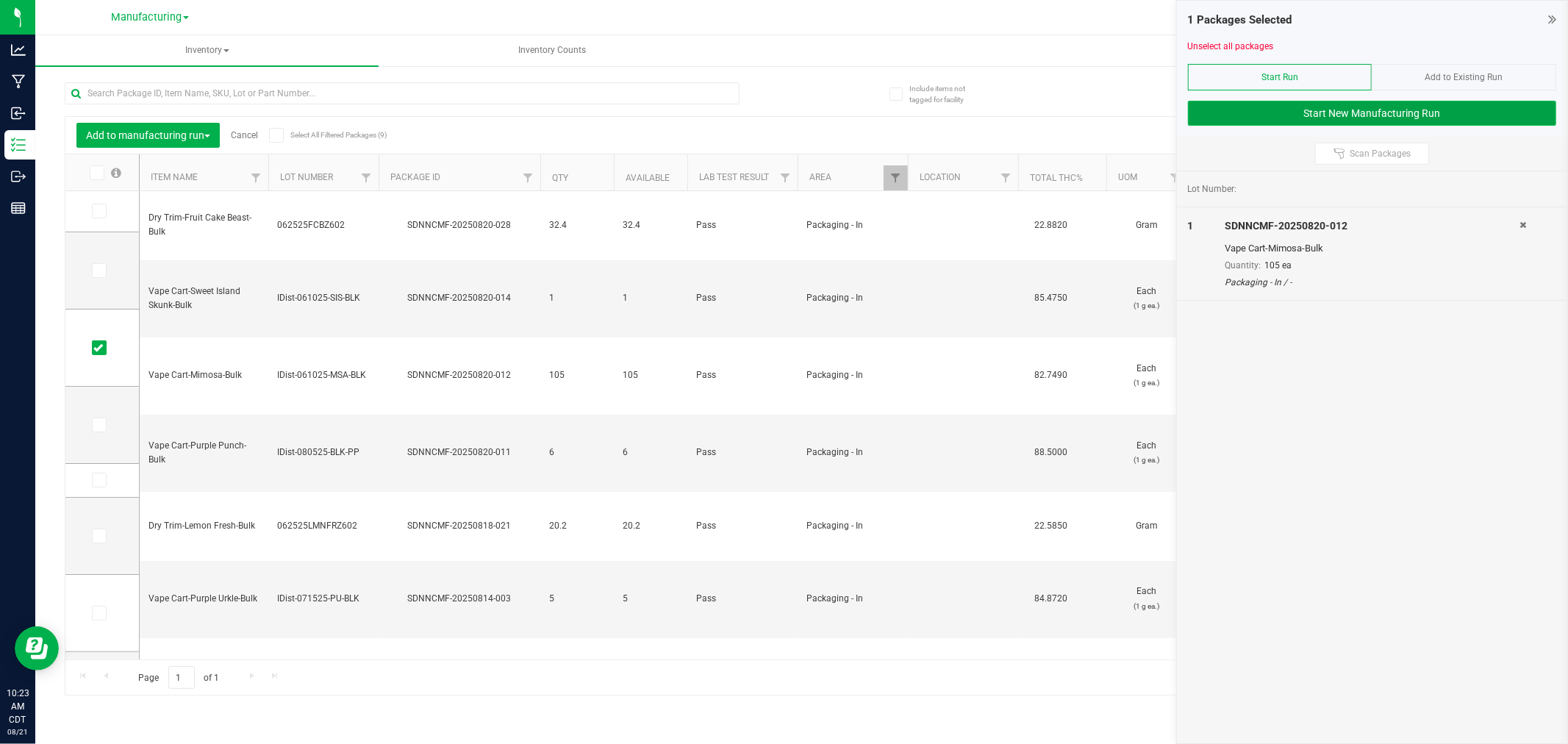
click at [1374, 115] on button "Start New Manufacturing Run" at bounding box center [1372, 113] width 368 height 25
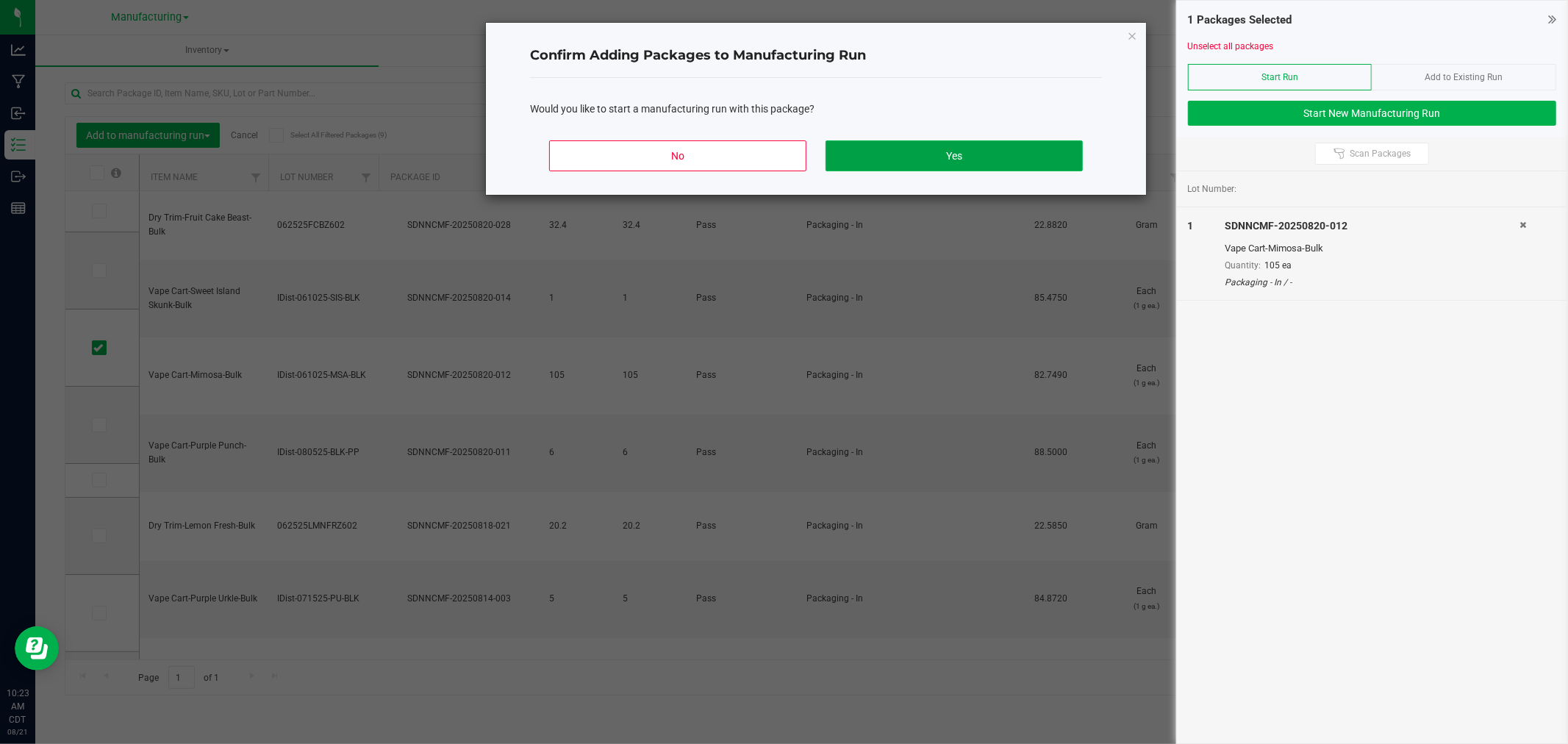
click at [1020, 156] on button "Yes" at bounding box center [954, 156] width 257 height 31
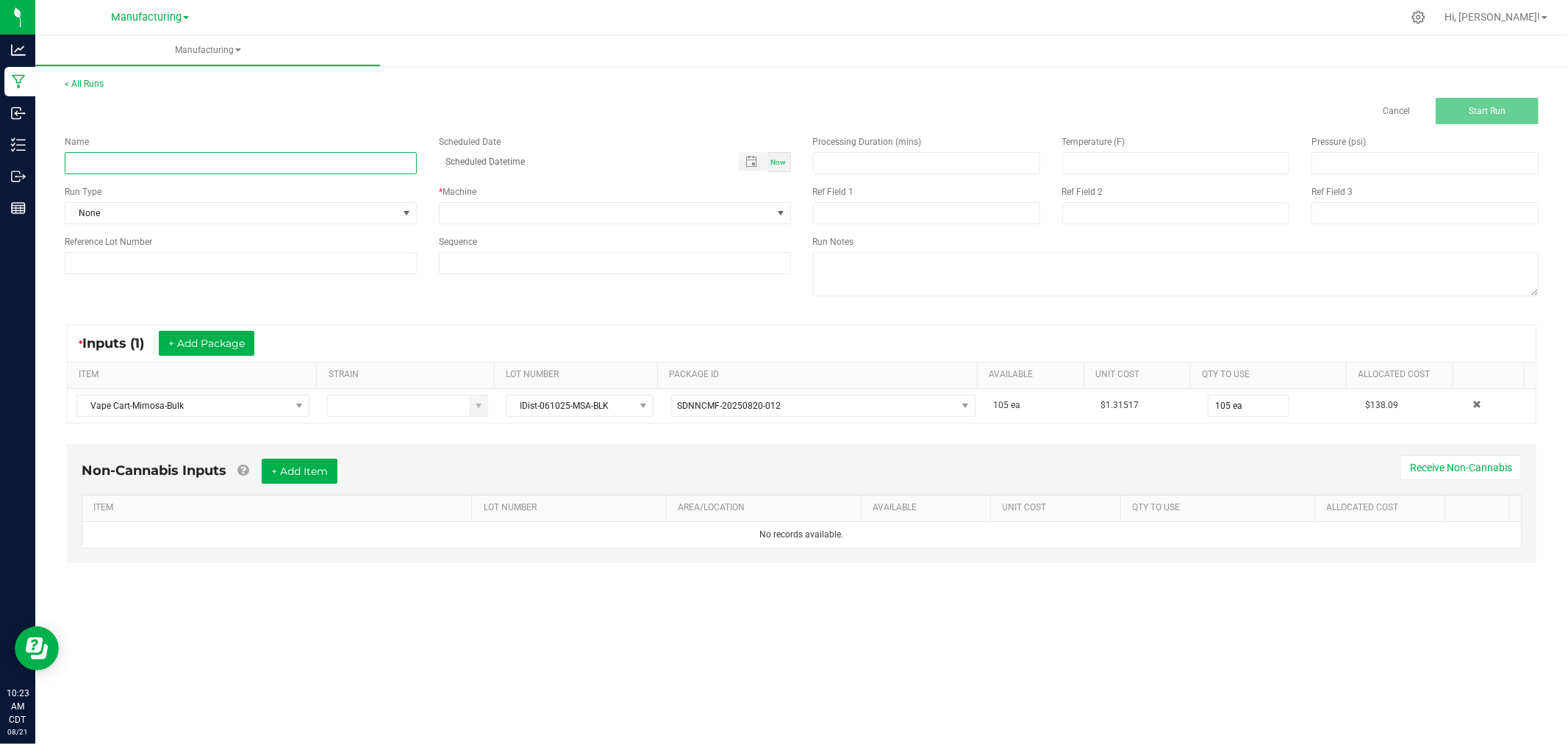
click at [216, 157] on input at bounding box center [240, 163] width 352 height 22
type input "[DATE]-mimosa vape carts 1G"
click at [221, 221] on span "None" at bounding box center [231, 213] width 332 height 21
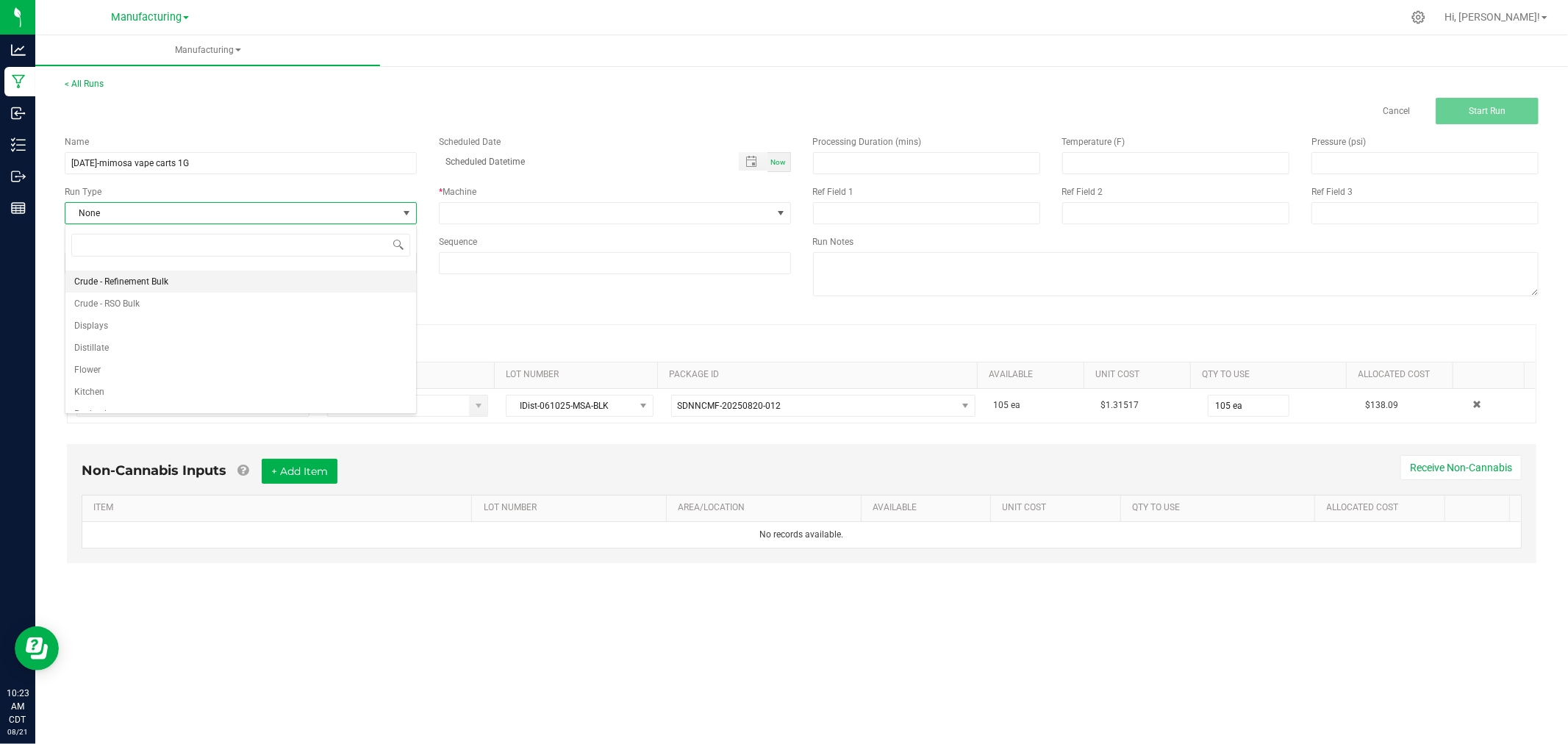
scroll to position [73, 0]
click at [178, 373] on li "Packaging" at bounding box center [240, 378] width 351 height 22
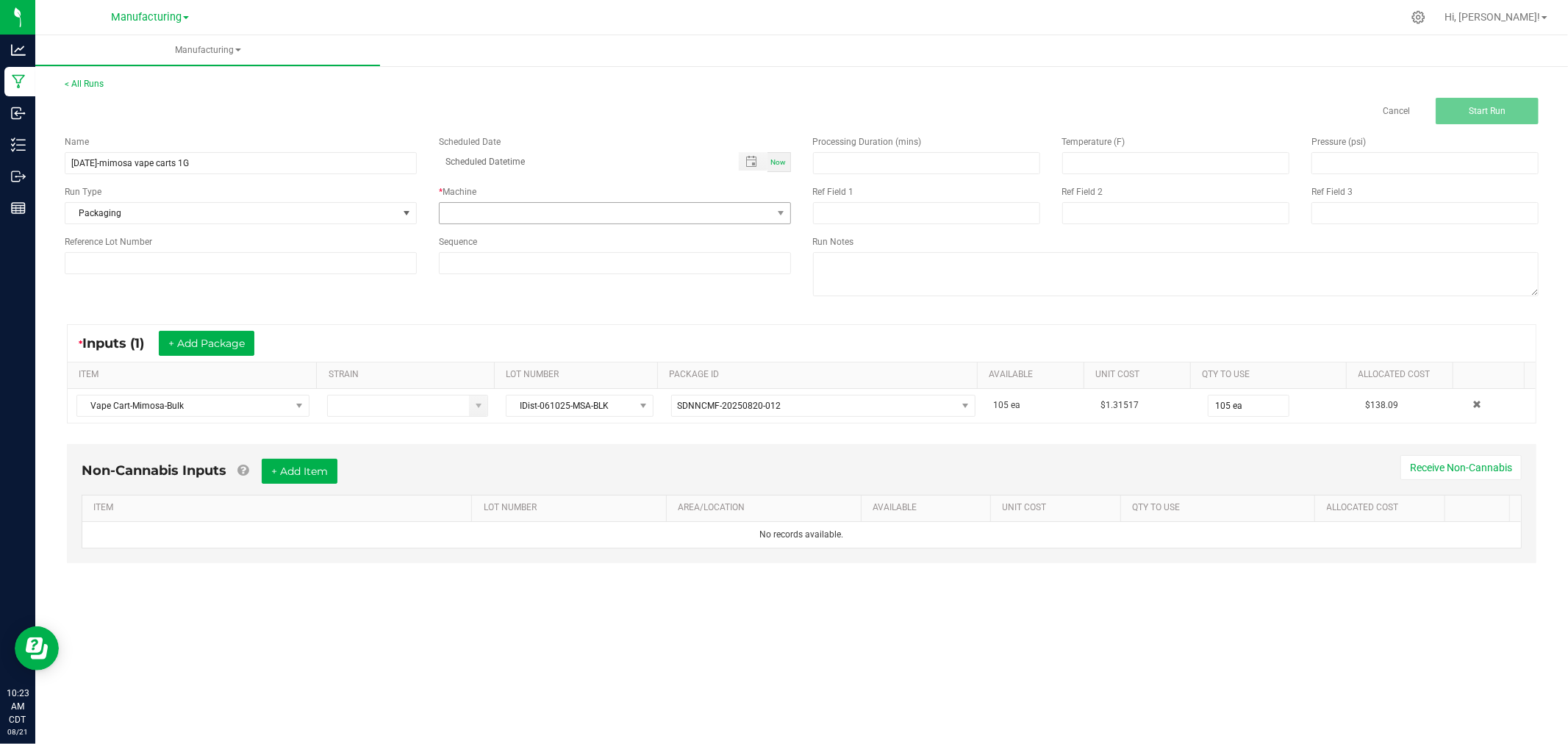
click at [451, 222] on div "Name [DATE]-mimosa vape carts 1G Scheduled Date Now Run Type Packaging * Machin…" at bounding box center [428, 205] width 749 height 161
click at [453, 221] on span at bounding box center [606, 213] width 332 height 21
click at [489, 267] on li "Packaging" at bounding box center [615, 263] width 351 height 25
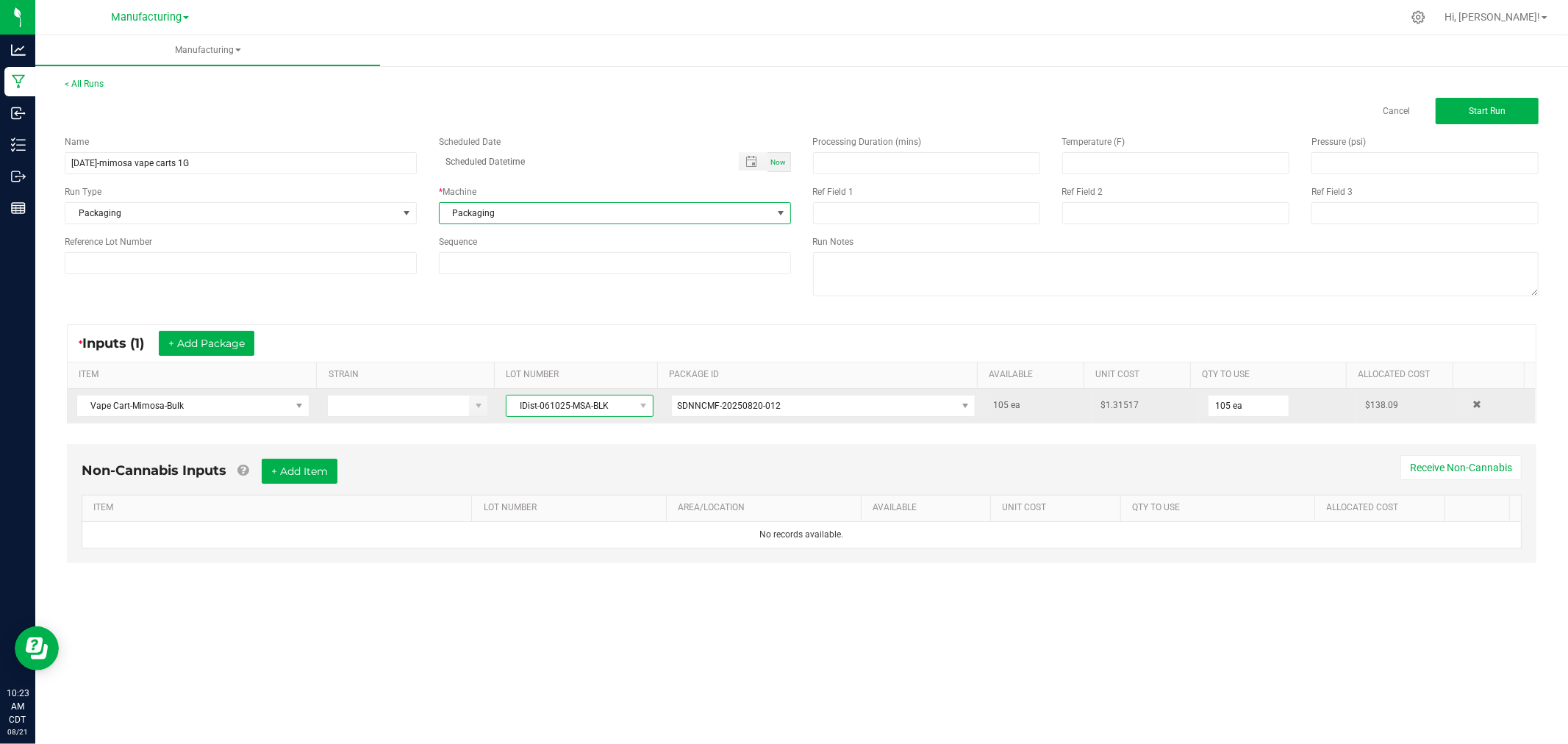
click at [578, 405] on span "IDist-061025-MSA-BLK" at bounding box center [570, 406] width 128 height 21
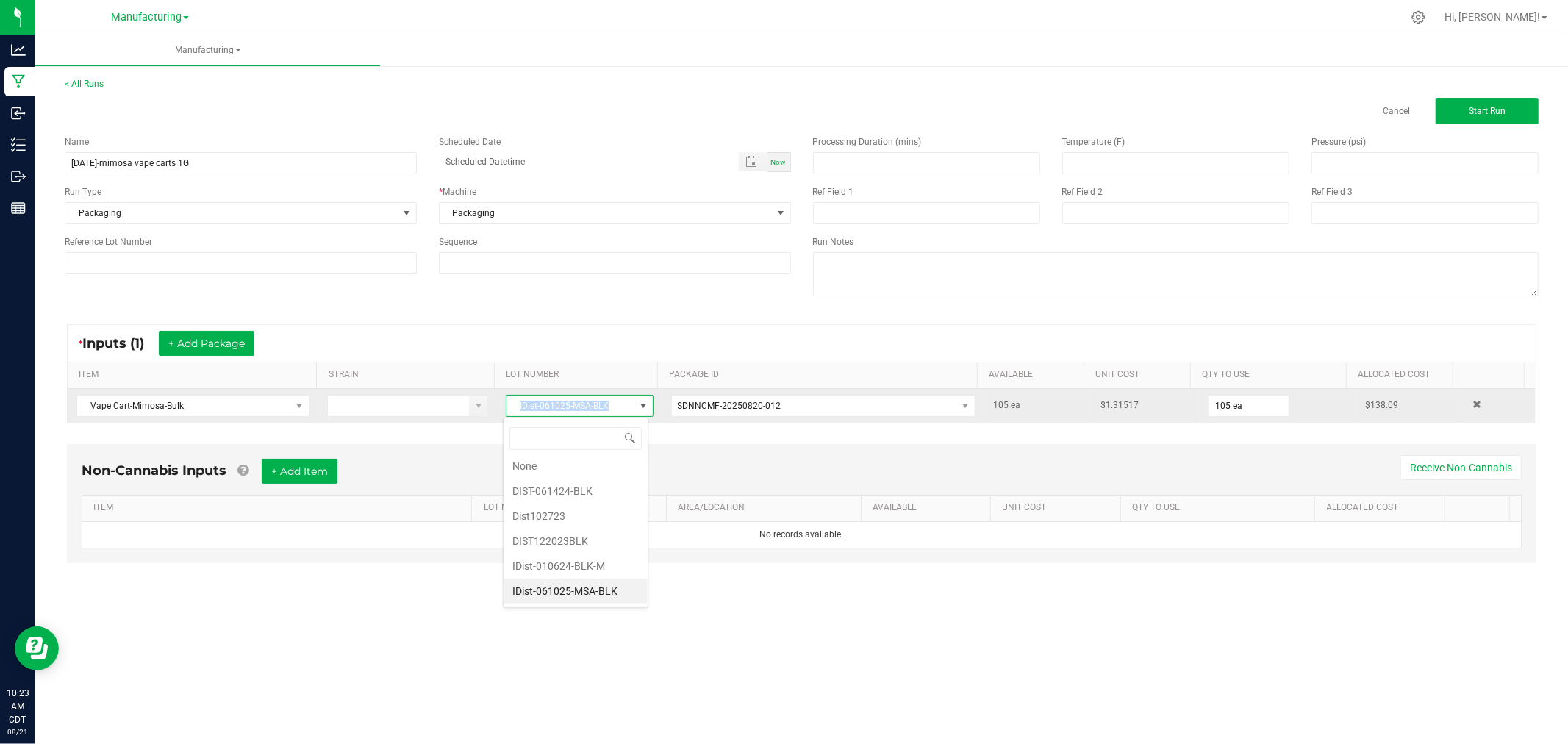
drag, startPoint x: 612, startPoint y: 405, endPoint x: 505, endPoint y: 408, distance: 107.0
click at [497, 408] on td "IDist-061025-MSA-BLK" at bounding box center [579, 406] width 165 height 34
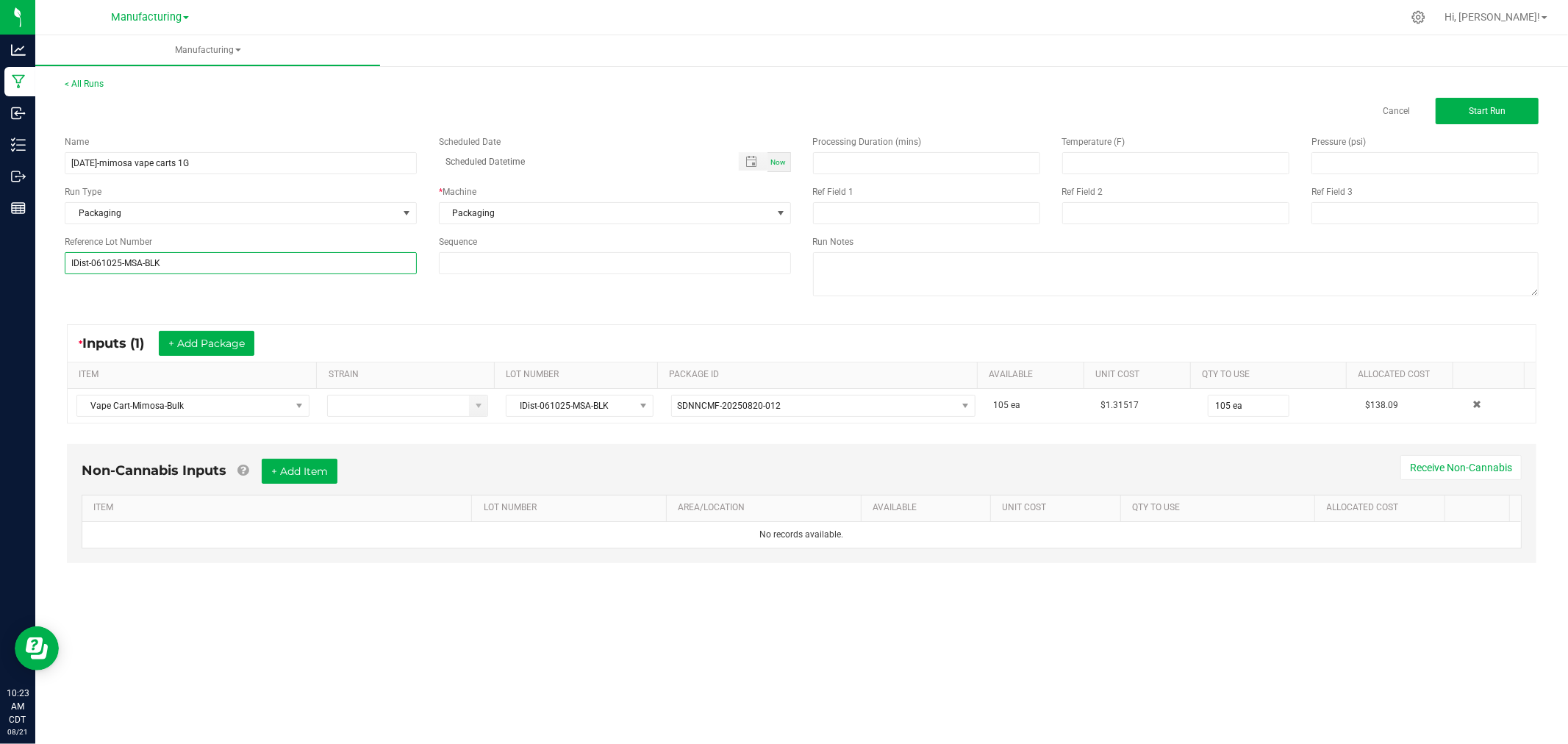
type input "IDist-061025-MSA-BLK"
click at [273, 303] on div "Name [DATE]-mimosa vape carts 1G Scheduled Date Now Run Type Packaging * Machin…" at bounding box center [801, 218] width 1496 height 187
click at [1455, 115] on button "Start Run" at bounding box center [1487, 111] width 103 height 27
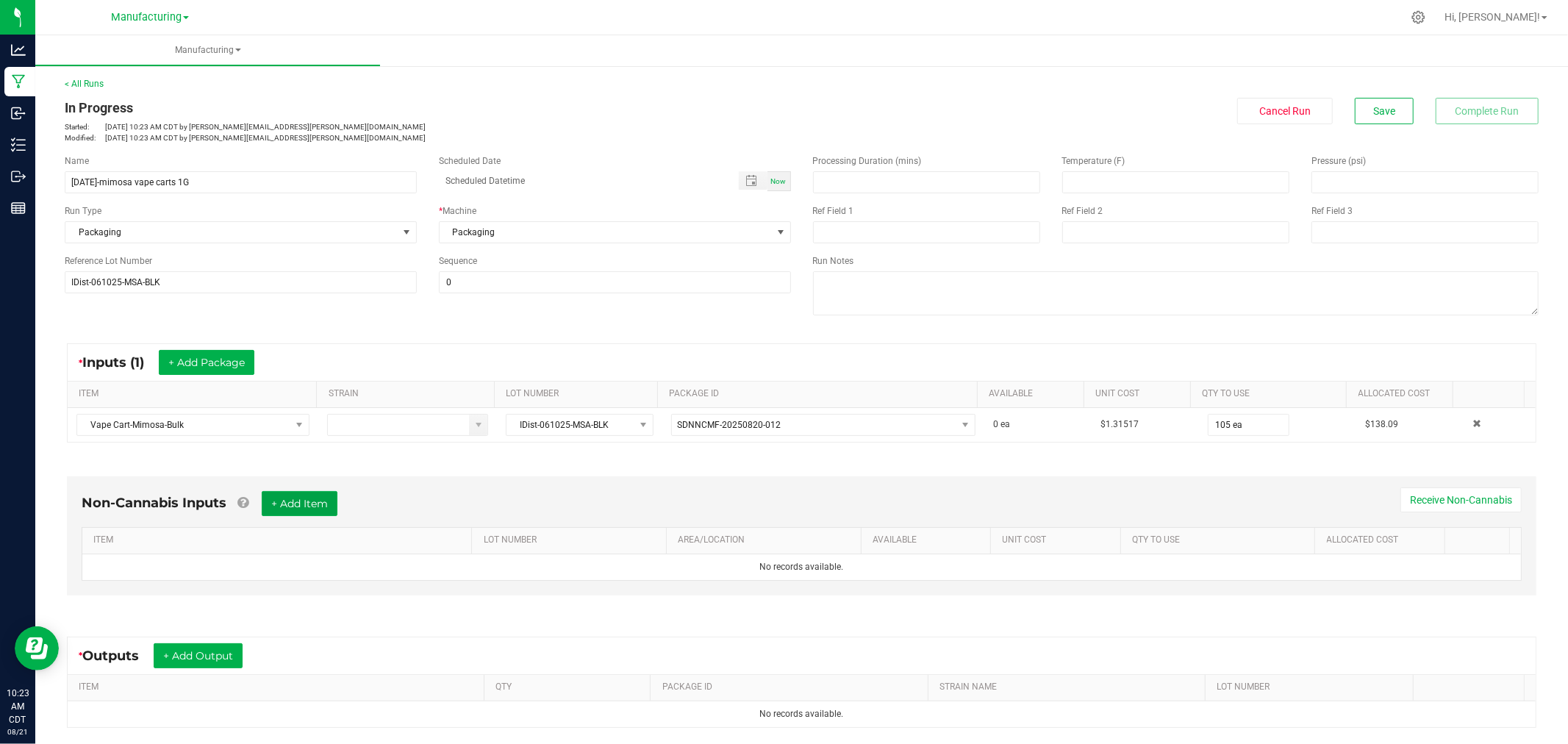
click at [270, 496] on button "+ Add Item" at bounding box center [300, 504] width 76 height 25
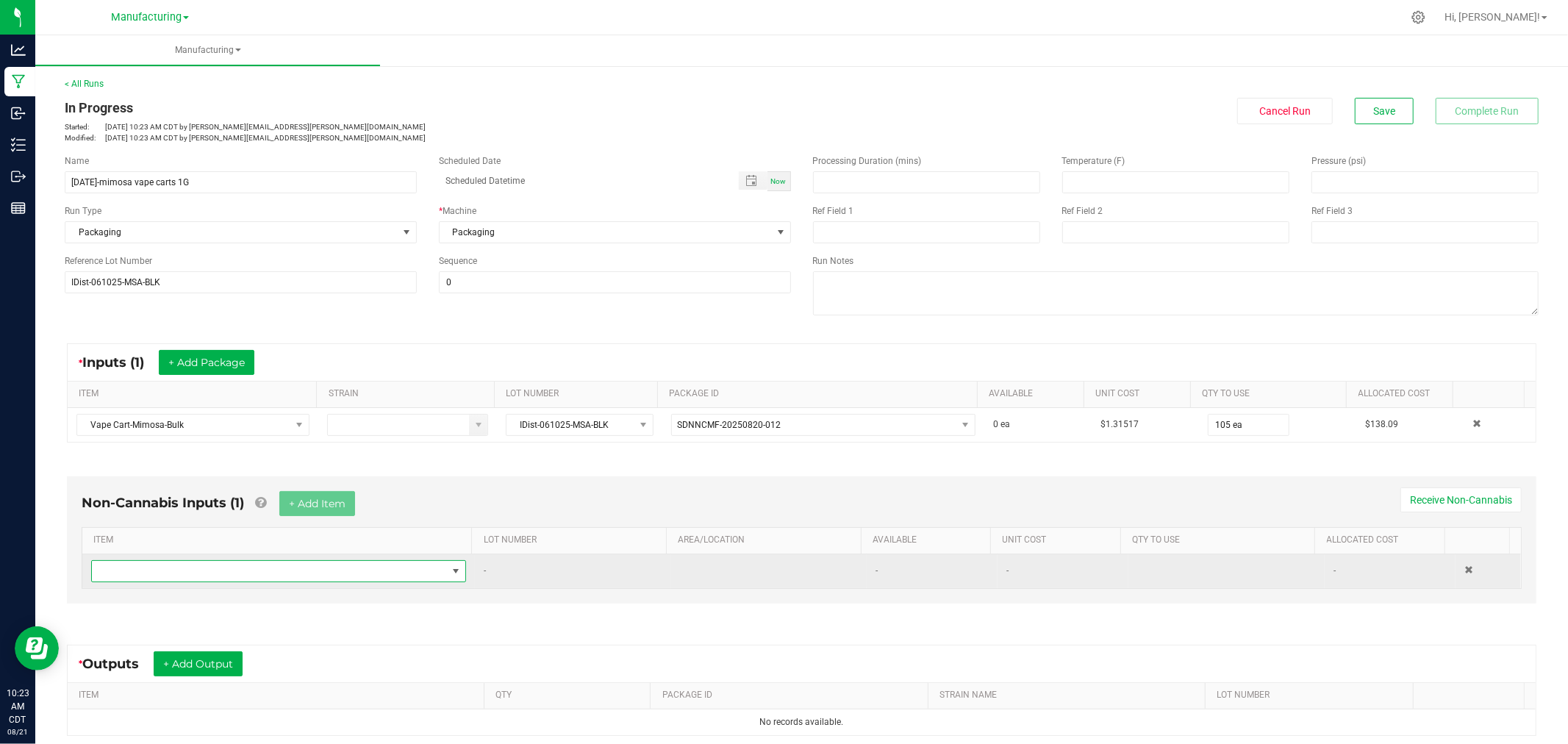
click at [314, 578] on span "NO DATA FOUND" at bounding box center [269, 571] width 355 height 21
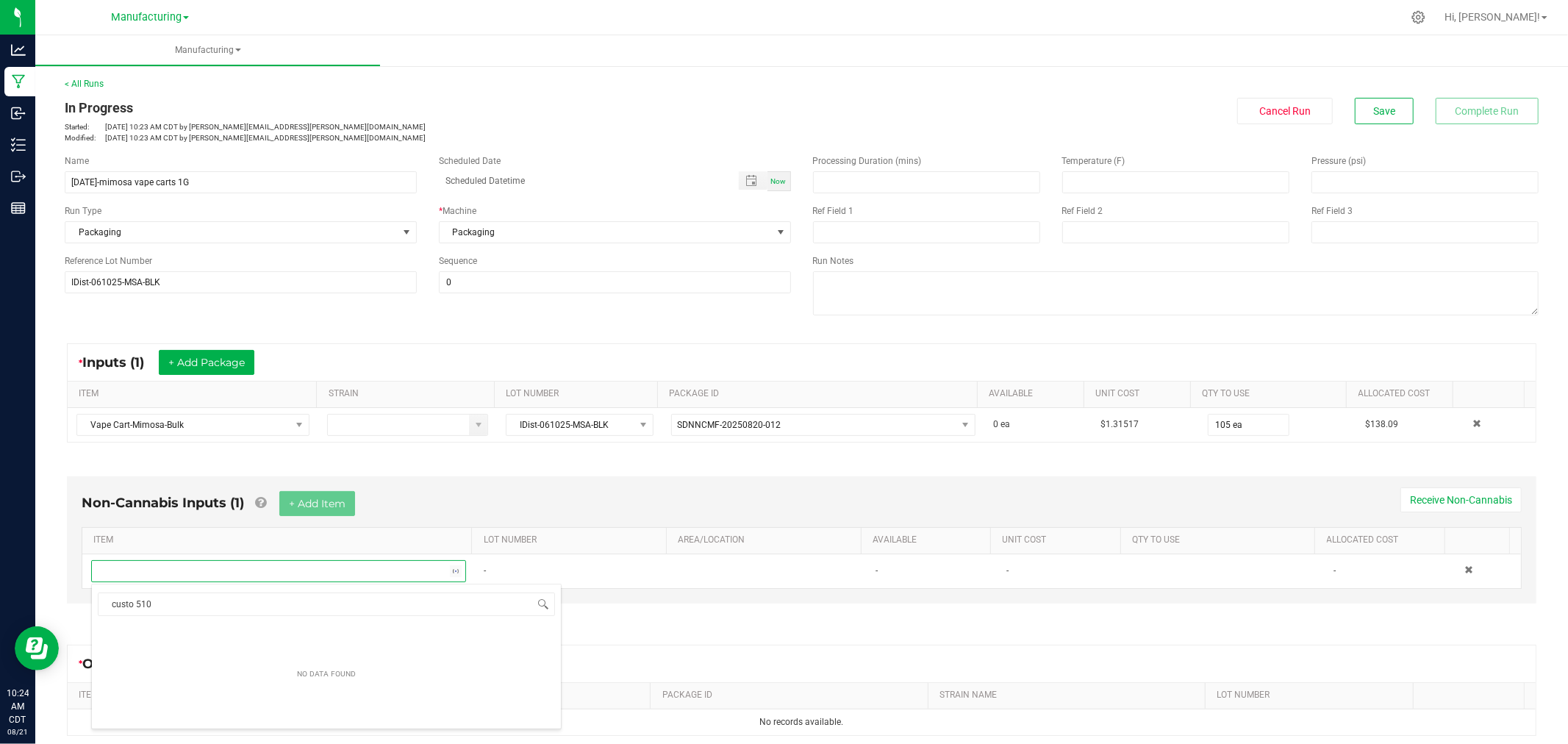
type input "custom 510"
click at [216, 634] on li "Custom [STREET_ADDRESS]" at bounding box center [326, 634] width 469 height 21
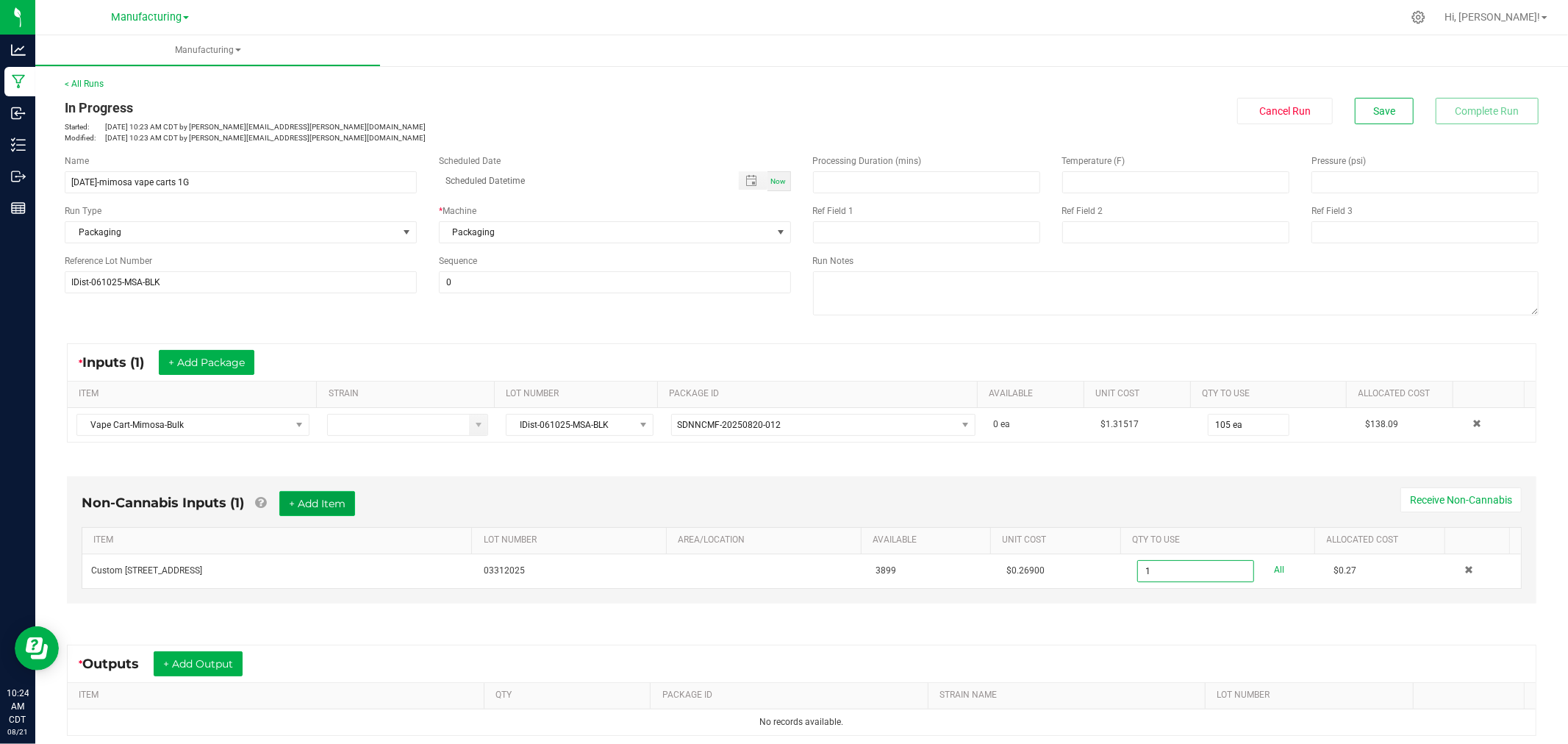
type input "1 ea"
click at [331, 507] on button "+ Add Item" at bounding box center [317, 504] width 76 height 25
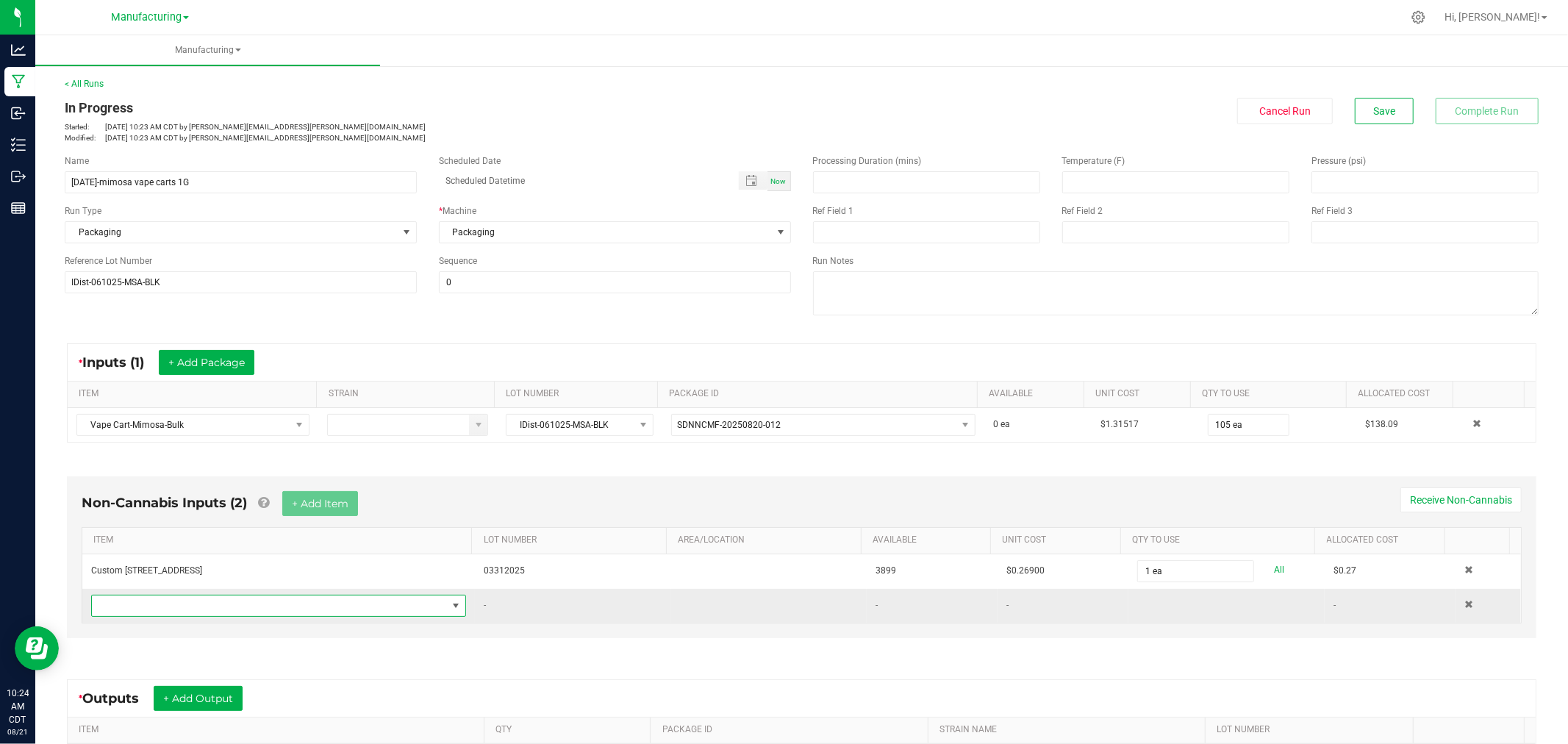
click at [312, 607] on span "NO DATA FOUND" at bounding box center [269, 605] width 355 height 21
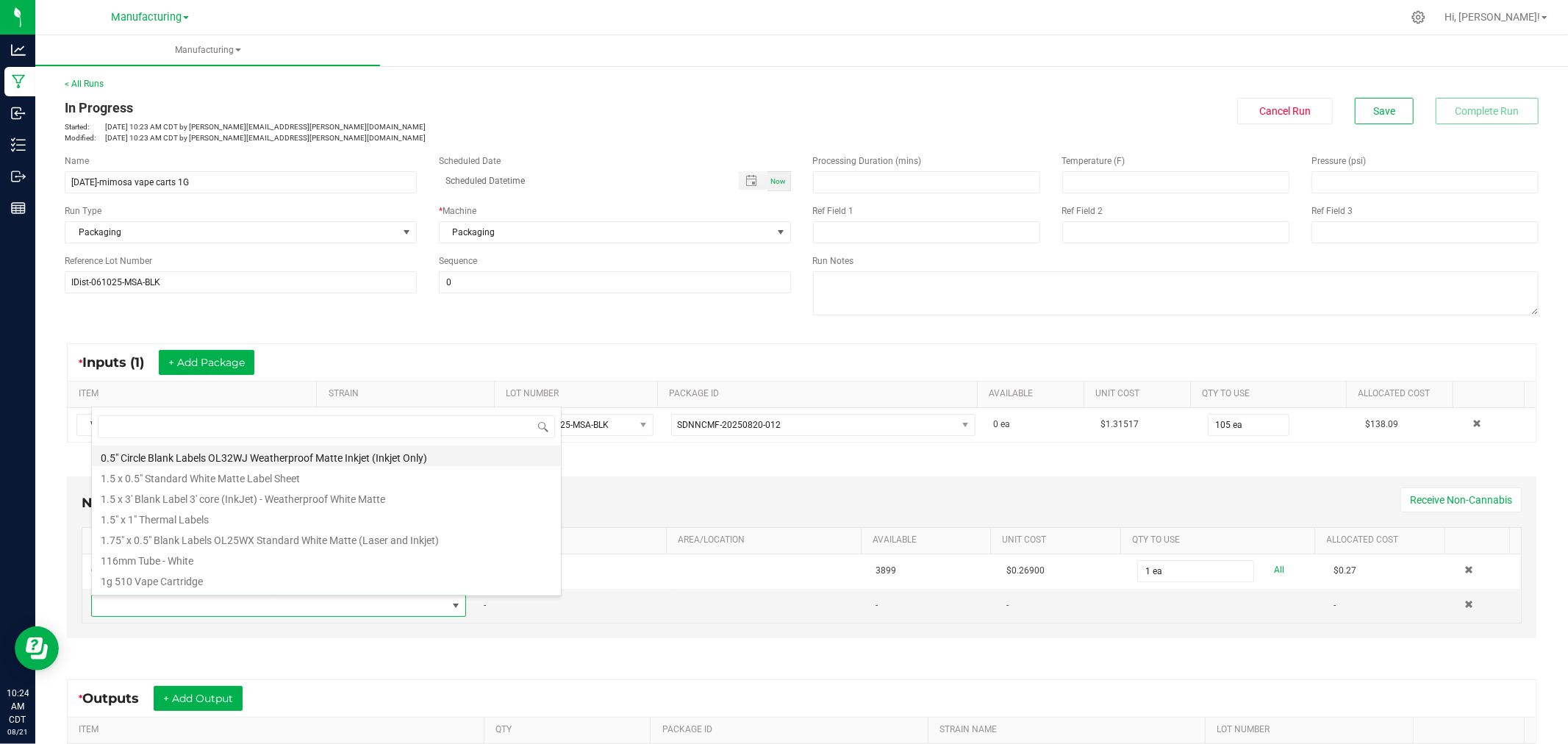
click at [267, 457] on li "0.5" Circle Blank Labels OL32WJ Weatherproof Matte Inkjet (Inkjet Only)" at bounding box center [326, 456] width 469 height 21
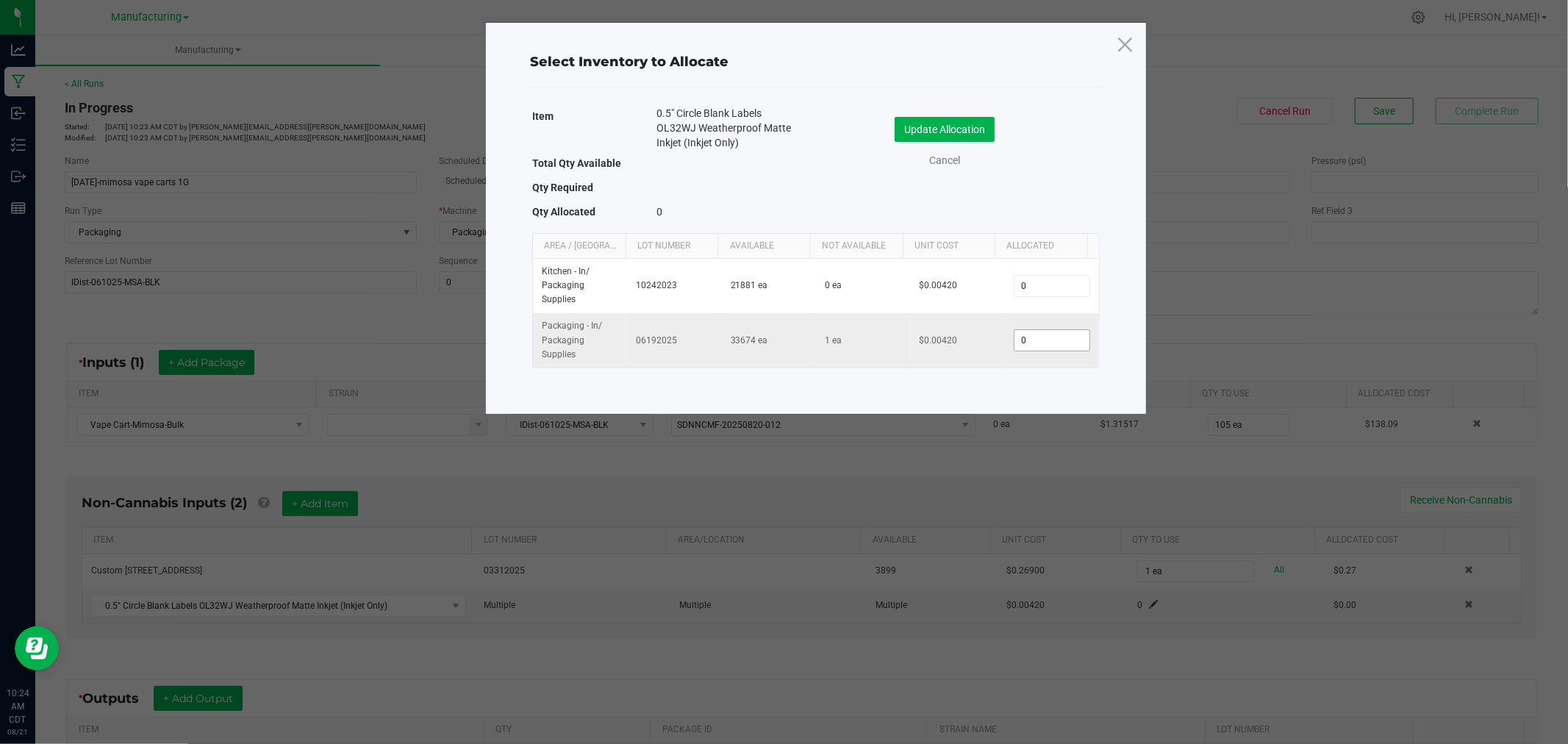
click at [1024, 342] on input "0" at bounding box center [1052, 340] width 75 height 21
type input "1"
click at [975, 131] on button "Update Allocation" at bounding box center [945, 130] width 100 height 25
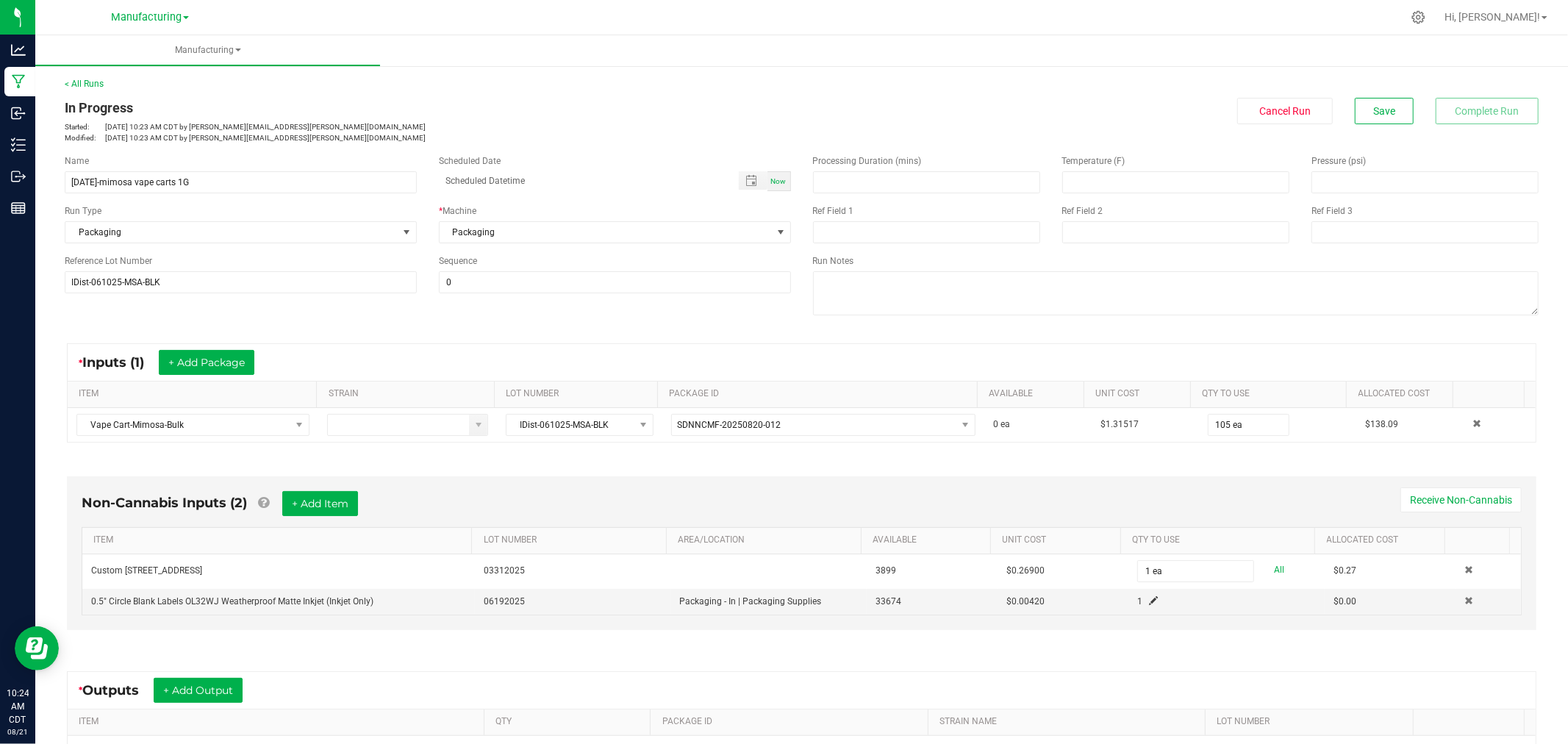
click at [275, 492] on div "Non-Cannabis Inputs (2) + Add Item Receive Non-Cannabis" at bounding box center [801, 509] width 1440 height 36
click at [320, 511] on button "+ Add Item" at bounding box center [320, 504] width 76 height 25
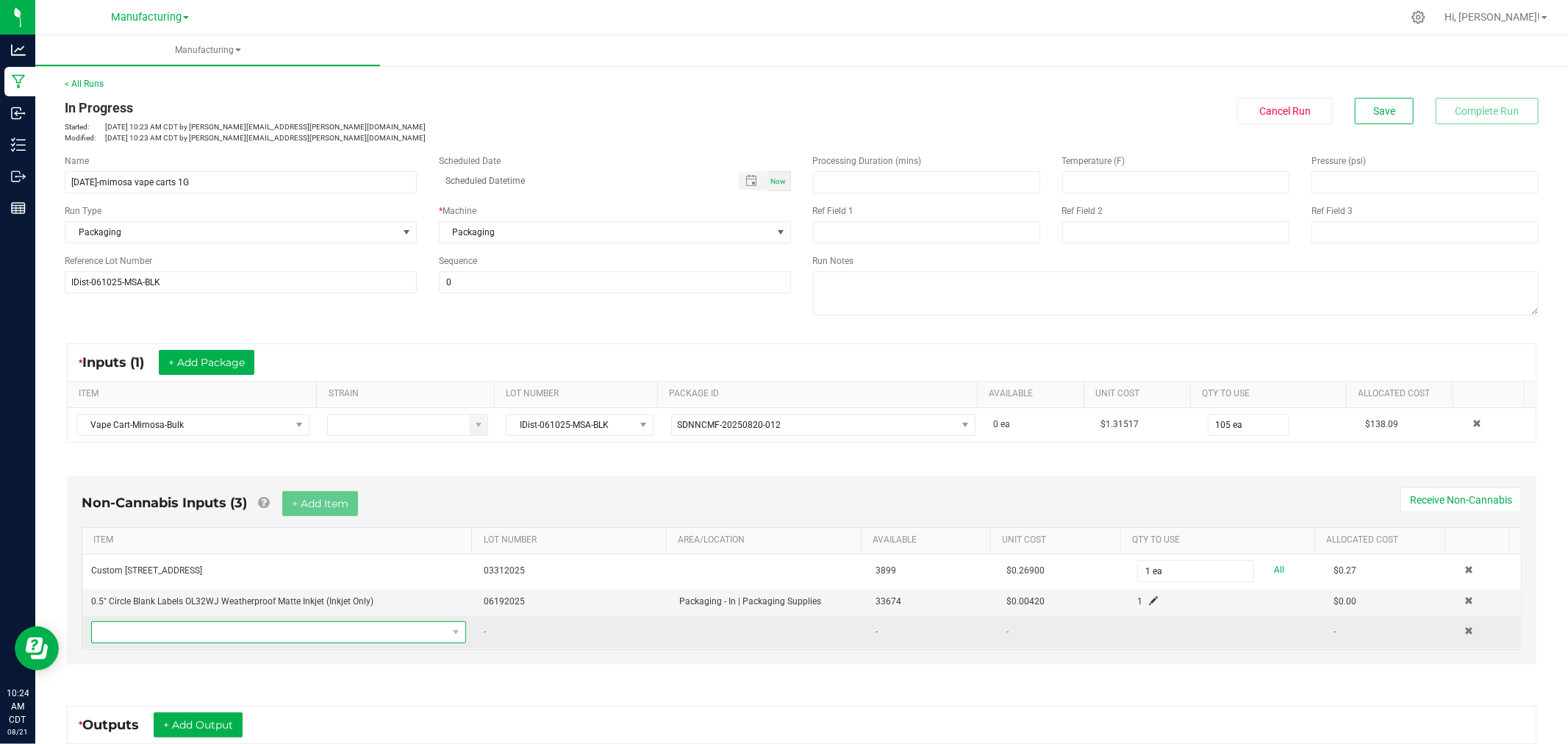
click at [347, 625] on span "NO DATA FOUND" at bounding box center [269, 632] width 355 height 21
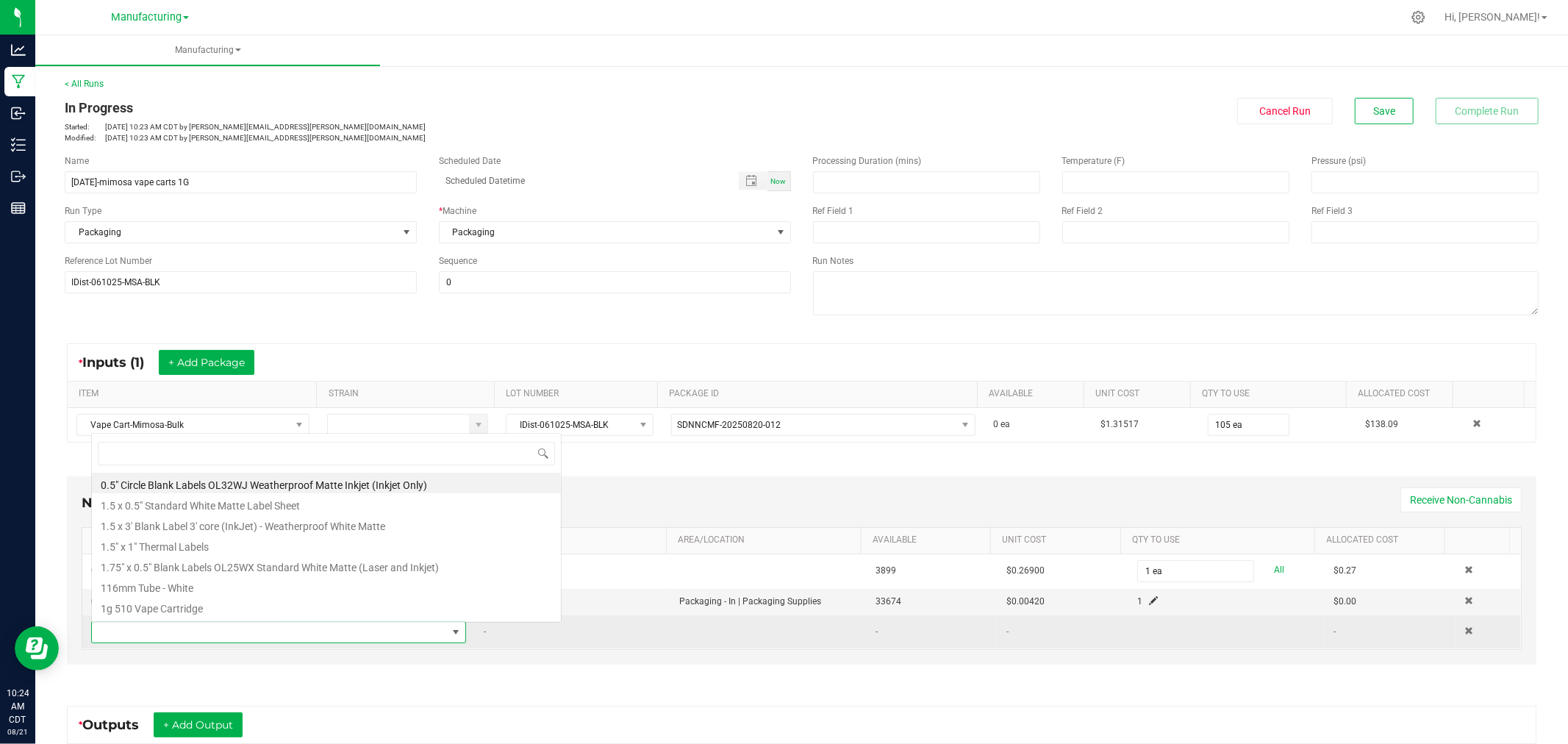
scroll to position [0, 0]
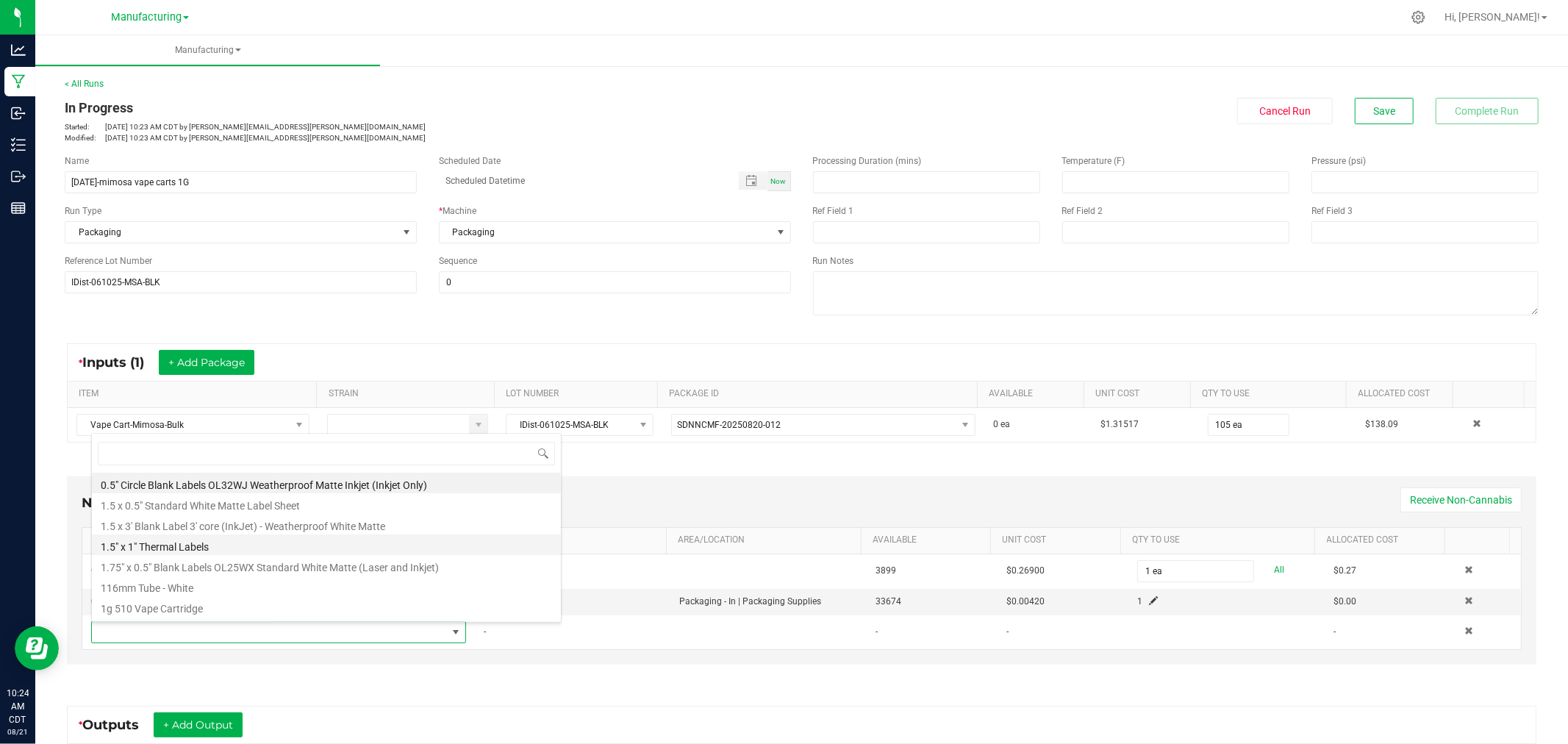
click at [255, 541] on li "1.5" x 1" Thermal Labels" at bounding box center [326, 545] width 469 height 21
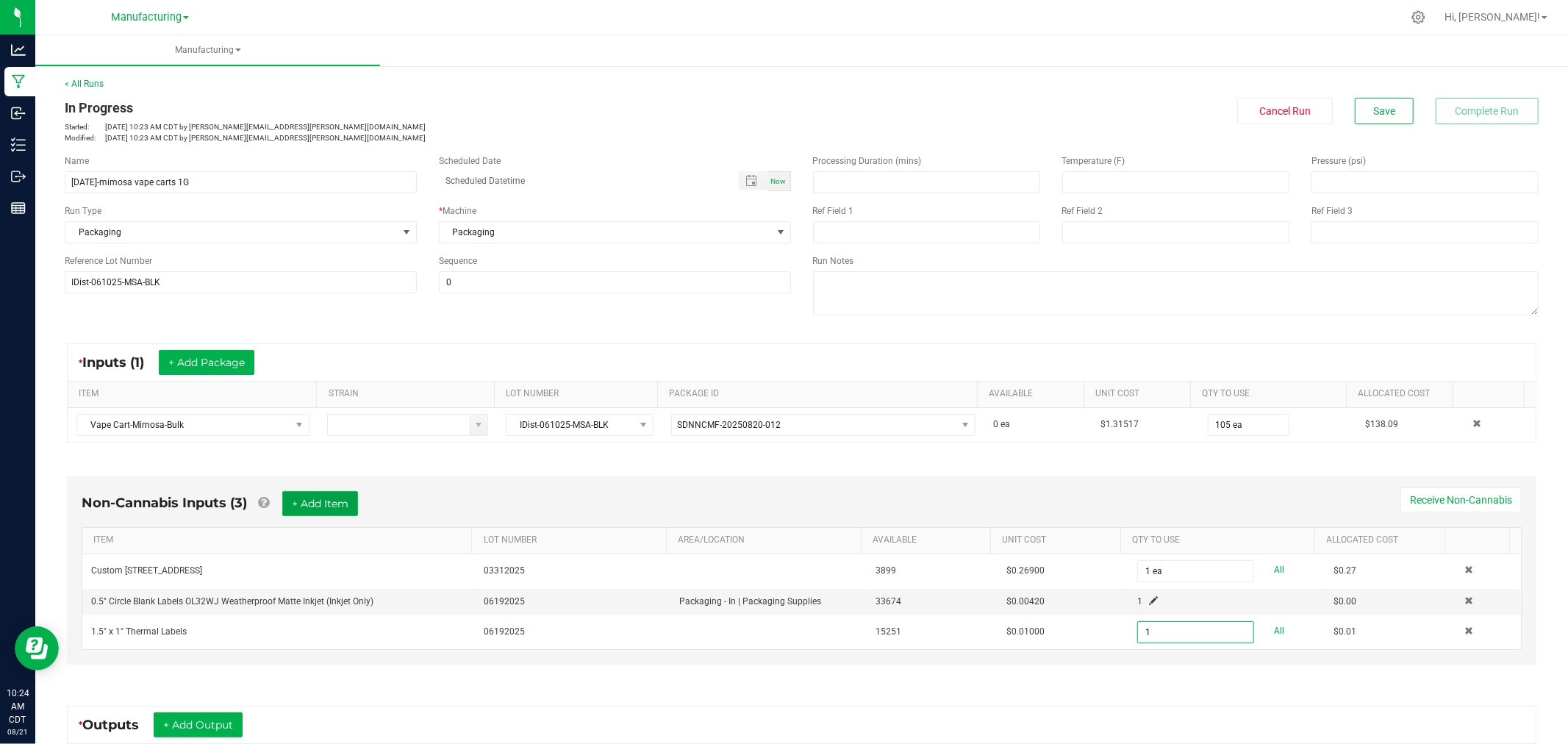
type input "1 ea"
click at [331, 500] on button "+ Add Item" at bounding box center [320, 504] width 76 height 25
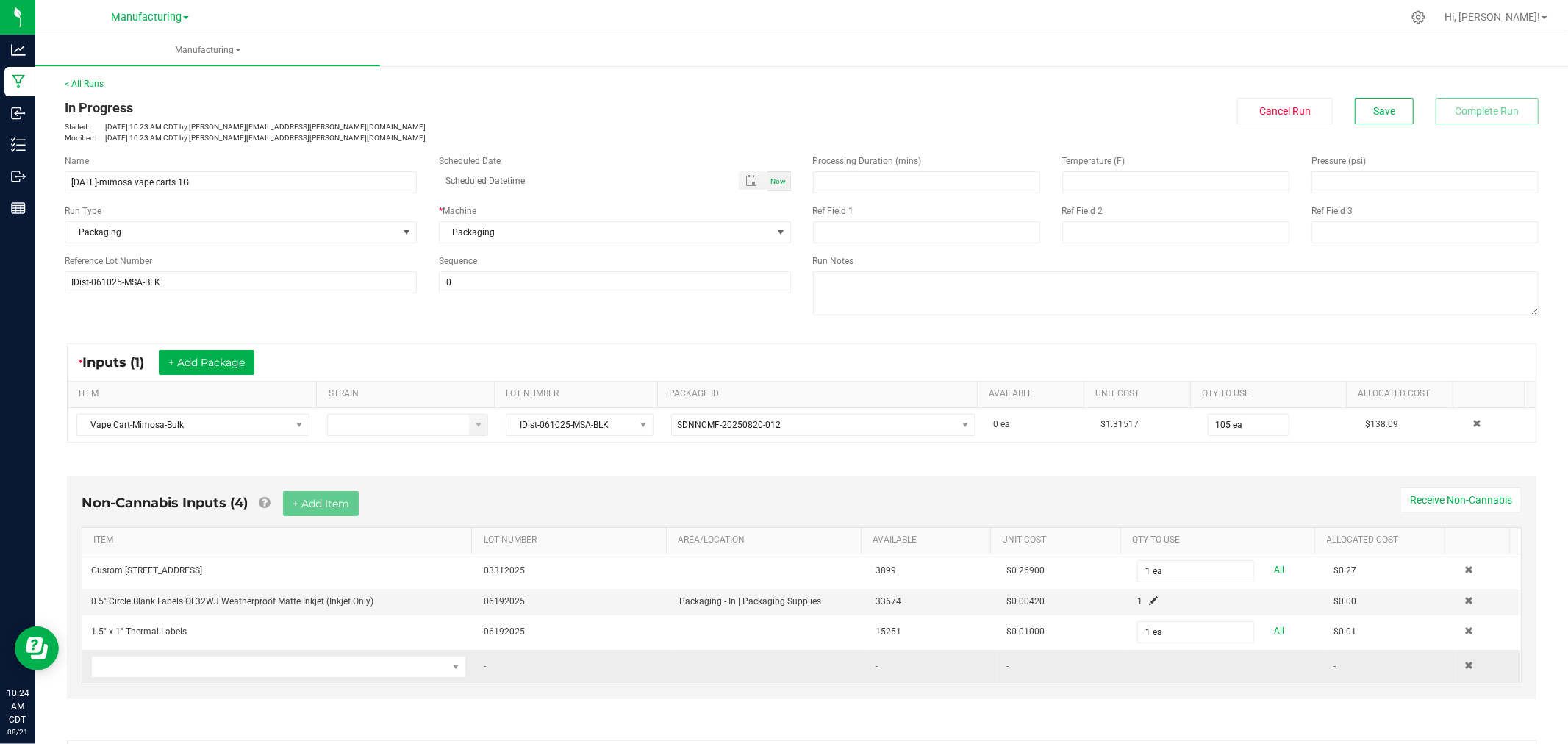
click at [252, 680] on td at bounding box center [279, 667] width 393 height 34
click at [260, 674] on span "NO DATA FOUND" at bounding box center [269, 667] width 355 height 21
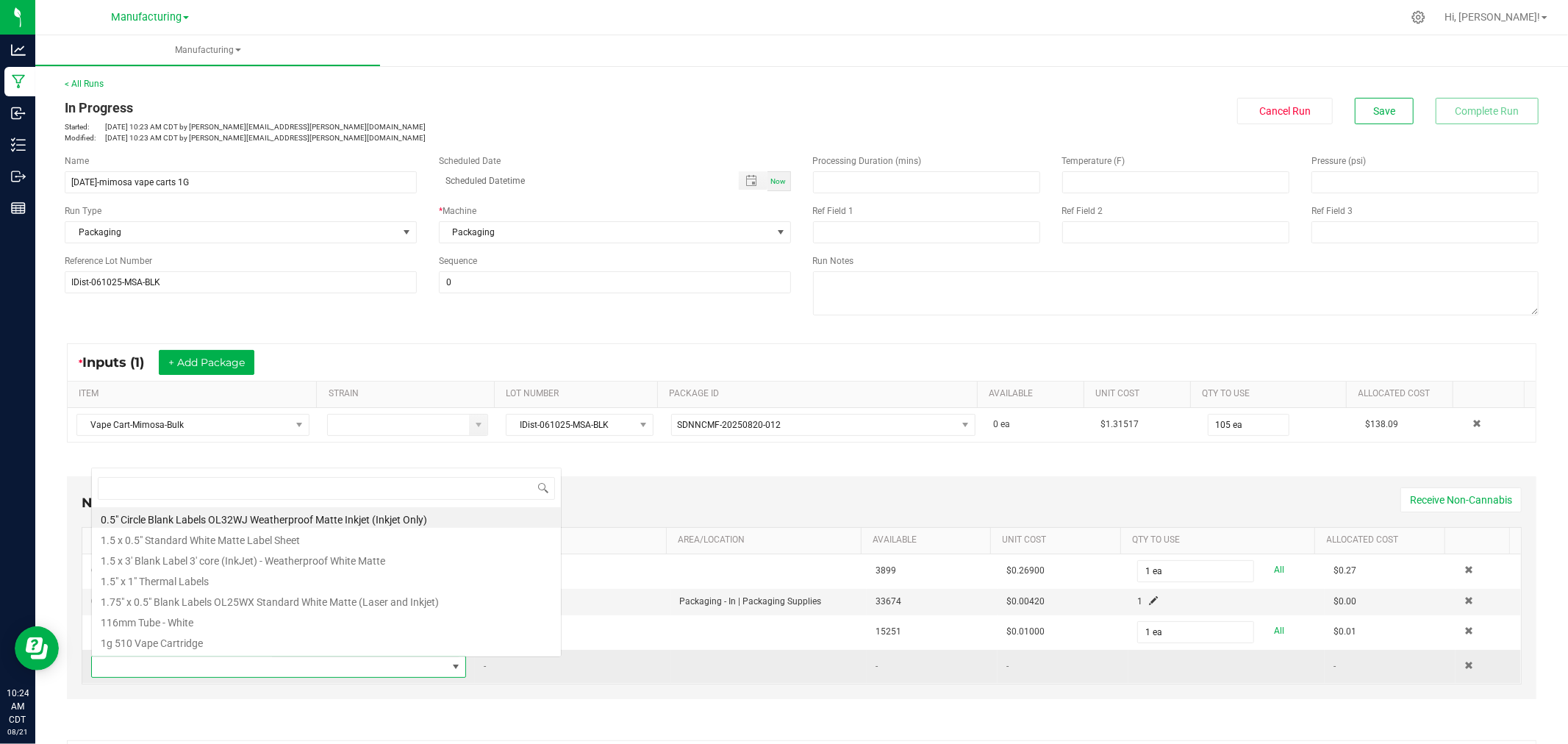
scroll to position [22, 364]
type input "70mm"
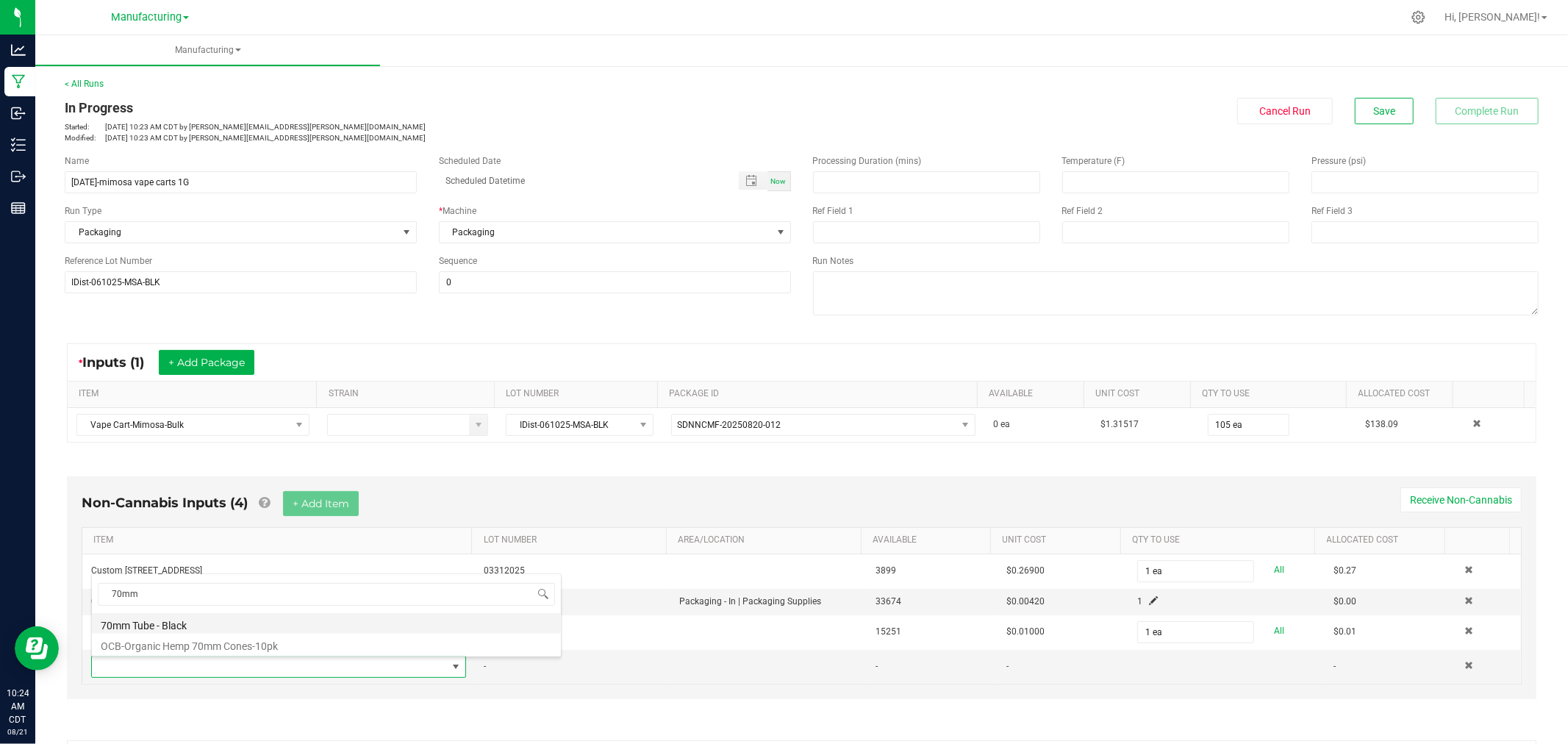
click at [201, 625] on li "70mm Tube - Black" at bounding box center [326, 623] width 469 height 21
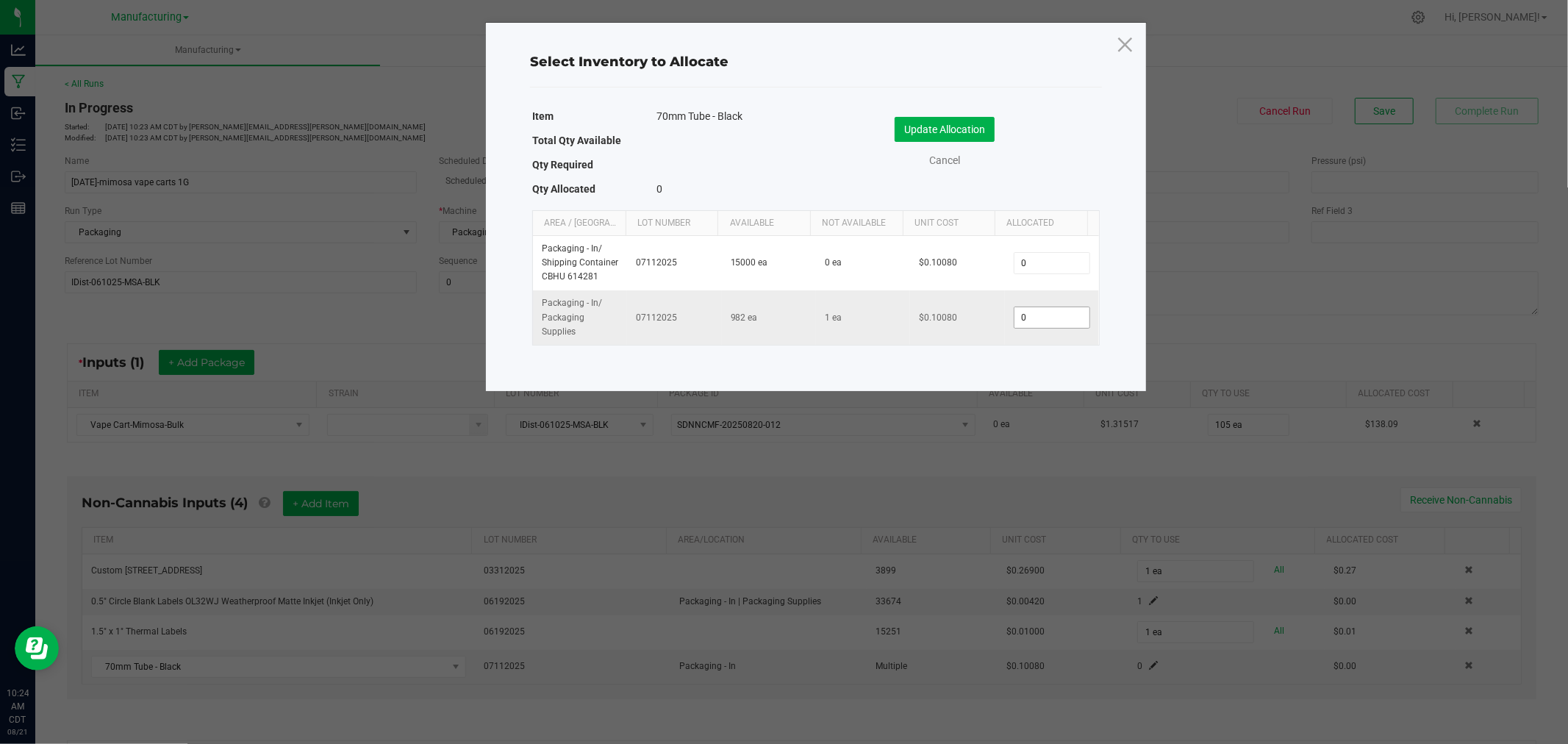
click at [1059, 316] on input "0" at bounding box center [1052, 318] width 75 height 21
type input "1"
click at [958, 127] on button "Update Allocation" at bounding box center [945, 130] width 100 height 25
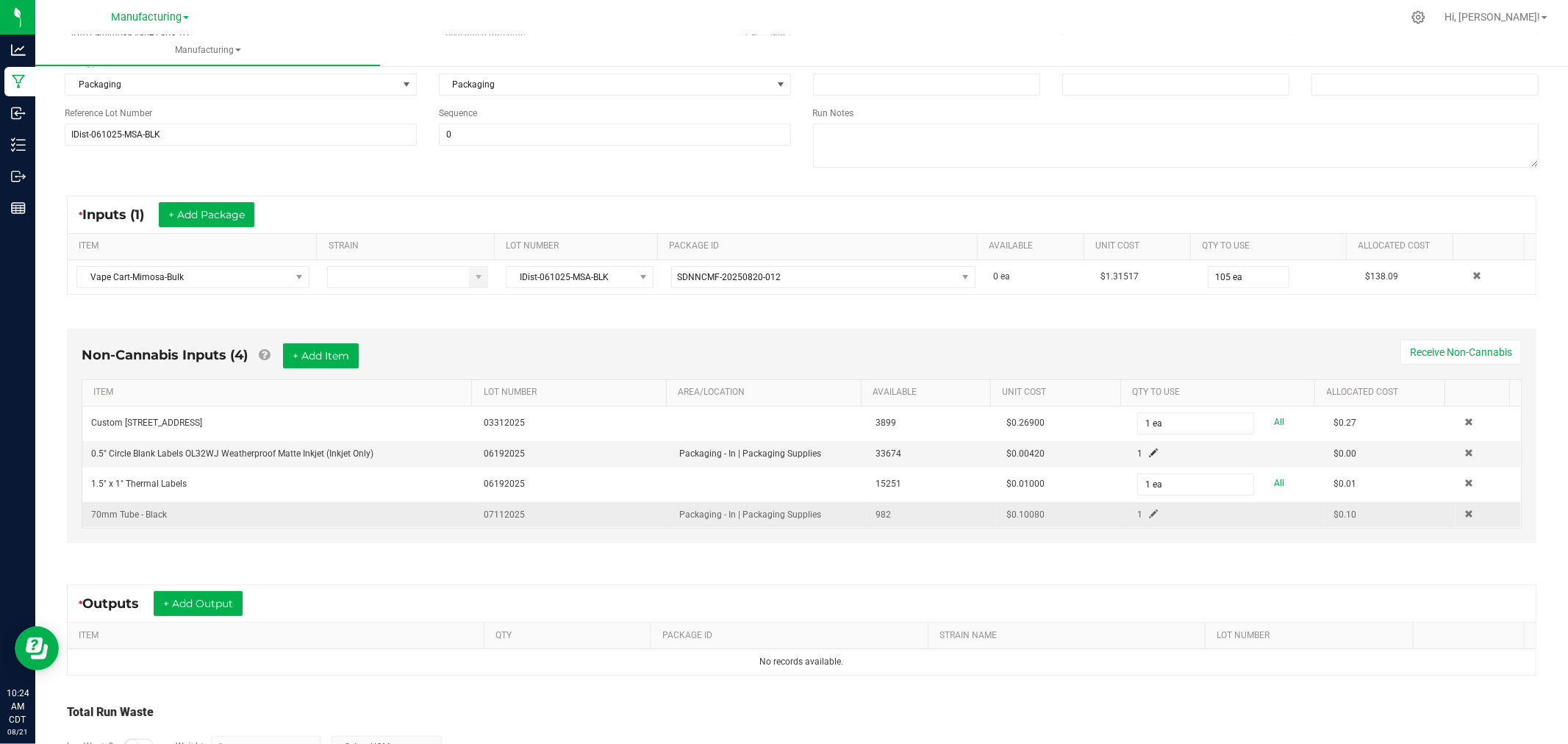
scroll to position [250, 0]
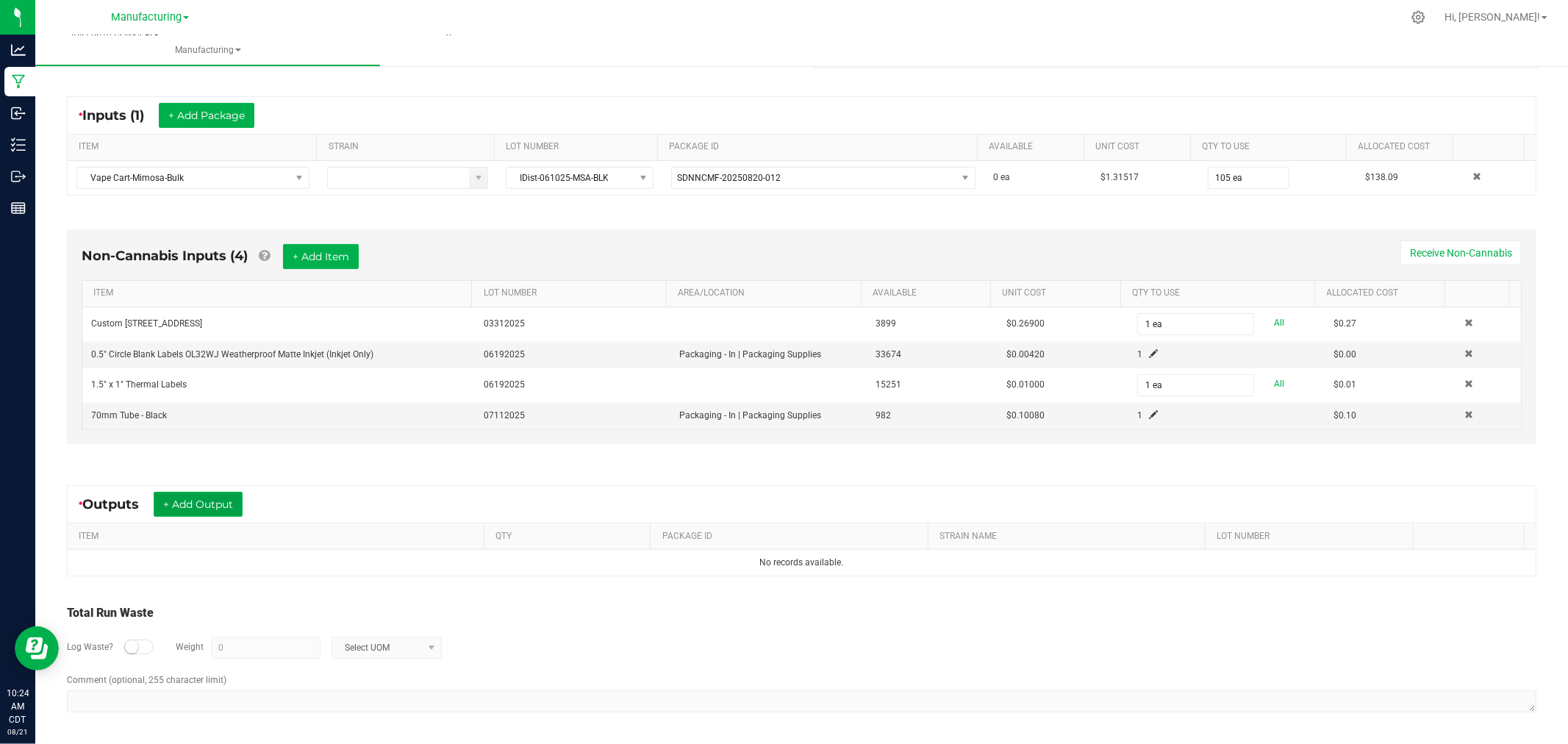
click at [222, 505] on button "+ Add Output" at bounding box center [198, 504] width 89 height 25
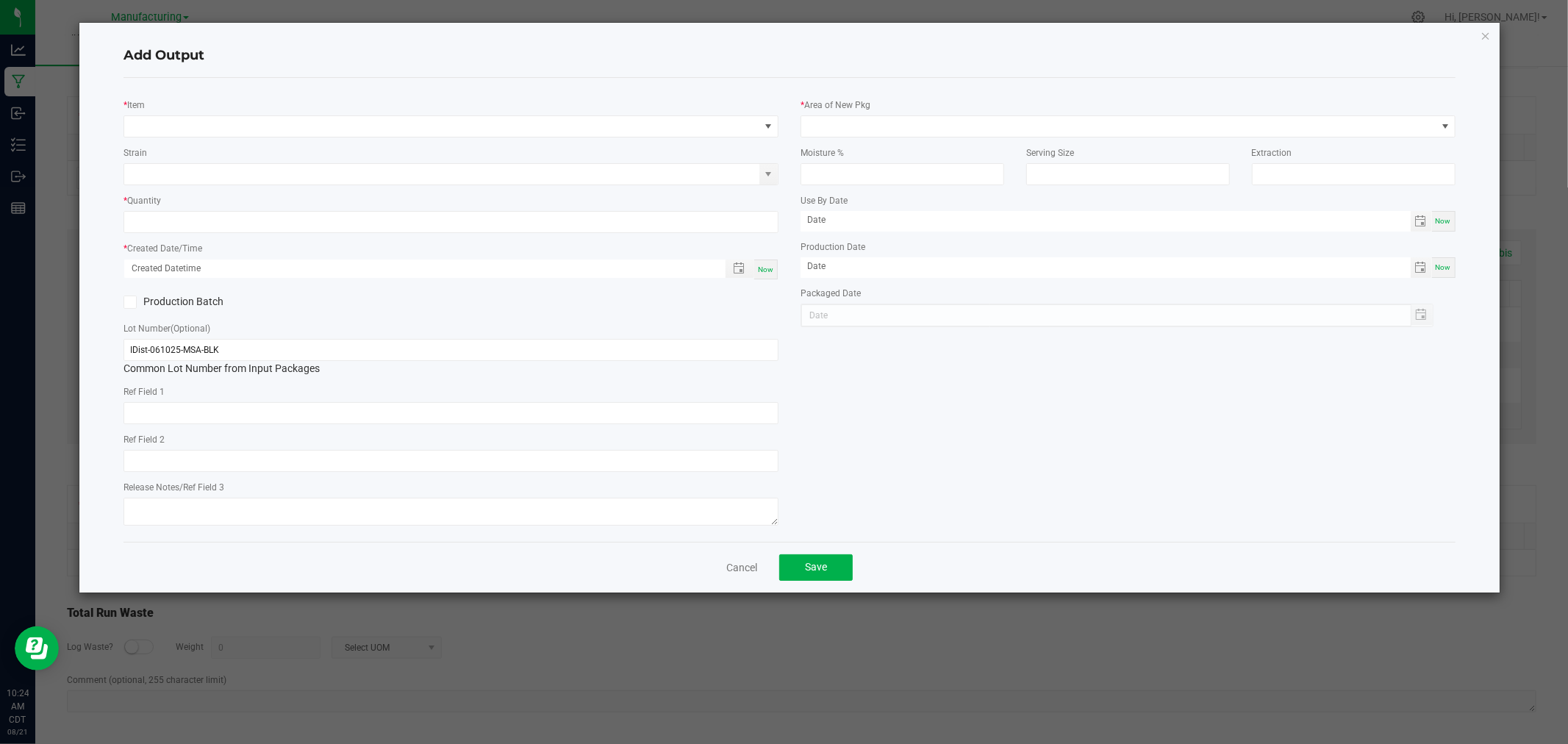
type textarea "Mixed Stems - 13.g loss difference"
click at [364, 126] on span "NO DATA FOUND" at bounding box center [442, 127] width 635 height 21
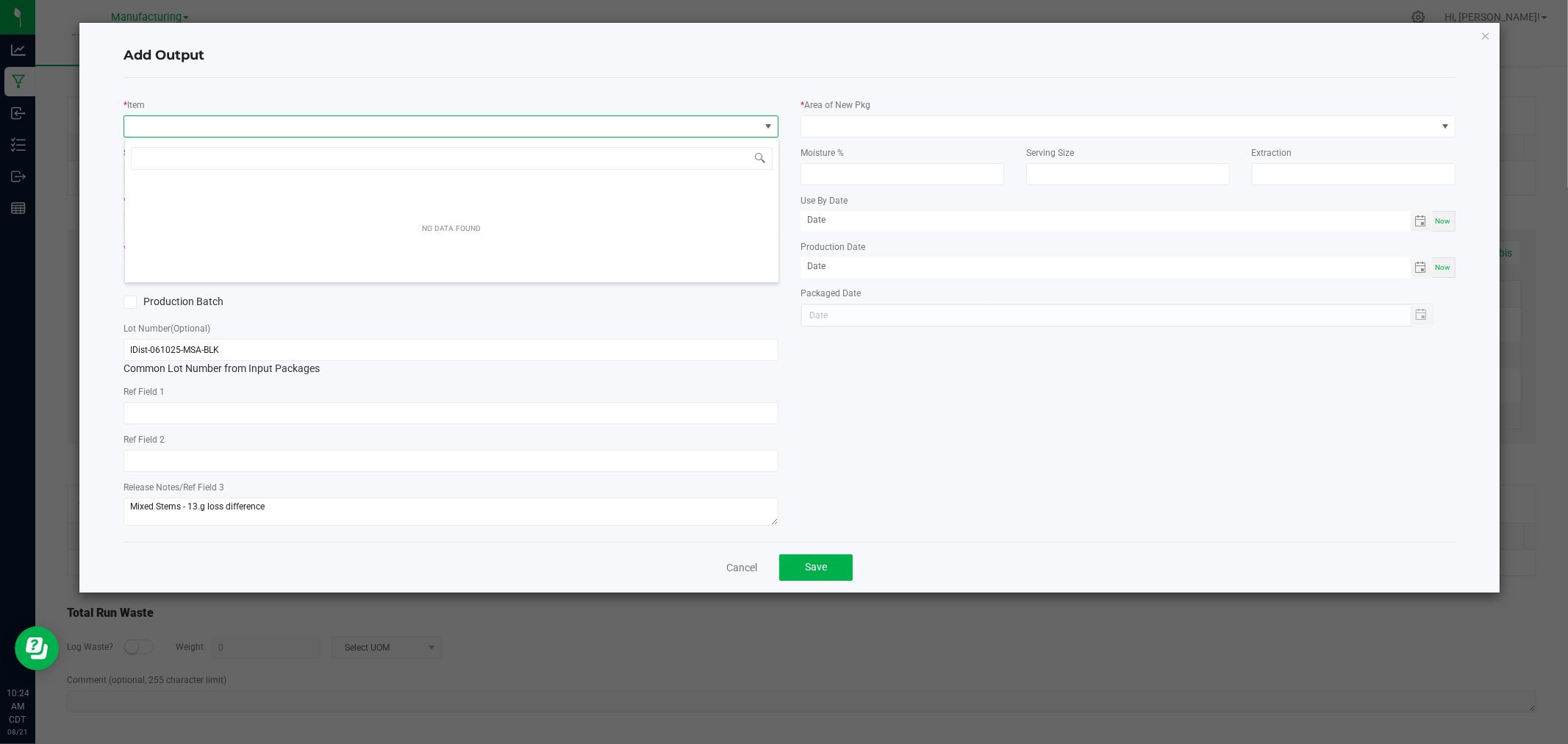
scroll to position [22, 655]
type input "vape cart-mimosa"
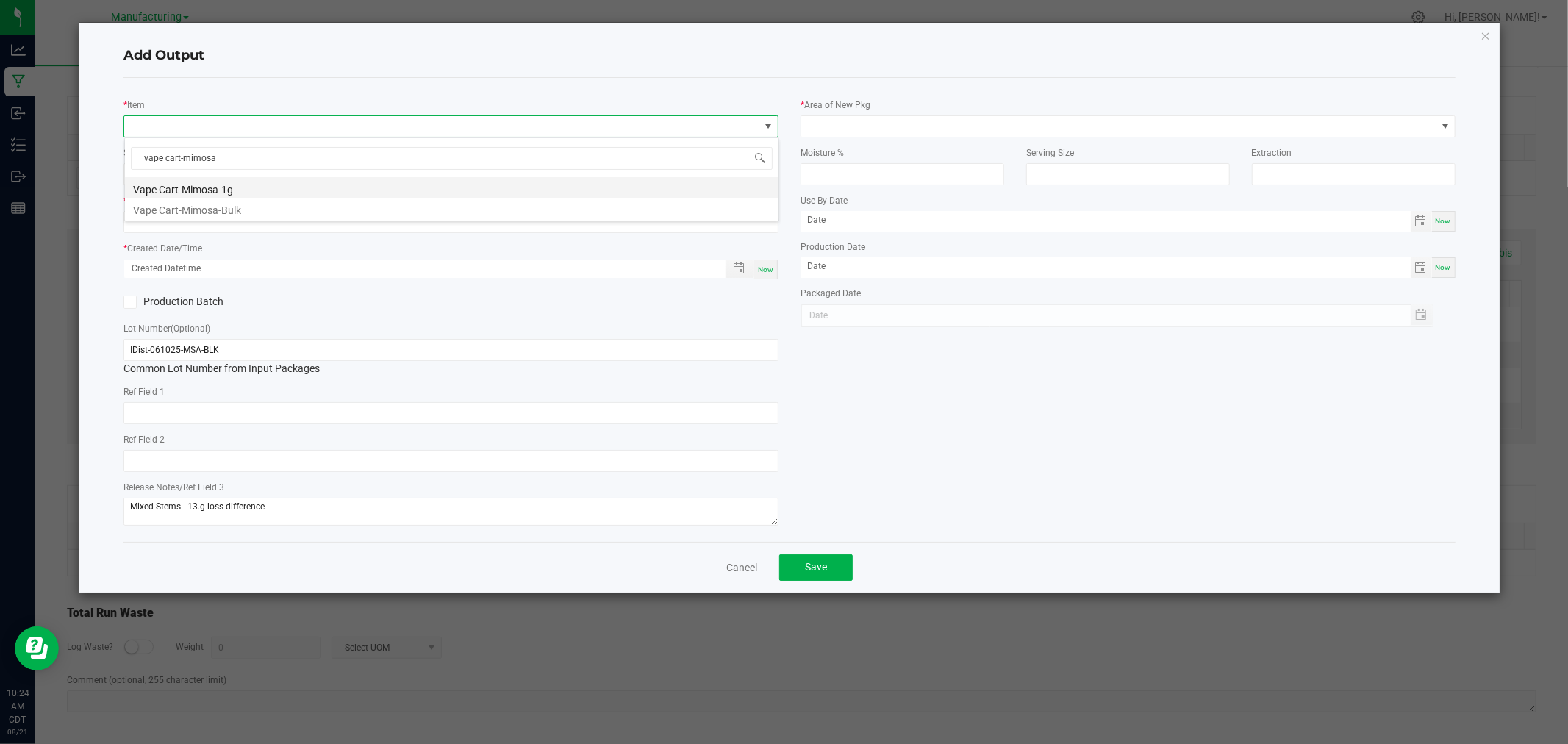
click at [321, 185] on li "Vape Cart-Mimosa-1g" at bounding box center [452, 187] width 654 height 21
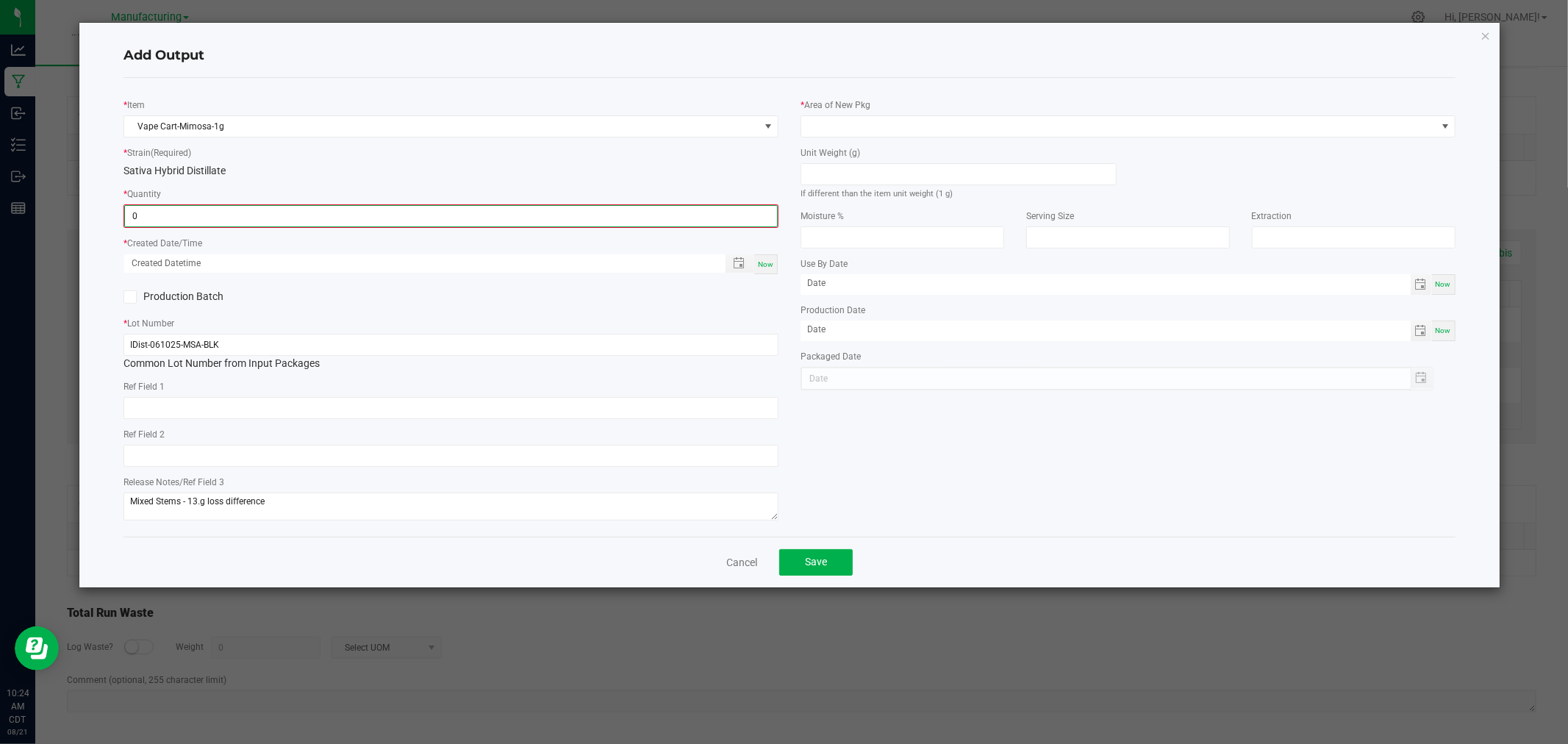
click at [275, 222] on input "0" at bounding box center [451, 216] width 652 height 21
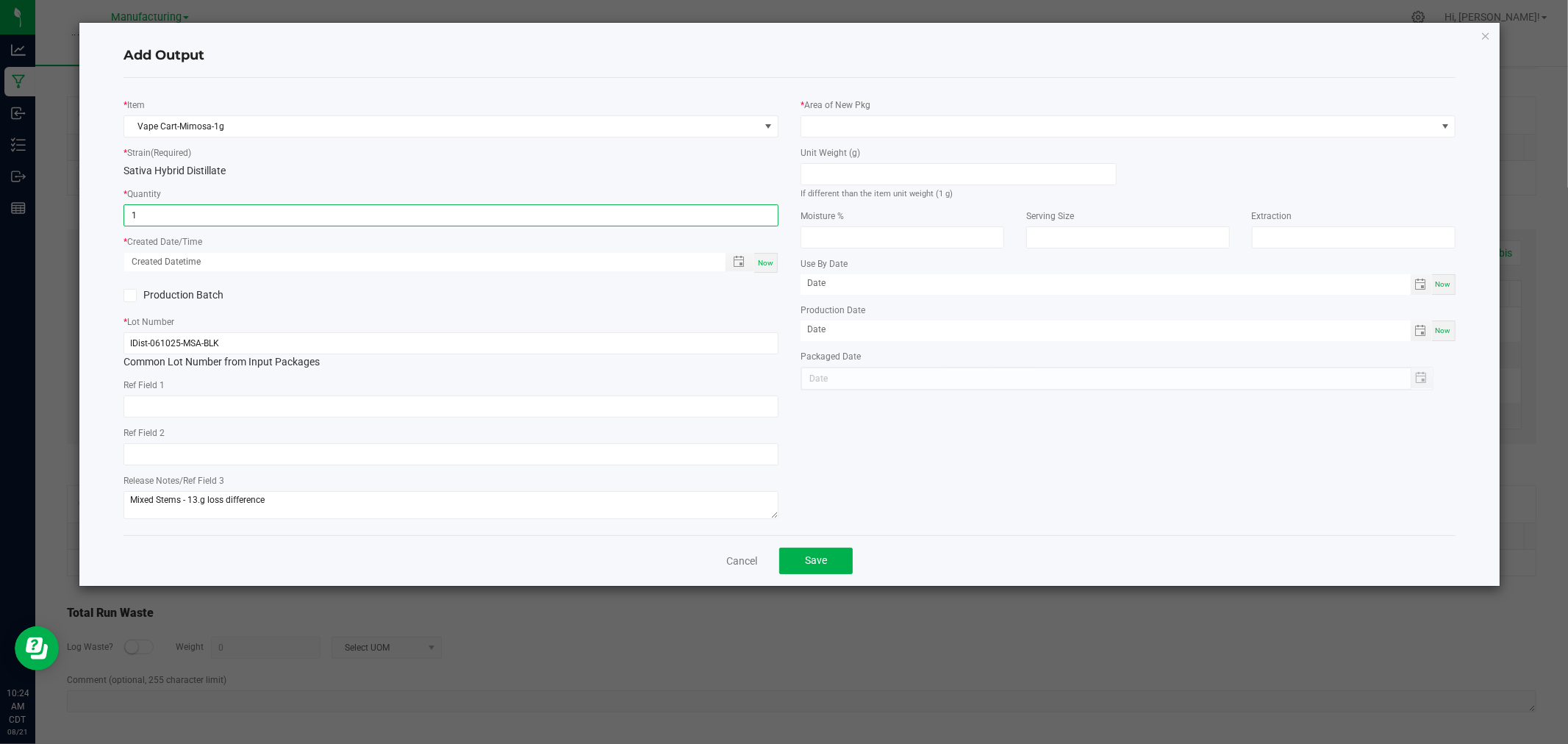
type input "1 ea"
click at [768, 262] on span "Now" at bounding box center [766, 262] width 16 height 8
type input "[DATE] 10:24 AM"
type input "[DATE]"
click at [864, 154] on div "Unit Weight (g) If different than the item unit weight (1 g)" at bounding box center [959, 172] width 316 height 56
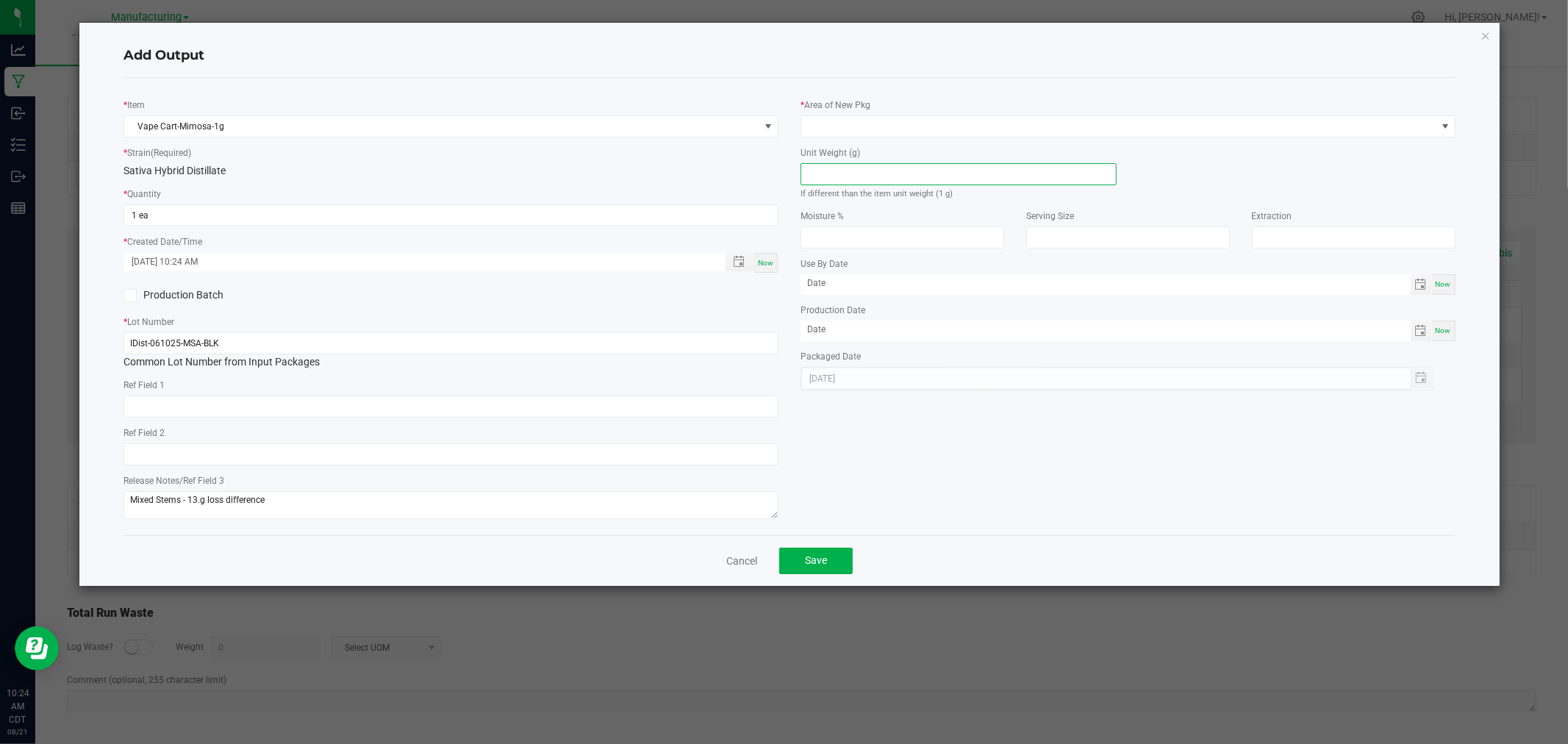
click at [864, 174] on input at bounding box center [959, 174] width 314 height 21
type input "1"
click at [869, 119] on span at bounding box center [1119, 127] width 635 height 21
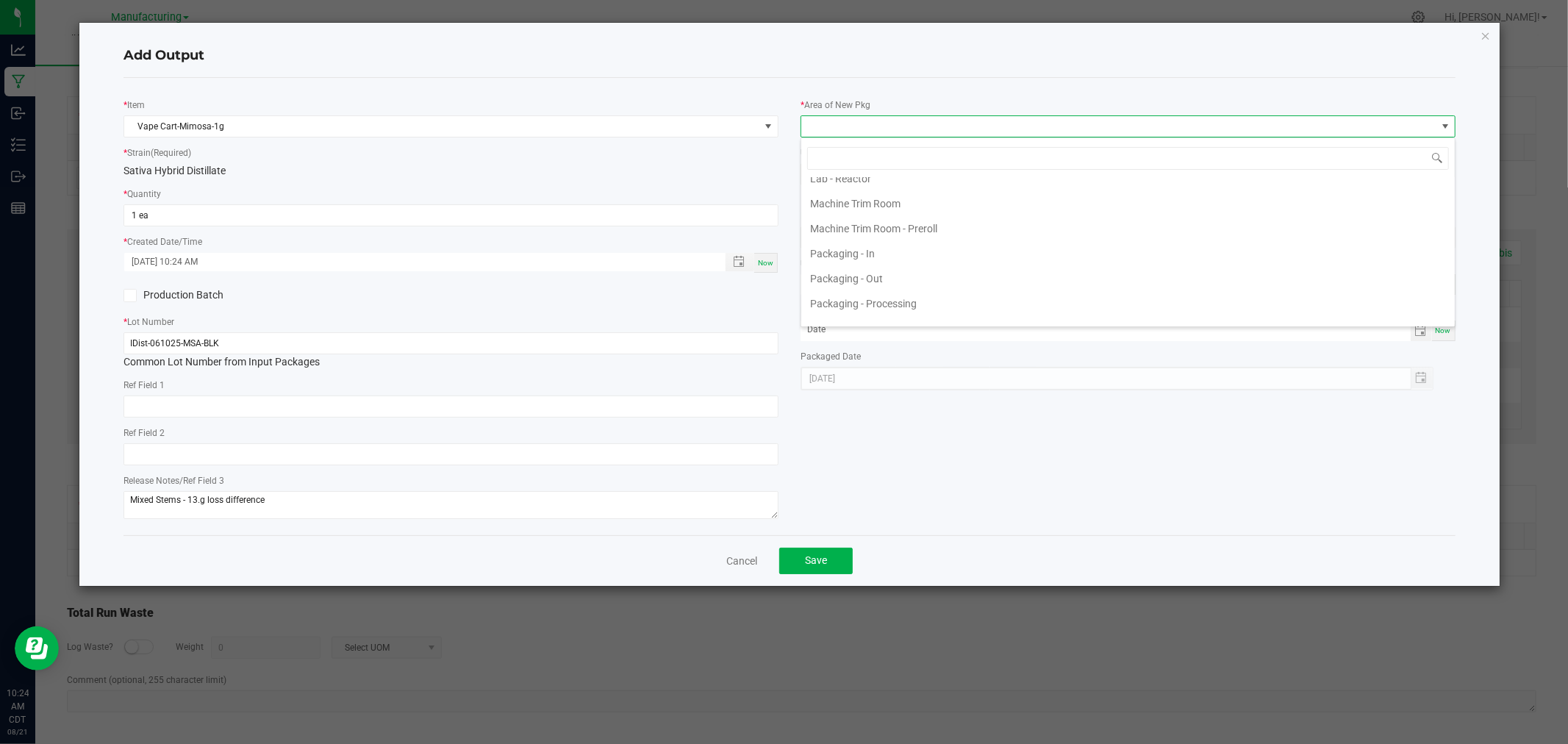
scroll to position [408, 0]
click at [887, 282] on li "Packaging - Processing" at bounding box center [1128, 282] width 654 height 25
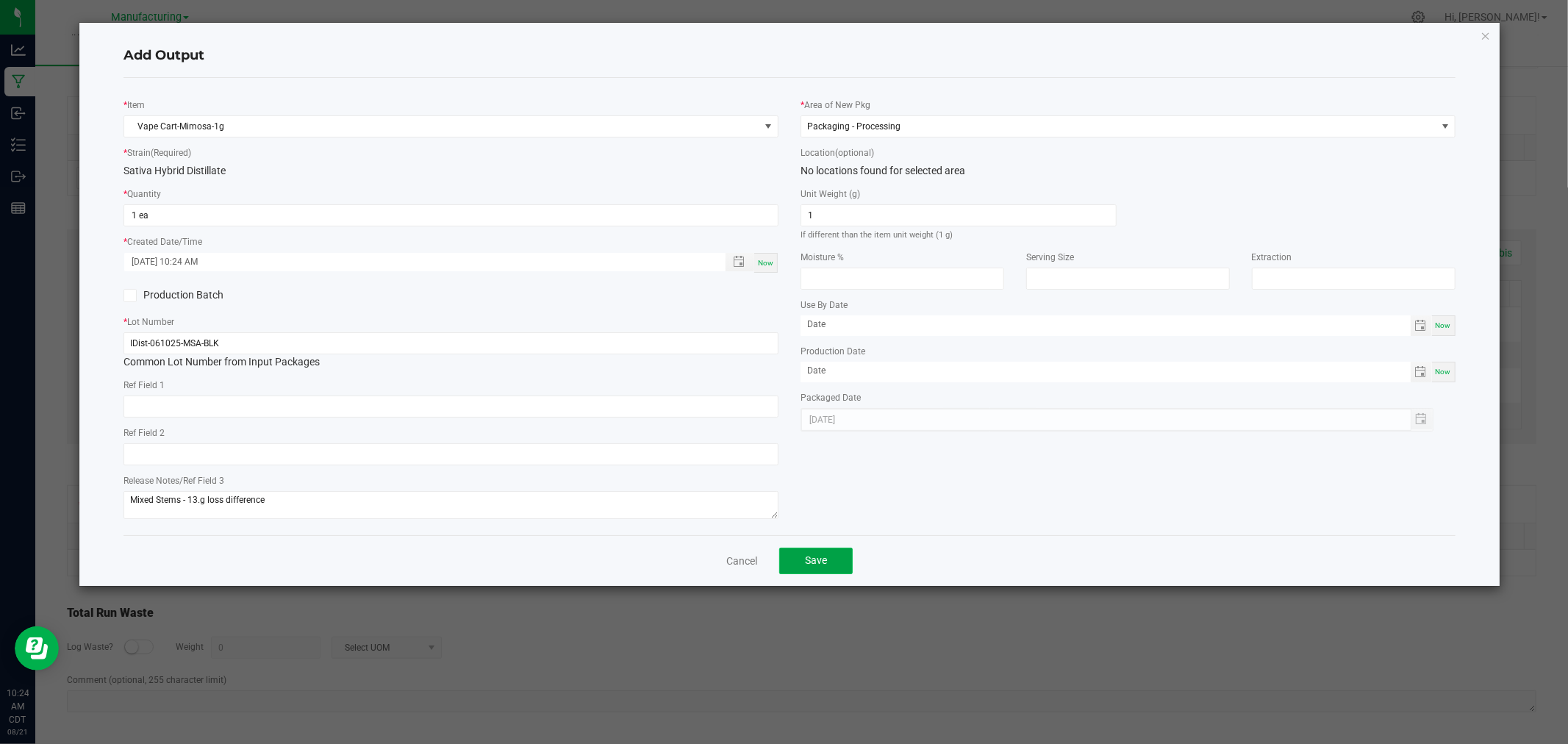
click at [799, 574] on button "Save" at bounding box center [816, 561] width 73 height 27
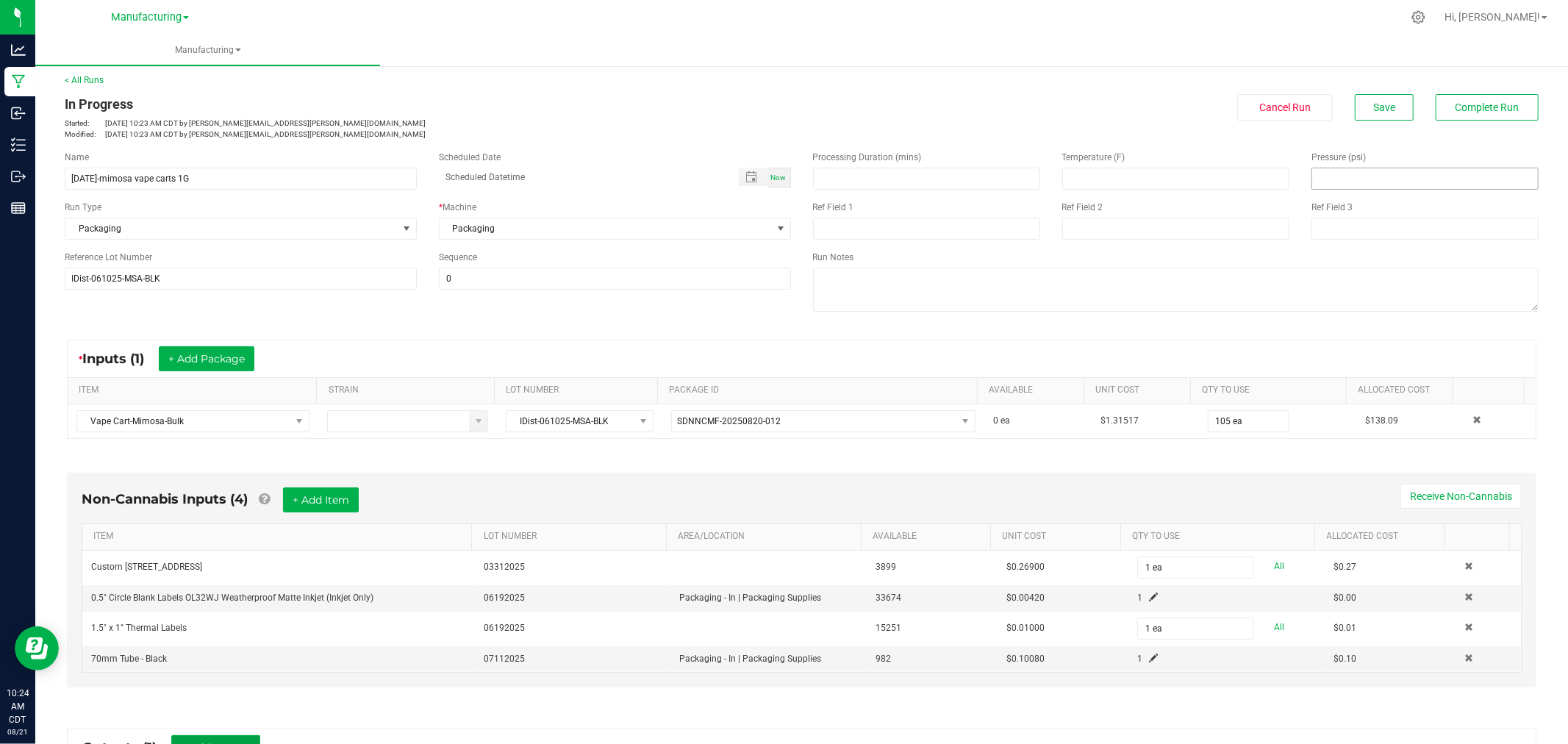
scroll to position [0, 0]
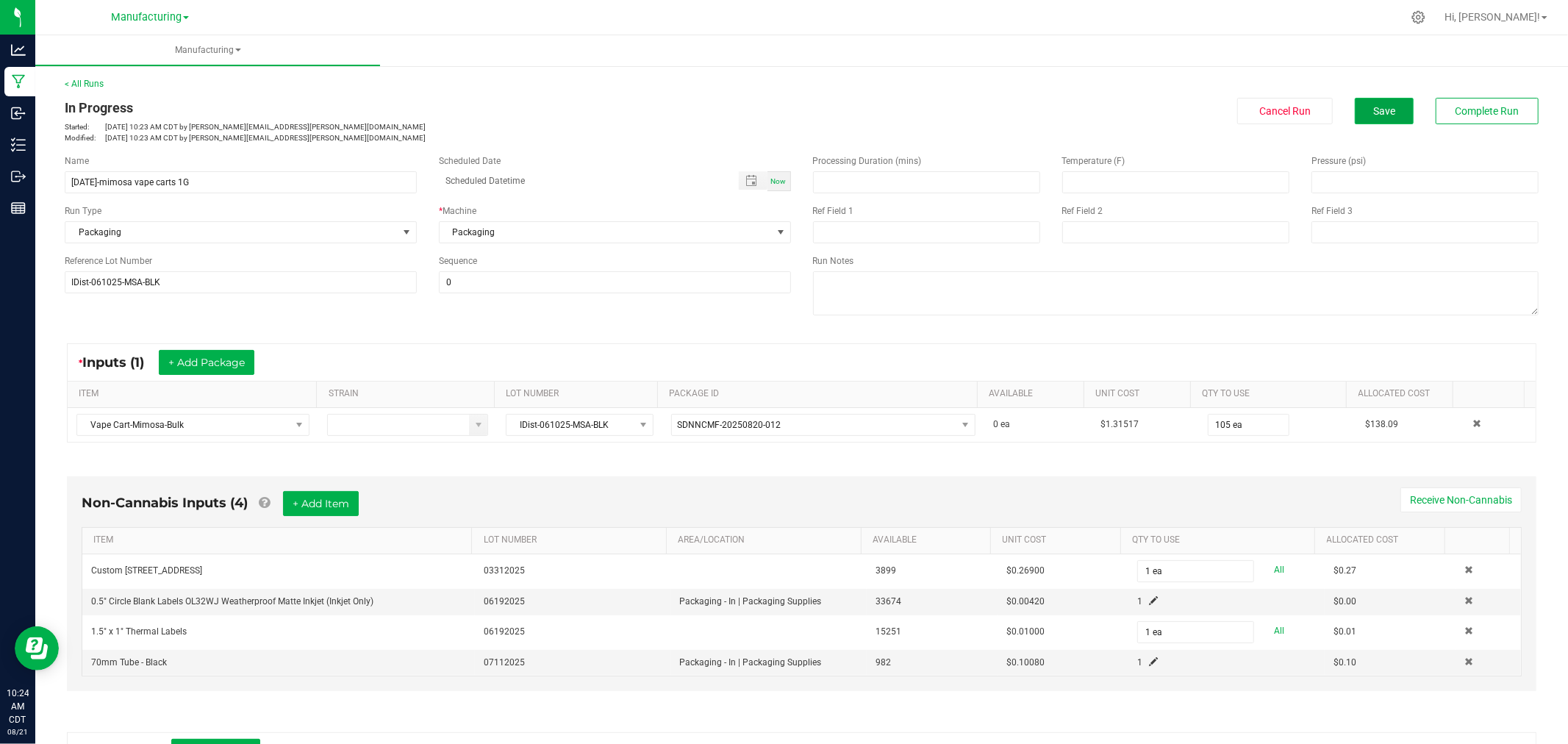
click at [1379, 119] on button "Save" at bounding box center [1384, 111] width 59 height 27
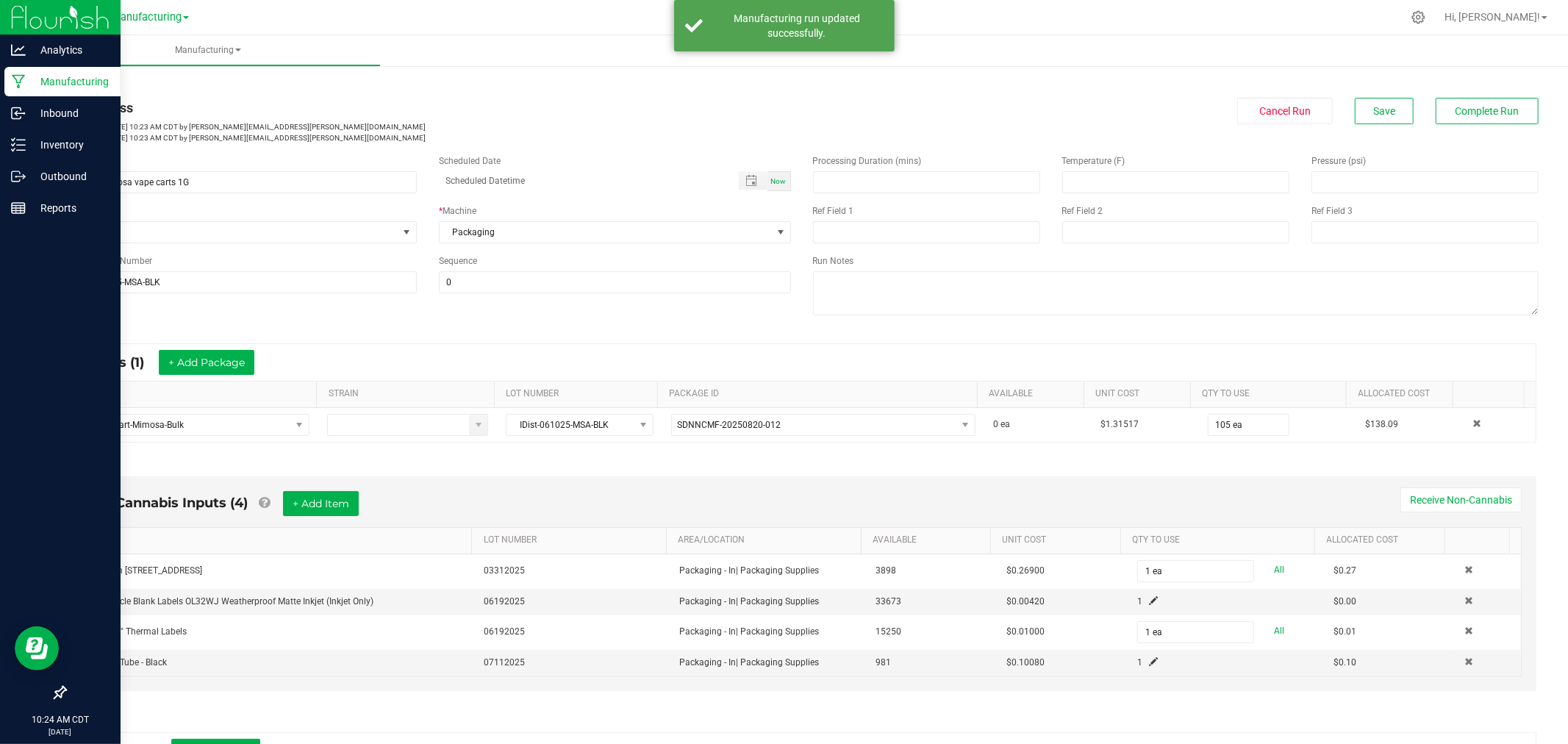
click at [26, 82] on p "Manufacturing" at bounding box center [70, 82] width 88 height 18
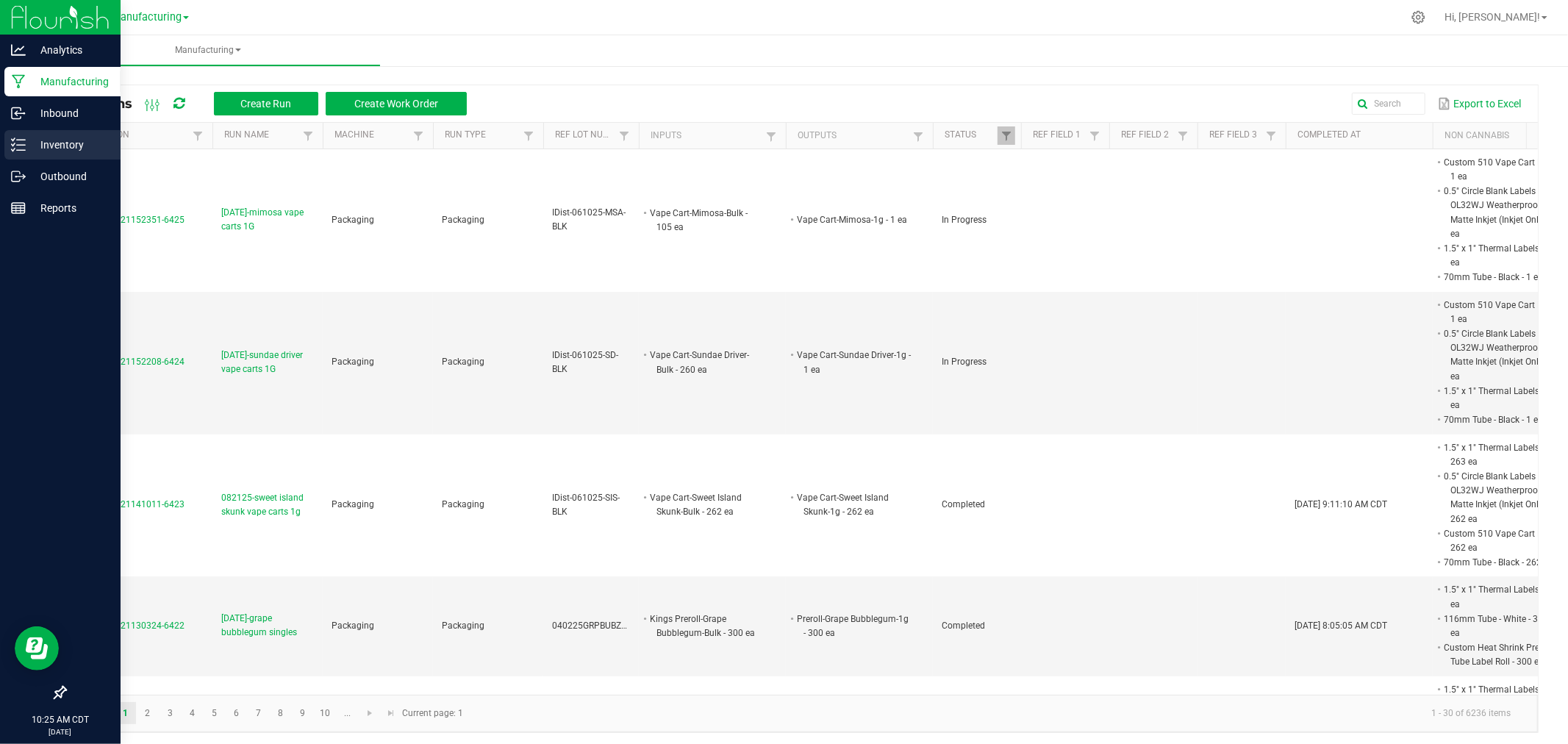
click at [61, 148] on p "Inventory" at bounding box center [70, 145] width 88 height 18
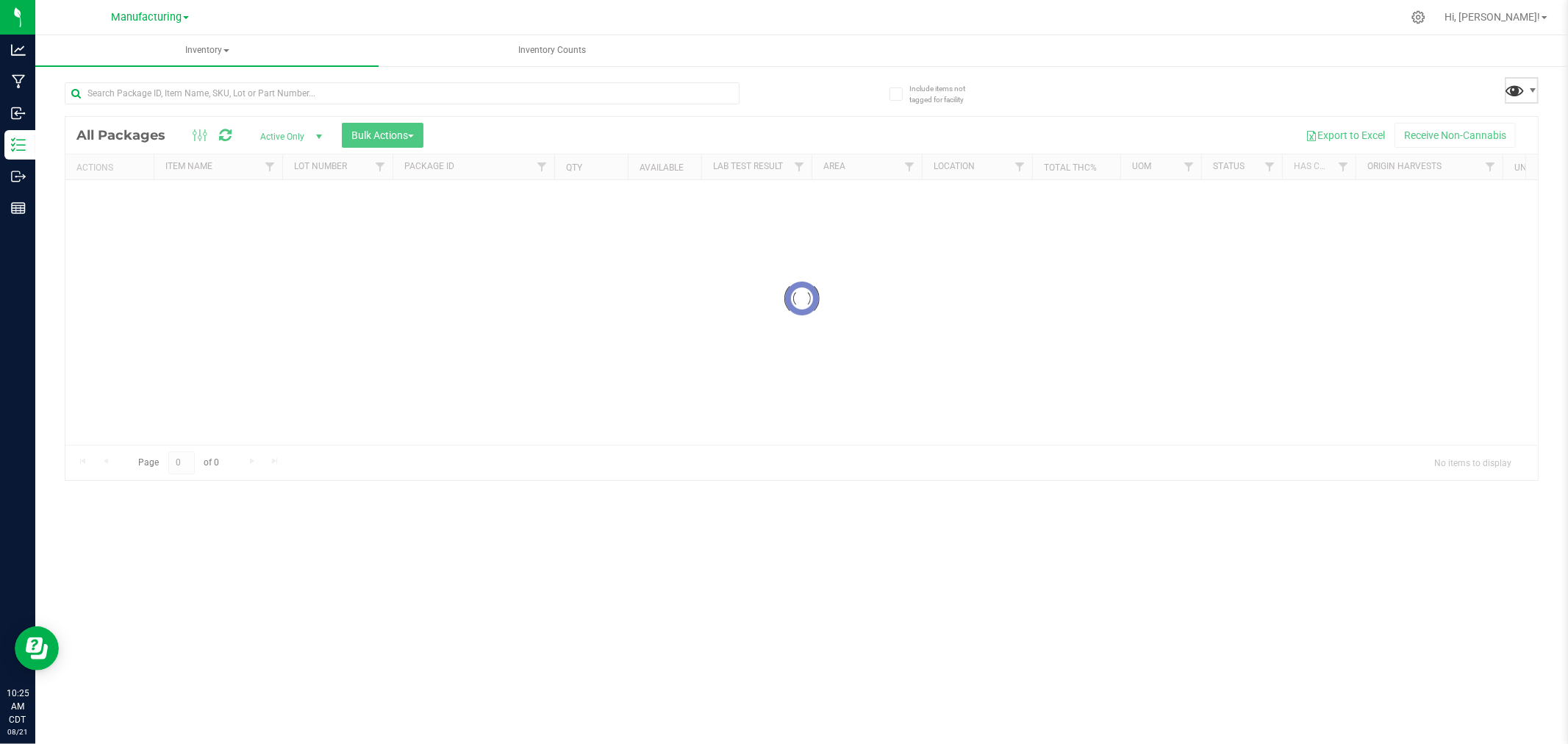
click at [1518, 89] on span at bounding box center [1515, 90] width 21 height 21
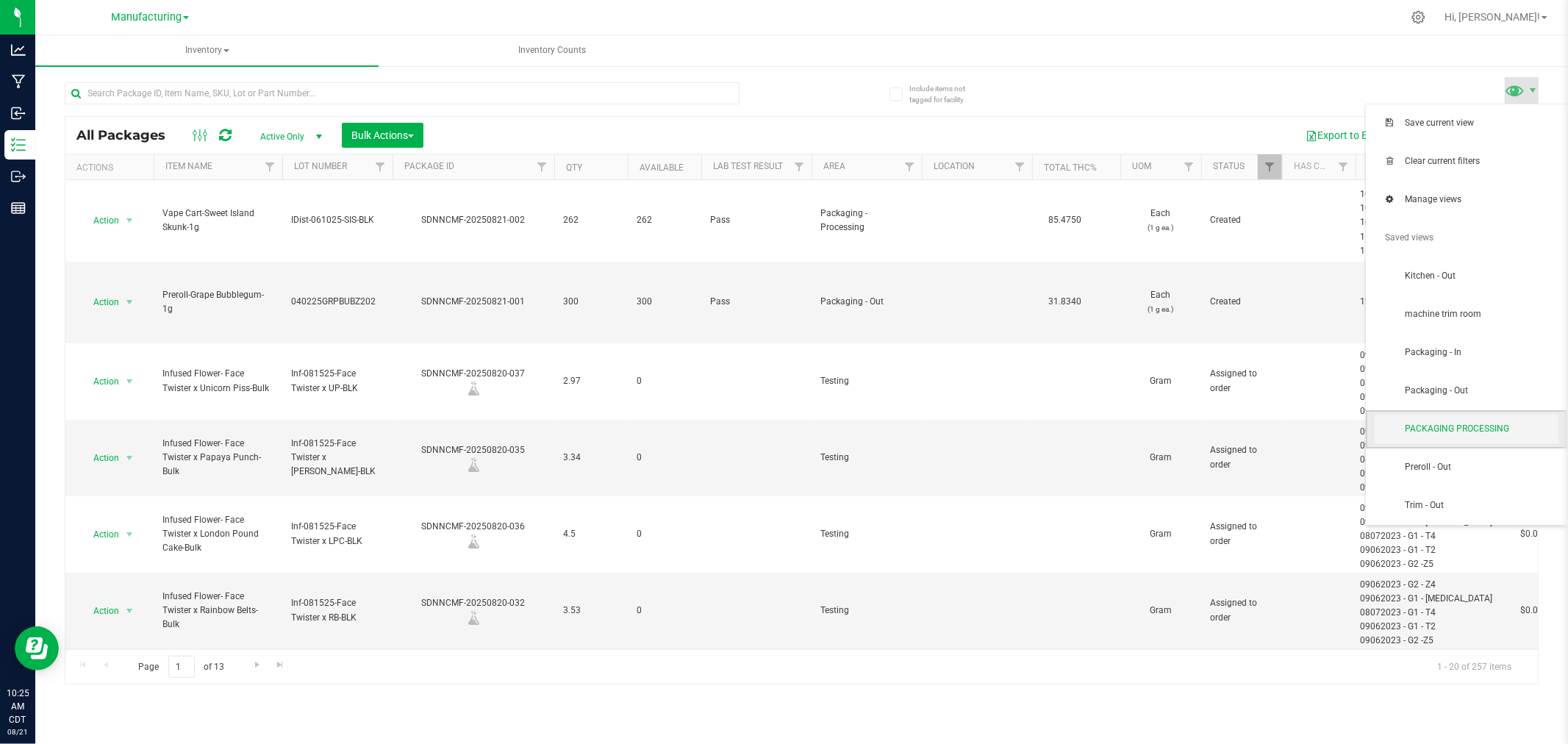
click at [1465, 430] on span "PACKAGING PROCESSING" at bounding box center [1481, 428] width 153 height 13
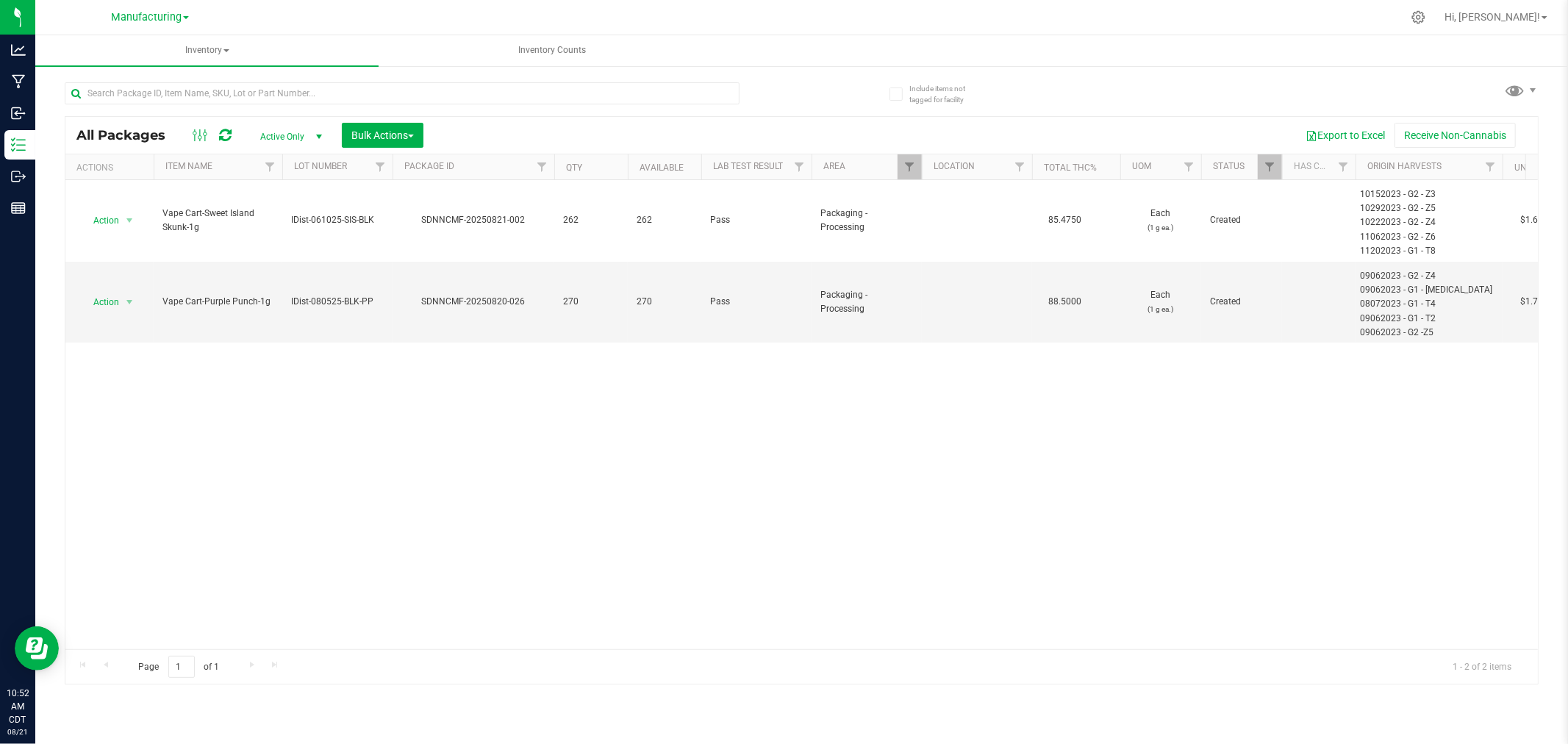
click at [1525, 104] on div "All Packages Active Only Active Only Lab Samples Locked All Bulk Actions Add to…" at bounding box center [801, 376] width 1475 height 616
click at [1522, 92] on span at bounding box center [1515, 90] width 21 height 21
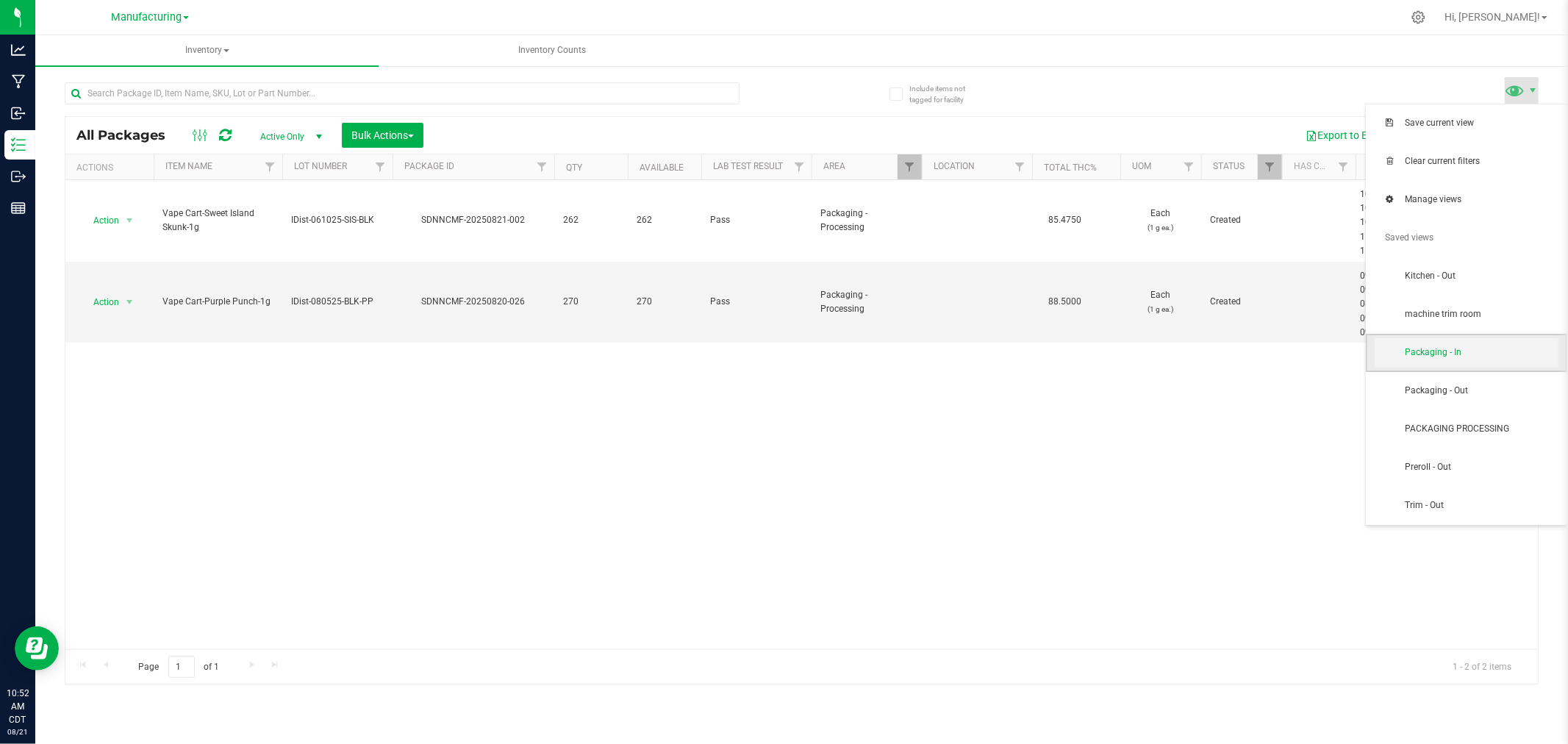
click at [1482, 353] on span "Packaging - In" at bounding box center [1481, 352] width 153 height 13
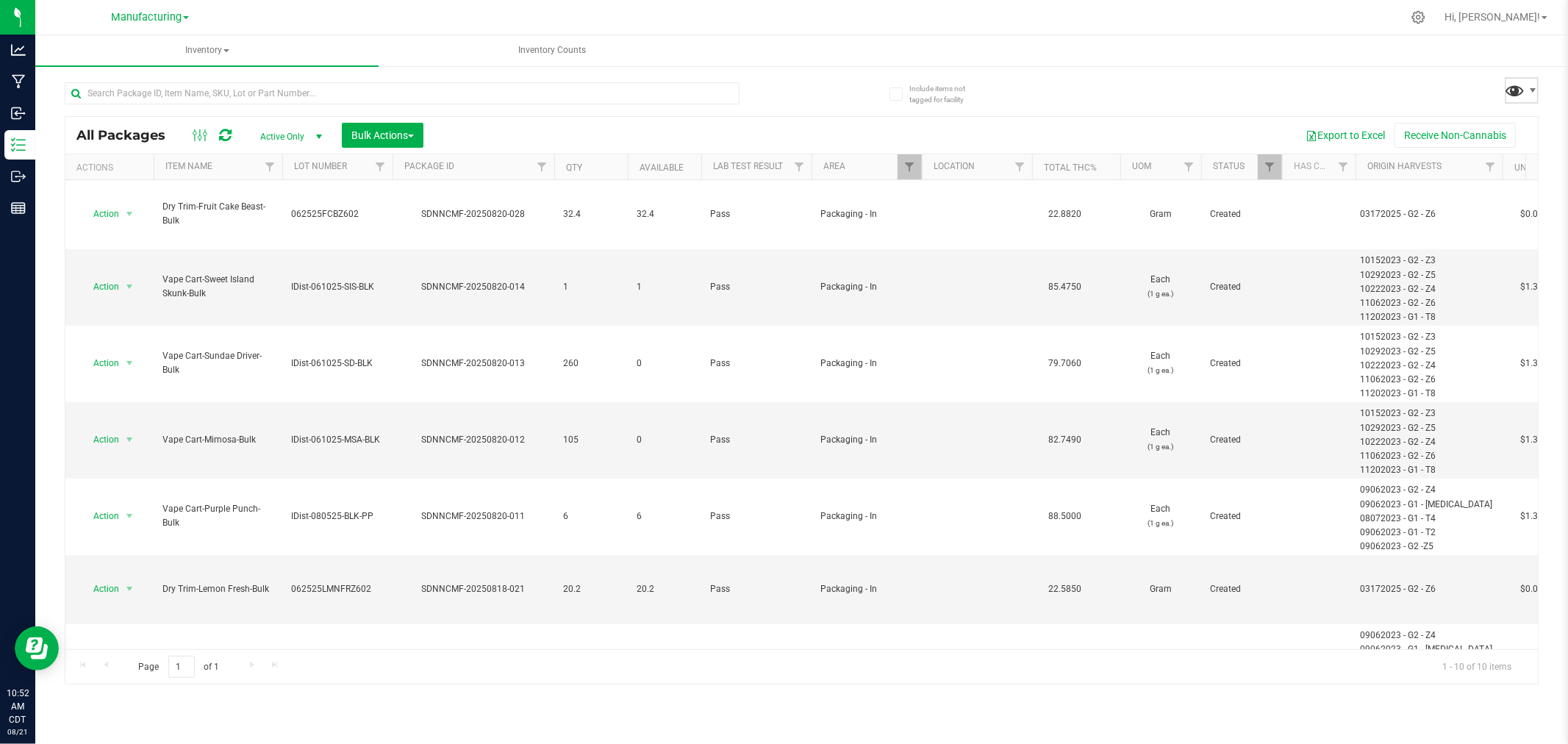
click at [1515, 98] on span at bounding box center [1515, 90] width 21 height 21
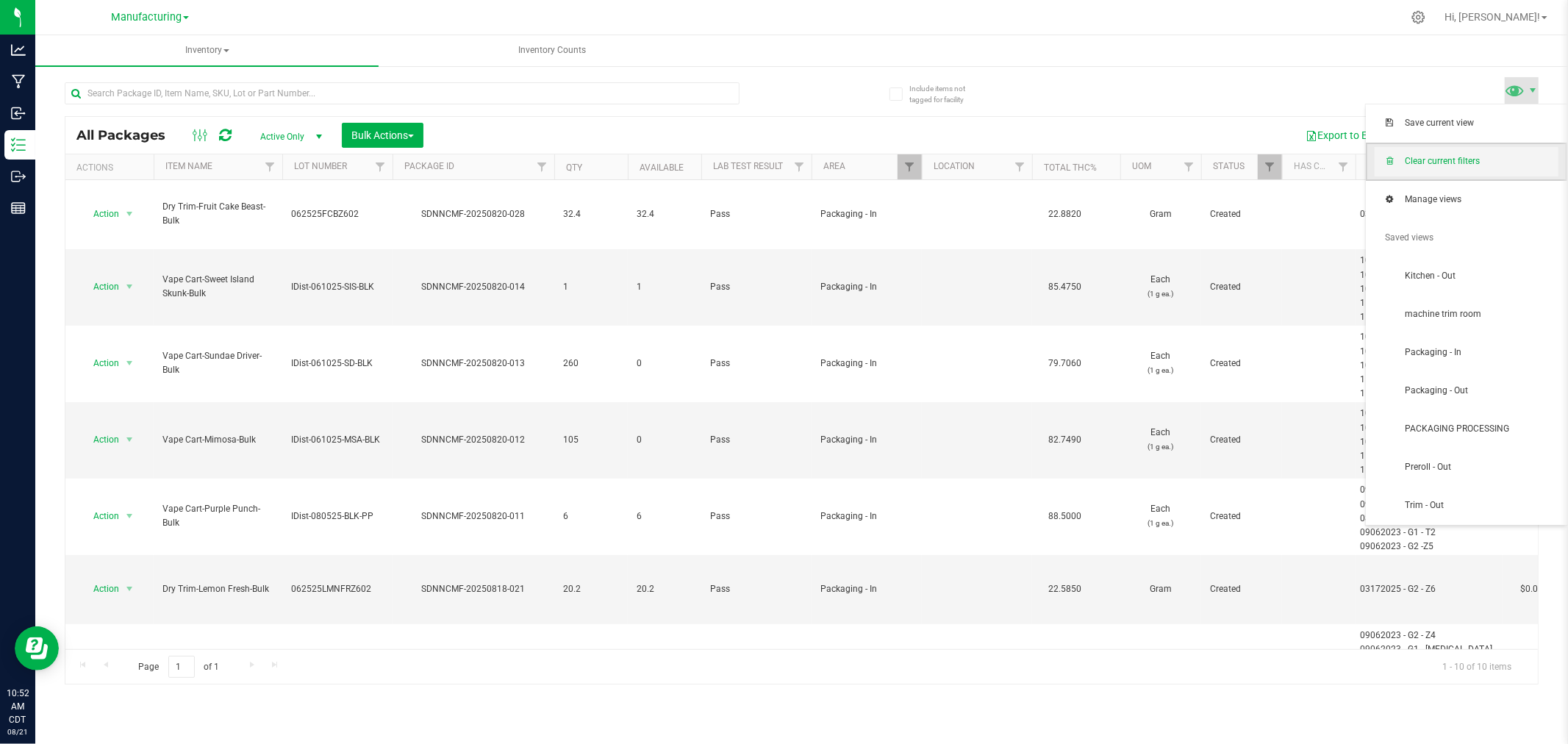
click at [1525, 155] on span "Clear current filters" at bounding box center [1481, 161] width 153 height 13
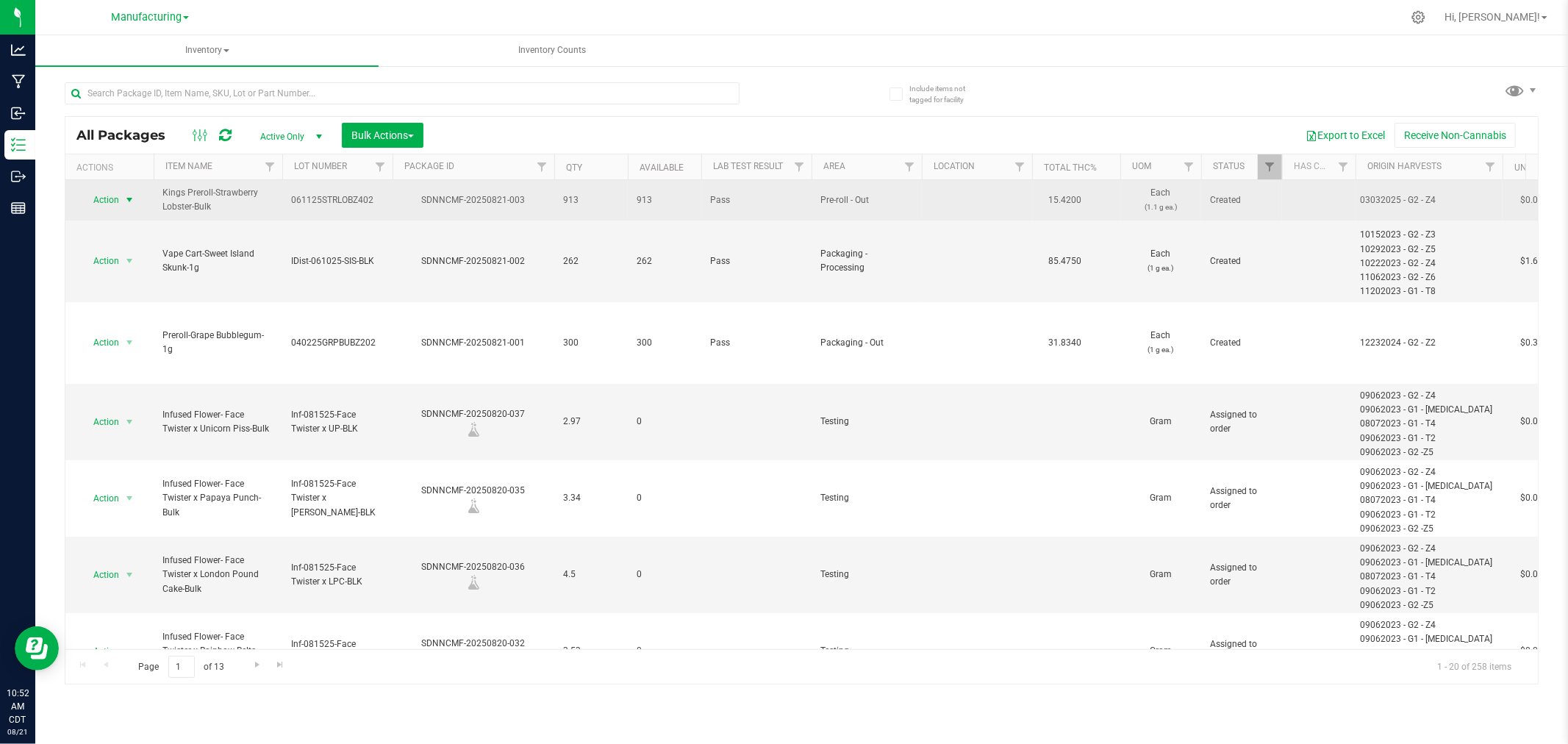
click at [101, 196] on span "Action" at bounding box center [100, 200] width 40 height 21
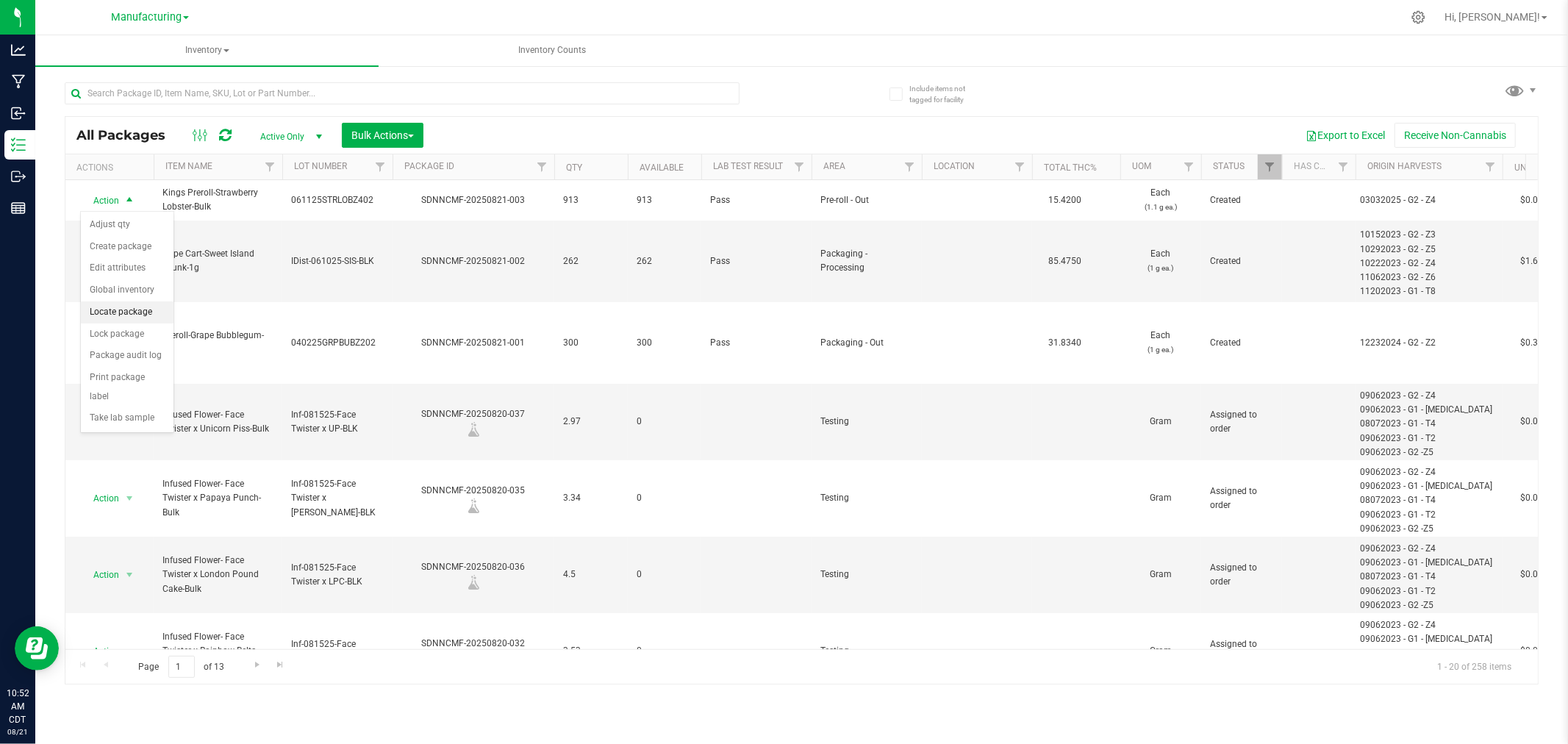
click at [141, 314] on li "Locate package" at bounding box center [127, 313] width 93 height 22
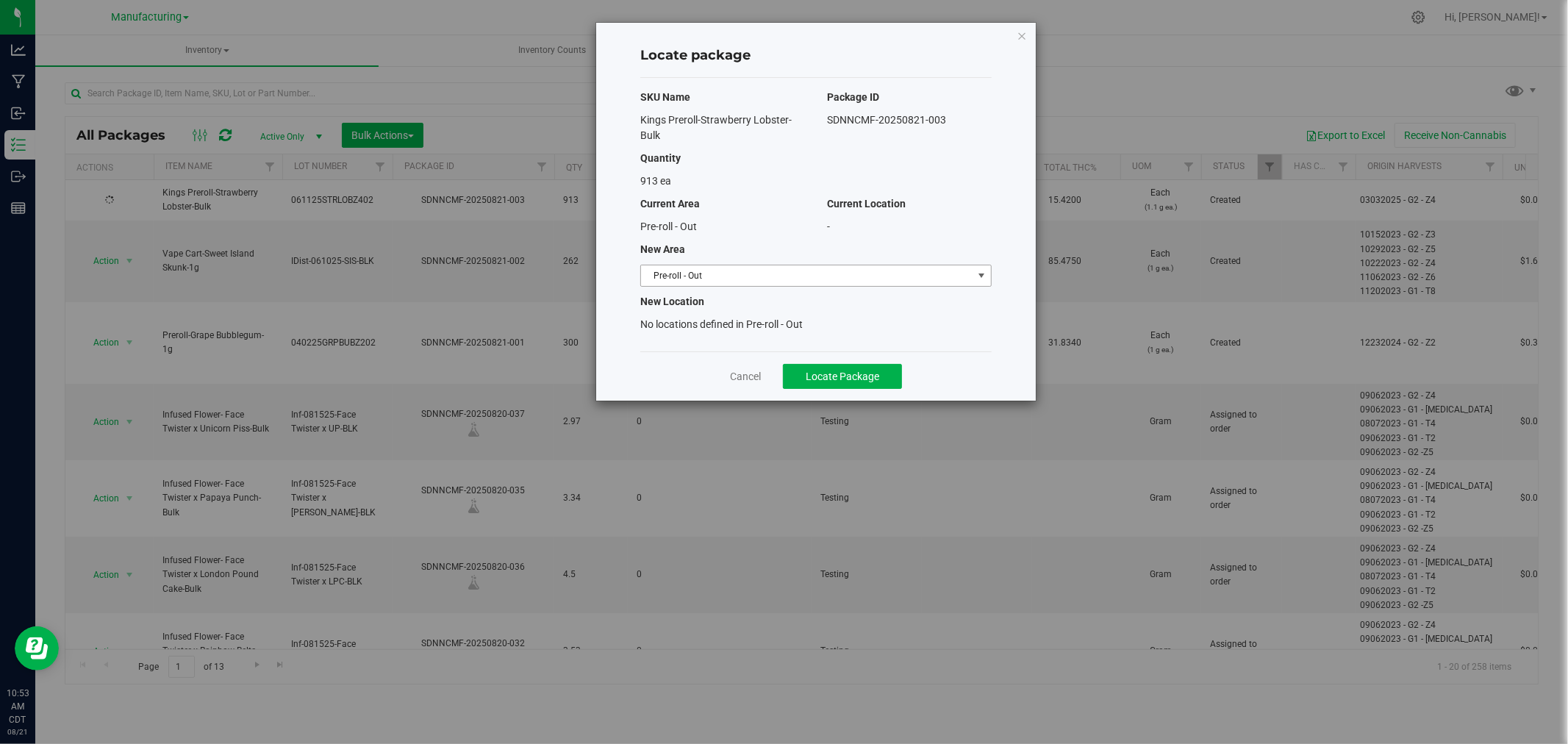
click at [672, 290] on div "SKU Name Package ID Kings Preroll-Strawberry Lobster-Bulk SDNNCMF-20250821-003 …" at bounding box center [816, 214] width 351 height 273
click at [675, 284] on span "Pre-roll - Out" at bounding box center [807, 276] width 331 height 21
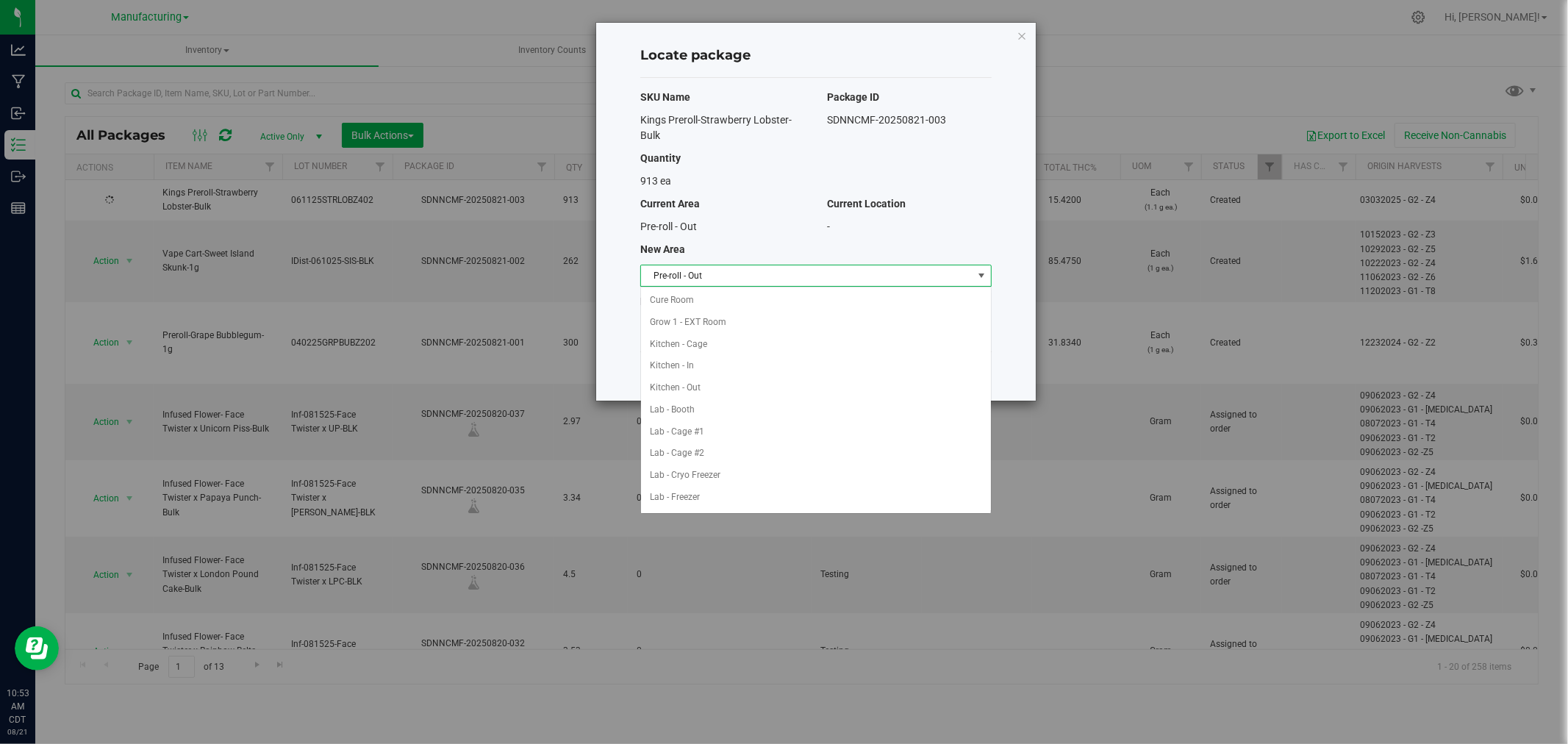
scroll to position [285, 0]
click at [735, 417] on li "Packaging - In" at bounding box center [816, 410] width 350 height 22
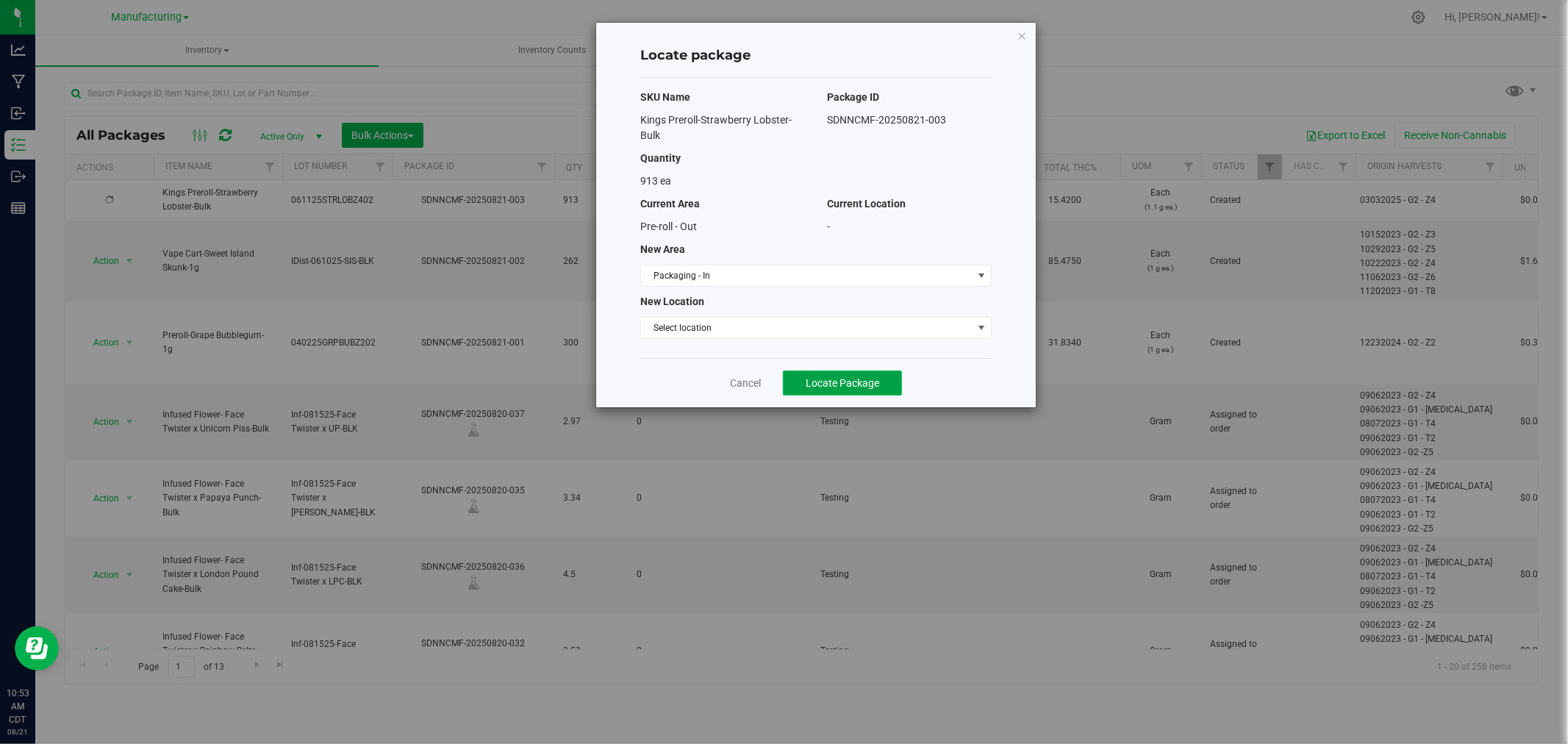
click at [825, 380] on span "Locate Package" at bounding box center [842, 383] width 73 height 12
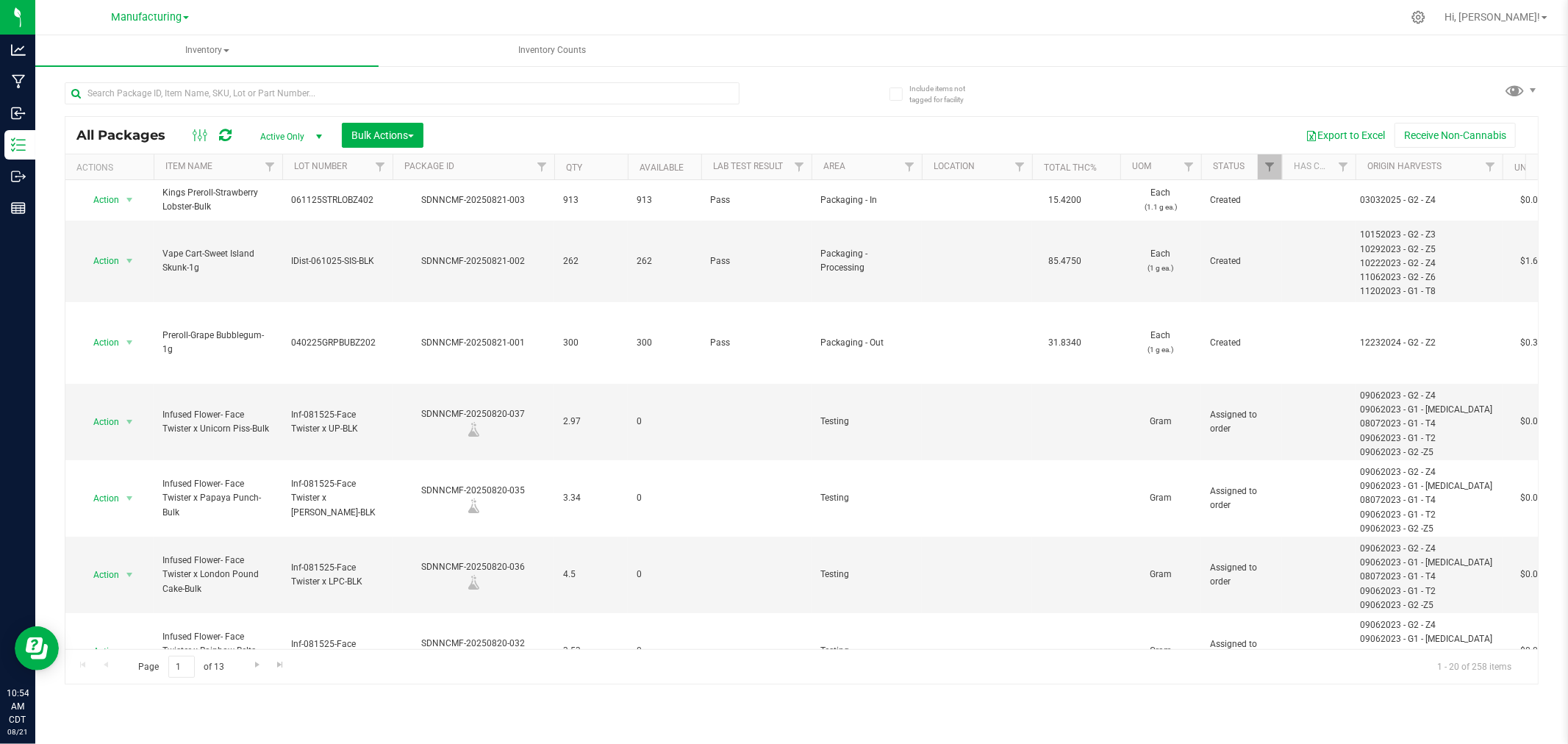
click at [842, 136] on div "Export to Excel Receive Non-Cannabis" at bounding box center [981, 136] width 1093 height 25
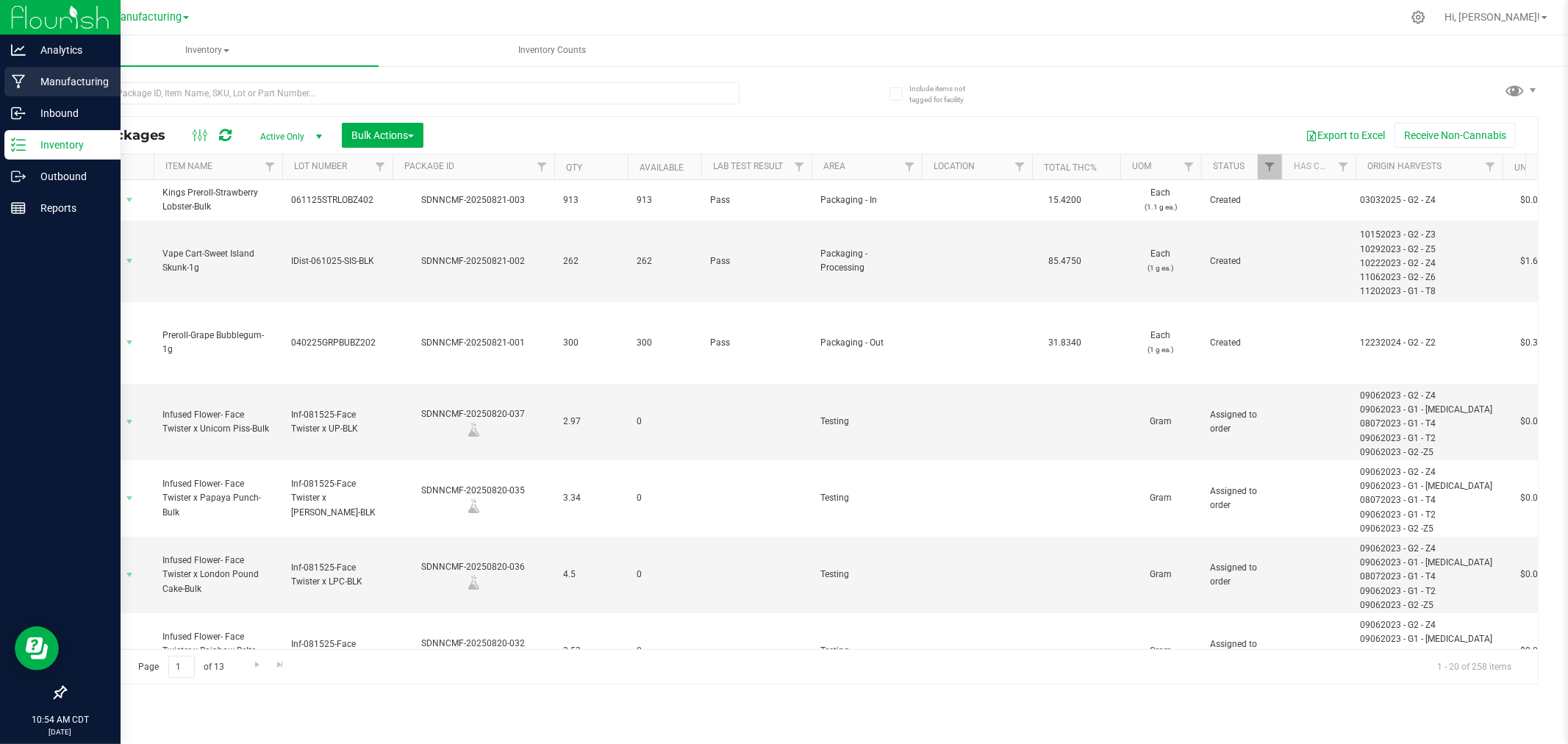
click at [33, 82] on p "Manufacturing" at bounding box center [70, 82] width 88 height 18
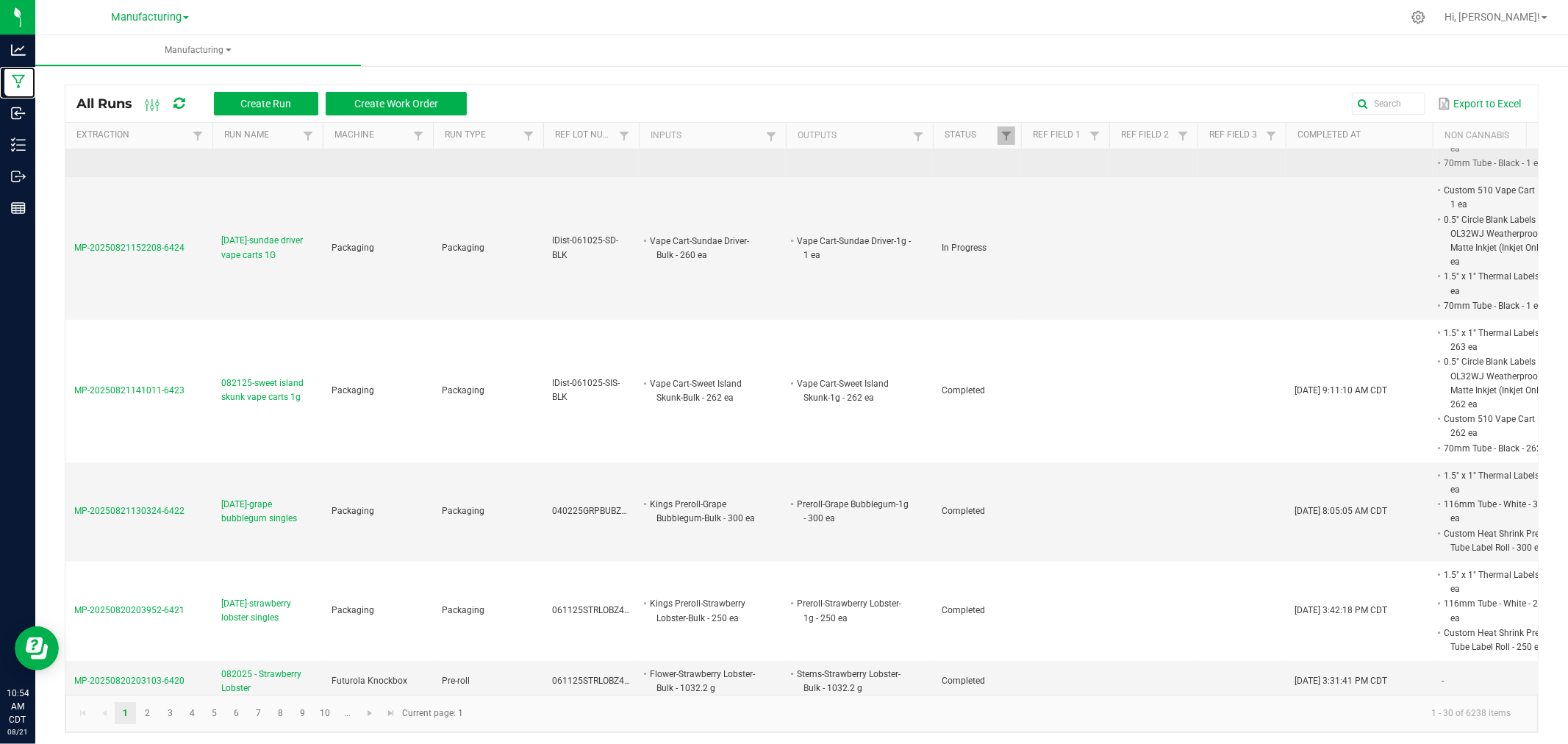
scroll to position [245, 0]
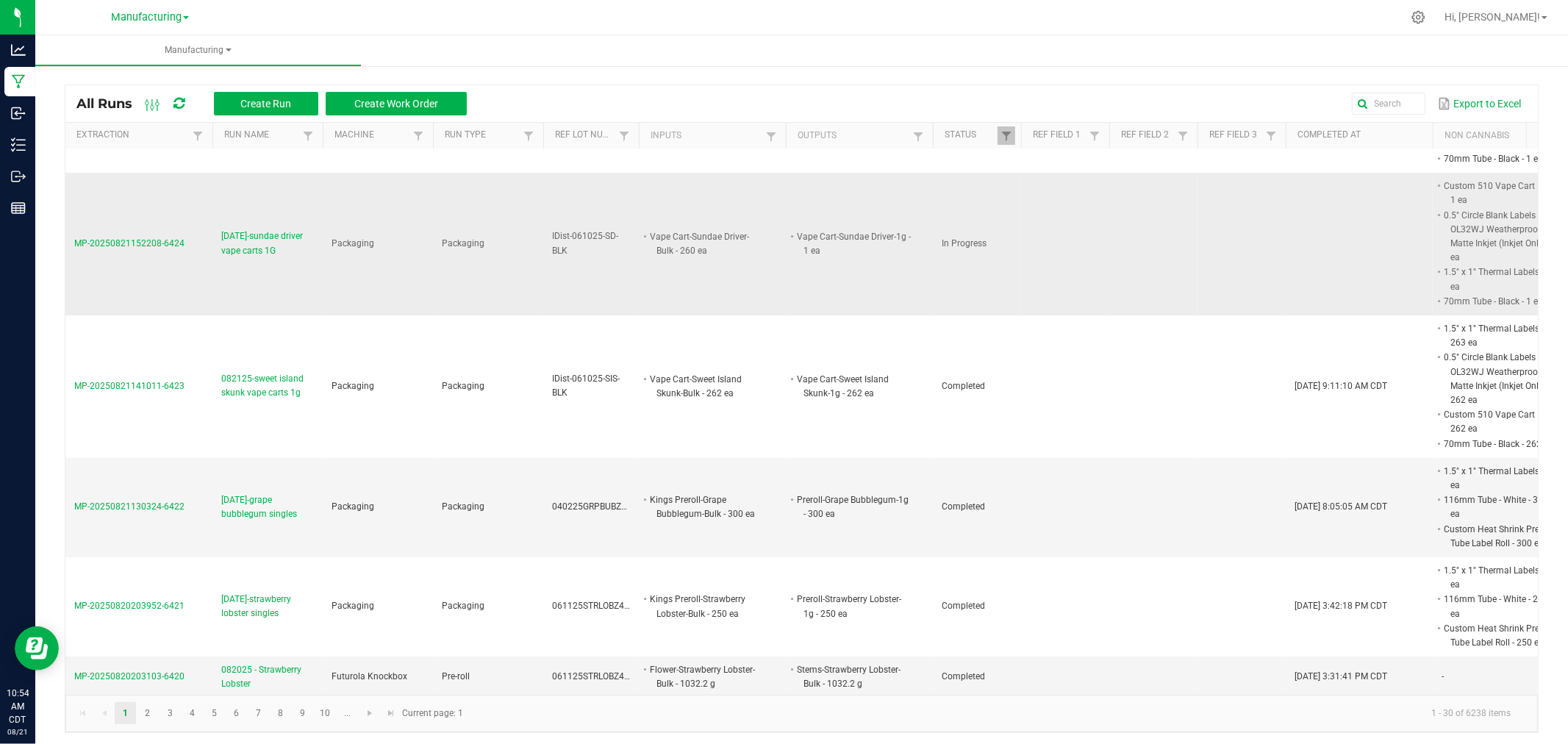
click at [245, 254] on span "[DATE]-sundae driver vape carts 1G" at bounding box center [268, 243] width 93 height 28
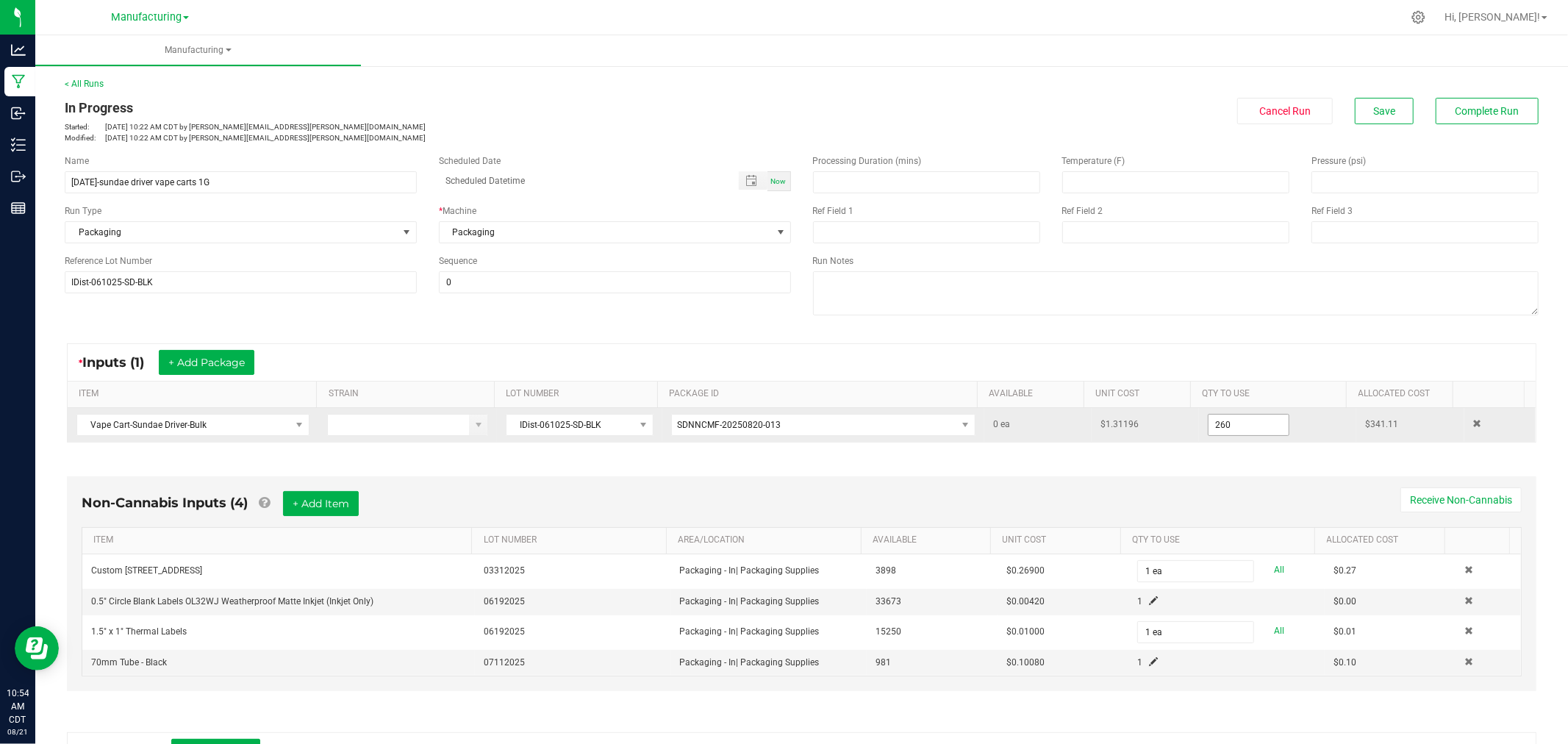
click at [1254, 421] on input "260" at bounding box center [1248, 425] width 80 height 21
type input "251 ea"
click at [1387, 361] on div "* Inputs (1) + Add Package" at bounding box center [801, 362] width 1469 height 37
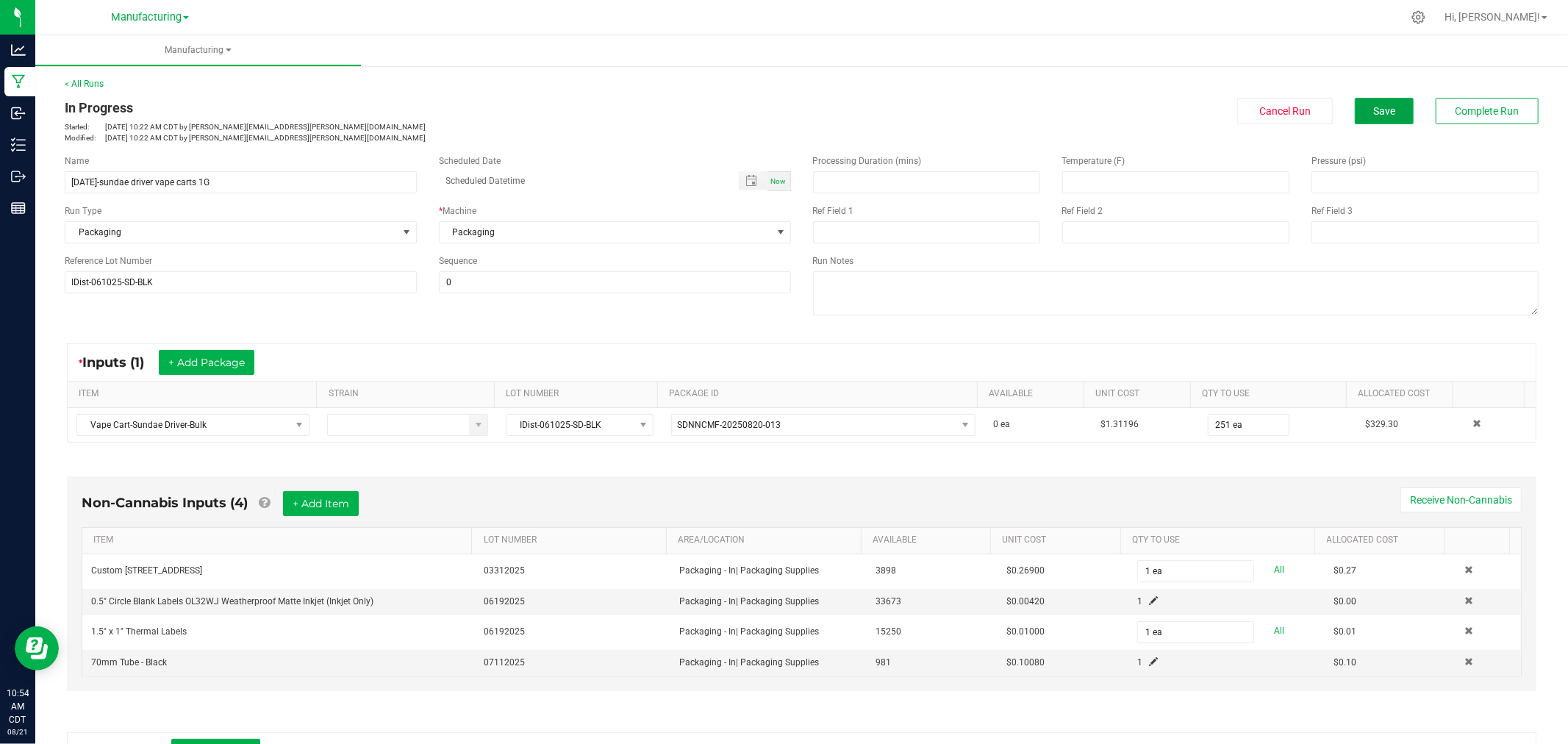
click at [1395, 104] on button "Save" at bounding box center [1384, 111] width 59 height 27
click at [1214, 351] on div "* Inputs (1) + Add Package" at bounding box center [801, 362] width 1469 height 37
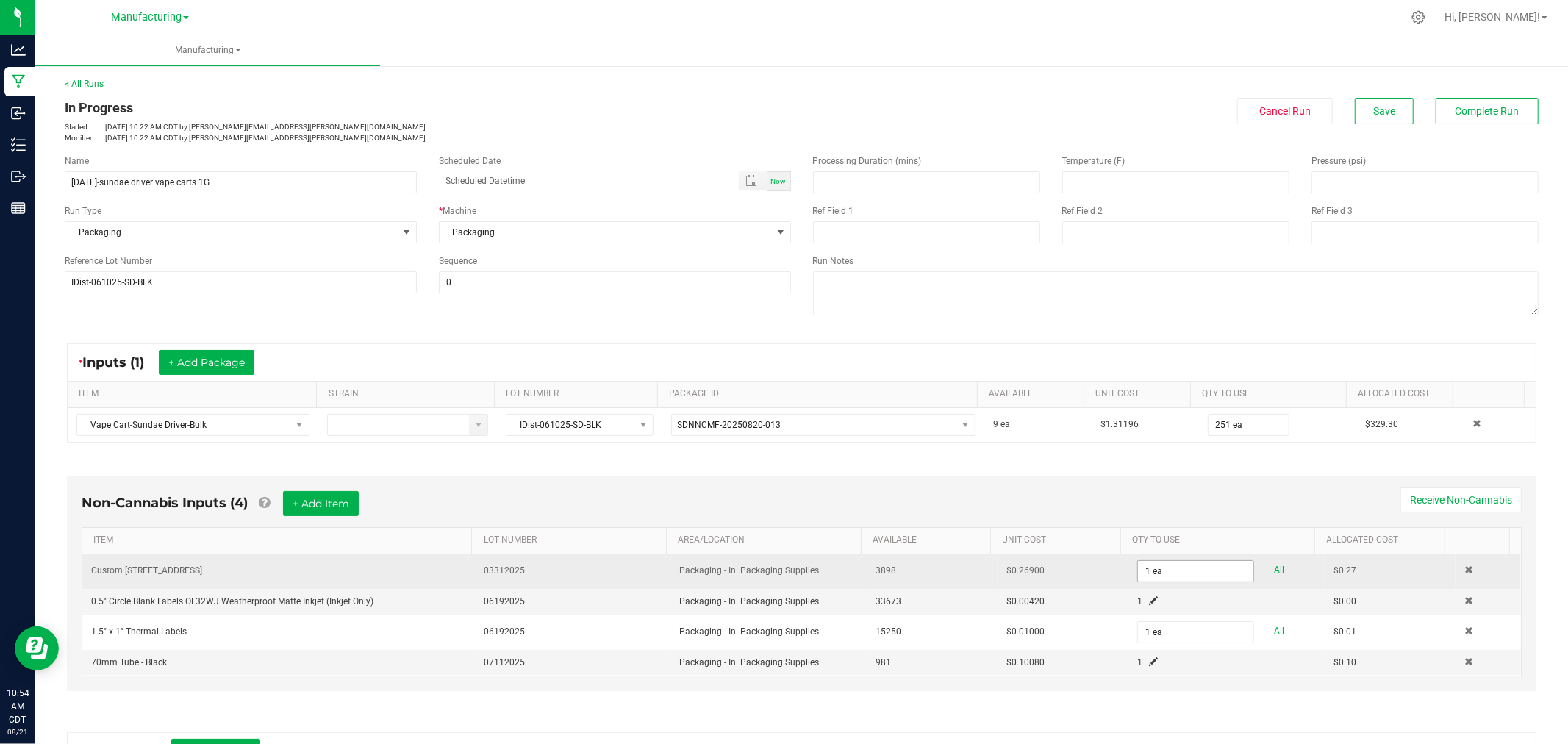
click at [1191, 561] on span "1 ea" at bounding box center [1196, 571] width 117 height 22
click at [1193, 574] on input "1" at bounding box center [1196, 571] width 116 height 21
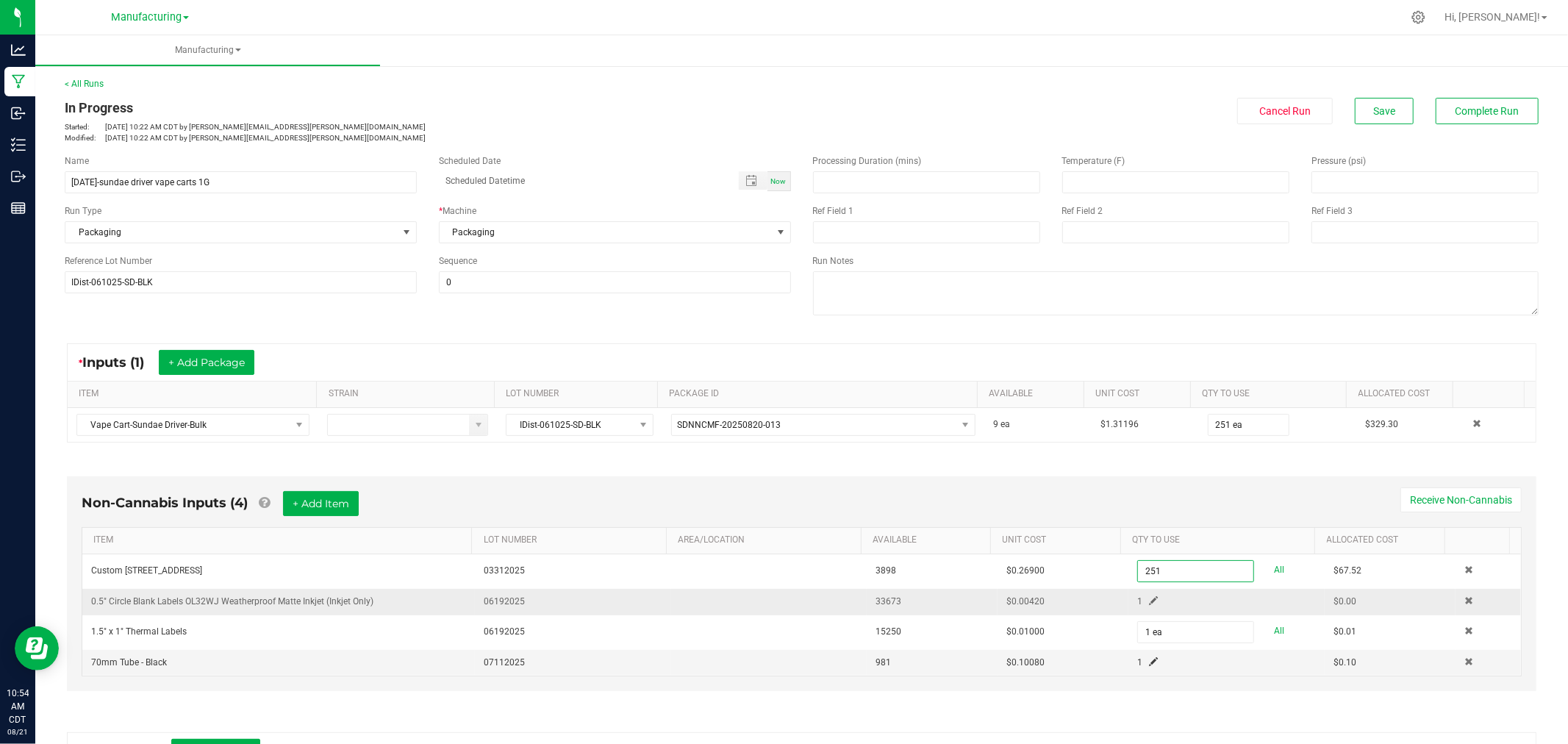
type input "251 ea"
click at [1149, 601] on span at bounding box center [1154, 600] width 9 height 9
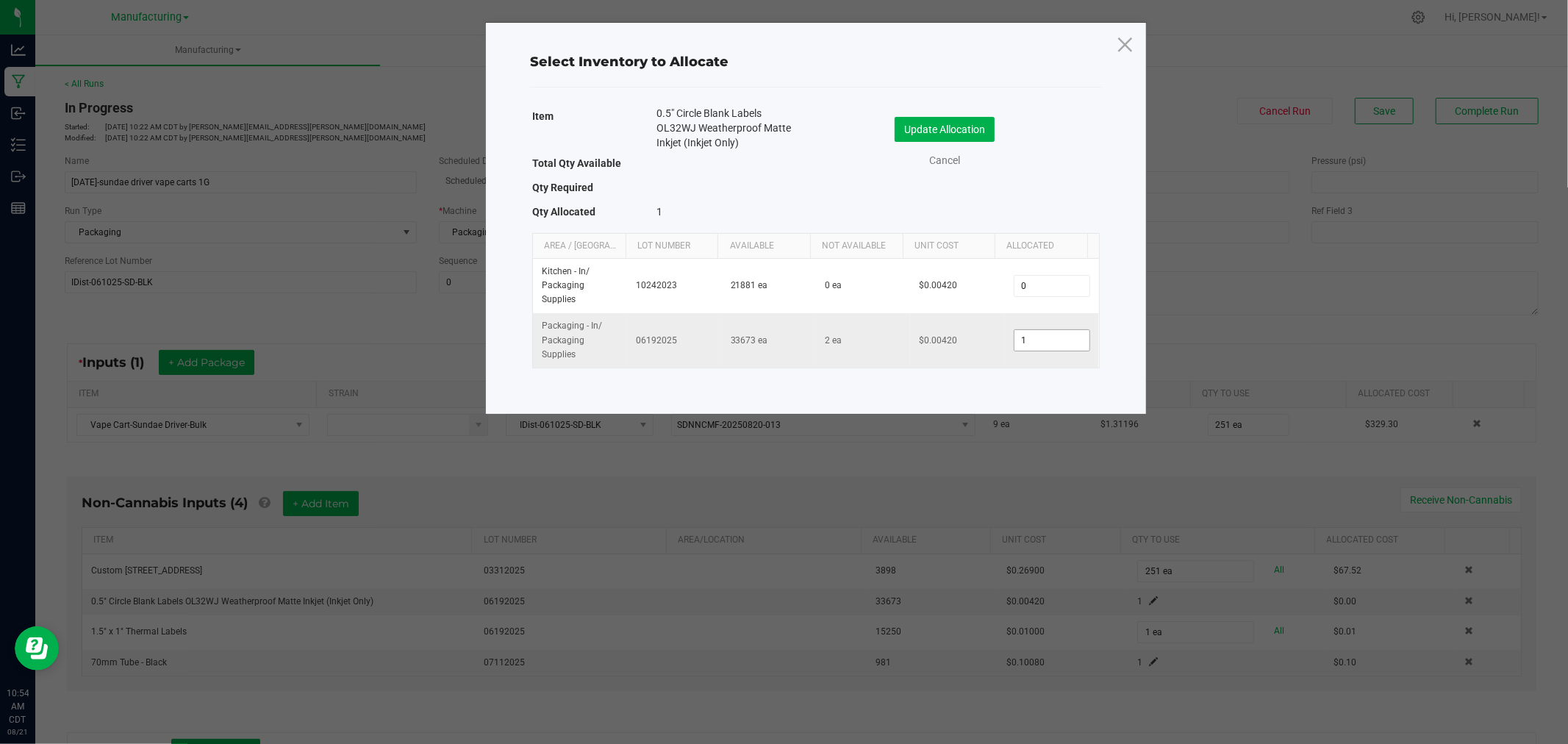
click at [1053, 342] on input "1" at bounding box center [1052, 340] width 75 height 21
type input "251"
click at [974, 129] on button "Update Allocation" at bounding box center [945, 130] width 100 height 25
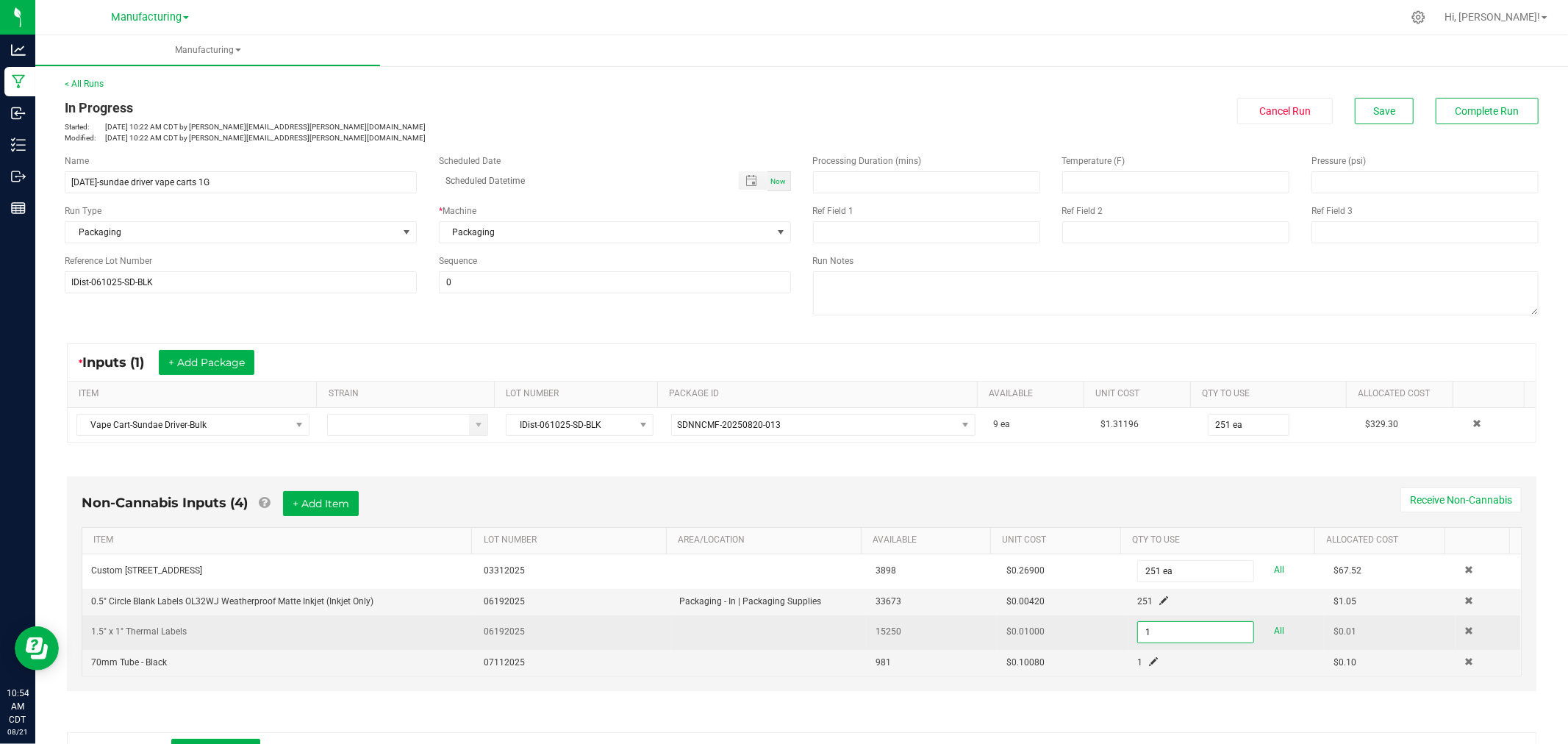
click at [1164, 637] on input "1" at bounding box center [1196, 632] width 116 height 21
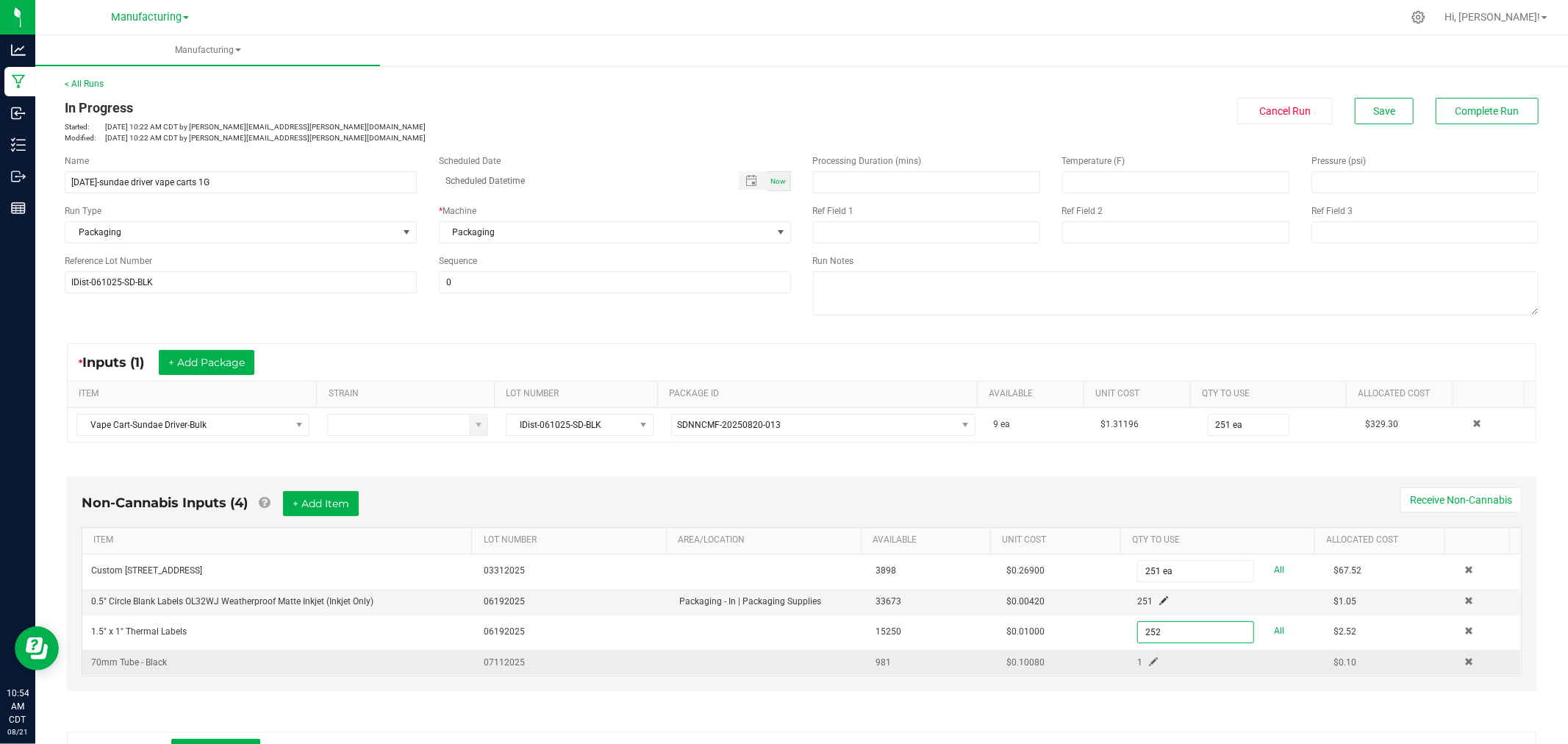
type input "252 ea"
drag, startPoint x: 1165, startPoint y: 635, endPoint x: 1139, endPoint y: 660, distance: 36.1
click at [1149, 660] on span at bounding box center [1154, 662] width 9 height 9
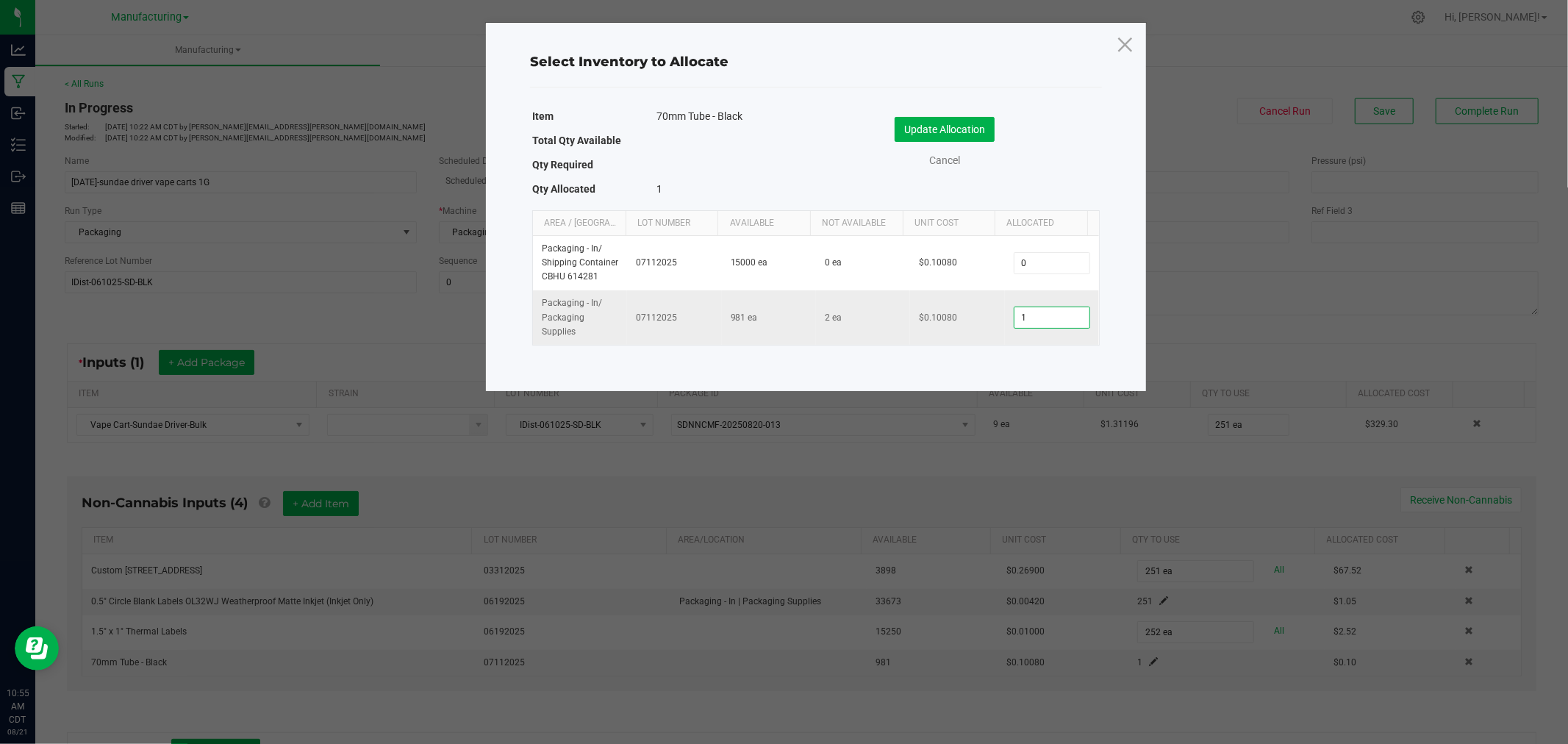
click at [1036, 321] on input "1" at bounding box center [1052, 318] width 75 height 21
type input "251"
click at [939, 130] on button "Update Allocation" at bounding box center [945, 130] width 100 height 25
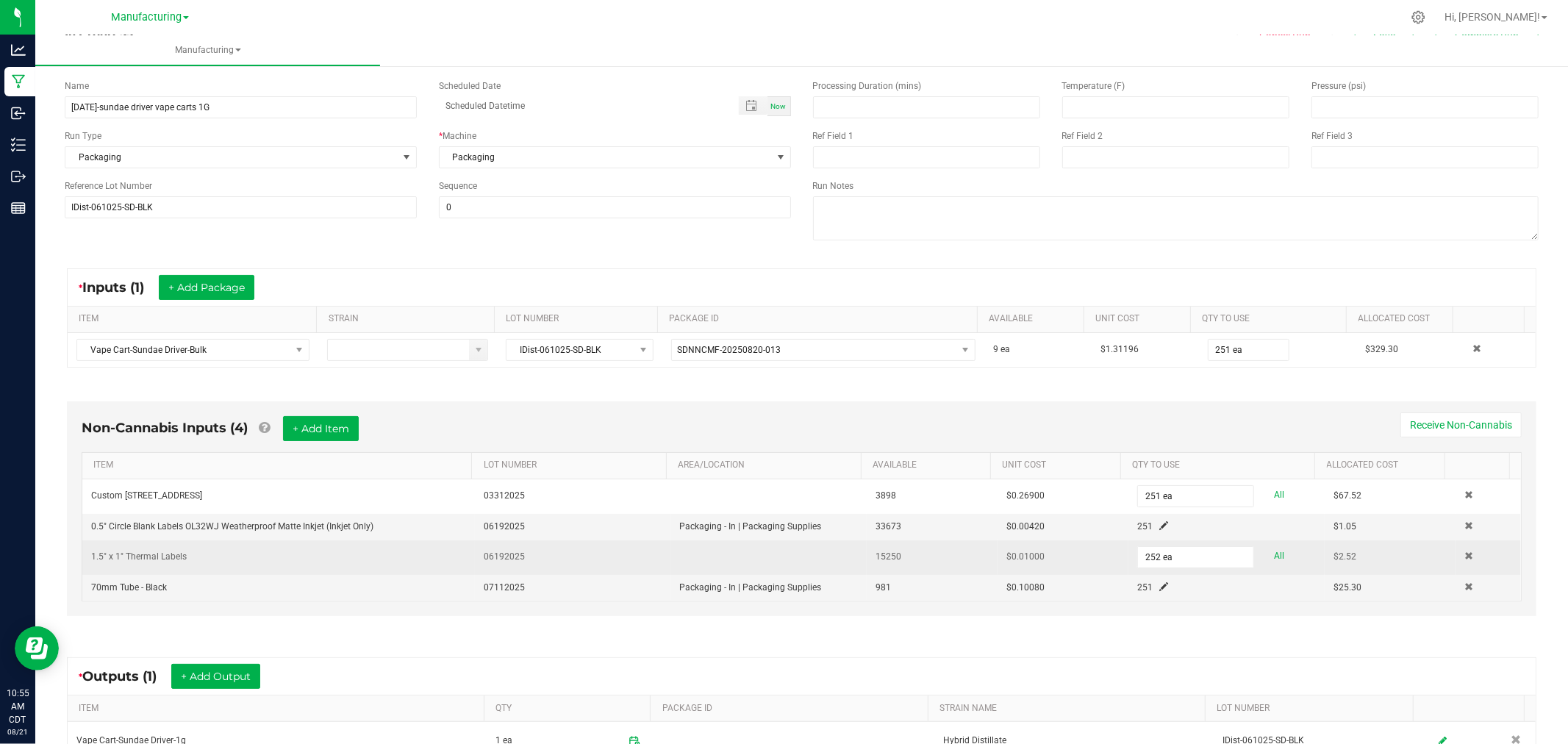
scroll to position [261, 0]
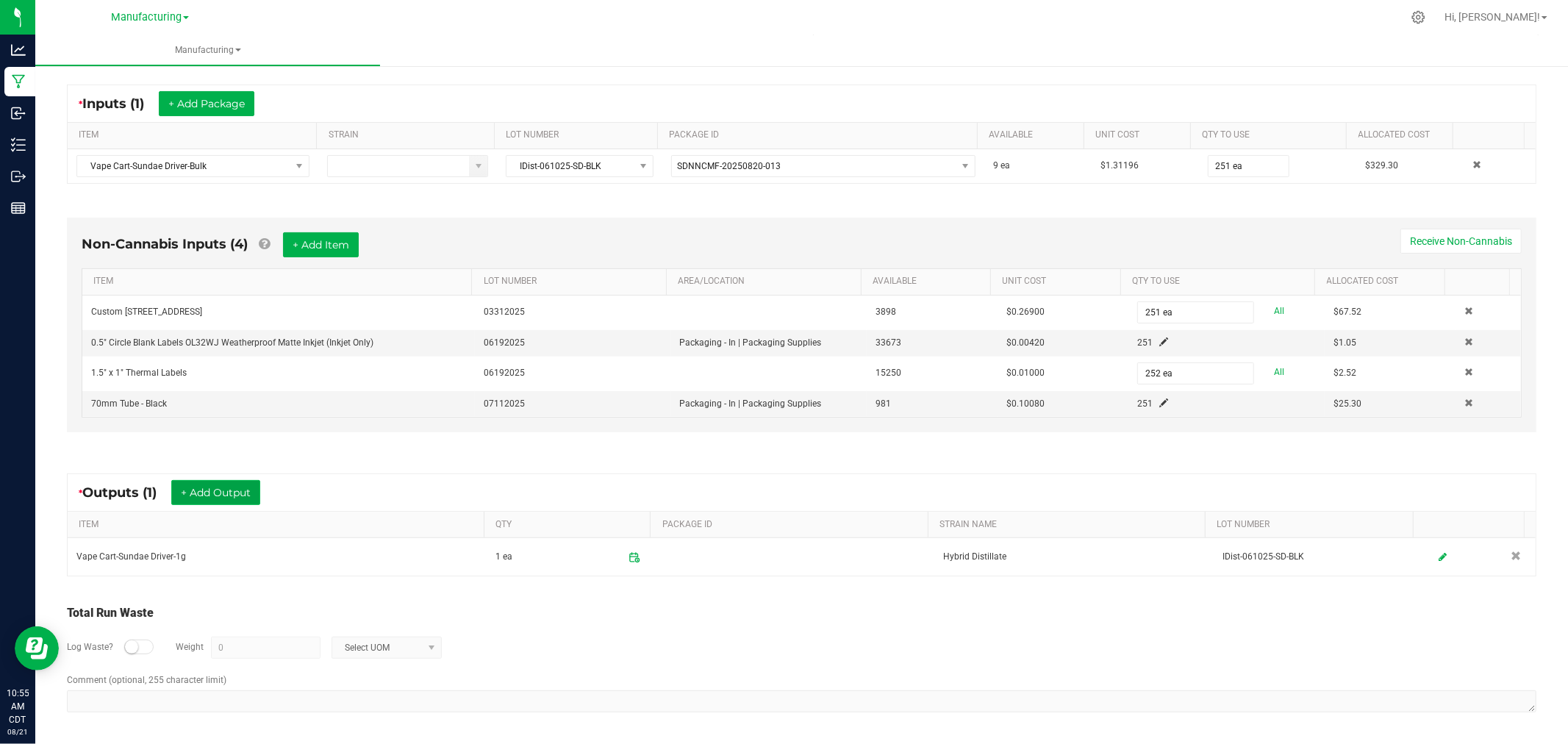
click at [253, 487] on button "+ Add Output" at bounding box center [216, 493] width 89 height 25
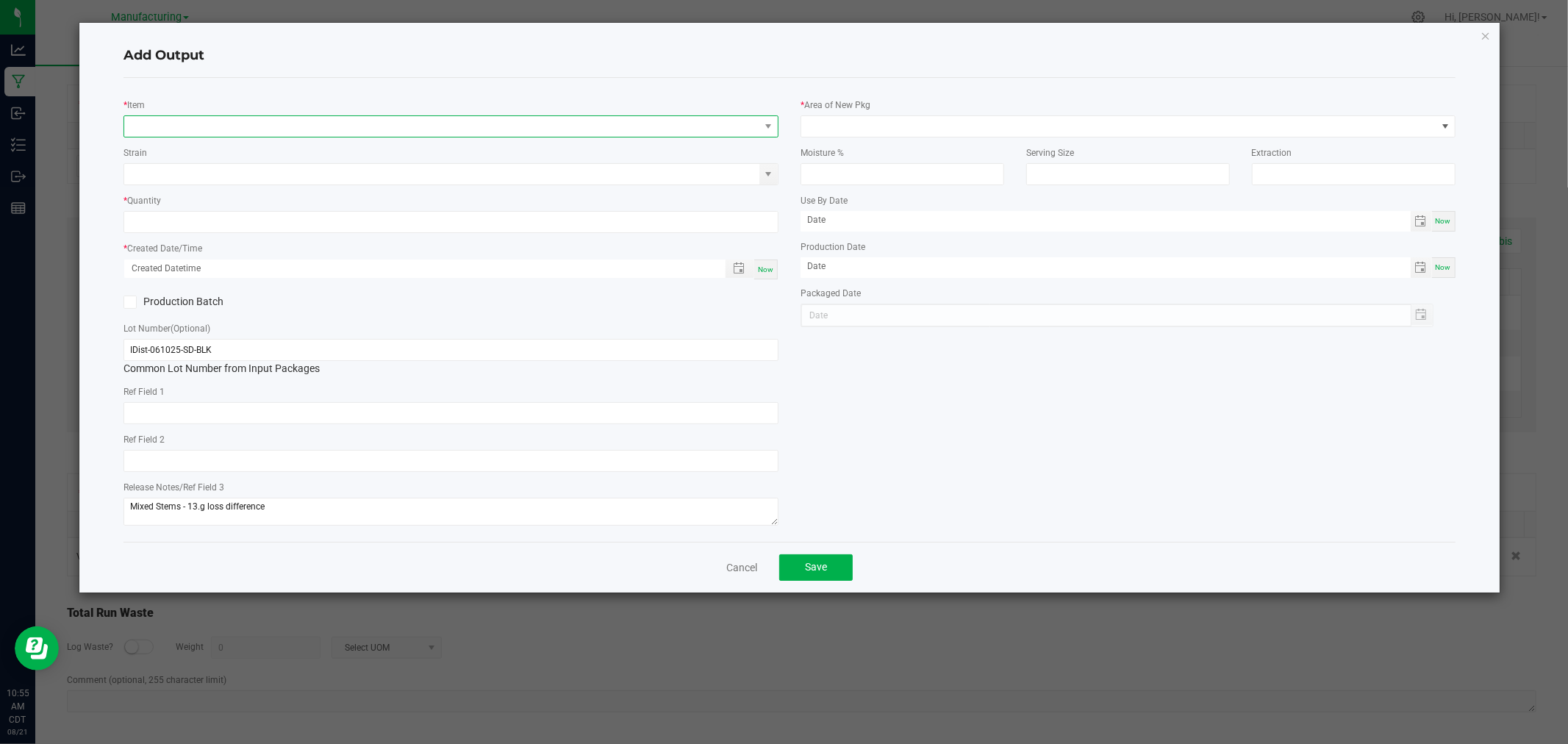
click at [344, 123] on span "NO DATA FOUND" at bounding box center [442, 127] width 635 height 21
click at [221, 159] on input "vape cart-sundaew driver" at bounding box center [452, 158] width 642 height 23
type input "vape cart-sundae driver"
click at [278, 186] on li "Vape Cart-Sundae Driver-1g" at bounding box center [452, 187] width 654 height 21
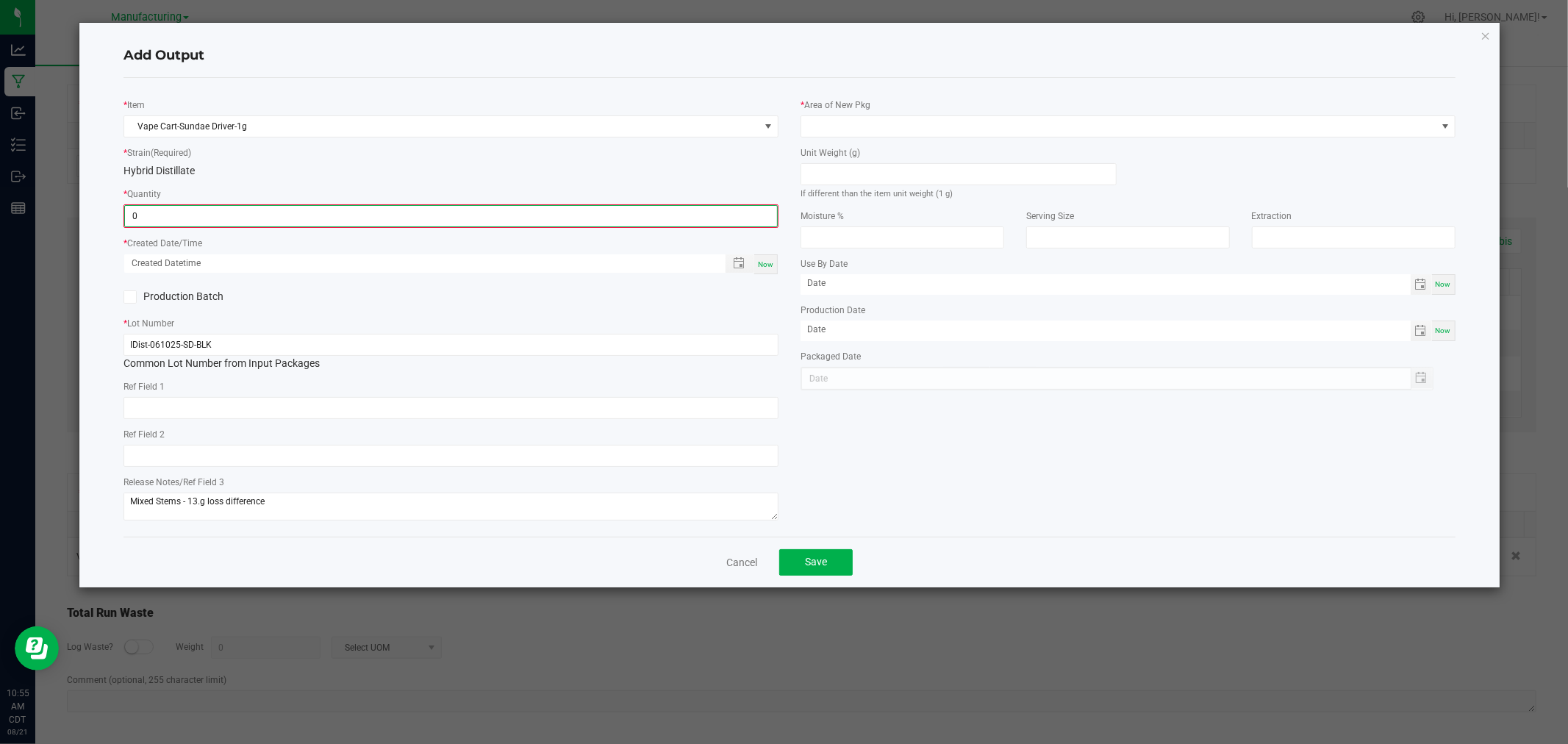
click at [281, 209] on input "0" at bounding box center [451, 216] width 652 height 21
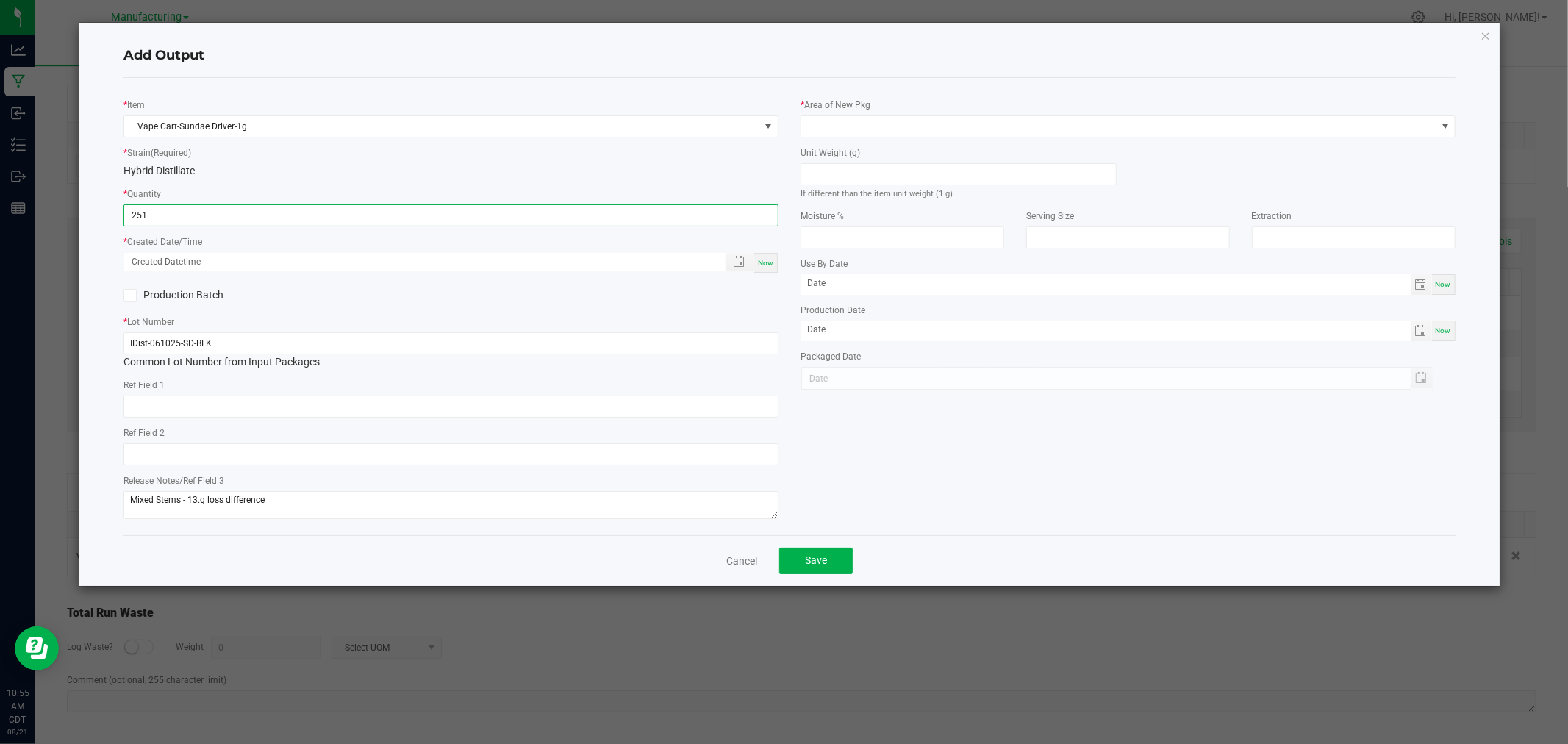
type input "251 ea"
drag, startPoint x: 761, startPoint y: 269, endPoint x: 802, endPoint y: 230, distance: 56.6
click at [764, 269] on div "Now" at bounding box center [767, 262] width 24 height 20
type input "[DATE] 10:55 AM"
type input "[DATE]"
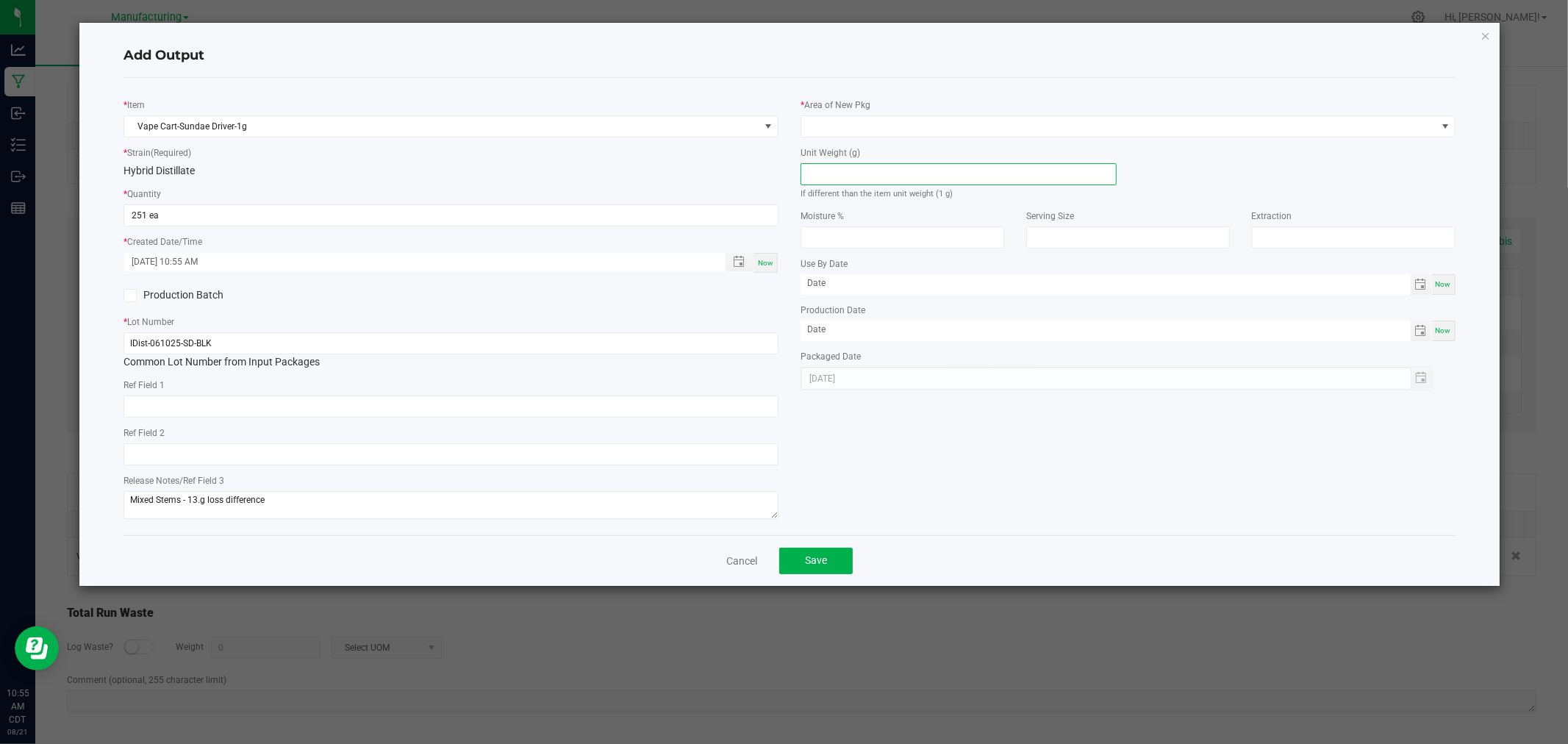
click at [850, 182] on input at bounding box center [959, 174] width 314 height 21
type input "1"
click at [883, 99] on div "* Area of New Pkg" at bounding box center [1128, 117] width 655 height 41
click at [876, 121] on span at bounding box center [1119, 127] width 635 height 21
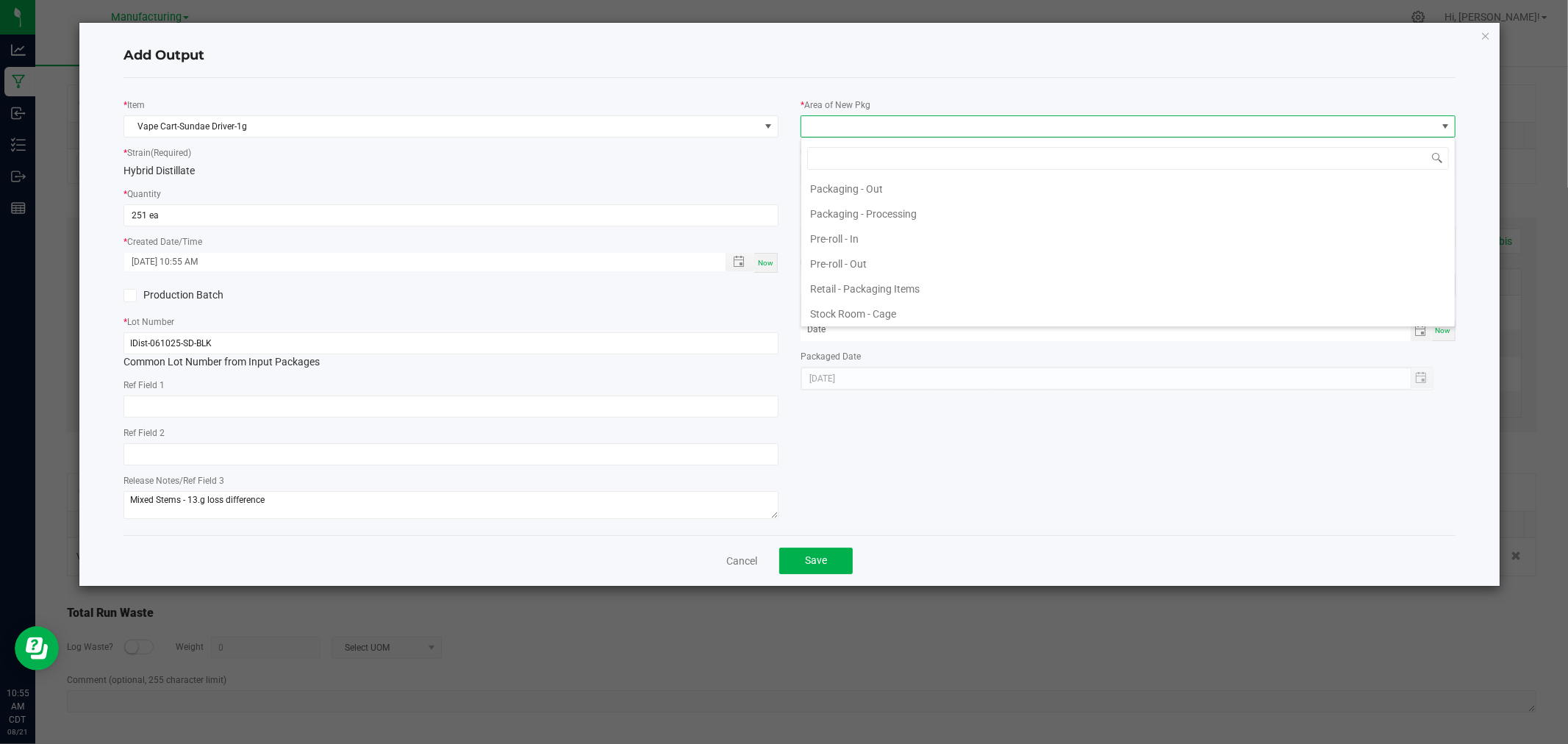
scroll to position [490, 0]
click at [906, 205] on li "Packaging - Processing" at bounding box center [1128, 200] width 654 height 25
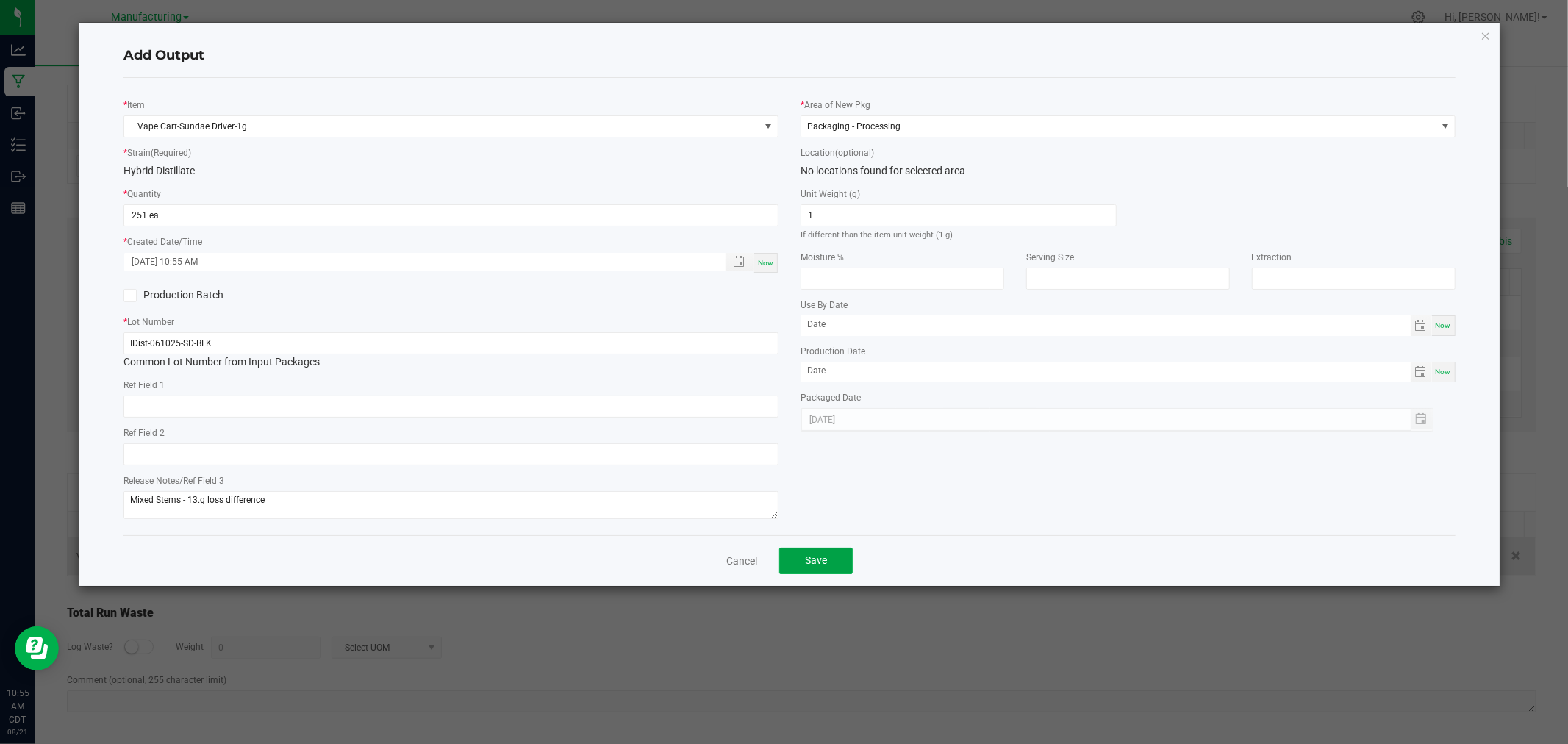
click at [818, 560] on span "Save" at bounding box center [816, 560] width 22 height 12
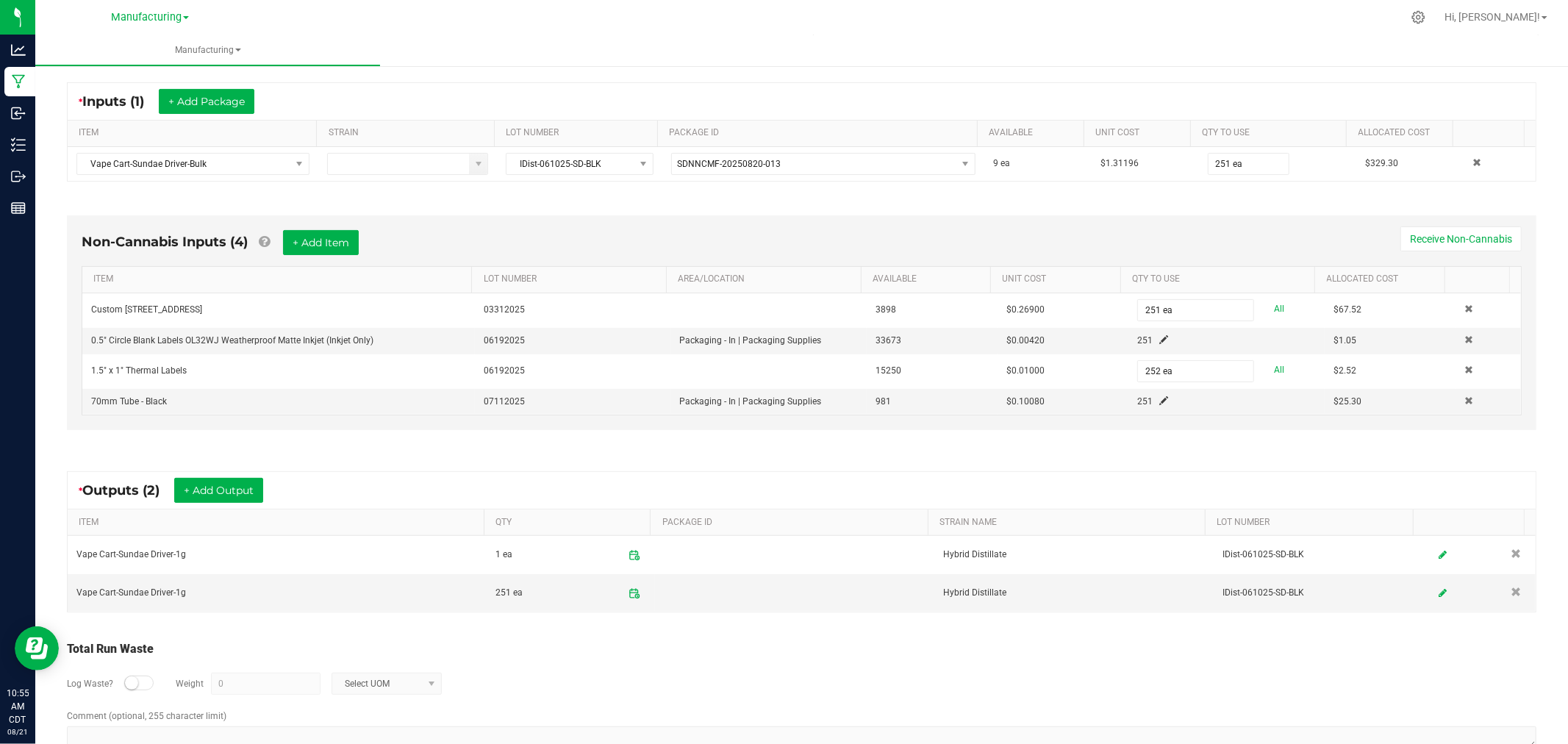
click at [795, 468] on div "* Outputs (2) + Add Output ITEM QTY PACKAGE ID STRAIN NAME LOT NUMBER Vape Cart…" at bounding box center [801, 542] width 1496 height 167
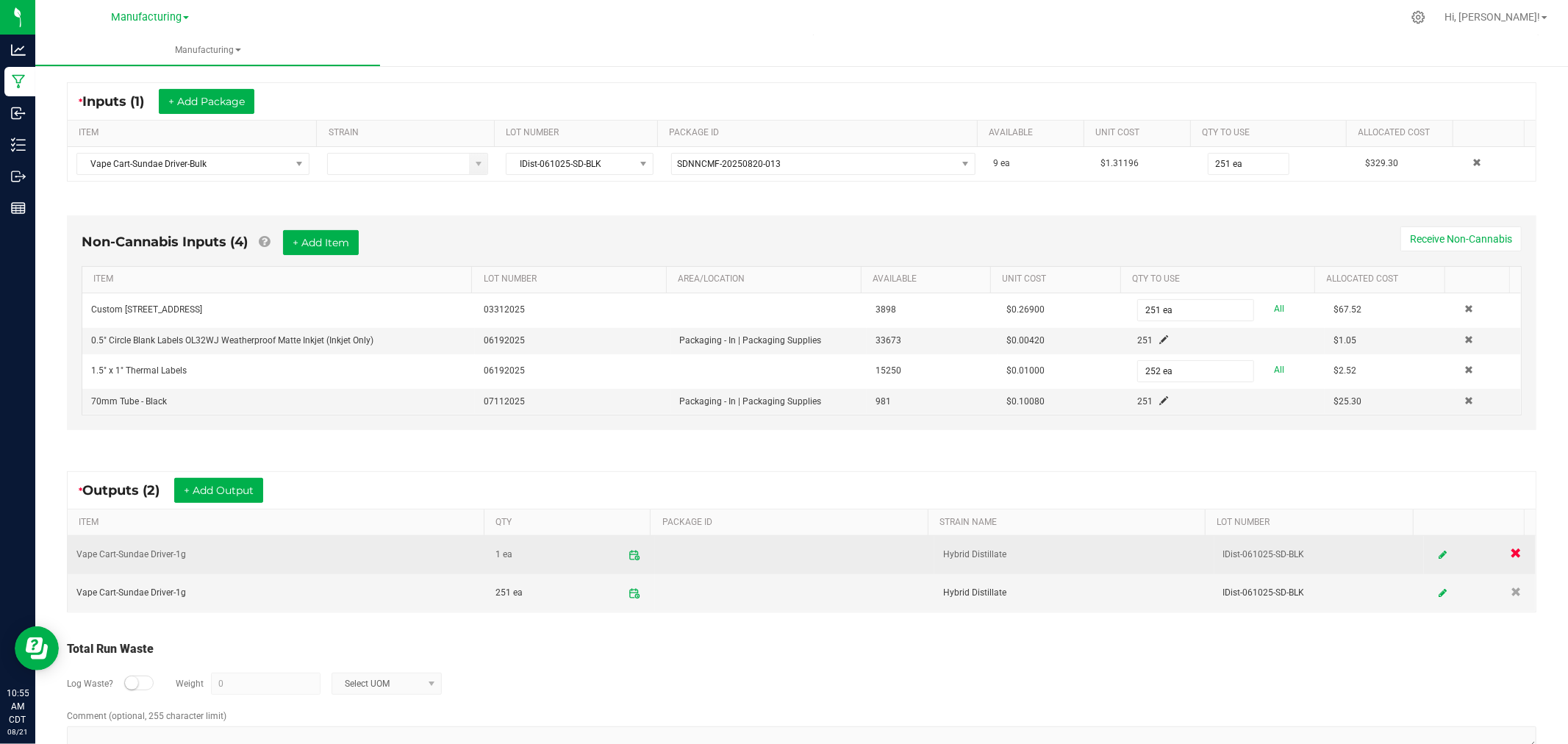
click at [1504, 562] on link at bounding box center [1516, 554] width 24 height 29
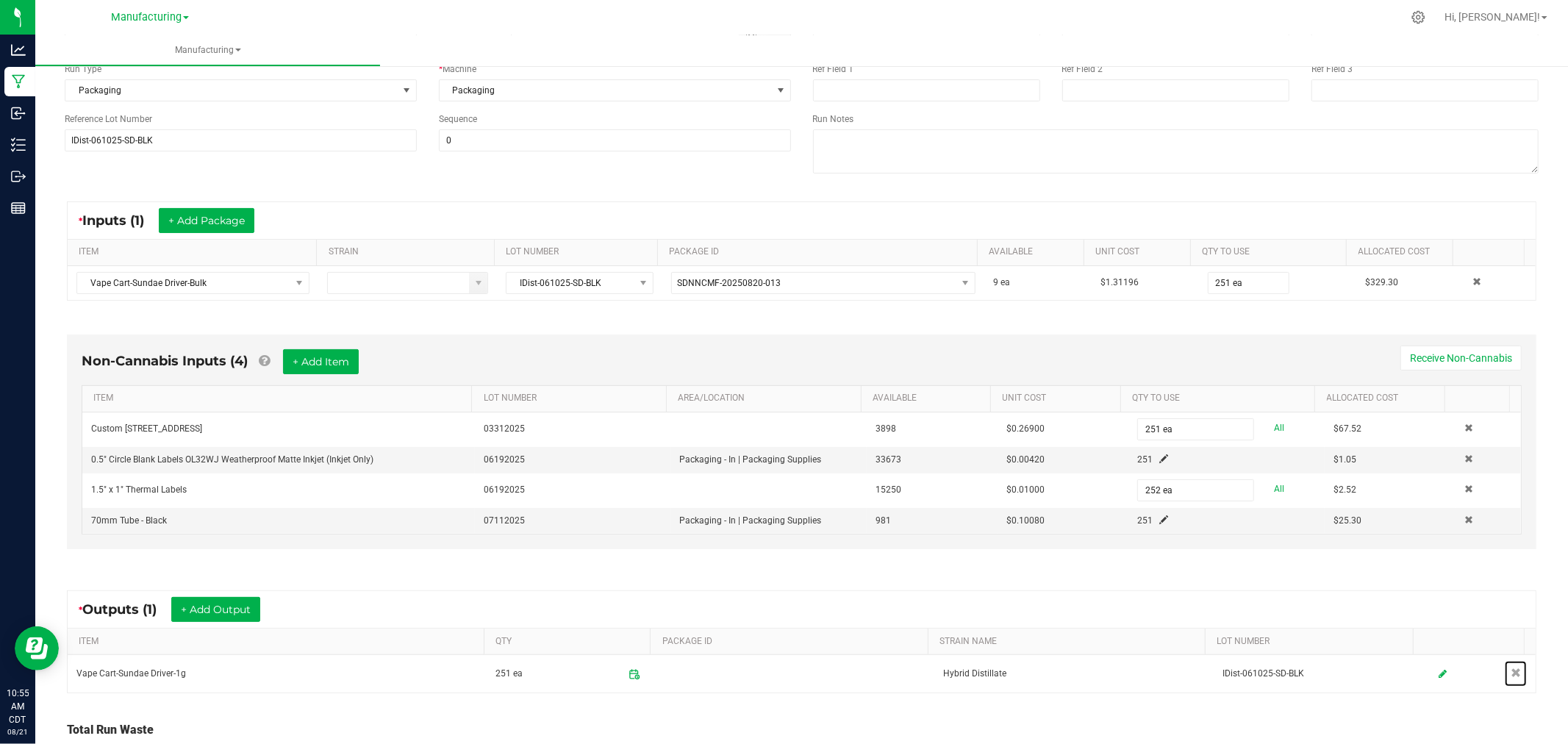
scroll to position [0, 0]
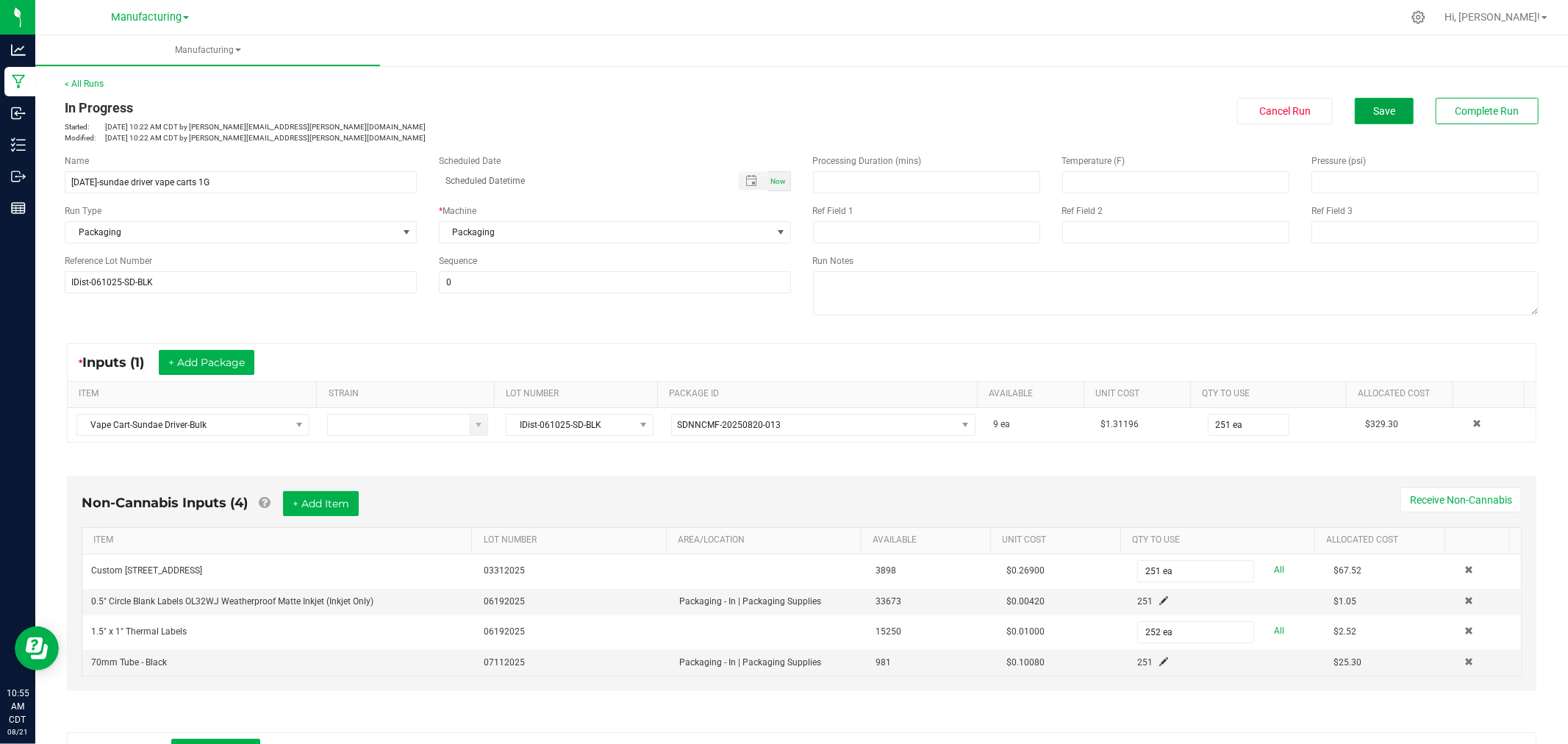
click at [1379, 101] on button "Save" at bounding box center [1384, 111] width 59 height 27
click at [1508, 107] on button "Complete Run" at bounding box center [1487, 111] width 103 height 27
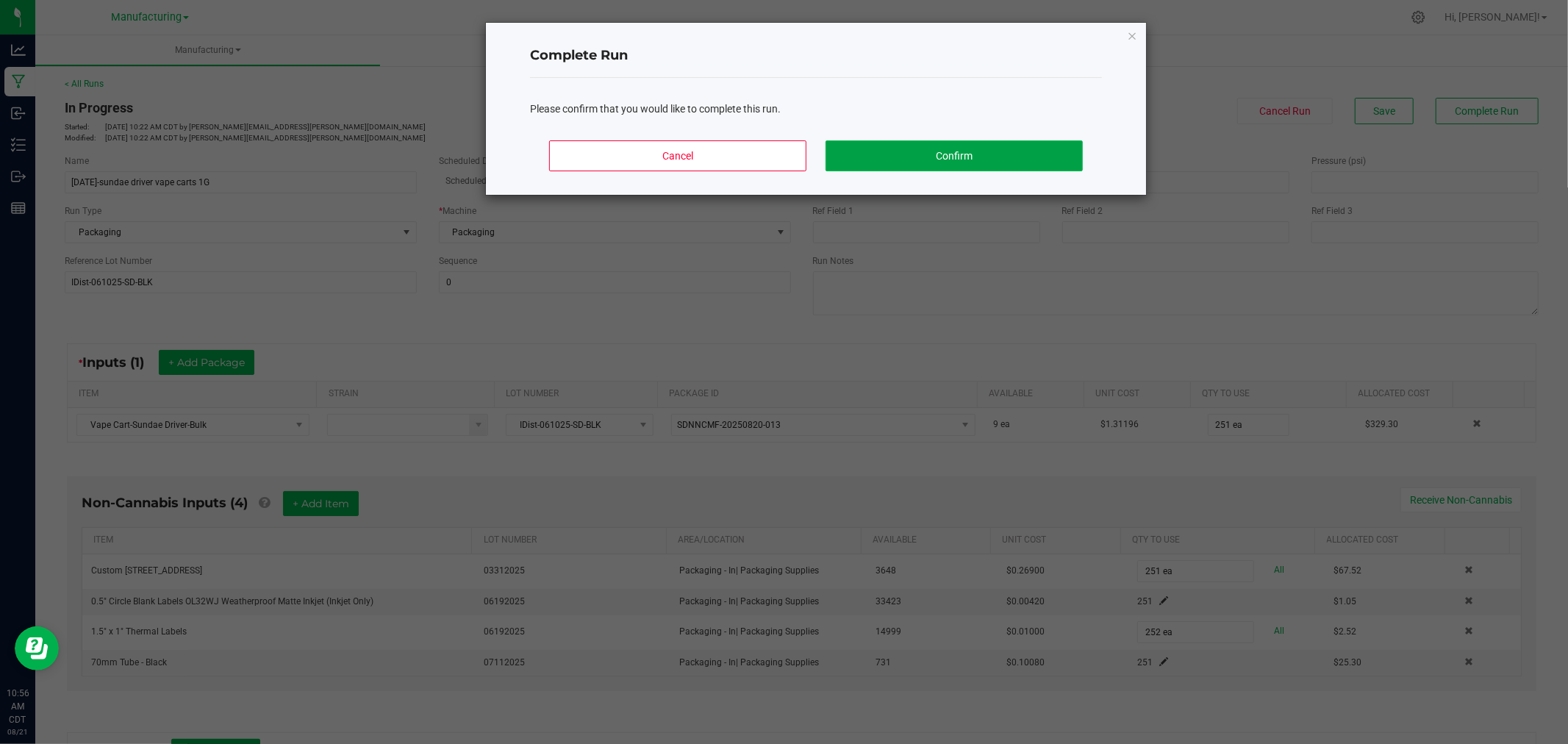
click at [1009, 162] on button "Confirm" at bounding box center [954, 156] width 257 height 31
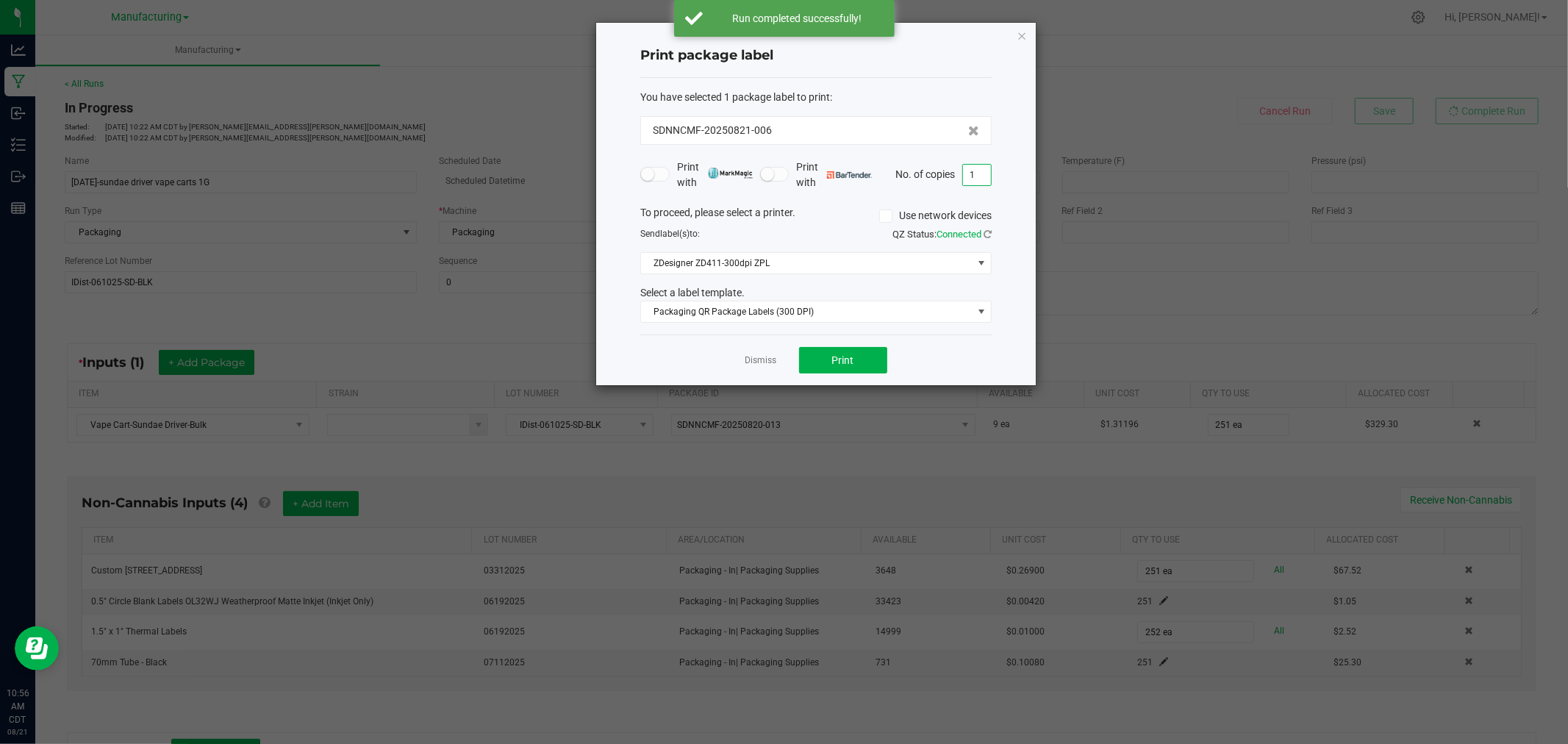
click at [973, 173] on input "1" at bounding box center [977, 175] width 28 height 21
type input "252"
click at [849, 347] on button "Print" at bounding box center [843, 360] width 88 height 27
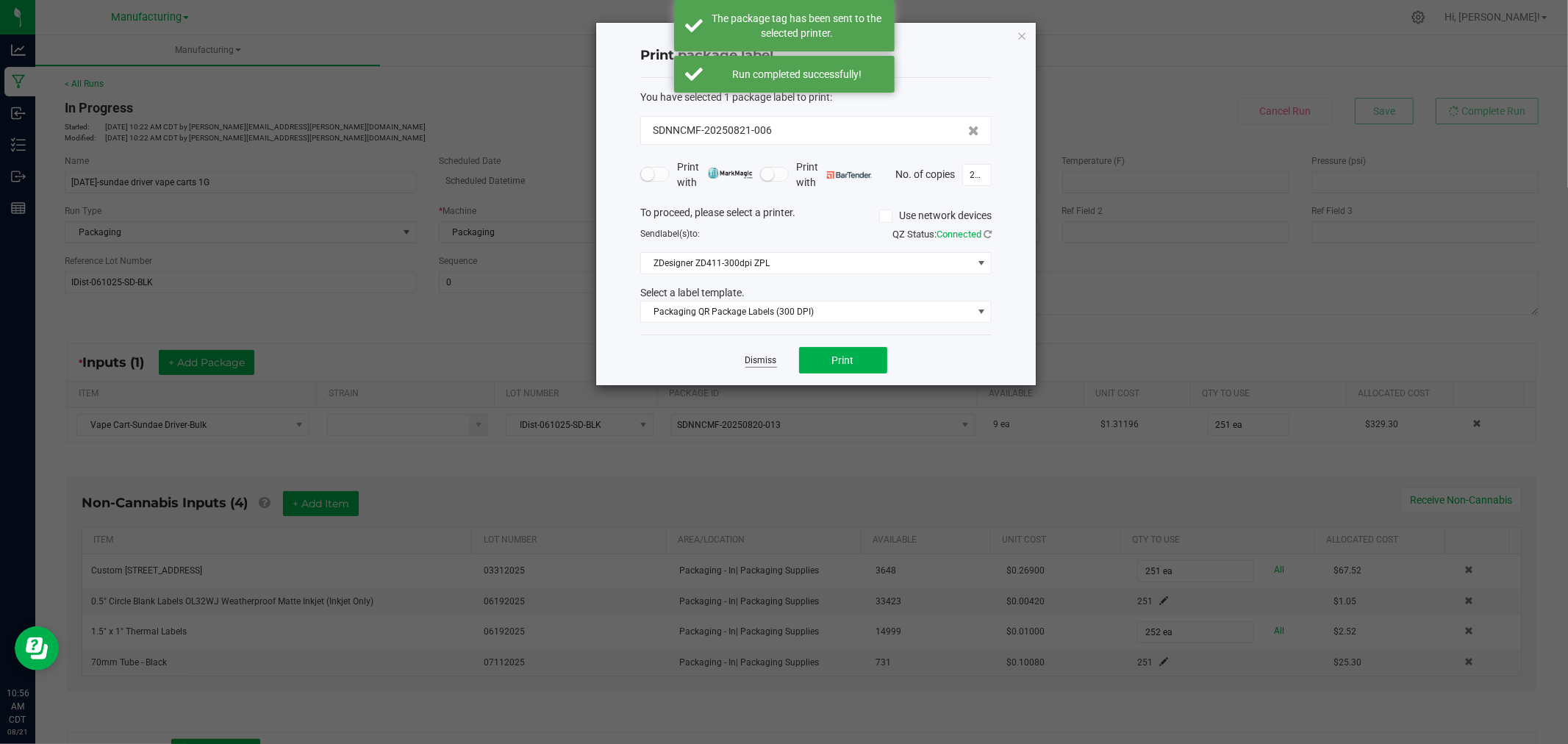
click at [760, 360] on link "Dismiss" at bounding box center [761, 360] width 32 height 13
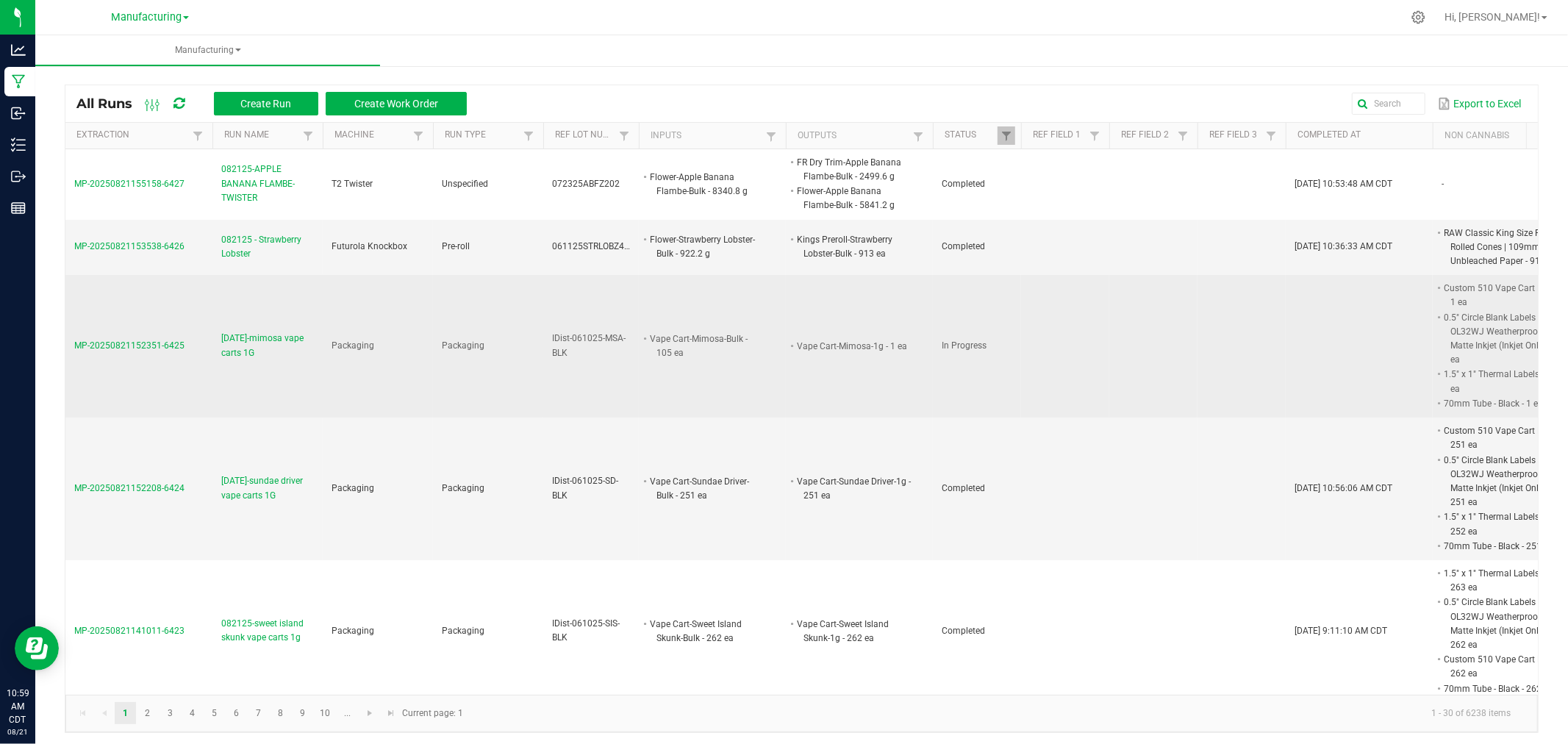
click at [297, 336] on span "[DATE]-mimosa vape carts 1G" at bounding box center [268, 345] width 93 height 28
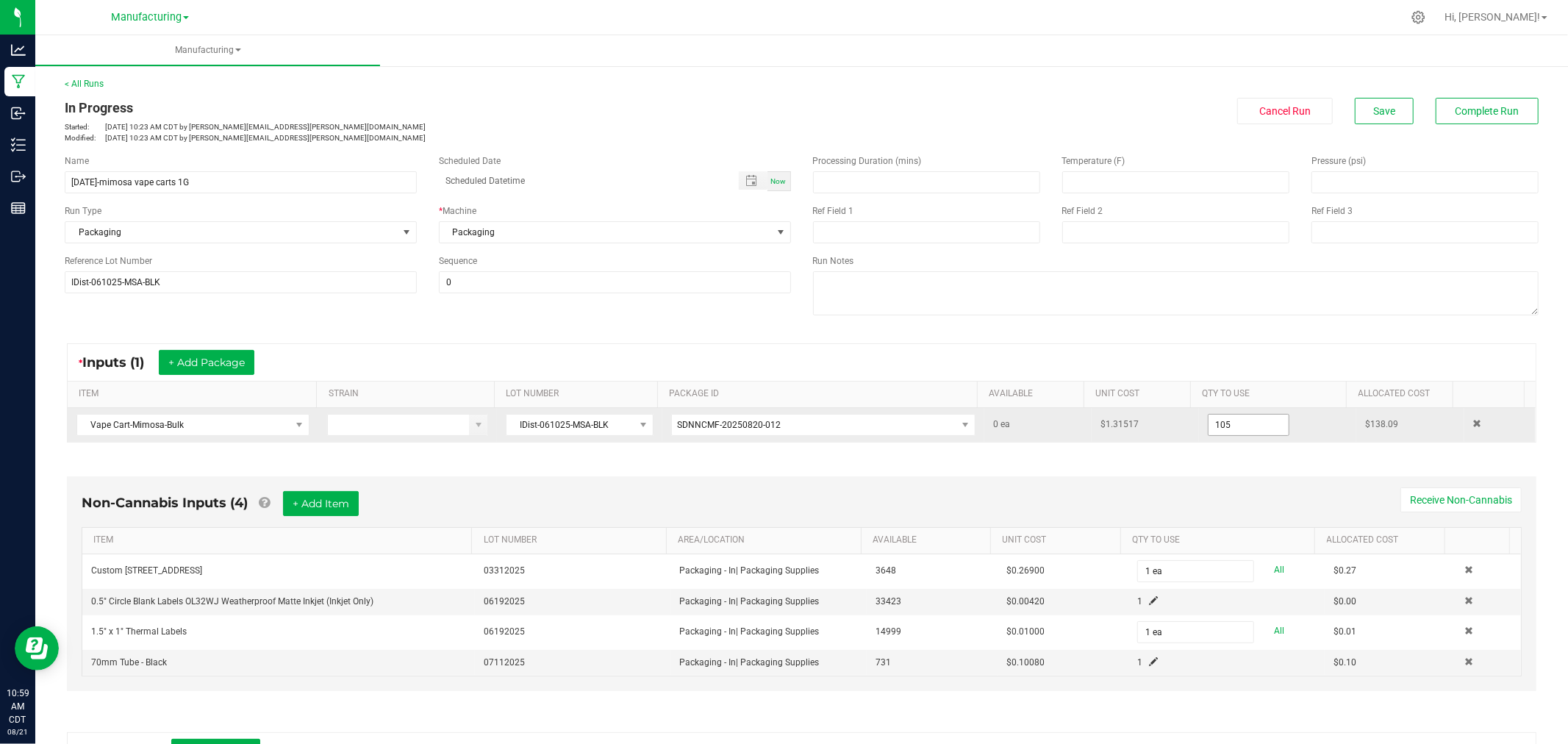
click at [1237, 430] on input "105" at bounding box center [1248, 425] width 80 height 21
type input "101 ea"
click at [1231, 474] on div "Non-Cannabis Inputs (4) + Add Item Receive Non-Cannabis ITEM LOT NUMBER AREA/LO…" at bounding box center [801, 587] width 1496 height 263
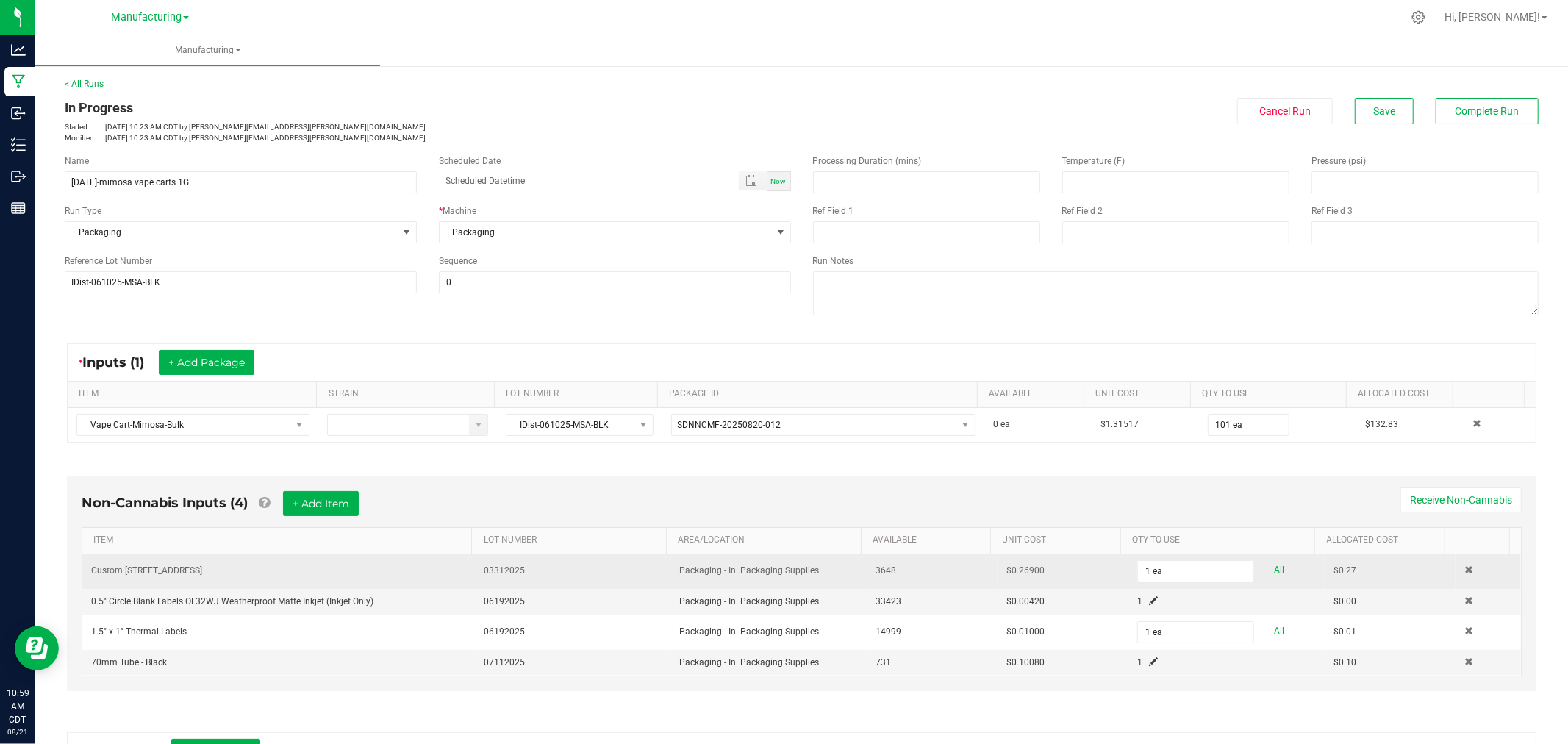
click at [1187, 584] on td "1 ea All" at bounding box center [1226, 571] width 196 height 35
click at [1188, 577] on input "1" at bounding box center [1196, 571] width 116 height 21
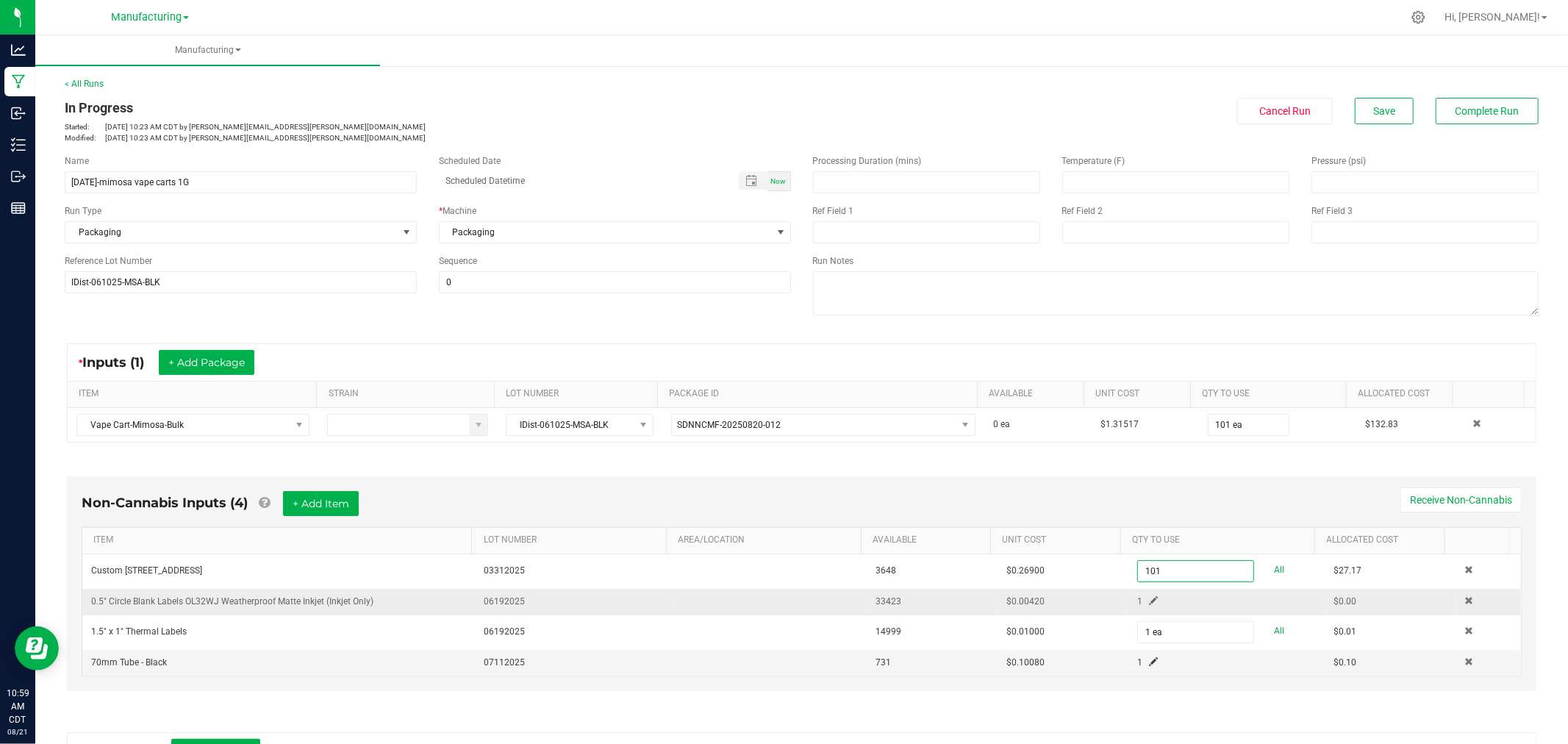
type input "101 ea"
click at [1149, 605] on span at bounding box center [1154, 600] width 9 height 9
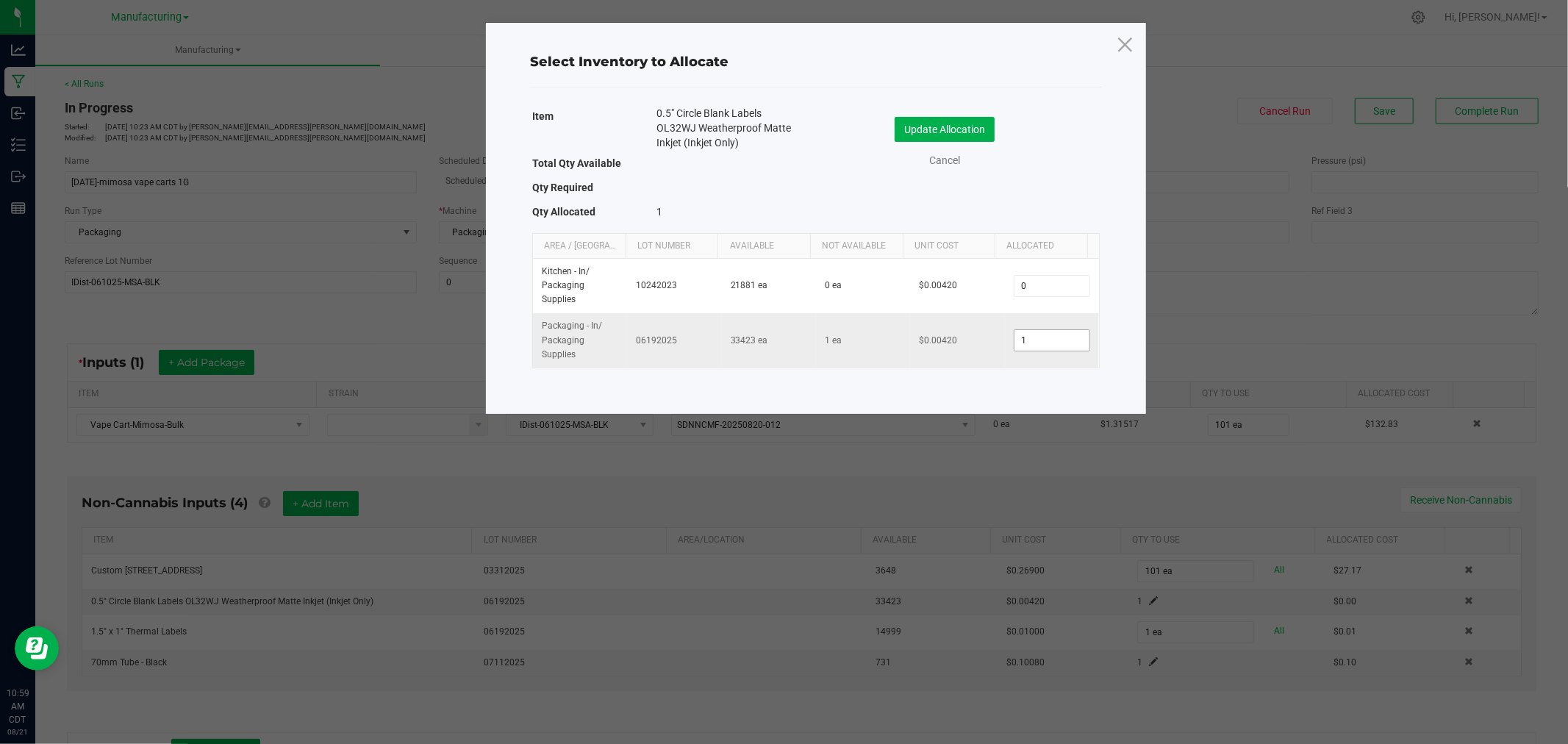
click at [1033, 335] on input "1" at bounding box center [1052, 340] width 75 height 21
type input "101"
click at [917, 119] on button "Update Allocation" at bounding box center [945, 130] width 100 height 25
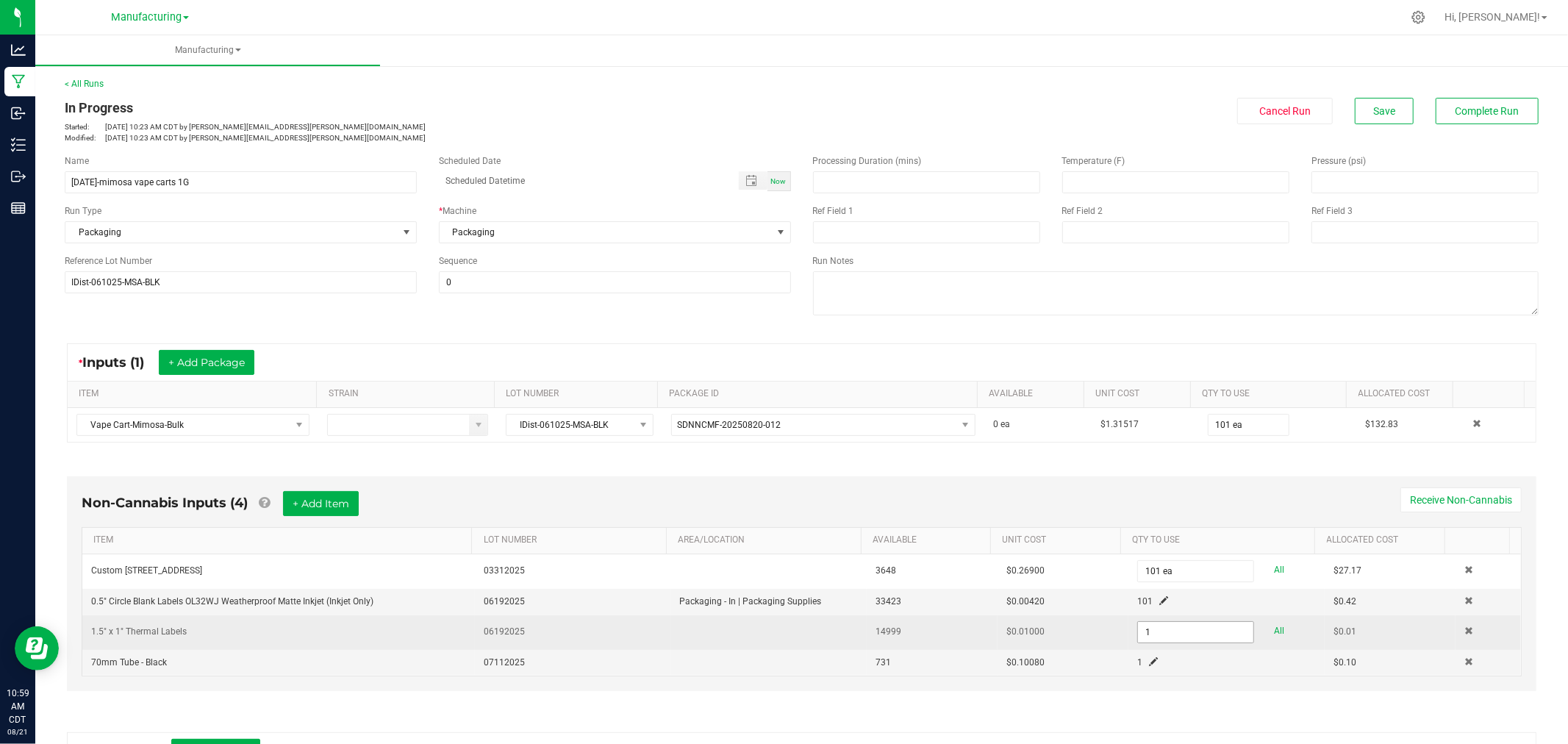
click at [1169, 628] on input "1" at bounding box center [1196, 632] width 116 height 21
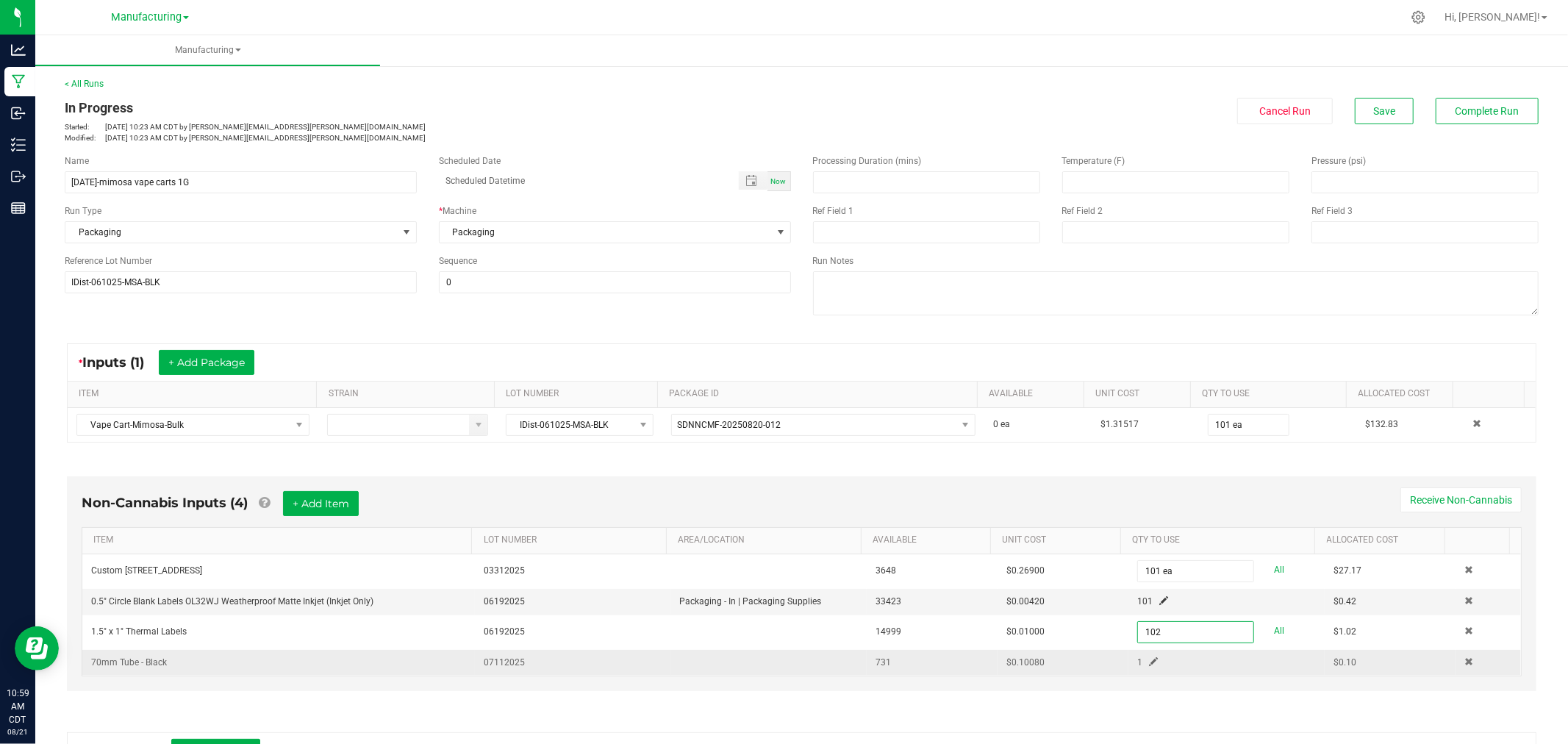
type input "102 ea"
click at [1149, 660] on span at bounding box center [1154, 662] width 9 height 9
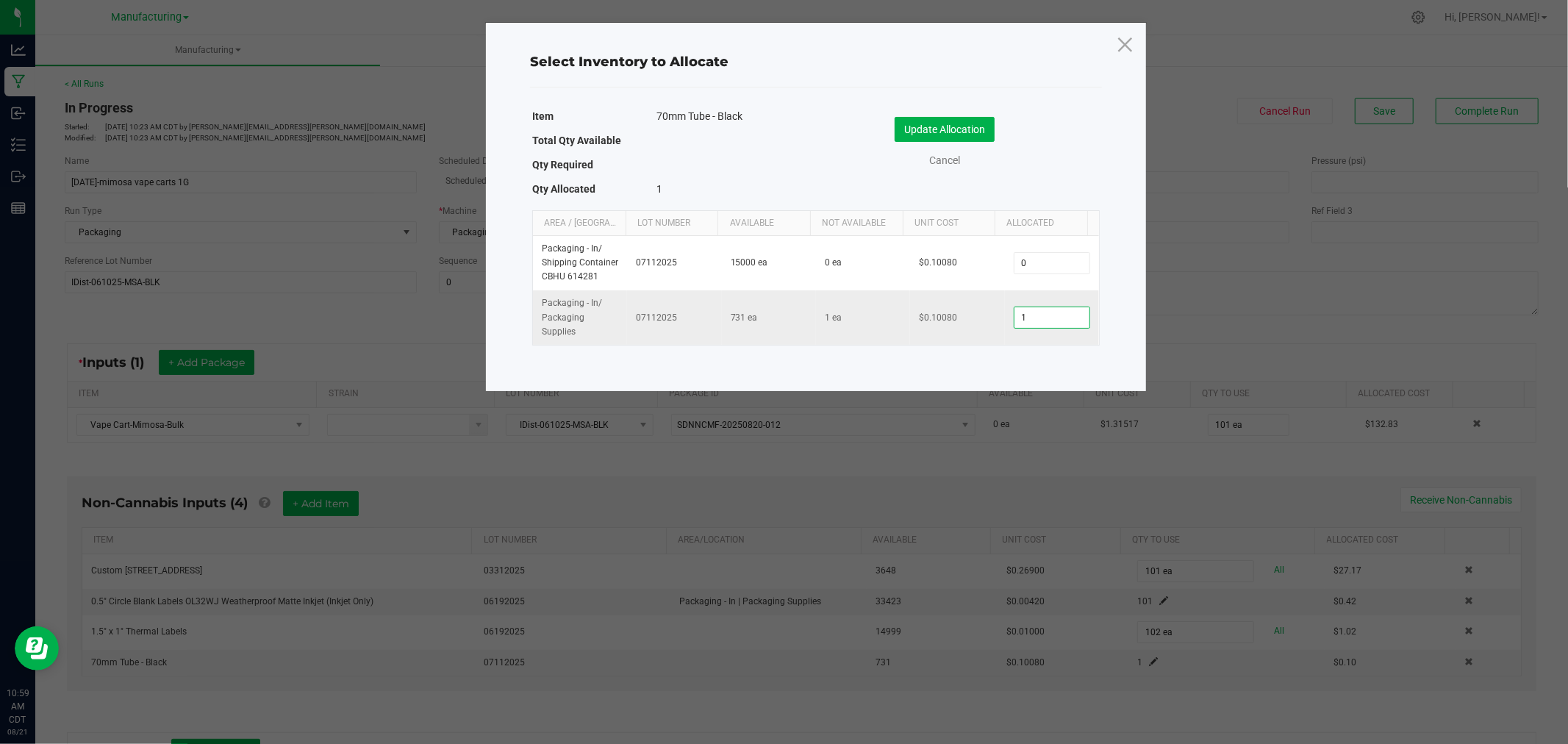
click at [1027, 312] on input "1" at bounding box center [1052, 318] width 75 height 21
type input "101"
click at [973, 127] on button "Update Allocation" at bounding box center [945, 130] width 100 height 25
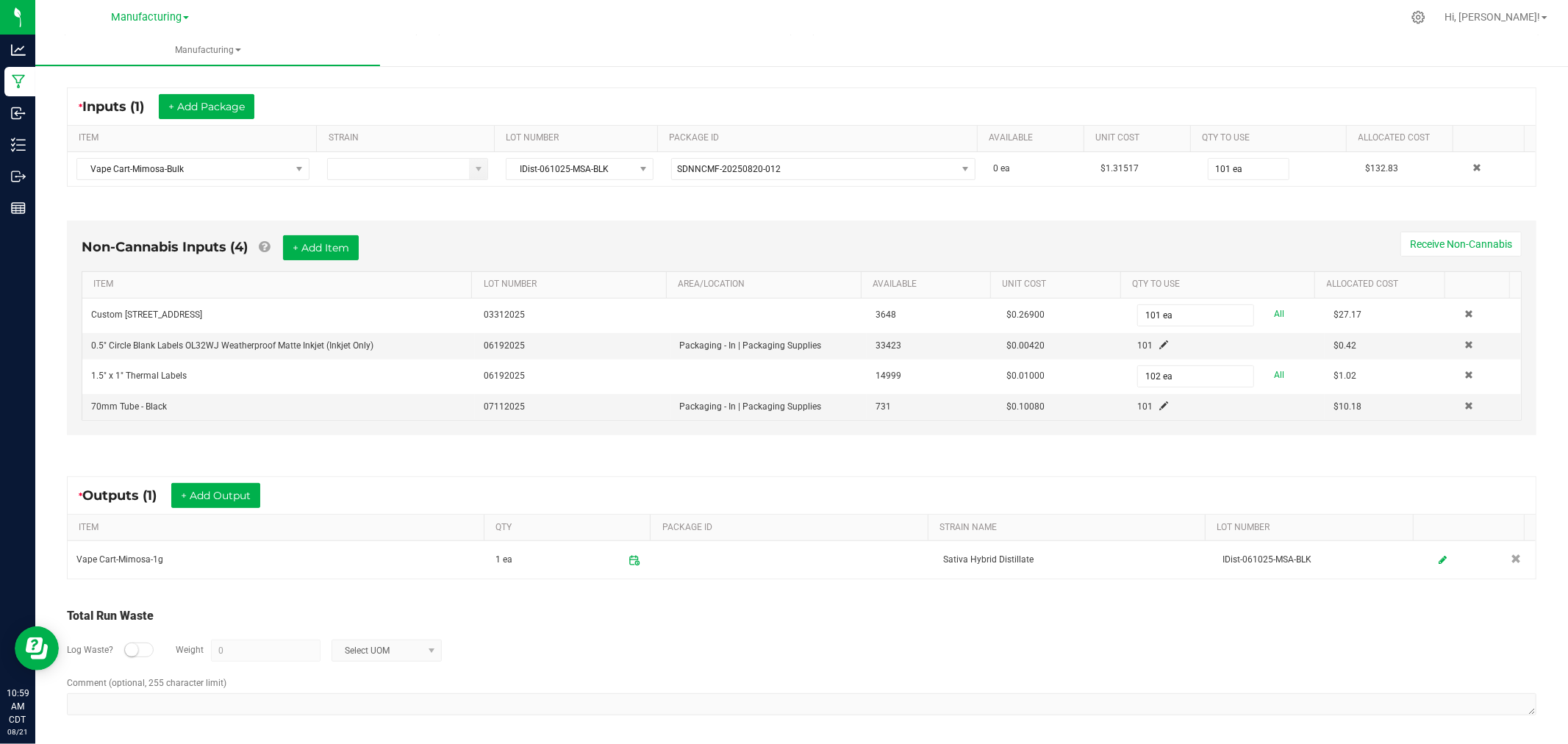
scroll to position [261, 0]
click at [629, 553] on icon at bounding box center [635, 557] width 12 height 12
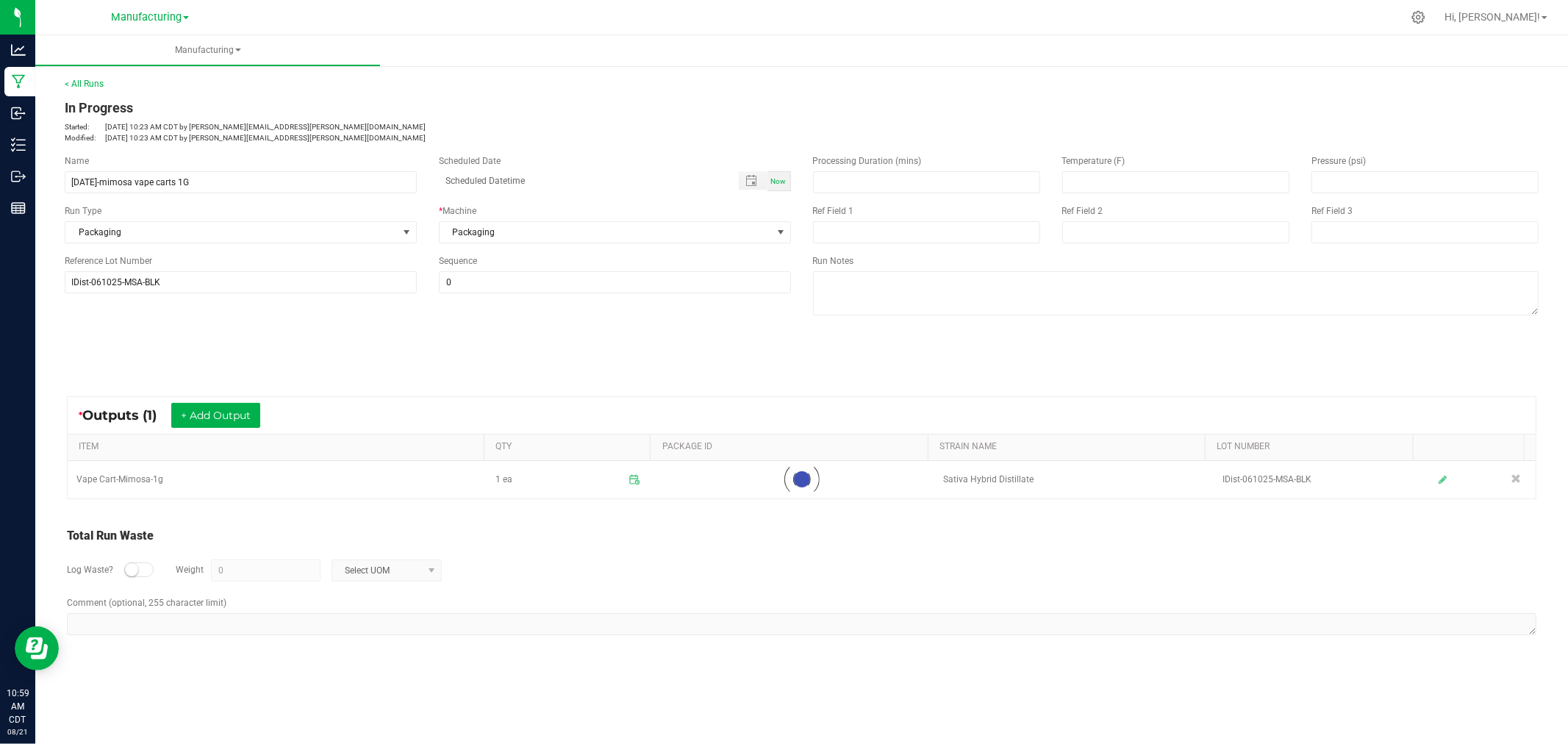
scroll to position [0, 0]
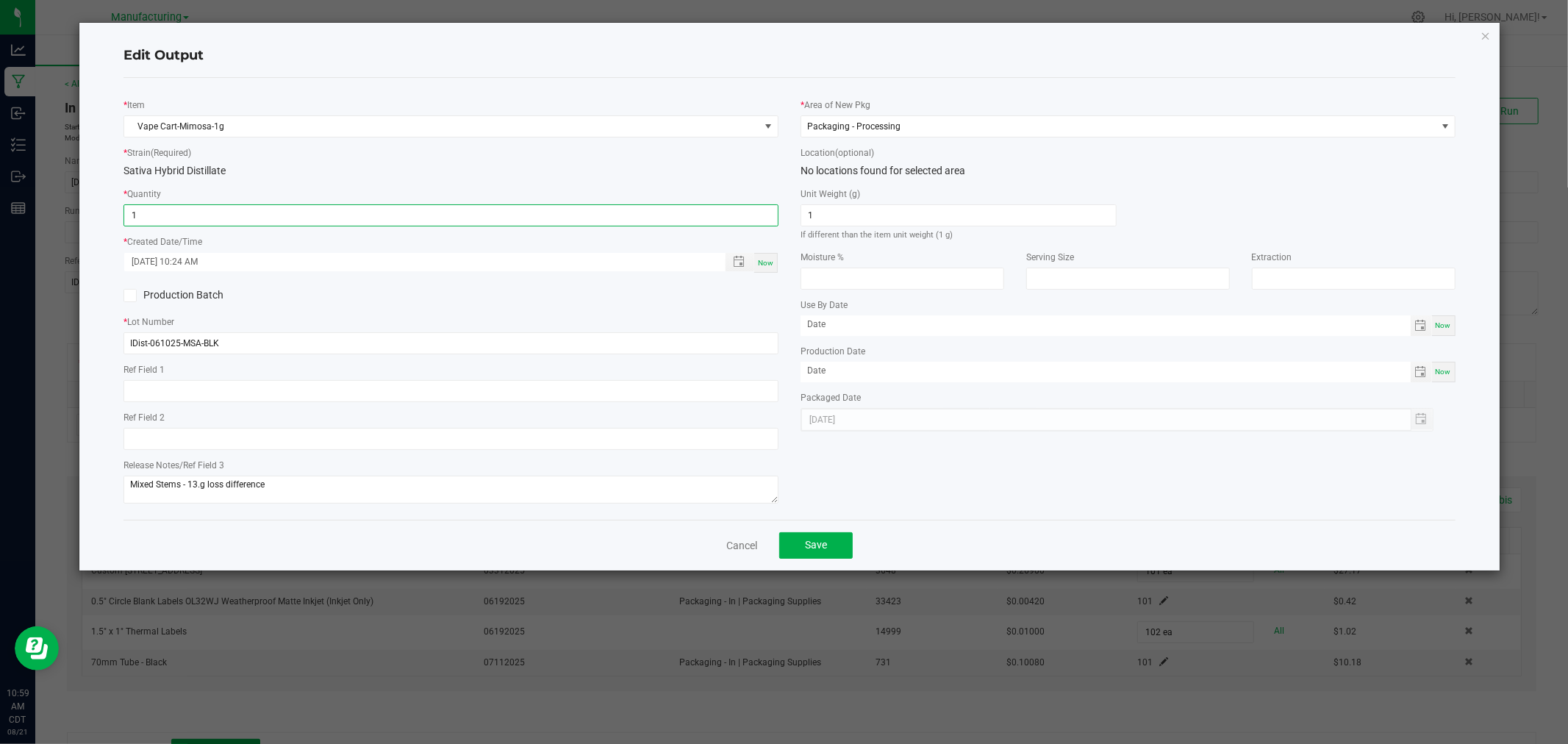
click at [534, 222] on input "1" at bounding box center [451, 216] width 654 height 21
type input "101 ea"
click at [763, 267] on span "Now" at bounding box center [766, 262] width 16 height 8
type input "08/21/2025 10:59 AM"
click at [833, 557] on button "Save" at bounding box center [816, 545] width 73 height 27
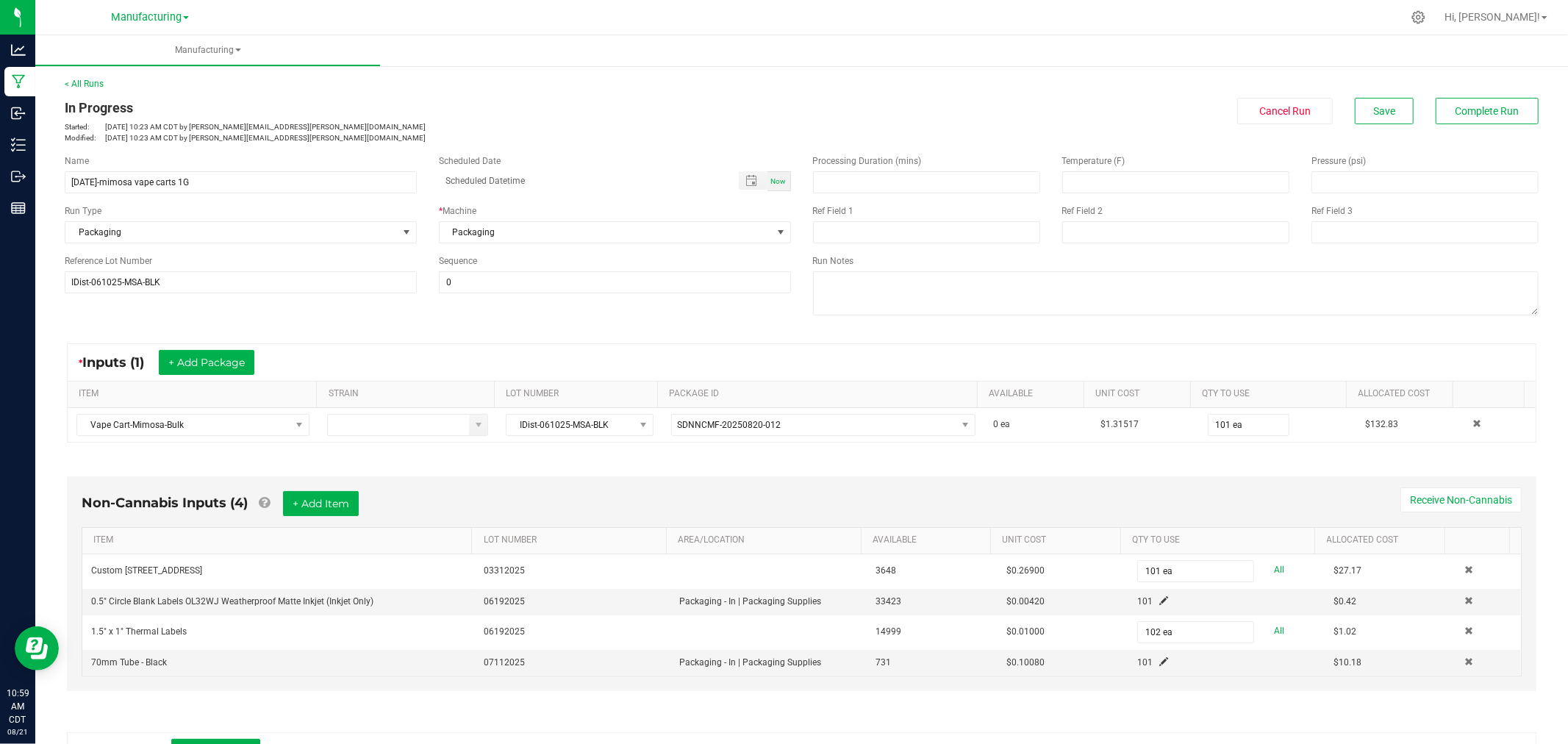
click at [1381, 130] on div "In Progress Started: Aug 21, 2025 10:23 AM CDT by danielle.deuchar@nativenation…" at bounding box center [801, 120] width 1496 height 45
click at [1381, 124] on button "Save" at bounding box center [1384, 111] width 59 height 27
click at [1503, 108] on span "Complete Run" at bounding box center [1488, 111] width 64 height 12
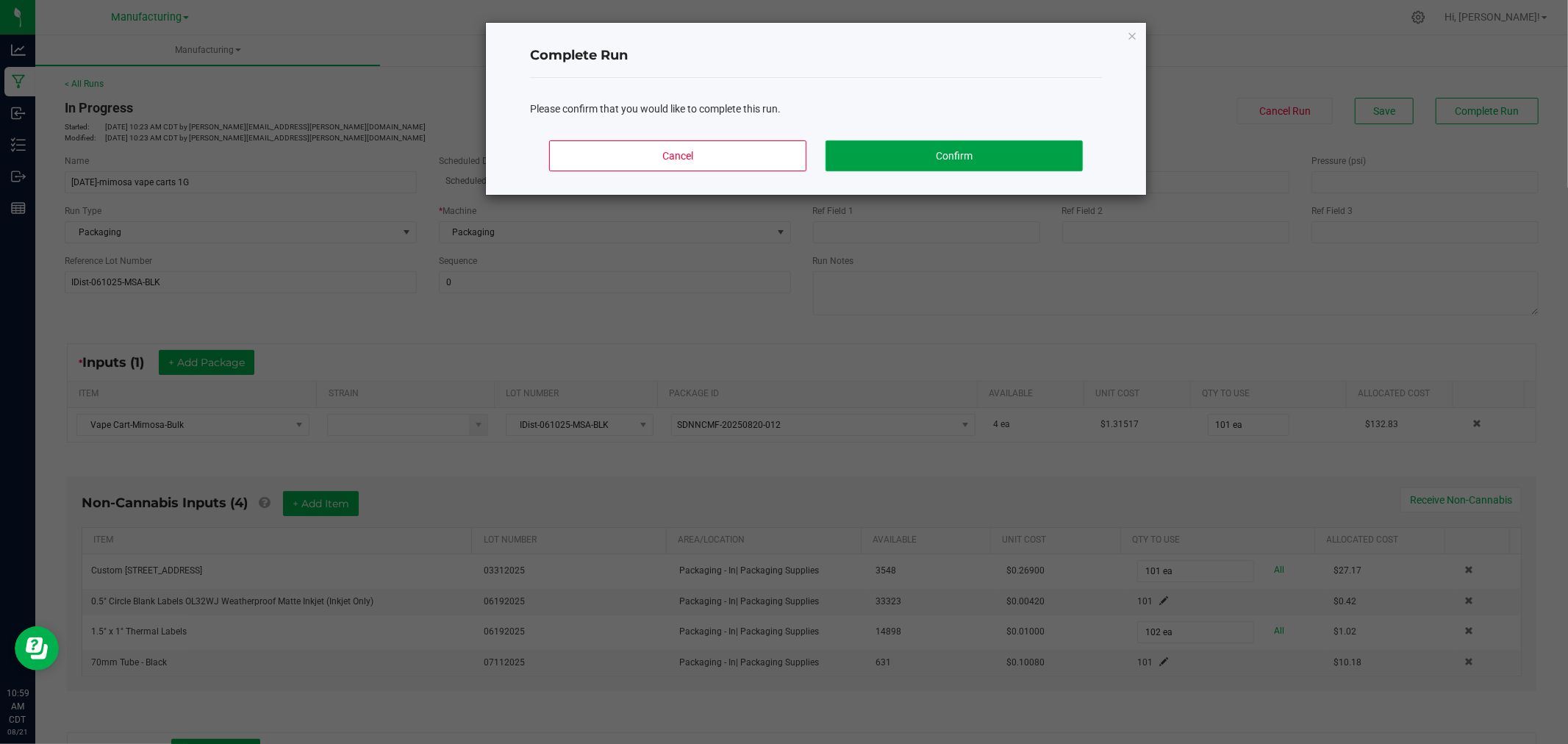
click at [943, 142] on button "Confirm" at bounding box center [954, 156] width 257 height 31
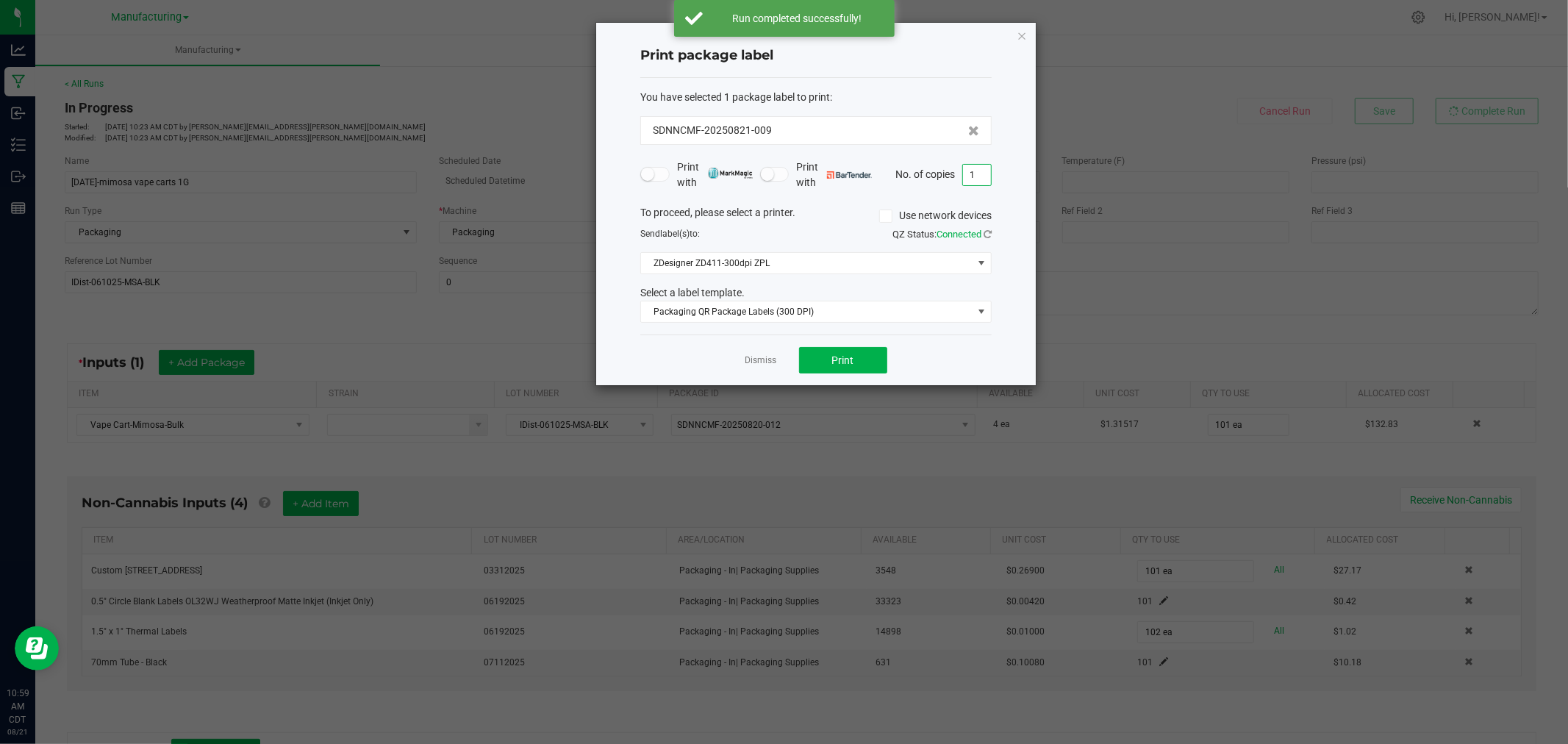
click at [975, 182] on input "1" at bounding box center [977, 175] width 28 height 21
type input "102"
click at [835, 360] on span "Print" at bounding box center [844, 360] width 22 height 12
click at [739, 360] on div "Dismiss Print" at bounding box center [816, 359] width 351 height 50
click at [766, 371] on div "Dismiss Print" at bounding box center [816, 359] width 351 height 50
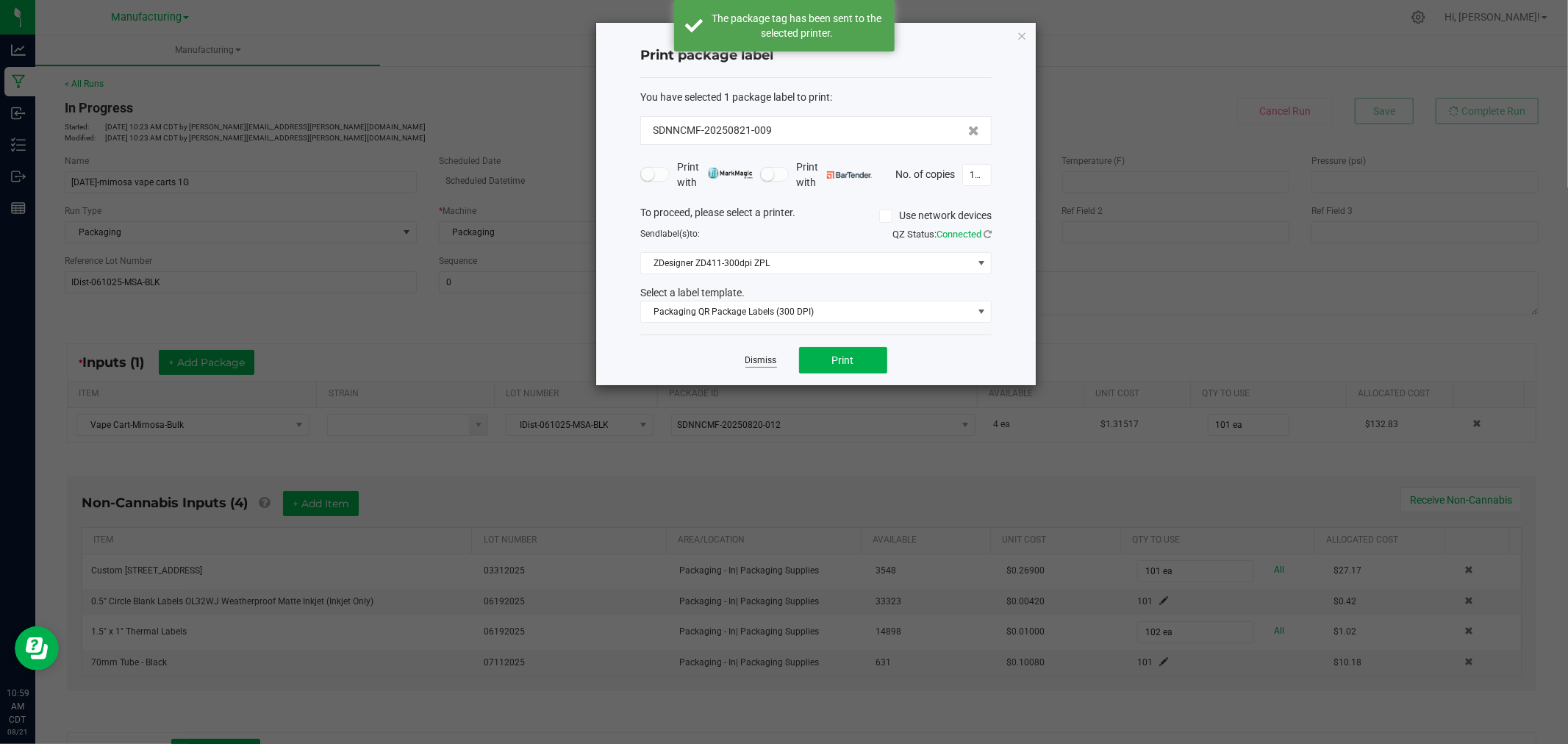
click at [763, 365] on link "Dismiss" at bounding box center [761, 360] width 32 height 13
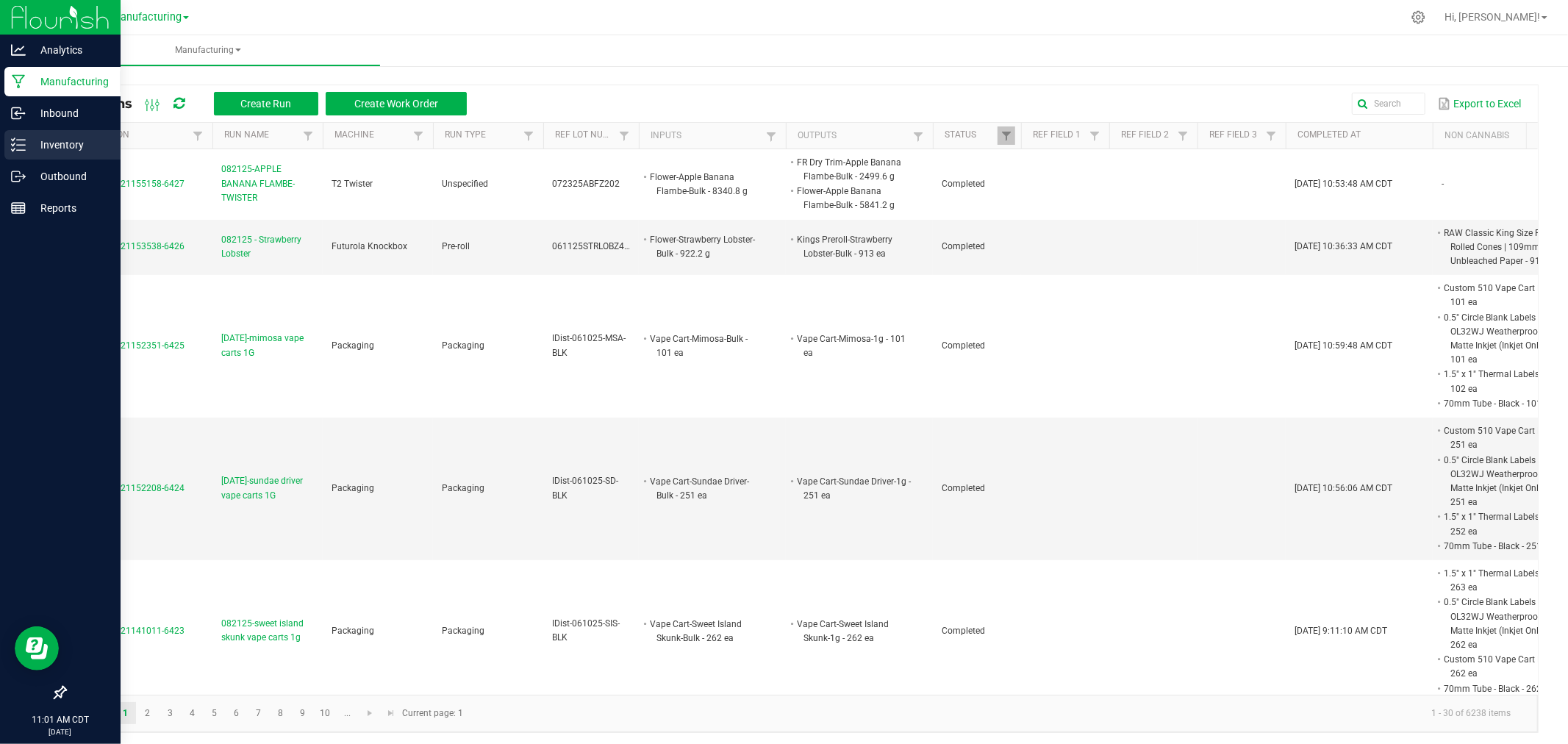
click at [13, 151] on icon at bounding box center [19, 145] width 15 height 15
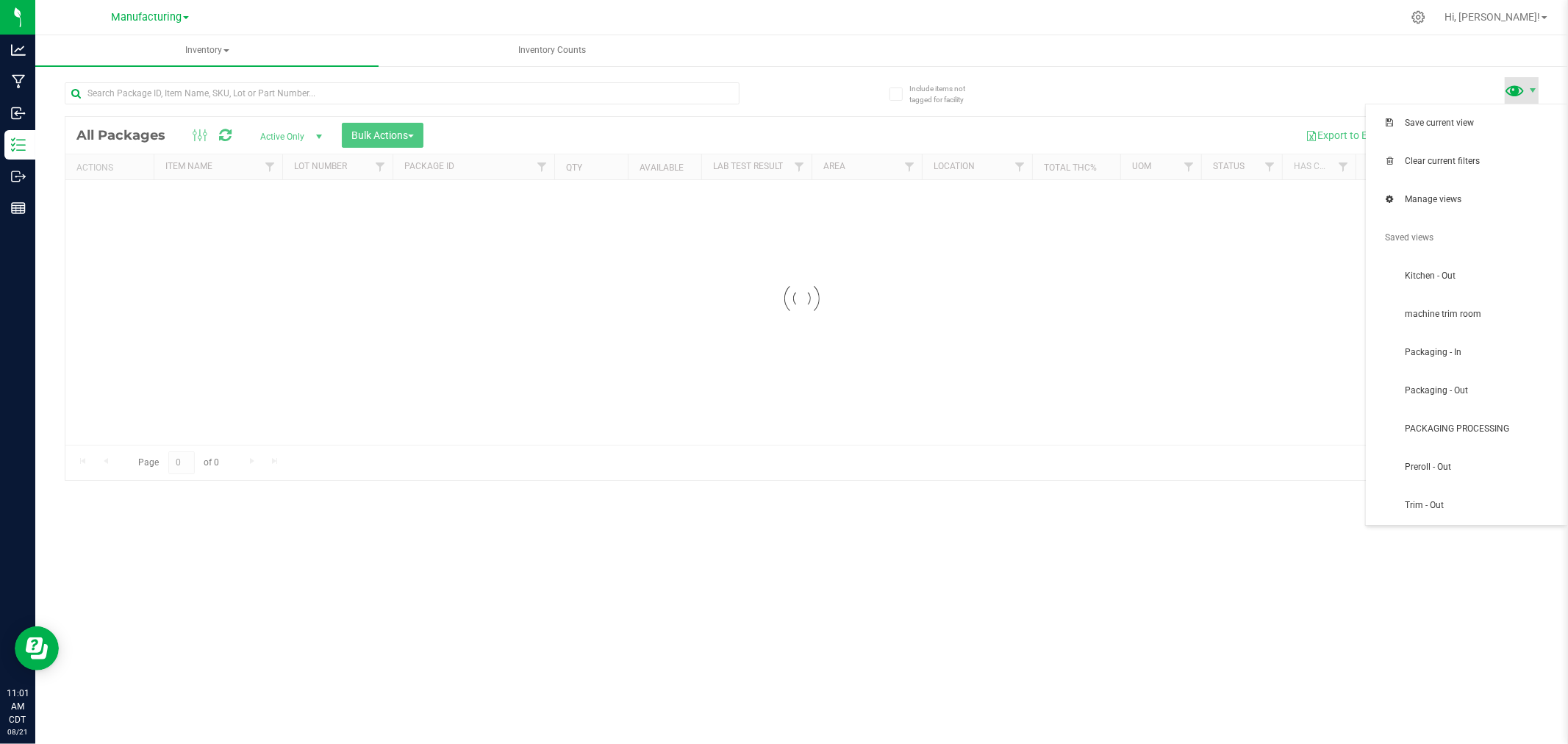
click at [1518, 86] on span at bounding box center [1515, 90] width 21 height 21
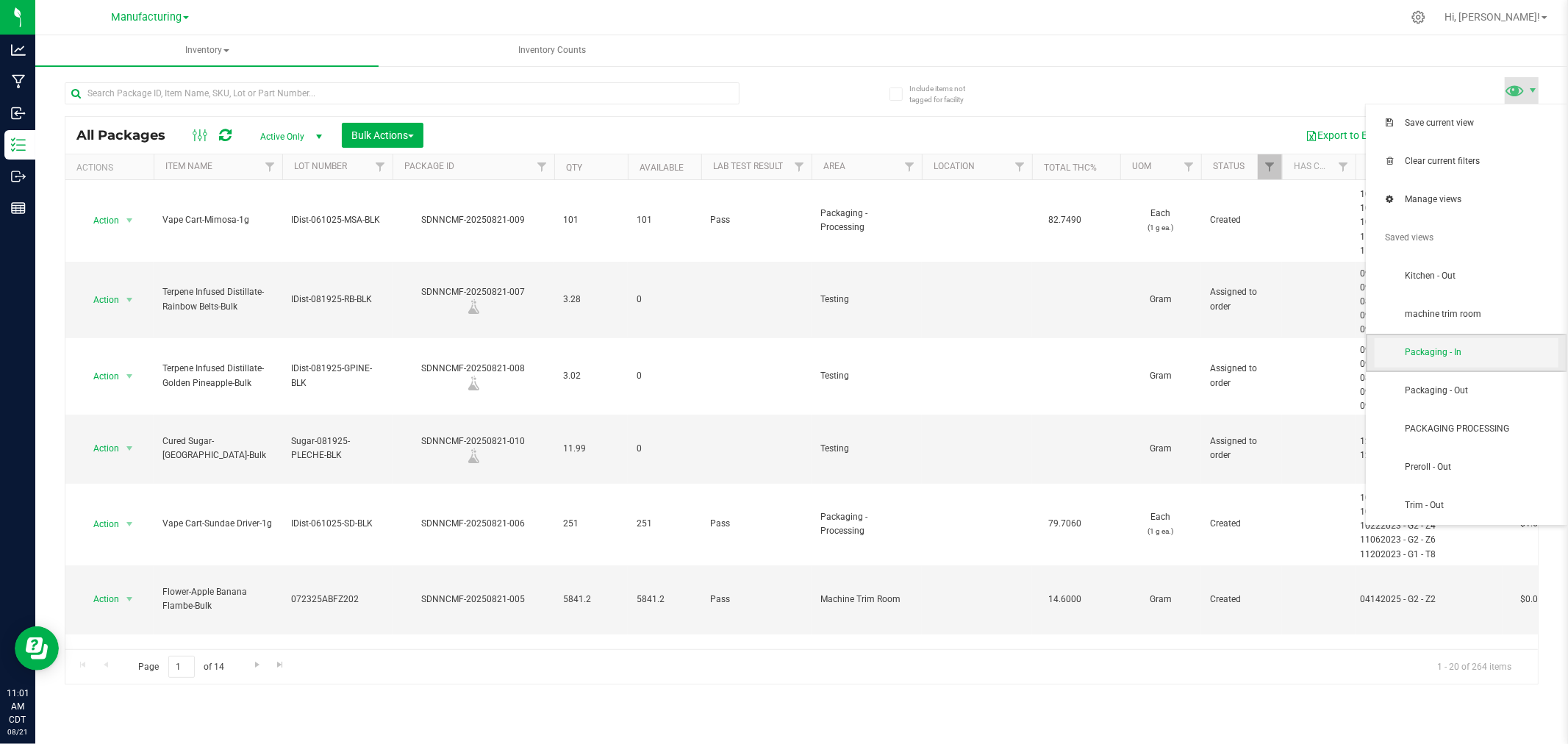
click at [1435, 339] on span "Packaging - In" at bounding box center [1467, 353] width 184 height 30
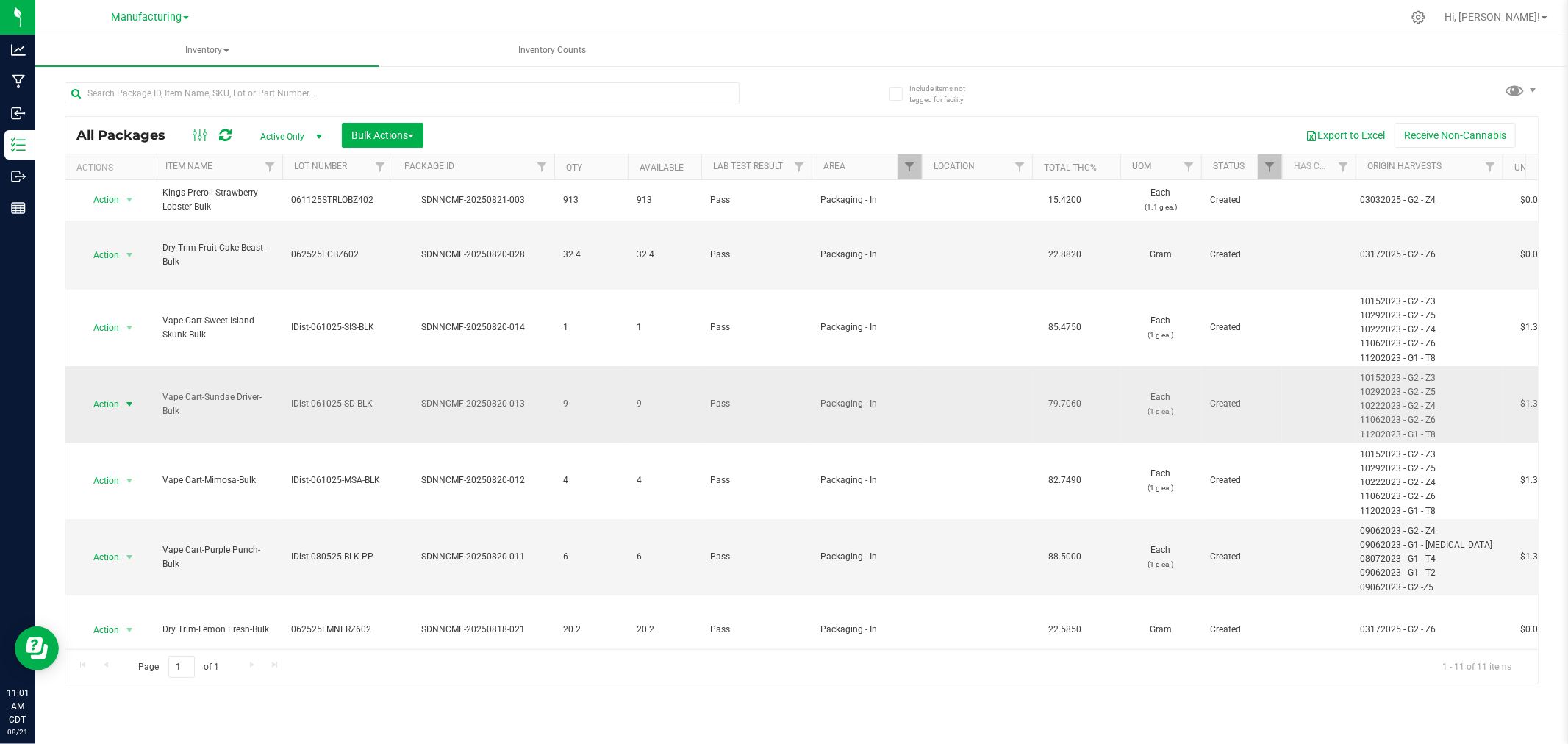
click at [116, 394] on span "Action" at bounding box center [100, 405] width 40 height 21
click at [110, 564] on li "Print package label" at bounding box center [127, 562] width 93 height 41
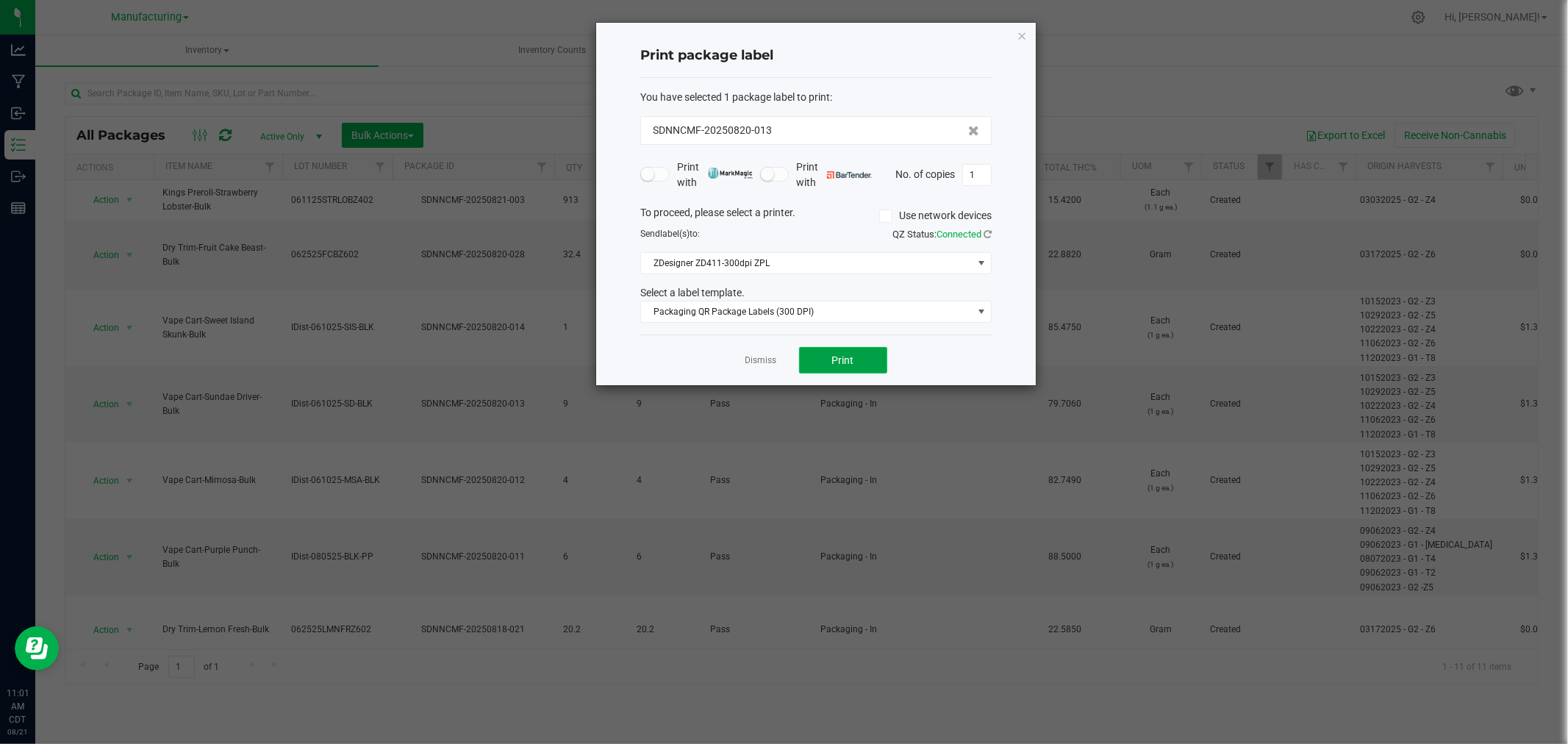
click at [829, 356] on button "Print" at bounding box center [843, 360] width 88 height 27
click at [759, 363] on link "Dismiss" at bounding box center [761, 360] width 32 height 13
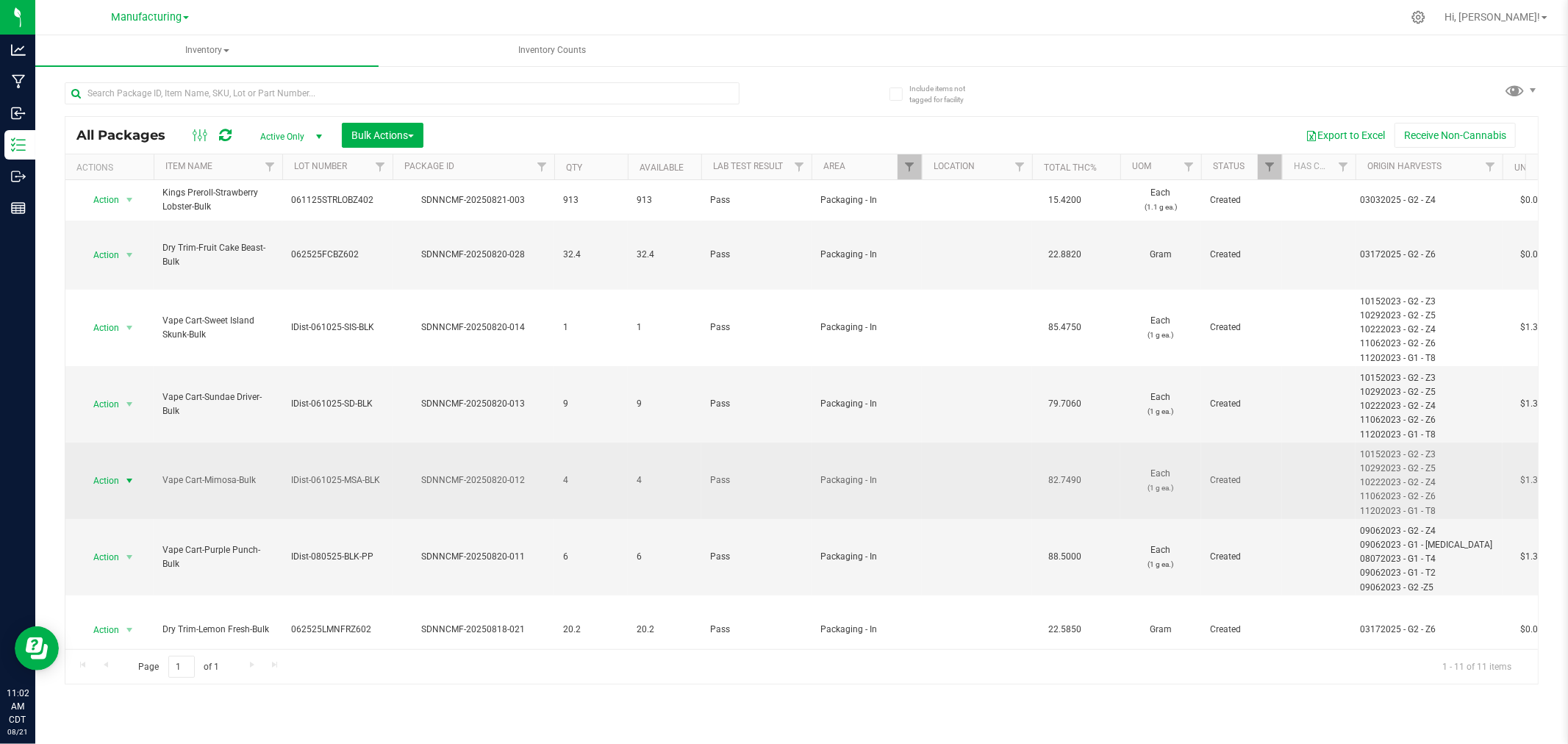
click at [137, 471] on span "select" at bounding box center [130, 481] width 19 height 21
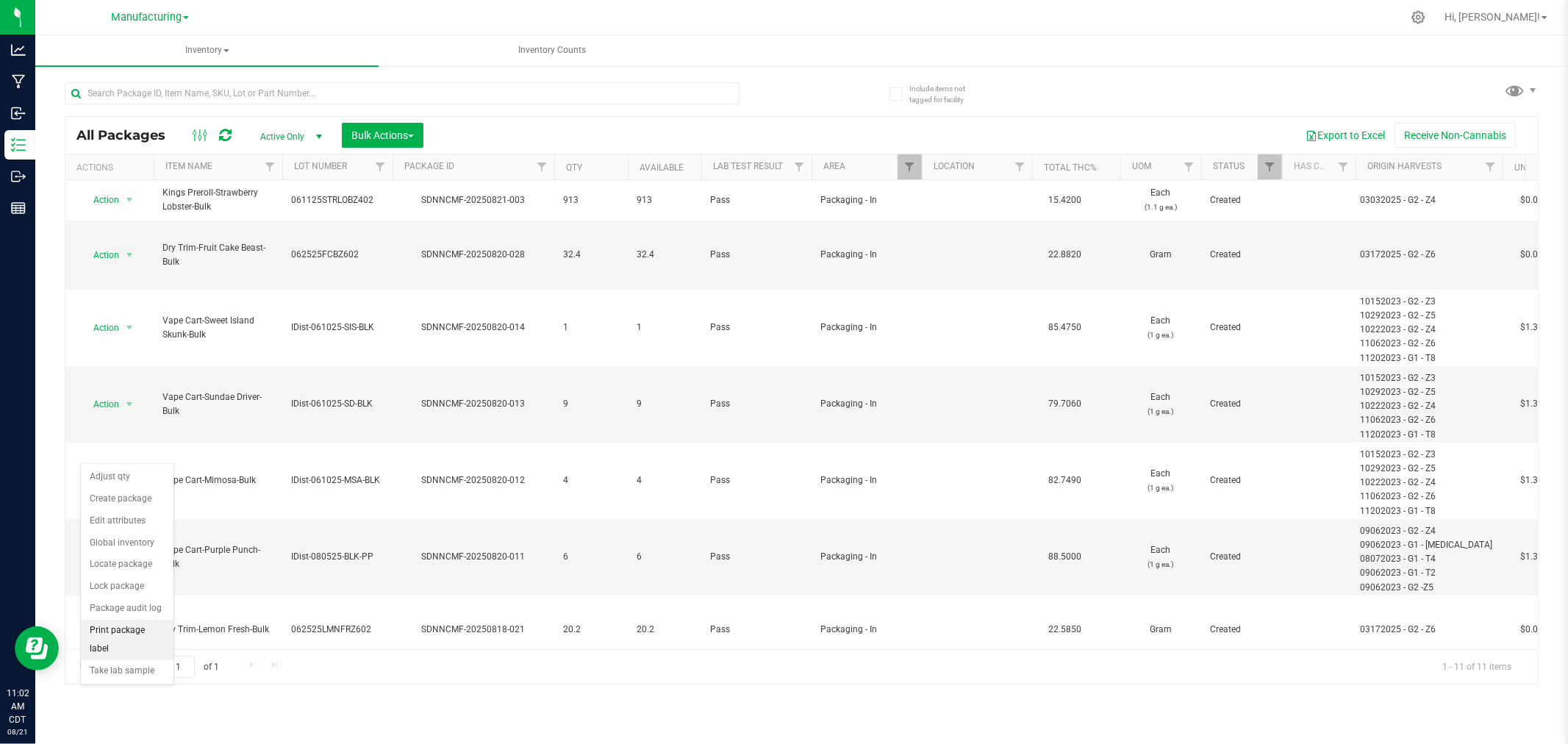
click at [126, 631] on li "Print package label" at bounding box center [127, 640] width 93 height 41
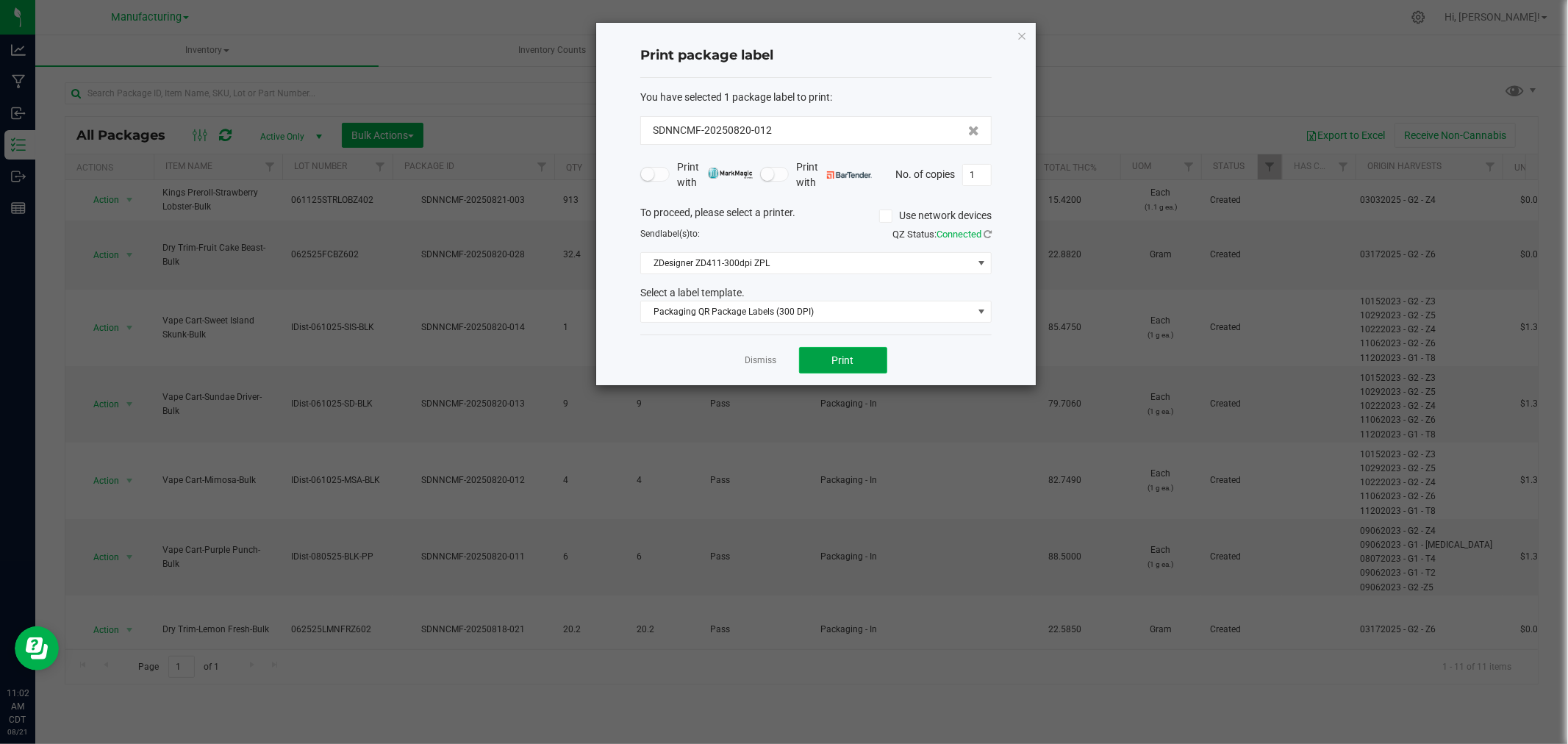
click at [836, 365] on span "Print" at bounding box center [844, 360] width 22 height 12
click at [774, 348] on div "Dismiss Print" at bounding box center [816, 359] width 351 height 50
click at [762, 355] on app-cancel-button "Dismiss" at bounding box center [761, 360] width 32 height 16
click at [760, 356] on link "Dismiss" at bounding box center [761, 360] width 32 height 13
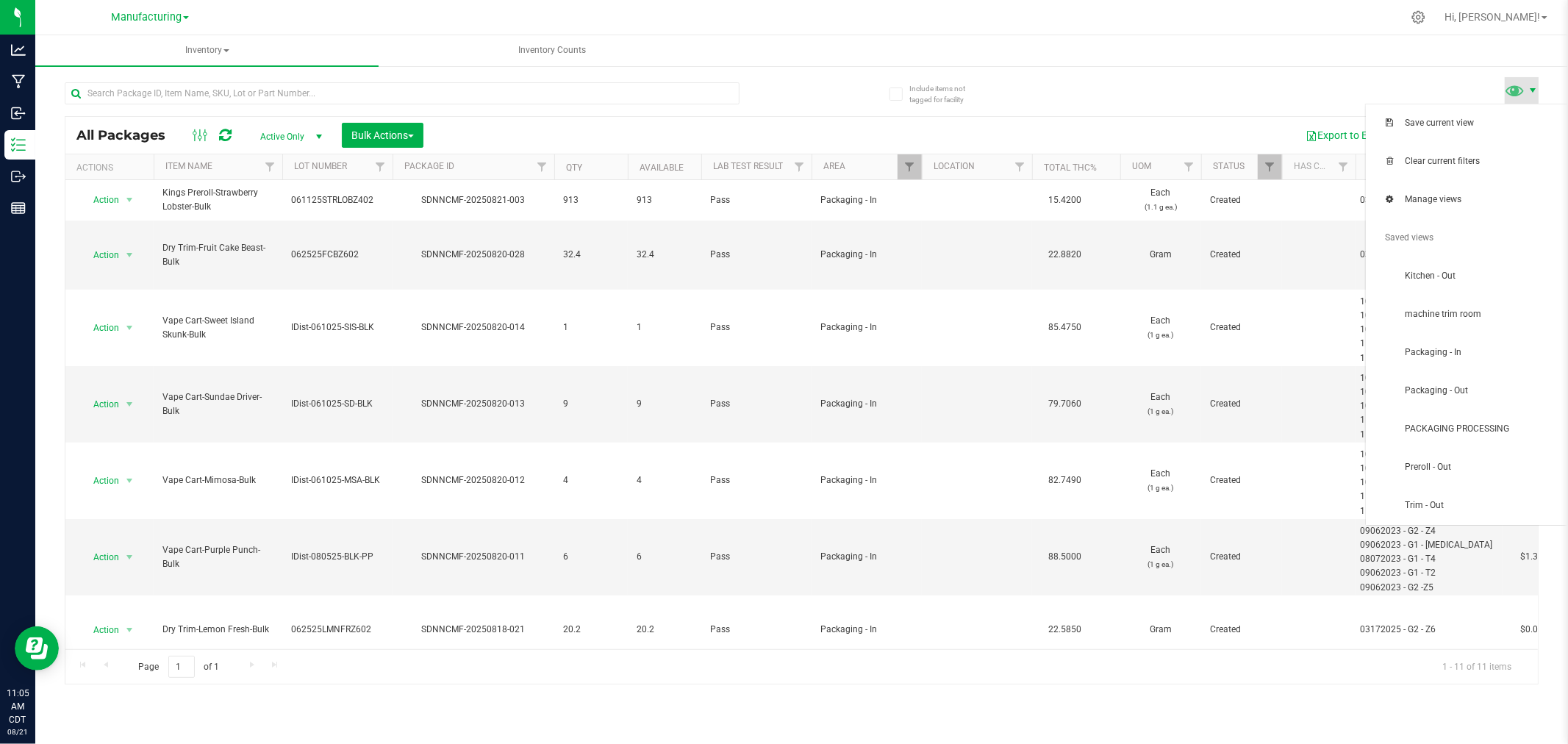
click at [1538, 94] on span at bounding box center [1533, 90] width 12 height 12
click at [1541, 431] on span "PACKAGING PROCESSING" at bounding box center [1481, 428] width 153 height 13
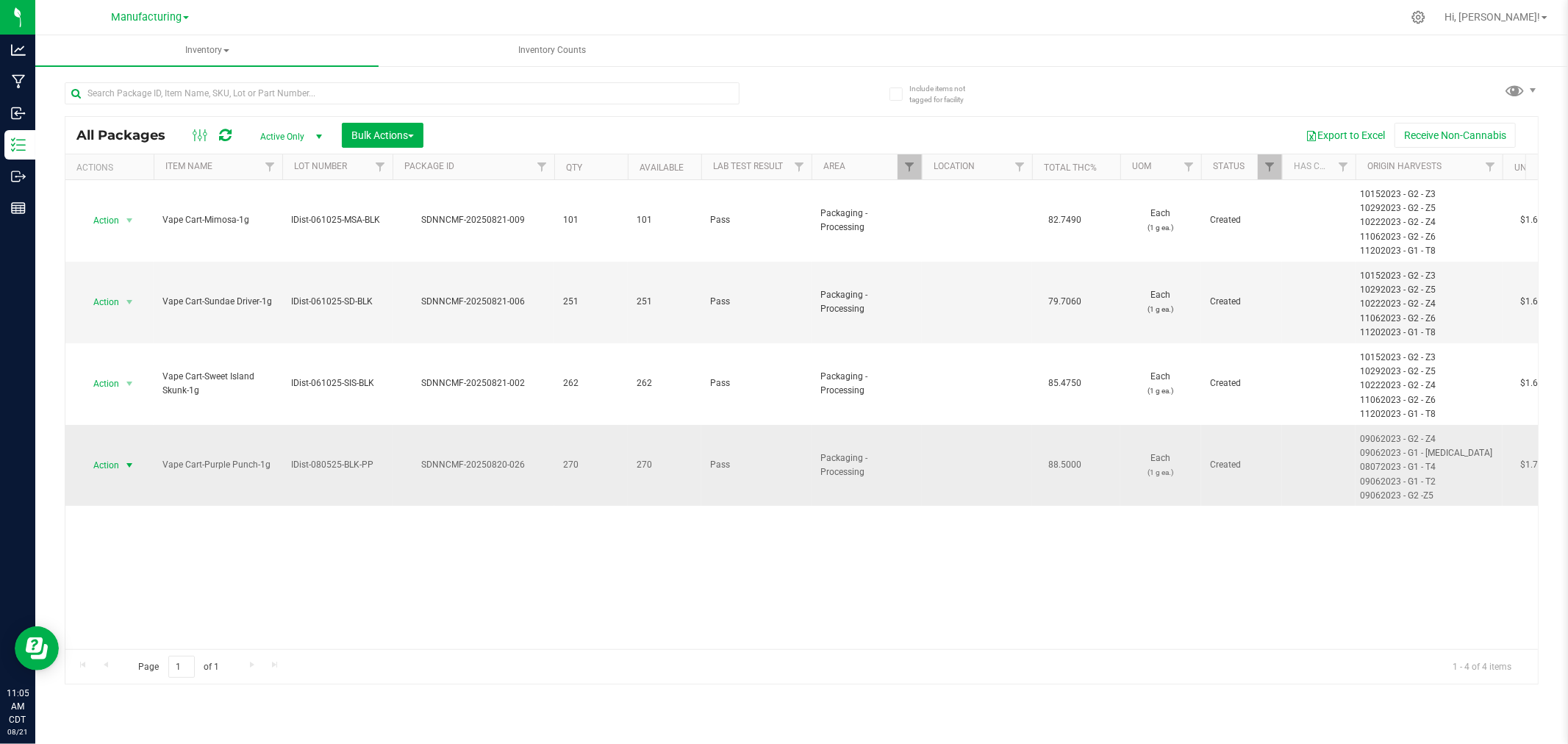
click at [119, 467] on span "Action" at bounding box center [100, 465] width 40 height 21
click at [133, 572] on li "Locate package" at bounding box center [127, 578] width 93 height 22
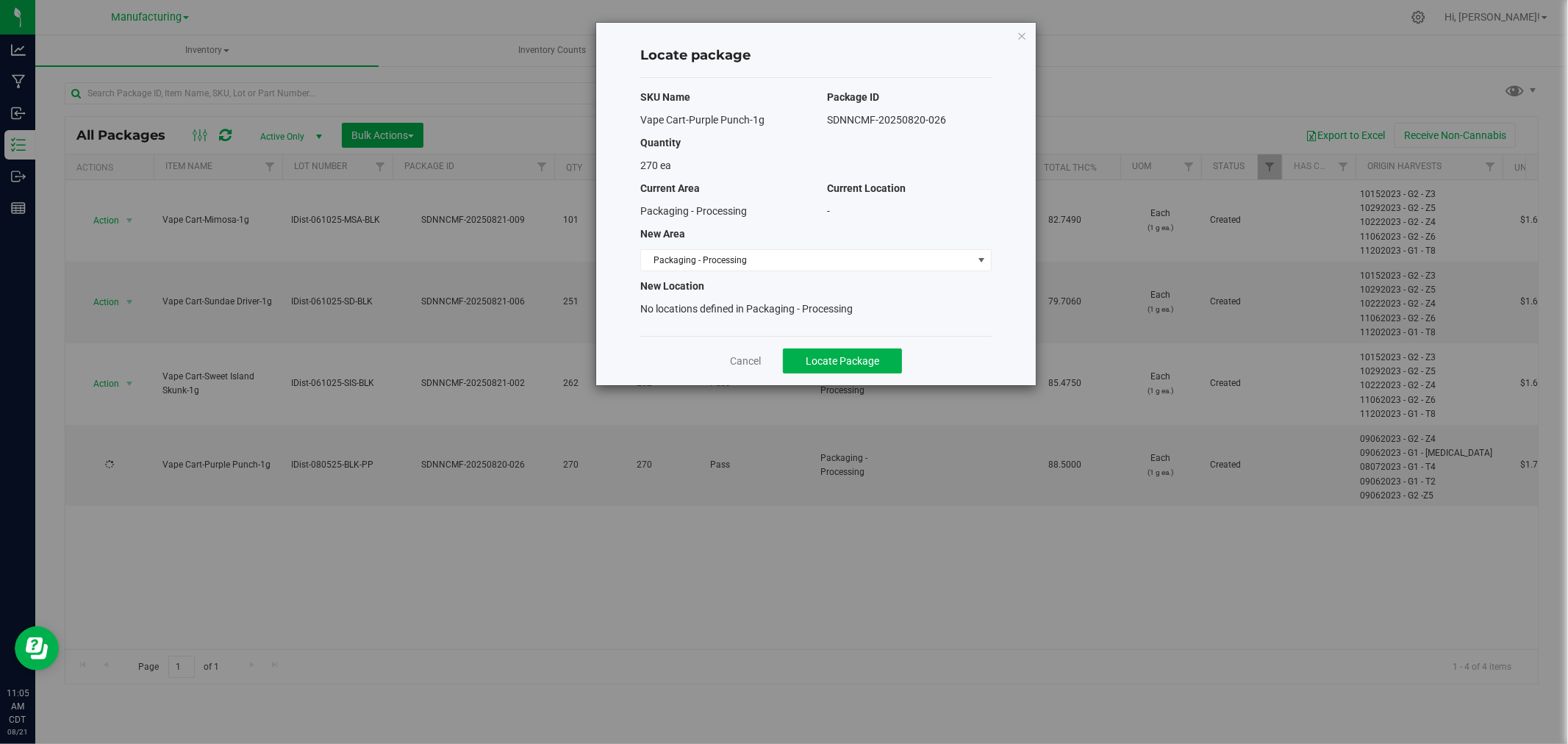
click at [728, 273] on div "SKU Name Package ID Vape Cart-Purple Punch-1g SDNNCMF-20250820-026 Quantity 270…" at bounding box center [816, 207] width 351 height 258
click at [736, 262] on span "Packaging - Processing" at bounding box center [807, 260] width 331 height 21
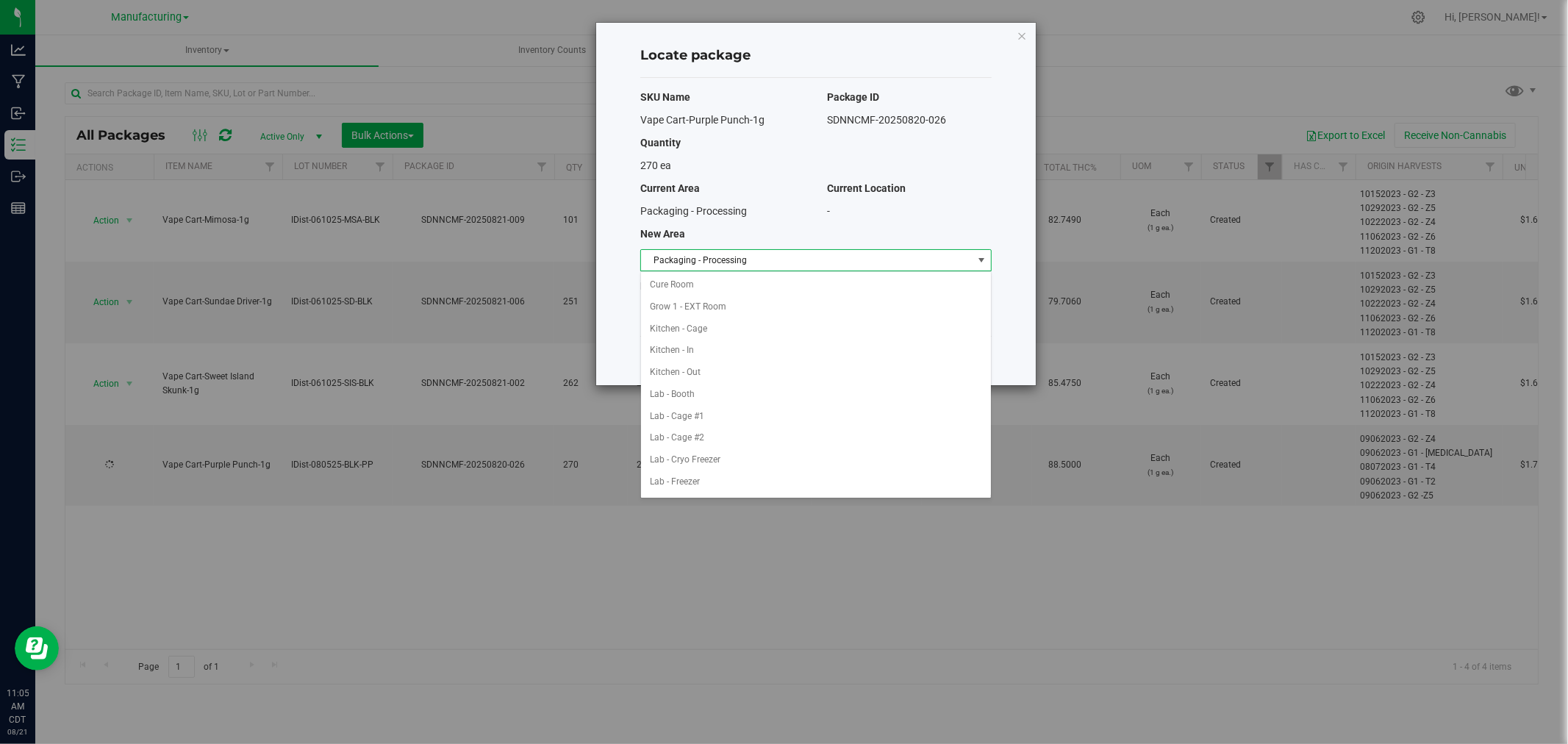
scroll to position [240, 0]
click at [749, 471] on li "Packaging - Out" at bounding box center [816, 460] width 350 height 22
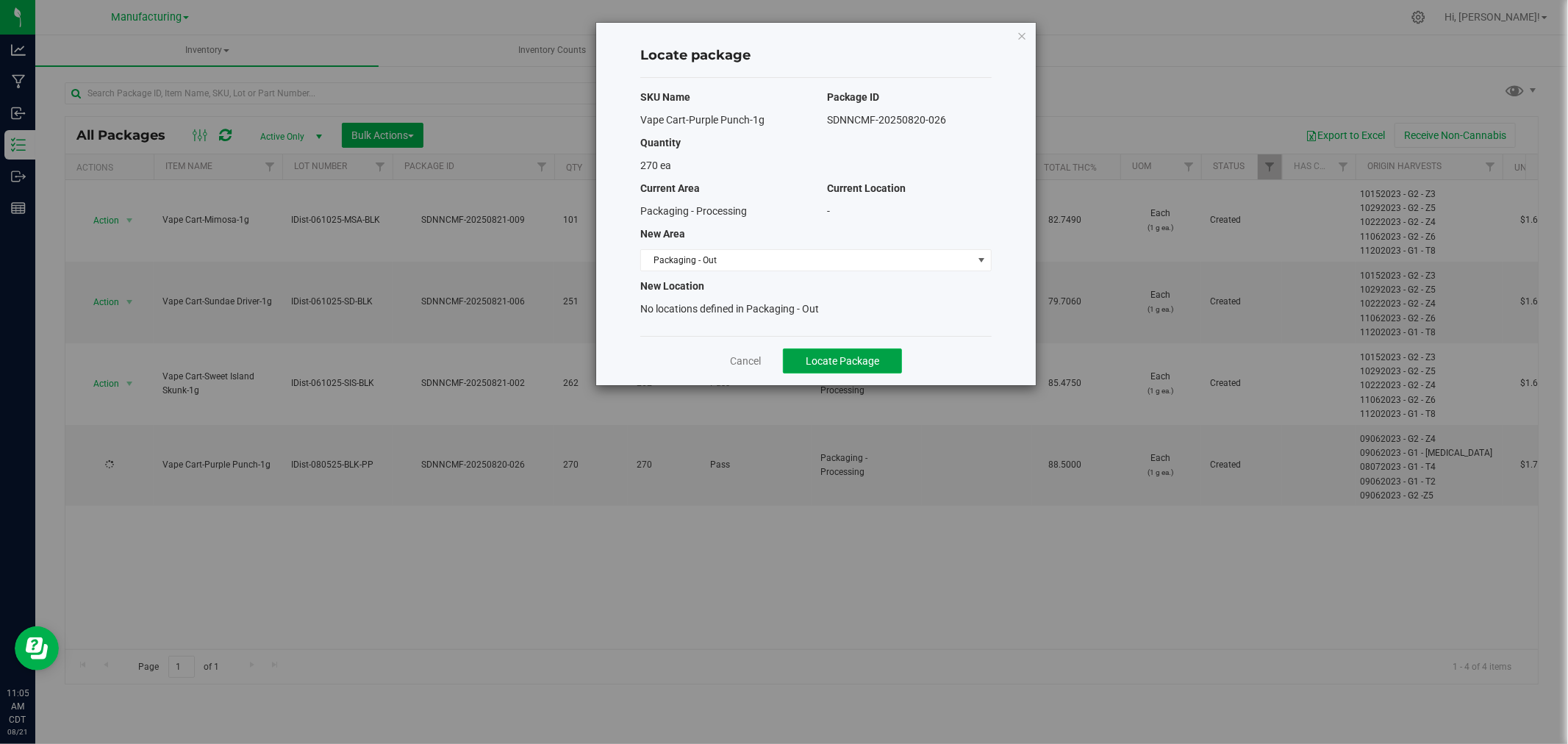
click at [842, 370] on button "Locate Package" at bounding box center [842, 361] width 119 height 25
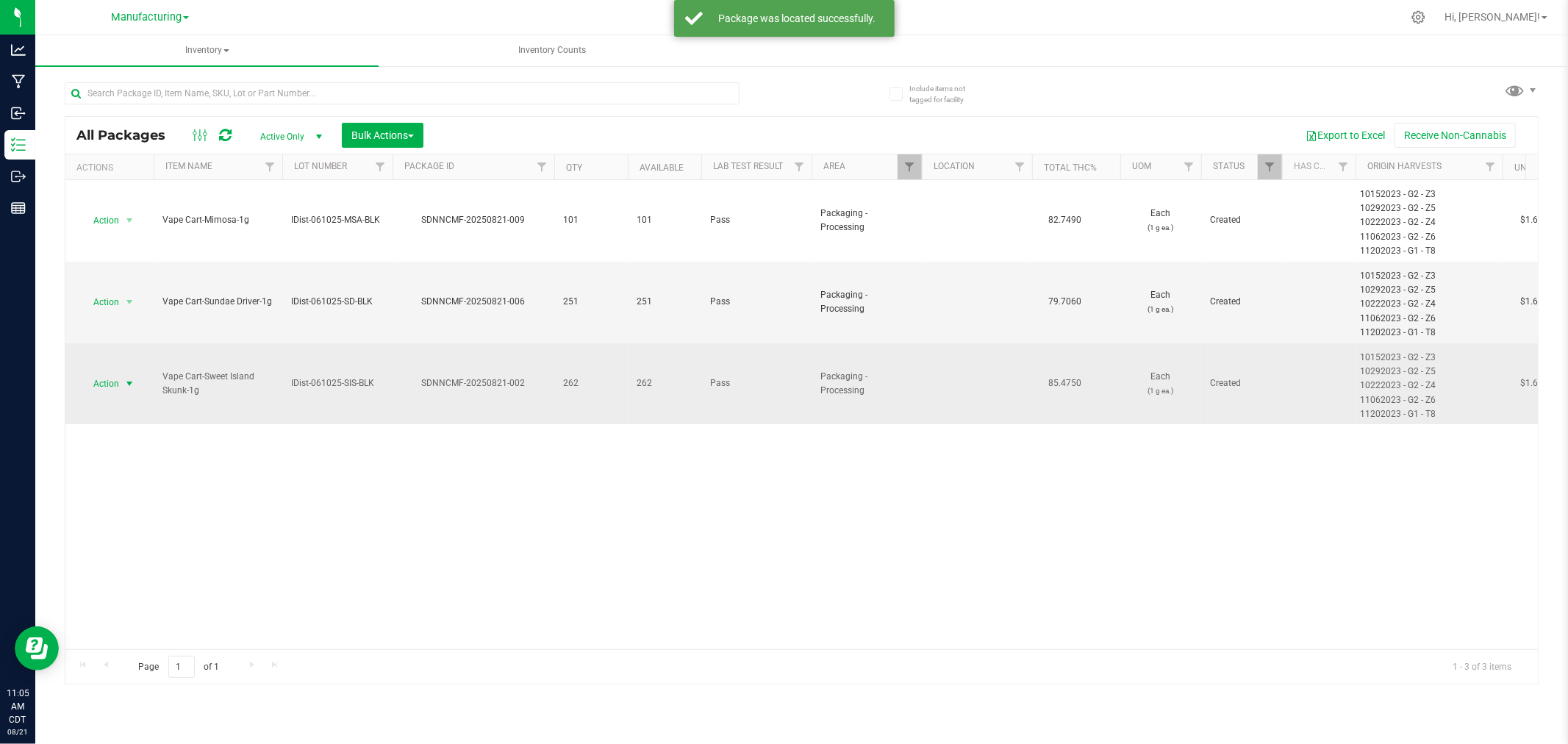
click at [121, 381] on span "select" at bounding box center [130, 384] width 19 height 21
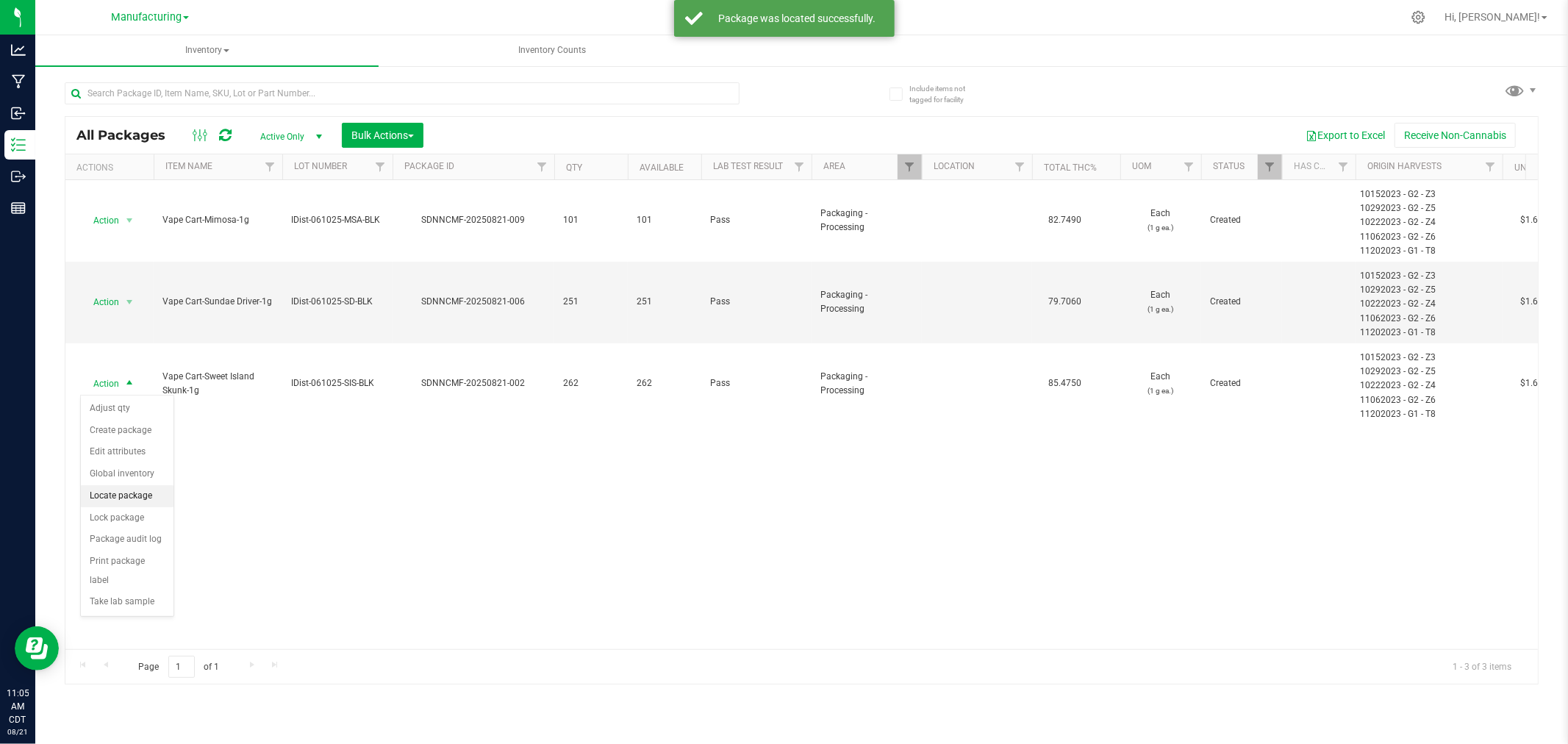
click at [134, 497] on li "Locate package" at bounding box center [127, 496] width 93 height 22
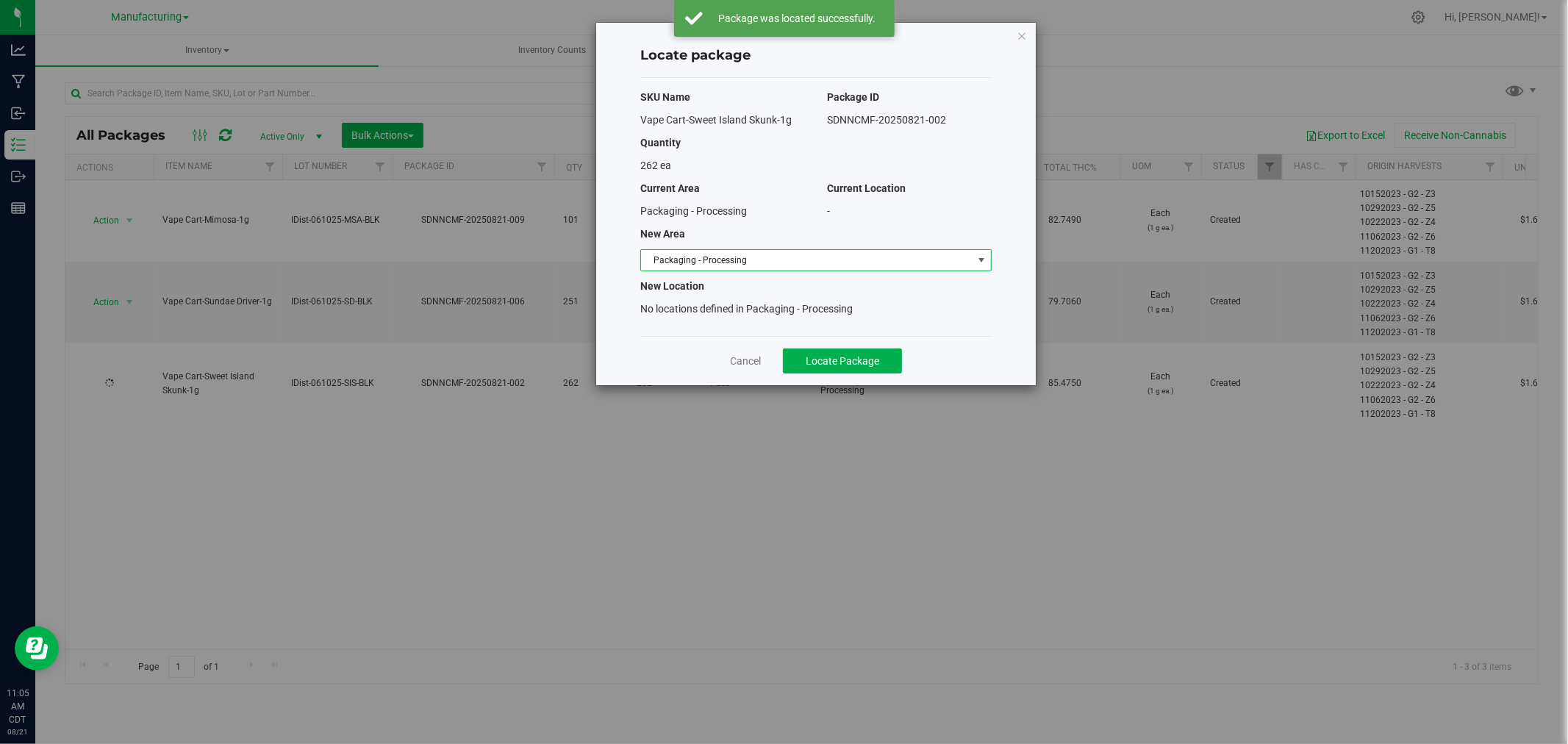
click at [760, 250] on span "Packaging - Processing" at bounding box center [807, 260] width 331 height 21
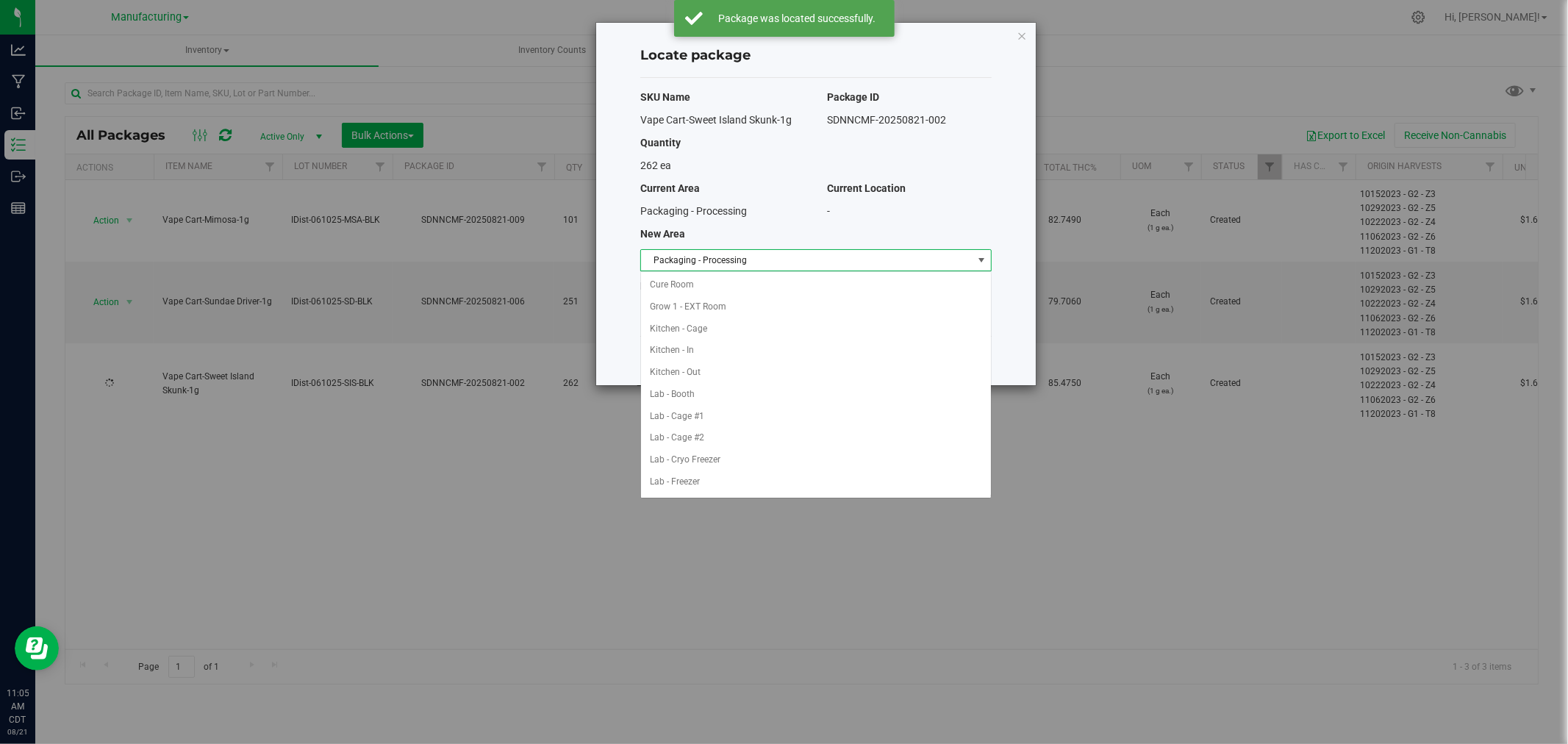
scroll to position [240, 0]
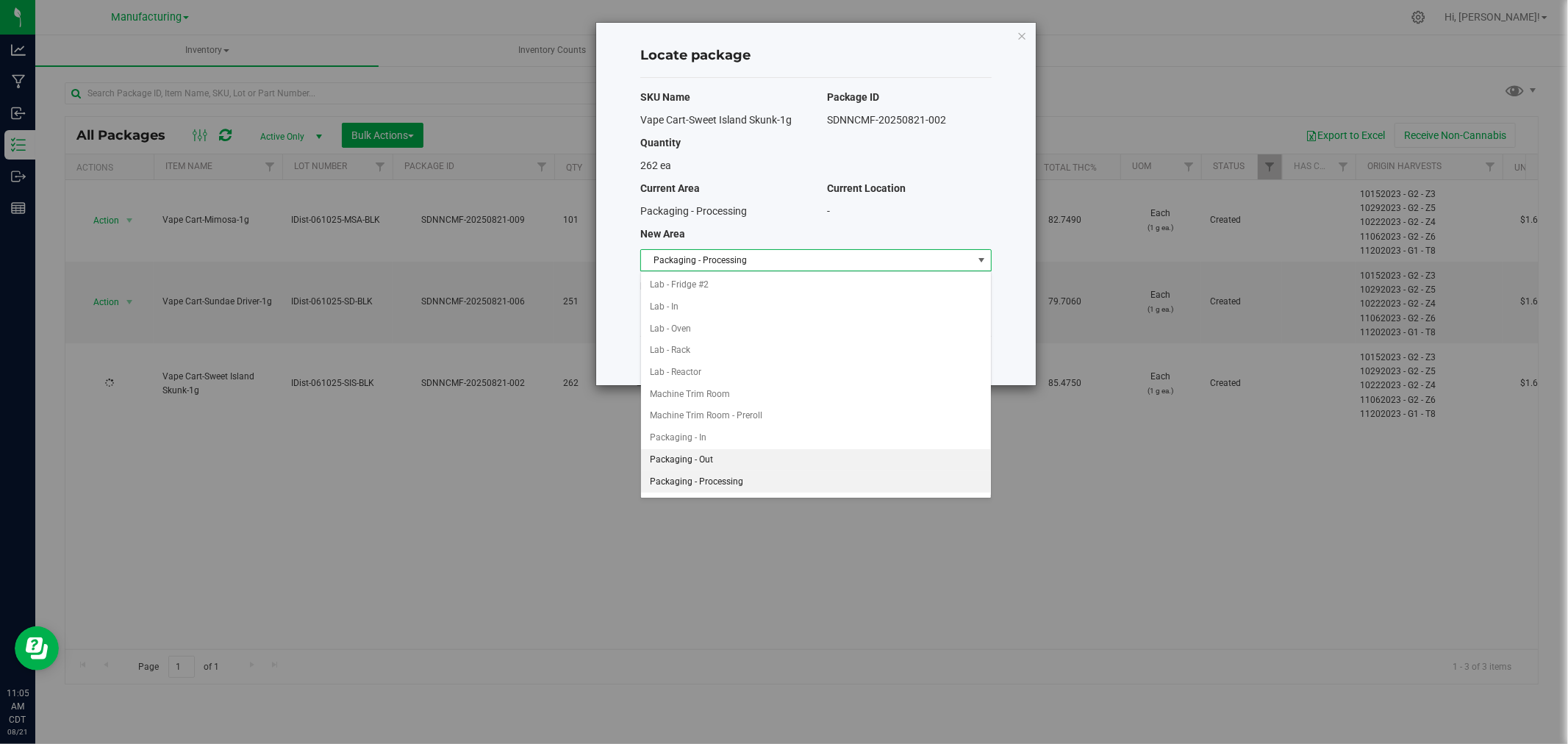
click at [725, 459] on li "Packaging - Out" at bounding box center [816, 460] width 350 height 22
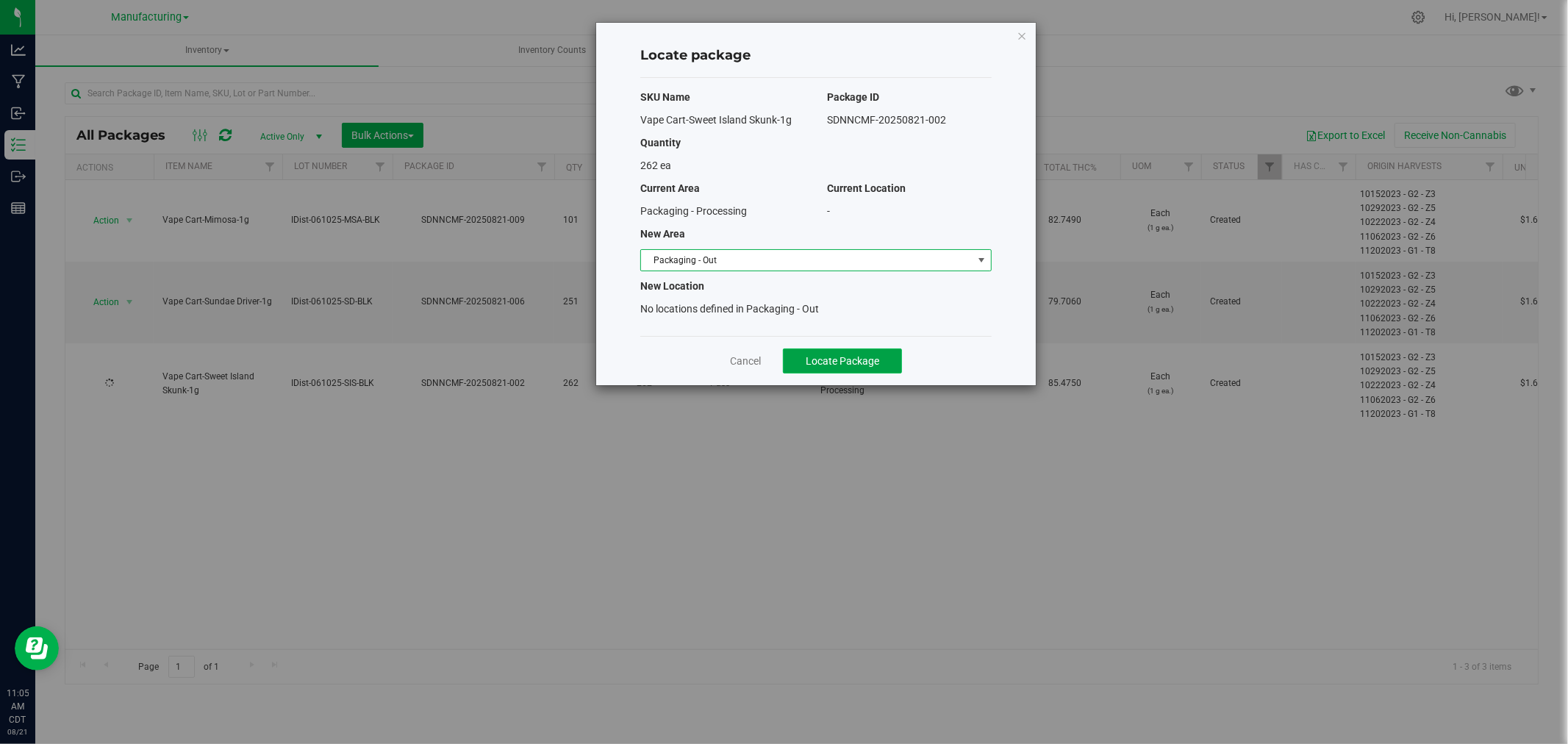
click at [799, 356] on button "Locate Package" at bounding box center [842, 361] width 119 height 25
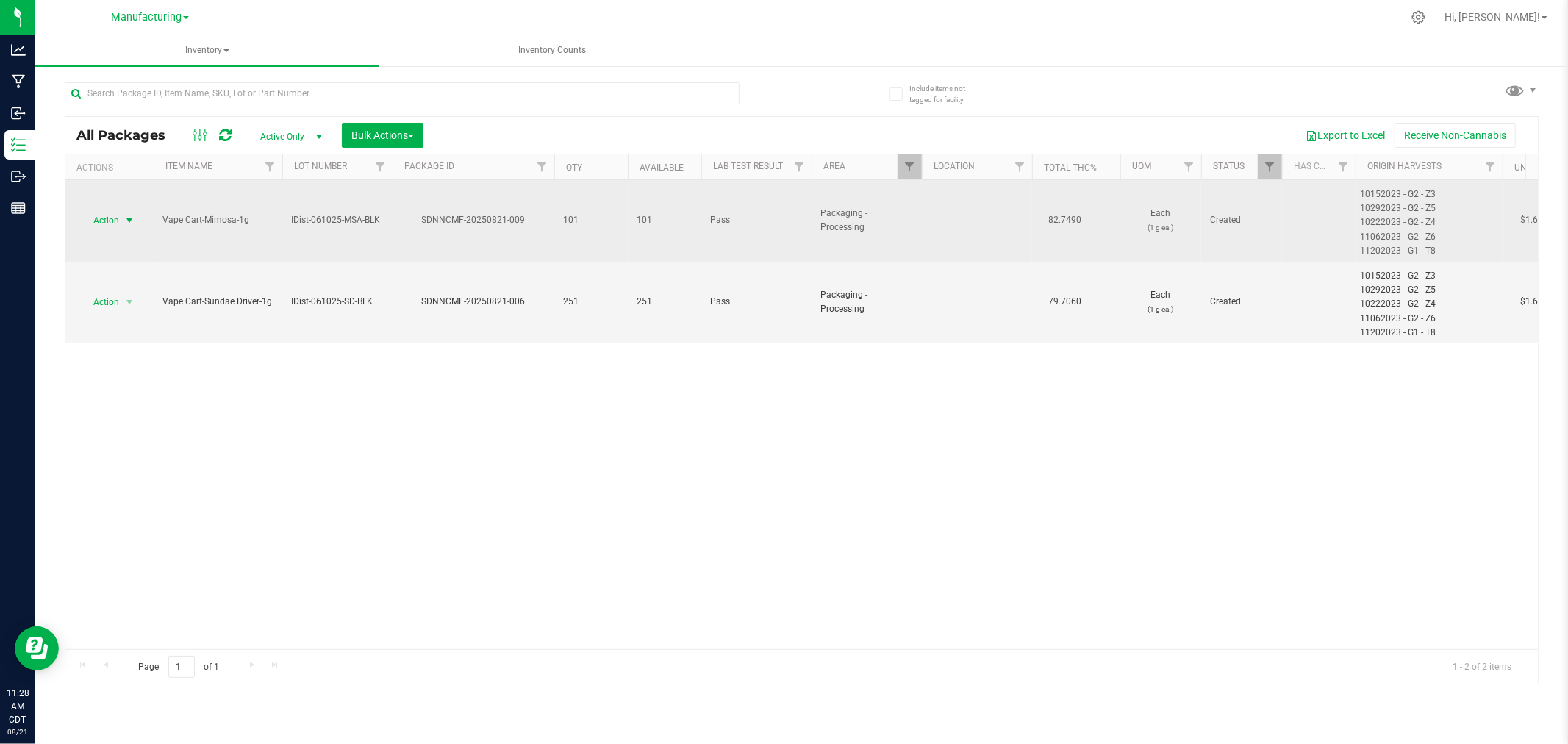
click at [100, 217] on span "Action" at bounding box center [100, 221] width 40 height 21
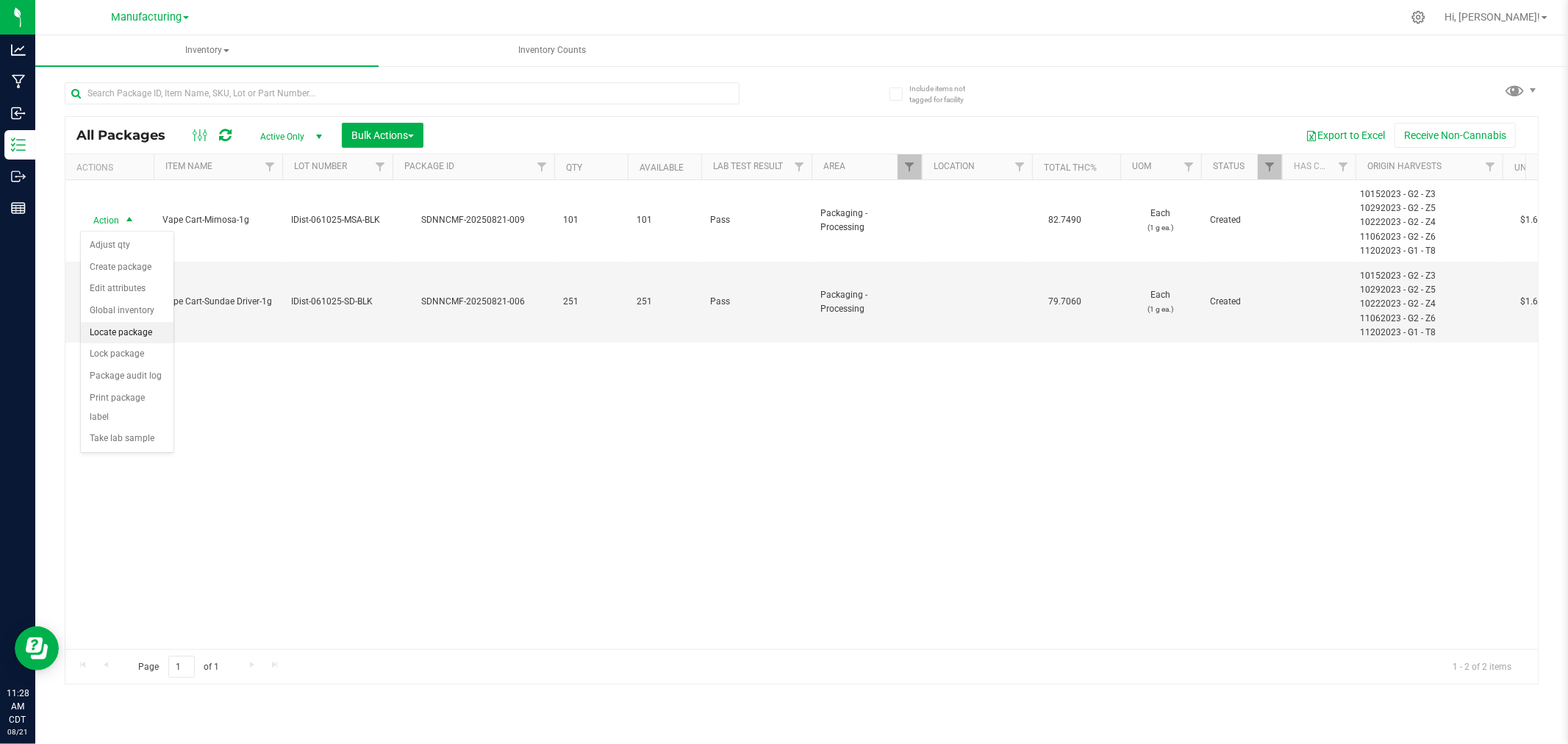
click at [129, 333] on li "Locate package" at bounding box center [127, 333] width 93 height 22
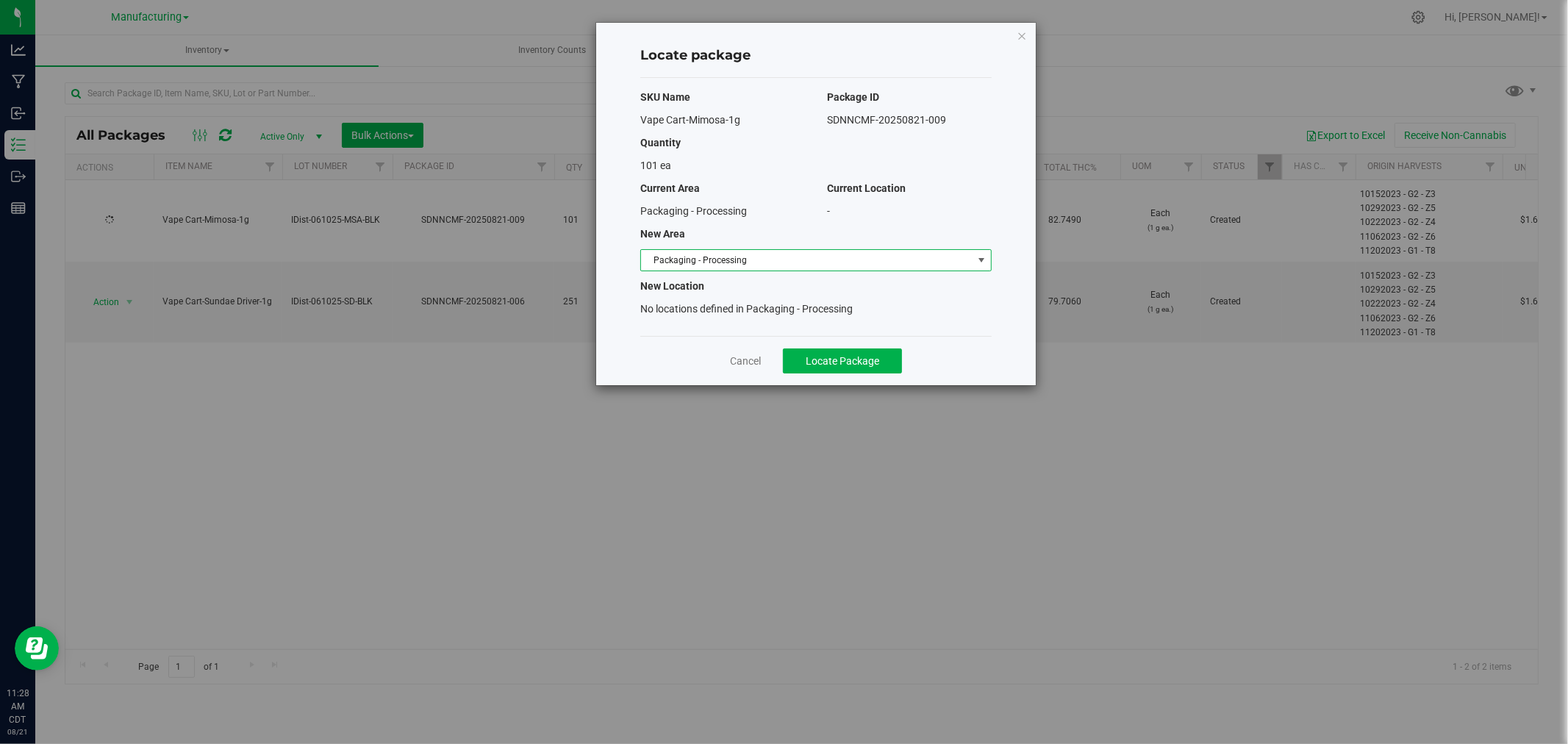
click at [753, 263] on span "Packaging - Processing" at bounding box center [807, 260] width 331 height 21
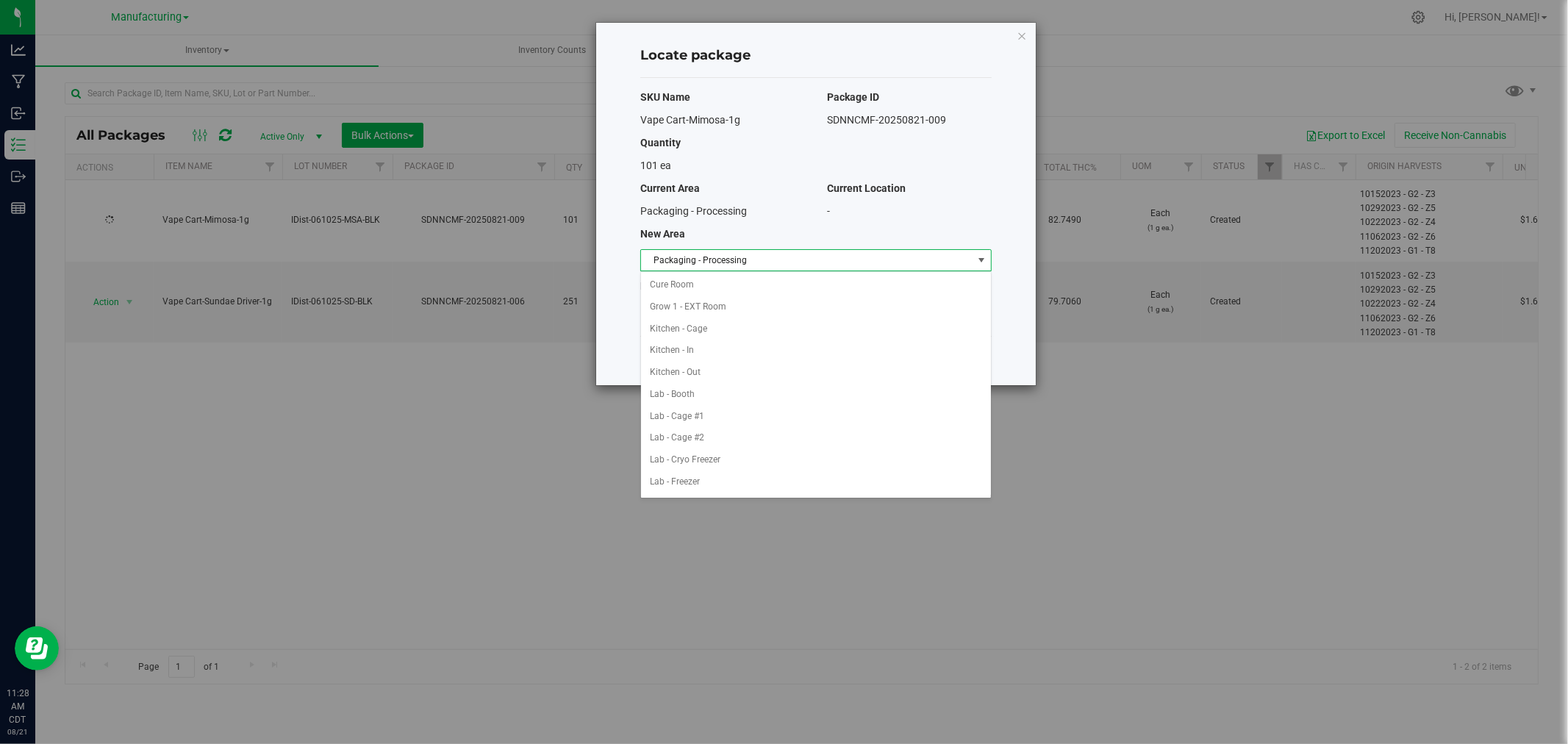
scroll to position [240, 0]
click at [725, 454] on li "Packaging - Out" at bounding box center [816, 460] width 350 height 22
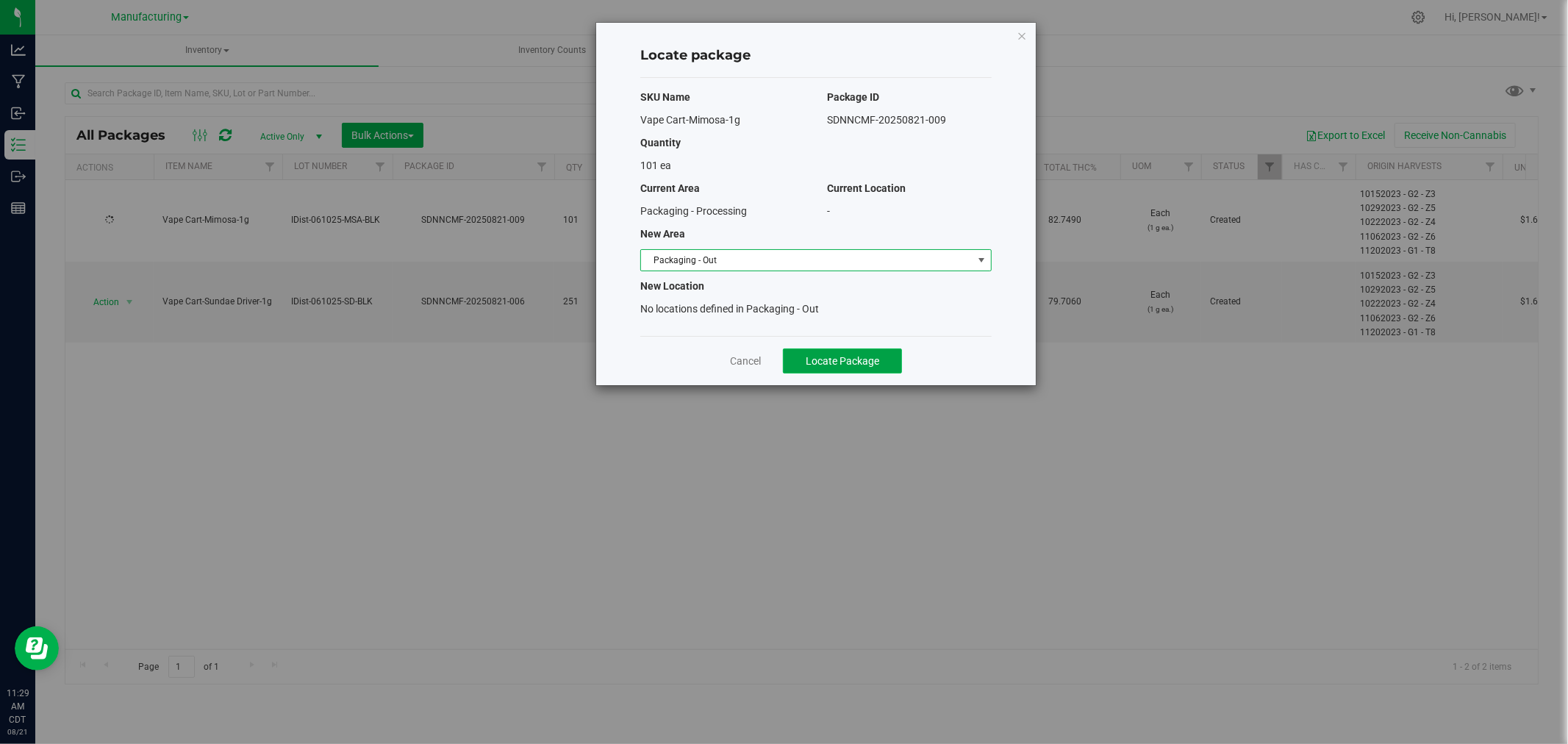
click at [816, 371] on button "Locate Package" at bounding box center [842, 361] width 119 height 25
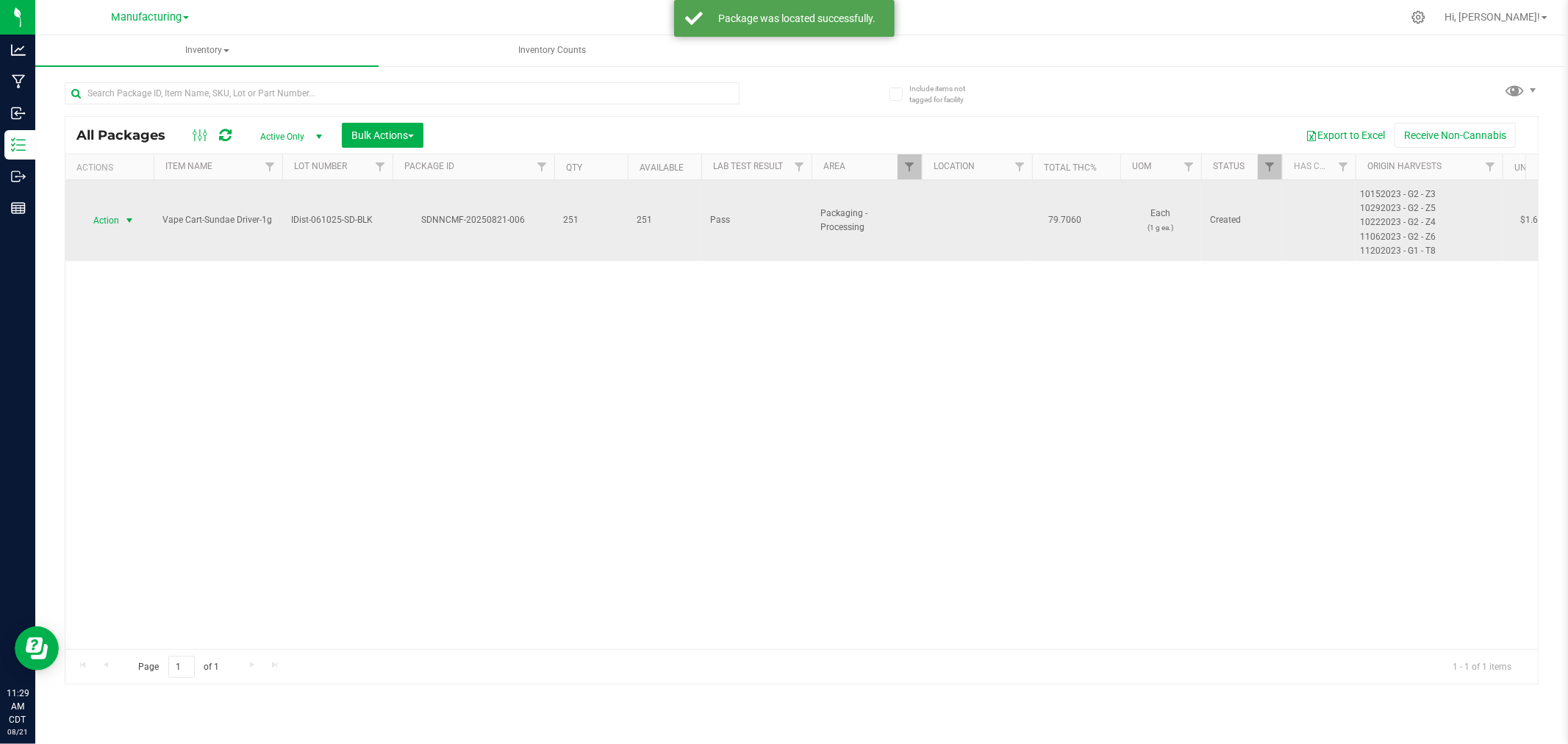
click at [98, 222] on span "Action" at bounding box center [100, 221] width 40 height 21
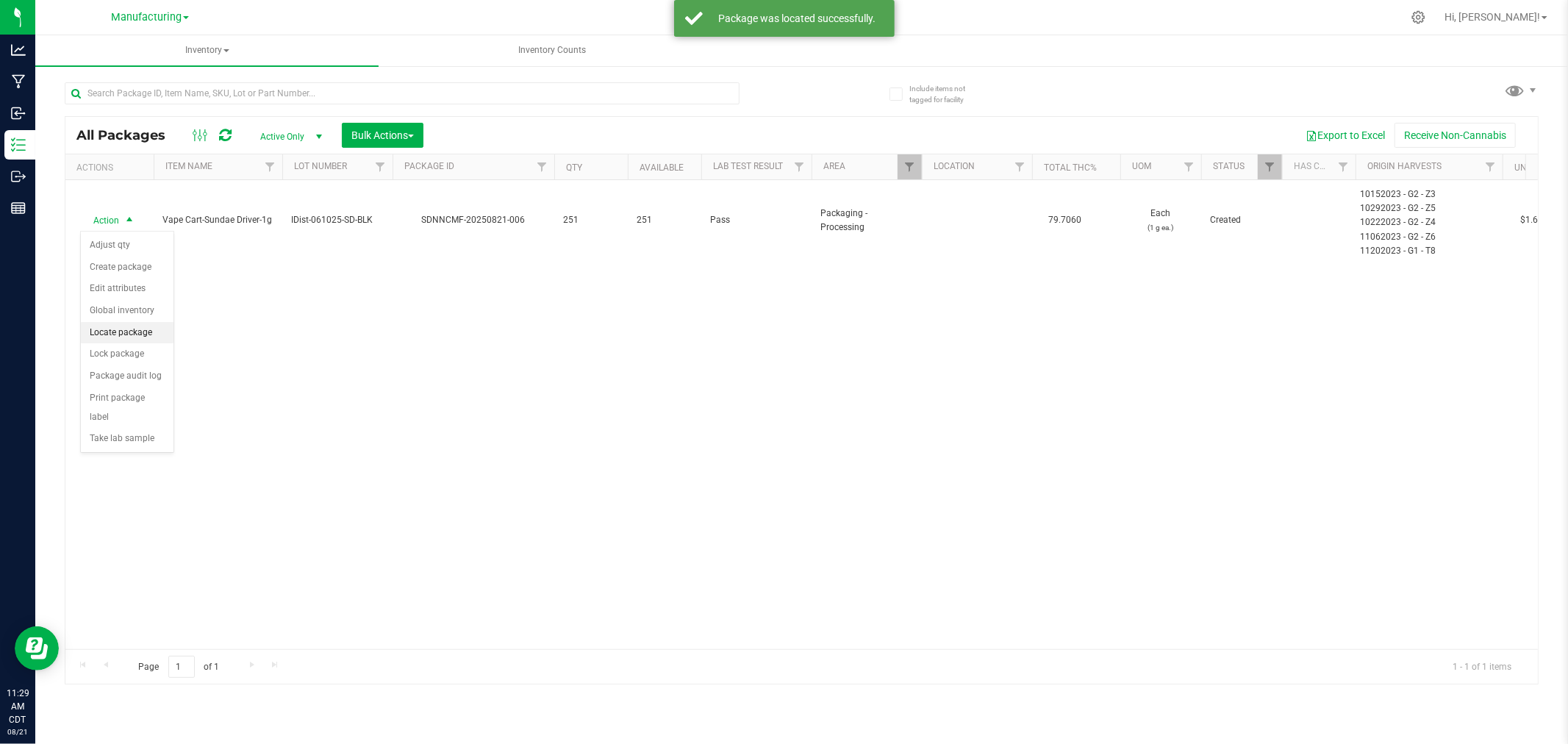
click at [130, 336] on li "Locate package" at bounding box center [127, 333] width 93 height 22
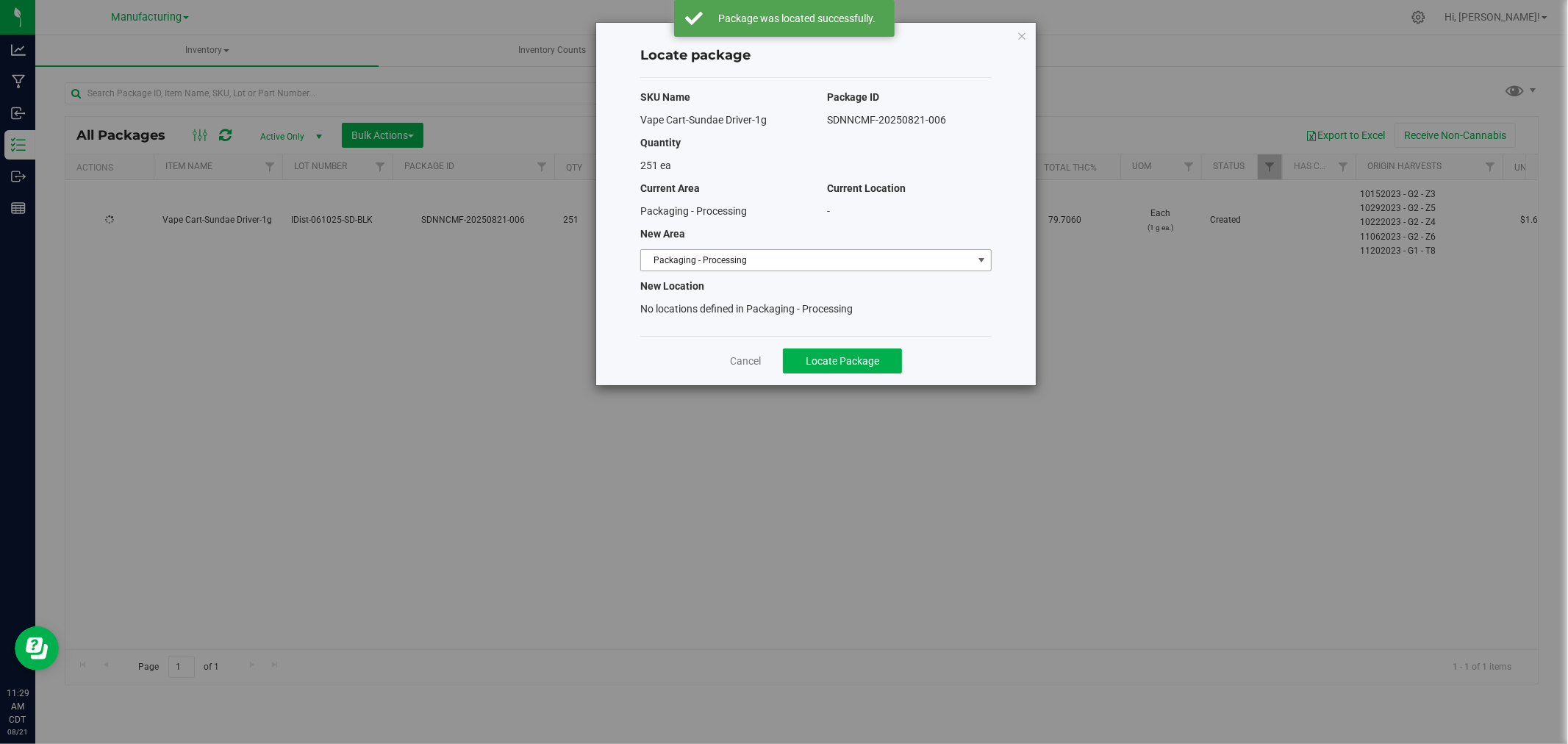
click at [769, 254] on span "Packaging - Processing" at bounding box center [807, 260] width 331 height 21
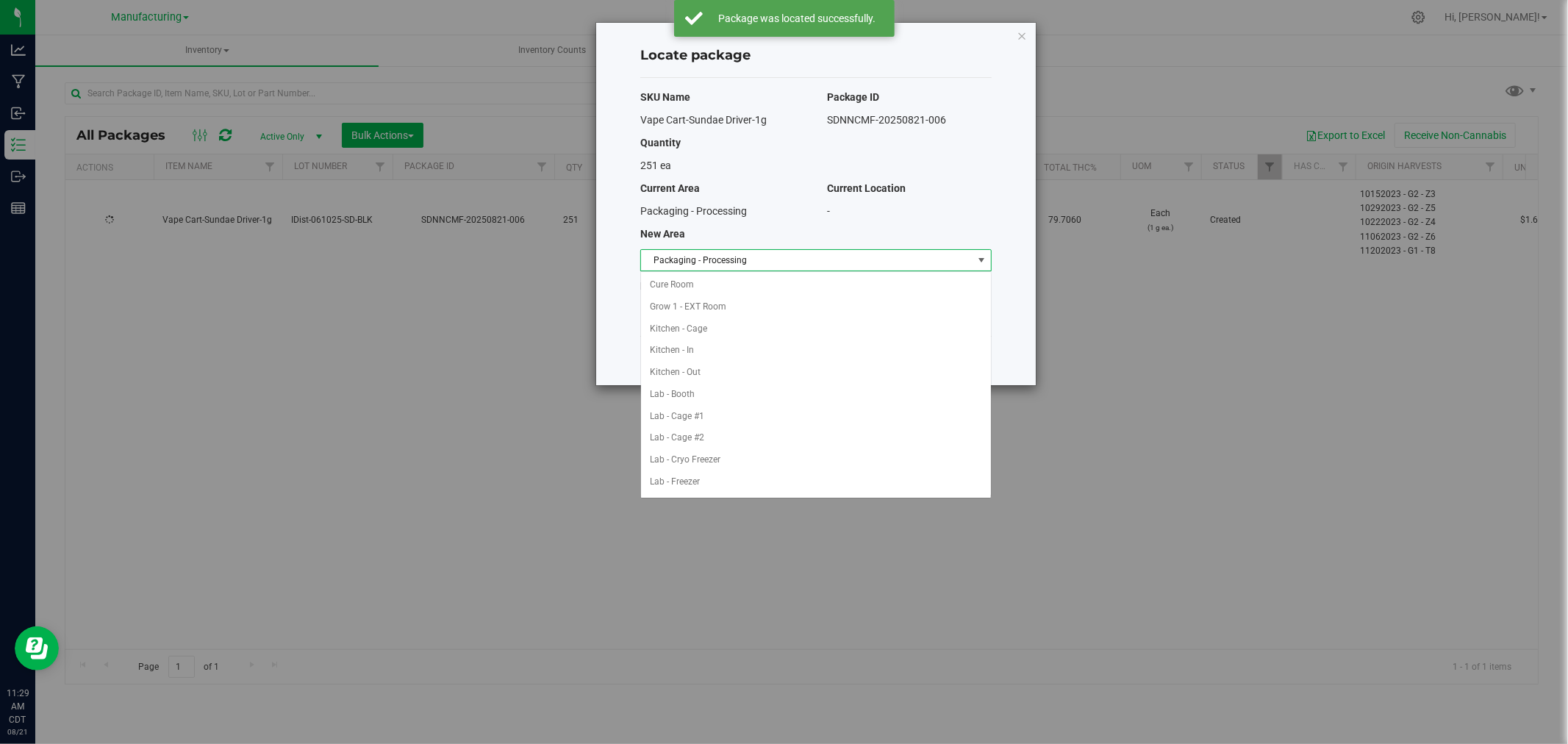
scroll to position [240, 0]
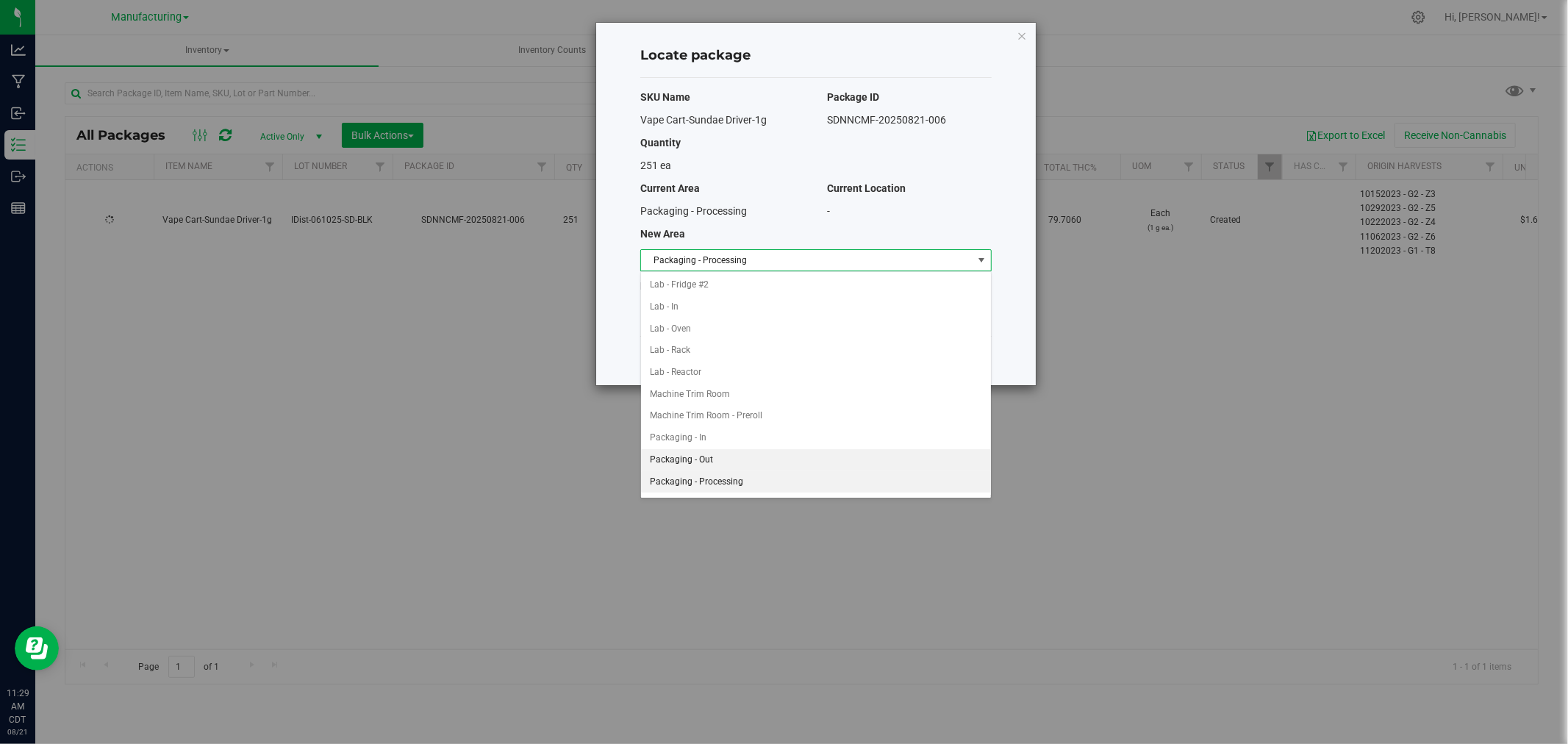
click at [775, 451] on li "Packaging - Out" at bounding box center [816, 460] width 350 height 22
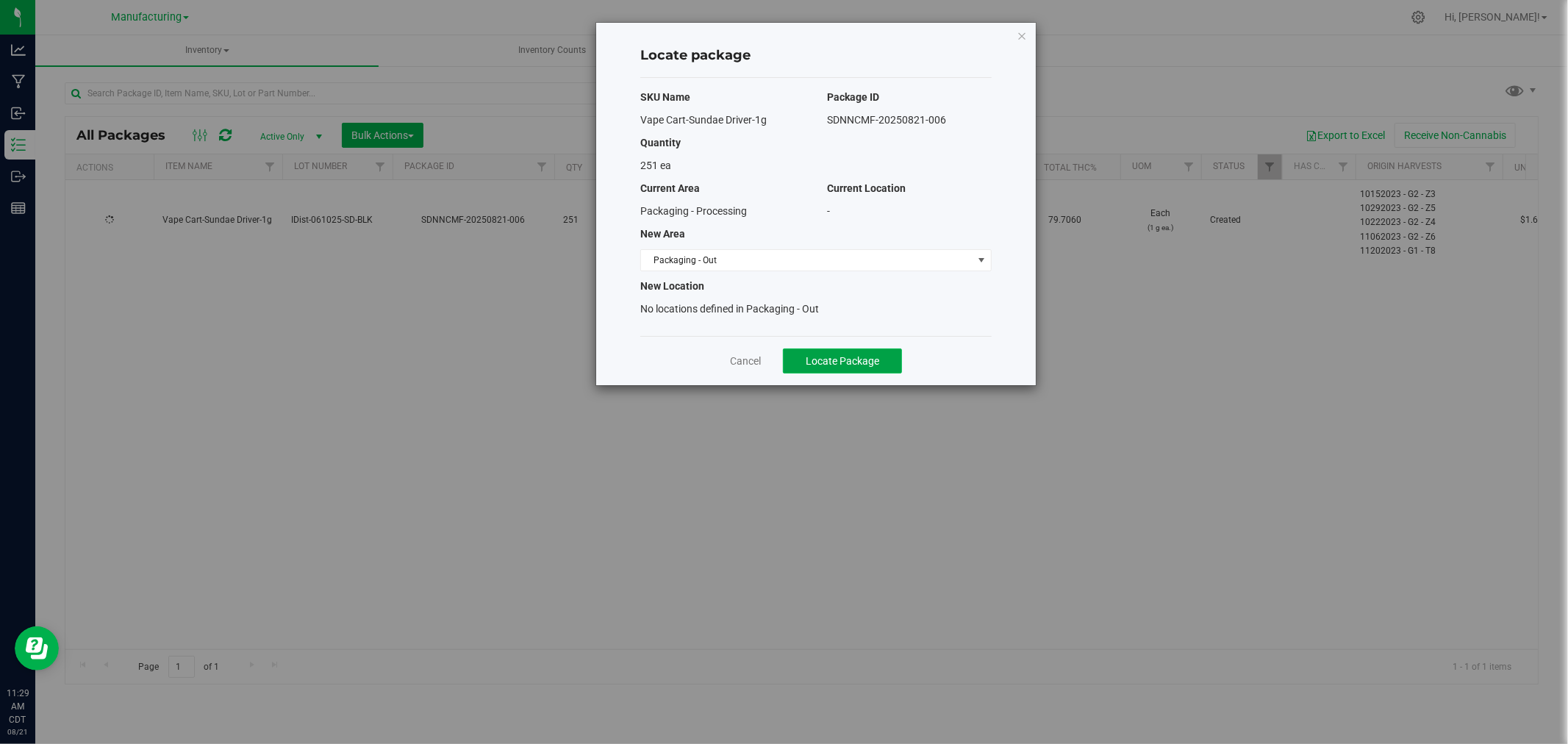
click at [829, 362] on span "Locate Package" at bounding box center [842, 361] width 73 height 12
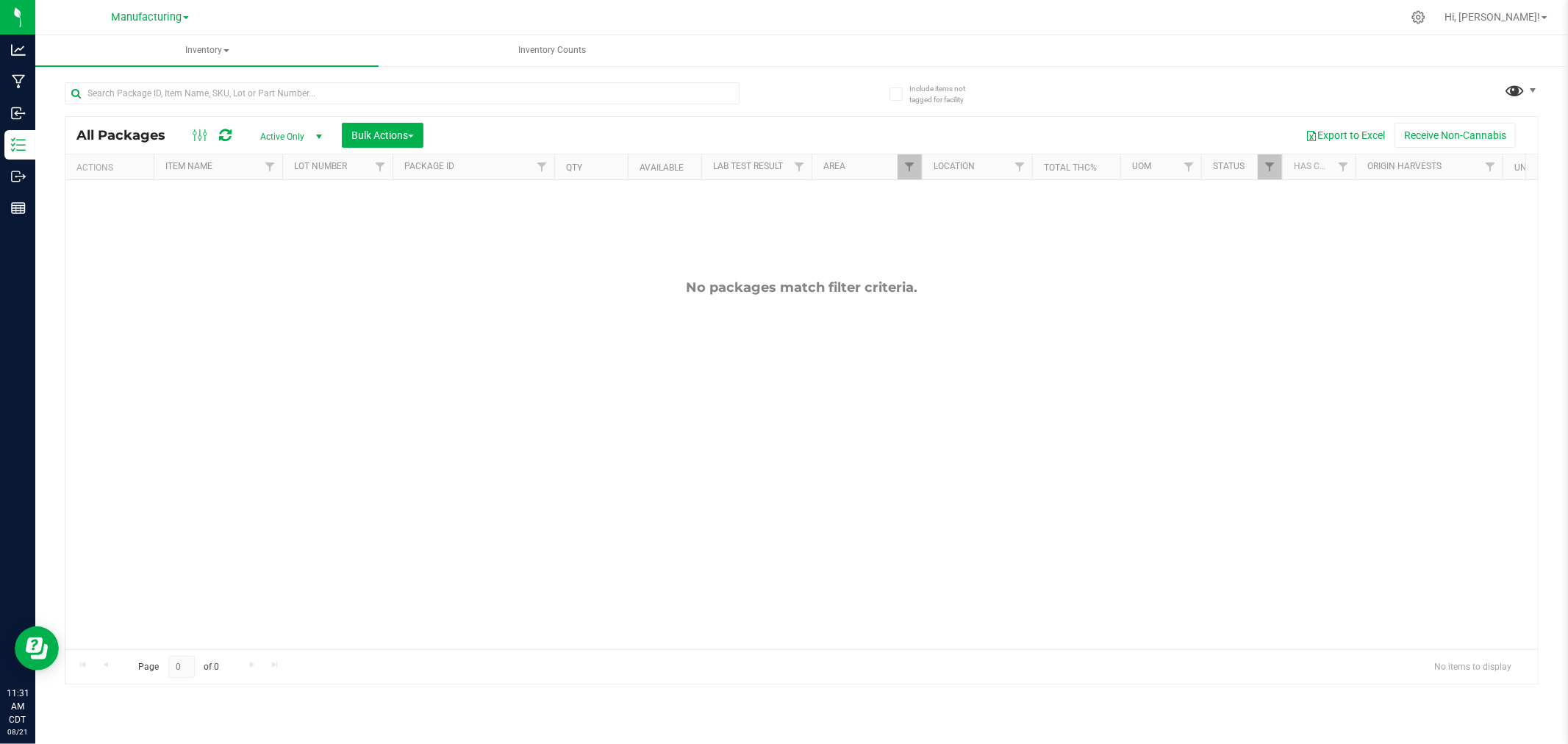
drag, startPoint x: 1495, startPoint y: 87, endPoint x: 1513, endPoint y: 90, distance: 18.2
click at [1501, 88] on div "All Packages Active Only Active Only Lab Samples Locked All Bulk Actions Add to…" at bounding box center [801, 376] width 1475 height 616
click at [1520, 91] on span at bounding box center [1515, 90] width 21 height 21
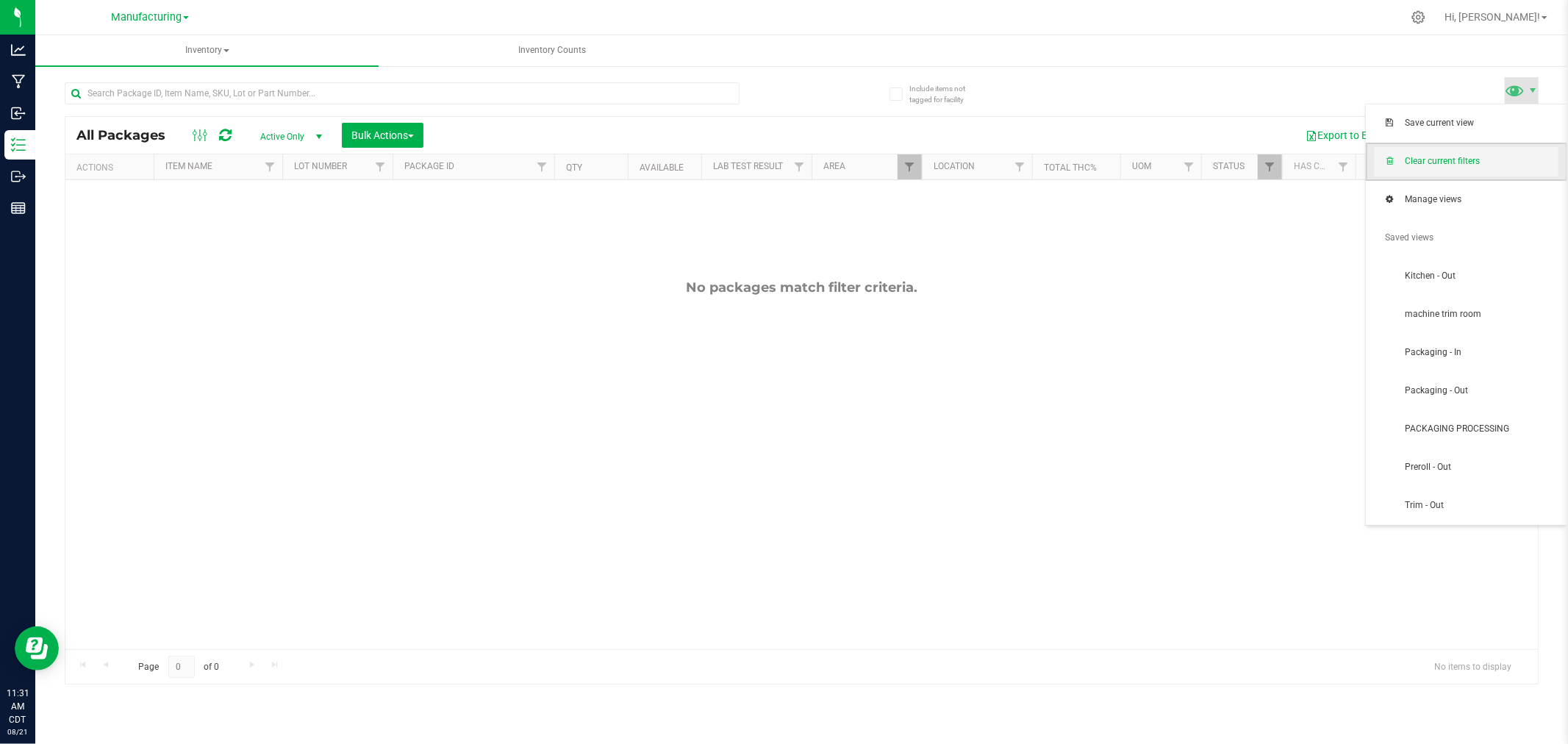
click at [1485, 157] on span "Clear current filters" at bounding box center [1481, 161] width 153 height 13
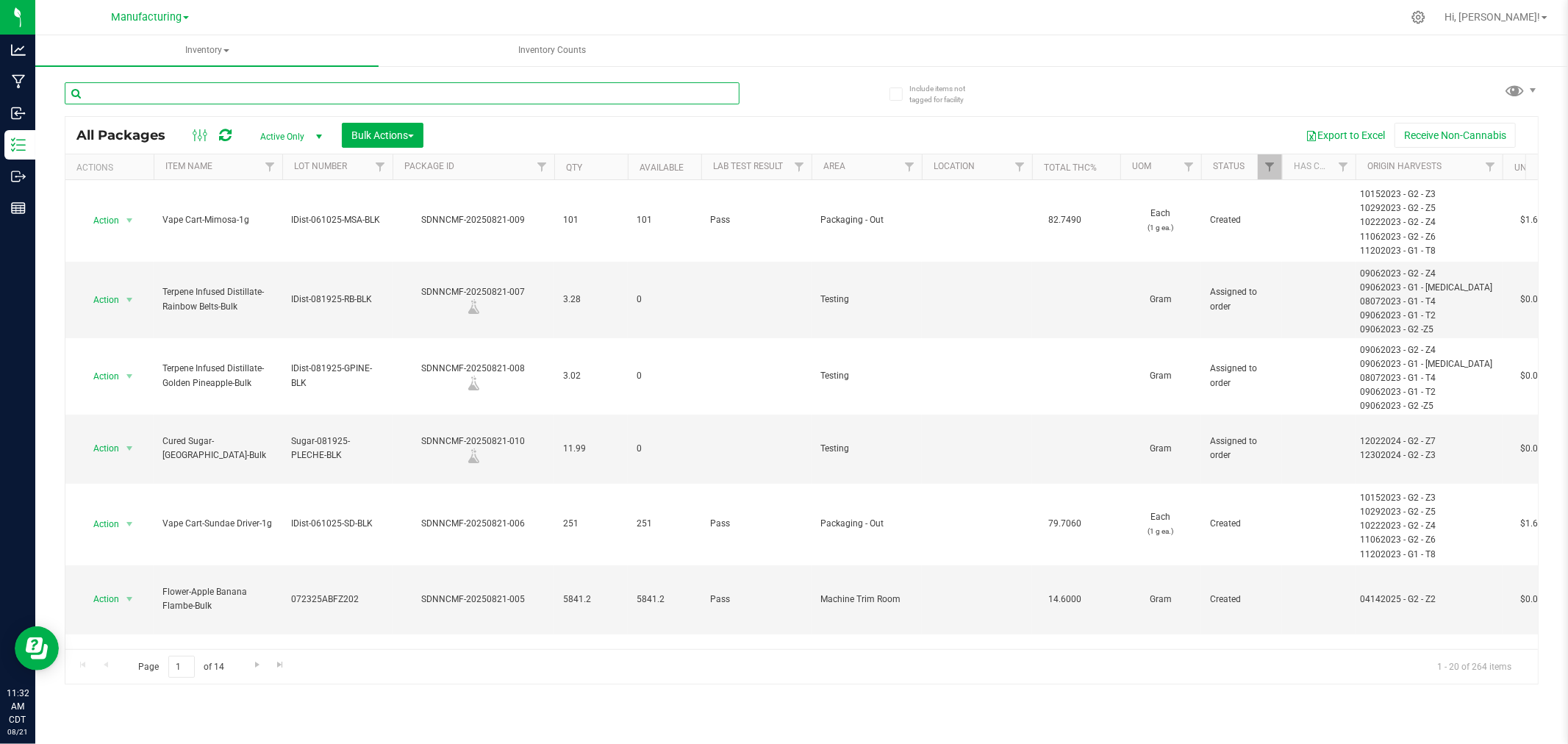
click at [270, 99] on input "text" at bounding box center [402, 93] width 675 height 22
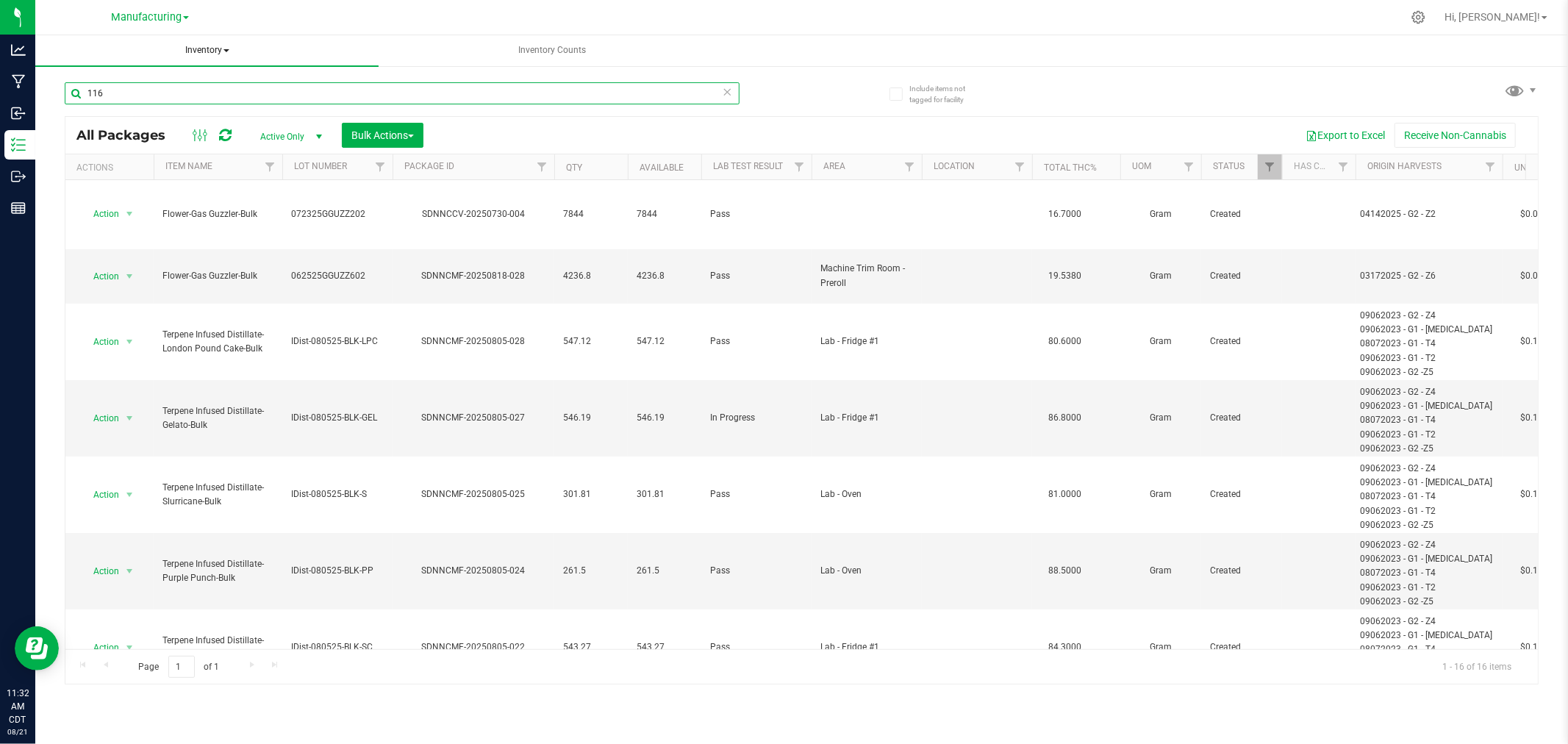
type input "116"
click at [209, 54] on span "Inventory" at bounding box center [207, 51] width 343 height 31
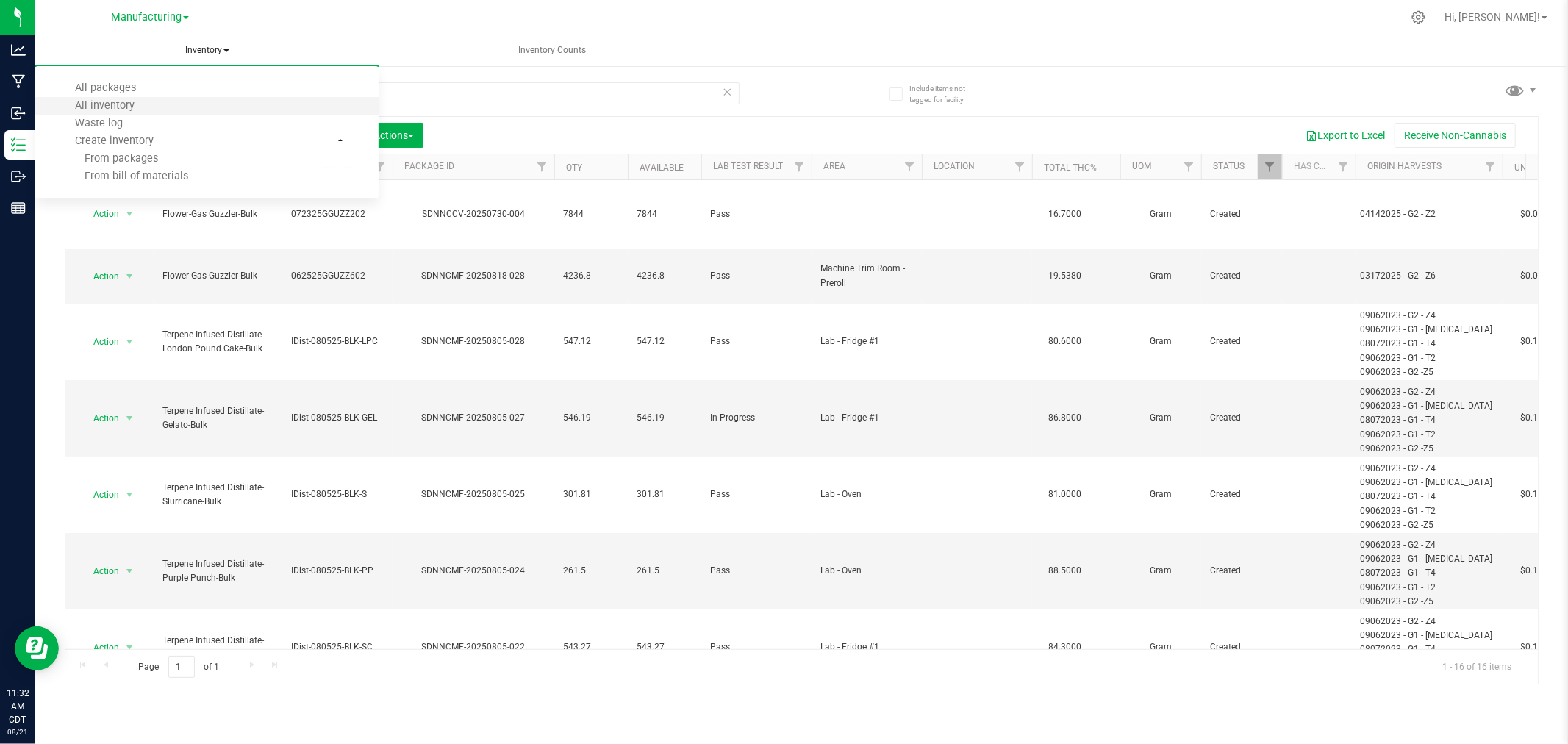
click at [195, 104] on li "All inventory" at bounding box center [207, 106] width 343 height 18
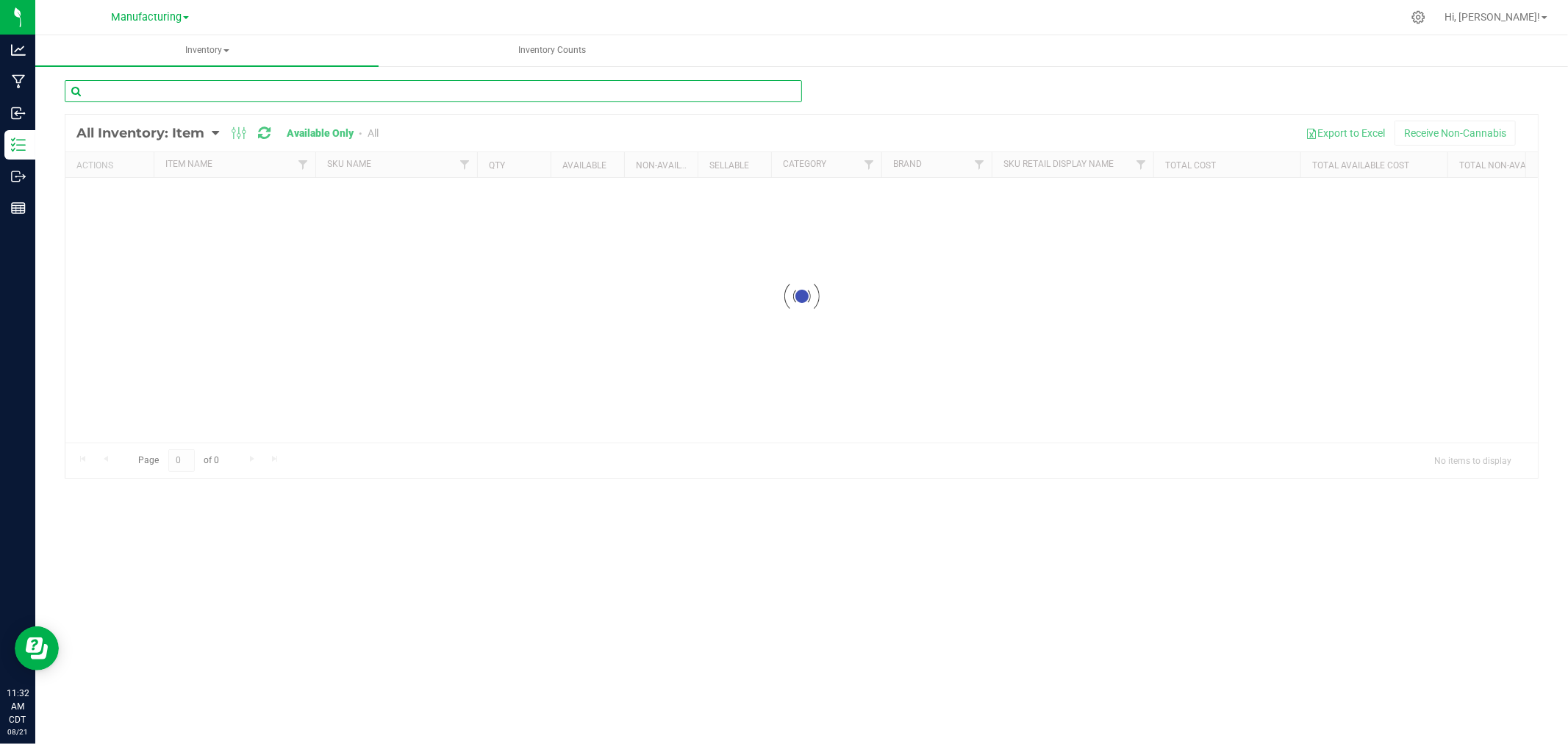
click at [199, 93] on div "Inventory All packages All inventory Waste log Create inventory Inventory Counts" at bounding box center [802, 390] width 1533 height 708
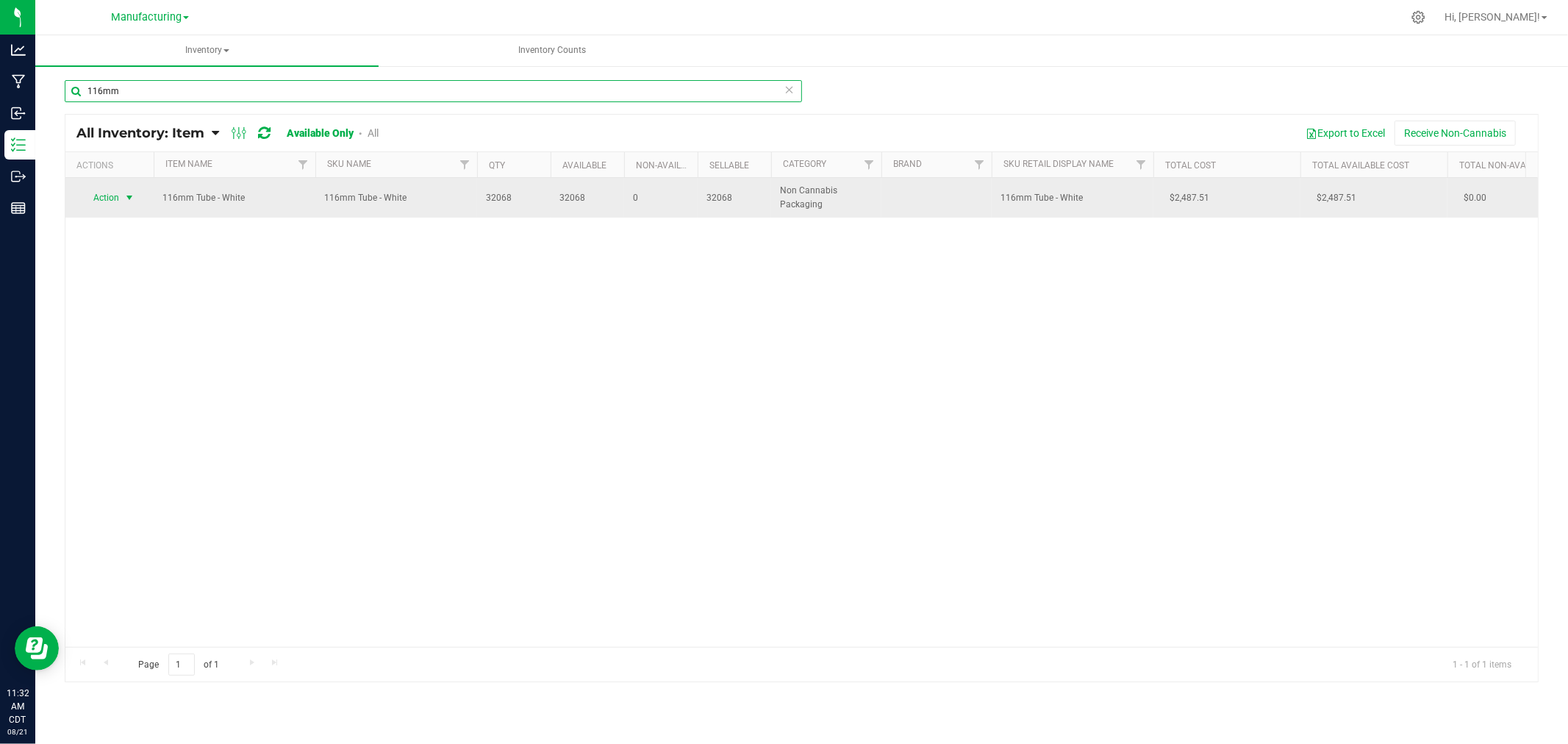
type input "116mm"
click at [130, 197] on span "select" at bounding box center [130, 198] width 12 height 12
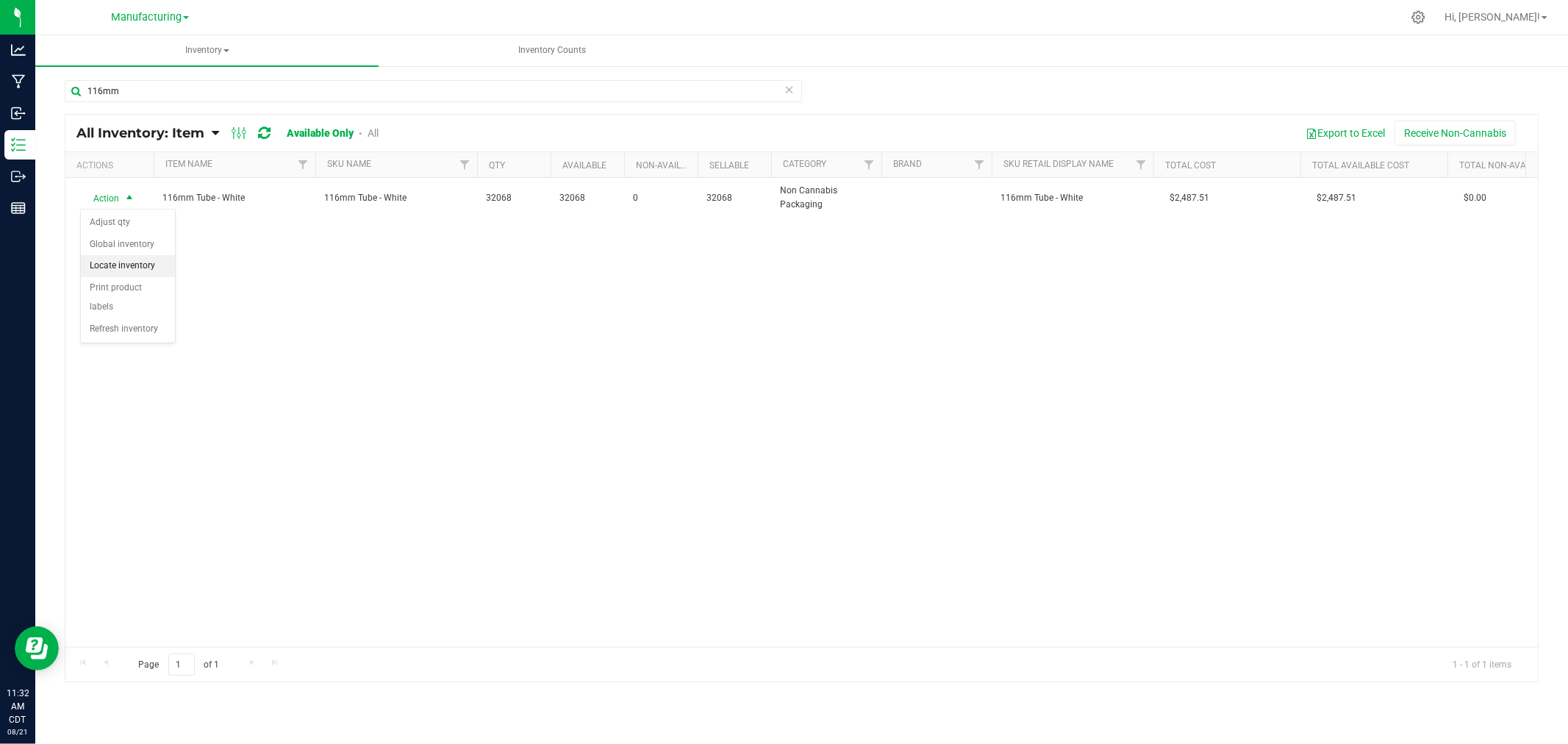
click at [133, 266] on li "Locate inventory" at bounding box center [128, 266] width 94 height 22
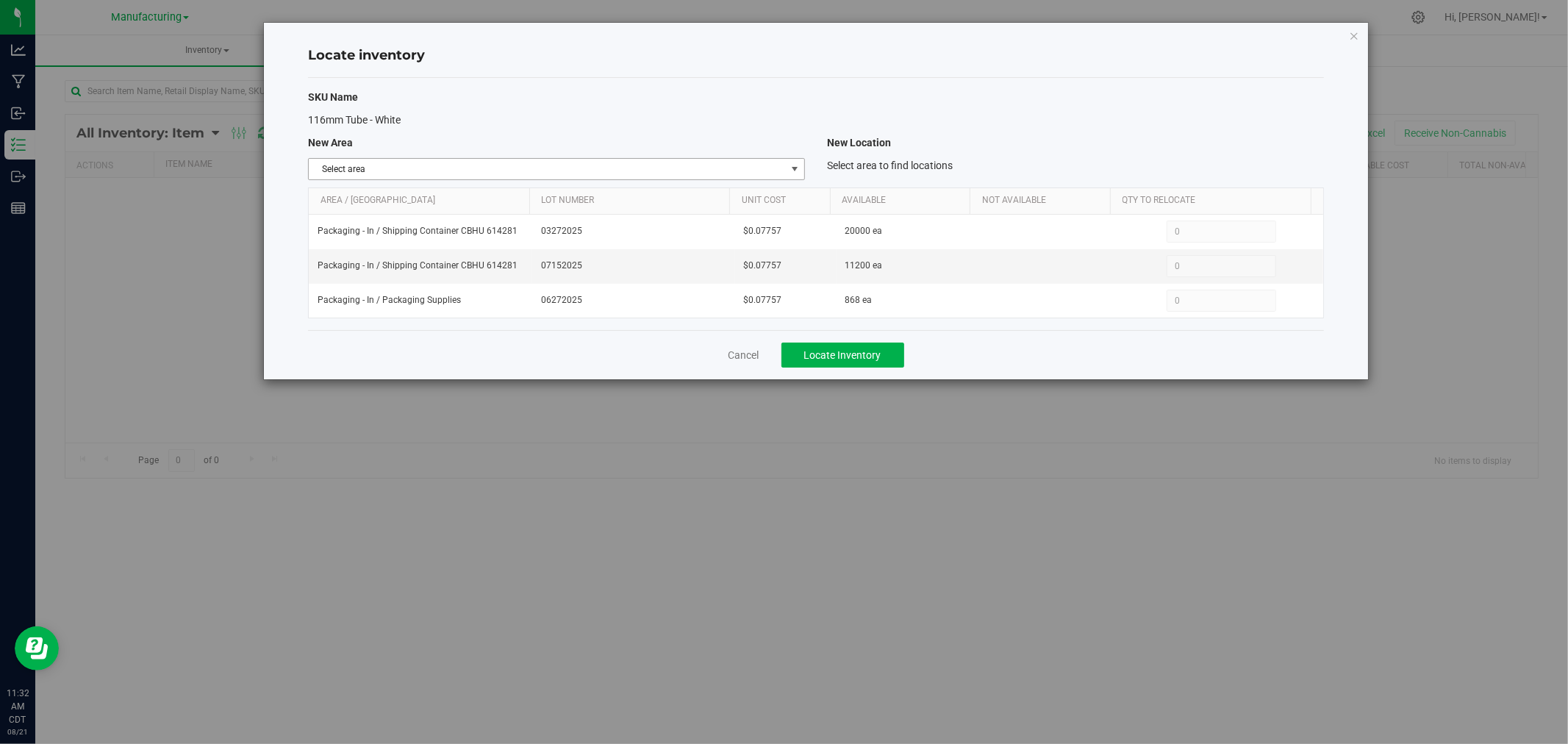
click at [703, 167] on span "Select area" at bounding box center [548, 169] width 477 height 21
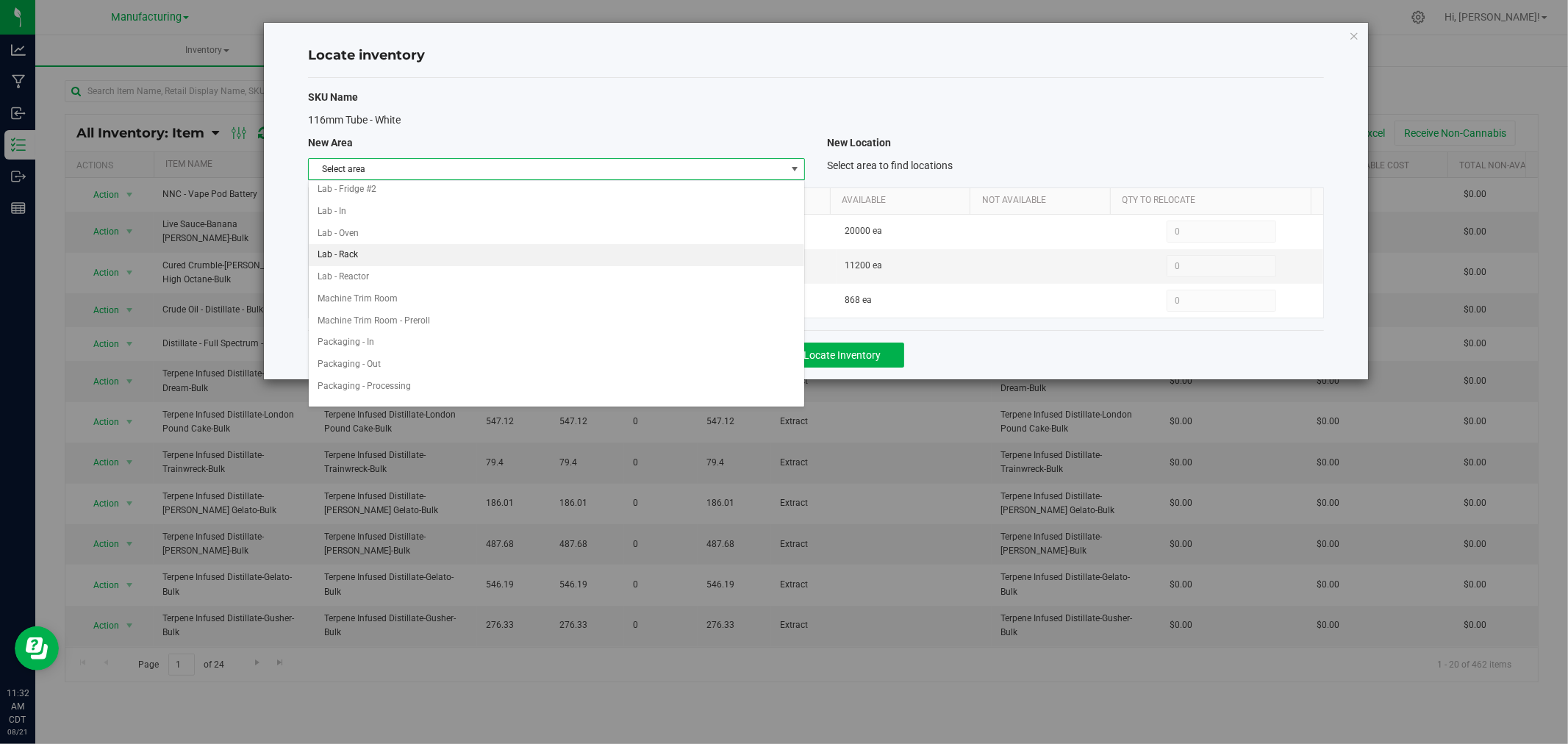
scroll to position [395, 0]
click at [438, 245] on li "Packaging - Processing" at bounding box center [557, 240] width 495 height 22
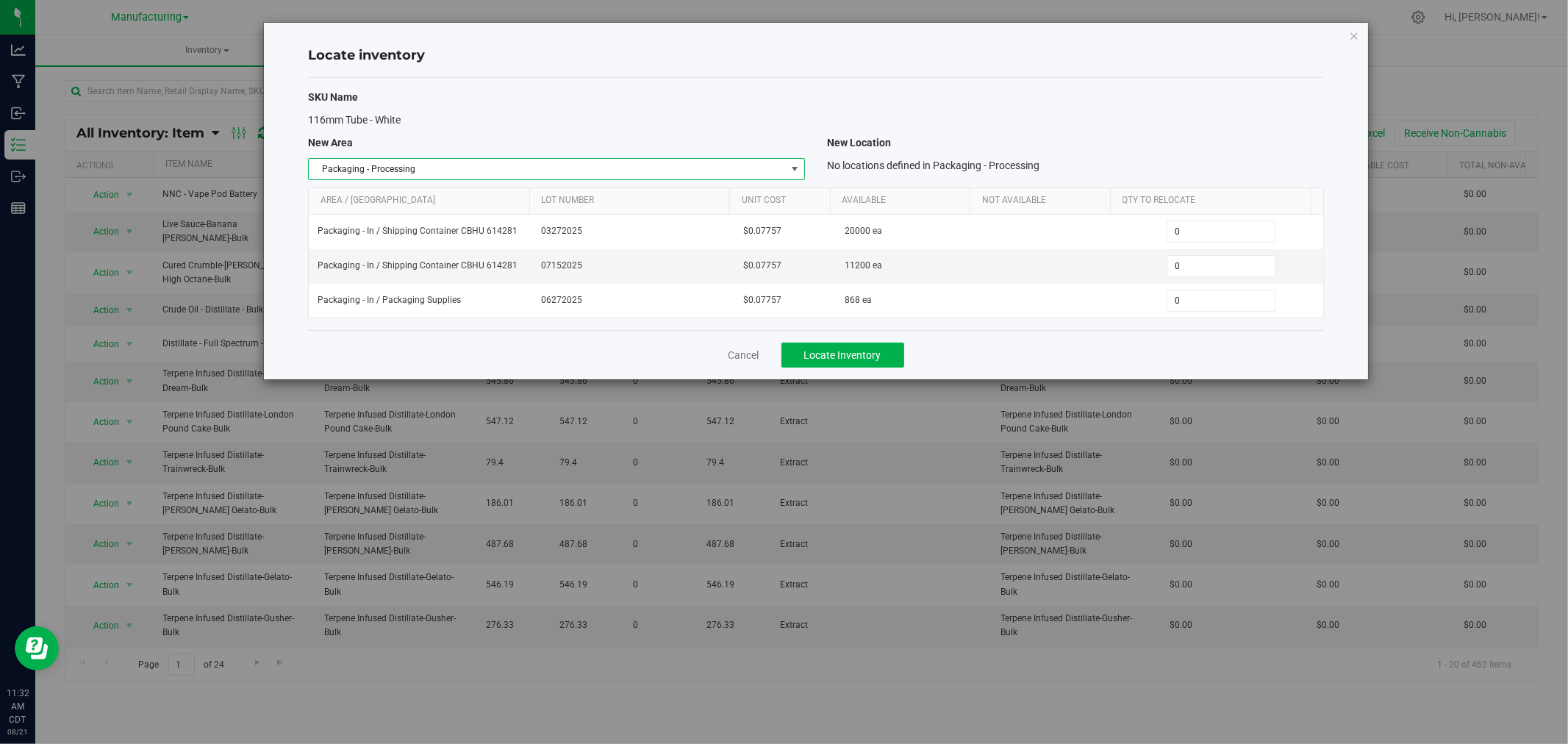
click at [643, 165] on span "Packaging - Processing" at bounding box center [548, 169] width 477 height 21
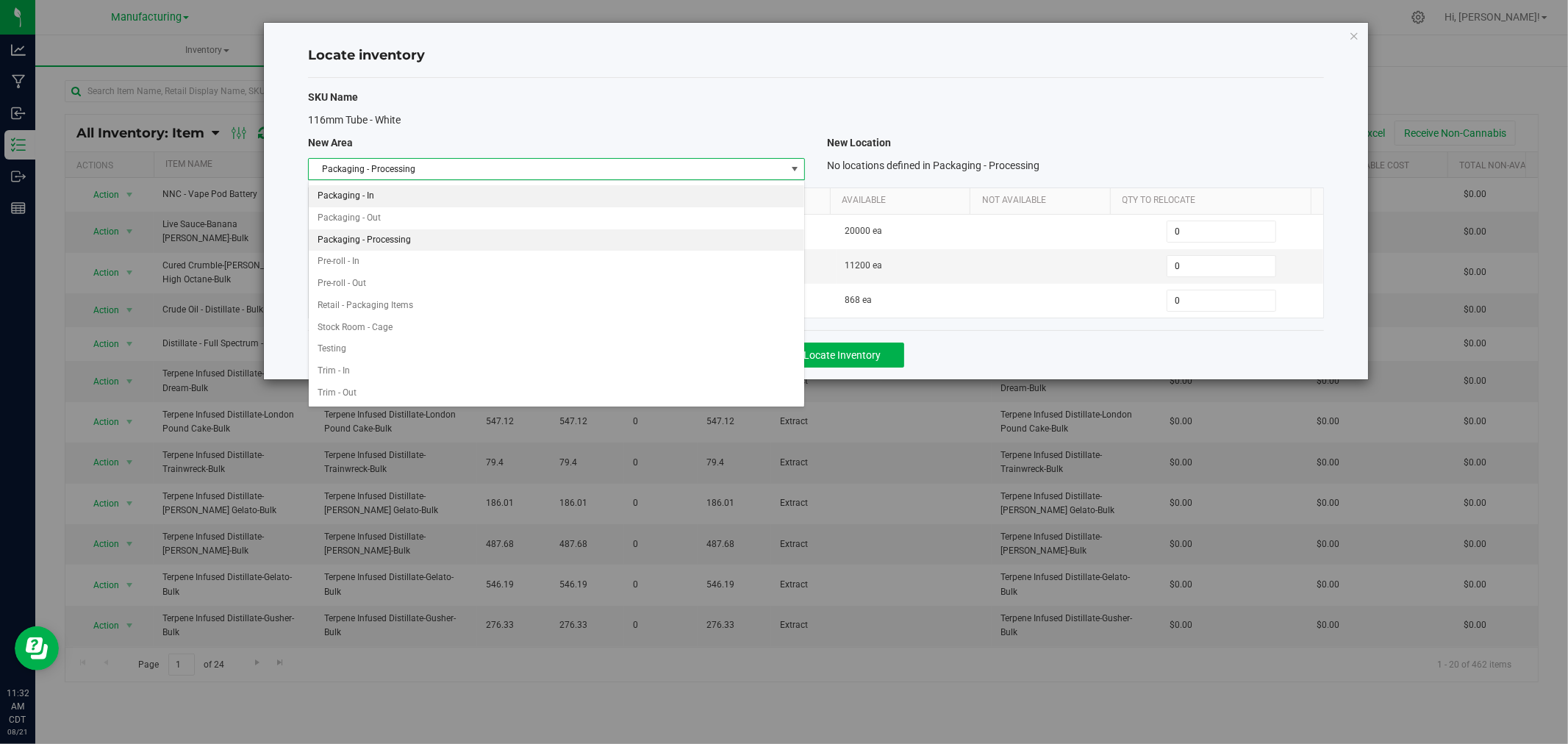
click at [370, 193] on li "Packaging - In" at bounding box center [557, 196] width 495 height 22
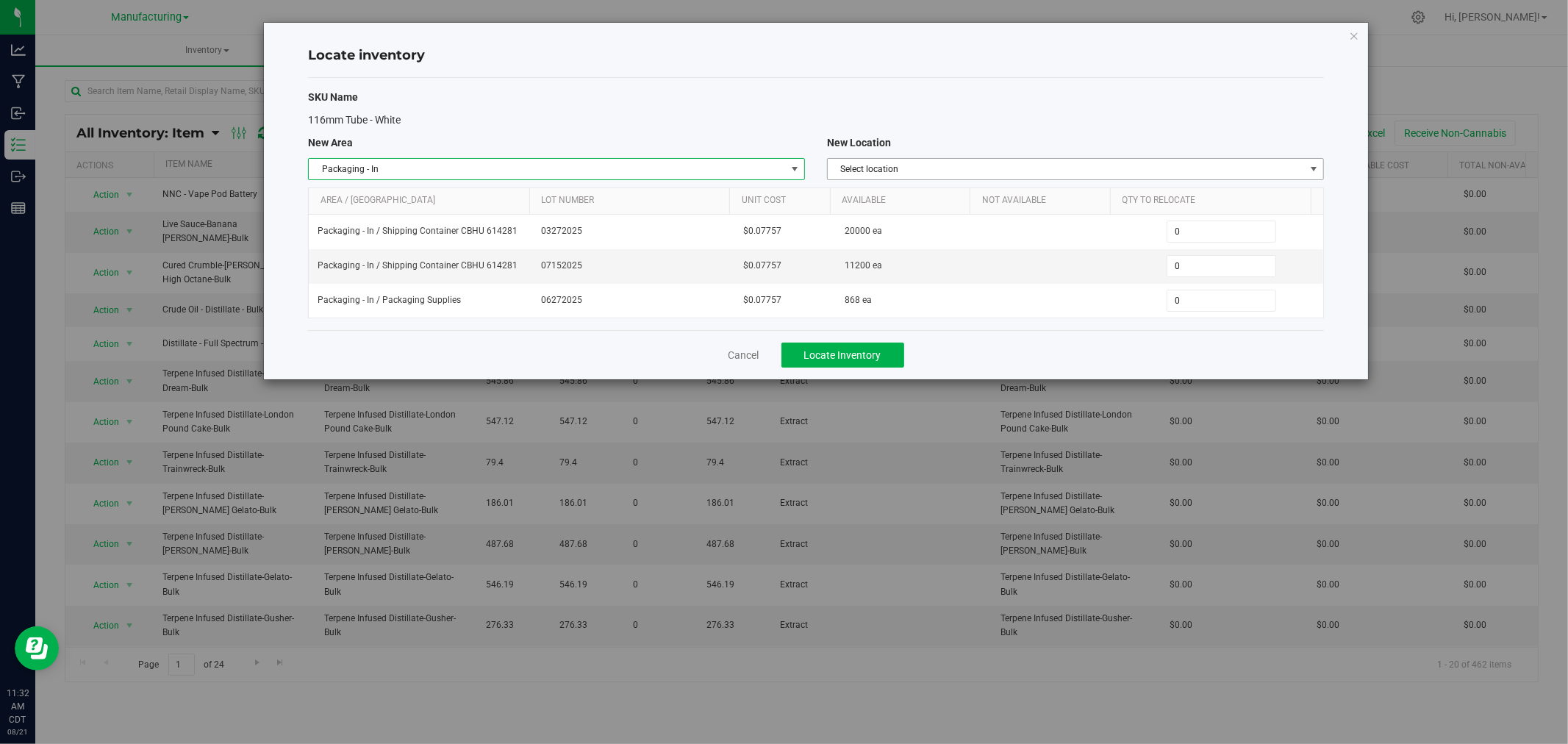
click at [1016, 153] on div "SKU Name 116mm Tube - White New Area New Location Packaging - In Select area Cu…" at bounding box center [816, 204] width 1016 height 252
click at [1002, 167] on span "Select location" at bounding box center [1067, 169] width 477 height 21
click at [916, 250] on li "Packaging Supplies" at bounding box center [1076, 259] width 495 height 22
click at [1201, 263] on span "0 0" at bounding box center [1222, 266] width 110 height 22
type input "2800"
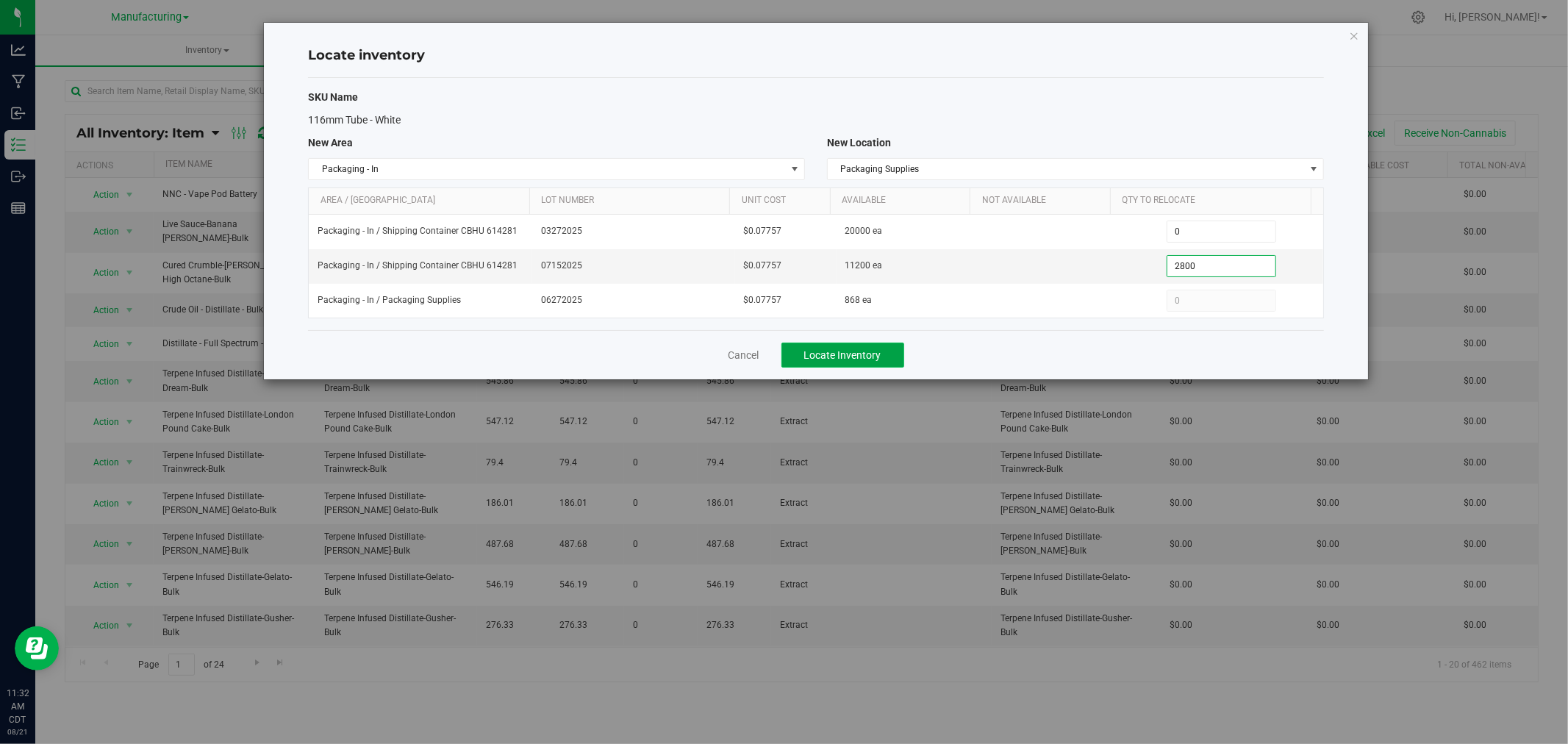
type input "2,800"
click at [847, 362] on button "Locate Inventory" at bounding box center [843, 355] width 123 height 25
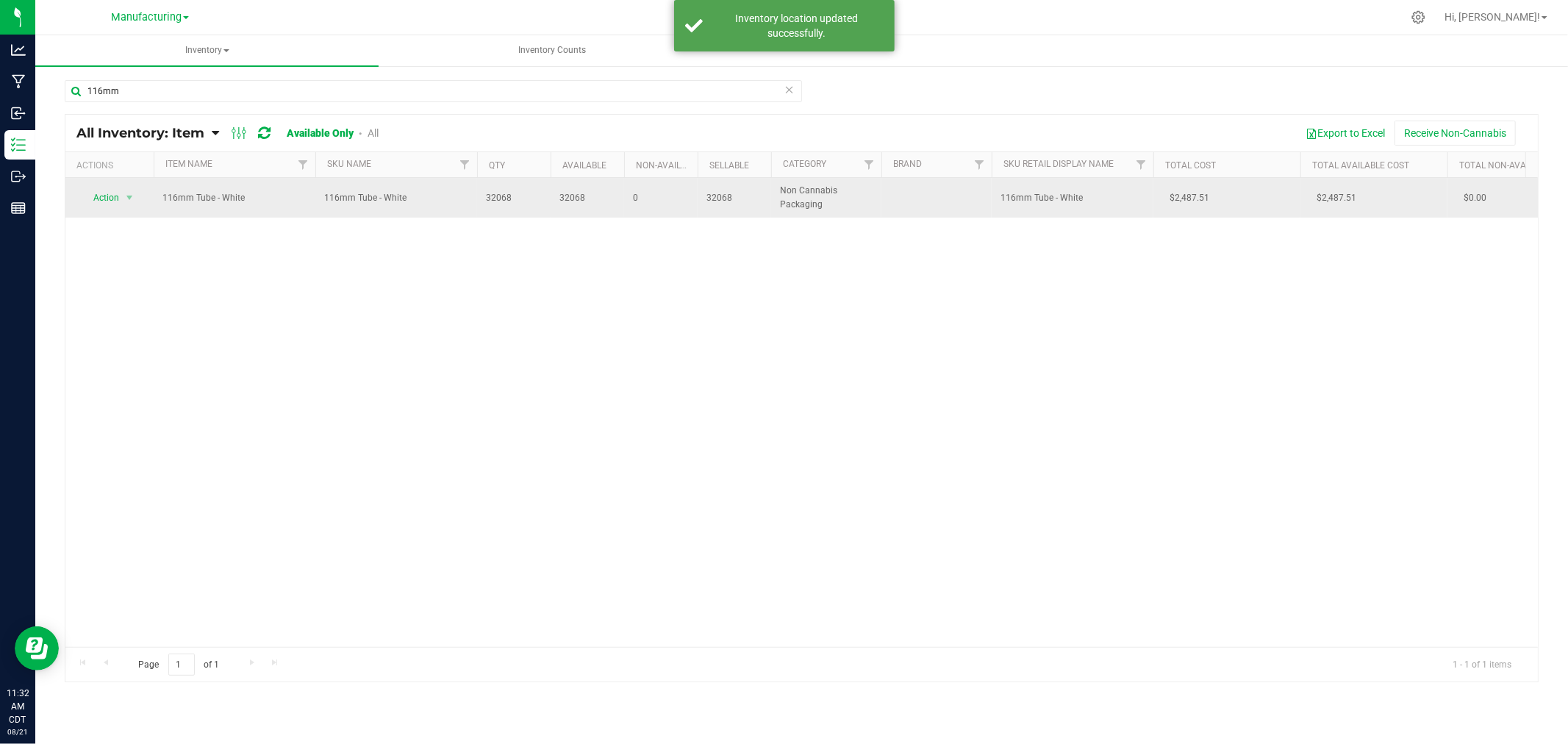
click at [126, 182] on td "Action Action Adjust qty Global inventory Locate inventory Print product labels…" at bounding box center [109, 198] width 88 height 40
click at [124, 195] on span "select" at bounding box center [130, 198] width 12 height 12
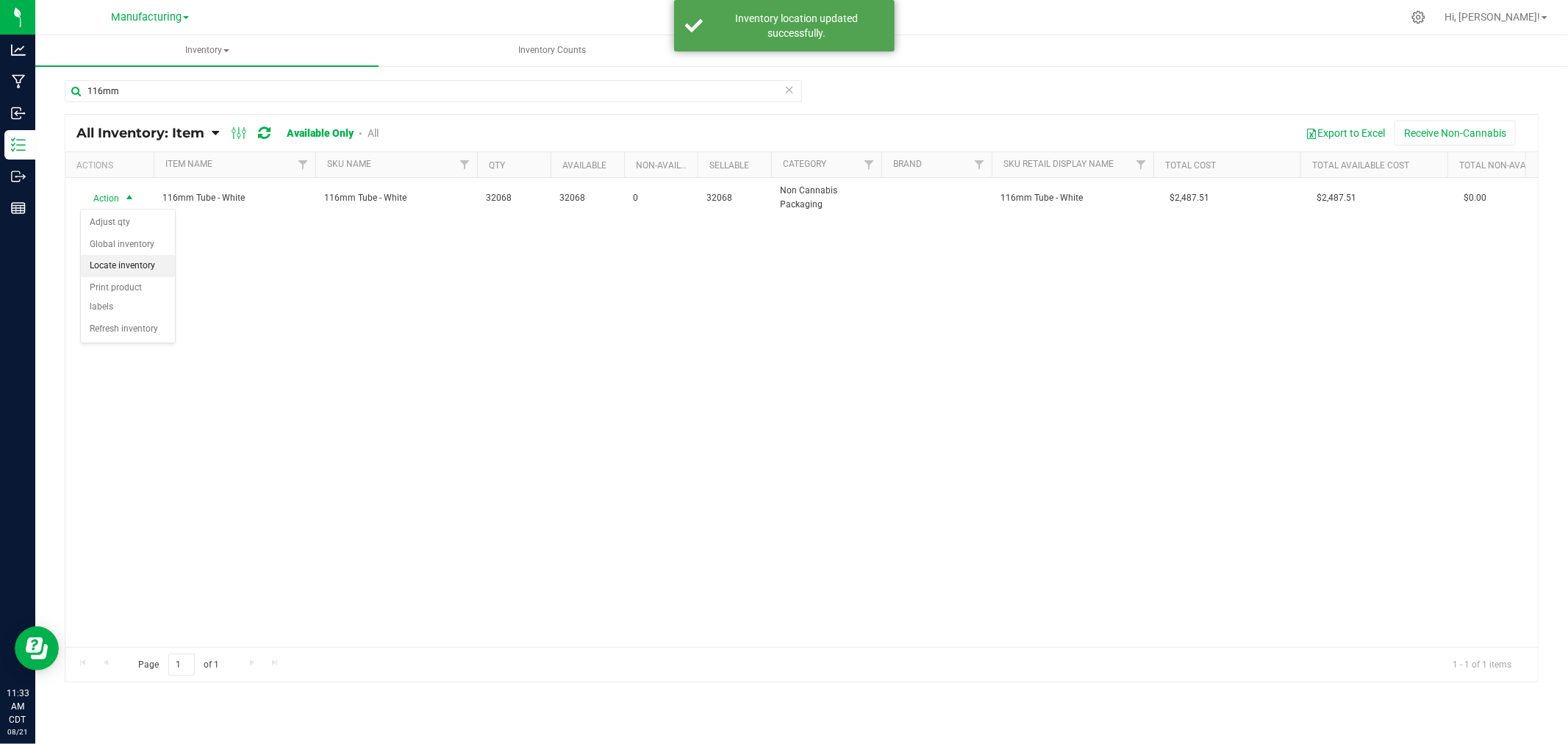
click at [133, 270] on li "Locate inventory" at bounding box center [128, 266] width 94 height 22
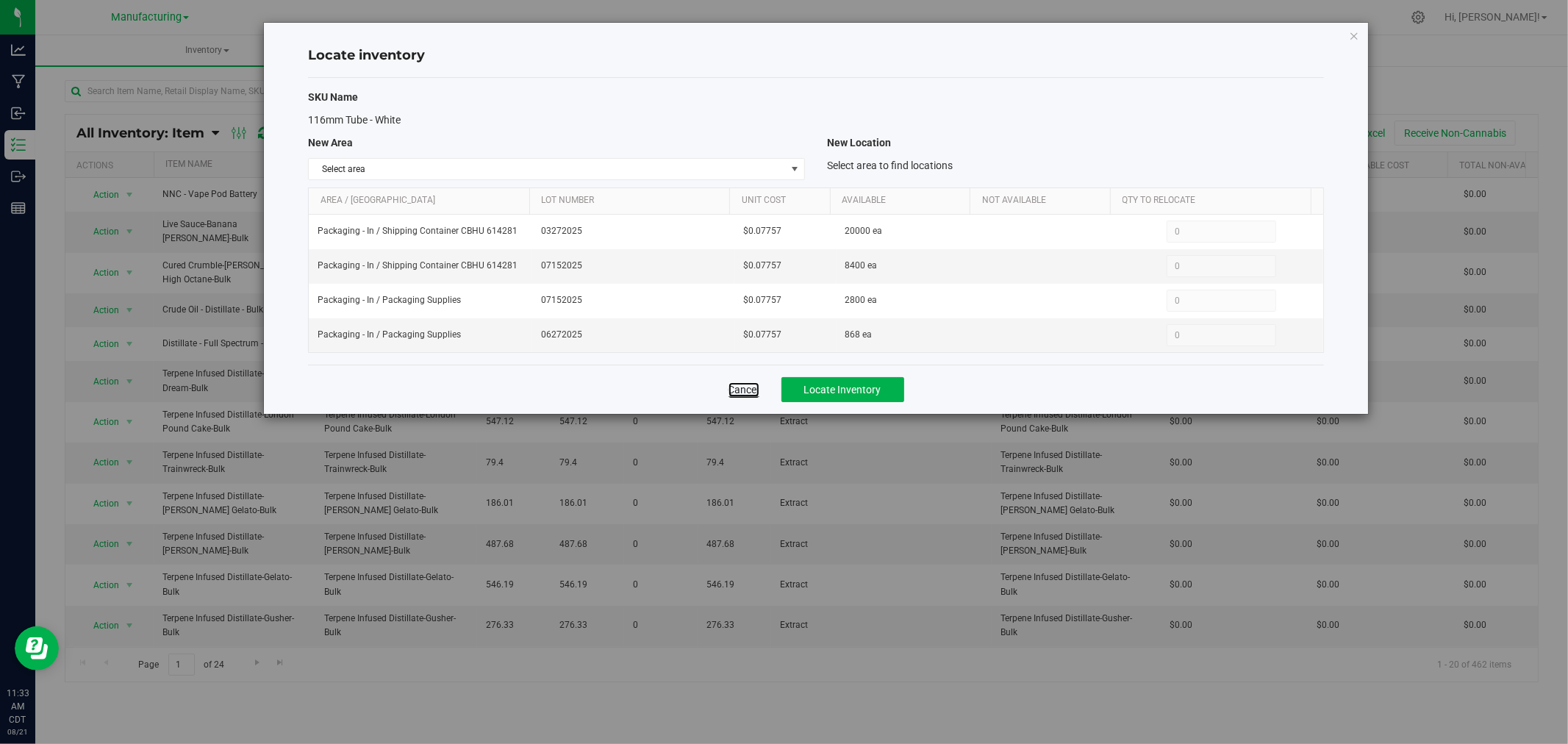
click at [738, 386] on link "Cancel" at bounding box center [744, 390] width 31 height 15
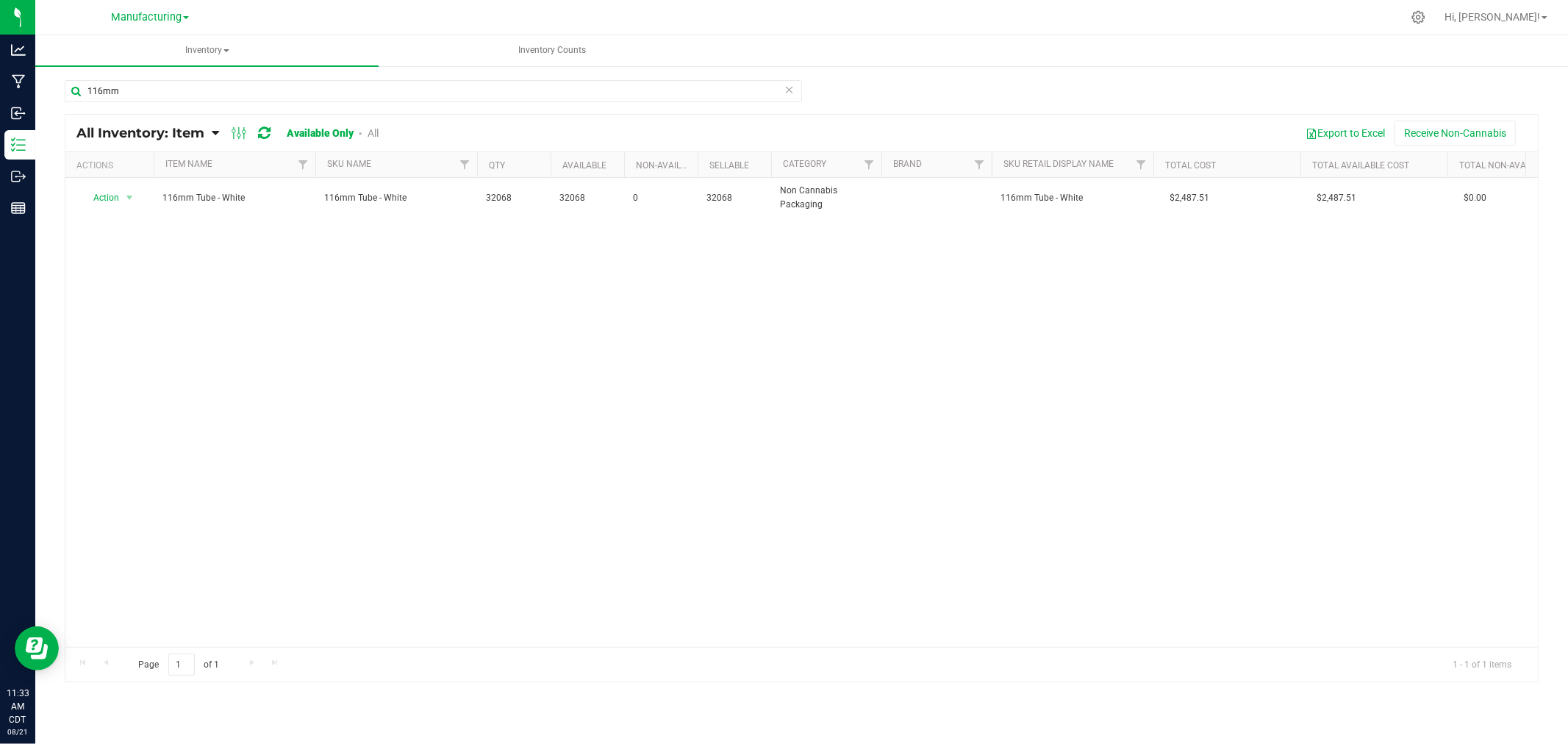
click at [787, 93] on icon at bounding box center [790, 89] width 10 height 18
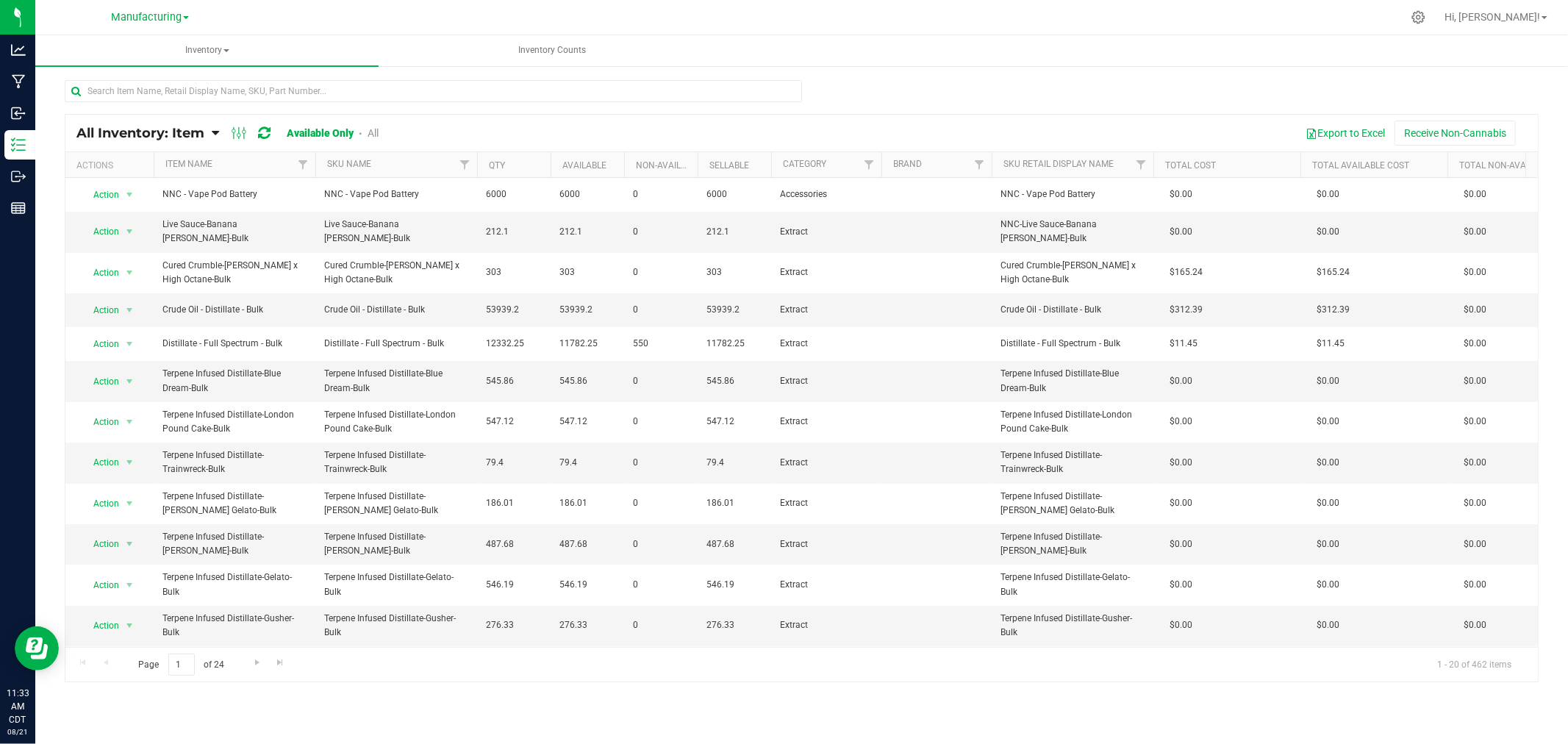
drag, startPoint x: 787, startPoint y: 93, endPoint x: 600, endPoint y: 125, distance: 189.7
click at [600, 125] on div "Export to Excel Receive Non-Cannabis" at bounding box center [964, 133] width 1126 height 25
click at [211, 49] on span "Inventory" at bounding box center [207, 51] width 343 height 31
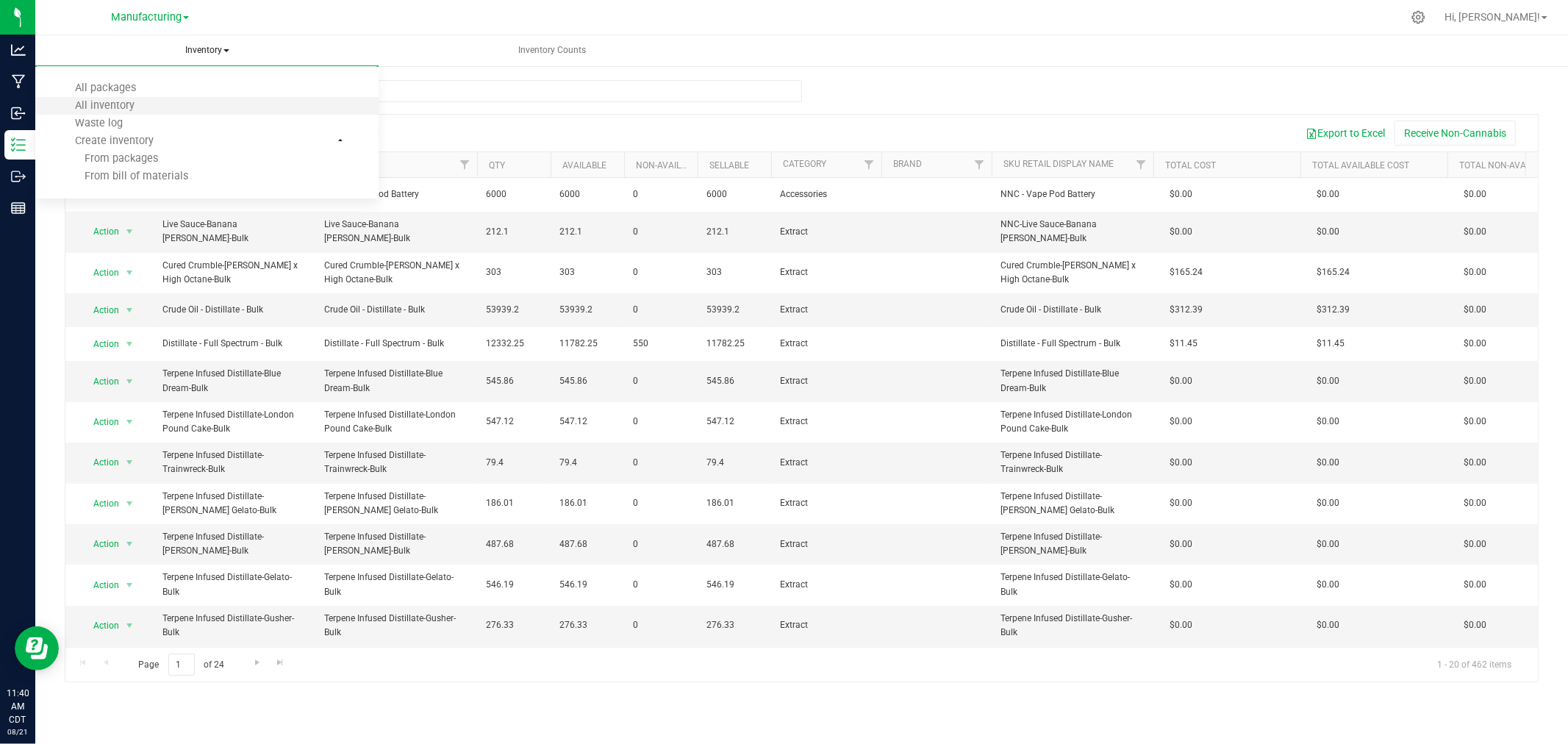
click at [166, 103] on li "All inventory" at bounding box center [207, 106] width 343 height 18
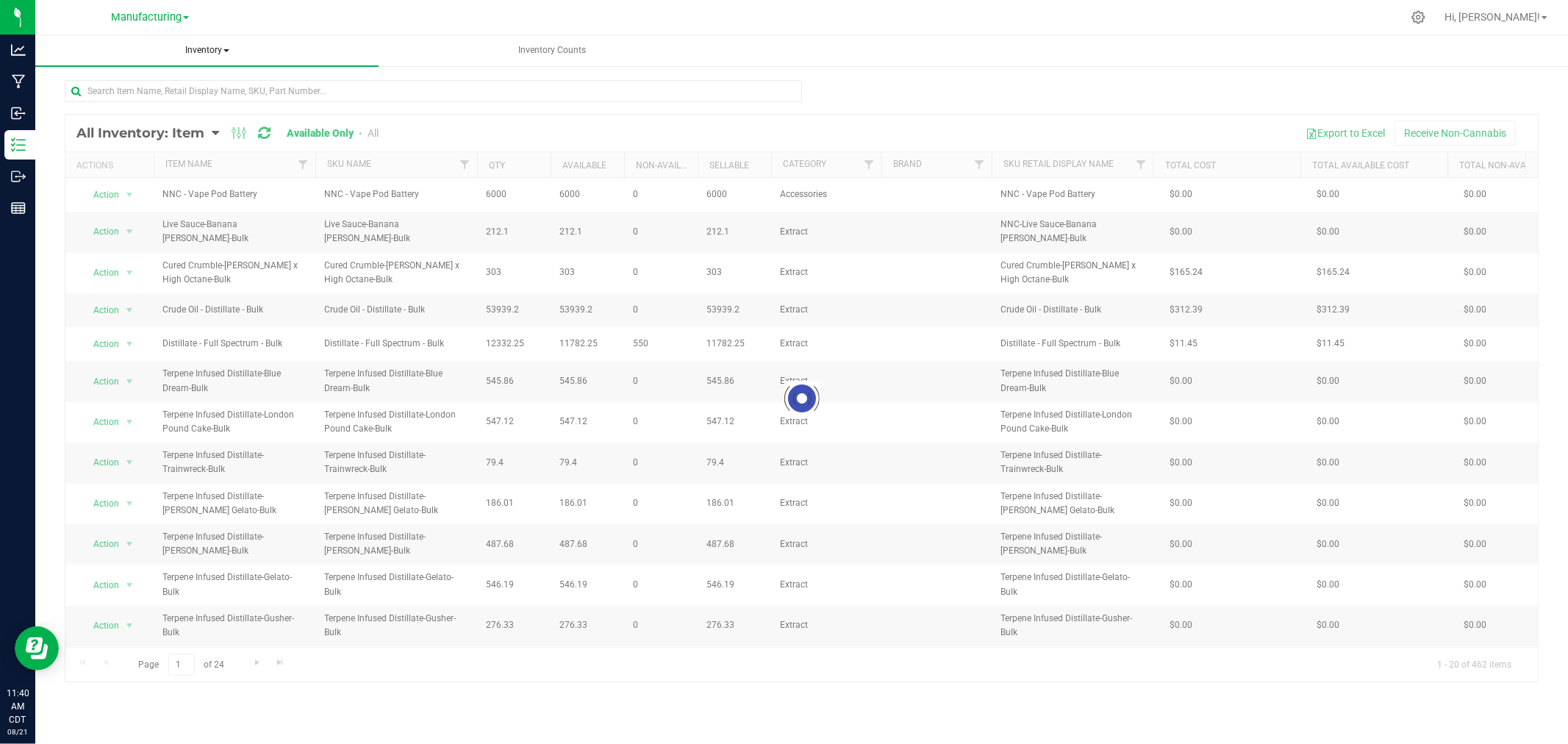
click at [214, 50] on span "Inventory" at bounding box center [207, 51] width 343 height 31
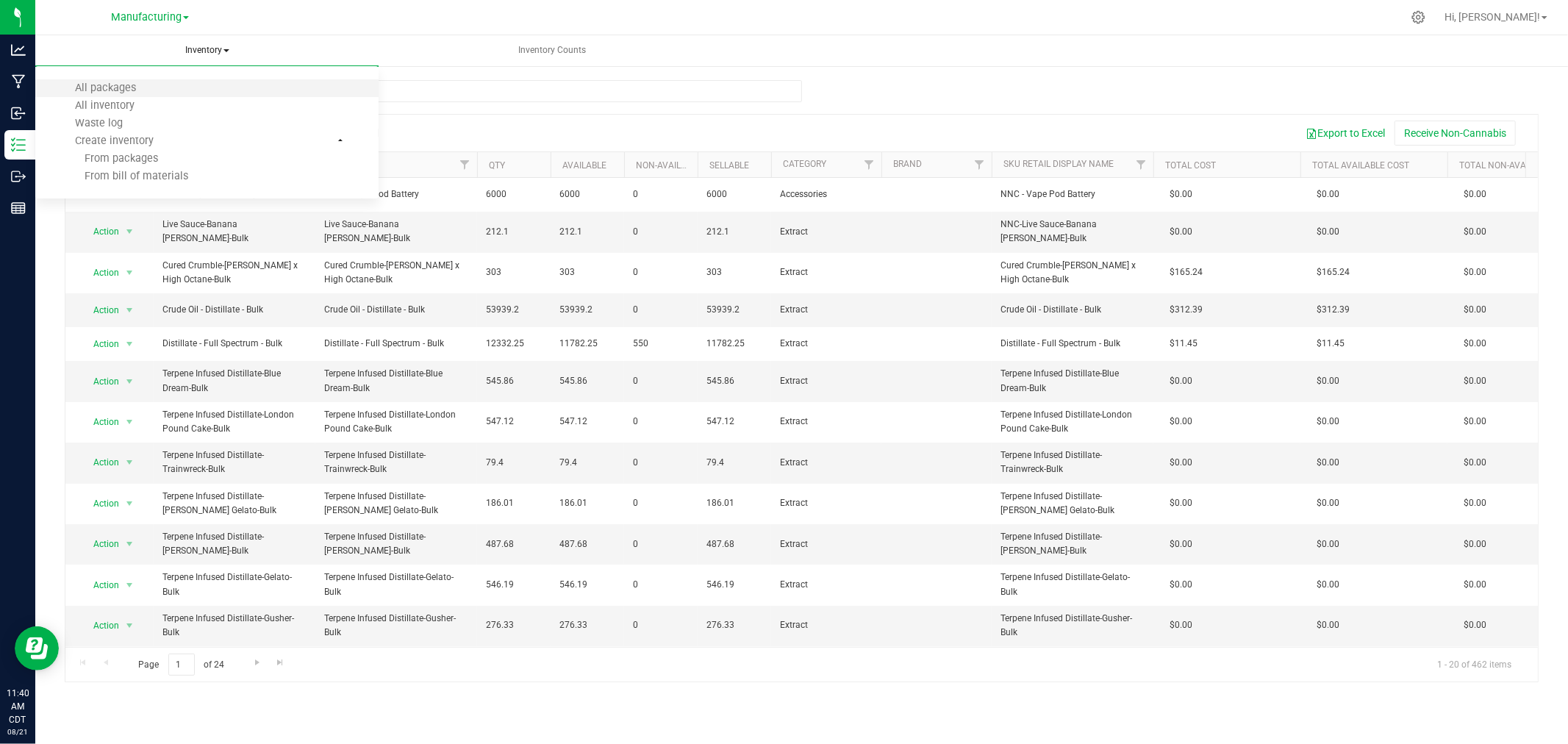
click at [199, 90] on li "All packages" at bounding box center [207, 88] width 343 height 18
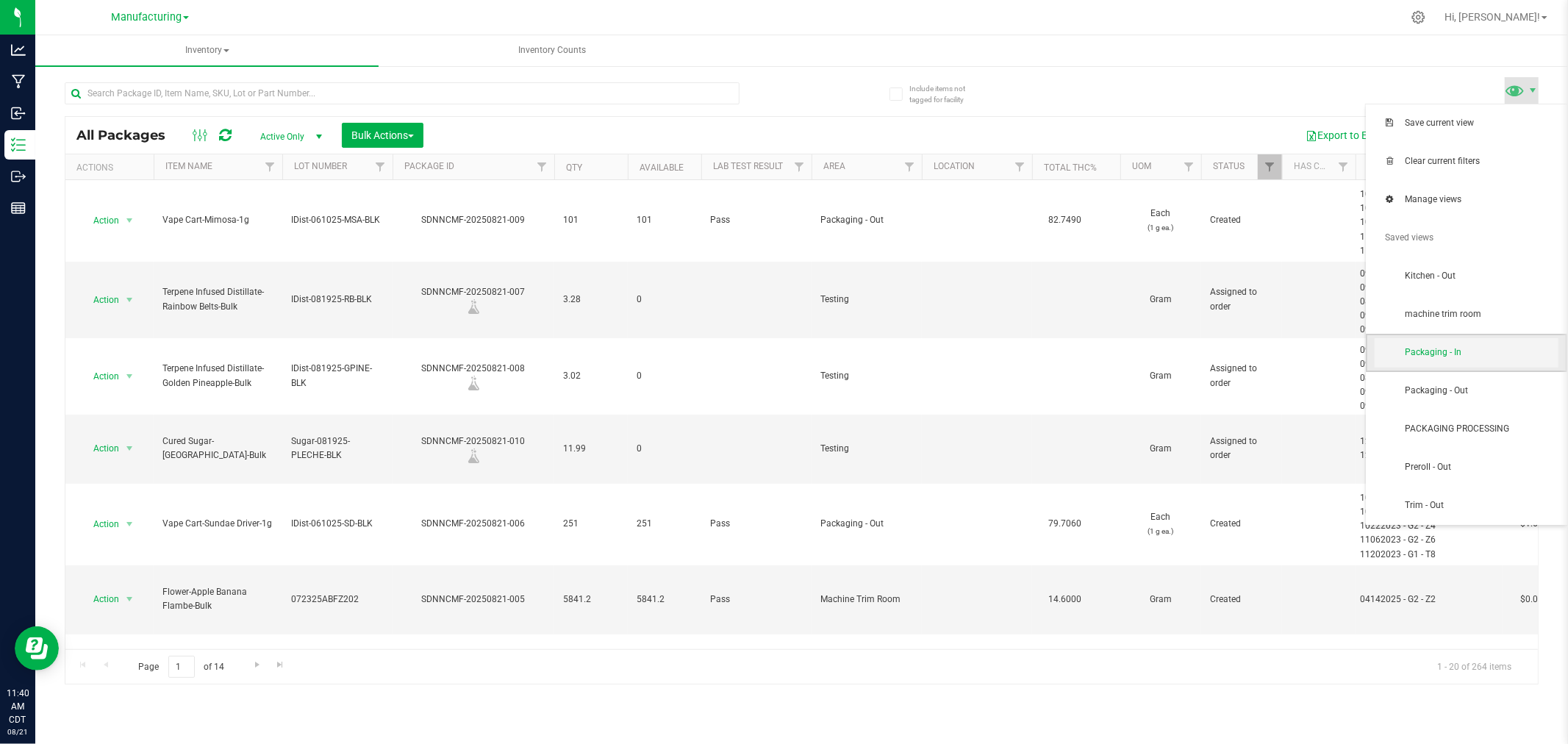
click at [1452, 347] on span "Packaging - In" at bounding box center [1481, 352] width 153 height 13
